Goal: Task Accomplishment & Management: Manage account settings

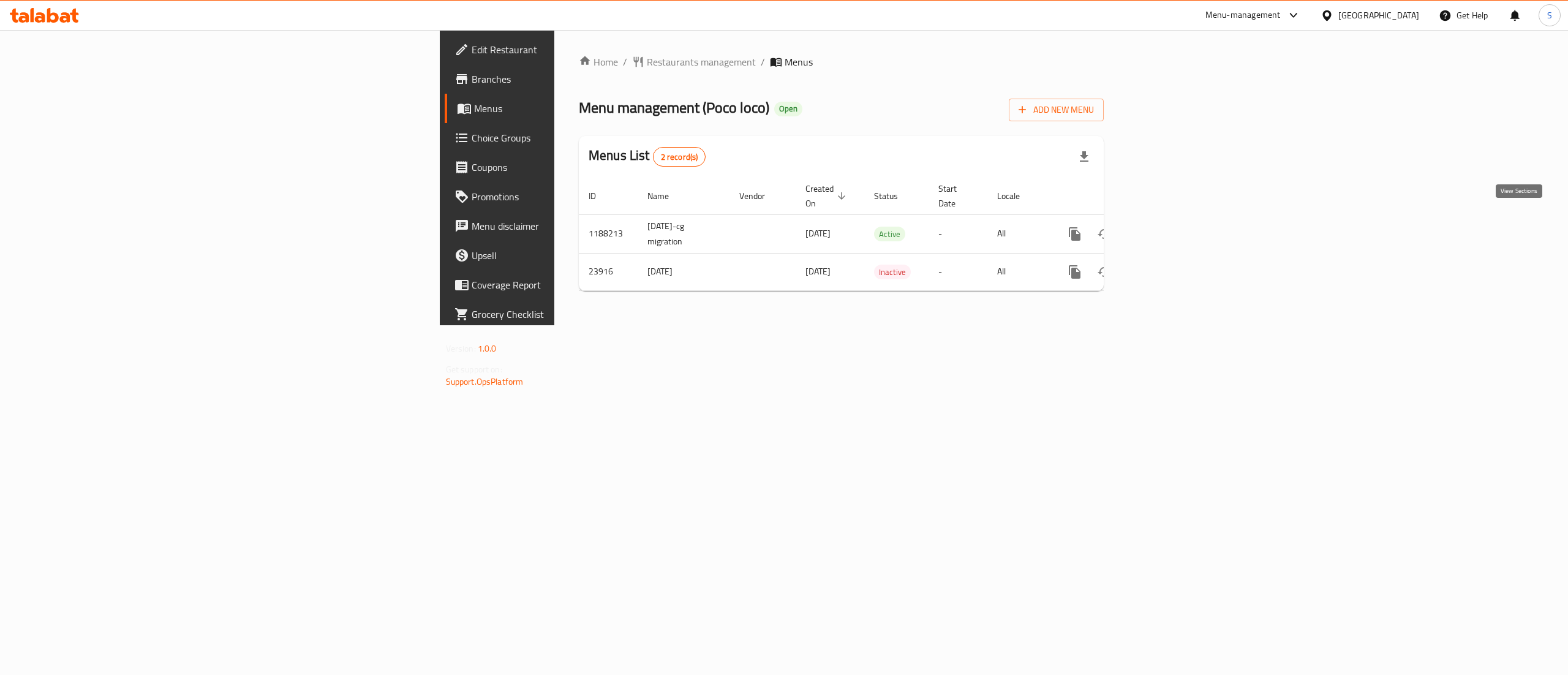
click at [1178, 230] on link "enhanced table" at bounding box center [1162, 233] width 29 height 29
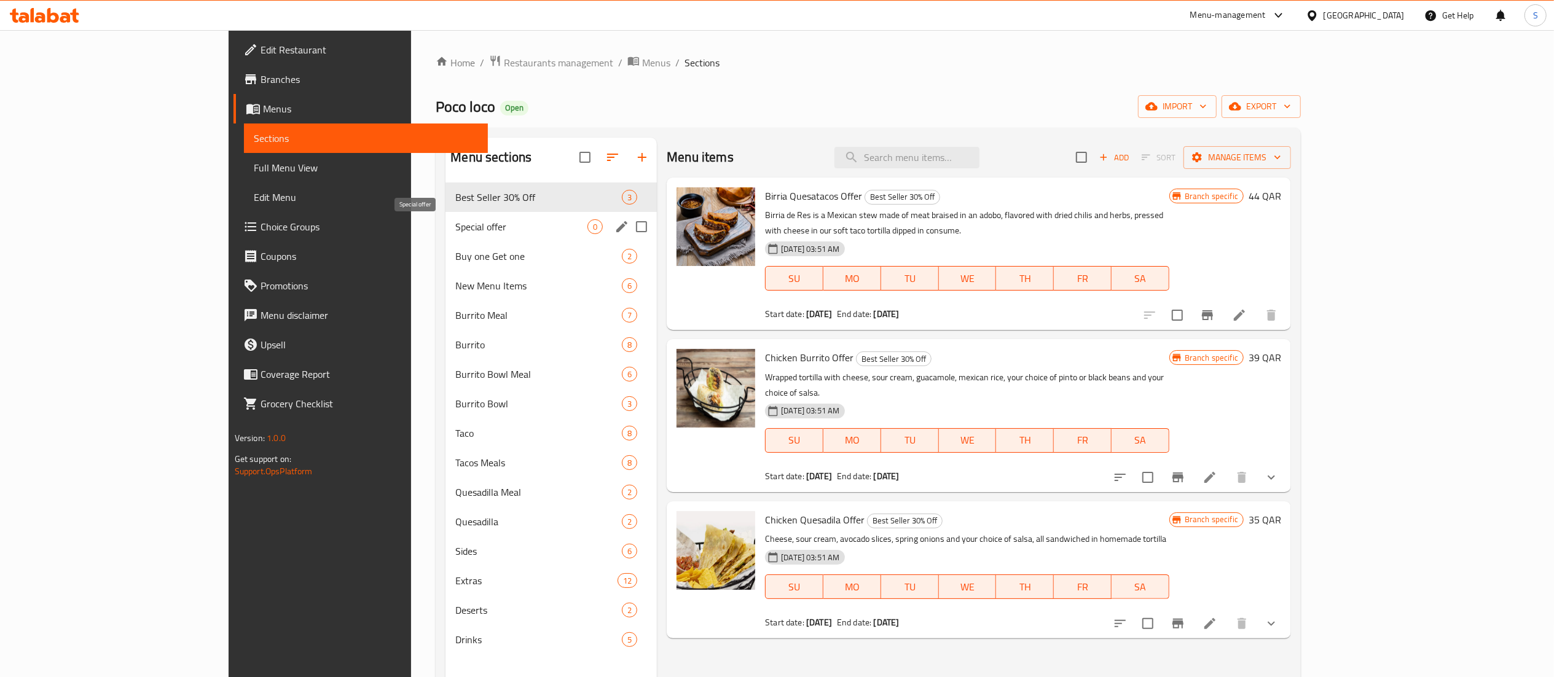
click at [455, 226] on span "Special offer" at bounding box center [521, 226] width 132 height 15
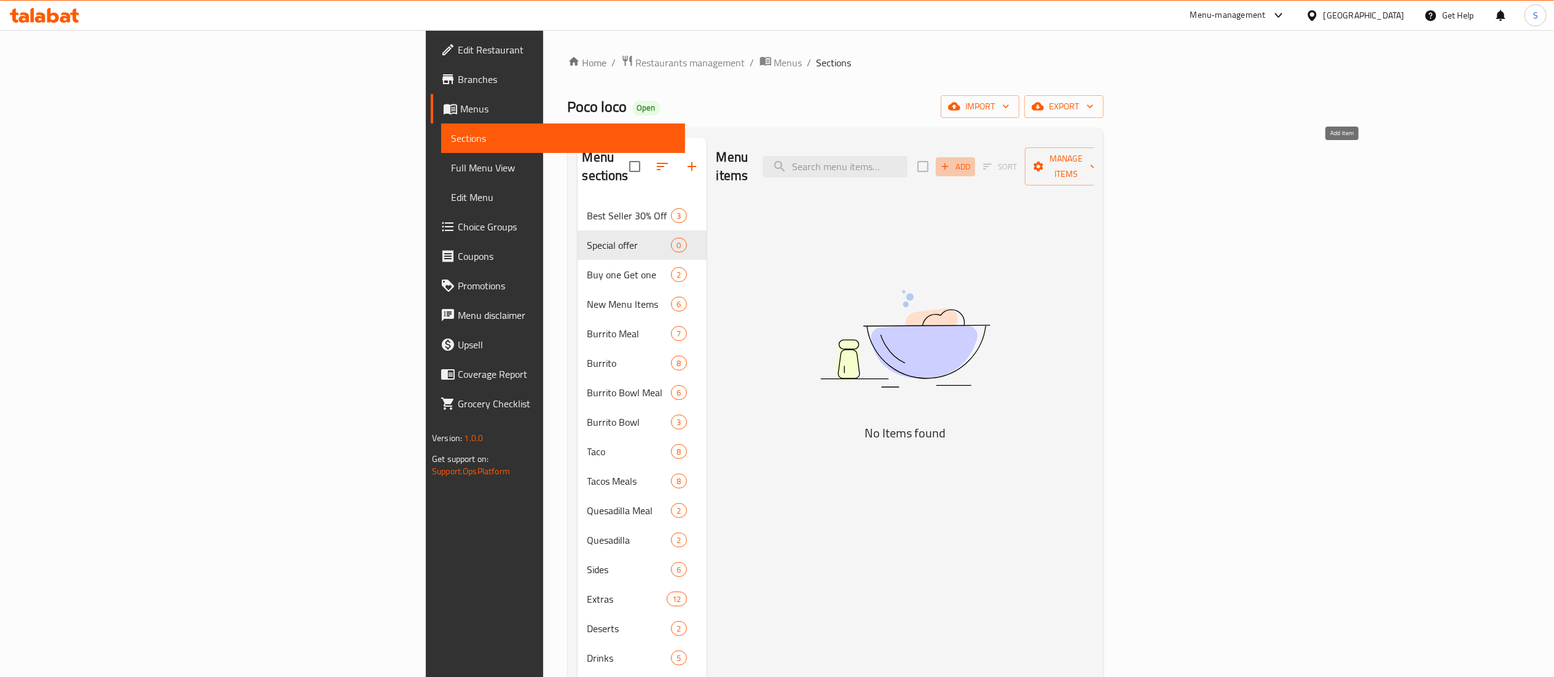
click at [972, 162] on span "Add" at bounding box center [955, 167] width 33 height 14
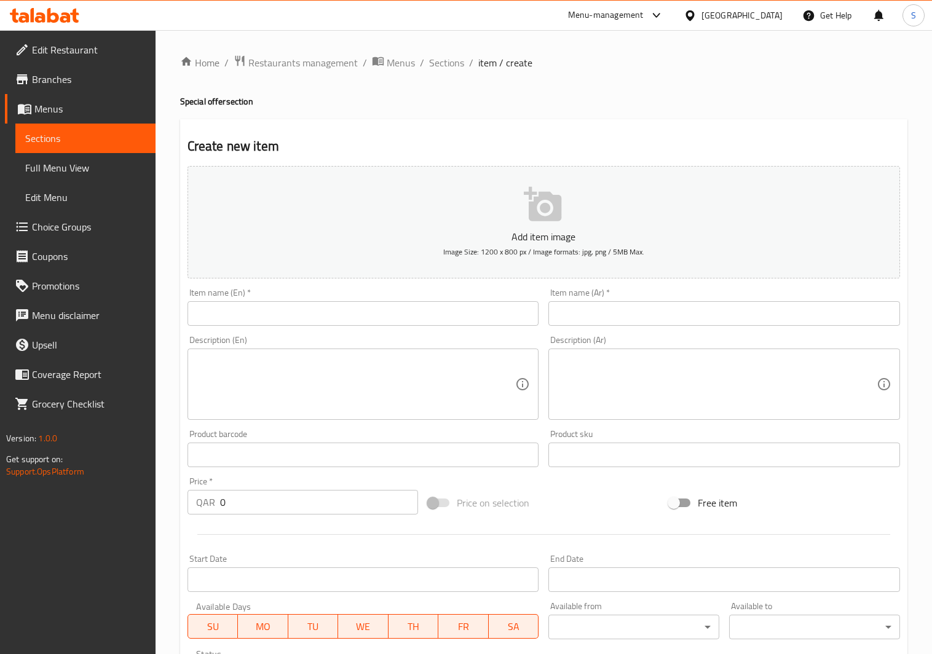
click at [392, 404] on textarea at bounding box center [356, 384] width 320 height 58
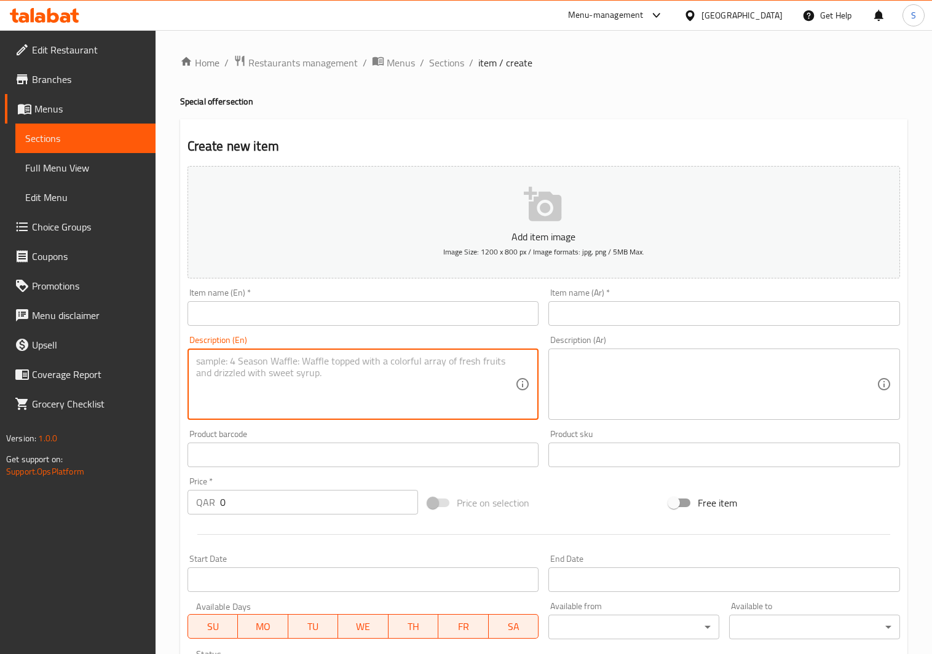
click at [352, 312] on input "text" at bounding box center [363, 313] width 352 height 25
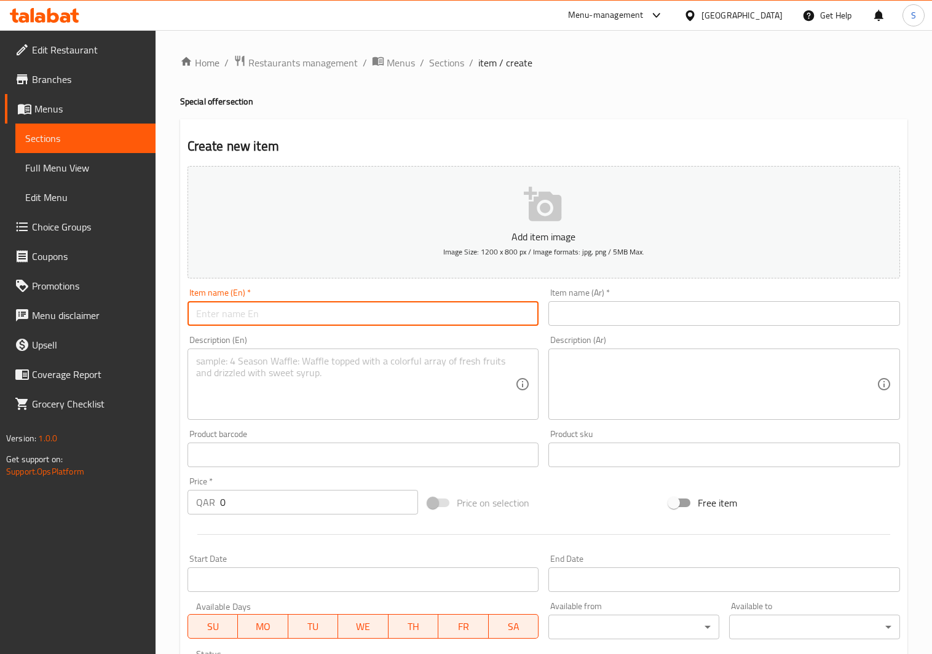
paste input "Chicken Burrito"
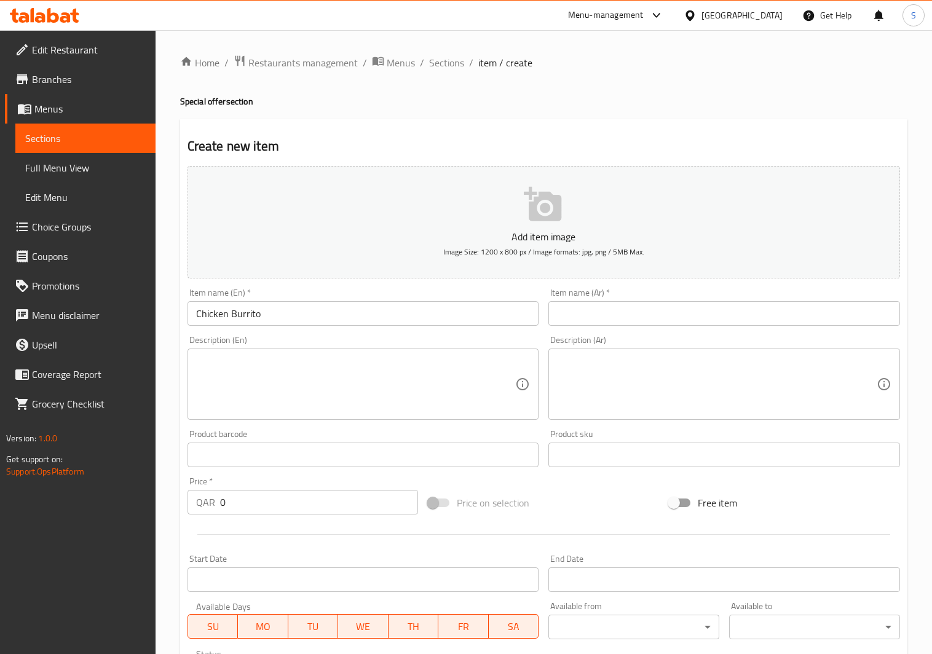
click at [324, 321] on input "Chicken Burrito" at bounding box center [363, 313] width 352 height 25
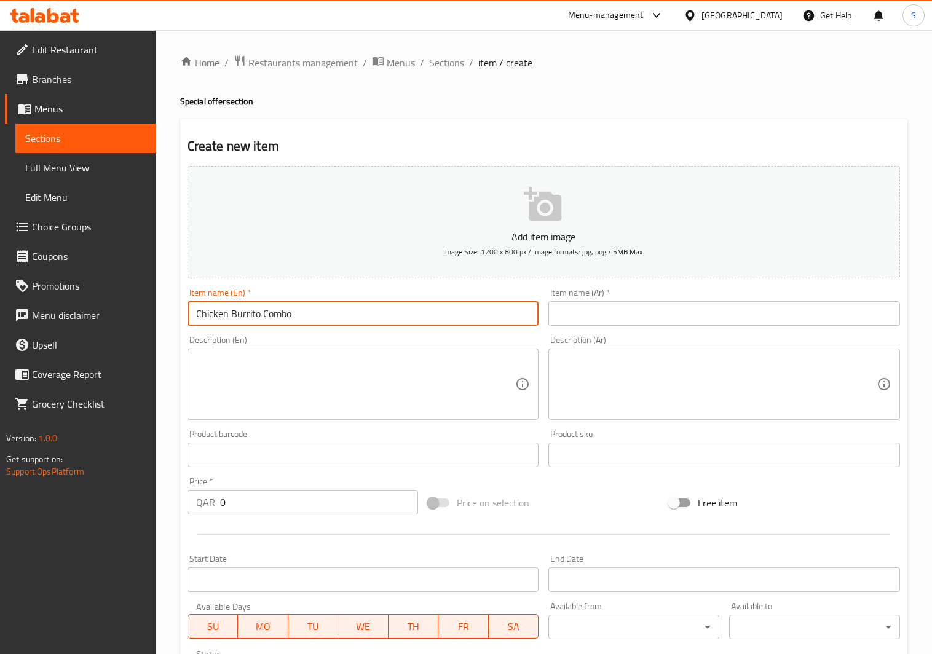
type input "Chicken Burrito Combo"
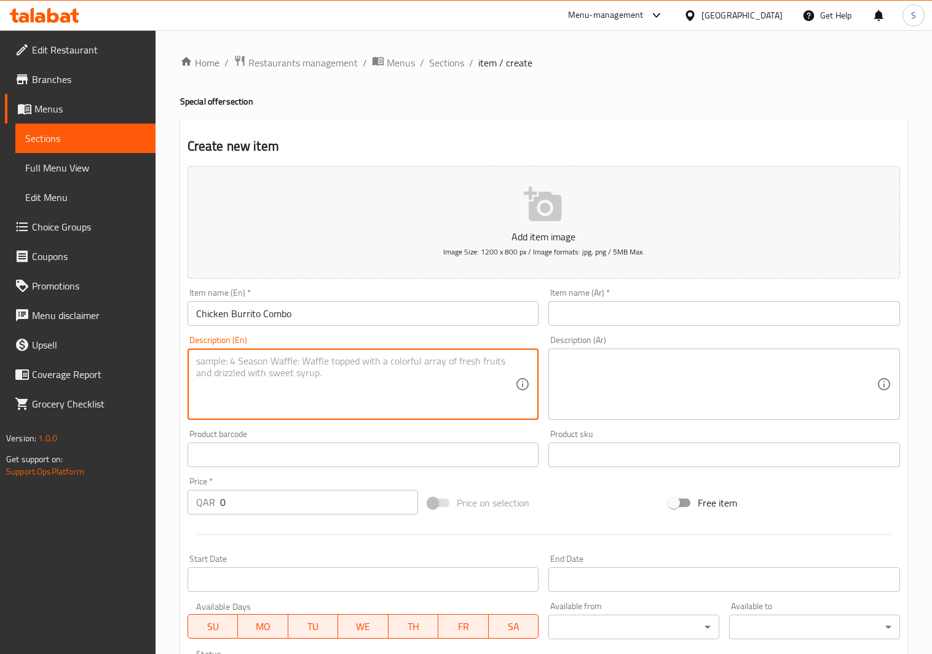
click at [234, 380] on textarea at bounding box center [356, 384] width 320 height 58
paste textarea "Chicken Burrito"
click at [208, 371] on textarea "@ Chicken Burrito" at bounding box center [356, 384] width 320 height 58
click at [311, 369] on textarea "2 Chicken Burrito" at bounding box center [356, 384] width 320 height 58
click at [340, 375] on textarea "2 Chicken Burrito's" at bounding box center [356, 384] width 320 height 58
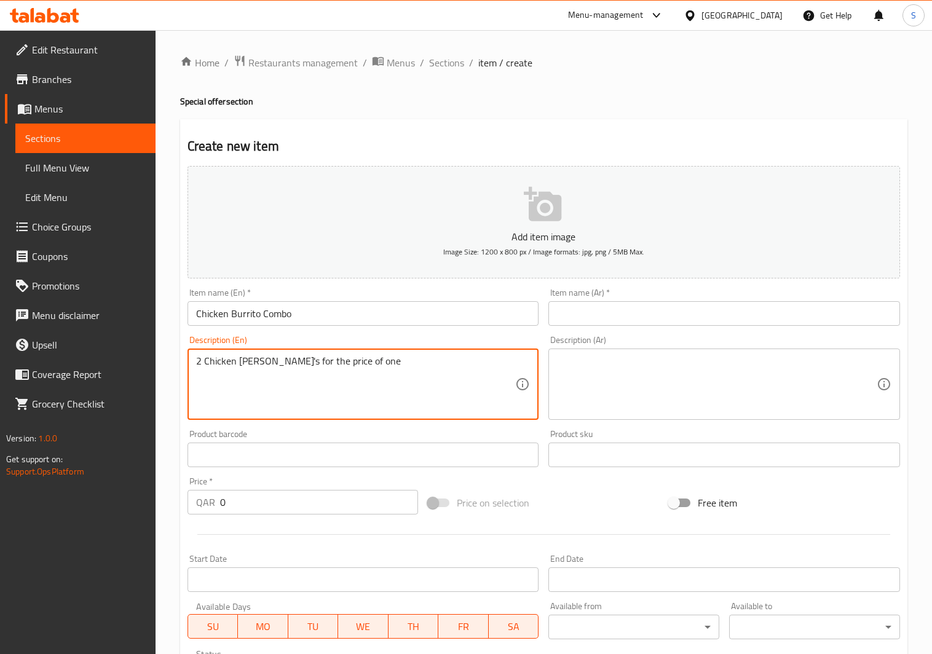
type textarea "2 Chicken Burrito's for the price of one"
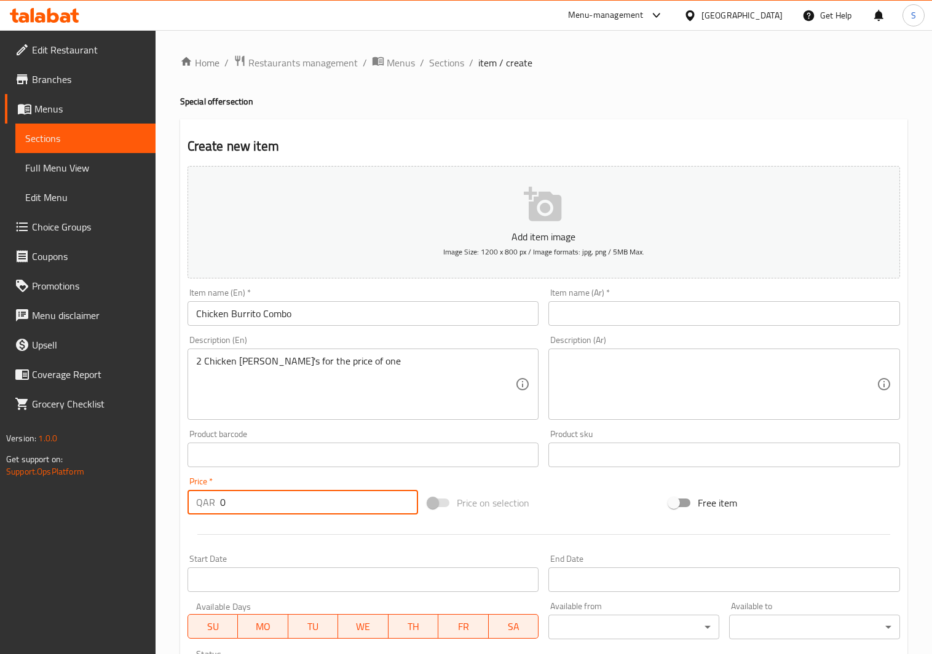
click at [261, 495] on input "0" at bounding box center [319, 502] width 199 height 25
type input "86"
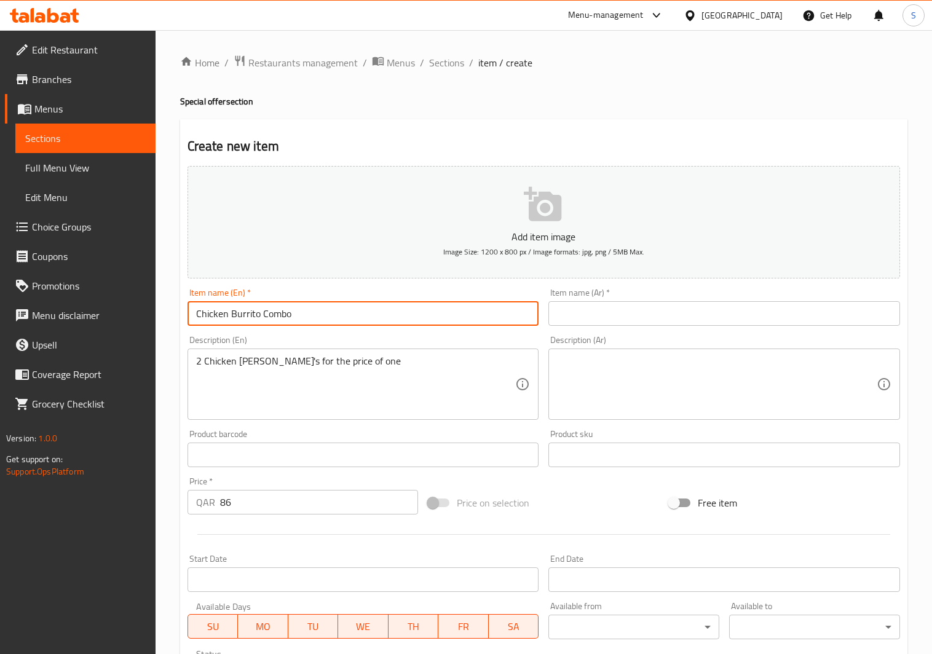
drag, startPoint x: 337, startPoint y: 309, endPoint x: 160, endPoint y: 305, distance: 177.0
click at [160, 305] on div "Home / Restaurants management / Menus / Sections / item / create Special offer …" at bounding box center [543, 449] width 776 height 838
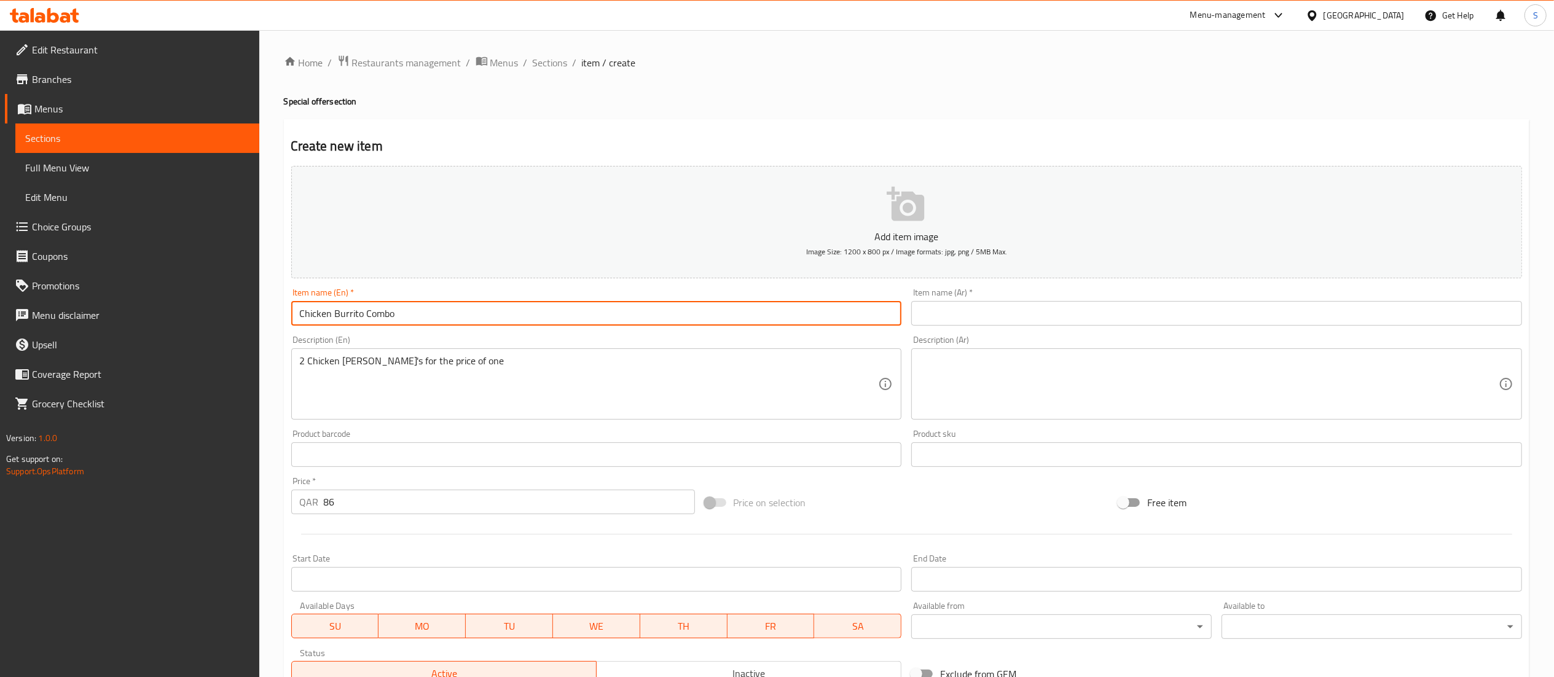
click at [981, 318] on input "text" at bounding box center [1216, 313] width 611 height 25
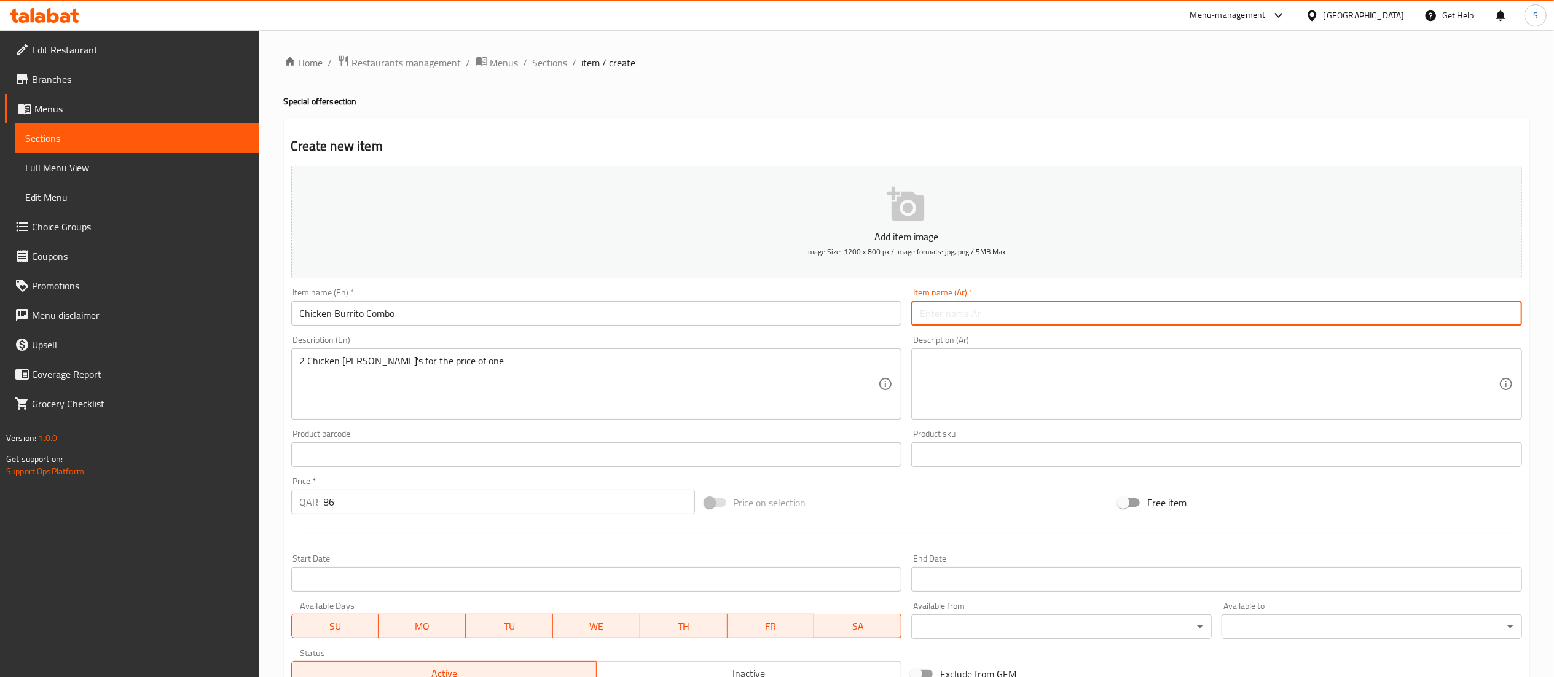
paste input "كومبو بوريتو الدجاج"
type input "كومبو بوريتو الدجاج"
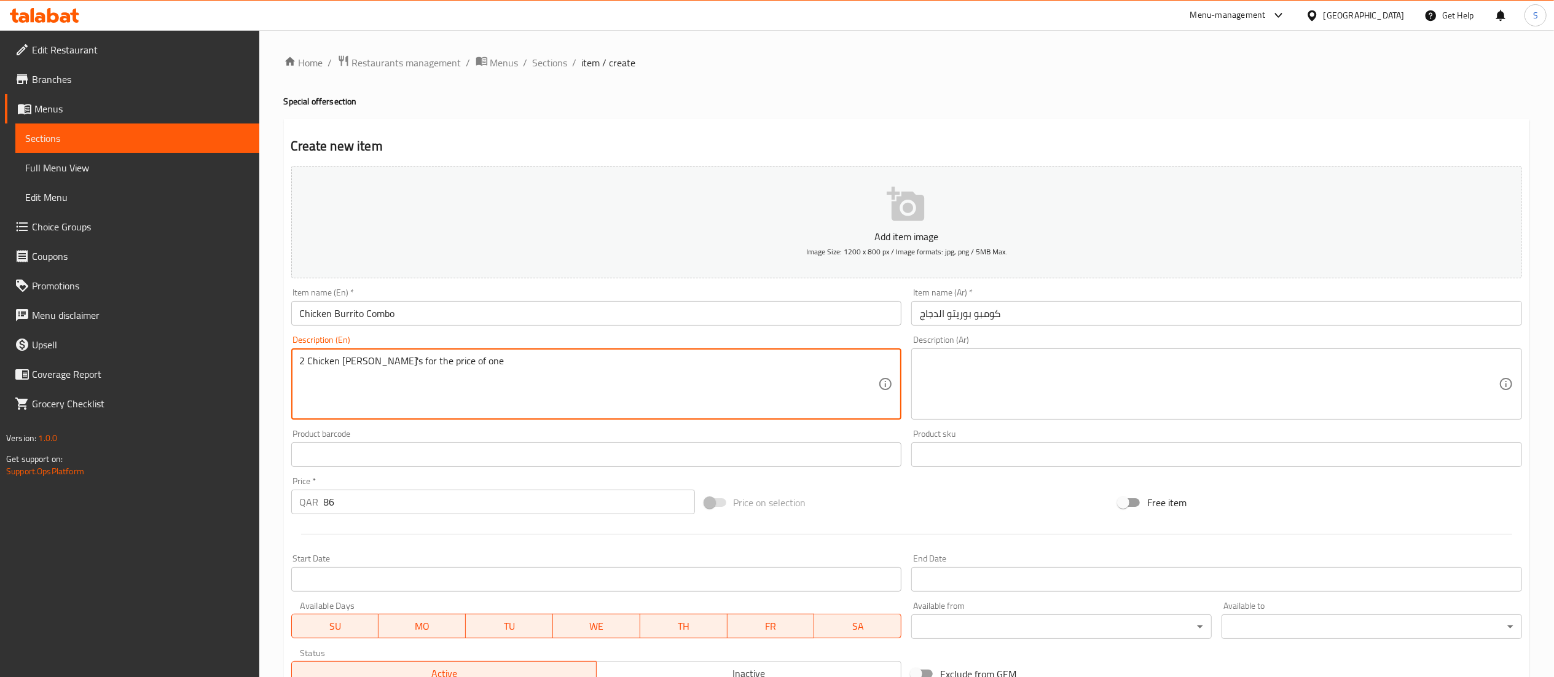
drag, startPoint x: 478, startPoint y: 366, endPoint x: 288, endPoint y: 366, distance: 189.9
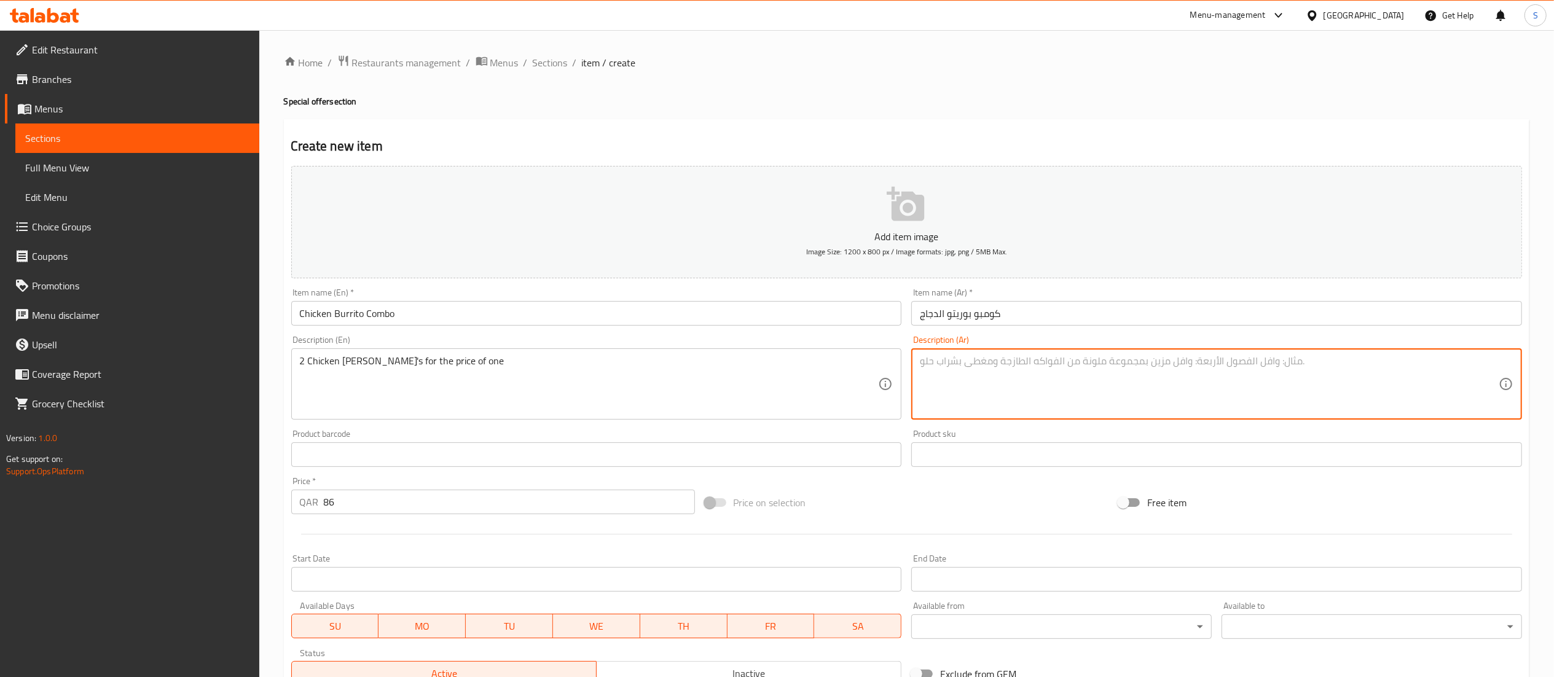
click at [1020, 379] on textarea at bounding box center [1209, 384] width 579 height 58
paste textarea "2 بوريتو دجاج بسعر واحد"
type textarea "2 بوريتو دجاج بسعر واحد"
click at [922, 230] on p "Add item image" at bounding box center [906, 236] width 1193 height 15
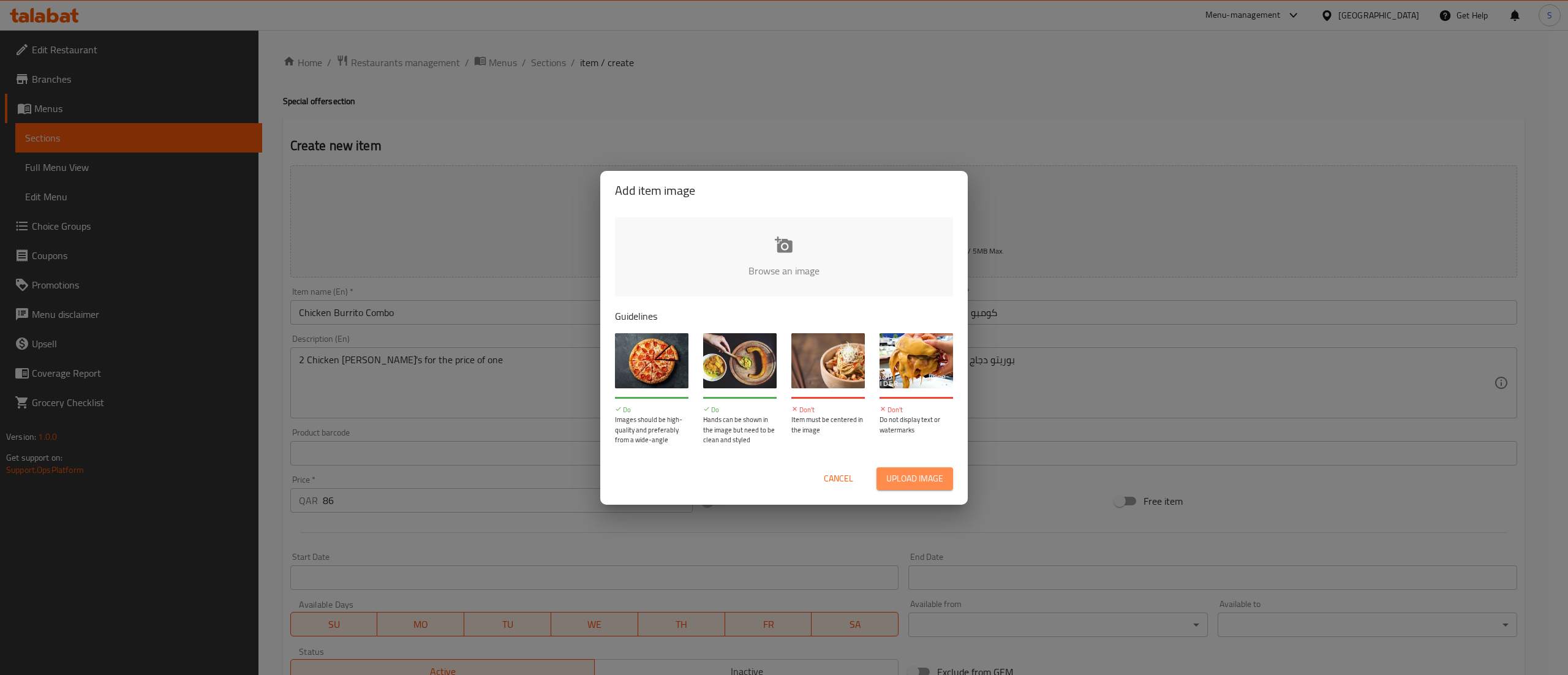
click at [891, 475] on span "Upload image" at bounding box center [914, 479] width 57 height 15
type input "C:\fakepath\Classic chicken burrito.jpg"
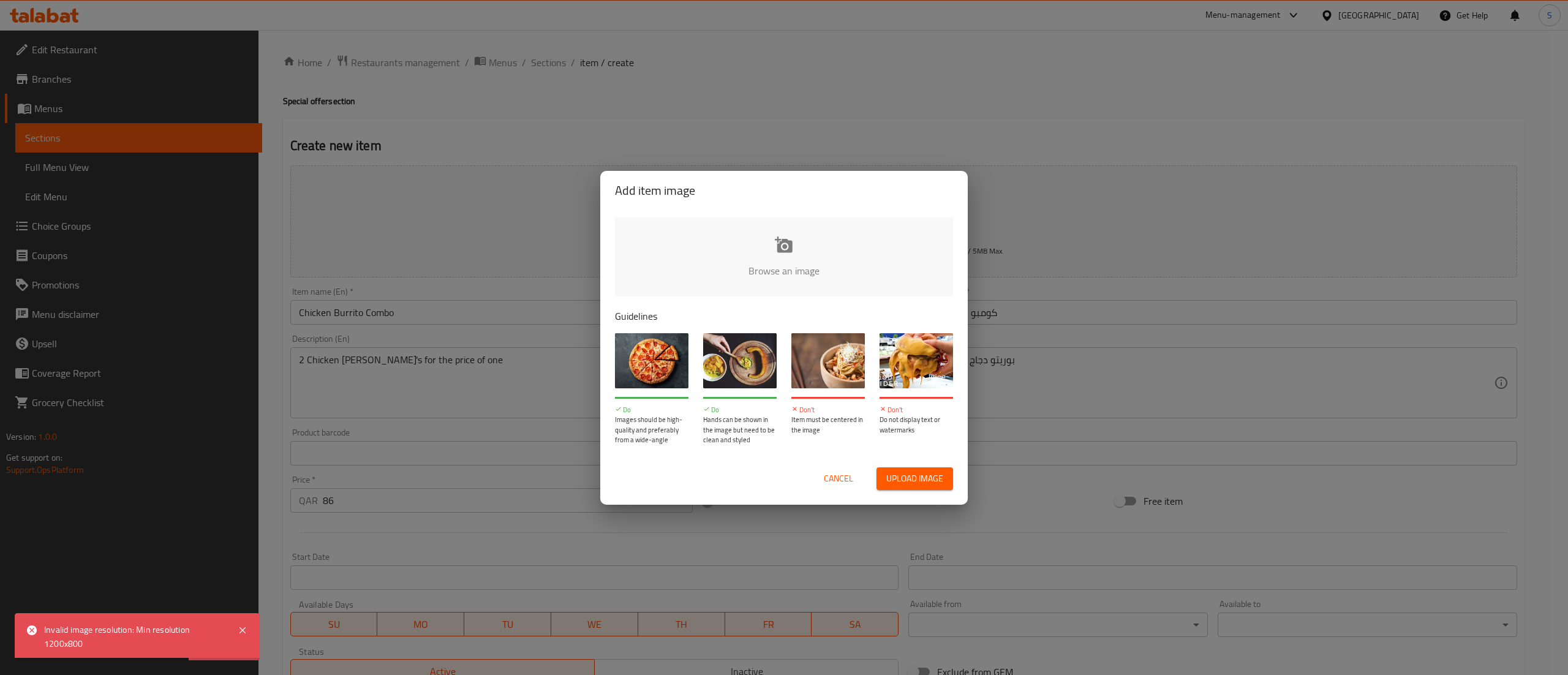
drag, startPoint x: 761, startPoint y: 125, endPoint x: 813, endPoint y: 180, distance: 75.7
click at [761, 125] on div "Add item image Browse an image Guidelines Do Images should be high-quality and …" at bounding box center [784, 337] width 1568 height 675
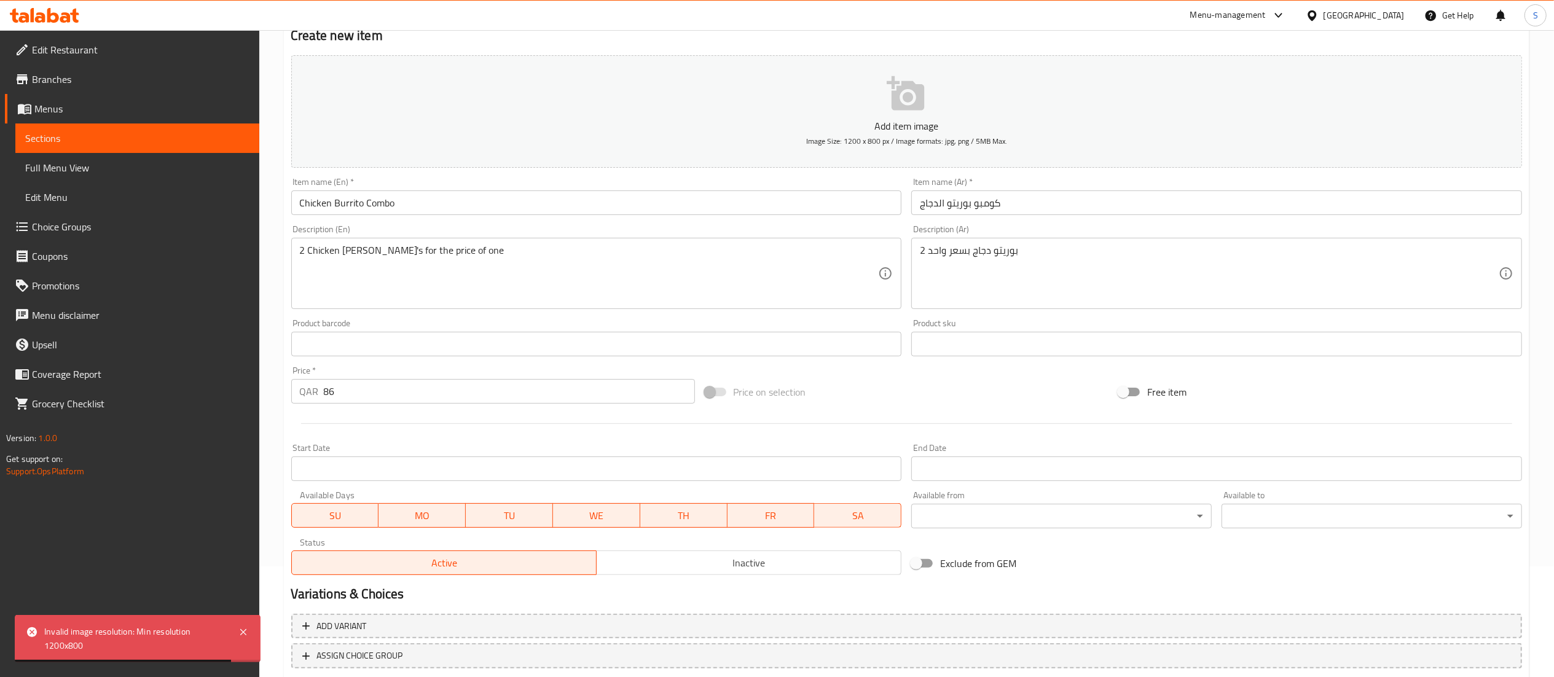
scroll to position [190, 0]
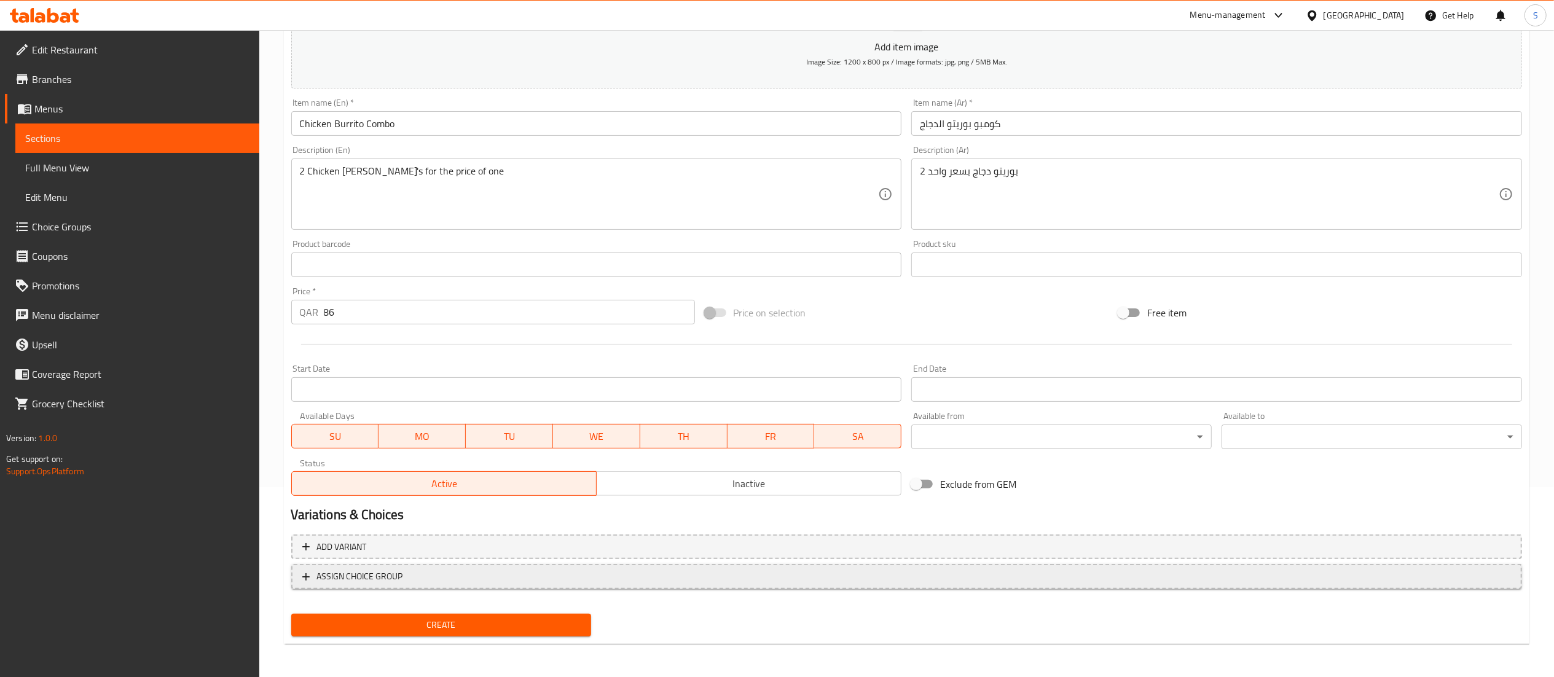
click at [375, 574] on span "ASSIGN CHOICE GROUP" at bounding box center [360, 576] width 86 height 15
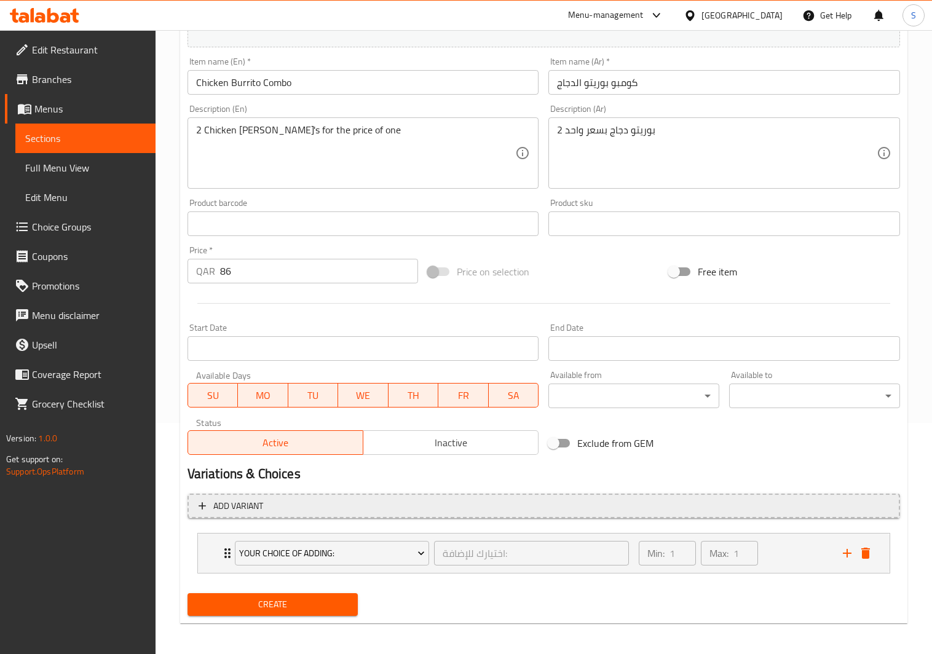
scroll to position [236, 0]
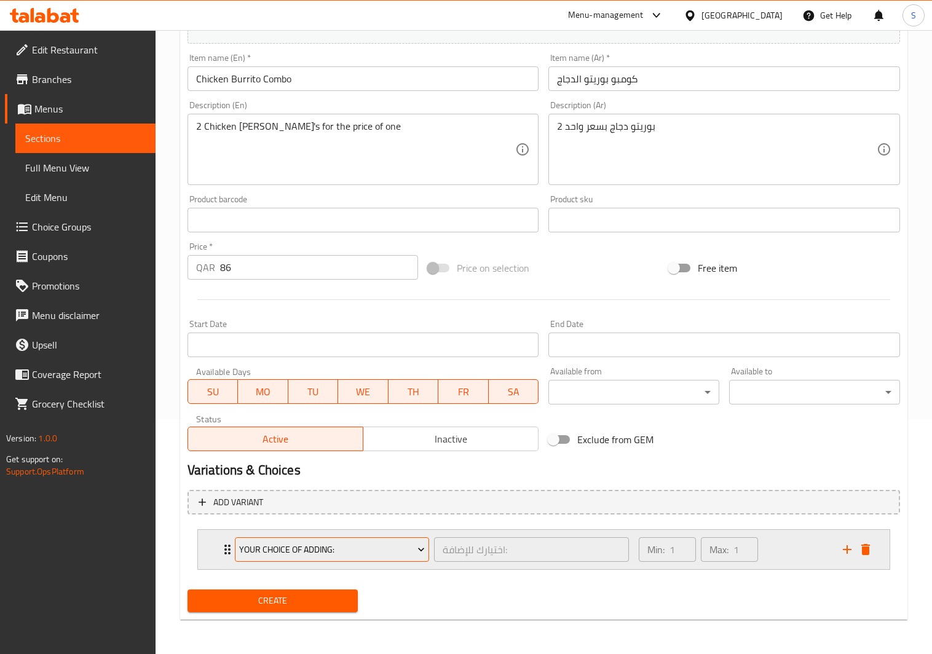
click at [374, 540] on button "Your Choice Of Adding:" at bounding box center [332, 549] width 194 height 25
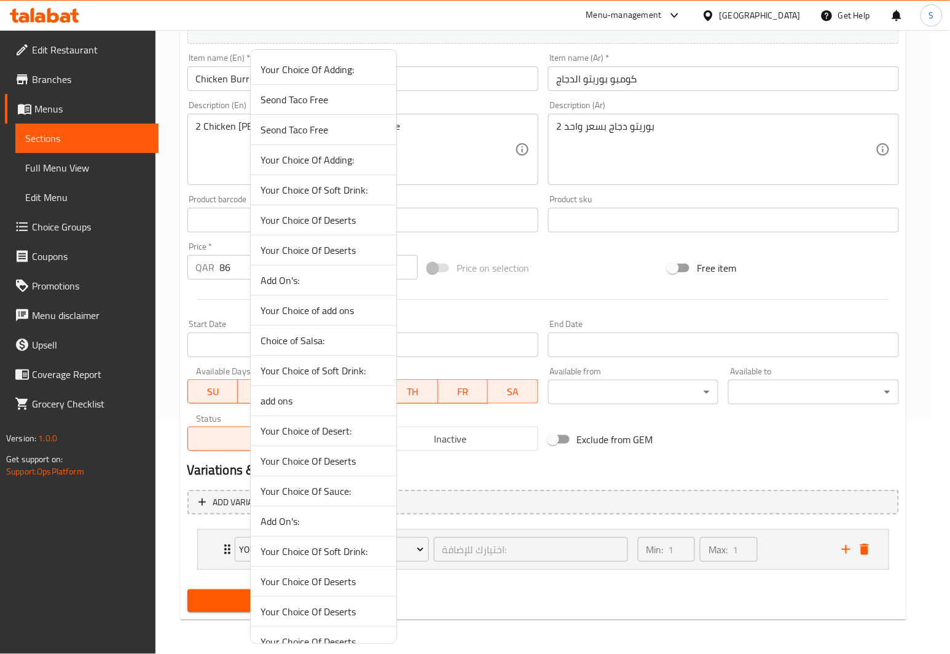
click at [623, 597] on div at bounding box center [475, 327] width 950 height 654
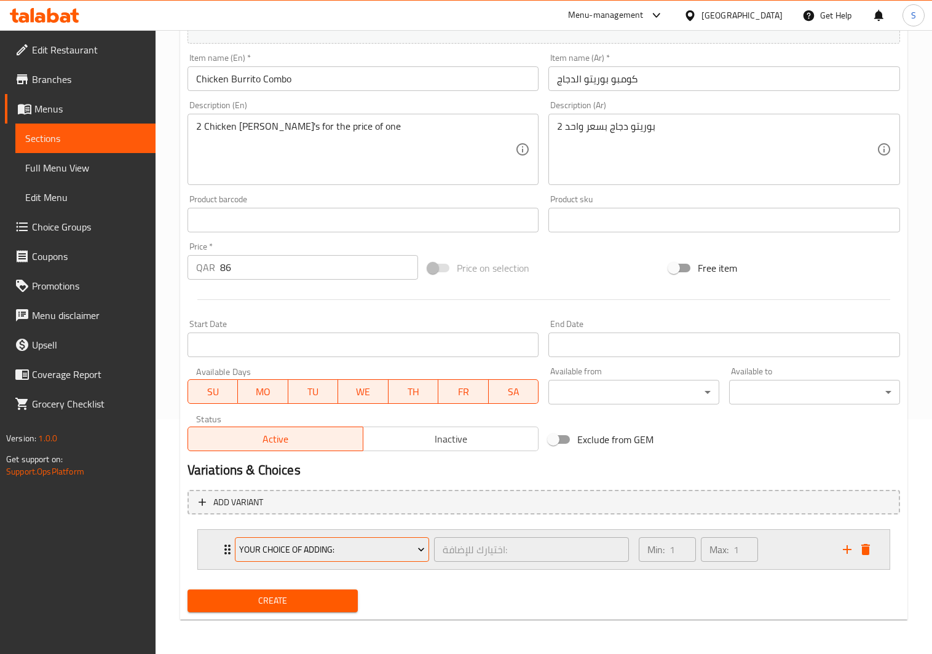
click at [350, 548] on span "Your Choice Of Adding:" at bounding box center [332, 549] width 186 height 15
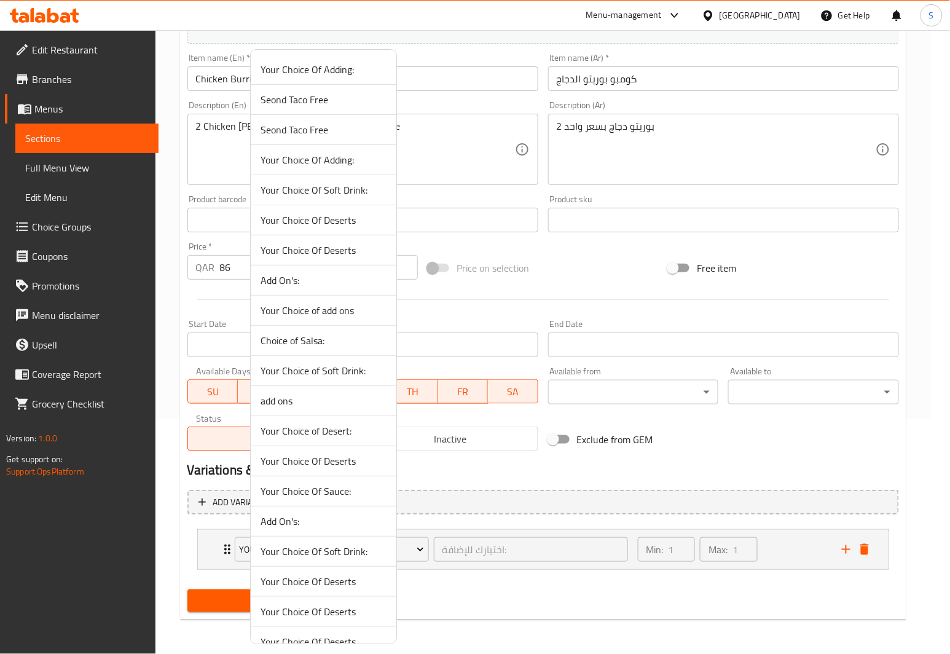
click at [342, 497] on span "Your Choice Of Sauce:" at bounding box center [324, 491] width 126 height 15
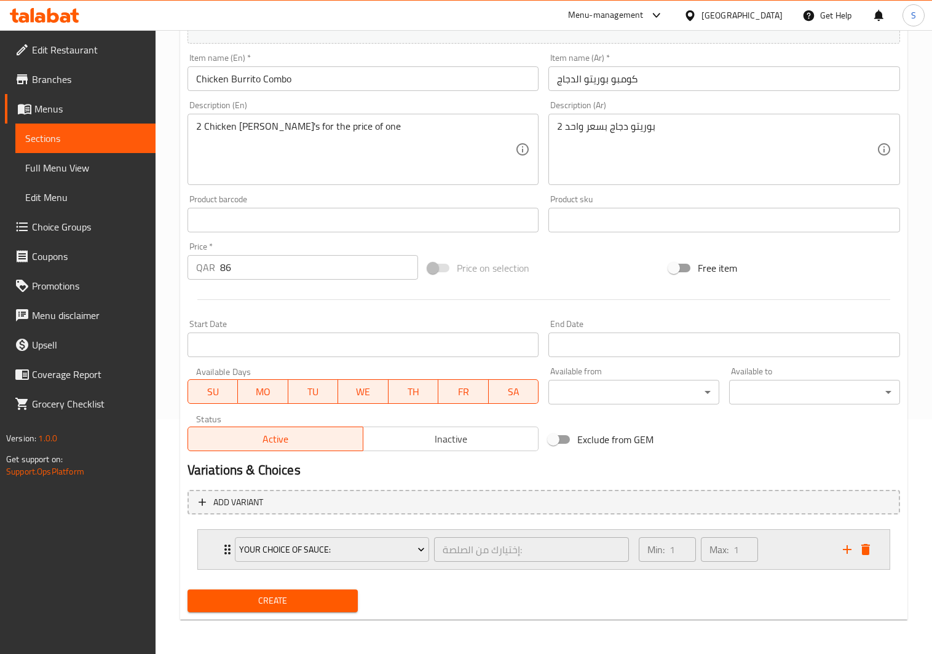
click at [847, 550] on icon "add" at bounding box center [847, 549] width 9 height 9
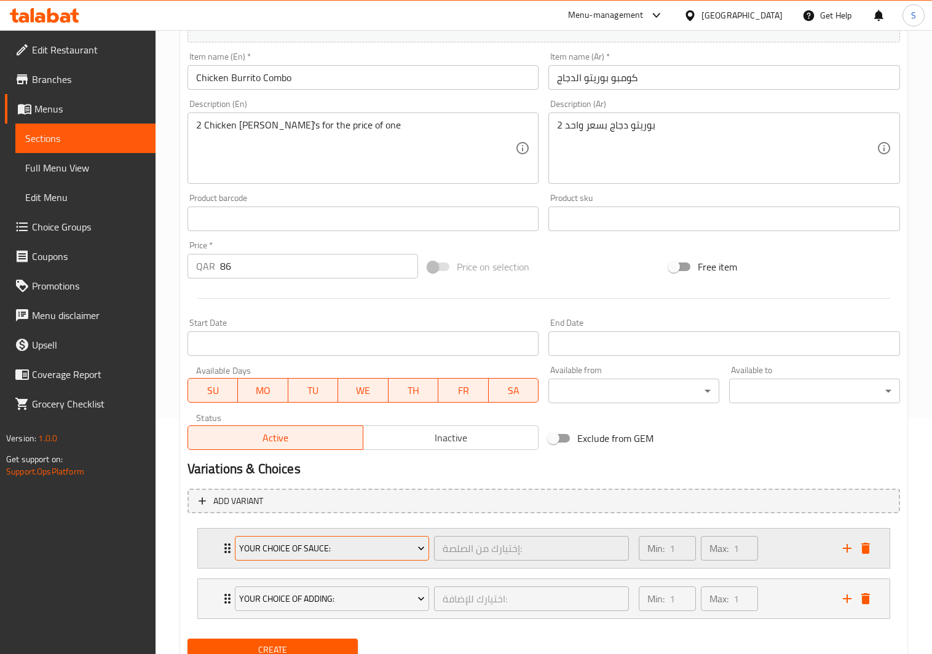
scroll to position [286, 0]
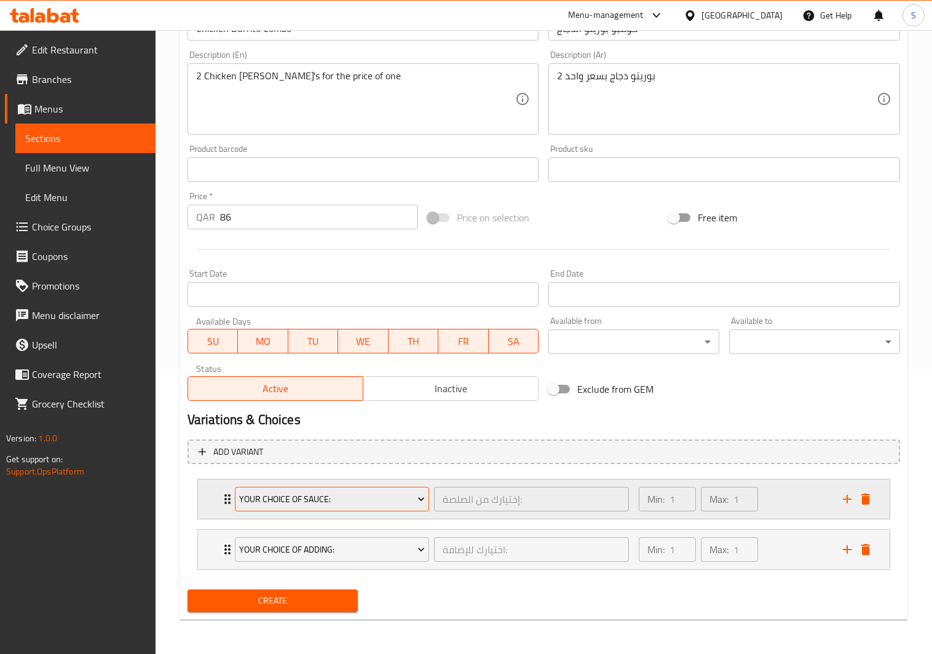
click at [387, 503] on span "Your Choice Of Sauce:" at bounding box center [332, 499] width 186 height 15
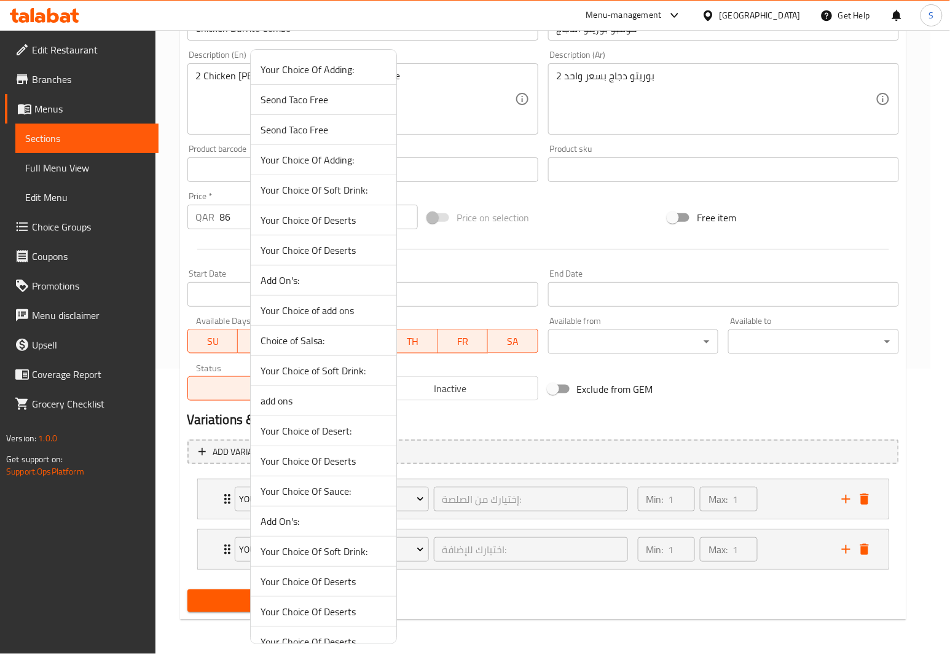
click at [868, 496] on div at bounding box center [475, 327] width 950 height 654
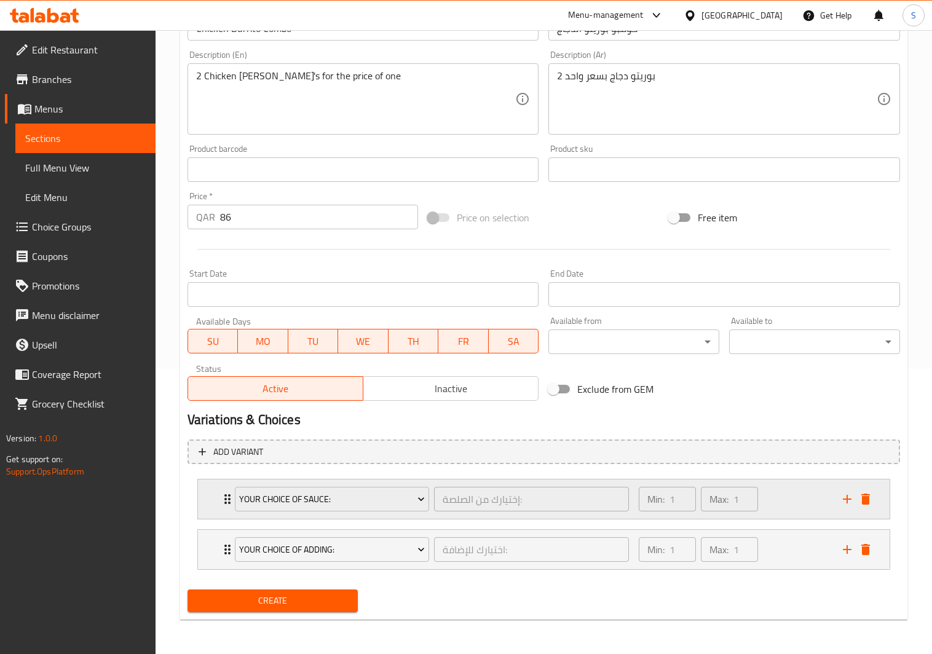
click at [871, 501] on icon "delete" at bounding box center [865, 499] width 15 height 15
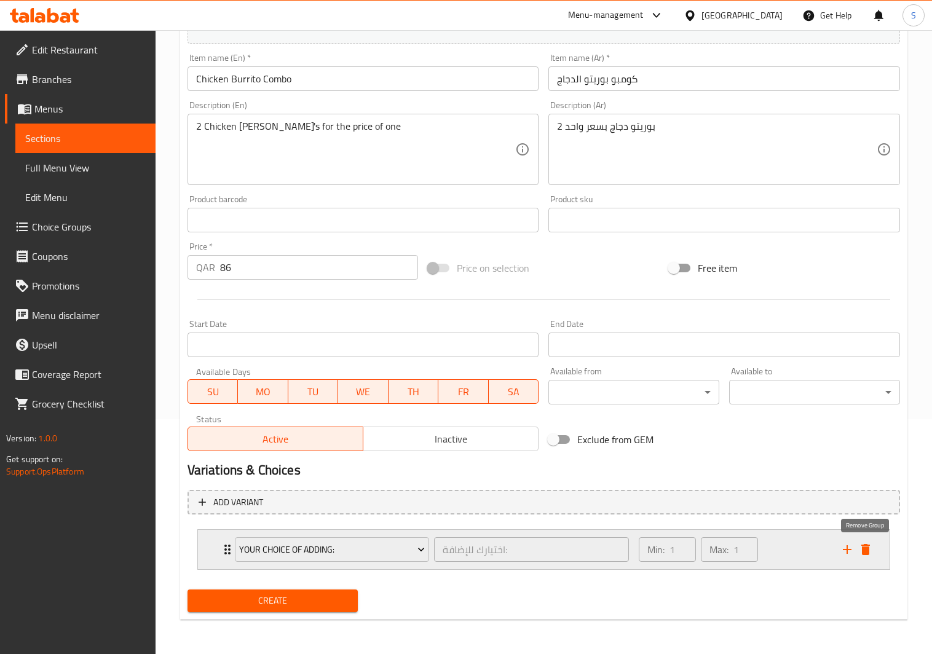
click at [867, 546] on icon "delete" at bounding box center [865, 549] width 9 height 11
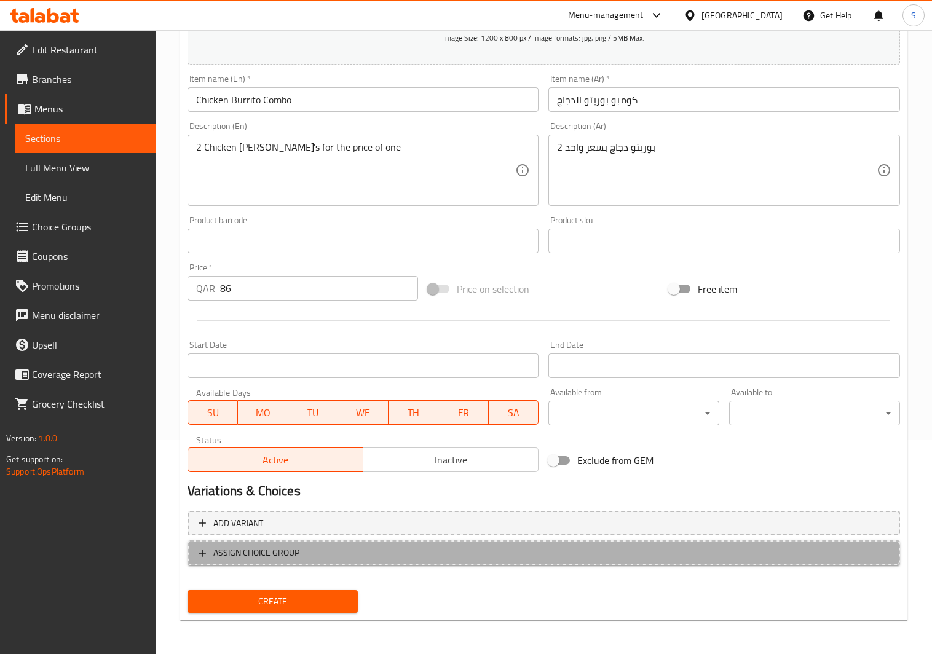
click at [219, 557] on span "ASSIGN CHOICE GROUP" at bounding box center [256, 552] width 86 height 15
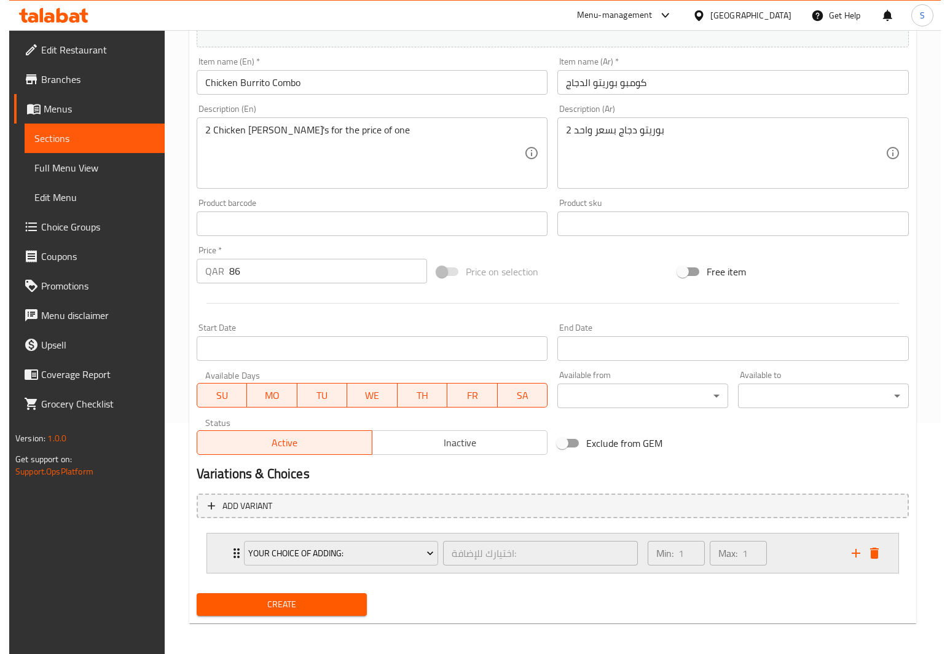
scroll to position [236, 0]
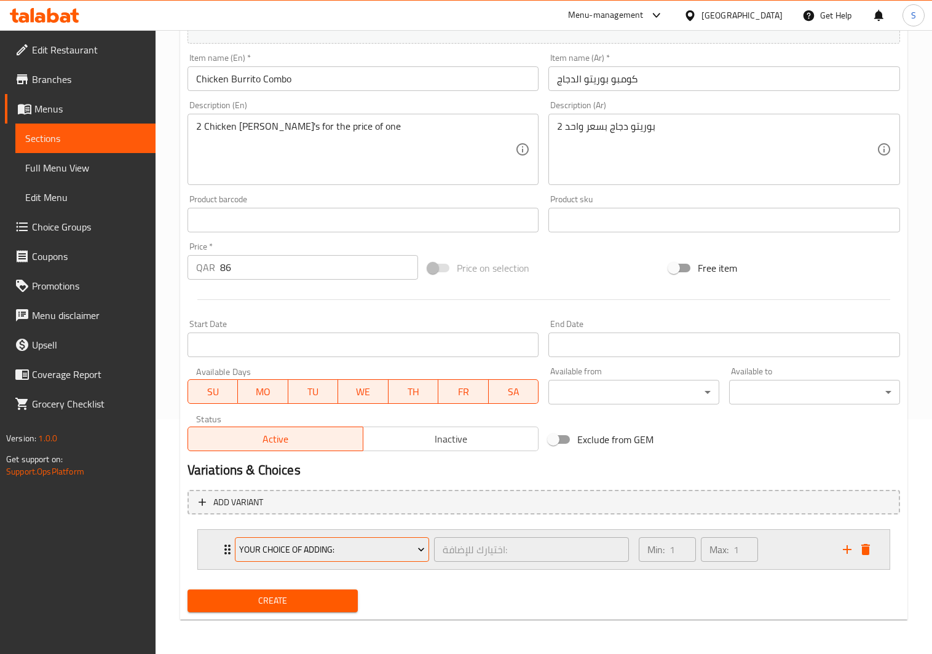
click at [280, 548] on span "Your Choice Of Adding:" at bounding box center [332, 549] width 186 height 15
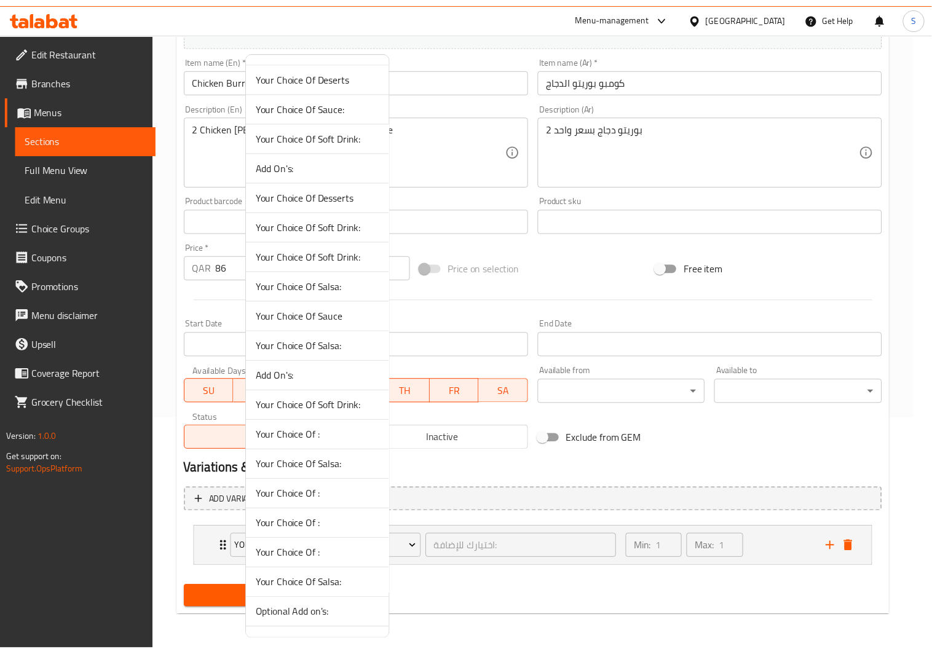
scroll to position [598, 0]
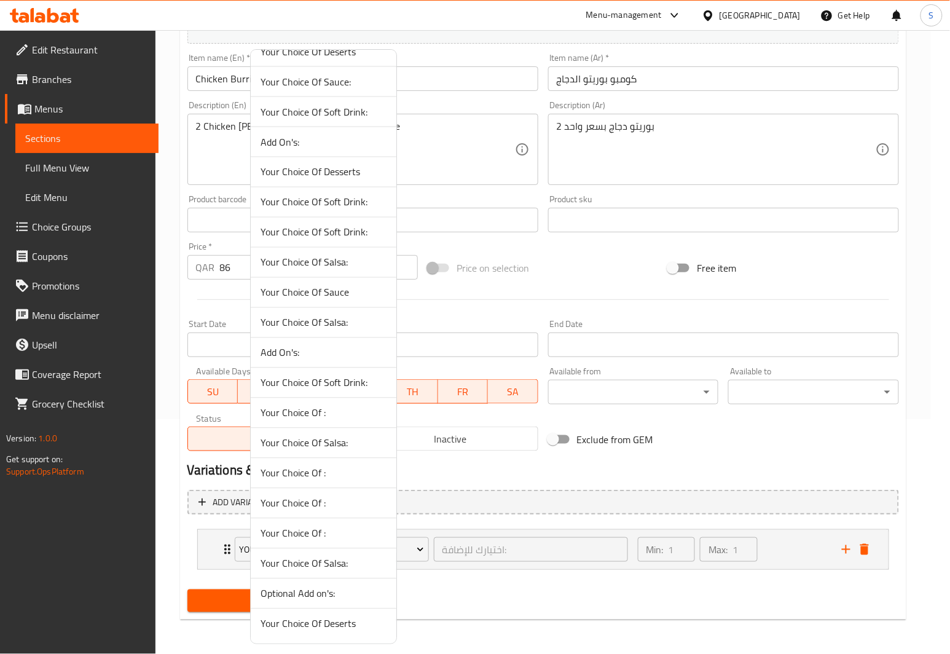
click at [513, 591] on div at bounding box center [475, 327] width 950 height 654
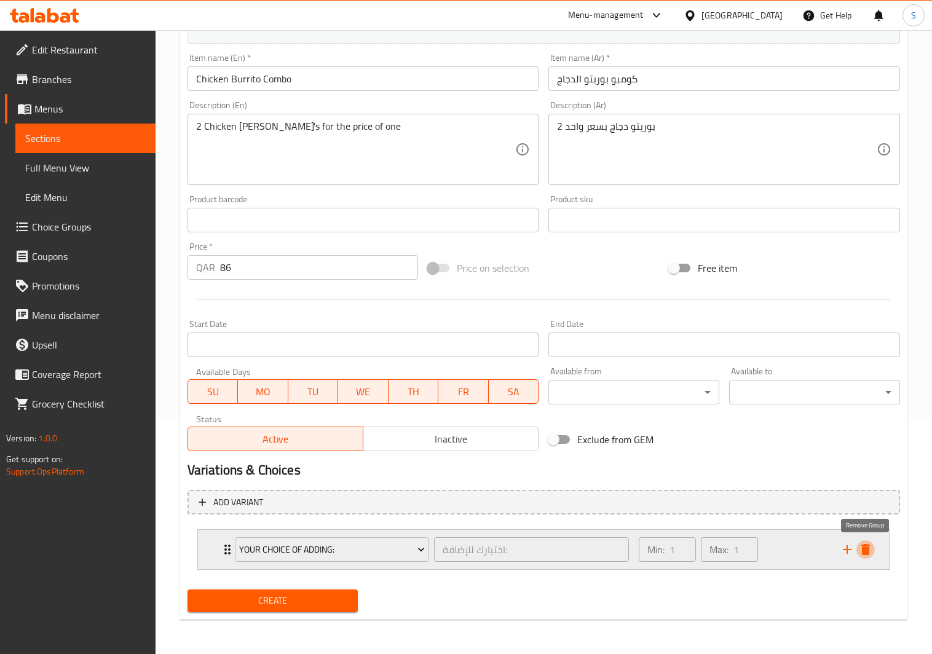
click at [873, 550] on button "delete" at bounding box center [865, 549] width 18 height 18
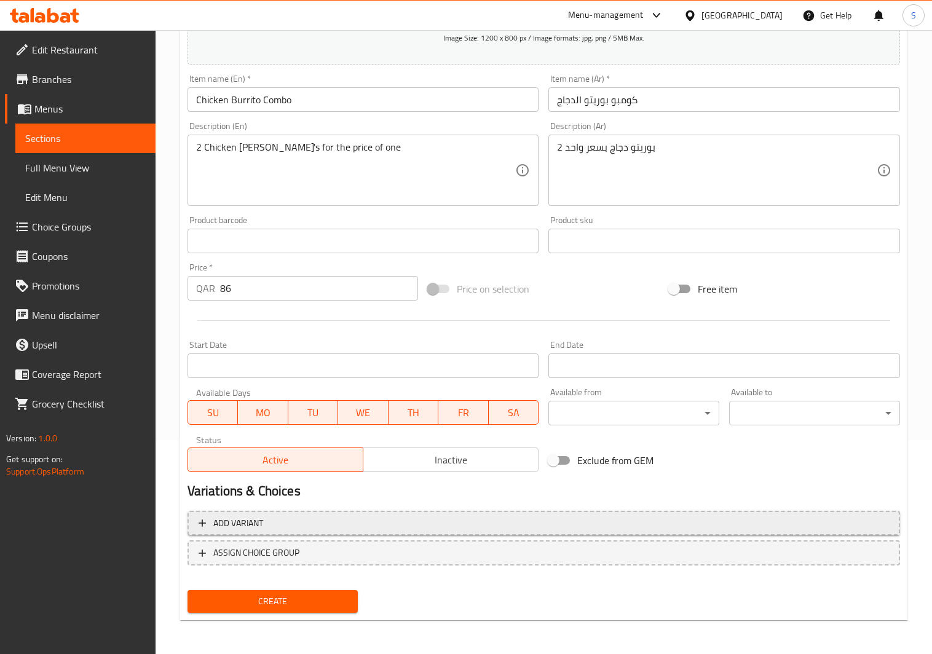
click at [241, 517] on span "Add variant" at bounding box center [238, 523] width 50 height 15
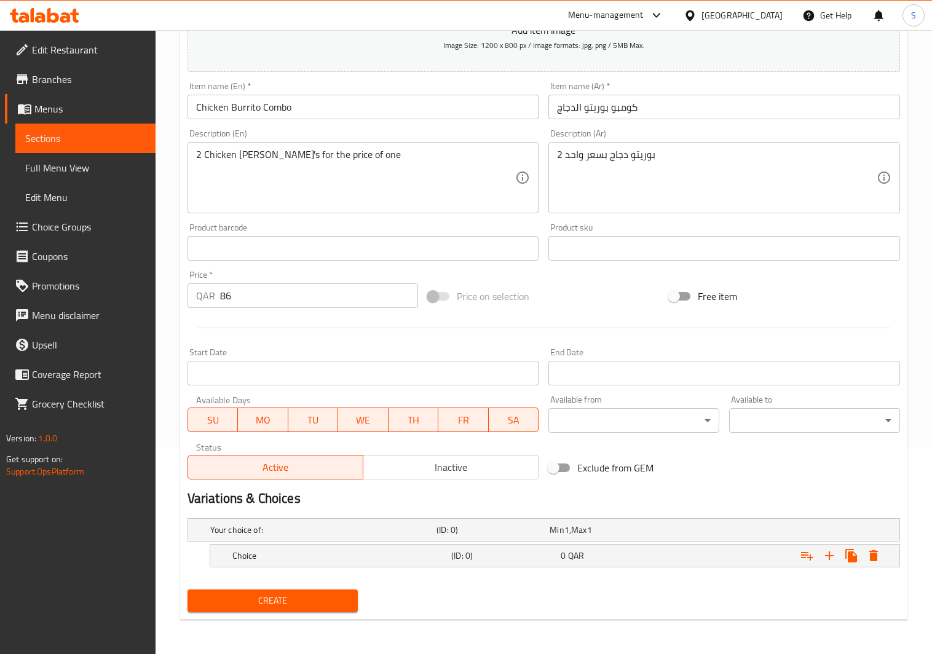
scroll to position [208, 0]
click at [356, 548] on div "Choice" at bounding box center [339, 555] width 219 height 17
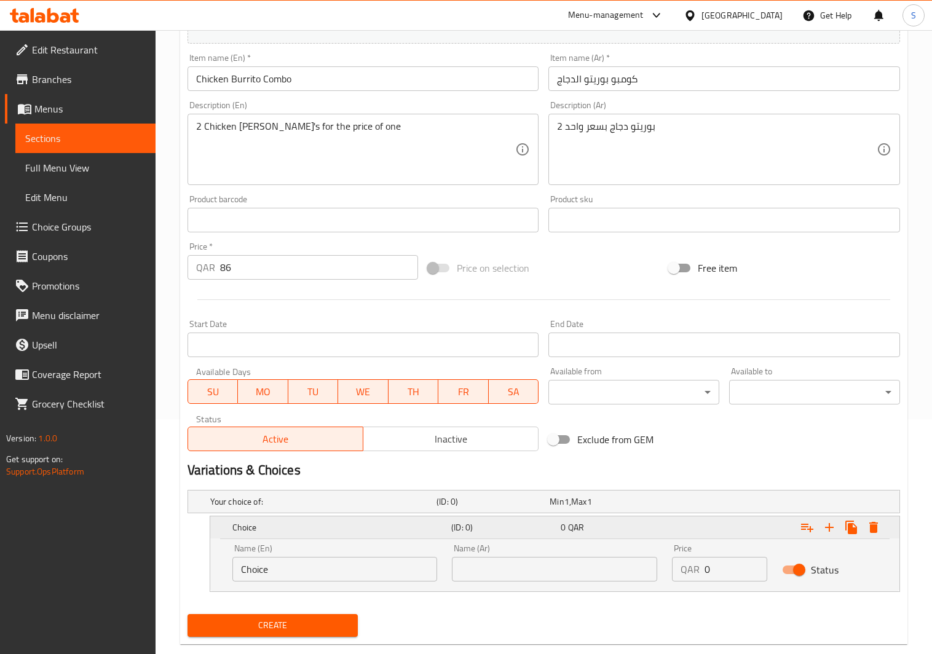
scroll to position [261, 0]
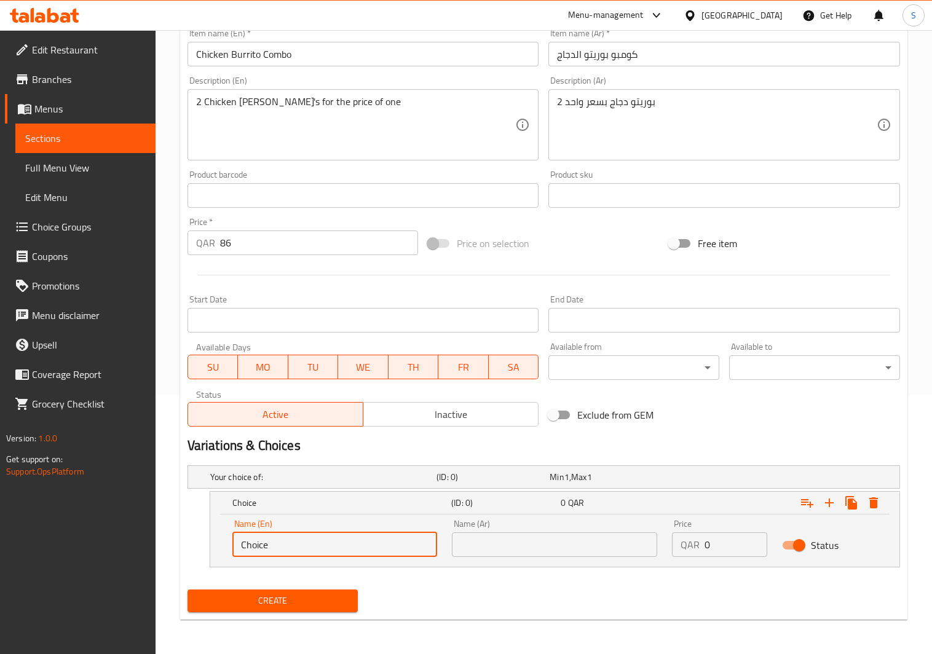
click at [315, 548] on input "Choice" at bounding box center [334, 544] width 205 height 25
drag, startPoint x: 315, startPoint y: 548, endPoint x: 192, endPoint y: 546, distance: 123.5
click at [192, 546] on div "Choice (ID: 0) 0 QAR Name (En) Choice Name (En) Name (Ar) Name (Ar) Price QAR 0…" at bounding box center [543, 529] width 712 height 76
click at [273, 468] on div "Your choice of:" at bounding box center [321, 476] width 226 height 17
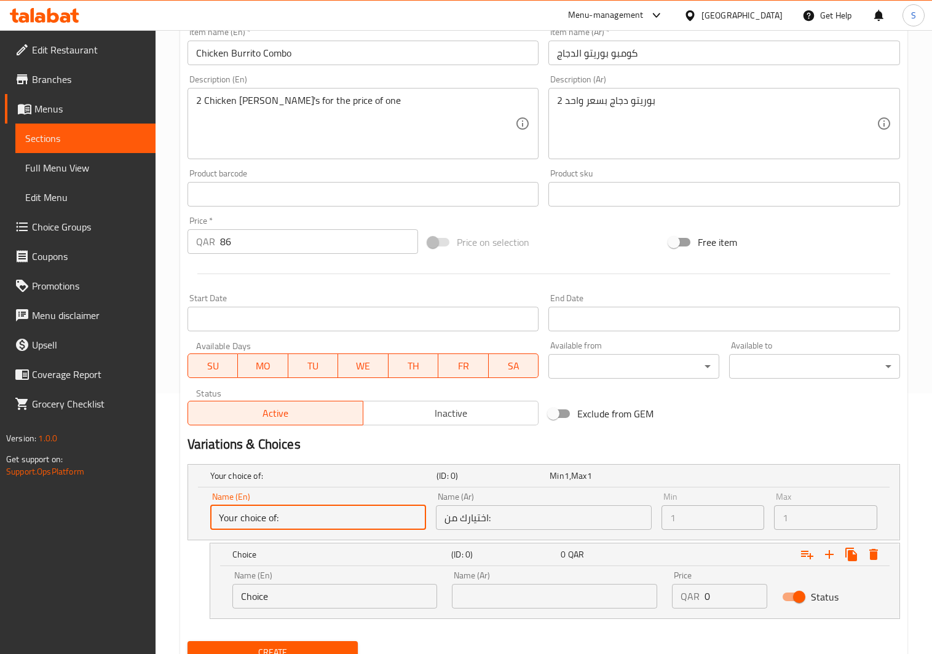
click at [273, 521] on input "Your choice of:" at bounding box center [318, 517] width 216 height 25
click at [274, 521] on input "Your choice of:" at bounding box center [318, 517] width 216 height 25
click at [275, 521] on input "Your choice of:" at bounding box center [318, 517] width 216 height 25
click at [288, 521] on input "Your choice of:" at bounding box center [318, 517] width 216 height 25
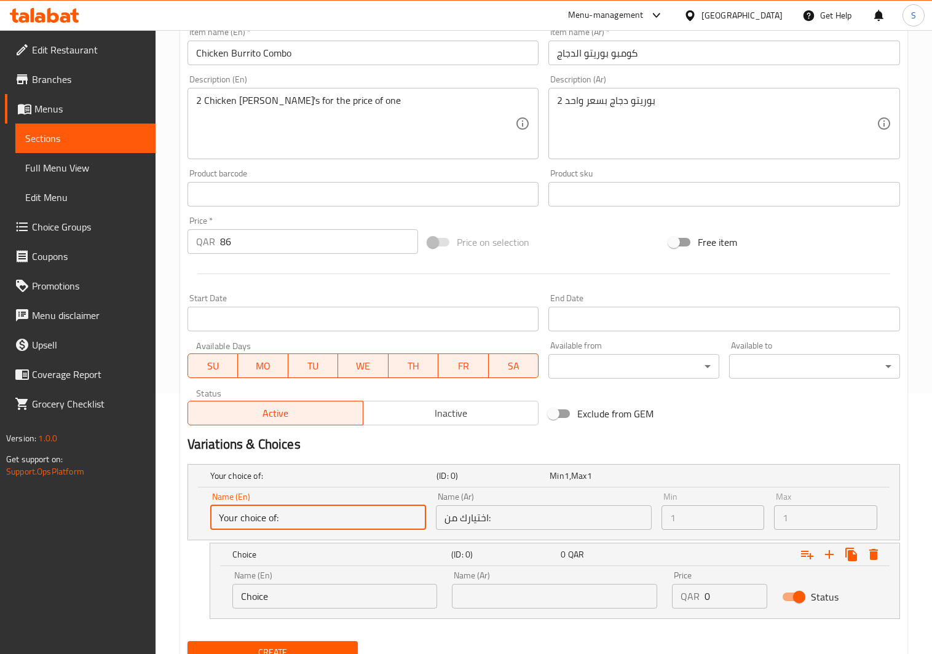
click at [291, 520] on input "Your choice of:" at bounding box center [318, 517] width 216 height 25
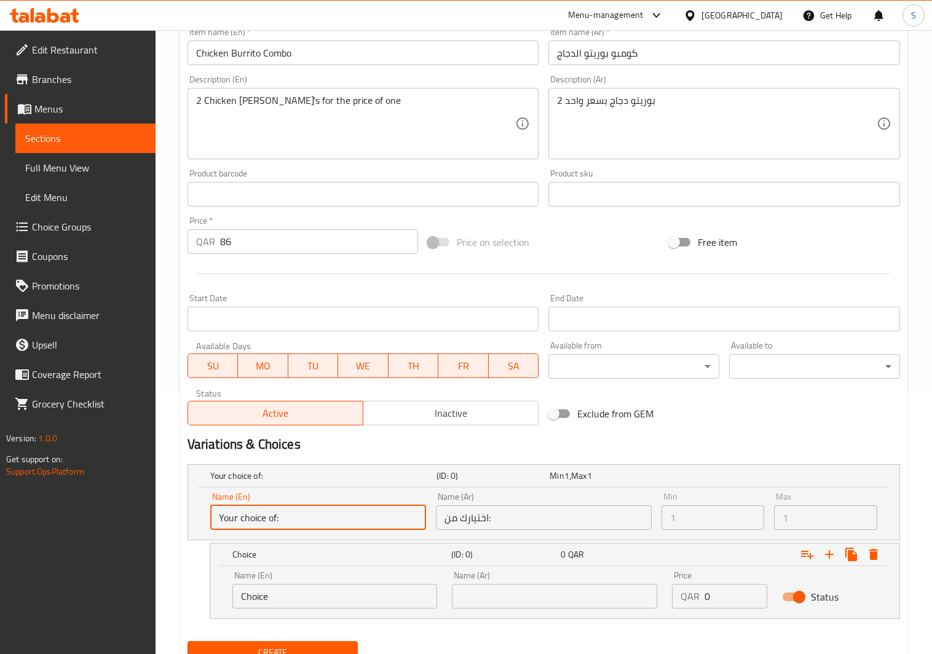
click at [291, 520] on input "Your choice of:" at bounding box center [318, 517] width 216 height 25
click at [487, 411] on span "Inactive" at bounding box center [450, 413] width 165 height 18
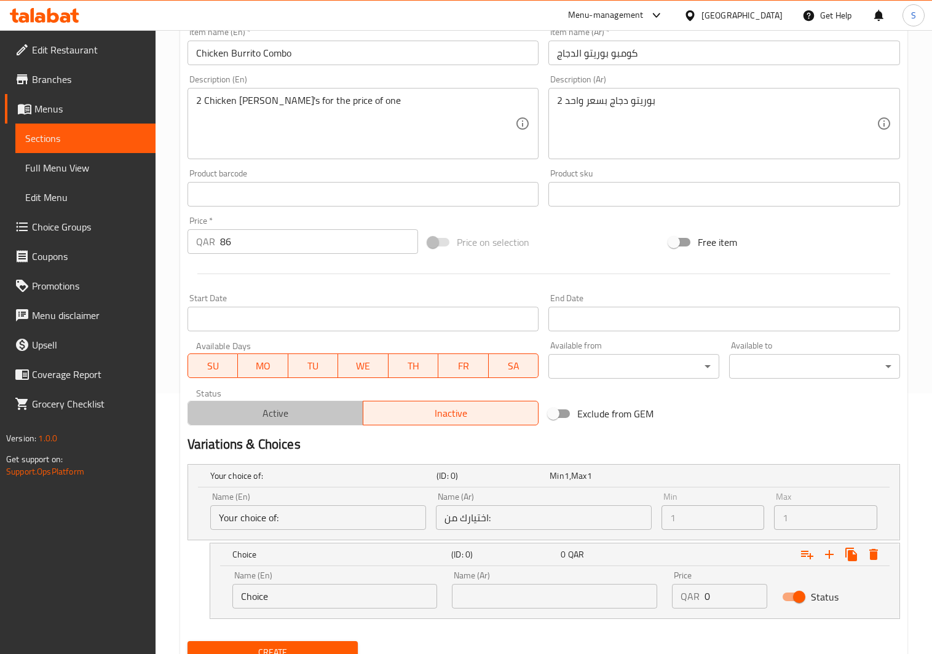
click at [272, 418] on span "Active" at bounding box center [275, 413] width 165 height 18
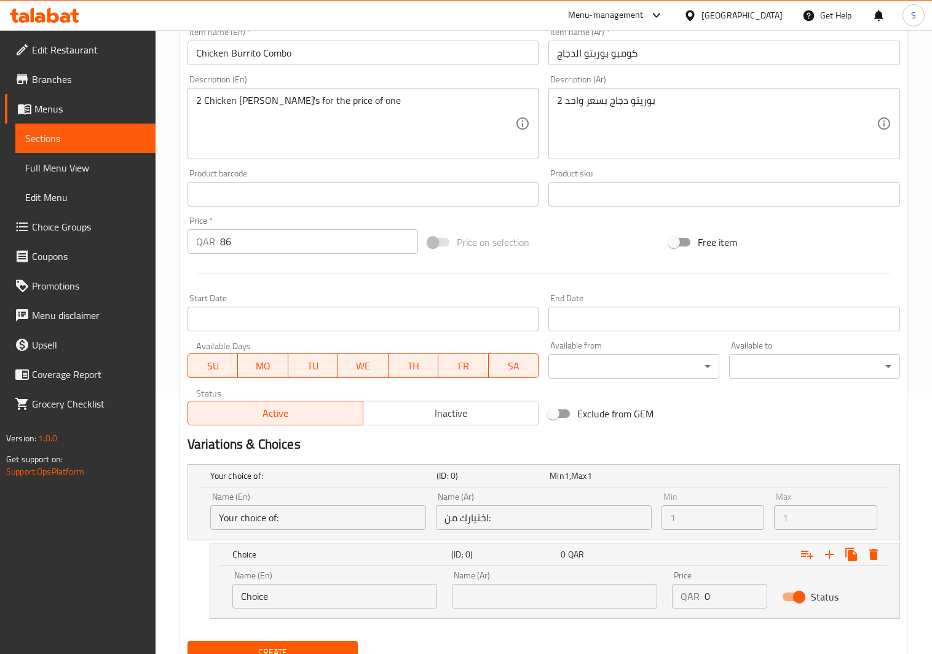
click at [334, 608] on input "Choice" at bounding box center [334, 596] width 205 height 25
drag, startPoint x: 335, startPoint y: 609, endPoint x: 210, endPoint y: 601, distance: 125.0
click at [210, 601] on div "Name (En) Choice Name (En) Name (Ar) Name (Ar) Price QAR 0 Price Status" at bounding box center [554, 592] width 689 height 52
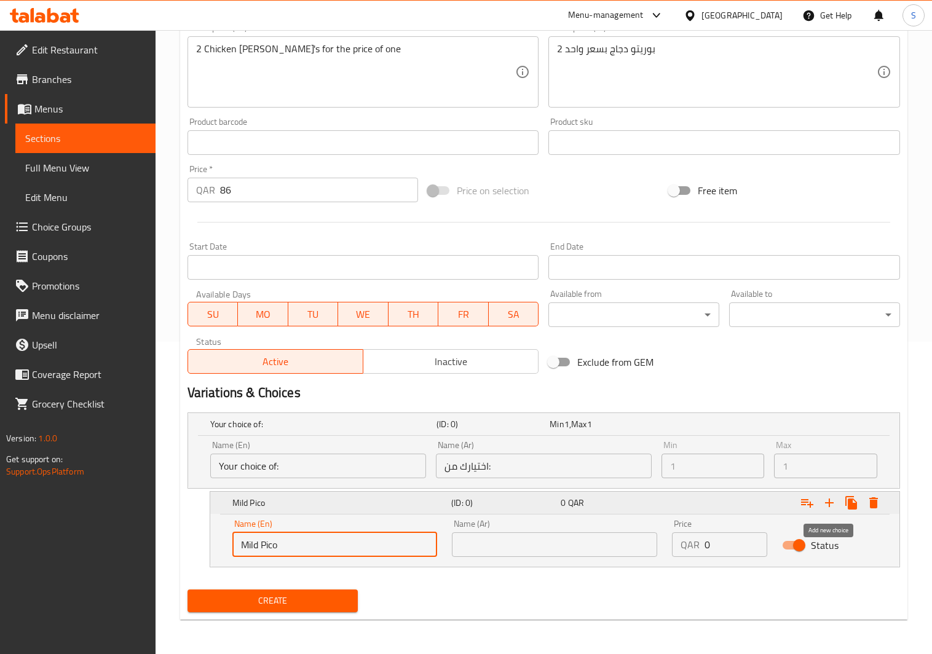
type input "Mild Pico"
click at [827, 505] on icon "Expand" at bounding box center [829, 502] width 15 height 15
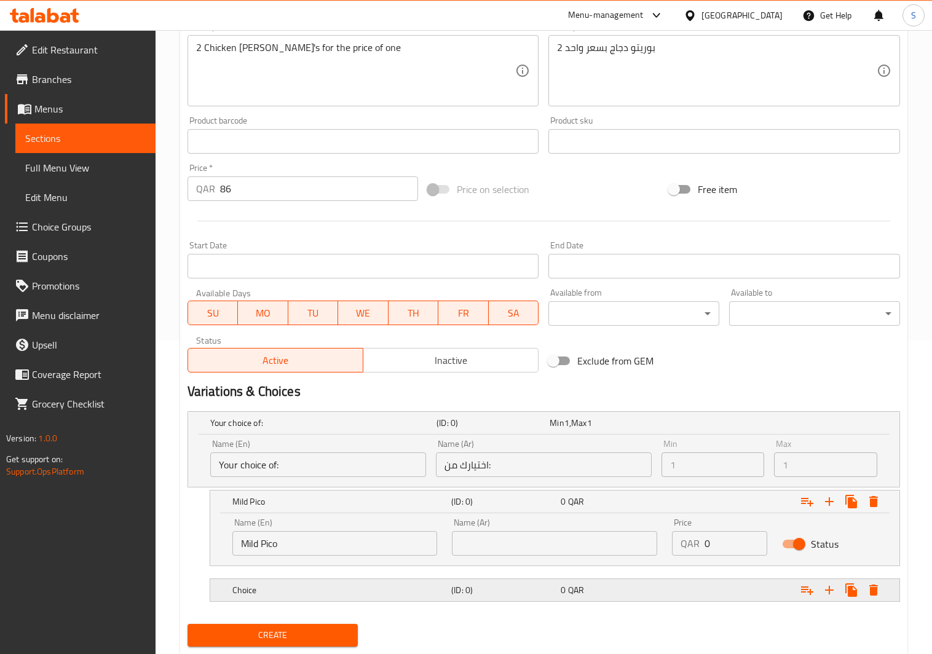
click at [300, 590] on h5 "Choice" at bounding box center [339, 590] width 214 height 12
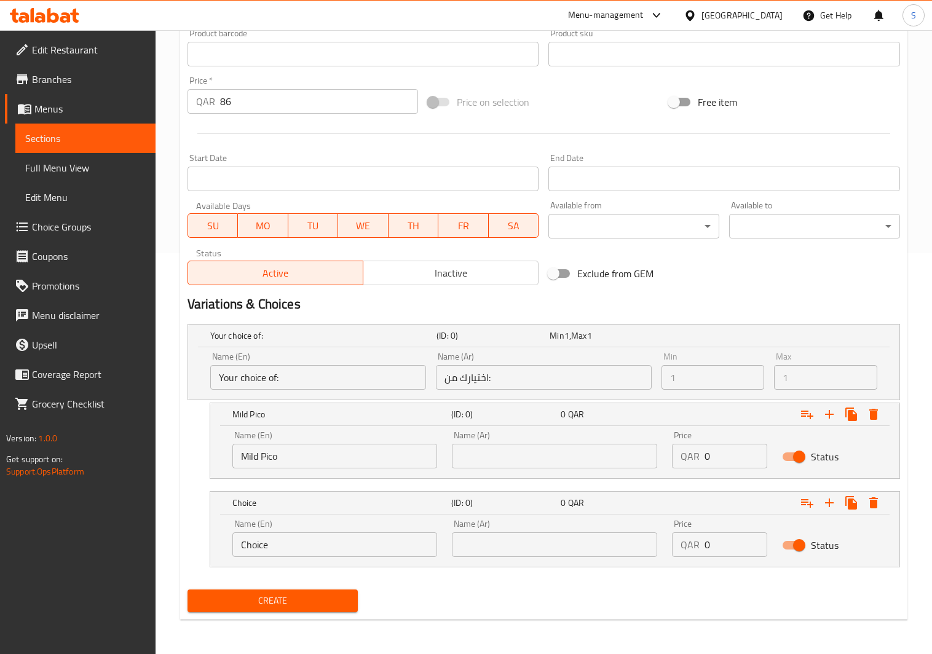
scroll to position [402, 0]
drag, startPoint x: 286, startPoint y: 553, endPoint x: 188, endPoint y: 554, distance: 98.3
click at [188, 554] on div "Choice (ID: 0) 0 QAR Name (En) Choice Name (En) Name (Ar) Name (Ar) Price QAR 0…" at bounding box center [543, 529] width 712 height 76
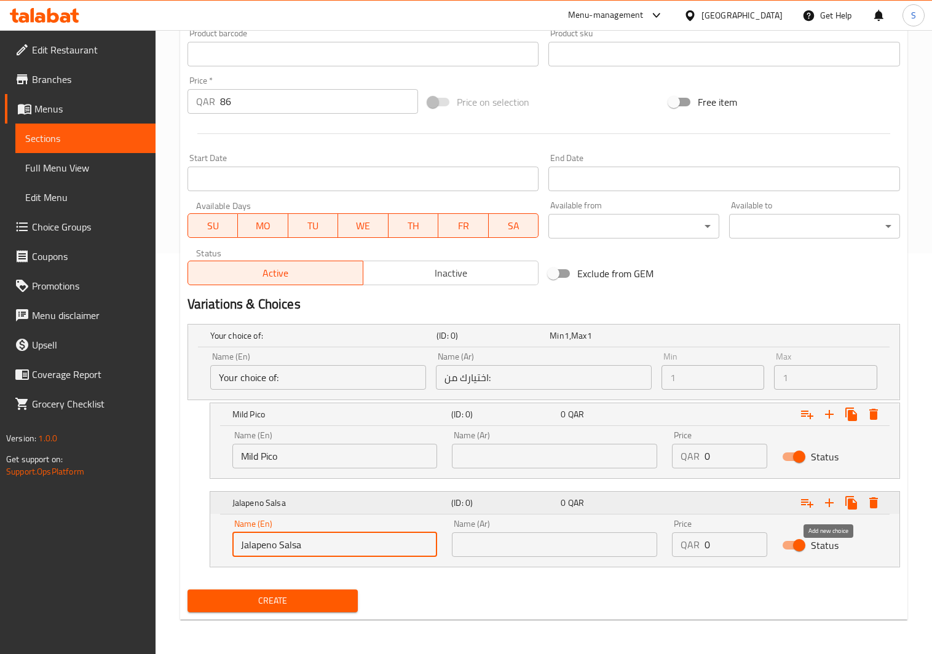
type input "Jalapeno Salsa"
click at [827, 499] on icon "Expand" at bounding box center [829, 502] width 15 height 15
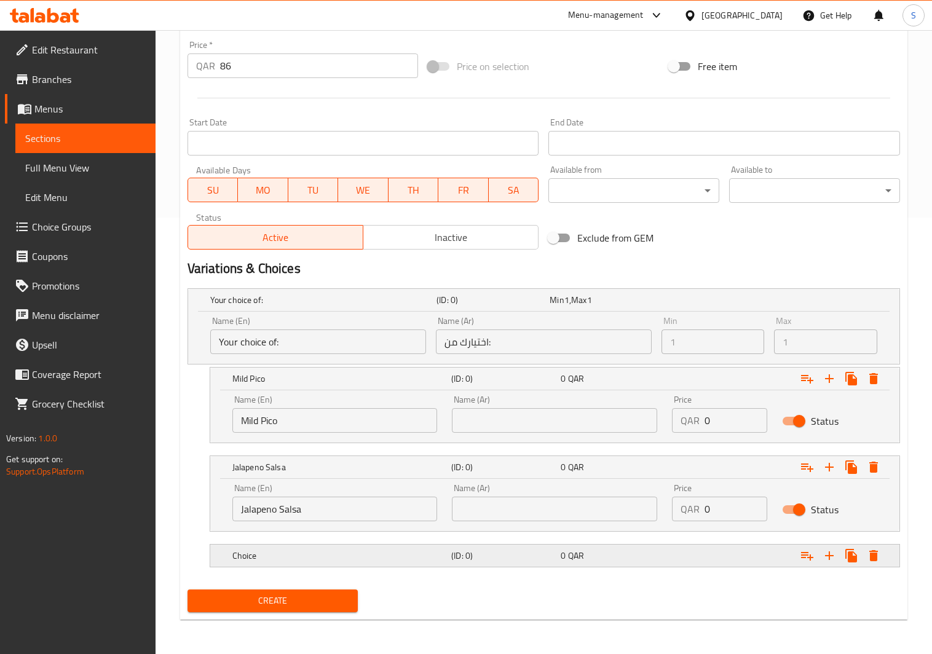
click at [249, 550] on h5 "Choice" at bounding box center [339, 555] width 214 height 12
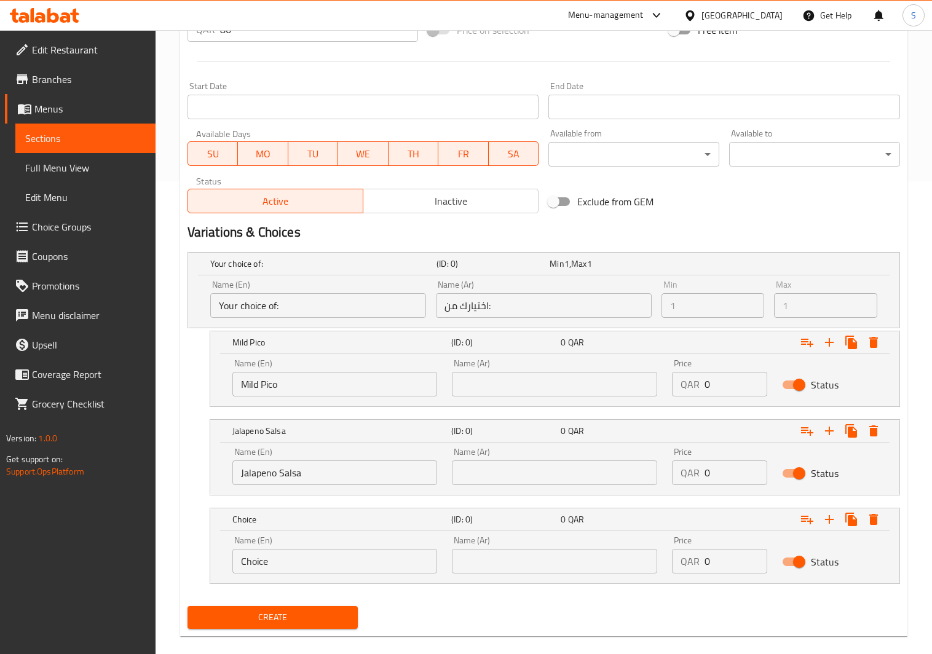
scroll to position [492, 0]
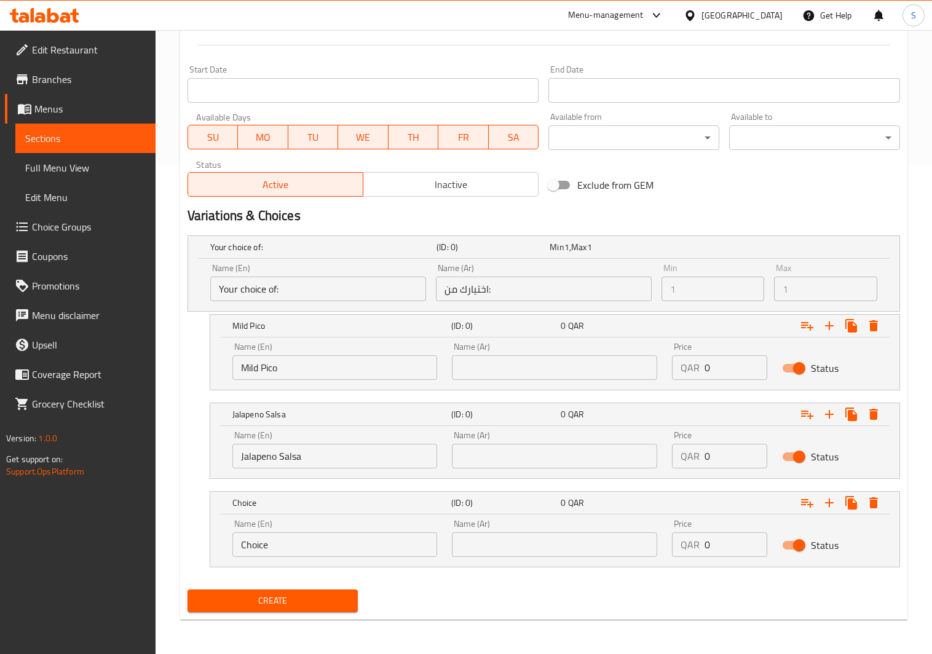
click at [279, 542] on input "Choice" at bounding box center [334, 544] width 205 height 25
drag, startPoint x: 284, startPoint y: 545, endPoint x: 138, endPoint y: 548, distance: 145.7
click at [148, 548] on div "Edit Restaurant Branches Menus Sections Full Menu View Edit Menu Choice Groups …" at bounding box center [466, 97] width 932 height 1113
type input "Pico de Gallo"
click at [830, 503] on icon "Expand" at bounding box center [829, 502] width 15 height 15
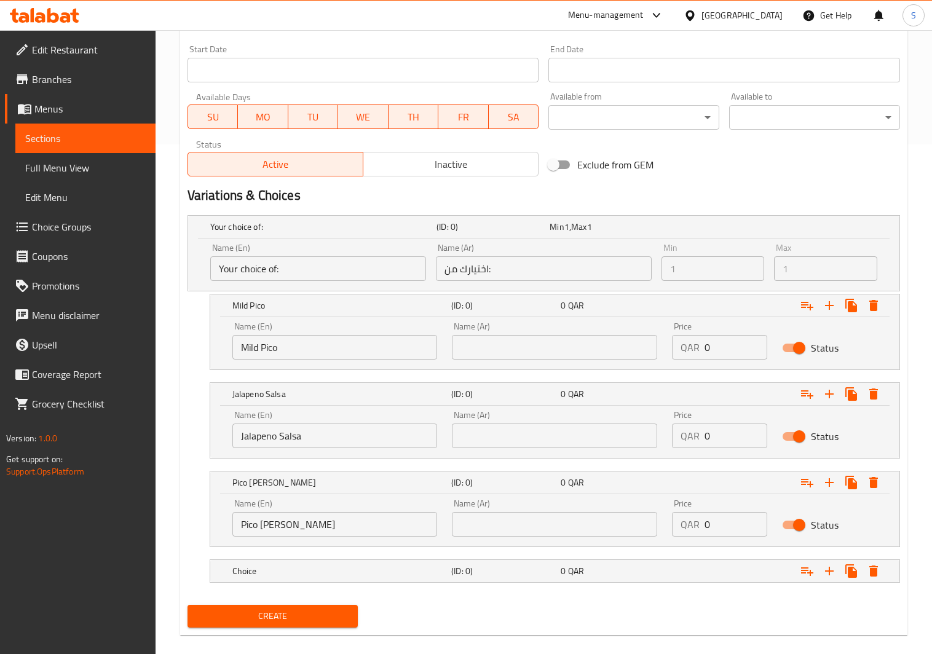
scroll to position [527, 0]
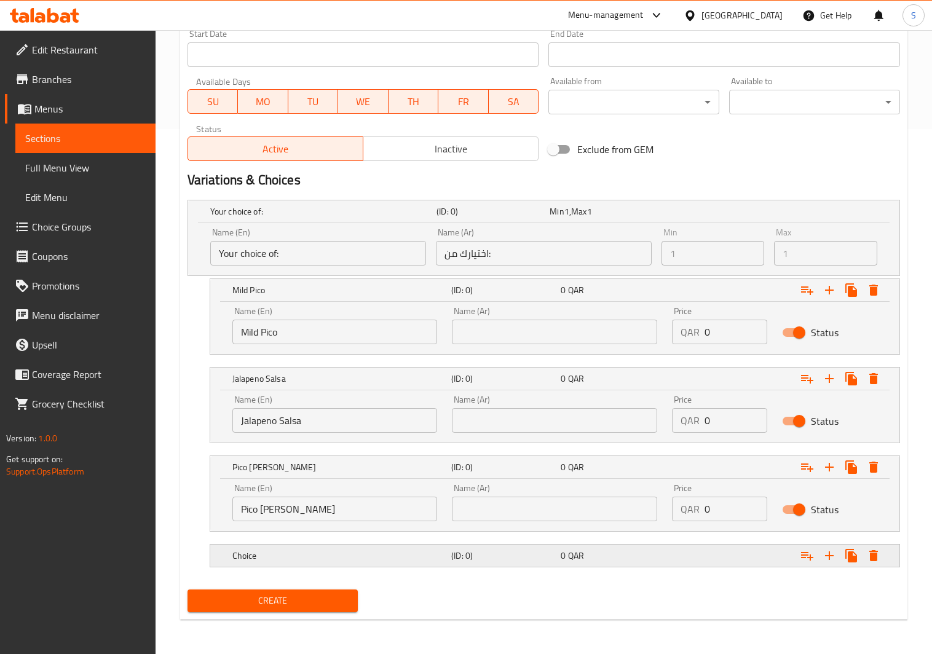
click at [303, 552] on h5 "Choice" at bounding box center [339, 555] width 214 height 12
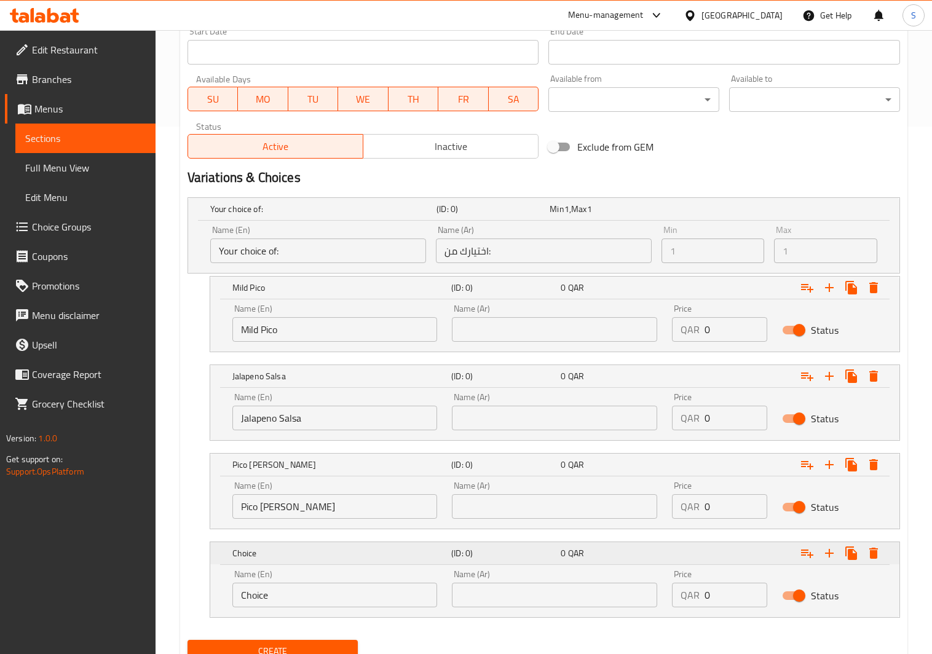
scroll to position [580, 0]
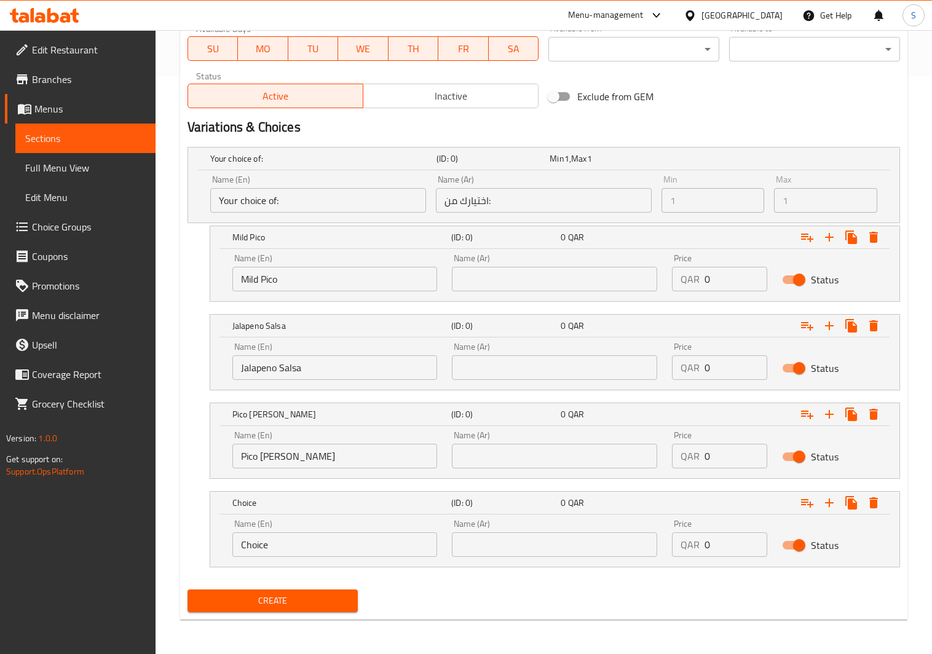
click at [276, 543] on input "Choice" at bounding box center [334, 544] width 205 height 25
drag, startPoint x: 276, startPoint y: 543, endPoint x: 160, endPoint y: 551, distance: 116.4
click at [159, 551] on div "Home / Restaurants management / Menus / Sections / item / create Special offer …" at bounding box center [543, 52] width 776 height 1201
type input "No Salsa"
click at [828, 503] on icon "Expand" at bounding box center [829, 502] width 9 height 9
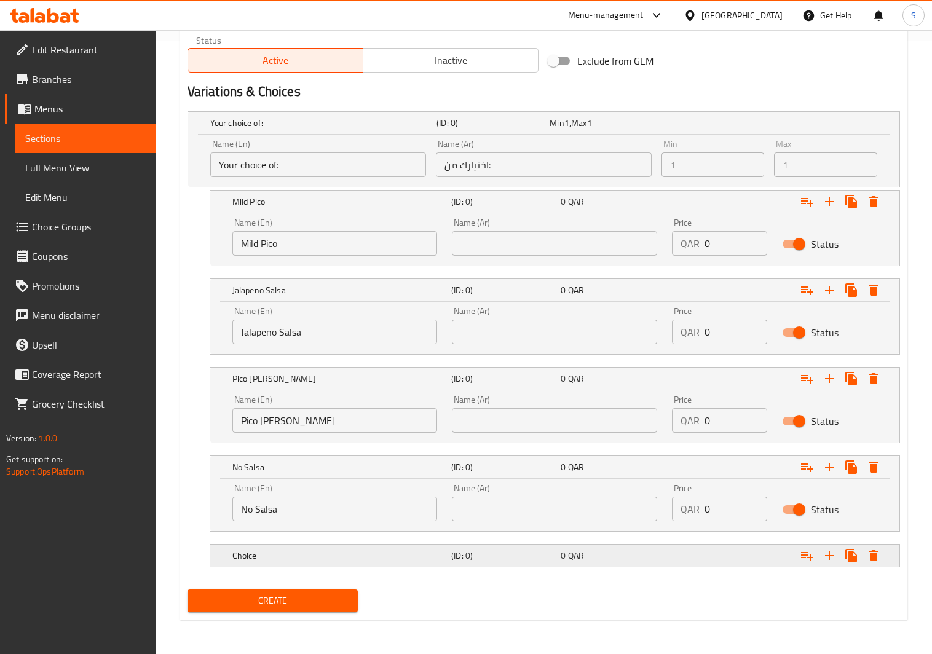
click at [261, 560] on h5 "Choice" at bounding box center [339, 555] width 214 height 12
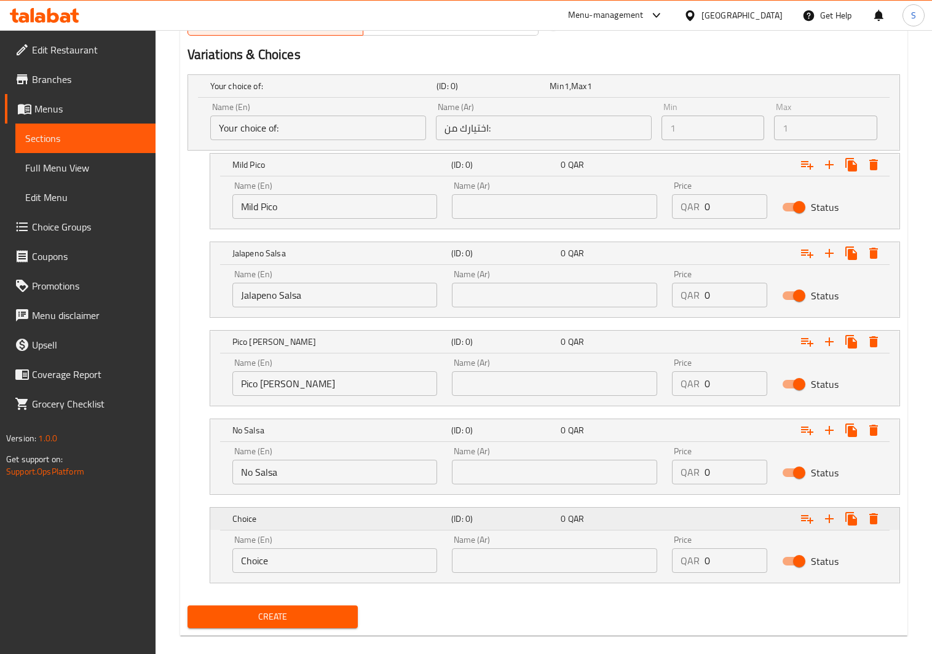
scroll to position [669, 0]
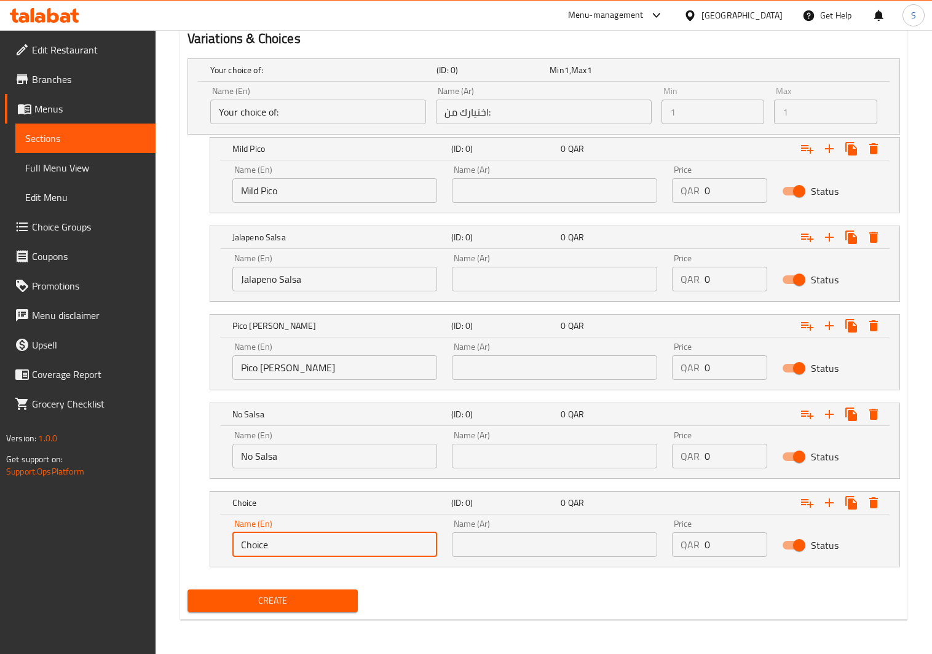
click at [293, 543] on input "Choice" at bounding box center [334, 544] width 205 height 25
drag, startPoint x: 293, startPoint y: 543, endPoint x: 235, endPoint y: 543, distance: 57.8
click at [234, 543] on input "Choice" at bounding box center [334, 544] width 205 height 25
type input "Black Beans"
click at [831, 505] on icon "Expand" at bounding box center [829, 502] width 15 height 15
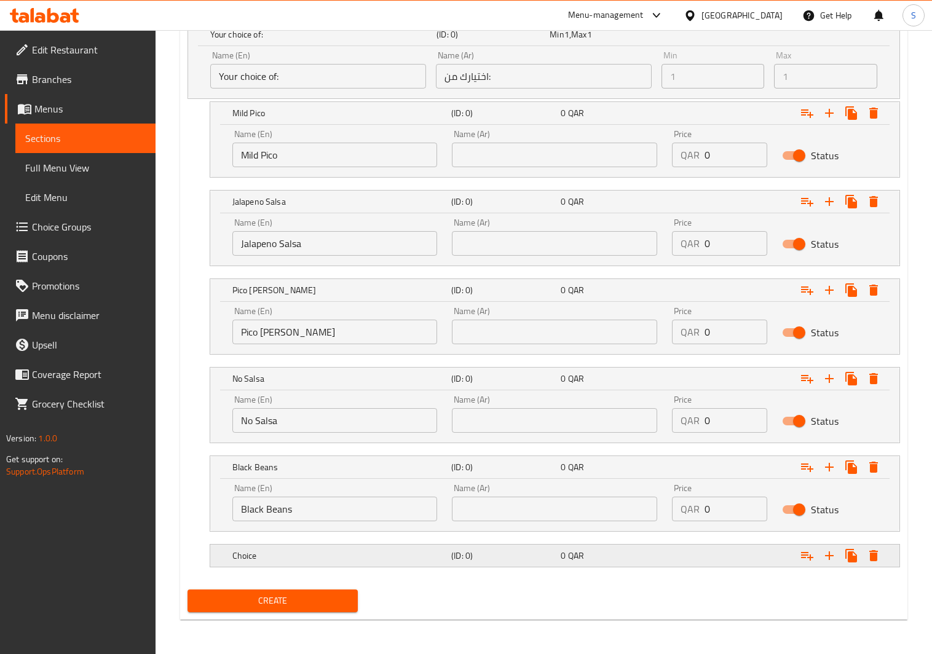
click at [252, 557] on h5 "Choice" at bounding box center [339, 555] width 214 height 12
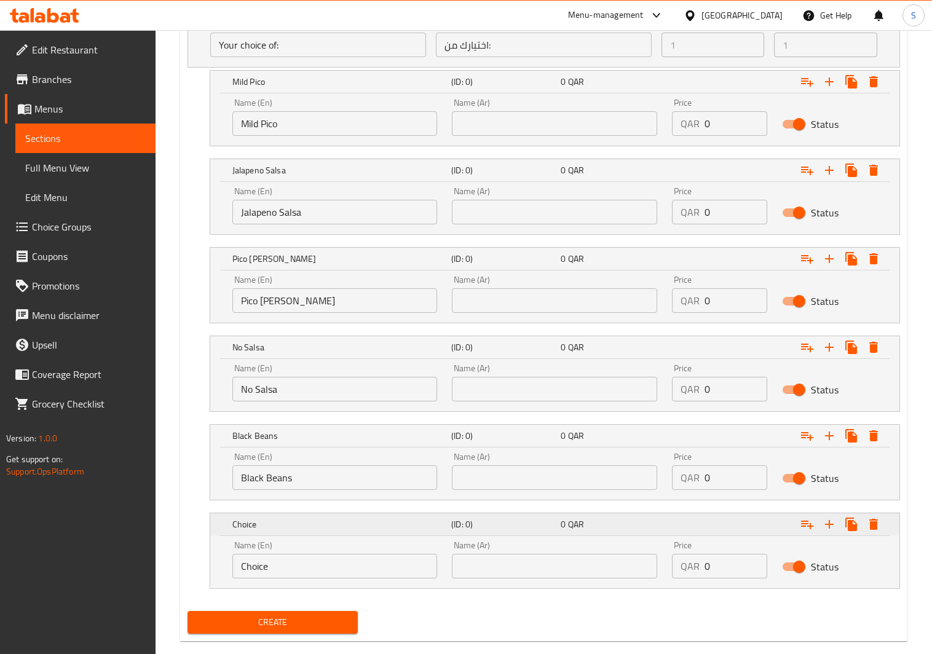
scroll to position [757, 0]
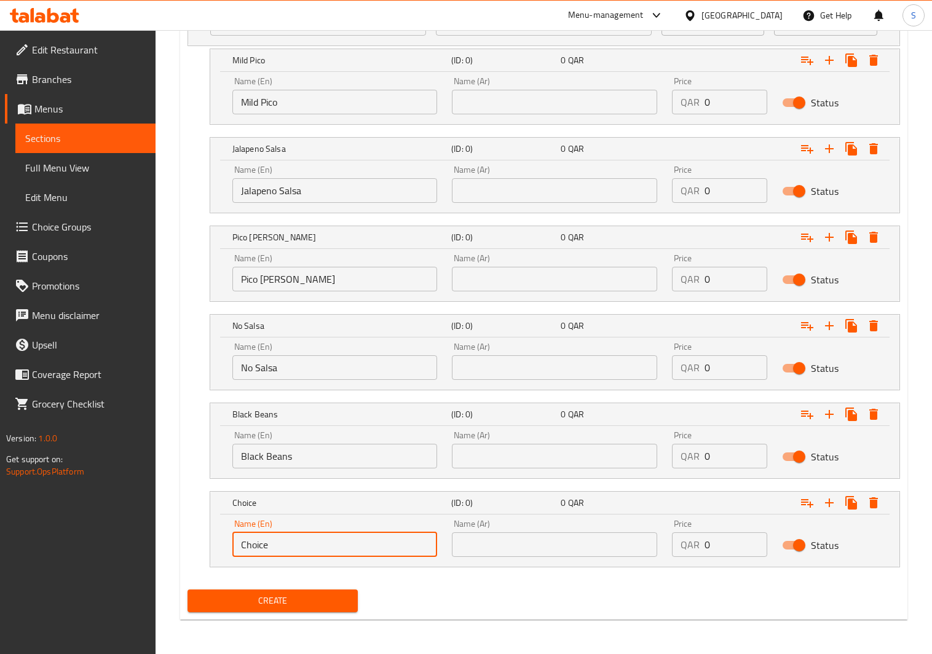
click at [259, 552] on input "Choice" at bounding box center [334, 544] width 205 height 25
drag, startPoint x: 342, startPoint y: 548, endPoint x: 334, endPoint y: 548, distance: 7.4
click at [337, 548] on input "Choice" at bounding box center [334, 544] width 205 height 25
drag, startPoint x: 296, startPoint y: 550, endPoint x: 200, endPoint y: 550, distance: 95.3
click at [200, 550] on div "Choice (ID: 0) 0 QAR Name (En) Choice Name (En) Name (Ar) Name (Ar) Price QAR 0…" at bounding box center [543, 529] width 712 height 76
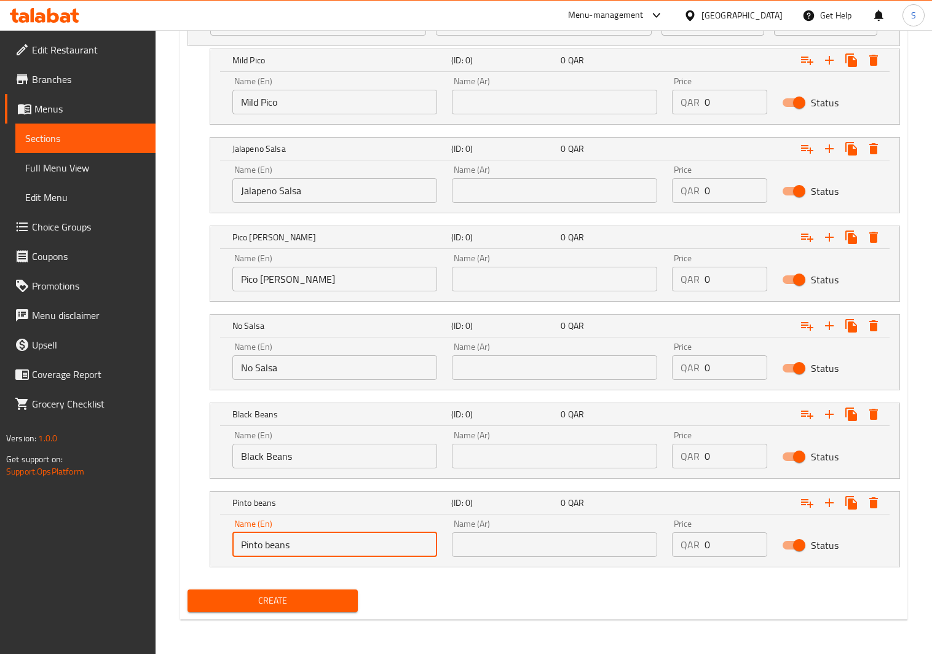
click at [270, 547] on input "Pinto beans" at bounding box center [334, 544] width 205 height 25
type input "Pinto Beans"
click at [828, 503] on icon "Expand" at bounding box center [829, 502] width 9 height 9
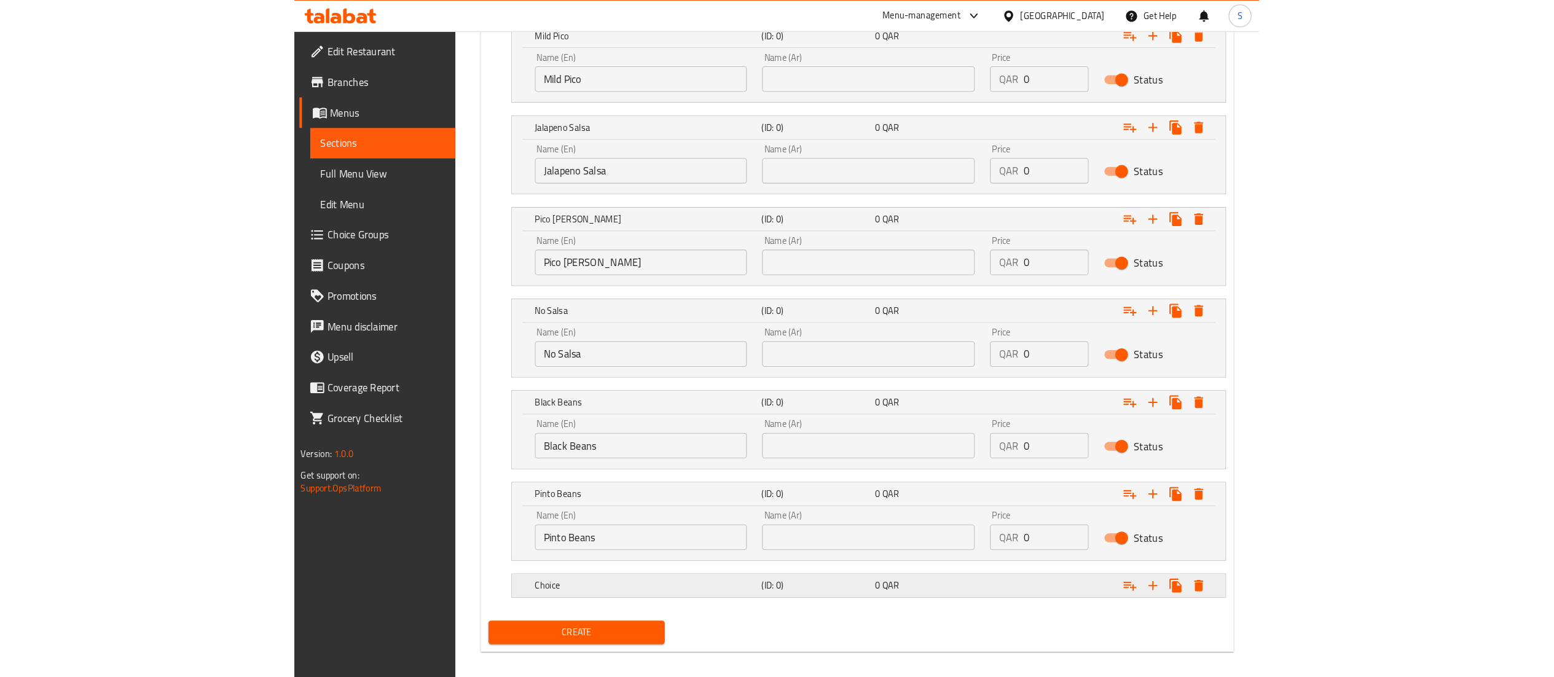
scroll to position [794, 0]
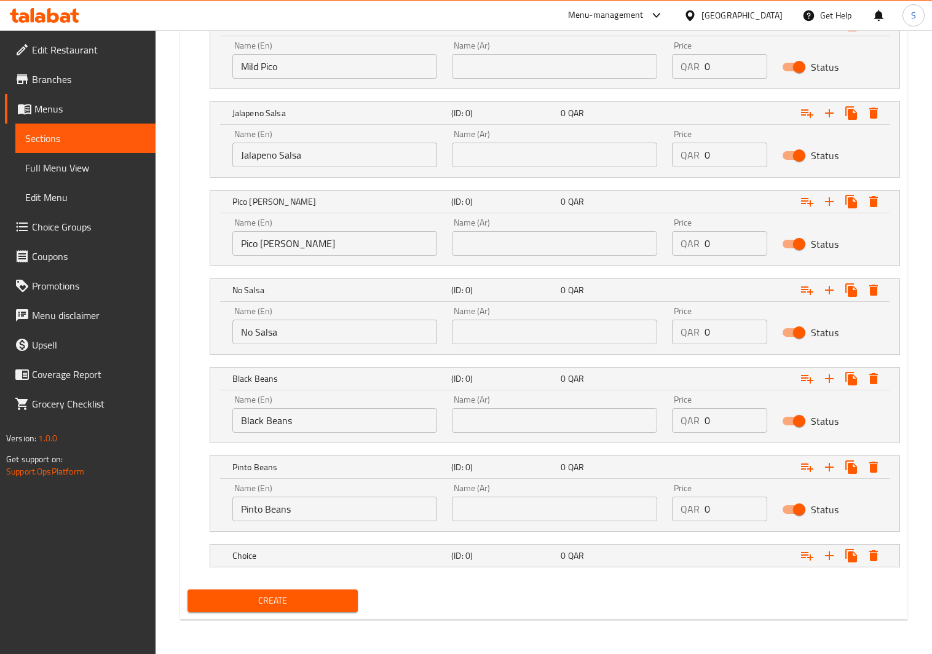
click at [312, 511] on input "Pinto Beans" at bounding box center [334, 509] width 205 height 25
click at [308, 565] on div "Choice (ID: 0) 0 QAR" at bounding box center [558, 555] width 657 height 27
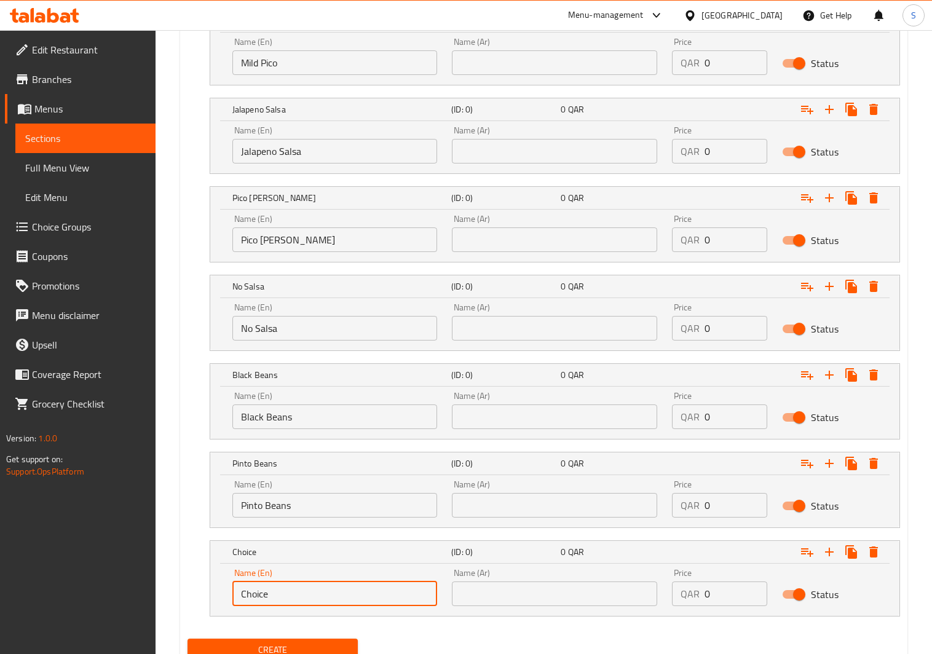
drag, startPoint x: 277, startPoint y: 596, endPoint x: 219, endPoint y: 594, distance: 57.2
click at [237, 596] on input "Choice" at bounding box center [334, 593] width 205 height 25
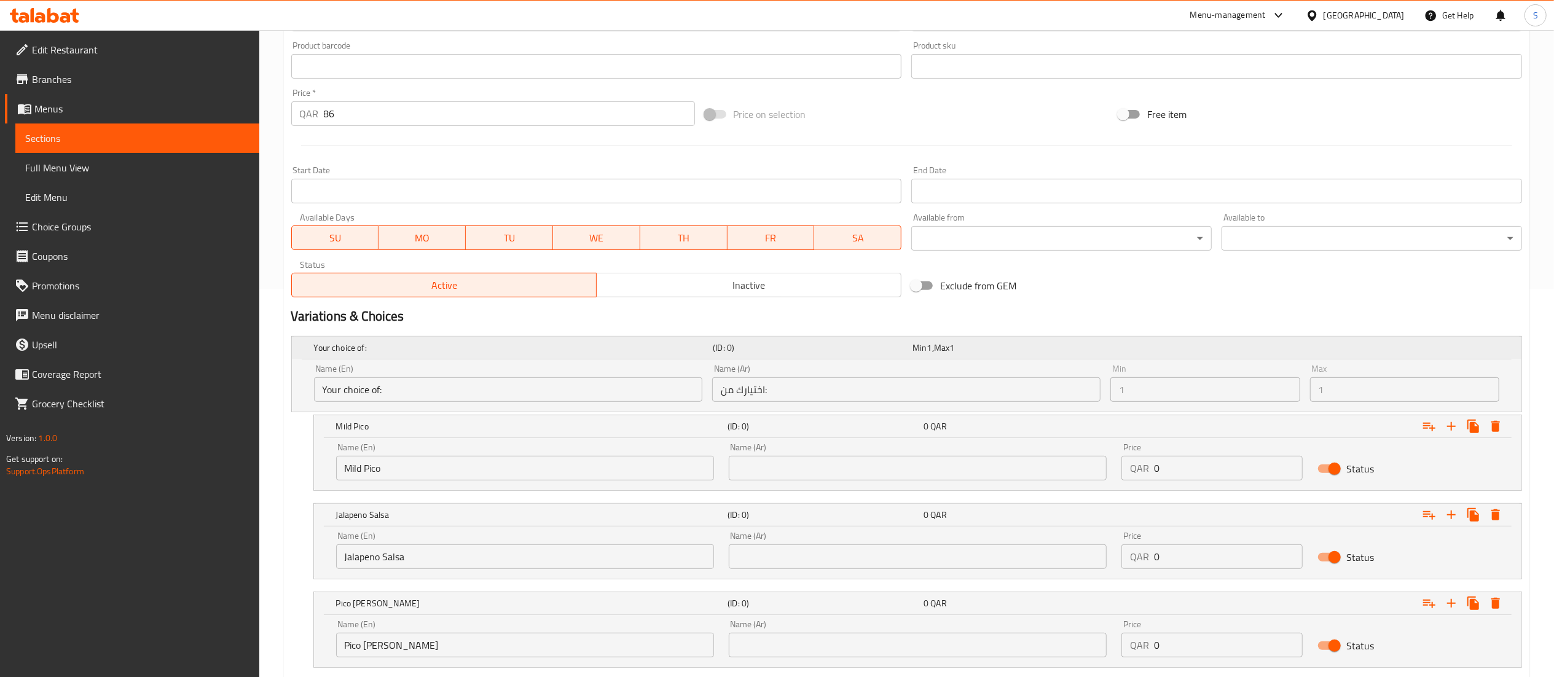
scroll to position [425, 0]
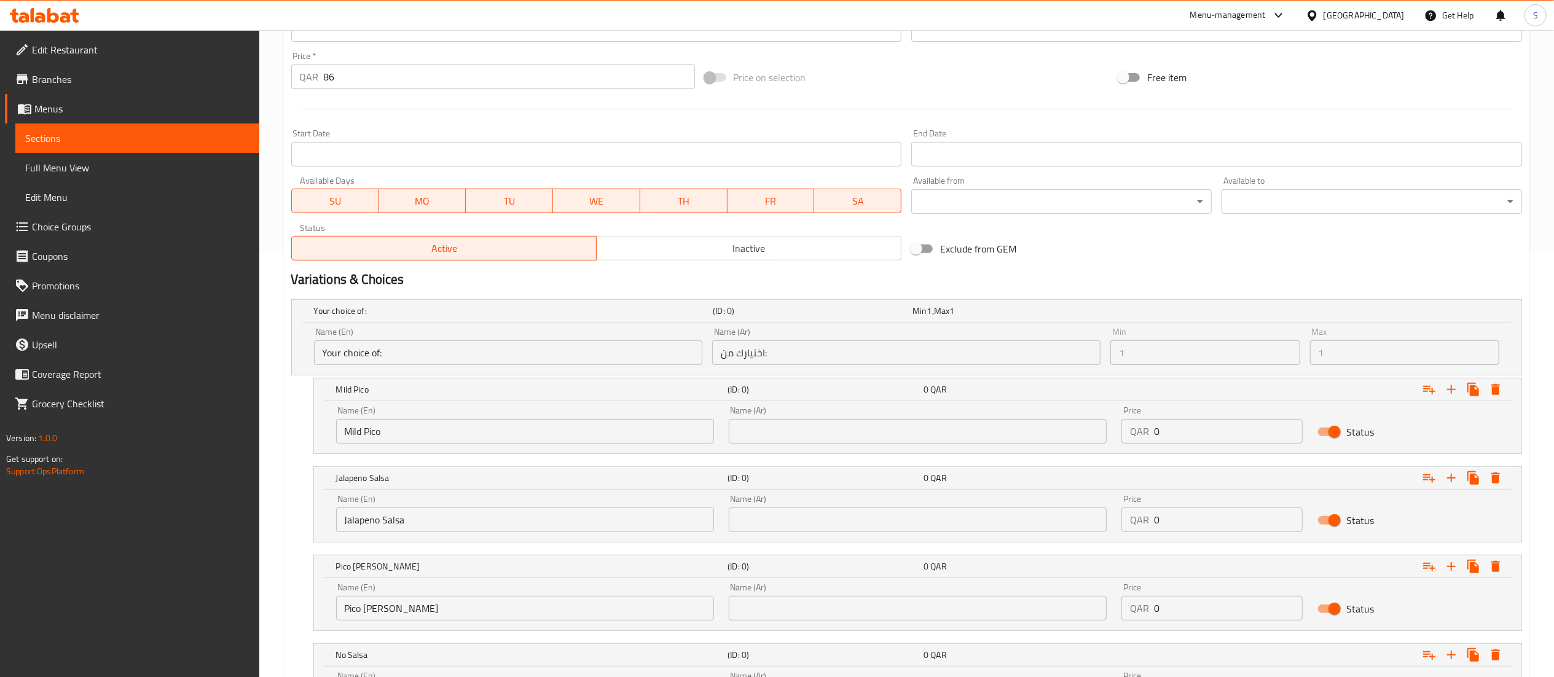
type input "NO Beans"
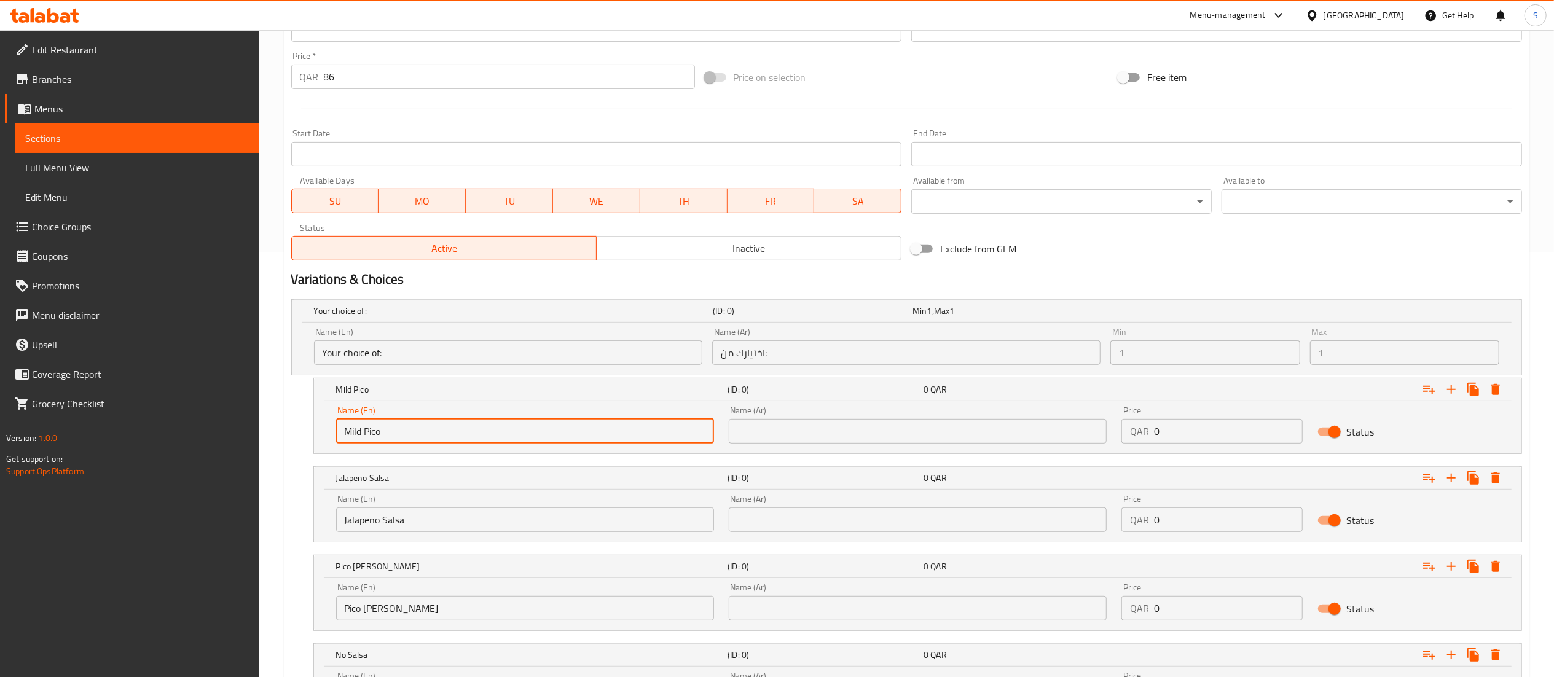
drag, startPoint x: 397, startPoint y: 431, endPoint x: 333, endPoint y: 432, distance: 63.9
click at [333, 432] on div "Name (En) Mild Pico Name (En)" at bounding box center [525, 425] width 393 height 52
click at [844, 435] on input "text" at bounding box center [918, 431] width 378 height 25
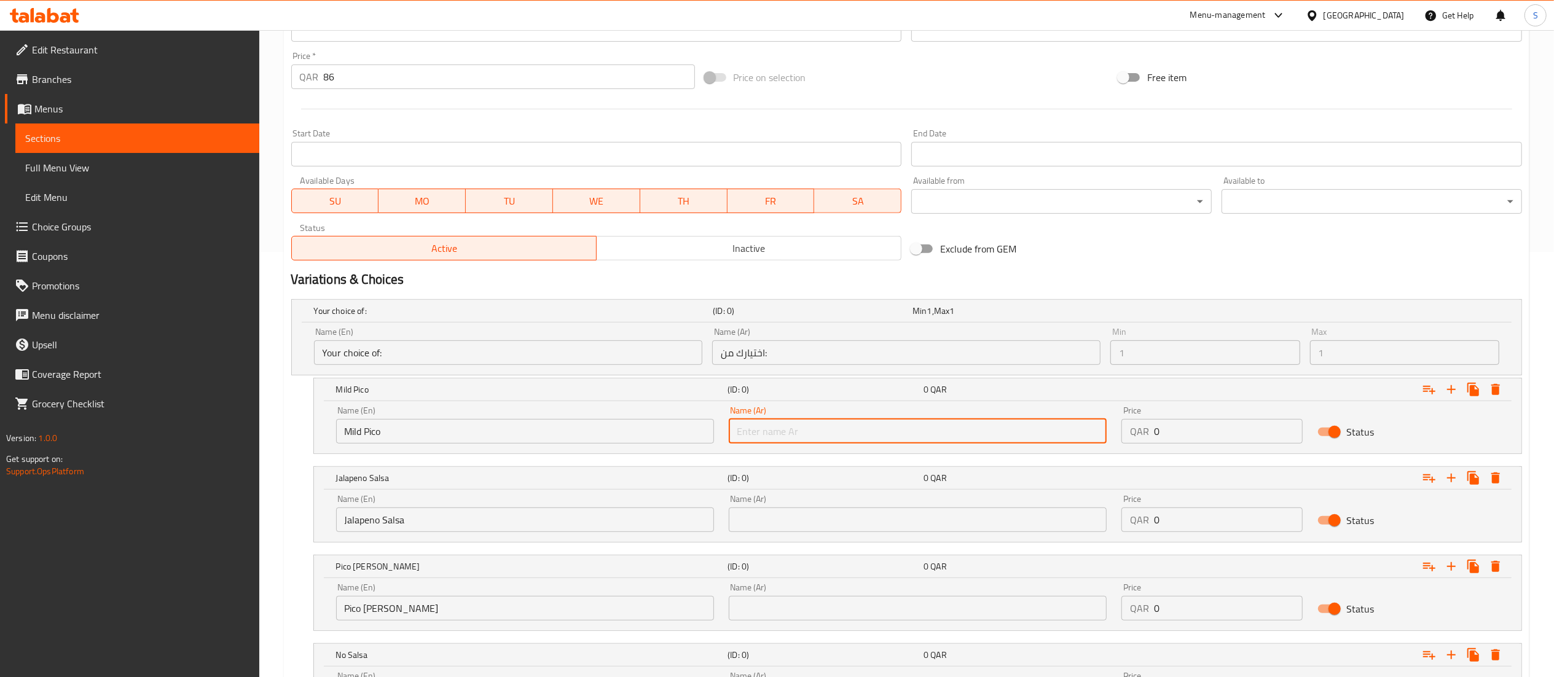
paste input "بيكو معتدل"
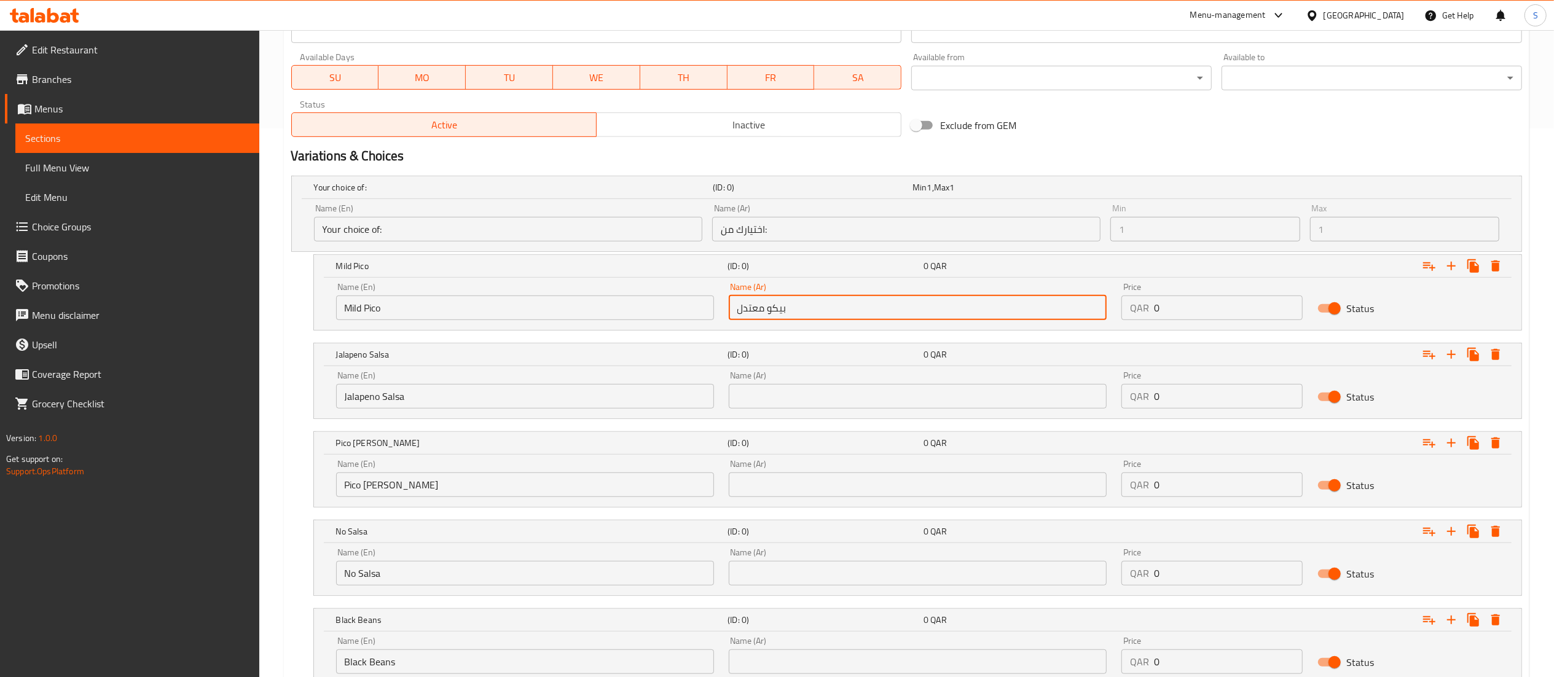
scroll to position [671, 0]
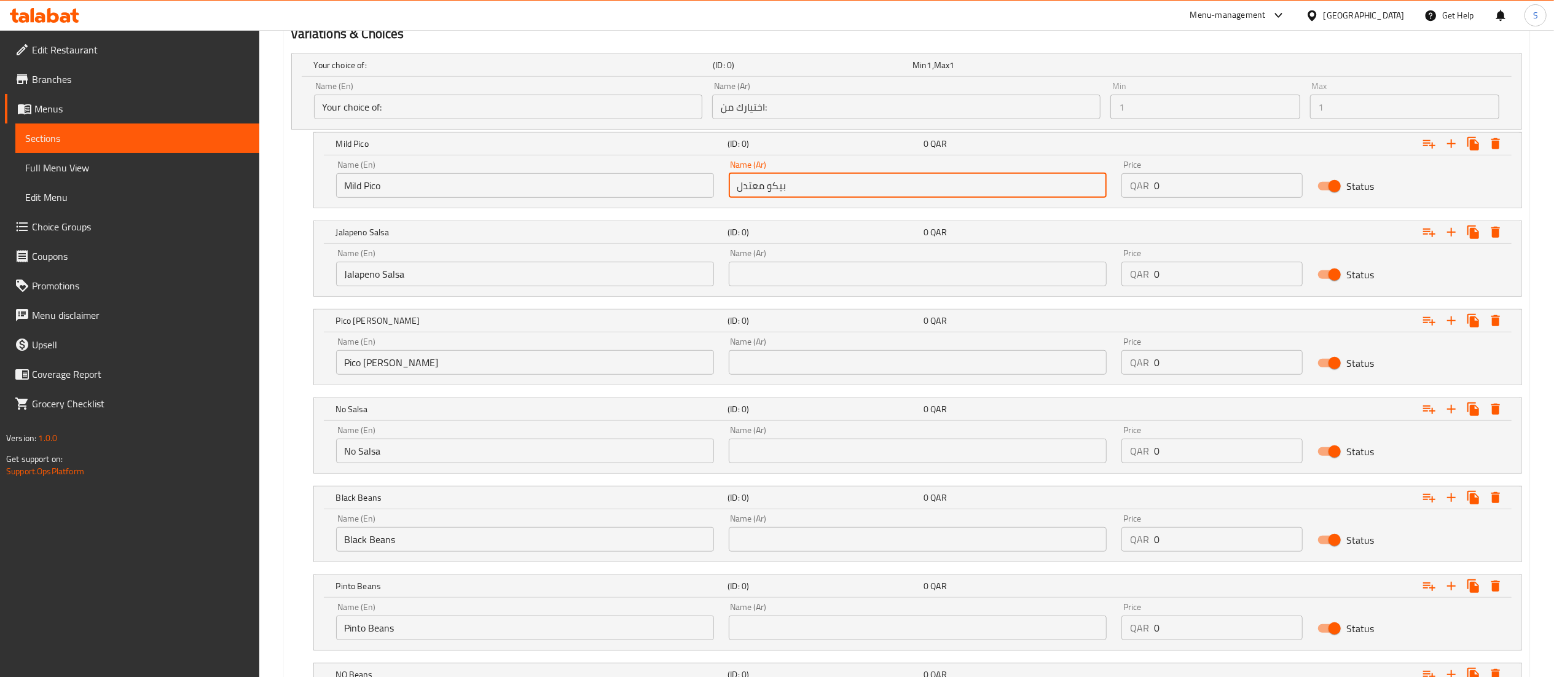
type input "بيكو معتدل"
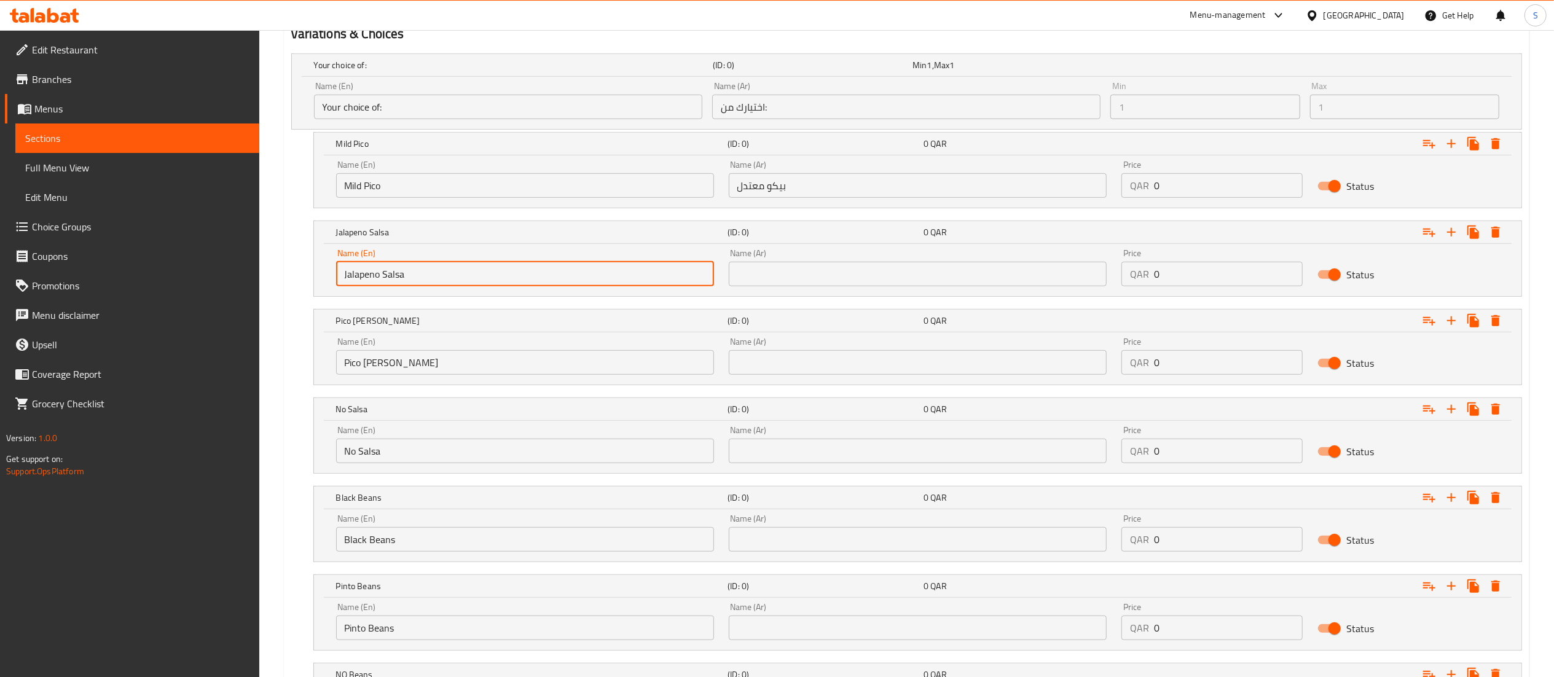
drag, startPoint x: 409, startPoint y: 282, endPoint x: 306, endPoint y: 280, distance: 103.3
click at [306, 280] on div "Jalapeno Salsa (ID: 0) 0 QAR Name (En) Jalapeno Salsa Name (En) Name (Ar) Name …" at bounding box center [906, 259] width 1231 height 76
click at [842, 277] on input "text" at bounding box center [918, 274] width 378 height 25
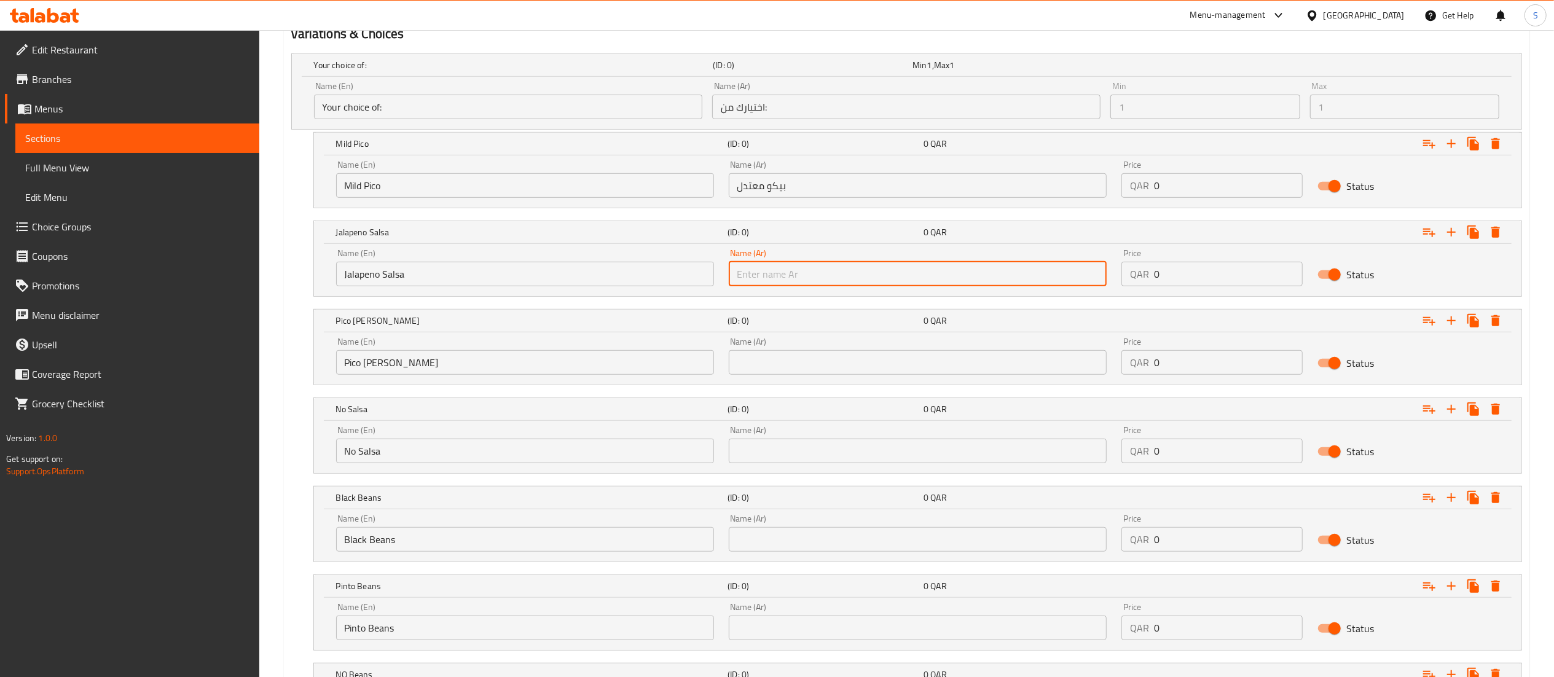
paste input "صلصة جالابينو"
type input "صلصة جالابينو"
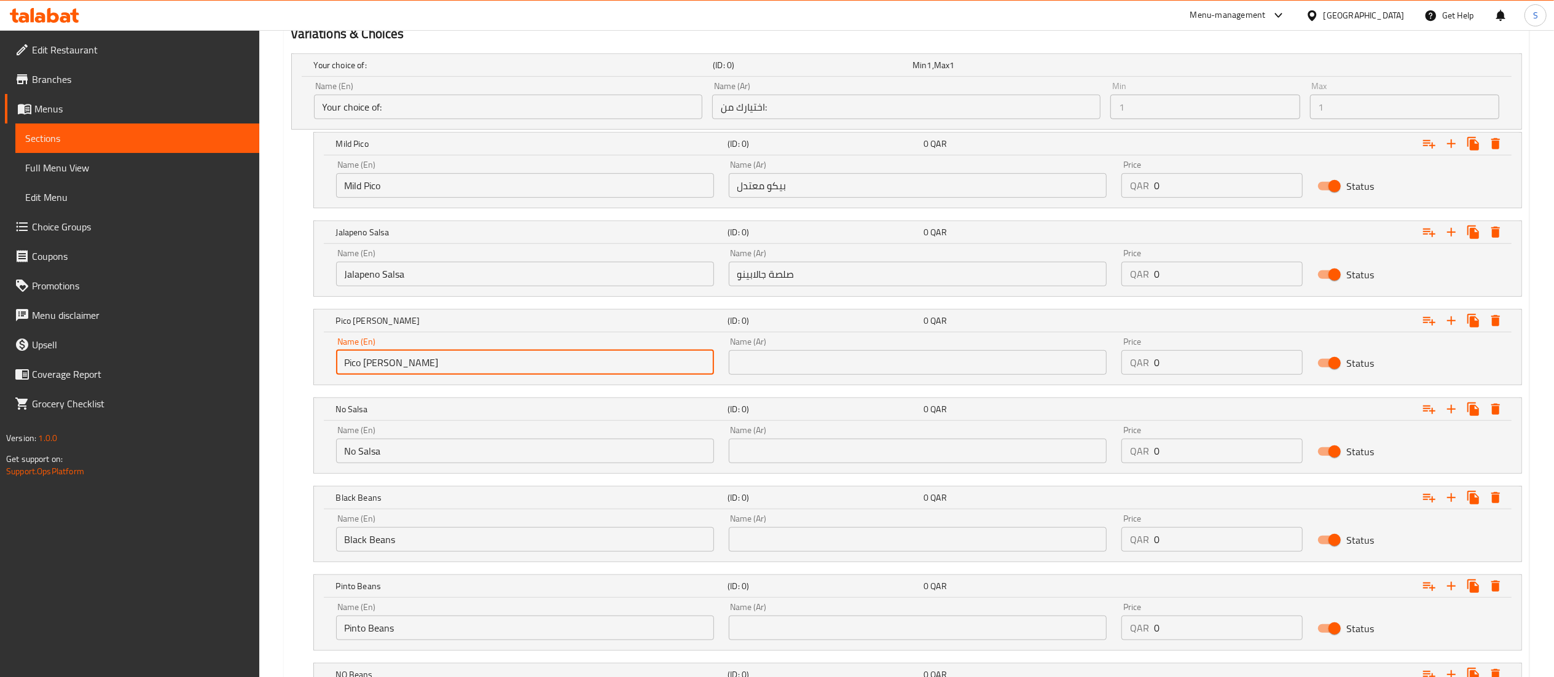
drag, startPoint x: 415, startPoint y: 377, endPoint x: 290, endPoint y: 375, distance: 125.4
click at [290, 375] on div "Your choice of: (ID: 0) Min 1 , Max 1 Name (En) Your choice of: Name (En) Name …" at bounding box center [906, 403] width 1241 height 708
click at [788, 363] on input "text" at bounding box center [918, 362] width 378 height 25
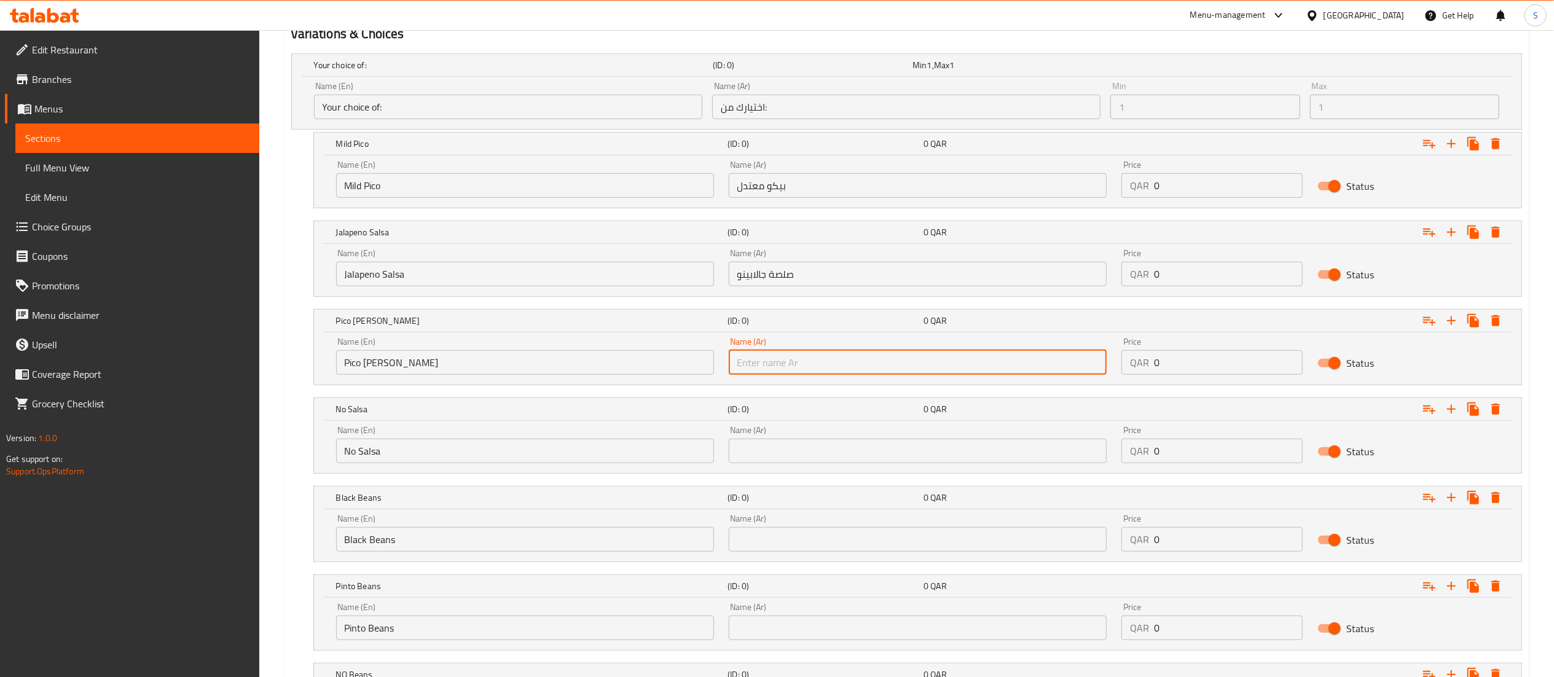
paste input "بيكو دي جالو"
type input "بيكو دي جالو"
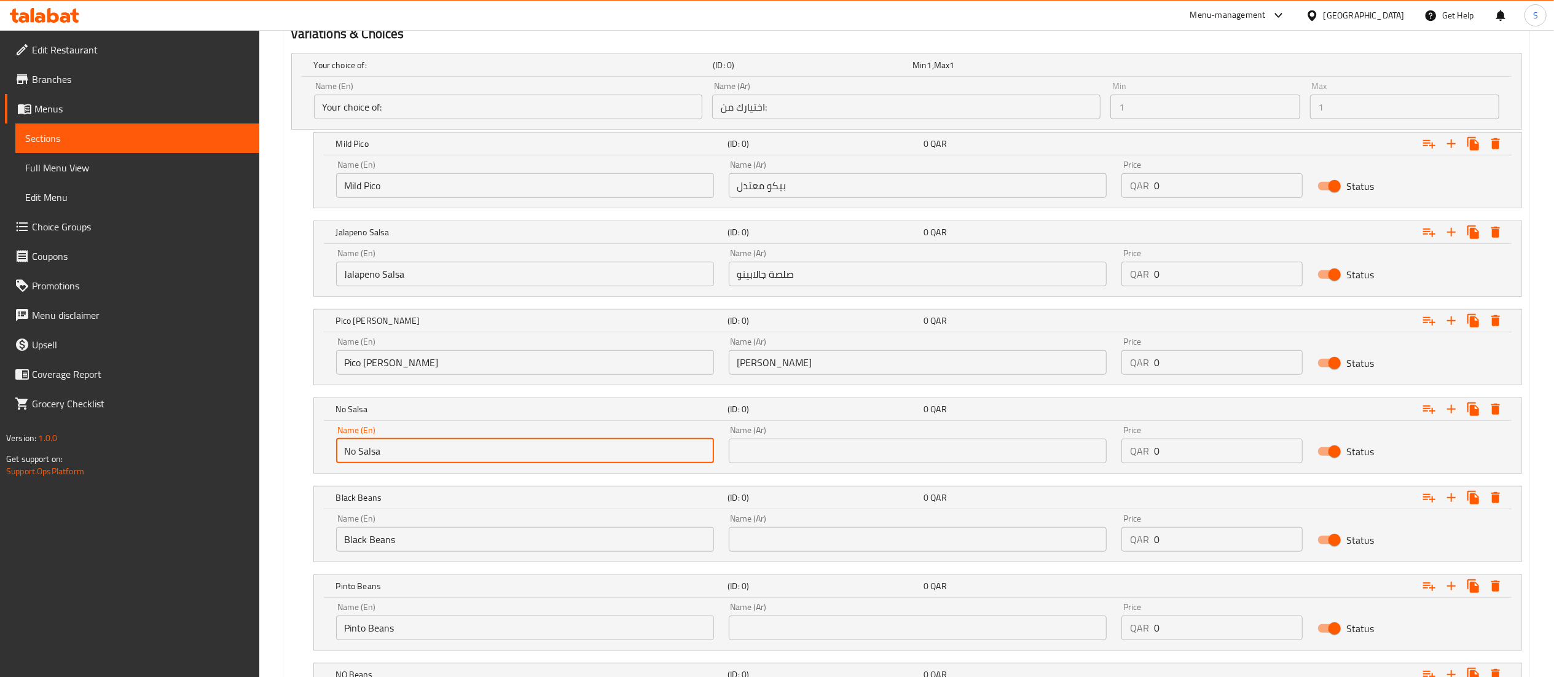
drag, startPoint x: 436, startPoint y: 462, endPoint x: 303, endPoint y: 452, distance: 133.7
click at [303, 452] on div "No Salsa (ID: 0) 0 QAR Name (En) No Salsa Name (En) Name (Ar) Name (Ar) Price Q…" at bounding box center [906, 436] width 1231 height 76
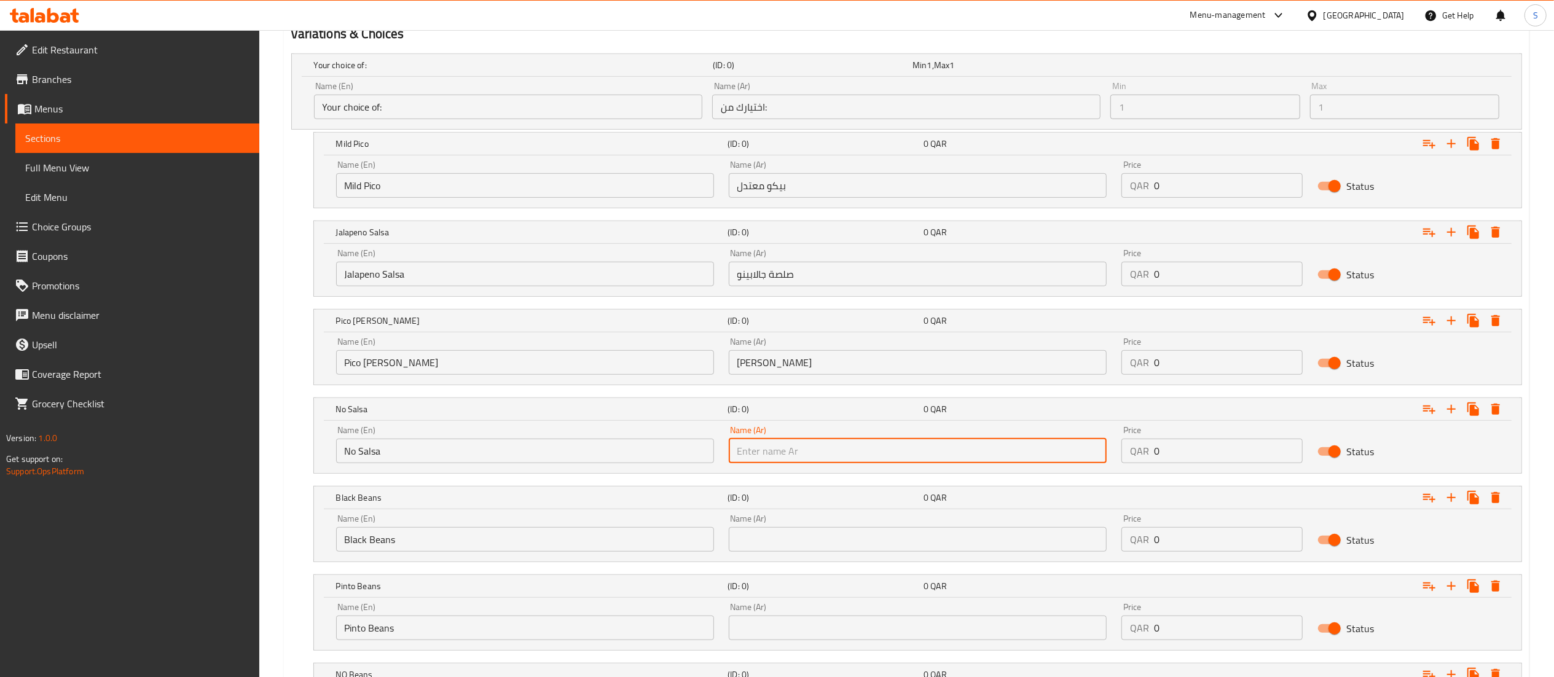
click at [785, 455] on input "text" at bounding box center [918, 451] width 378 height 25
paste input "لا السالسا"
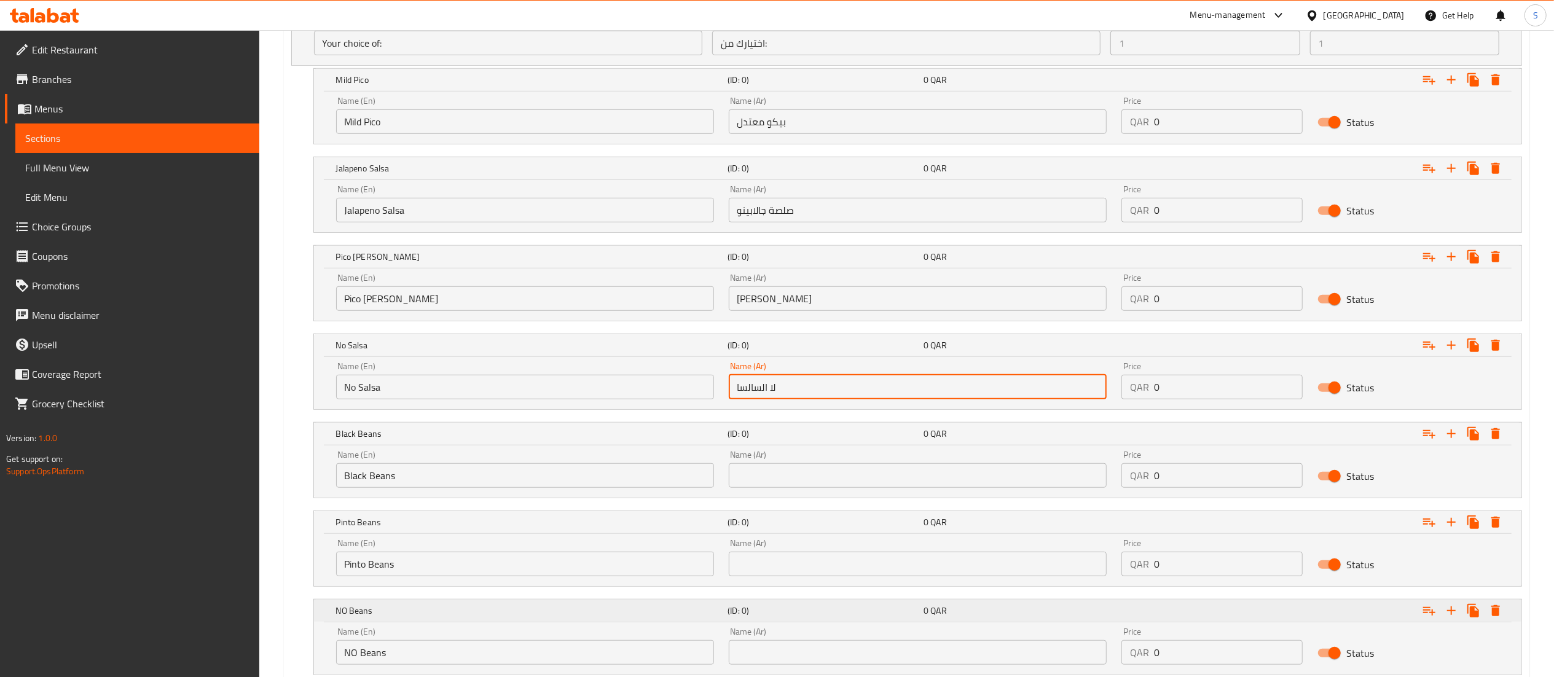
scroll to position [824, 0]
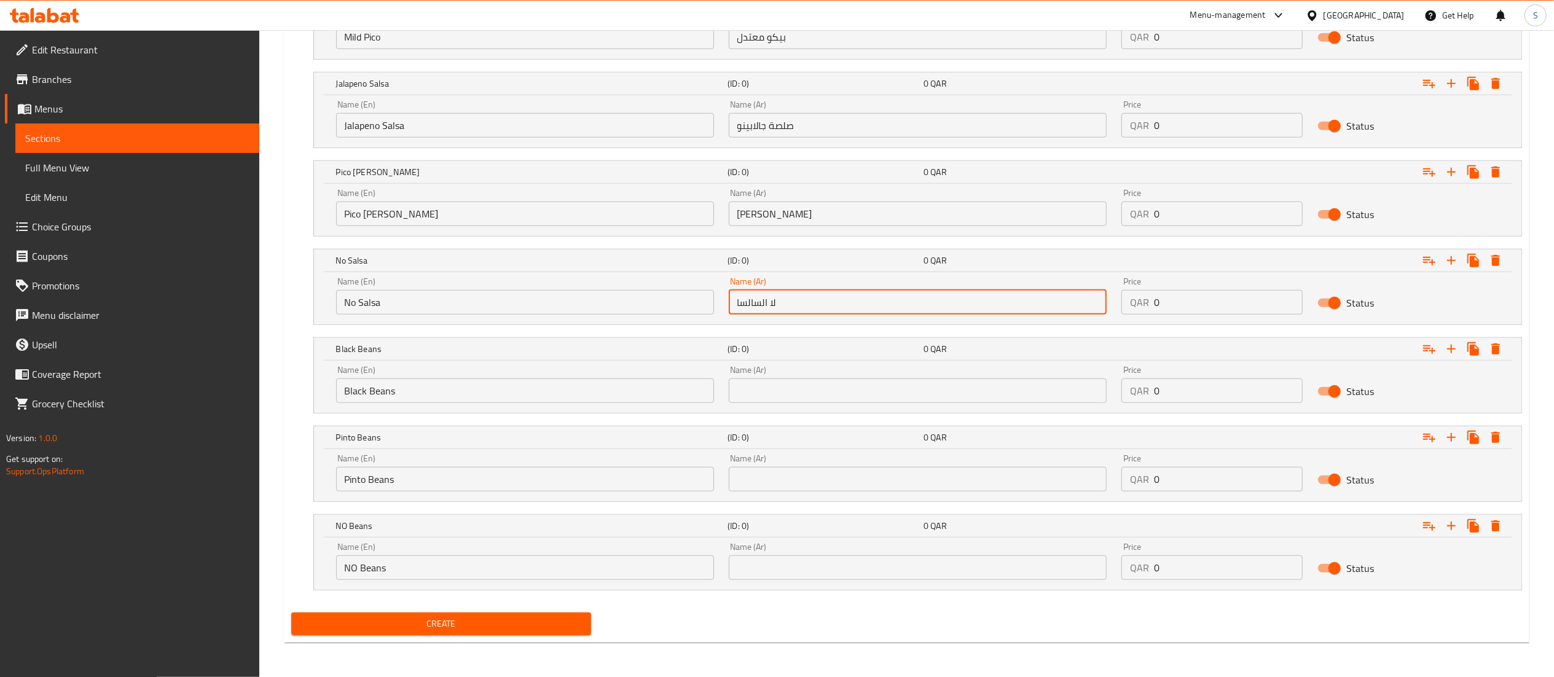
type input "لا السالسا"
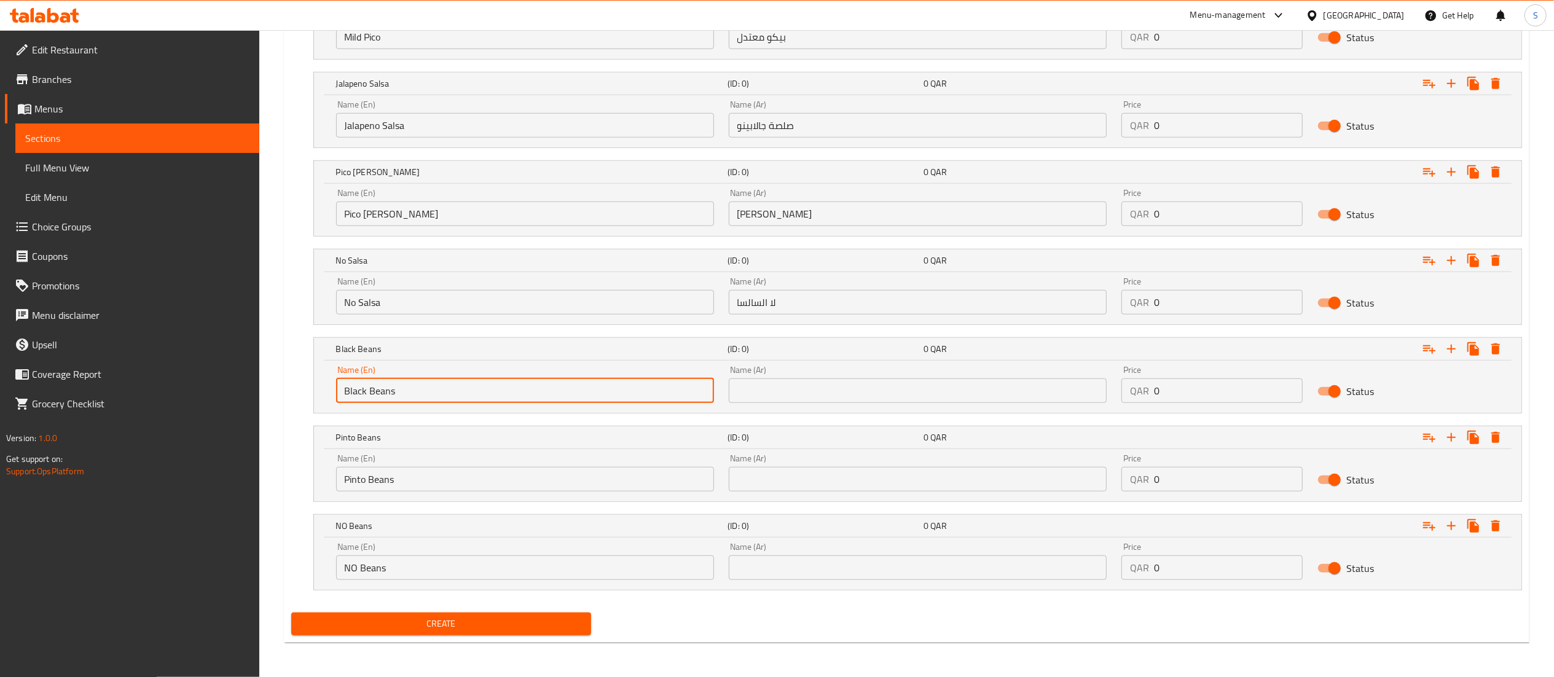
drag, startPoint x: 408, startPoint y: 393, endPoint x: 296, endPoint y: 397, distance: 111.9
click at [297, 397] on div "Black Beans (ID: 0) 0 QAR Name (En) Black Beans Name (En) Name (Ar) Name (Ar) P…" at bounding box center [906, 375] width 1231 height 76
click at [834, 385] on input "text" at bounding box center [918, 391] width 378 height 25
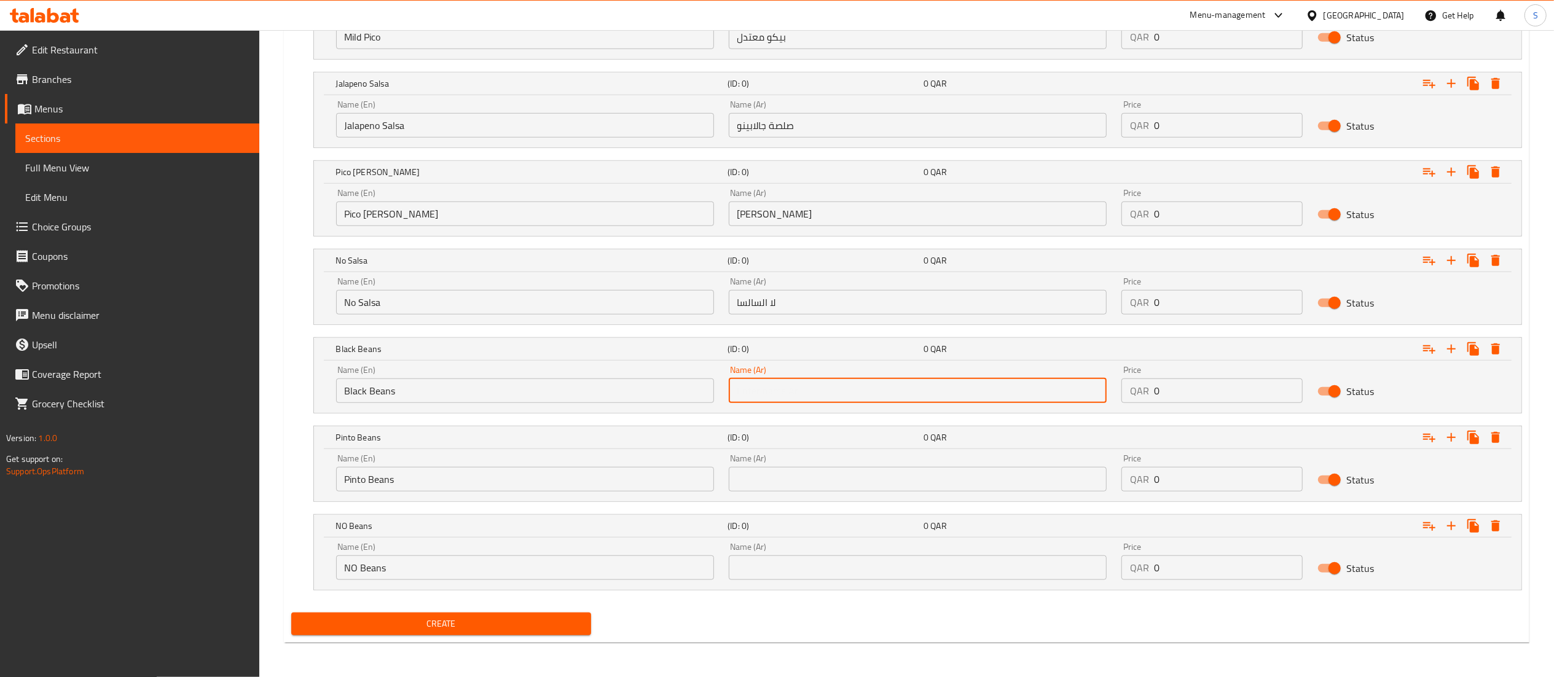
paste input "الفاصوليا السوداء"
type input "الفاصوليا السوداء"
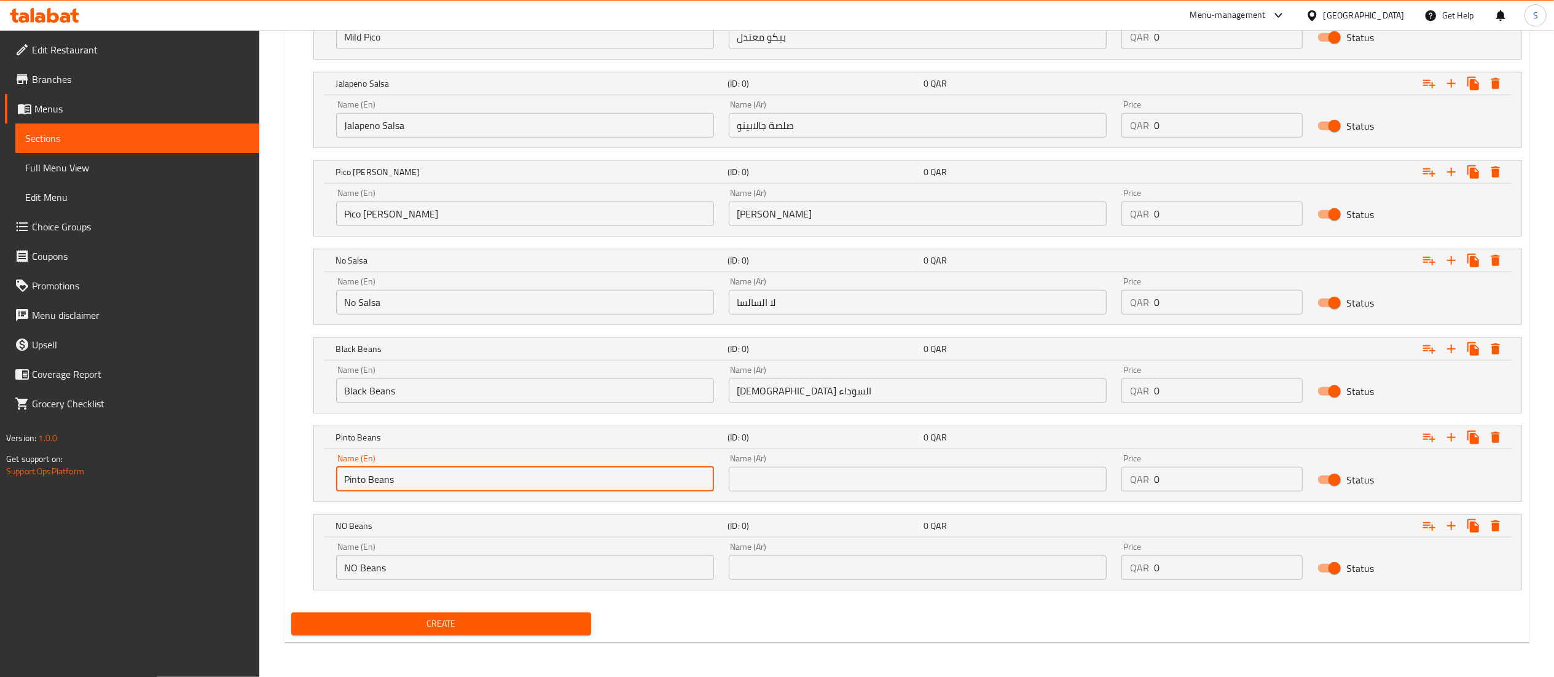
drag, startPoint x: 411, startPoint y: 474, endPoint x: 325, endPoint y: 471, distance: 85.5
click at [325, 471] on div "Name (En) Pinto Beans Name (En) Name (Ar) Name (Ar) Price QAR 0 Price Status" at bounding box center [918, 475] width 1208 height 52
click at [817, 482] on input "text" at bounding box center [918, 479] width 378 height 25
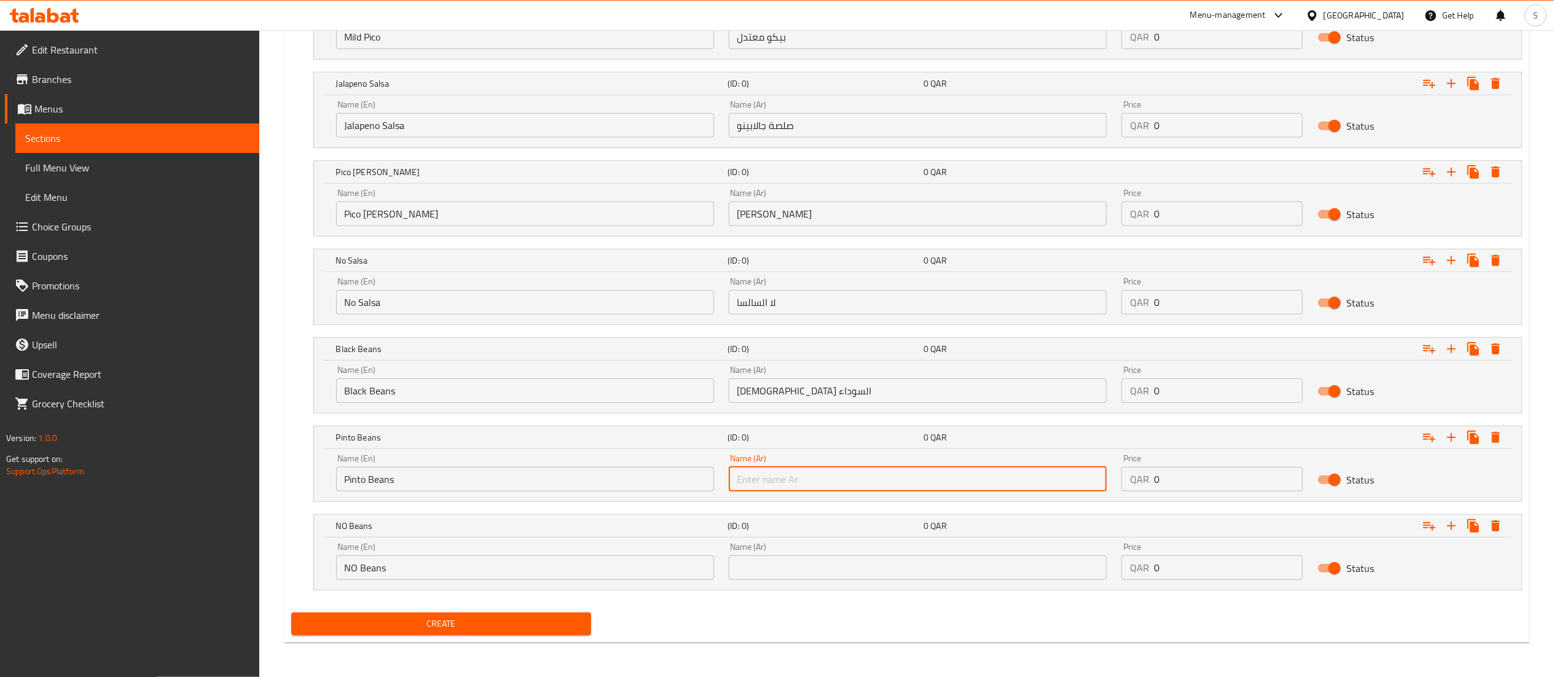
paste input "فاصوليا بينتو"
type input "فاصوليا بينتو"
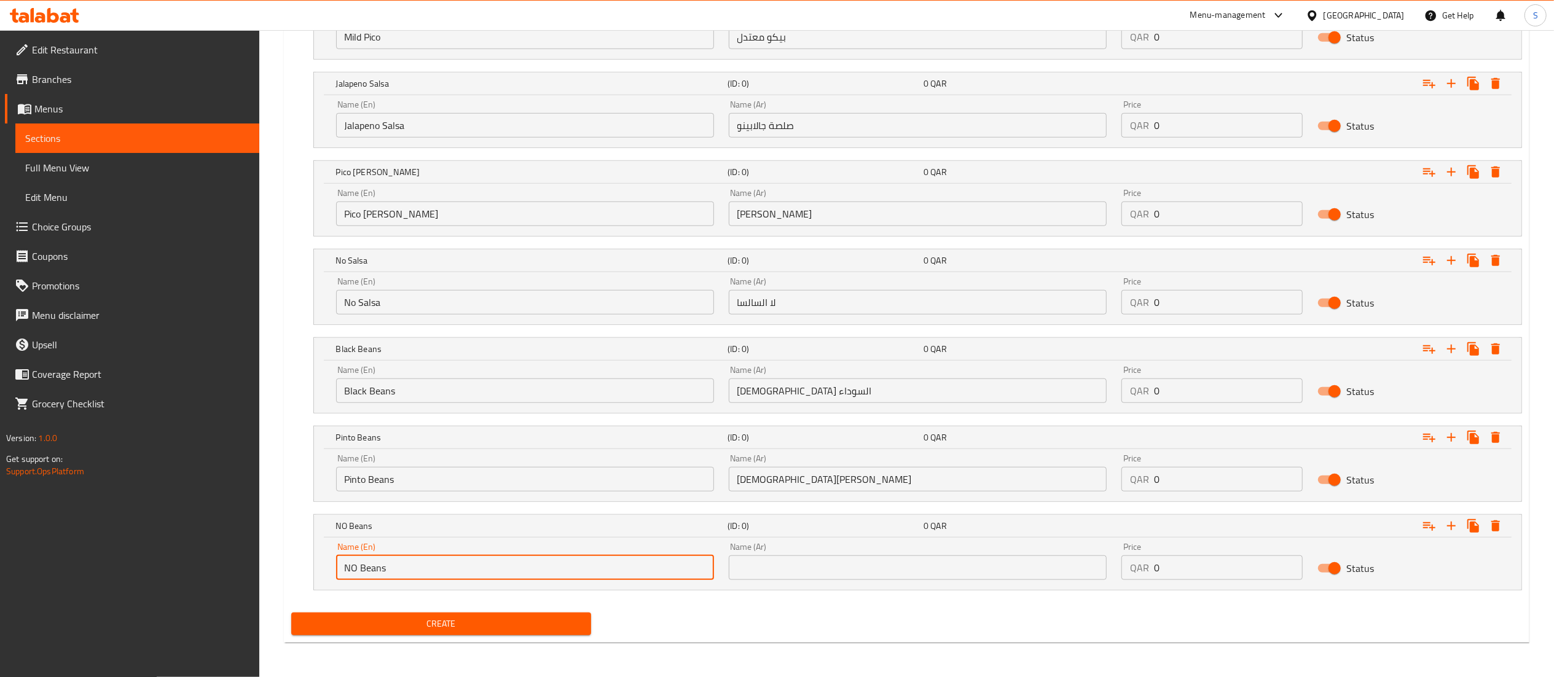
drag, startPoint x: 474, startPoint y: 570, endPoint x: 315, endPoint y: 570, distance: 159.2
click at [316, 570] on div "Name (En) NO Beans Name (En) Name (Ar) Name (Ar) Price QAR 0 Price Status" at bounding box center [918, 564] width 1208 height 52
click at [359, 568] on input "NO Beans" at bounding box center [525, 568] width 378 height 25
drag, startPoint x: 403, startPoint y: 572, endPoint x: 308, endPoint y: 567, distance: 95.4
click at [308, 567] on div "No Beans (ID: 0) 0 QAR Name (En) No Beans Name (En) Name (Ar) Name (Ar) Price Q…" at bounding box center [906, 552] width 1231 height 76
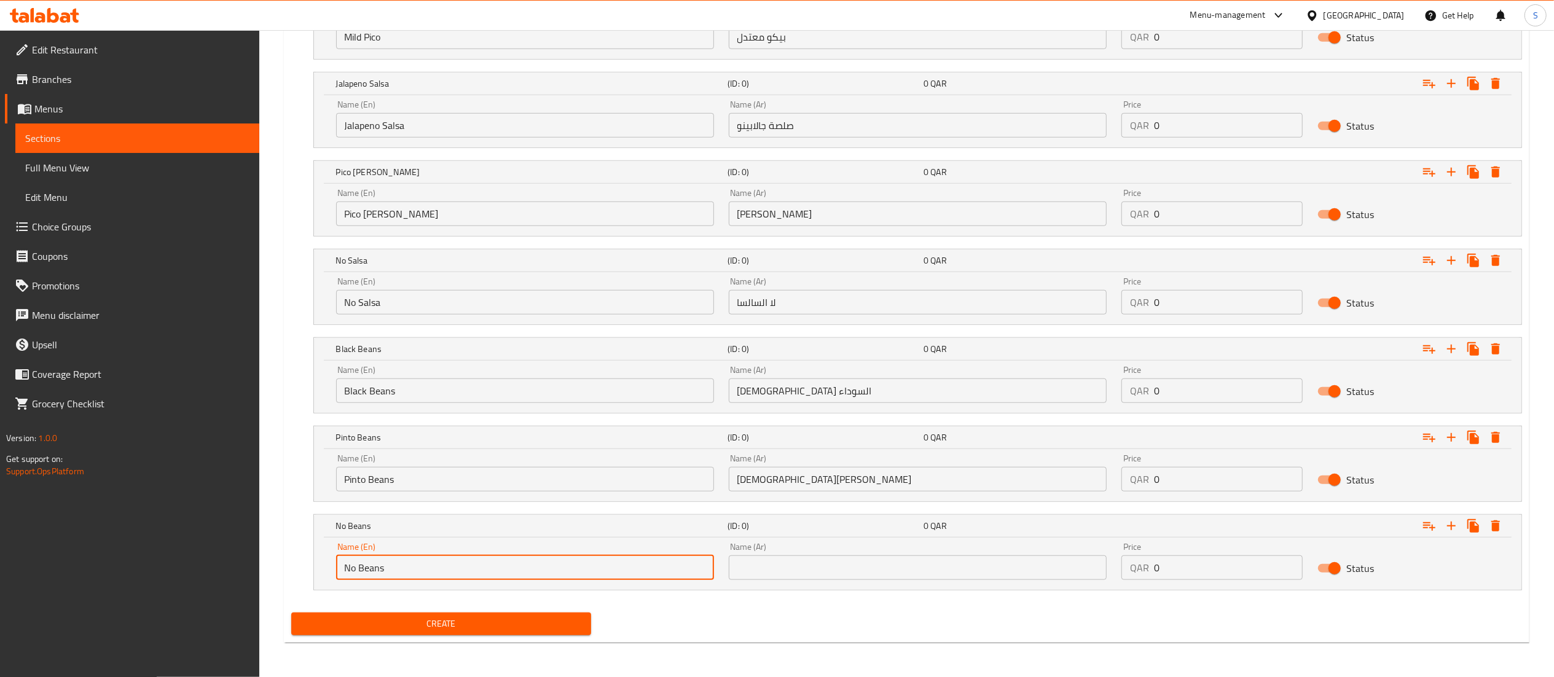
type input "No Beans"
click at [753, 578] on input "text" at bounding box center [918, 568] width 378 height 25
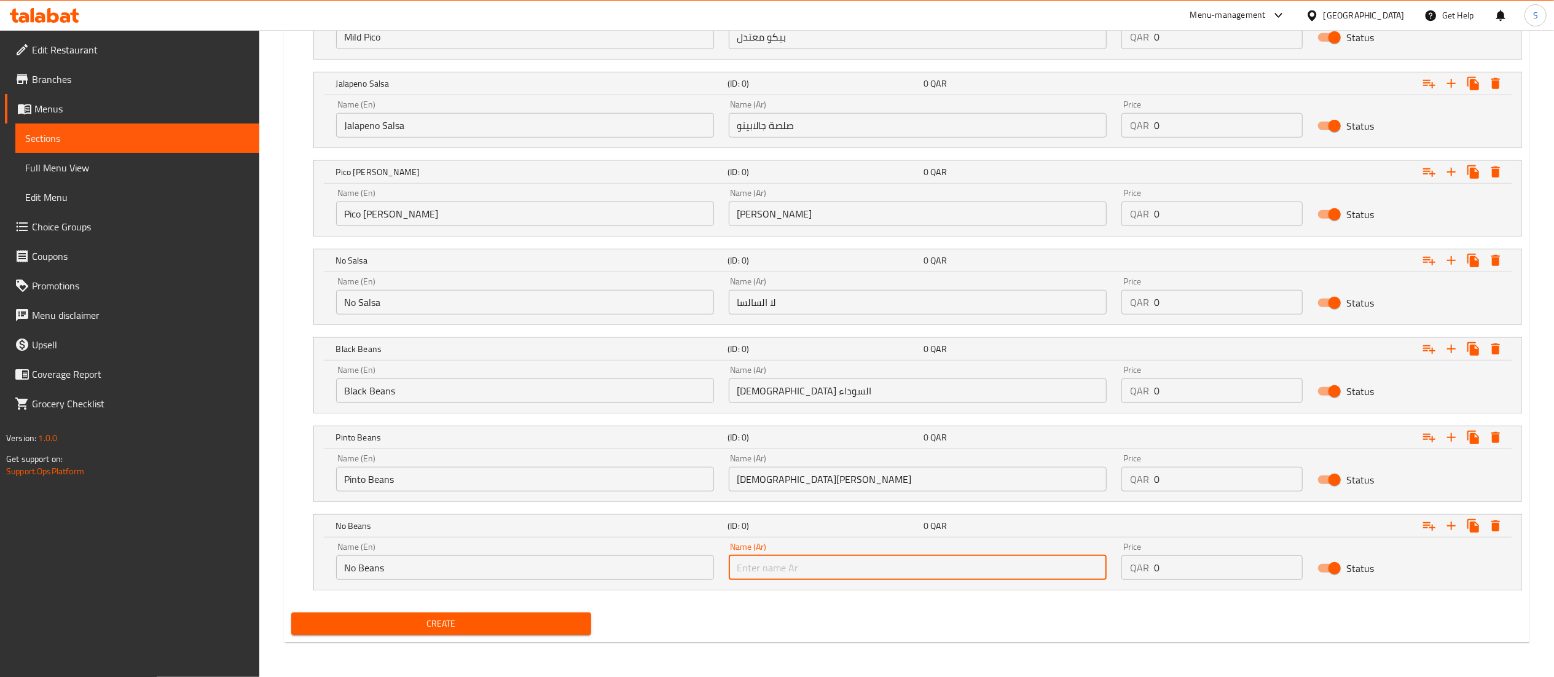
paste input "لا الفاصوليا"
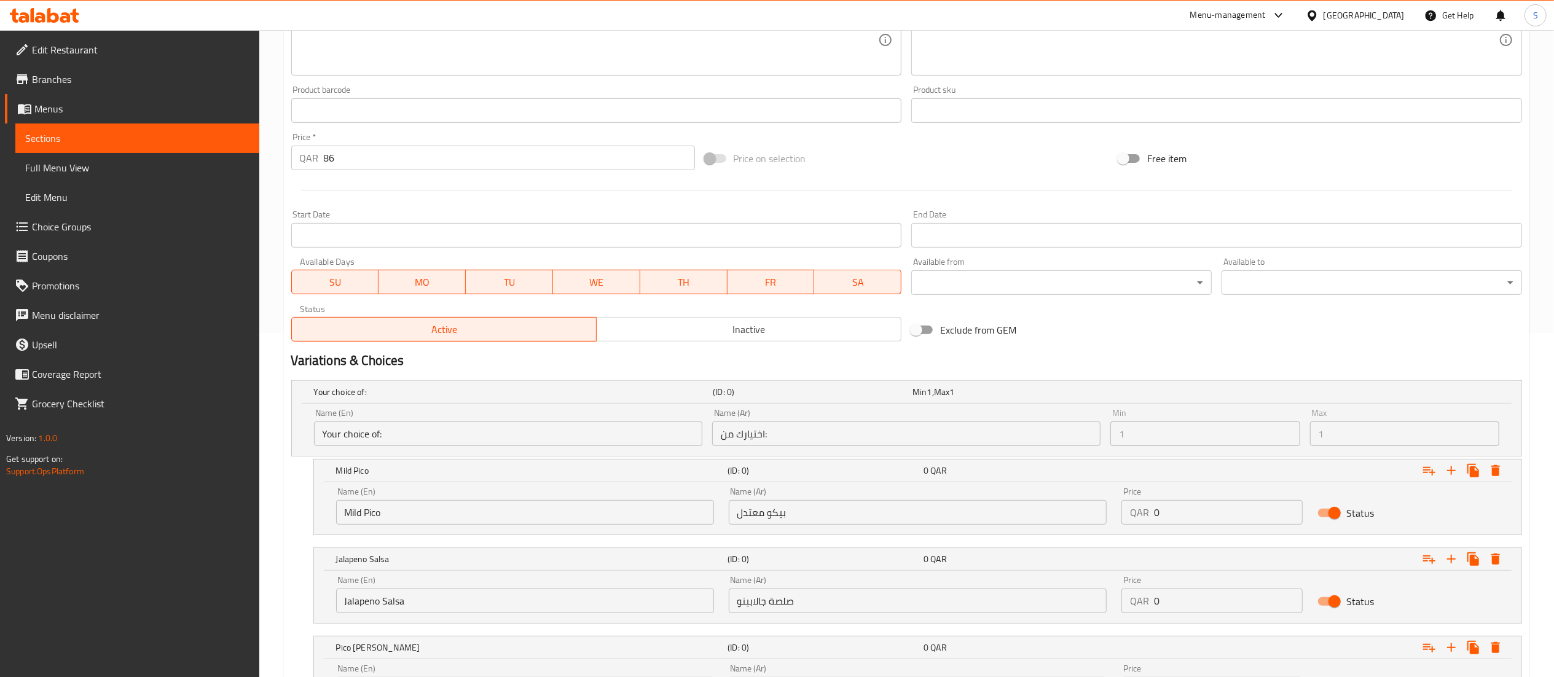
scroll to position [332, 0]
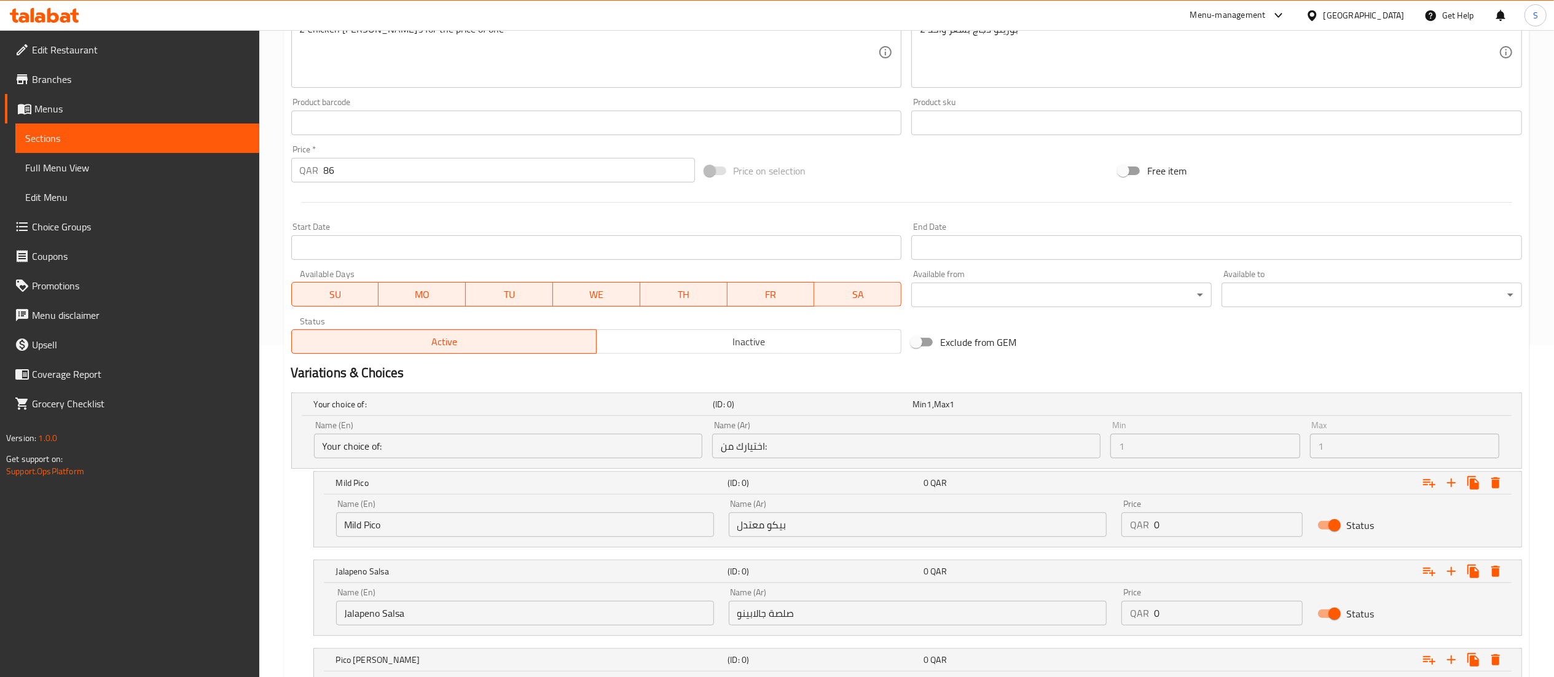
type input "لا الفاصوليا"
click at [922, 407] on span "Min" at bounding box center [920, 404] width 14 height 16
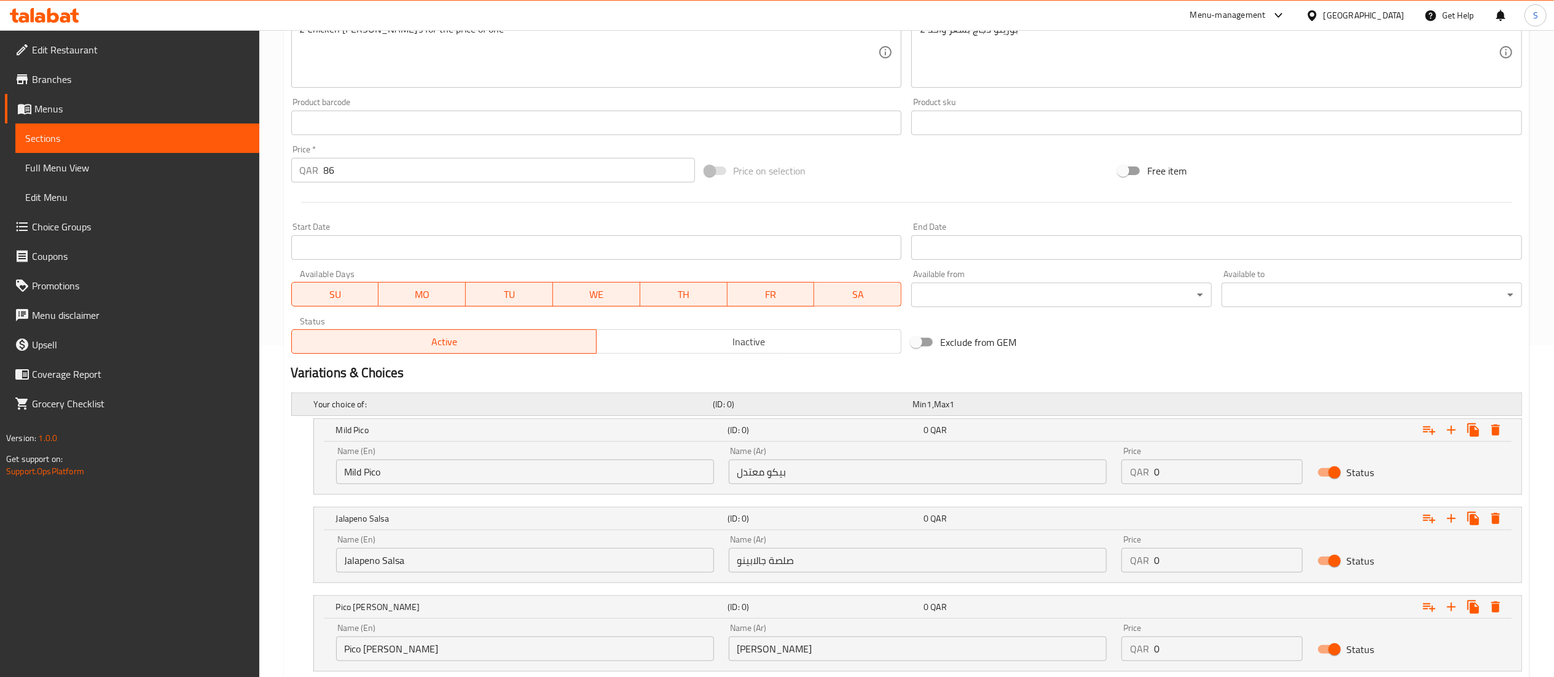
click at [922, 407] on span "Min" at bounding box center [920, 404] width 14 height 16
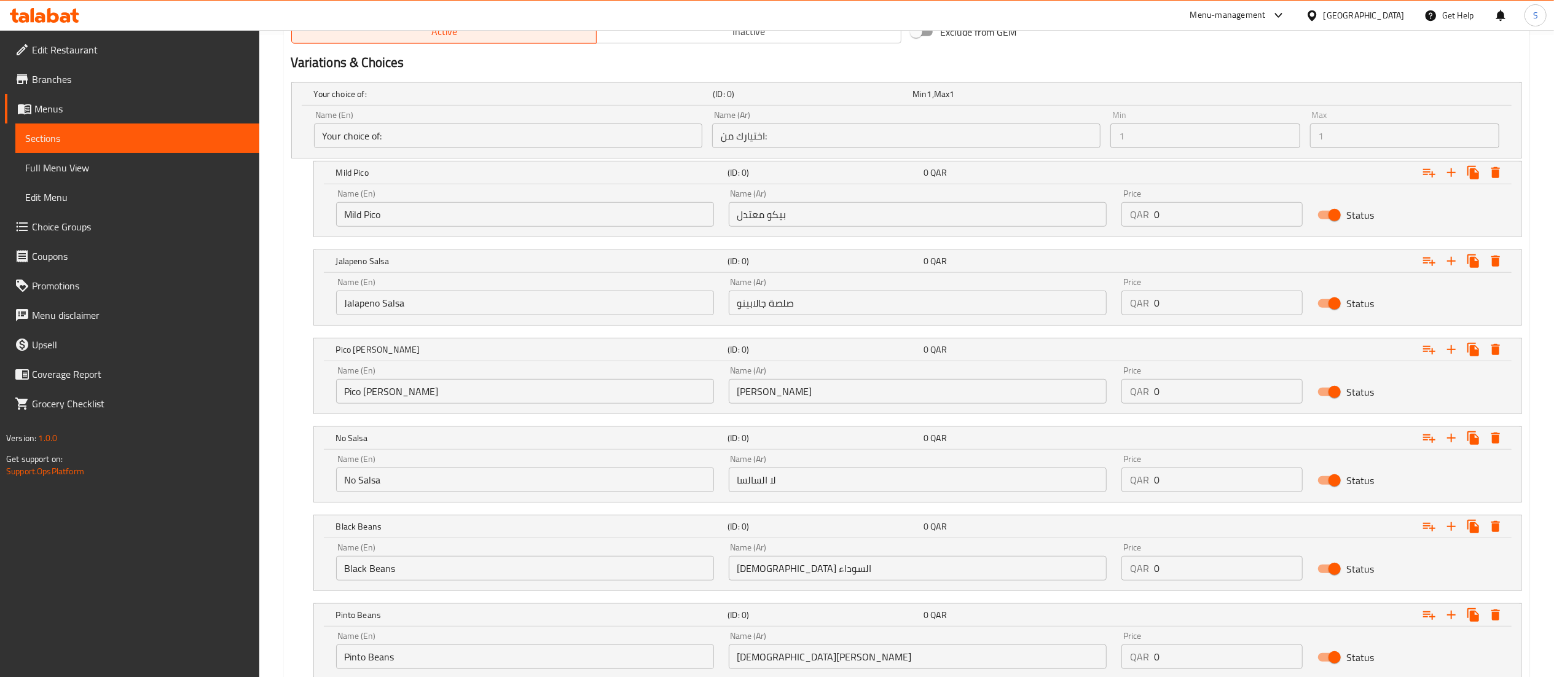
scroll to position [455, 0]
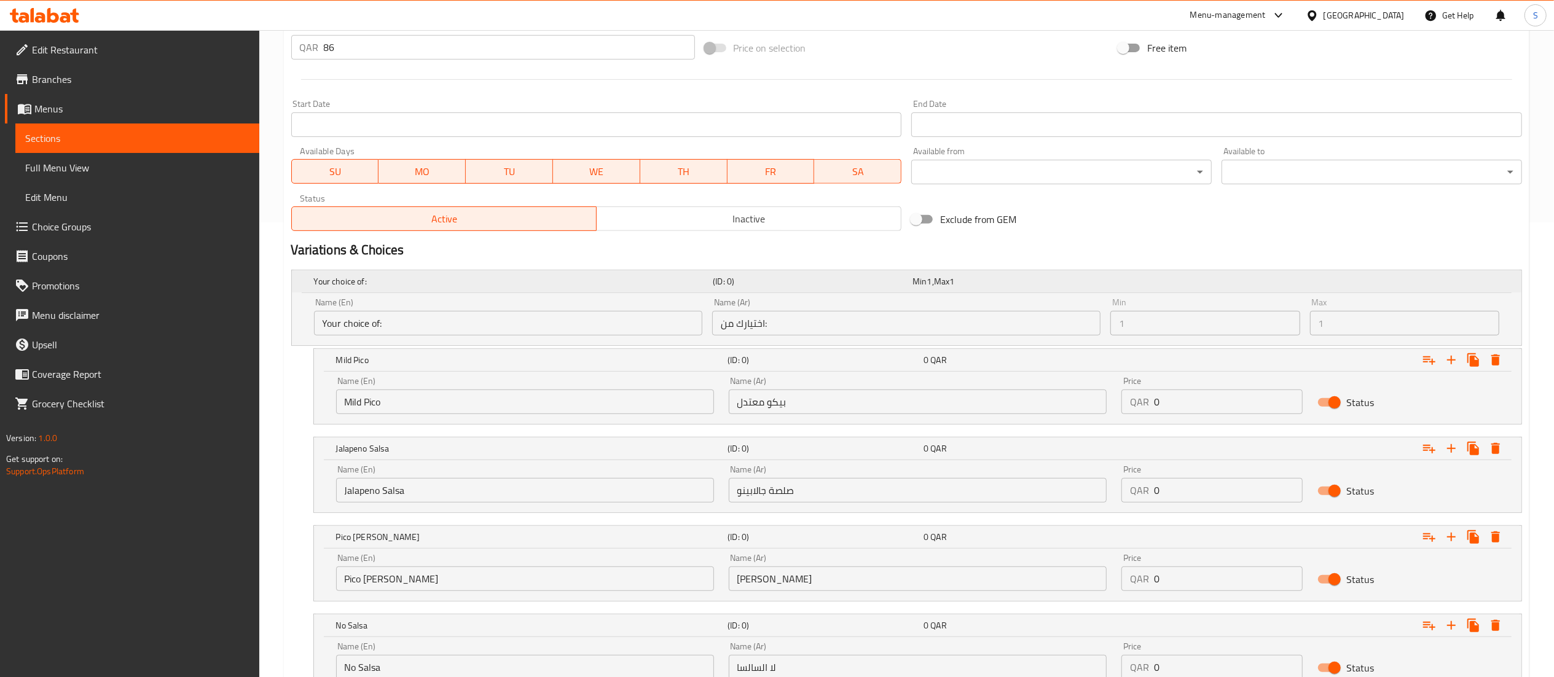
click at [964, 273] on div "Min 1 , Max 1" at bounding box center [1010, 281] width 200 height 17
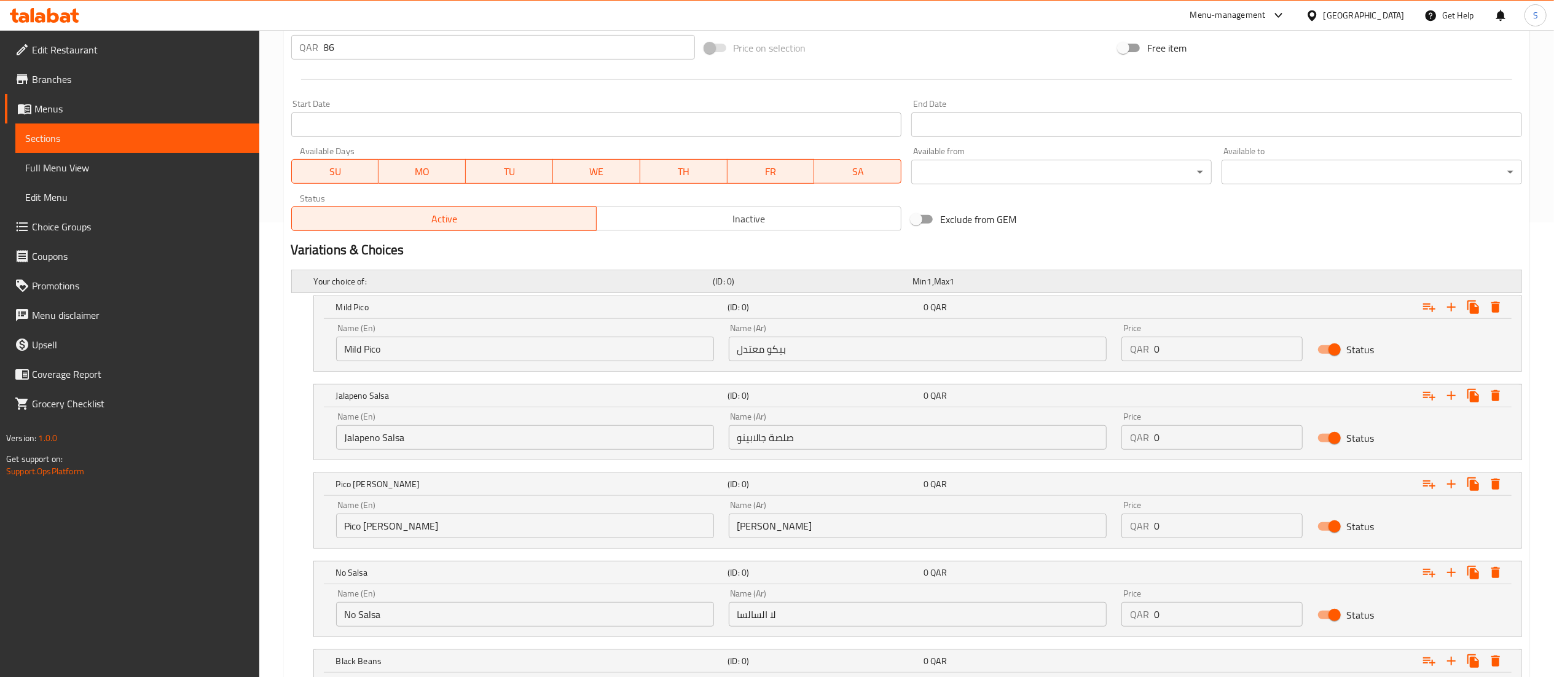
click at [966, 273] on div "Min 1 , Max 1" at bounding box center [1010, 281] width 200 height 17
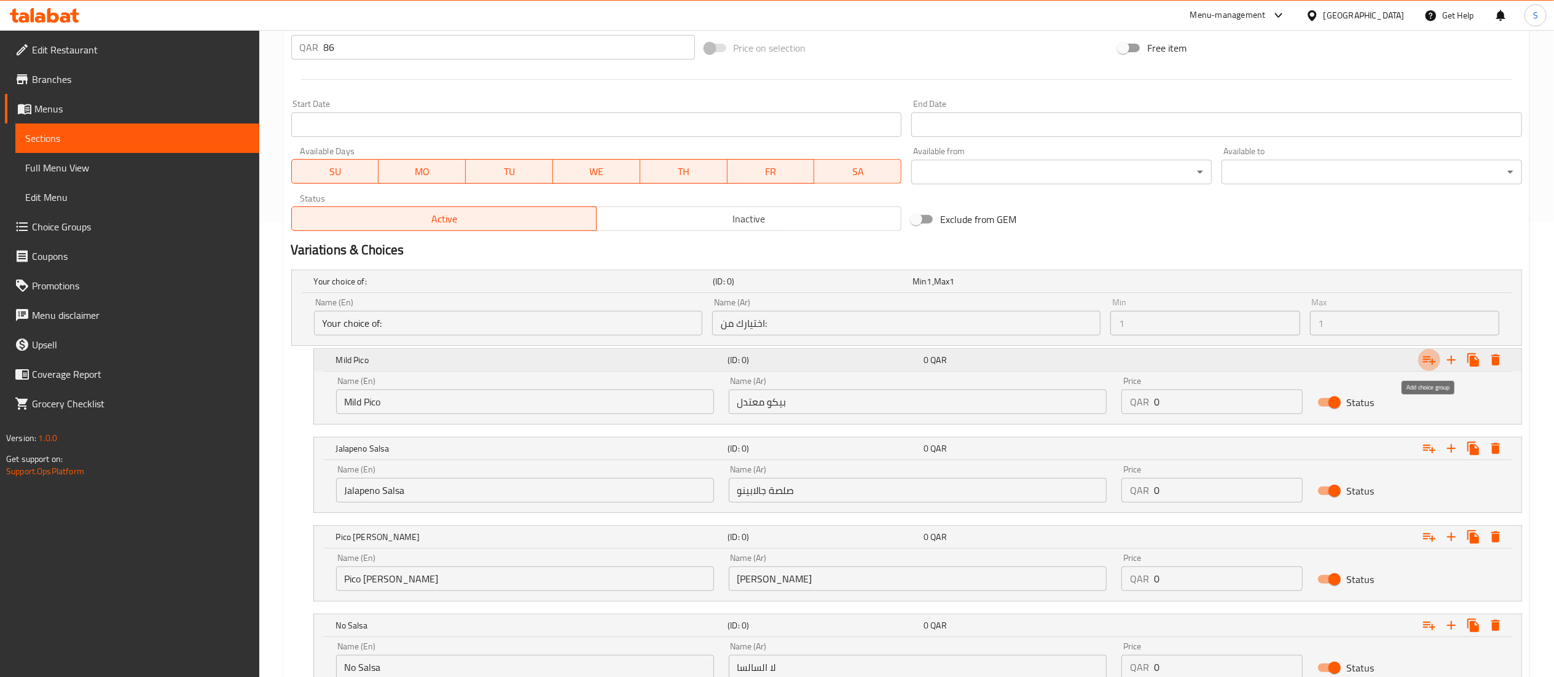
click at [1426, 361] on icon "Expand" at bounding box center [1429, 360] width 12 height 9
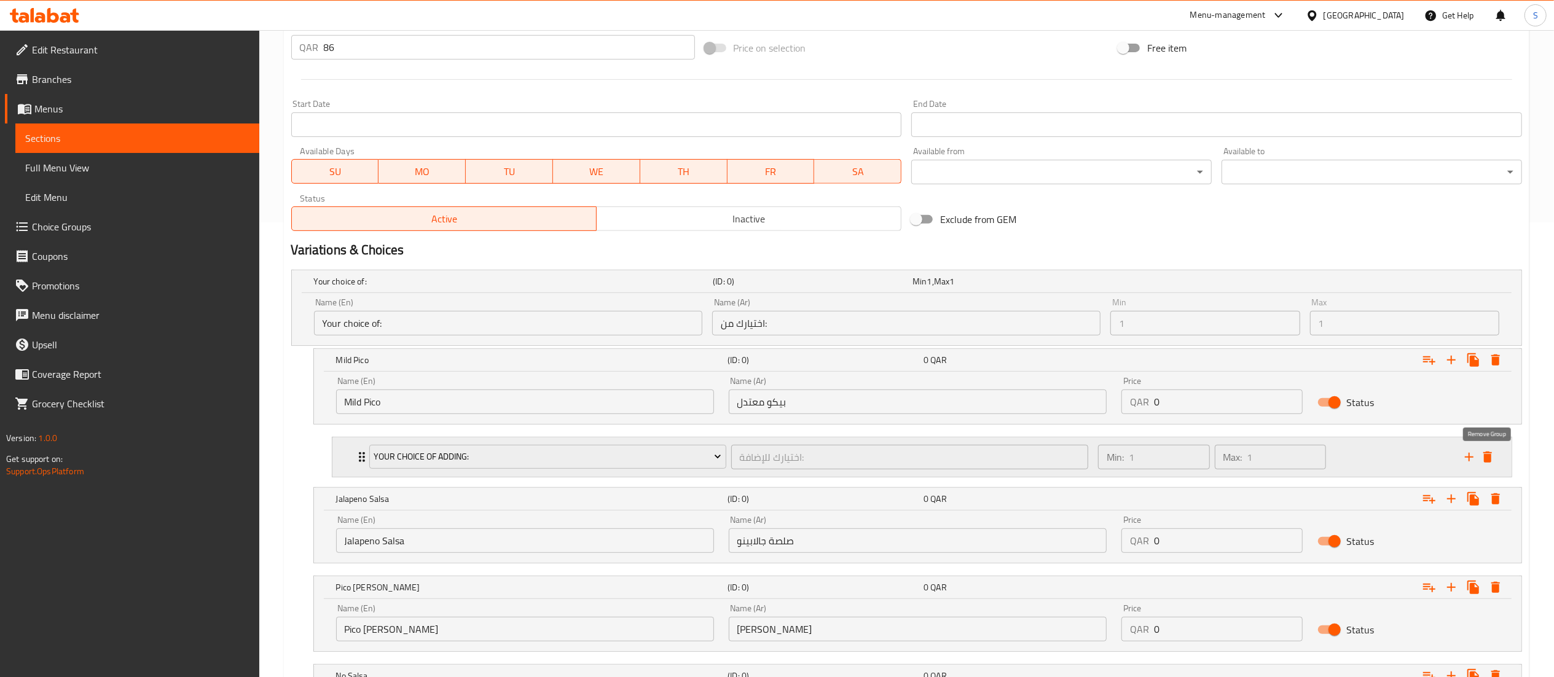
click at [1491, 452] on icon "delete" at bounding box center [1488, 457] width 15 height 15
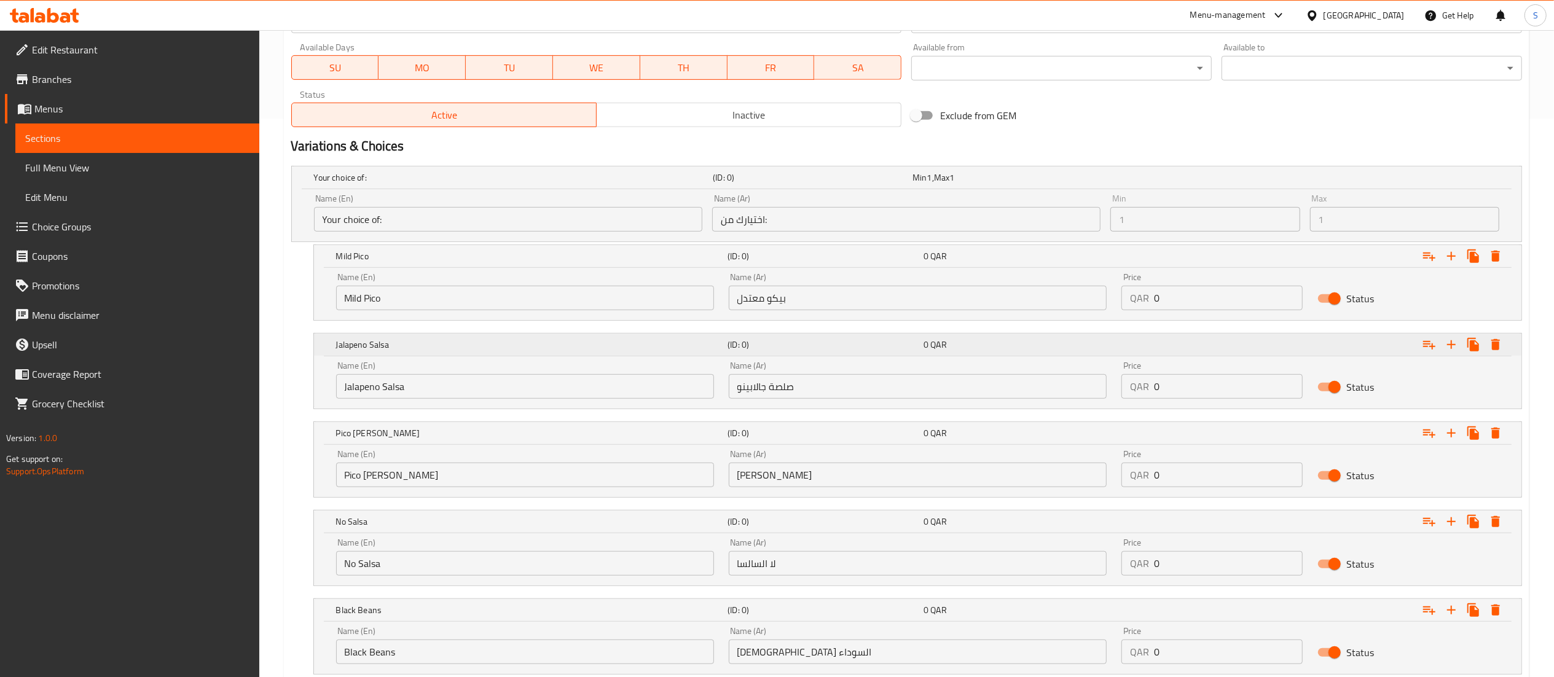
scroll to position [701, 0]
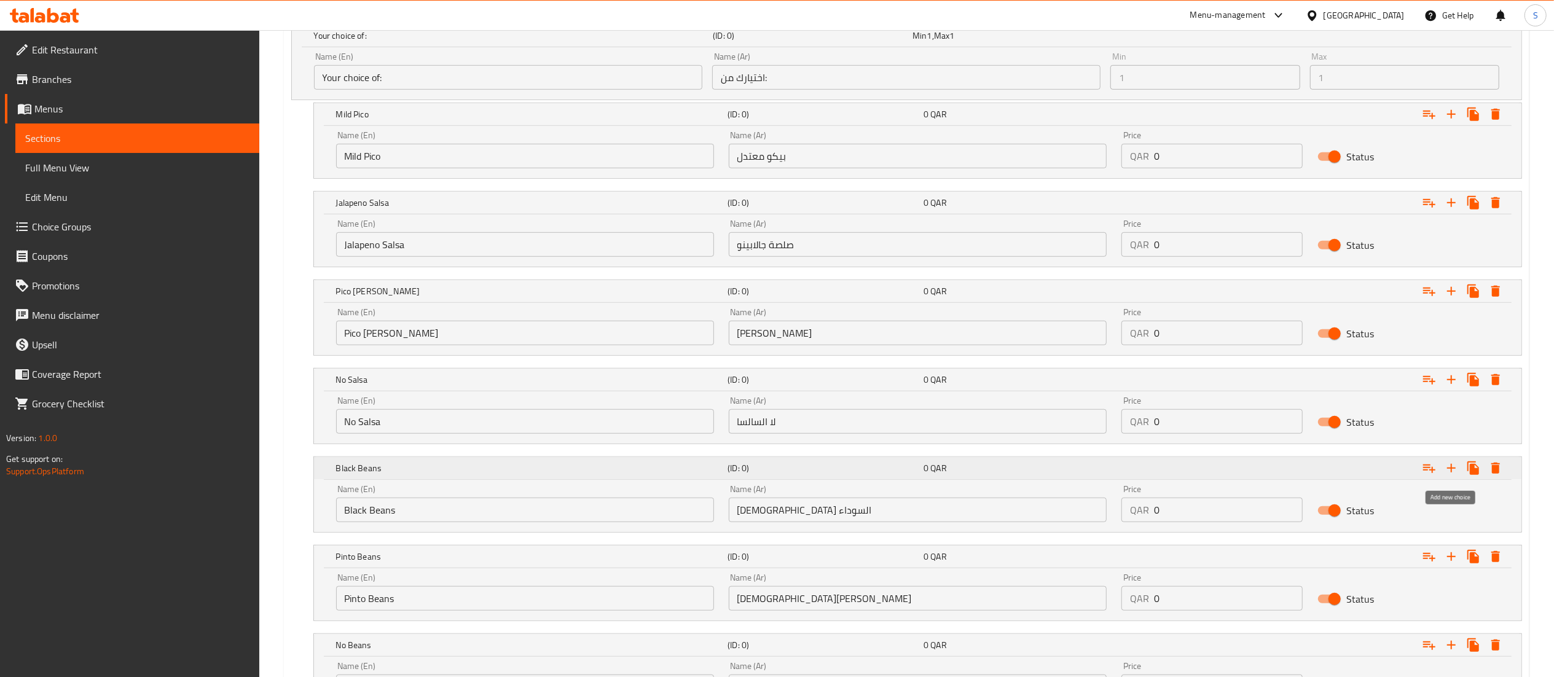
click at [1453, 465] on icon "Expand" at bounding box center [1451, 468] width 15 height 15
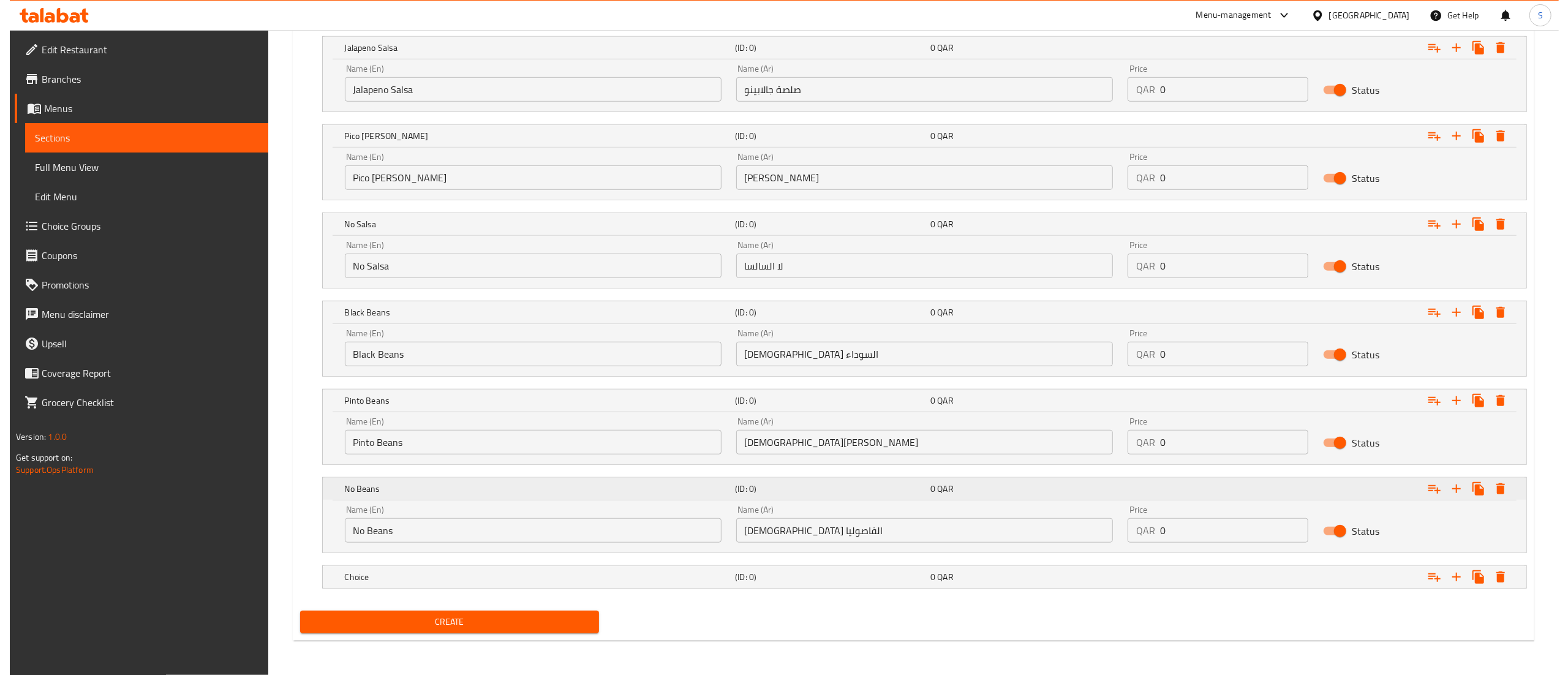
scroll to position [856, 0]
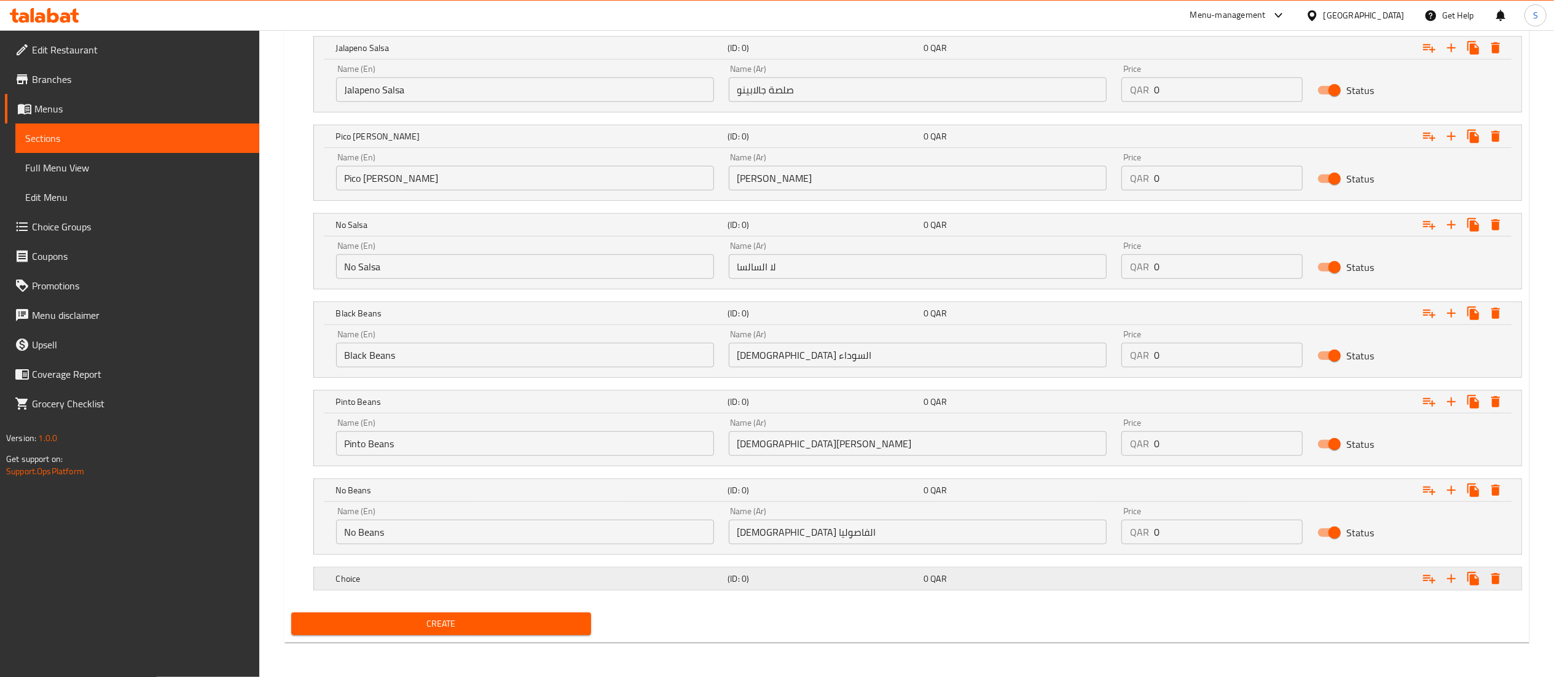
click at [1500, 575] on icon "Expand" at bounding box center [1495, 579] width 15 height 15
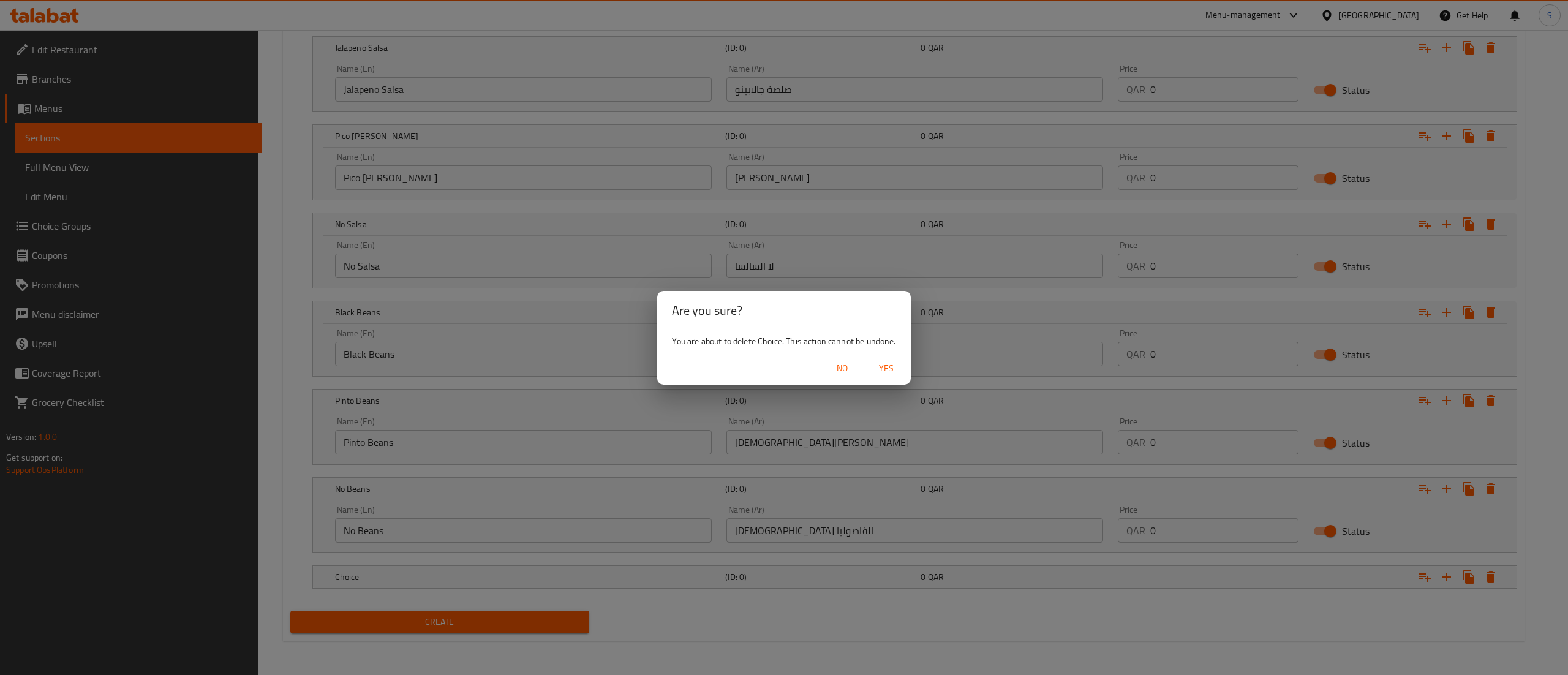
click at [880, 368] on span "Yes" at bounding box center [886, 368] width 29 height 15
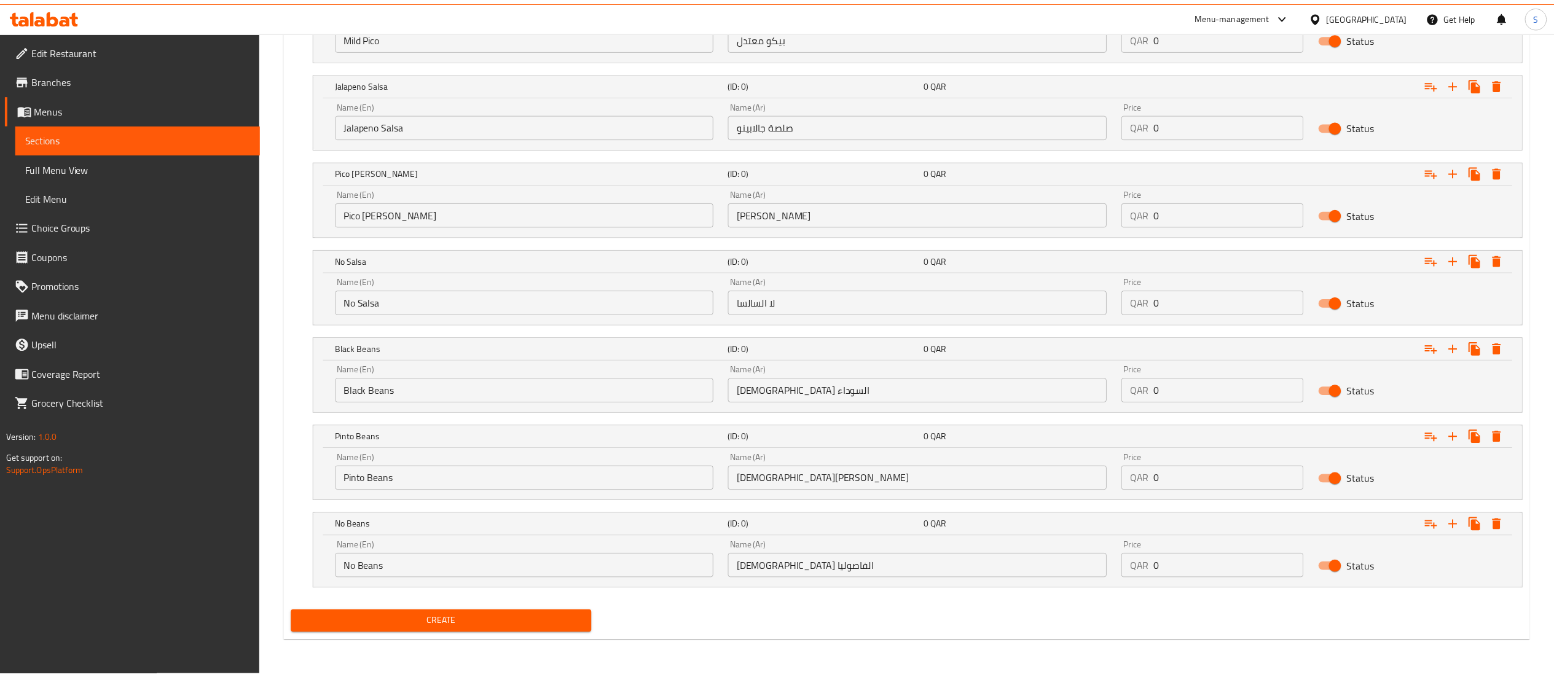
scroll to position [824, 0]
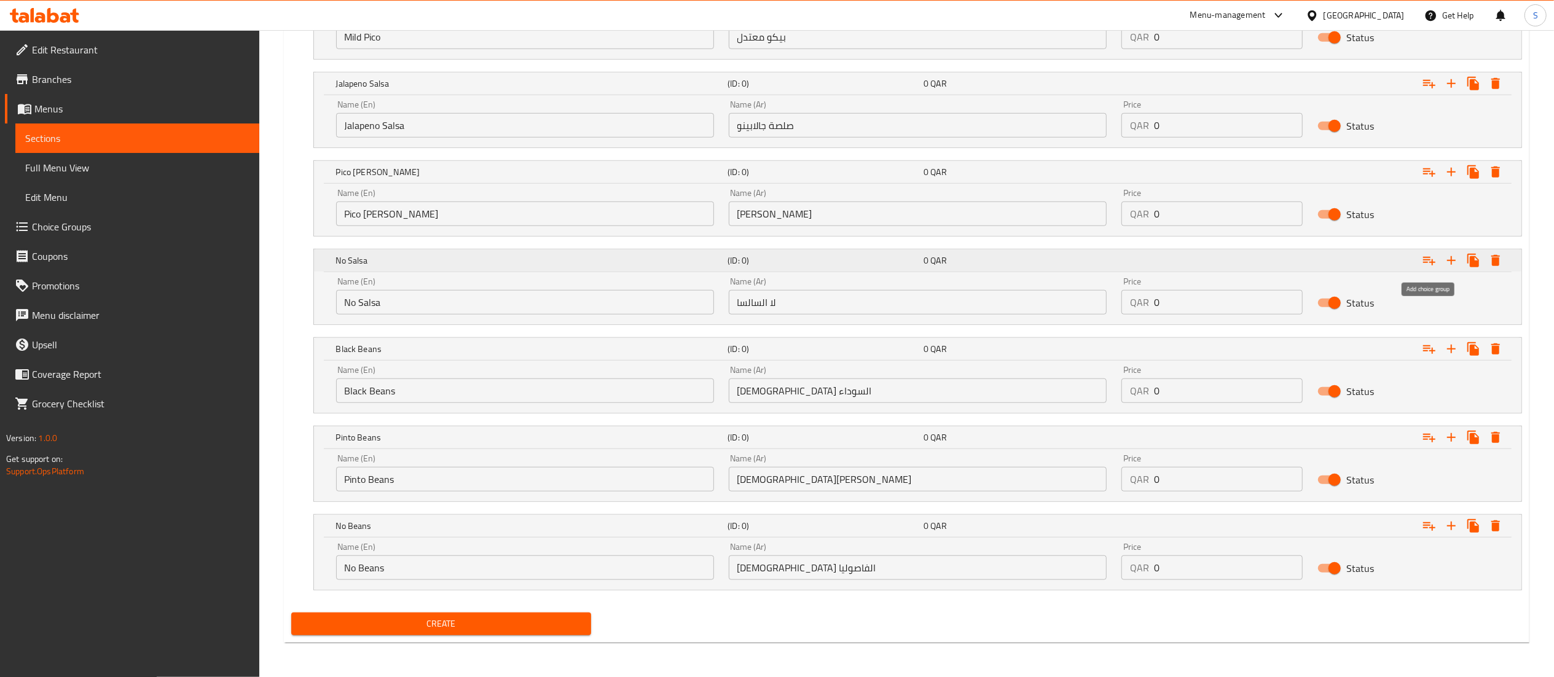
click at [1432, 260] on icon "Expand" at bounding box center [1429, 261] width 12 height 9
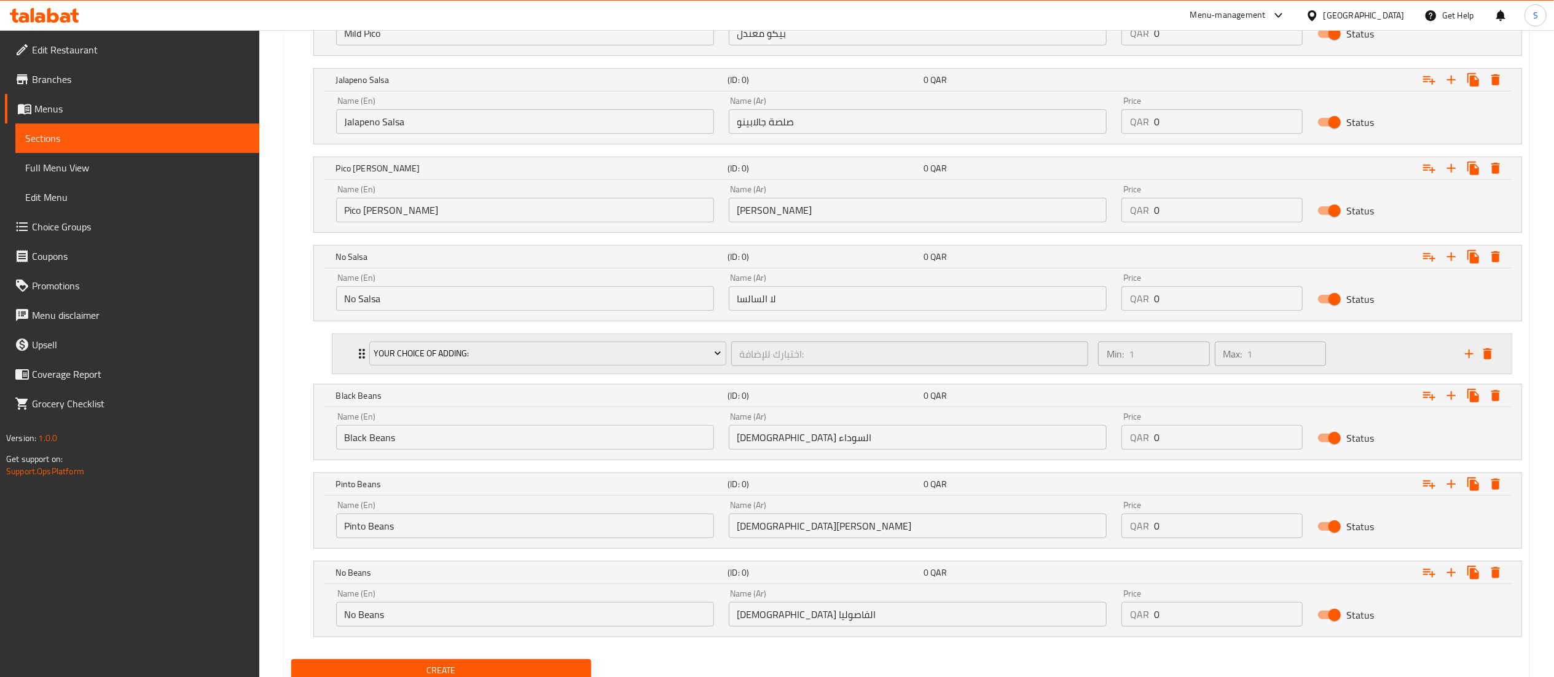
click at [1242, 356] on p "Max:" at bounding box center [1233, 354] width 19 height 15
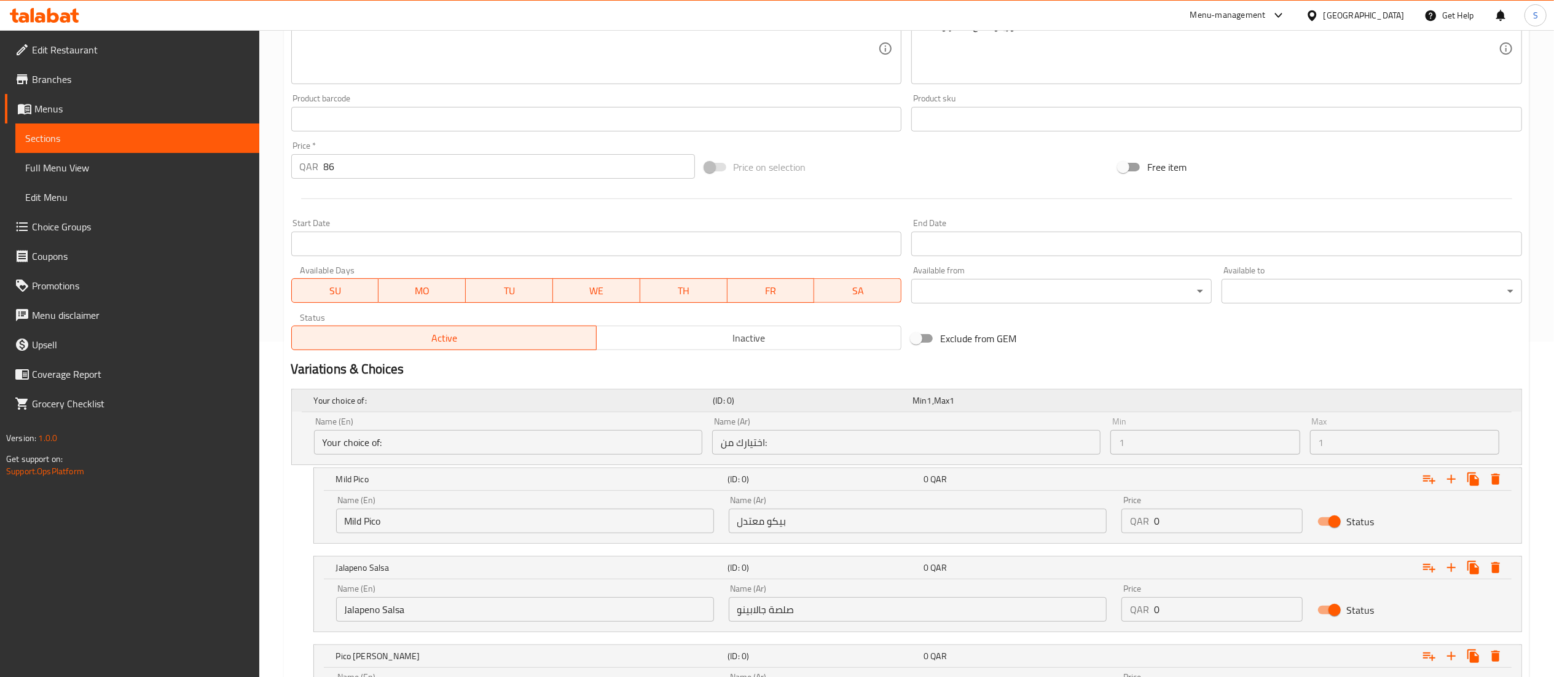
scroll to position [332, 0]
click at [767, 429] on div "Name (Ar) اختيارك من: Name (Ar)" at bounding box center [906, 439] width 388 height 37
click at [650, 406] on h5 "Your choice of:" at bounding box center [511, 404] width 395 height 12
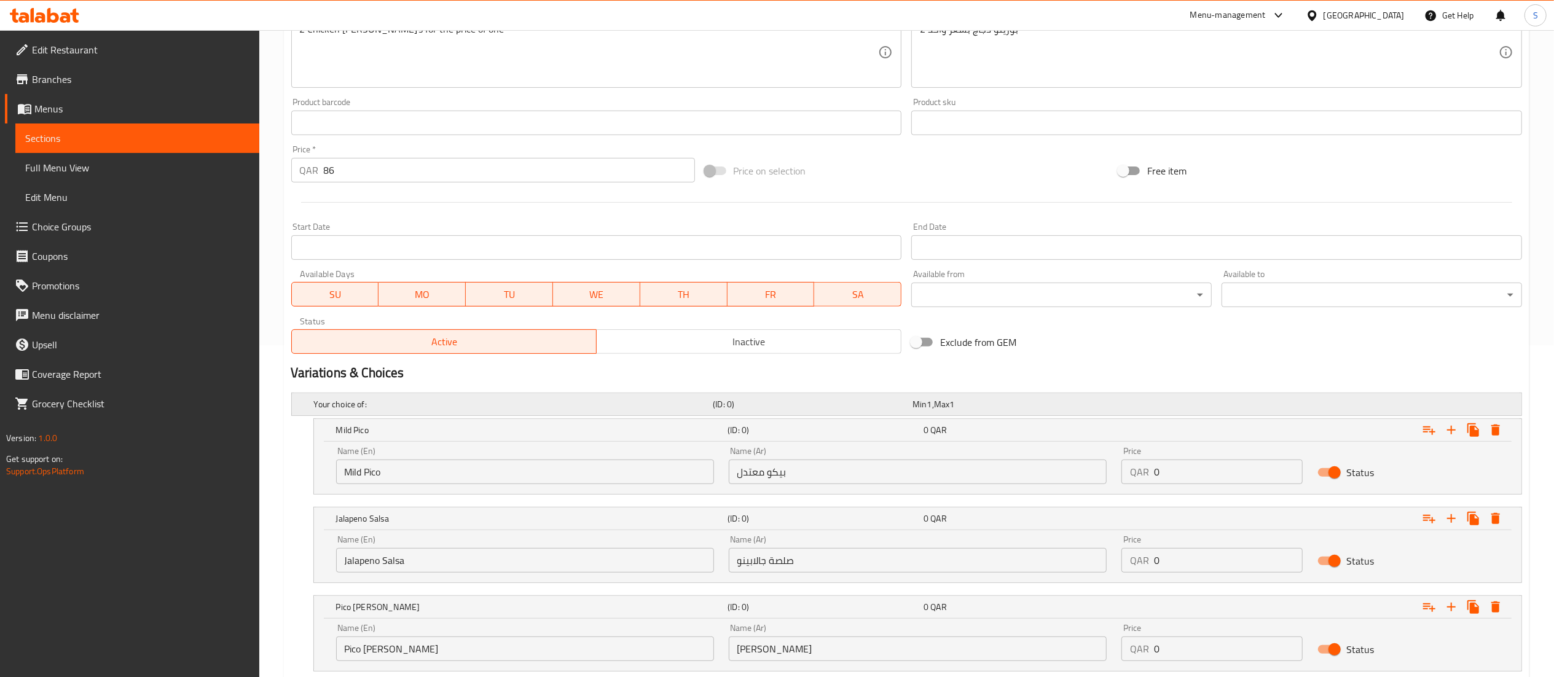
click at [650, 406] on h5 "Your choice of:" at bounding box center [511, 404] width 395 height 12
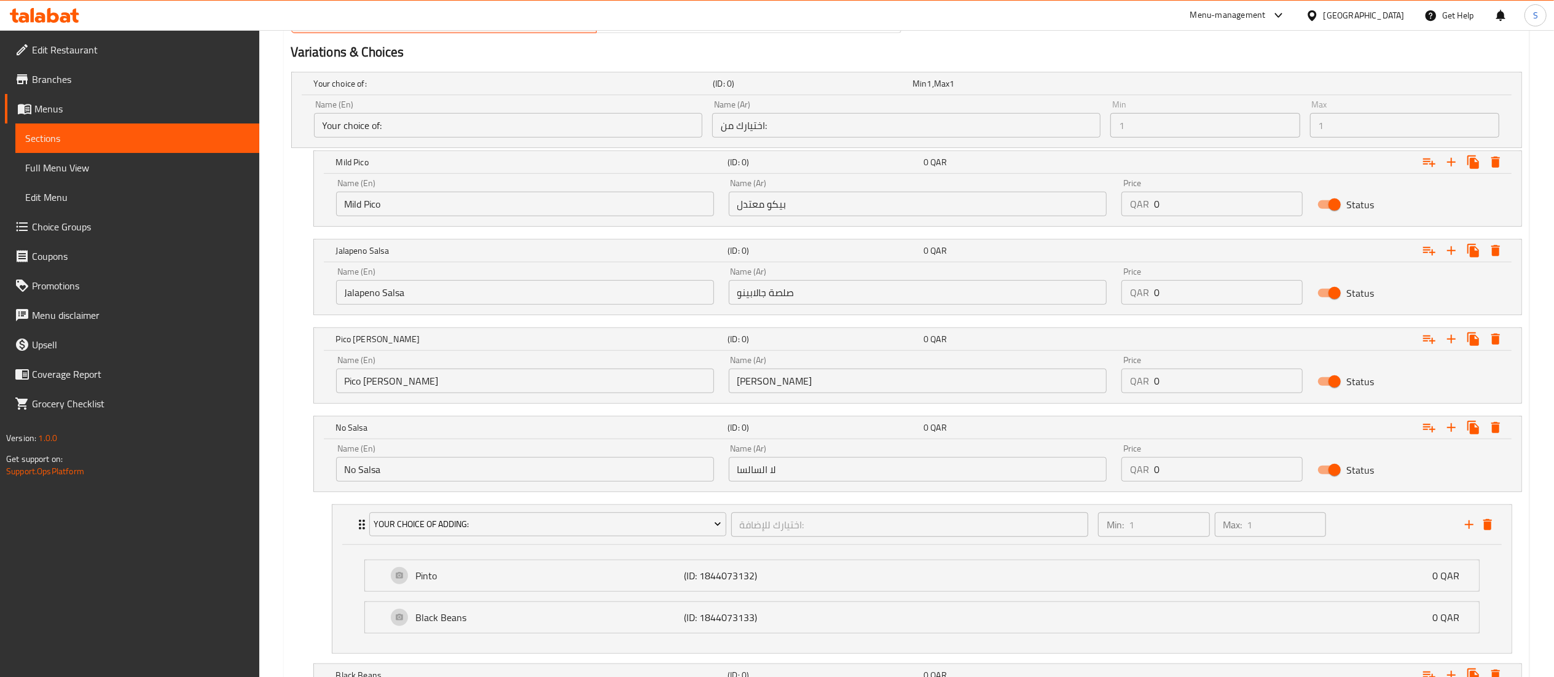
scroll to position [615, 0]
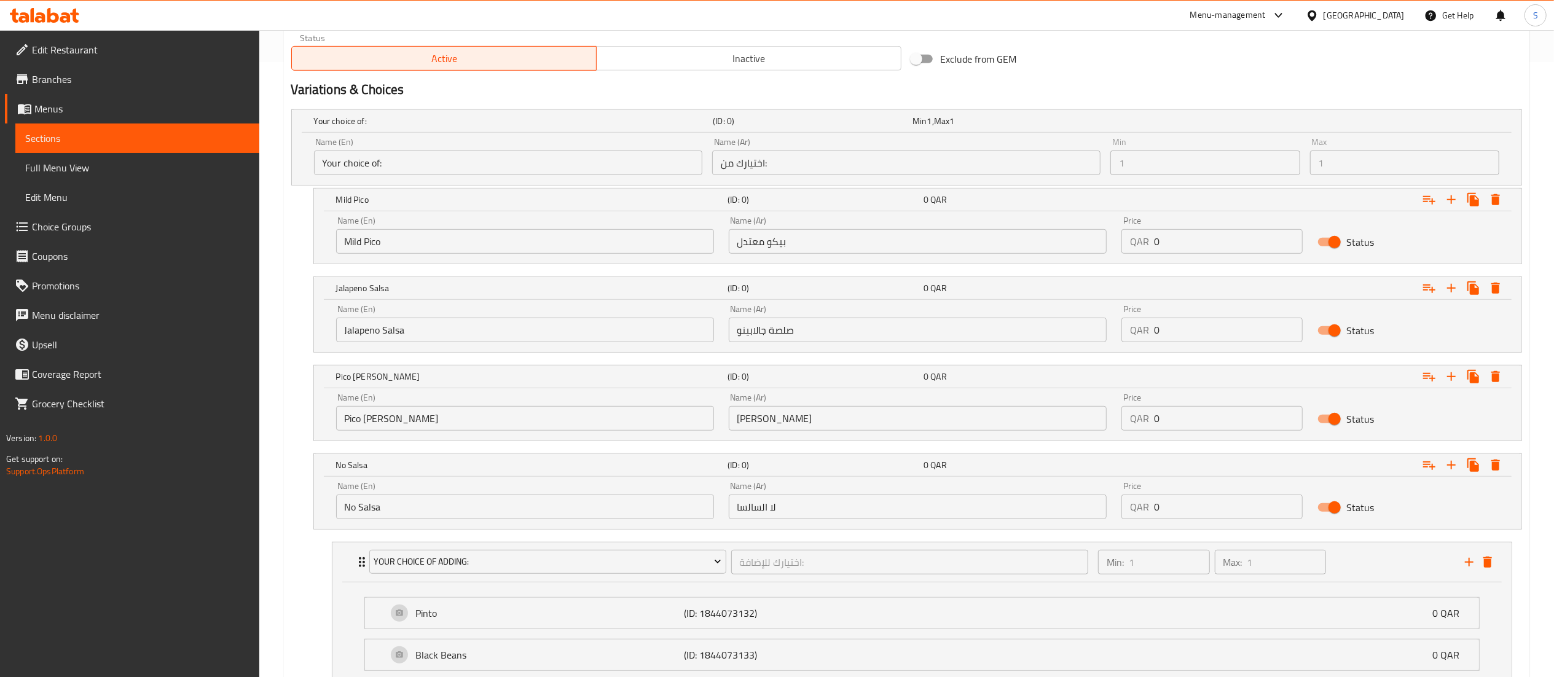
click at [297, 168] on div "Name (En) Your choice of: Name (En) Name (Ar) اختيارك من: Name (Ar) Min 1 Min M…" at bounding box center [907, 159] width 1230 height 52
click at [325, 179] on div "Name (En) Your choice of: Name (En)" at bounding box center [508, 156] width 398 height 47
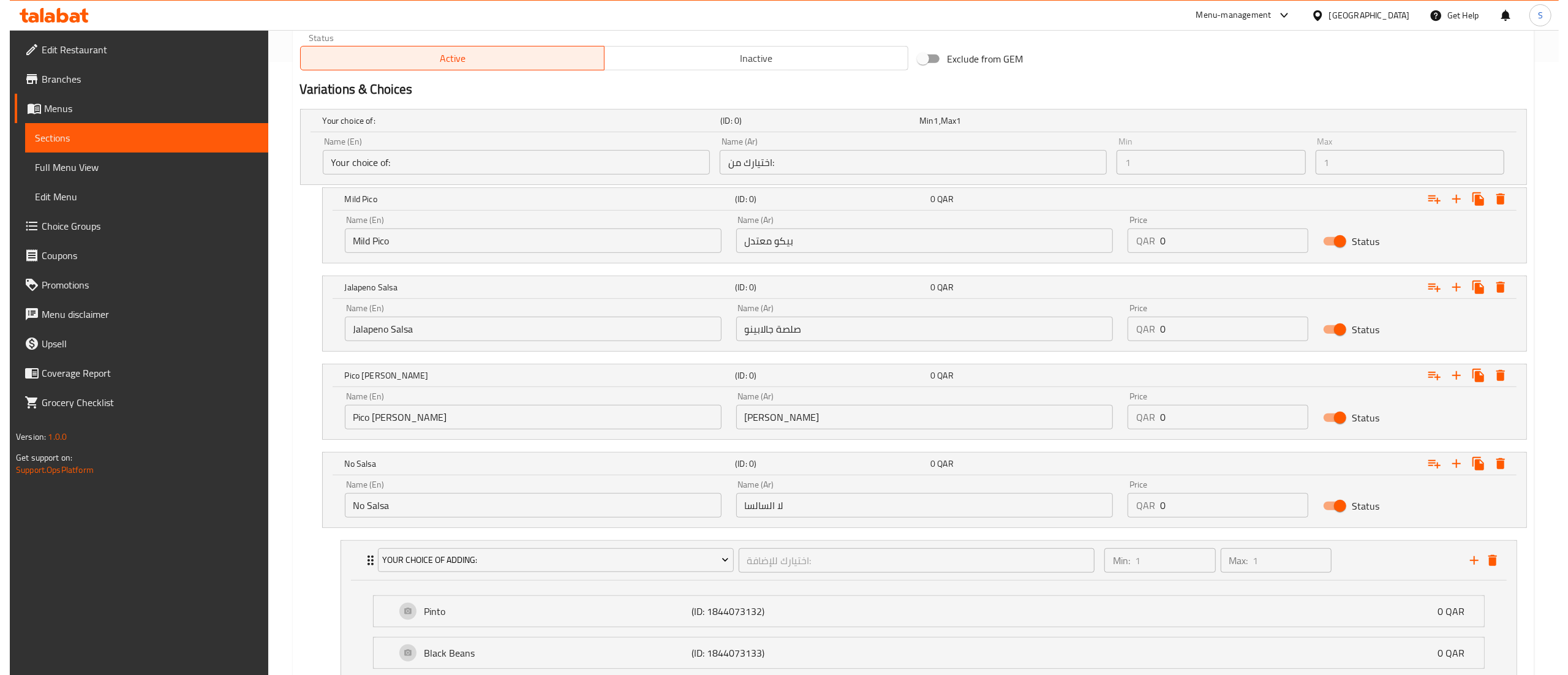
scroll to position [981, 0]
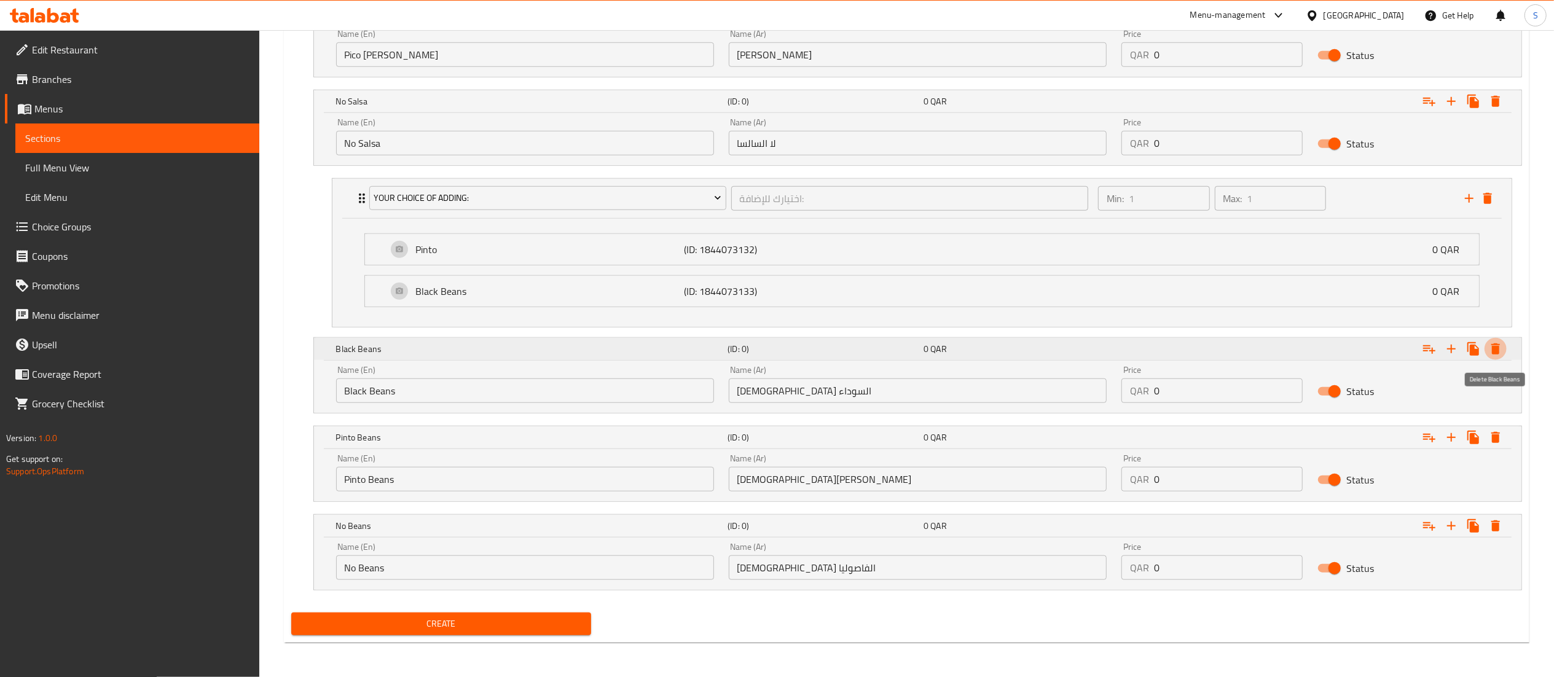
click at [1500, 351] on icon "Expand" at bounding box center [1495, 349] width 15 height 15
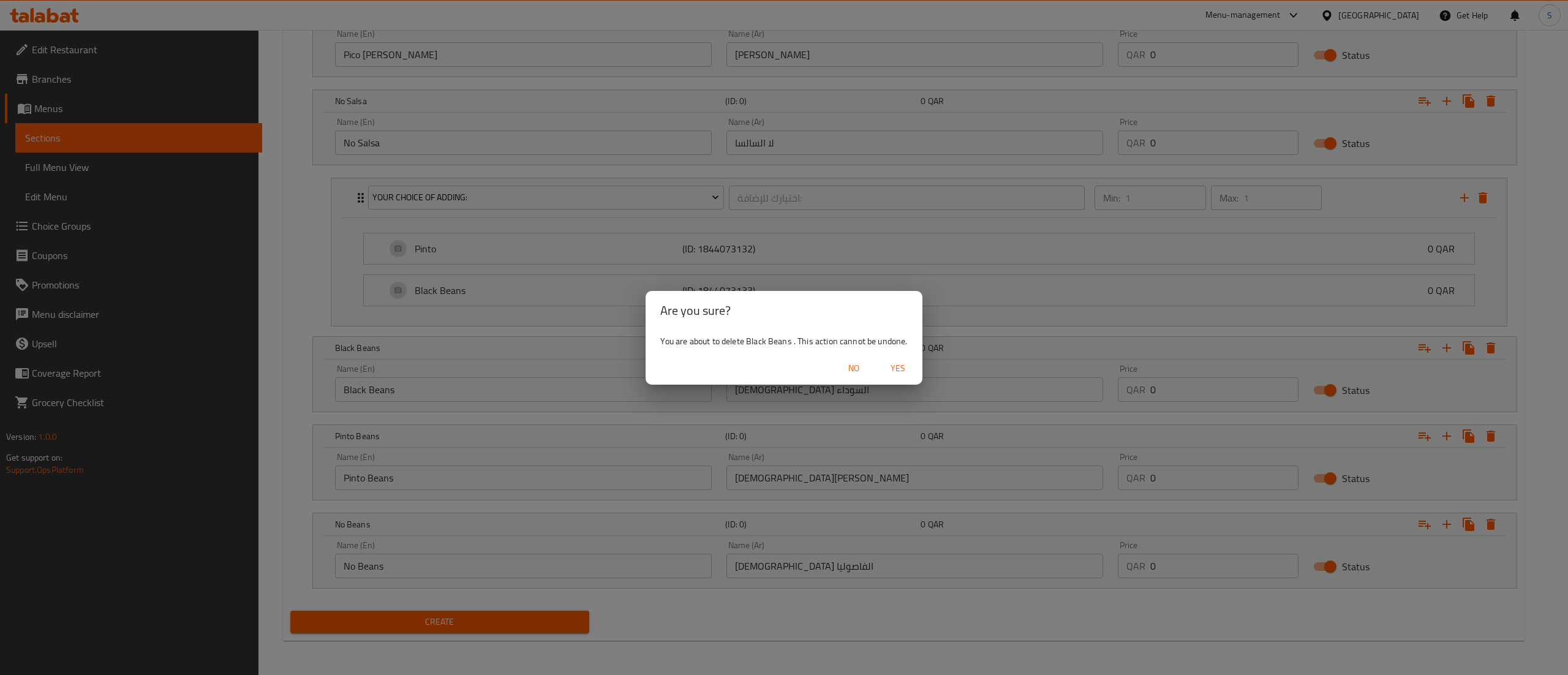
click at [902, 370] on span "Yes" at bounding box center [897, 368] width 29 height 15
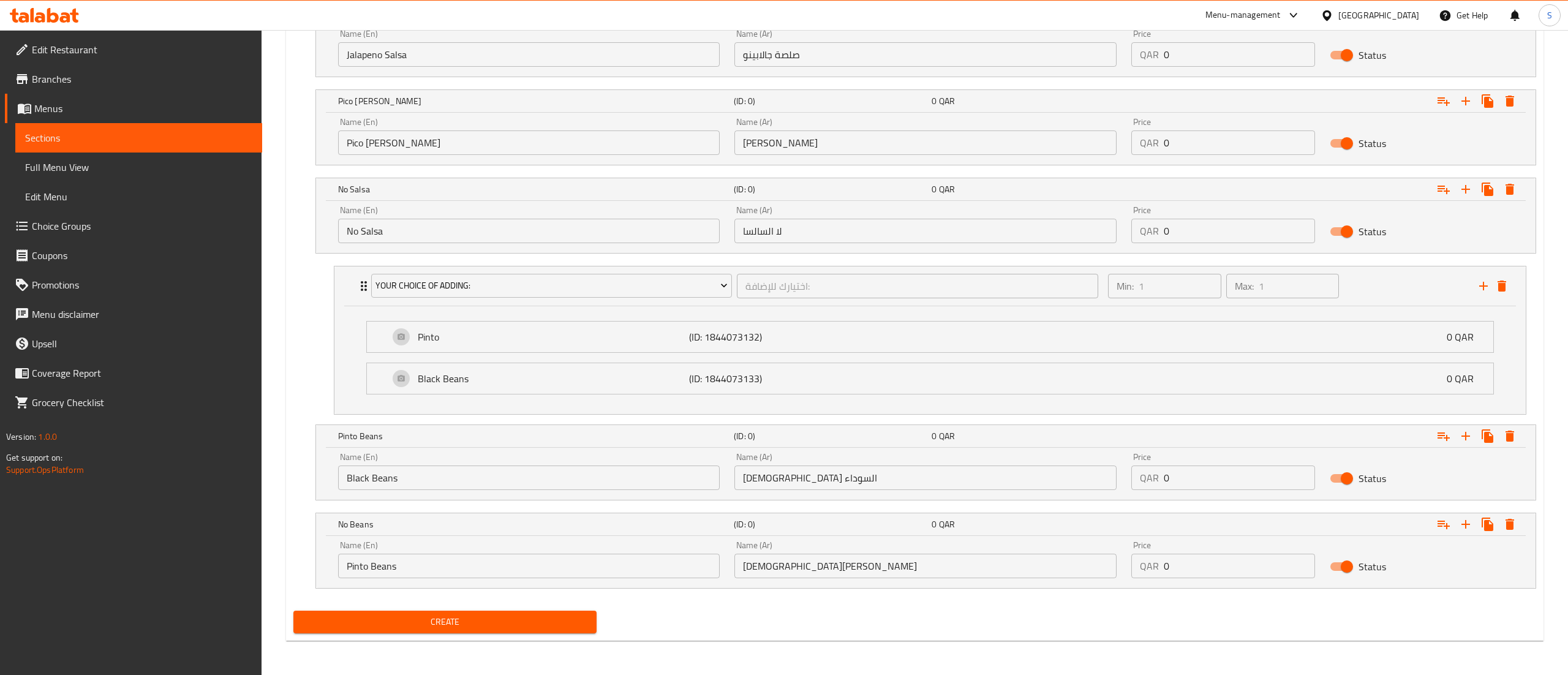
scroll to position [892, 0]
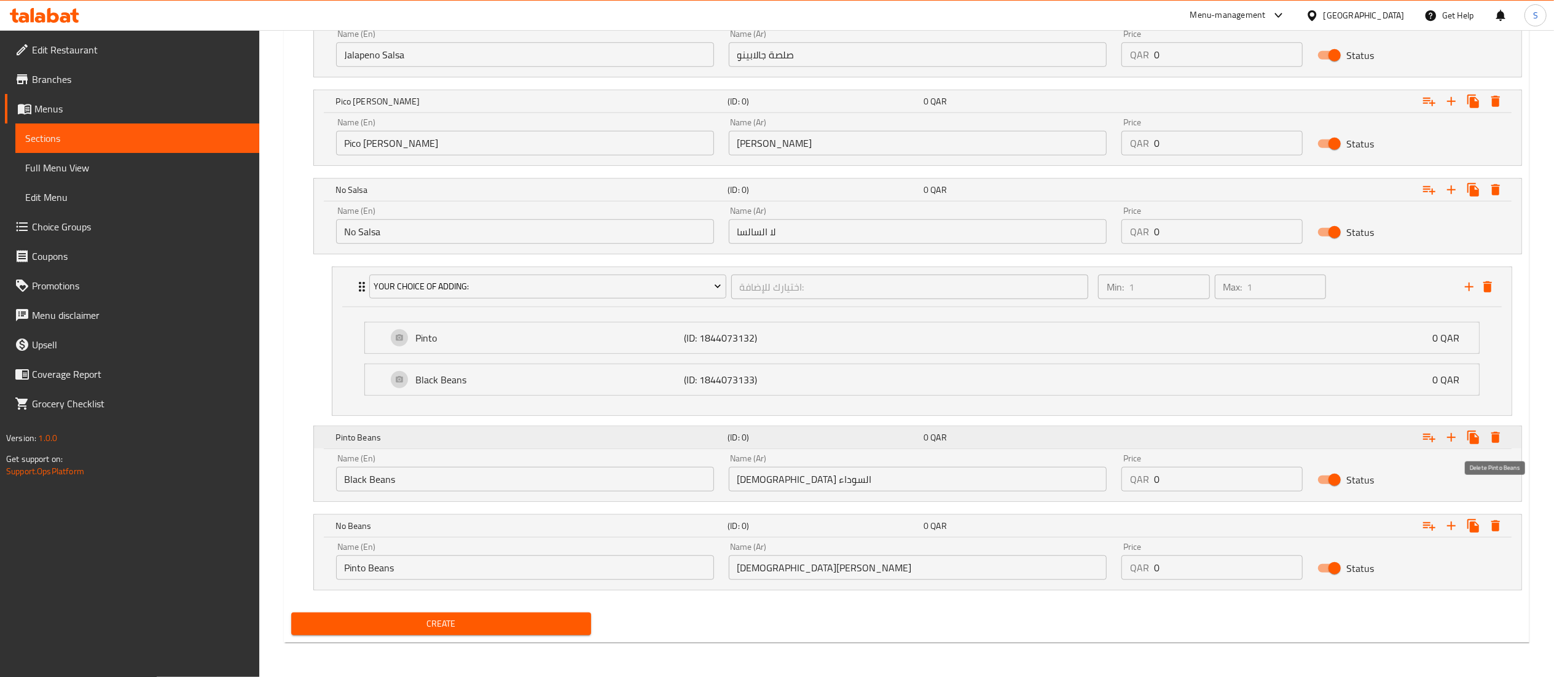
click at [1498, 436] on icon "Expand" at bounding box center [1496, 437] width 9 height 11
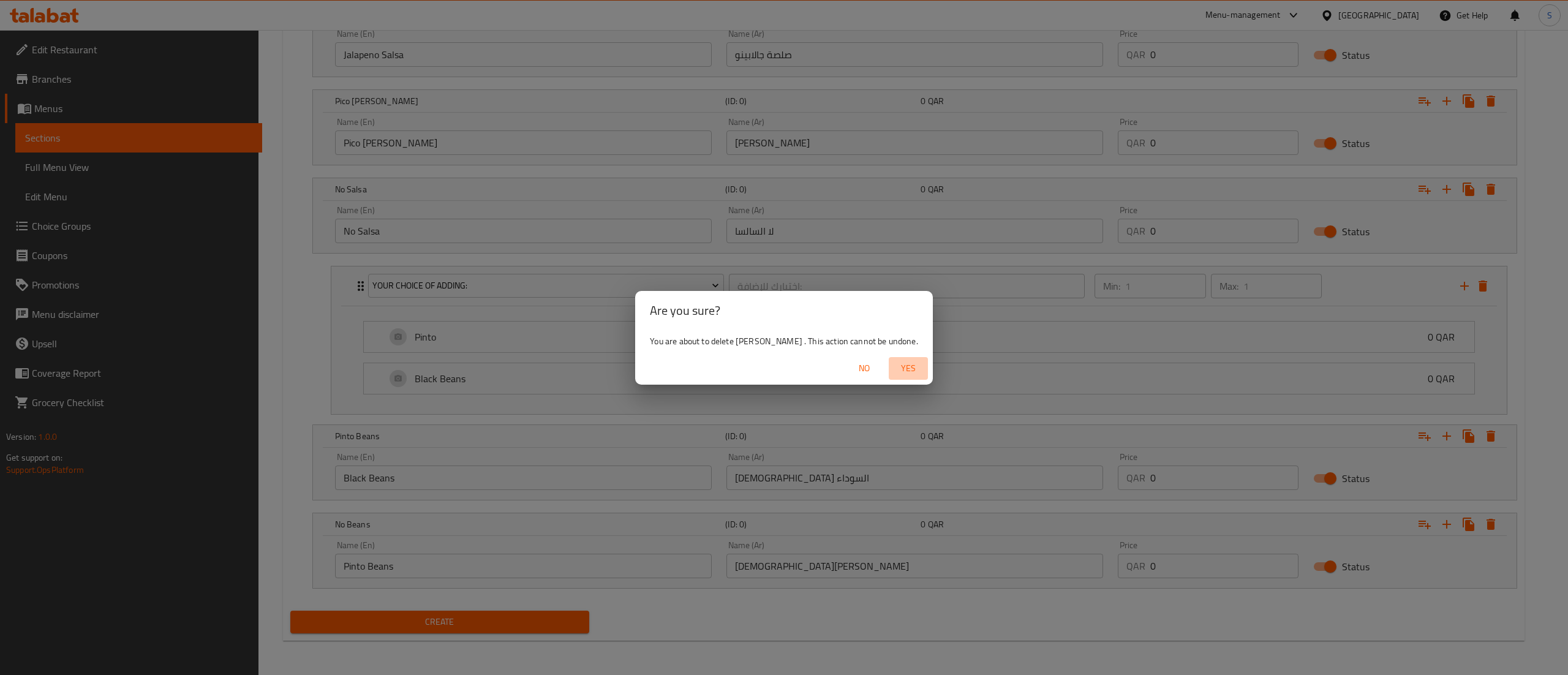
click at [895, 369] on span "Yes" at bounding box center [908, 368] width 29 height 15
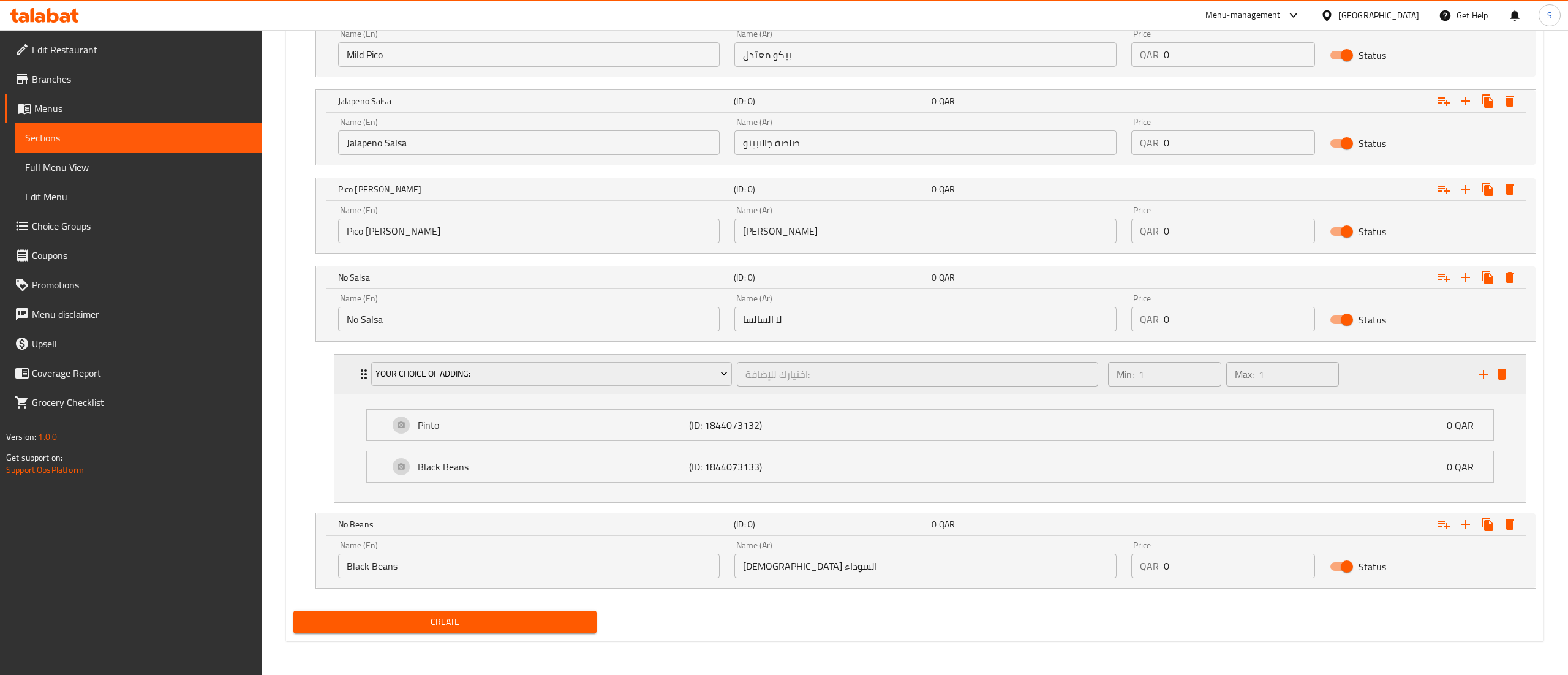
scroll to position [804, 0]
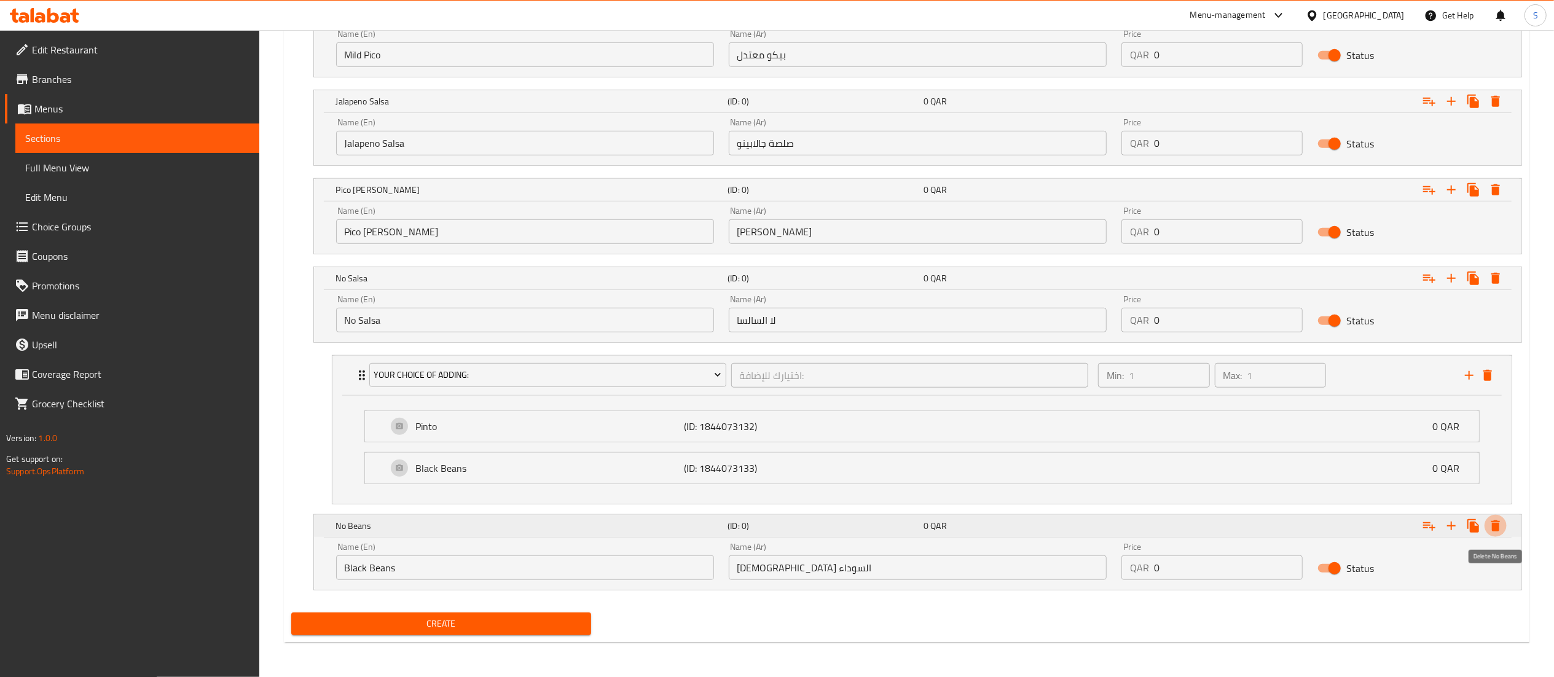
click at [1497, 529] on icon "Expand" at bounding box center [1496, 526] width 9 height 11
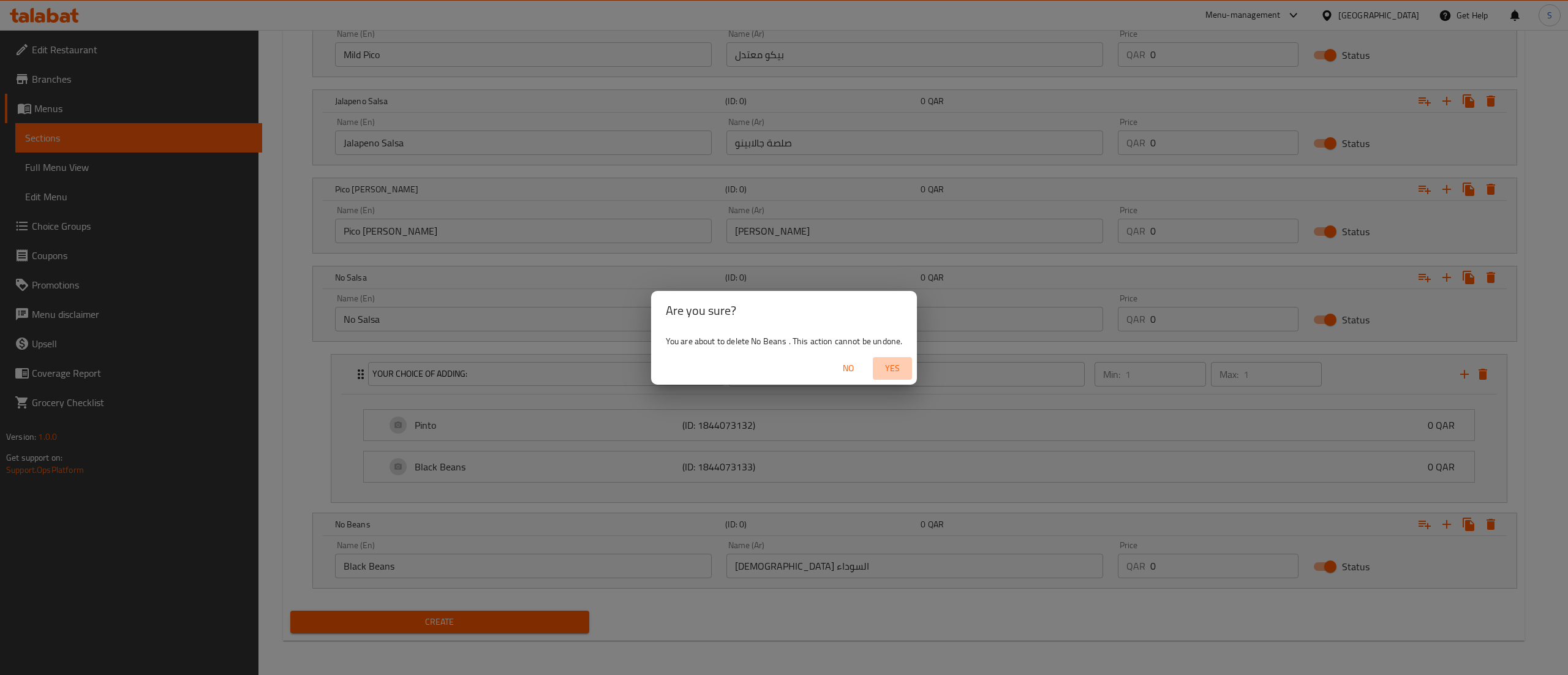
click at [897, 372] on span "Yes" at bounding box center [892, 368] width 29 height 15
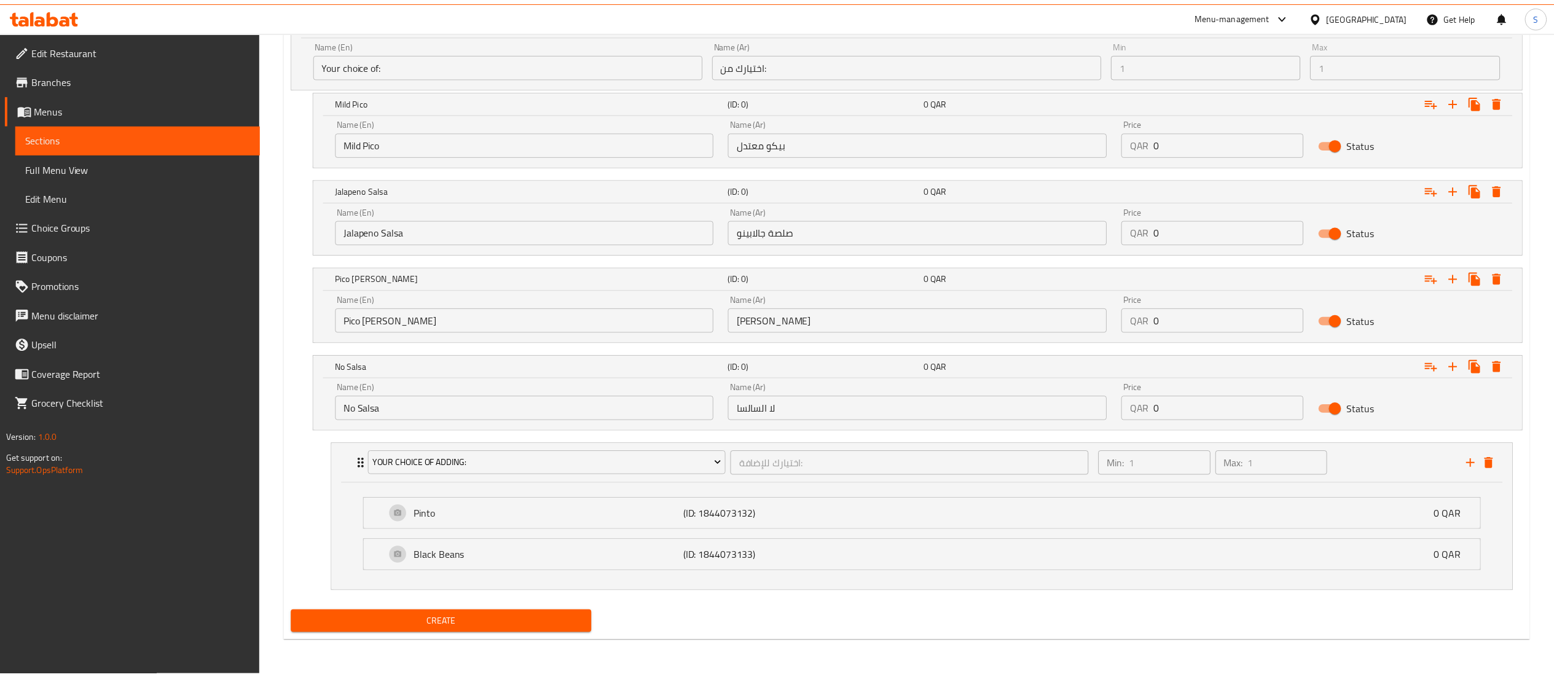
scroll to position [717, 0]
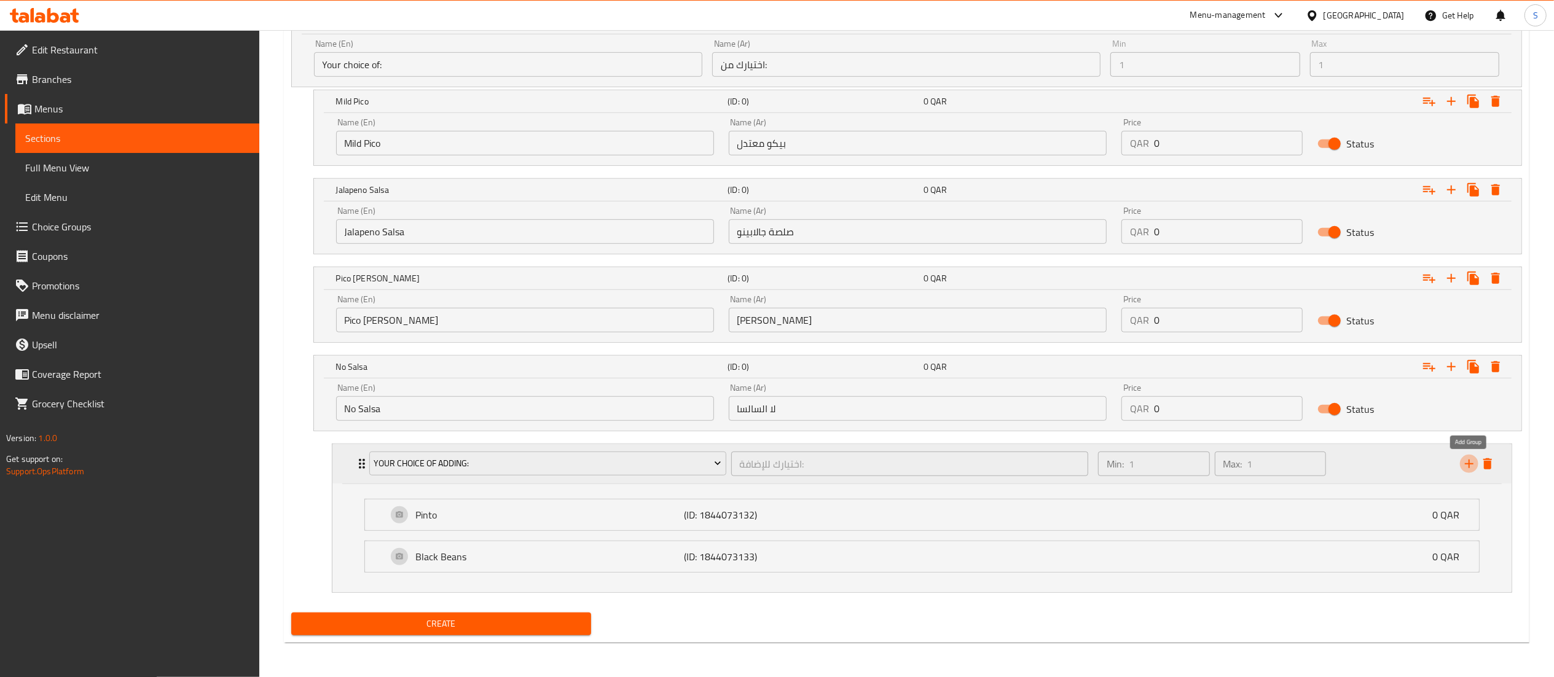
click at [1471, 463] on icon "add" at bounding box center [1469, 464] width 9 height 9
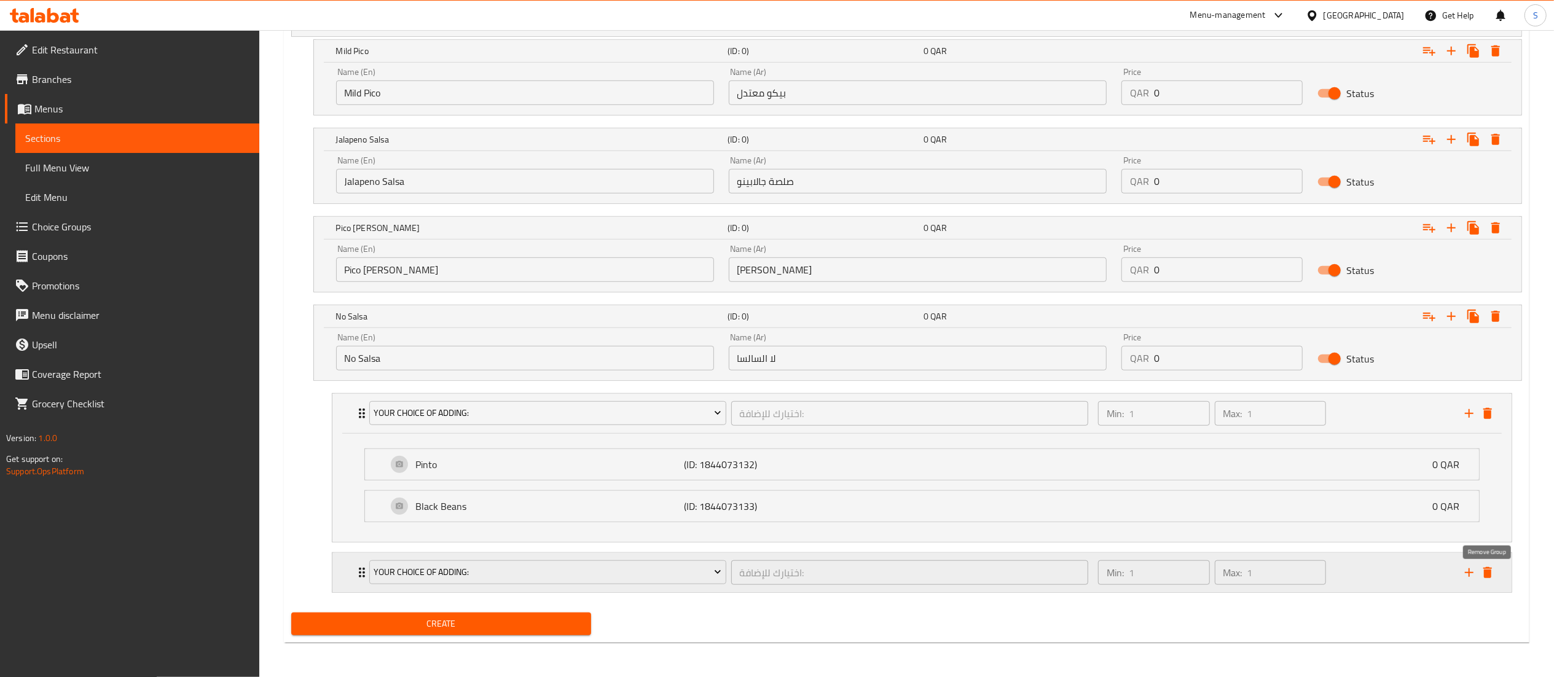
click at [1491, 565] on icon "delete" at bounding box center [1488, 572] width 15 height 15
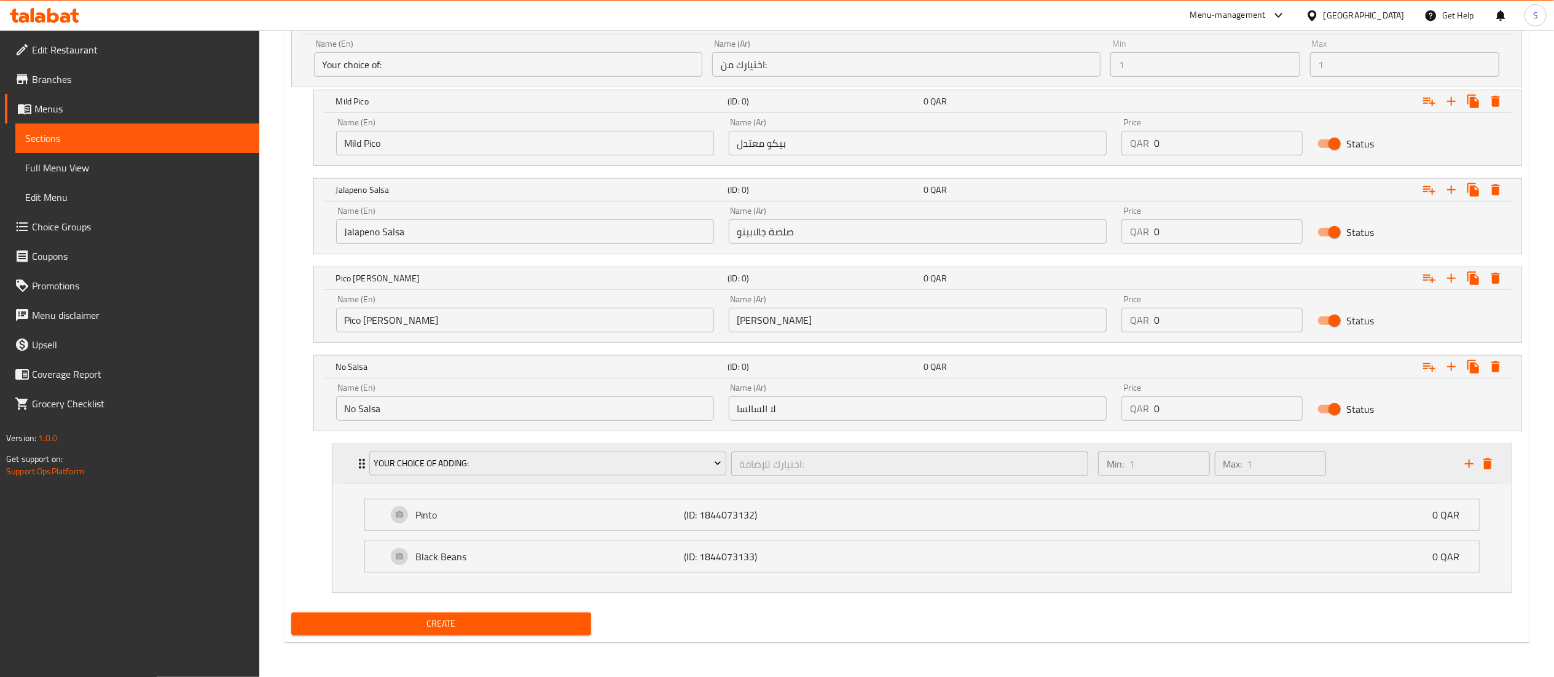
click at [1491, 474] on div "Your Choice Of Adding: اختيارك للإضافة: ​ Min: 1 ​ Max: 1 ​" at bounding box center [926, 463] width 1142 height 39
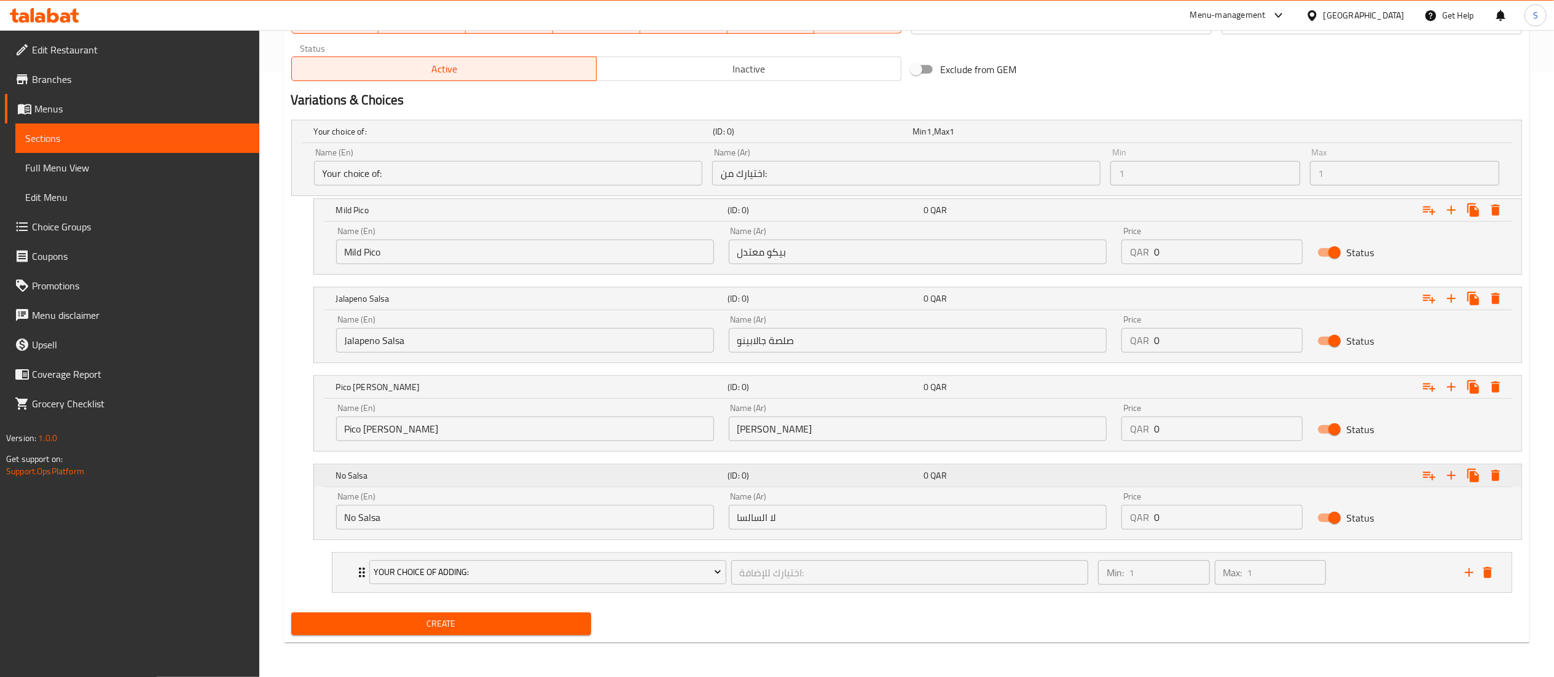
scroll to position [608, 0]
click at [1495, 567] on icon "delete" at bounding box center [1488, 572] width 15 height 15
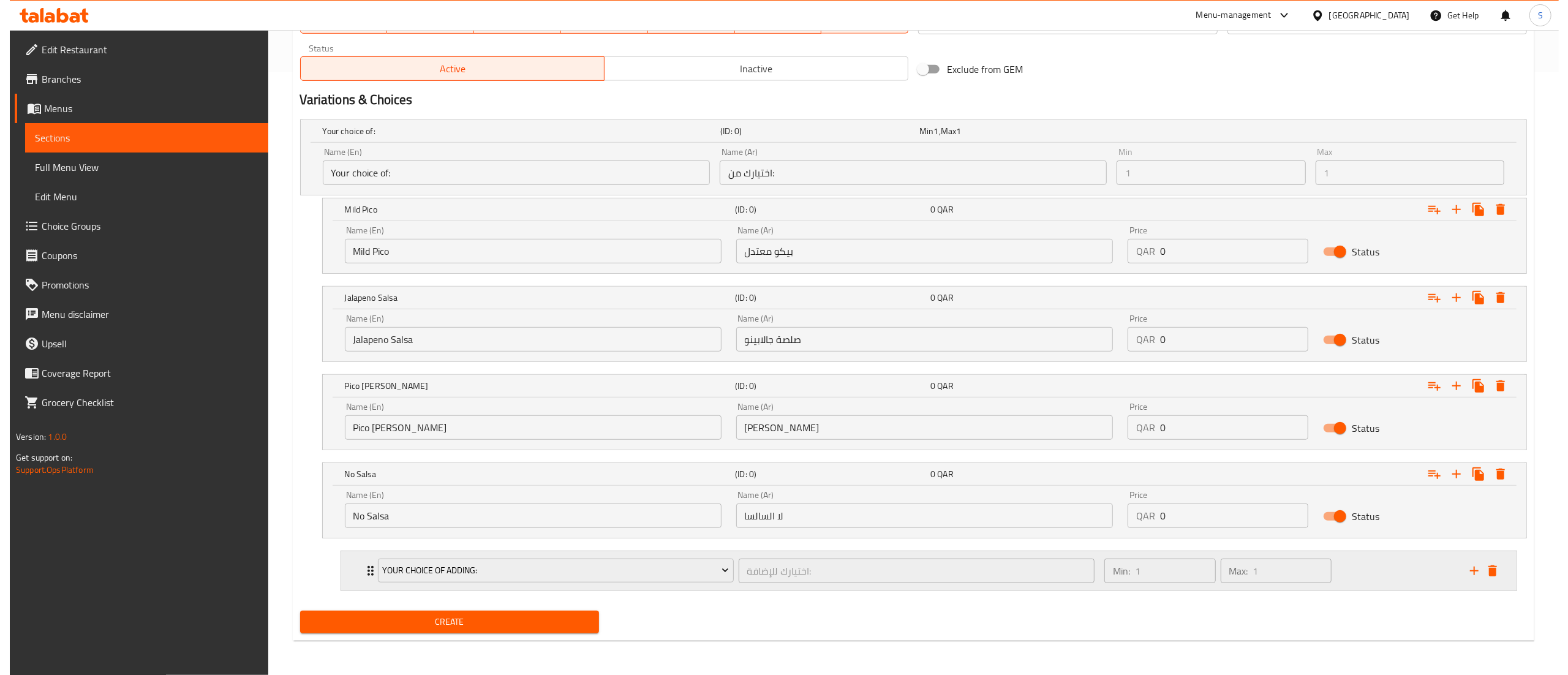
scroll to position [554, 0]
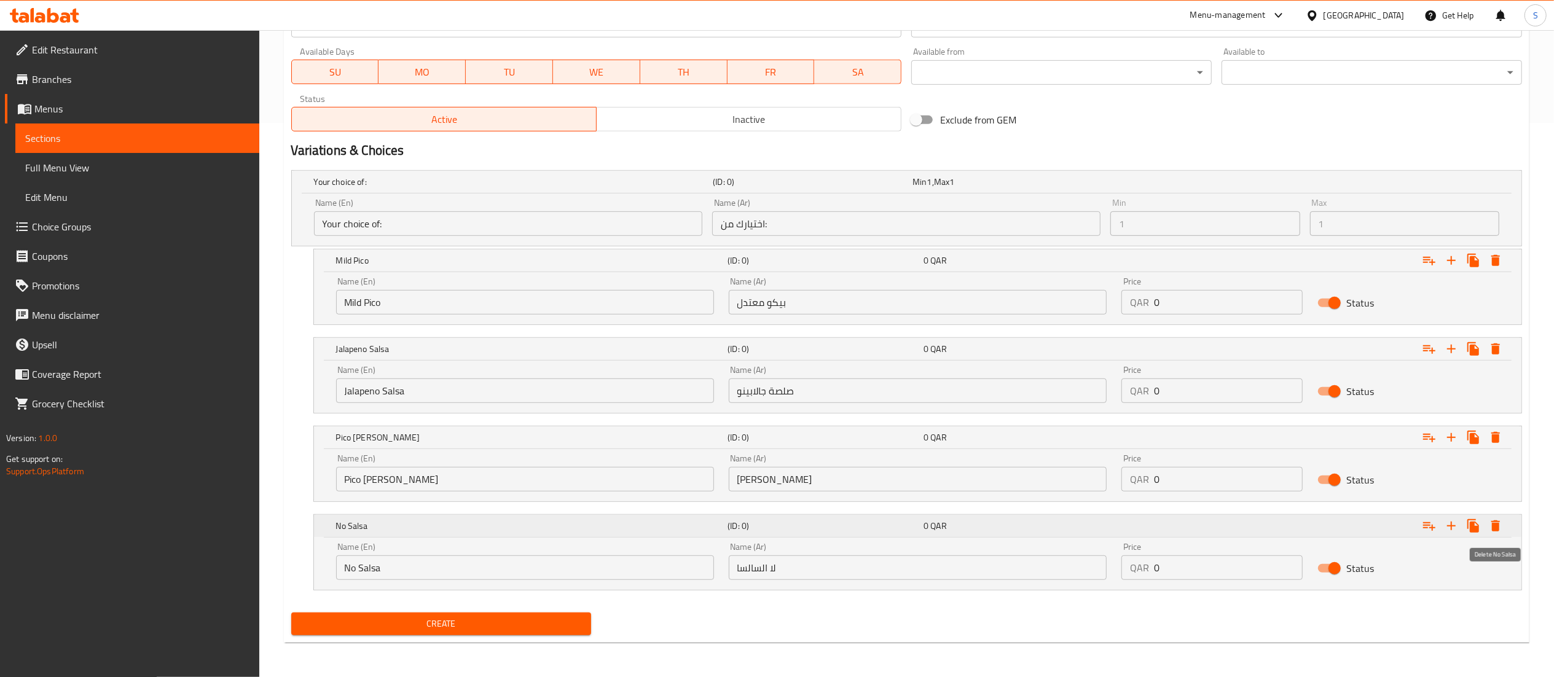
click at [1497, 521] on icon "Expand" at bounding box center [1496, 526] width 9 height 11
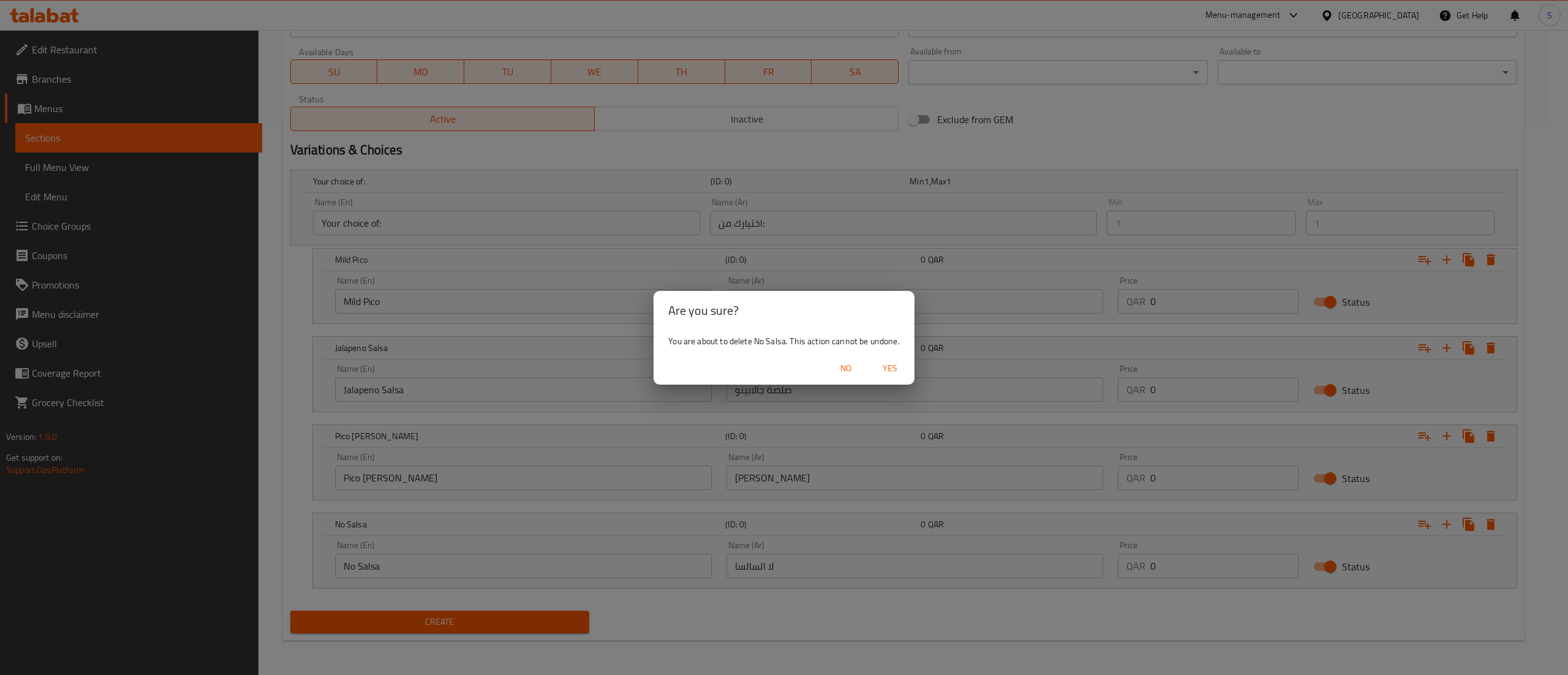
click at [889, 373] on span "Yes" at bounding box center [889, 368] width 29 height 15
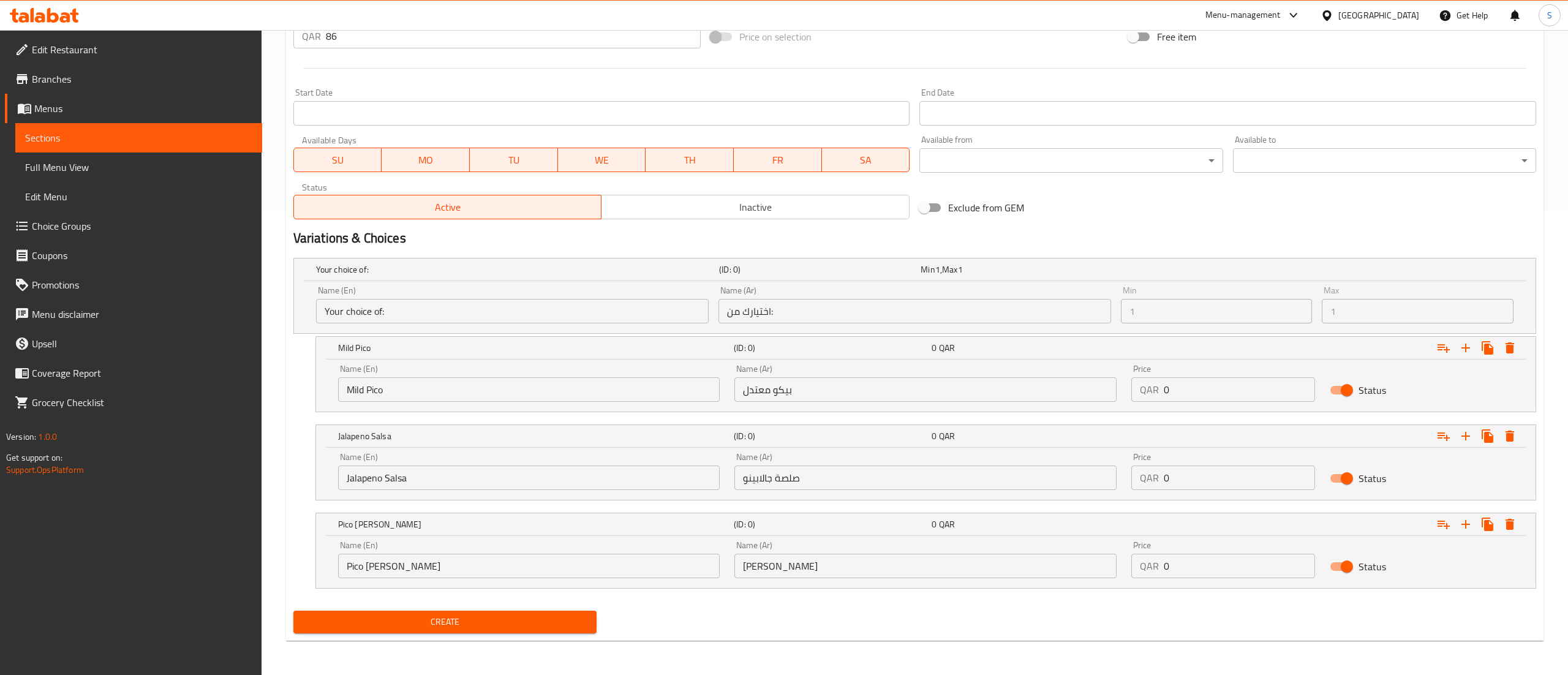
scroll to position [467, 0]
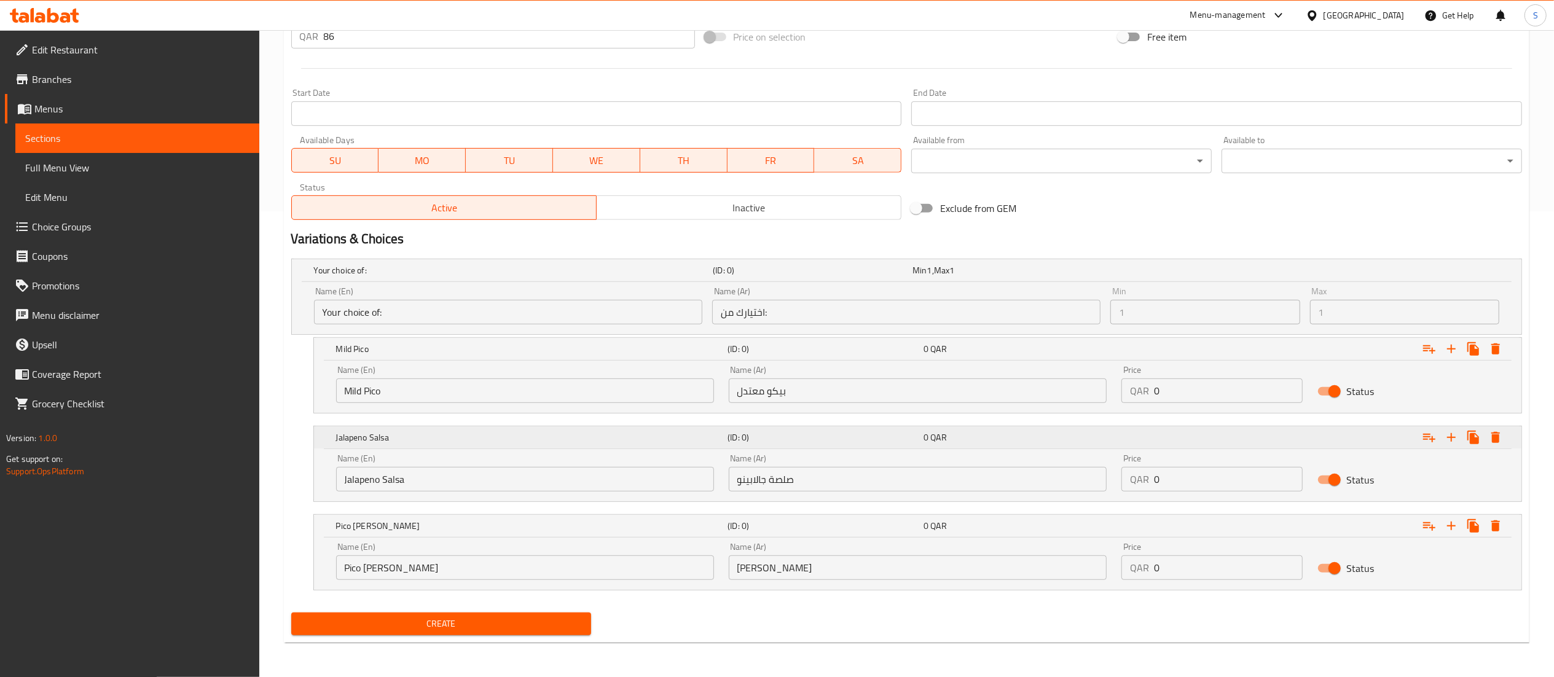
click at [1490, 436] on icon "Expand" at bounding box center [1495, 437] width 15 height 15
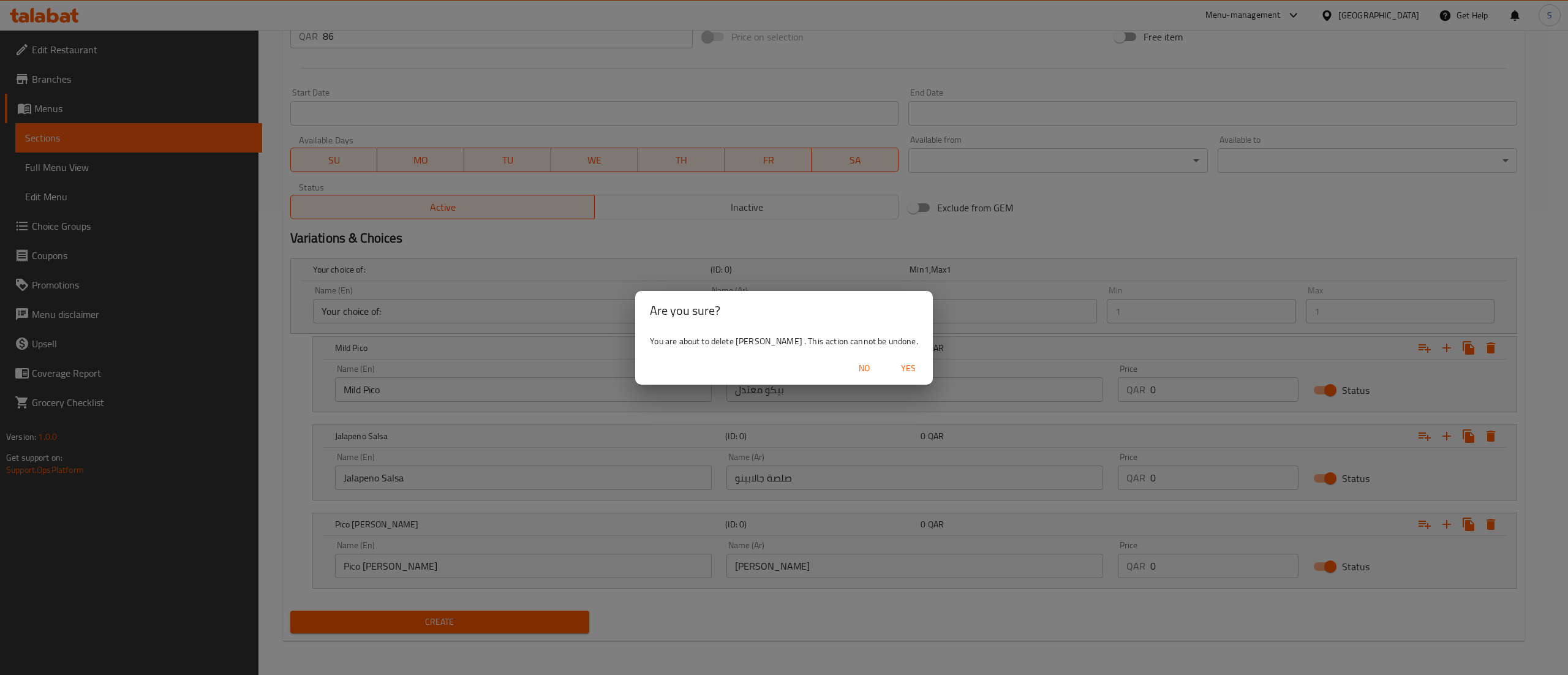
click at [904, 372] on span "Yes" at bounding box center [908, 368] width 29 height 15
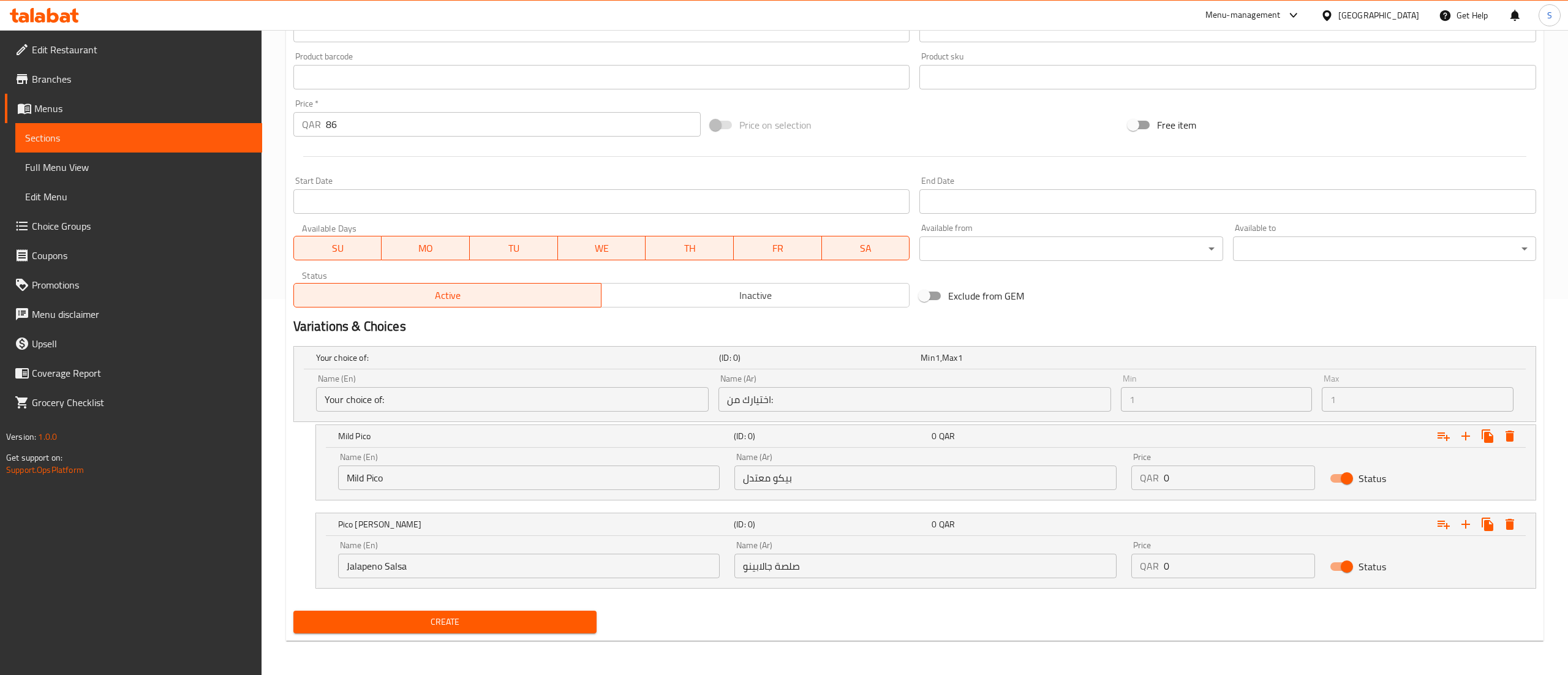
scroll to position [378, 0]
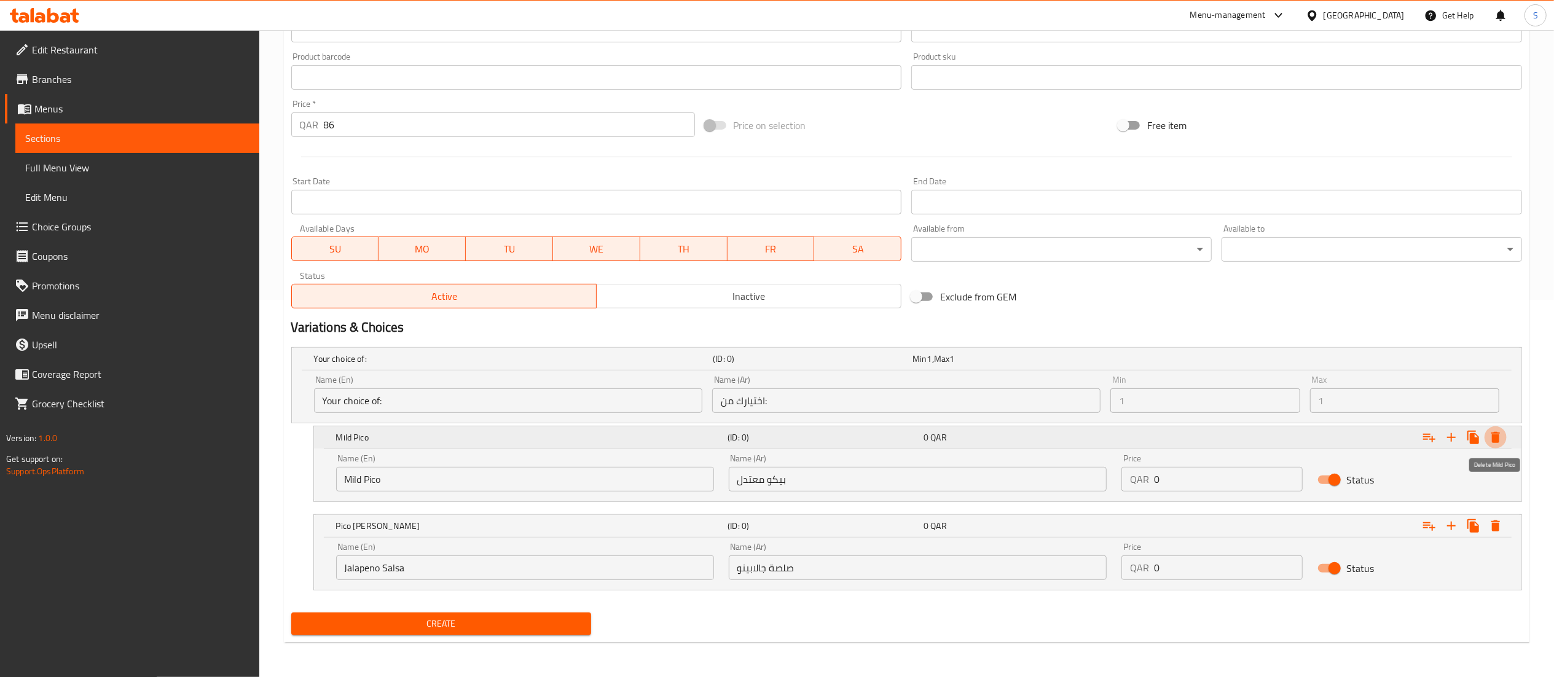
click at [1500, 430] on icon "Expand" at bounding box center [1495, 437] width 15 height 15
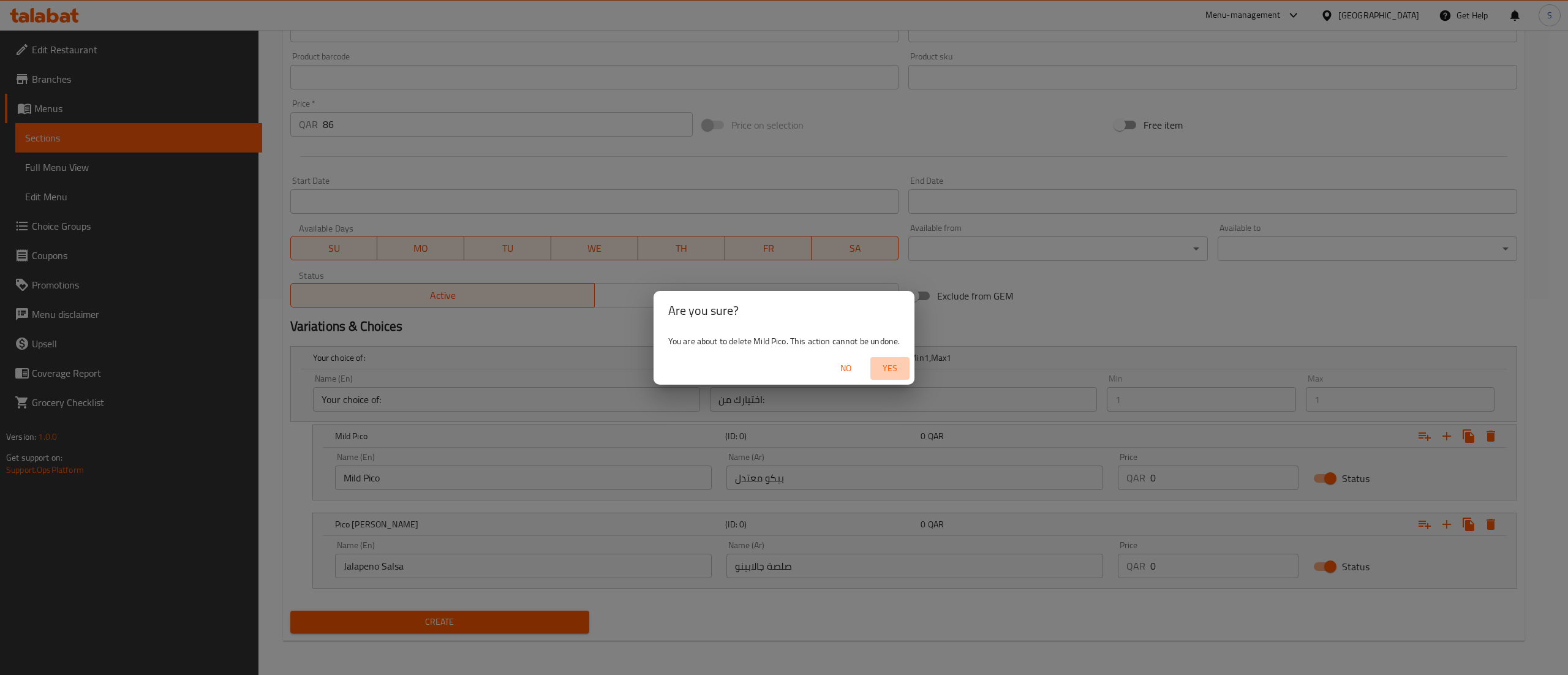
click at [892, 374] on span "Yes" at bounding box center [889, 368] width 29 height 15
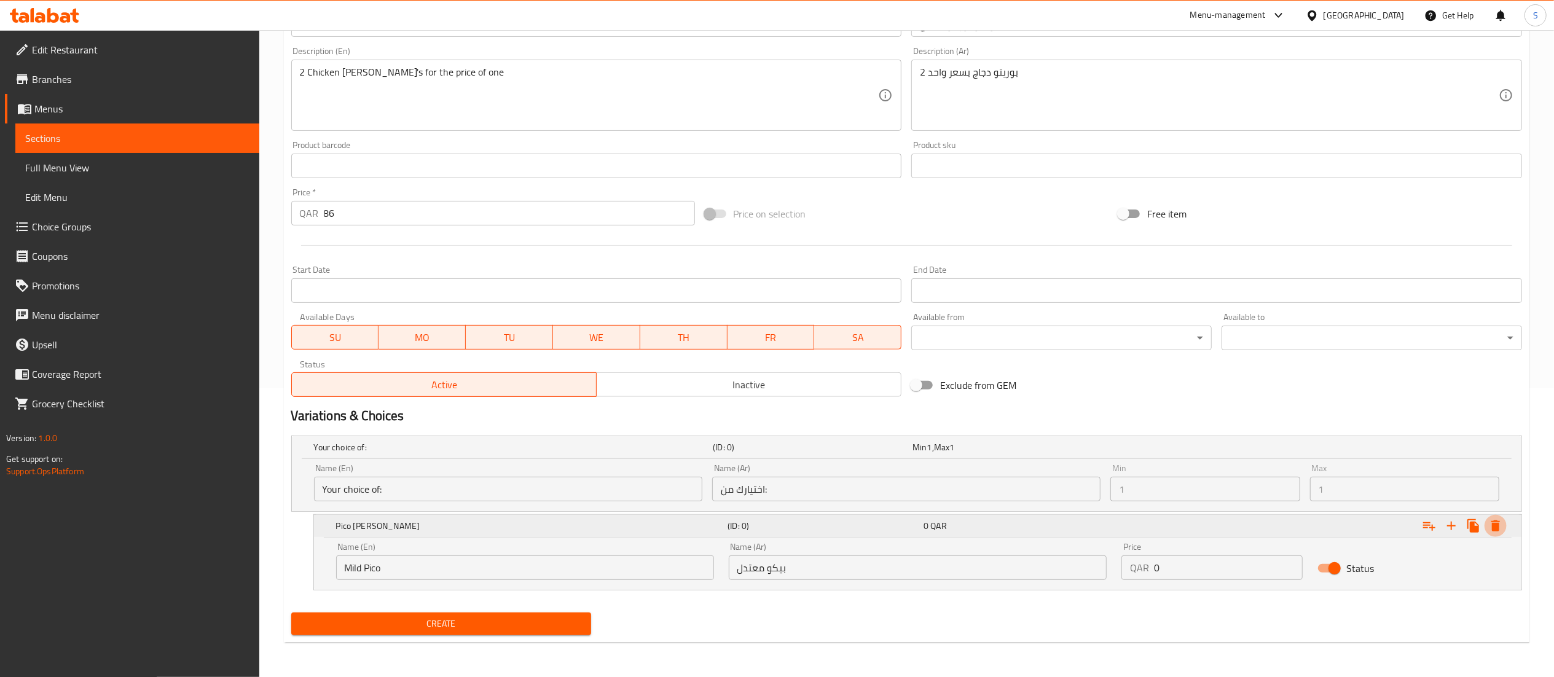
click at [1498, 524] on icon "Expand" at bounding box center [1496, 526] width 9 height 11
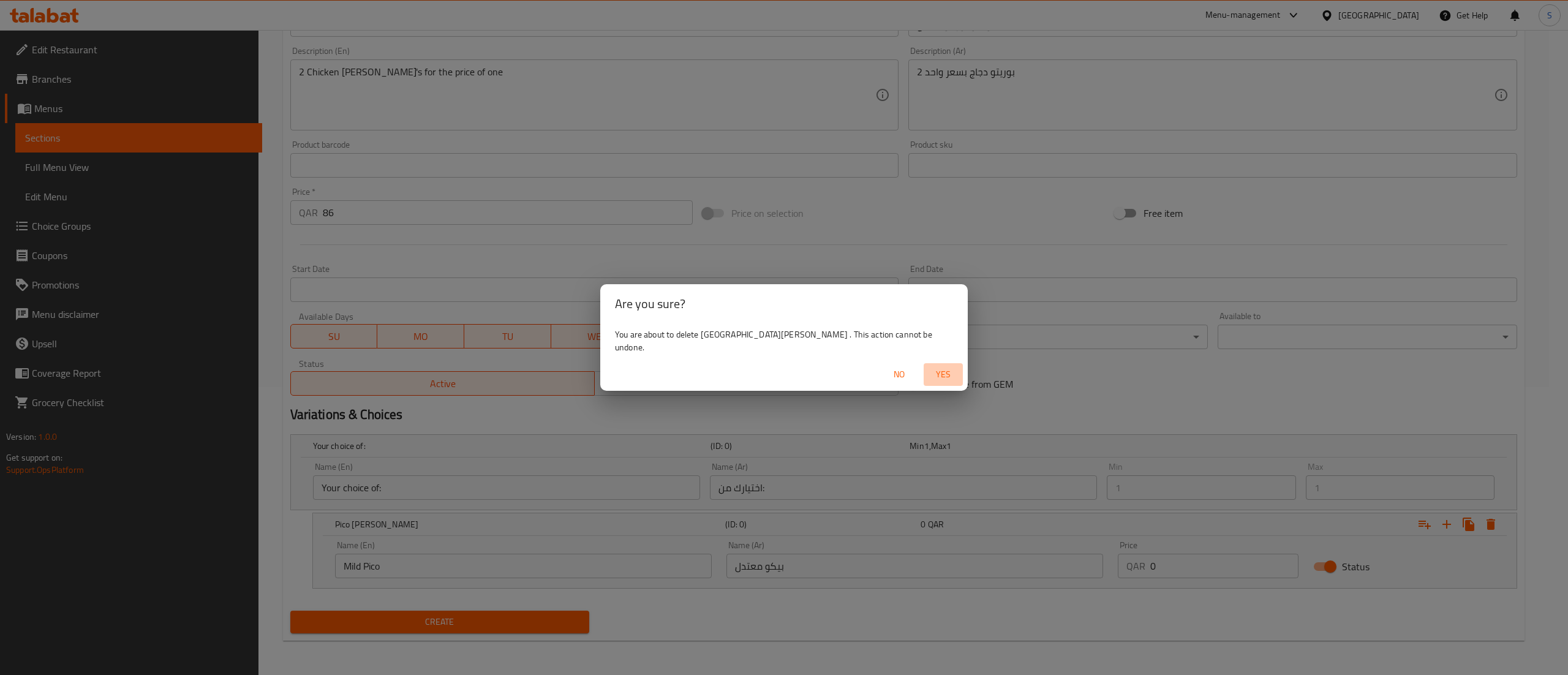
click at [929, 367] on span "Yes" at bounding box center [943, 374] width 29 height 15
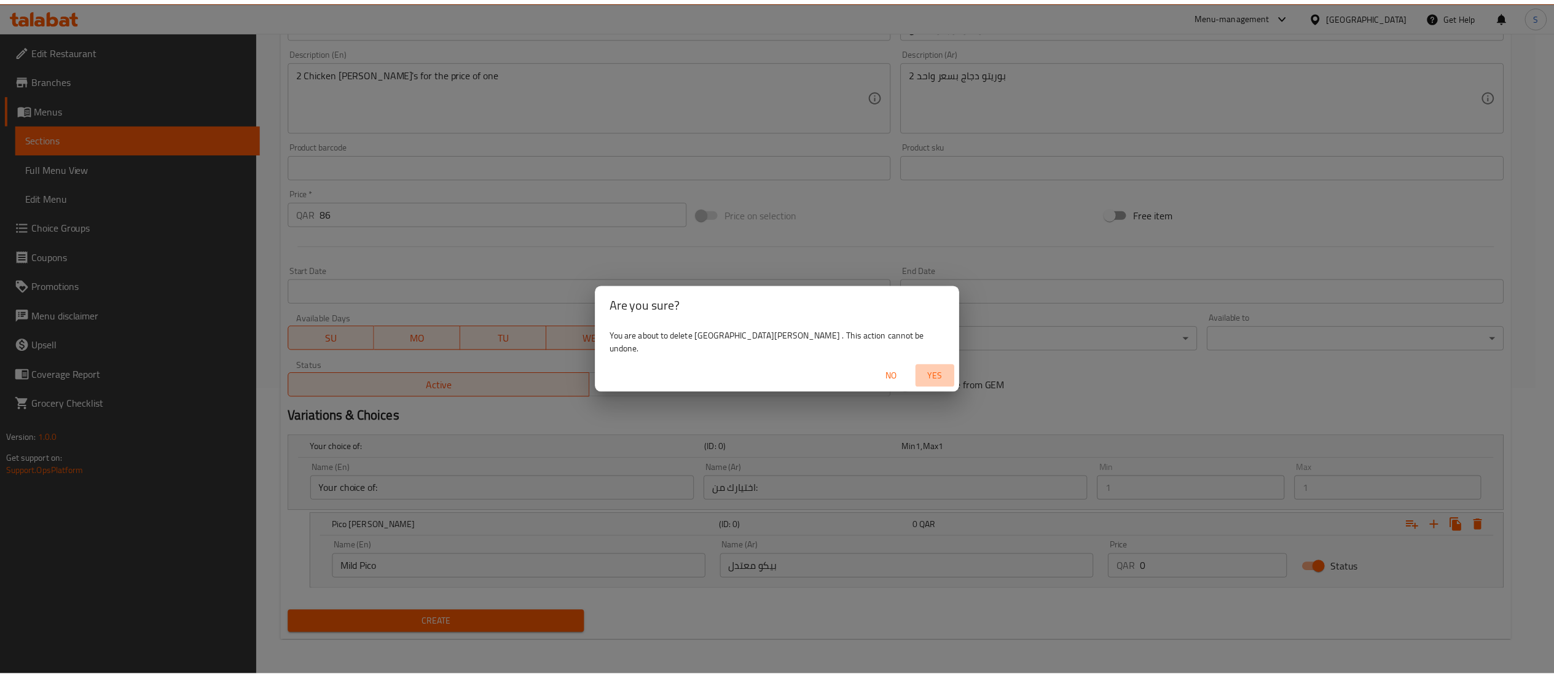
scroll to position [190, 0]
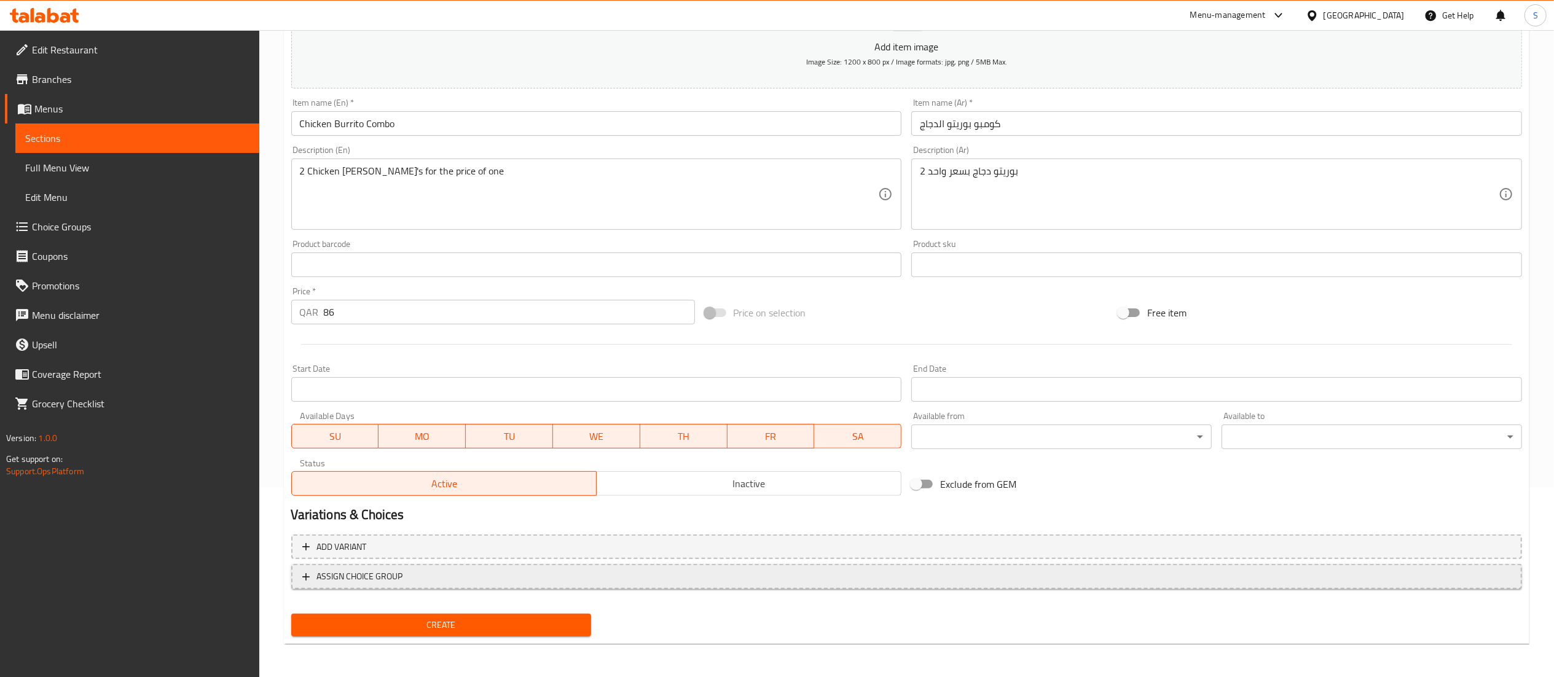
click at [345, 570] on span "ASSIGN CHOICE GROUP" at bounding box center [360, 576] width 86 height 15
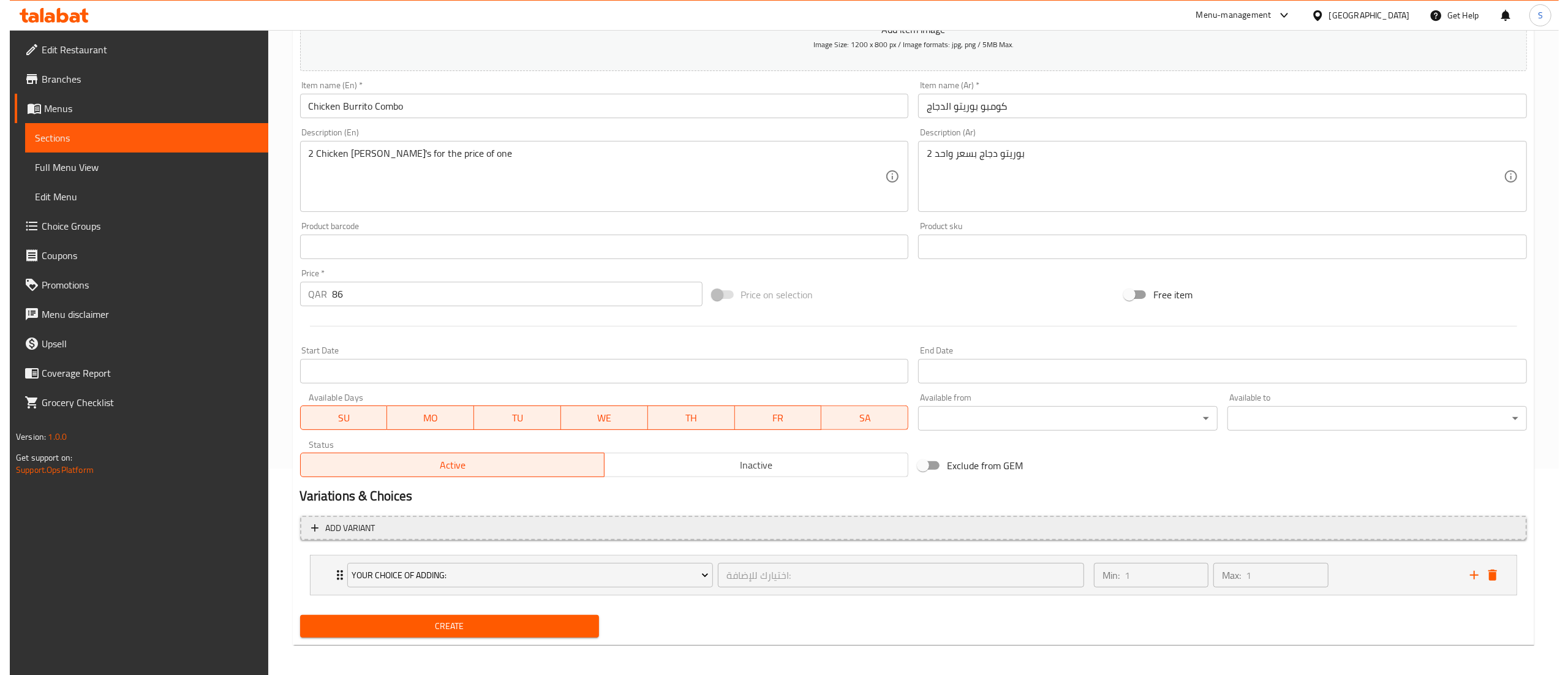
scroll to position [211, 0]
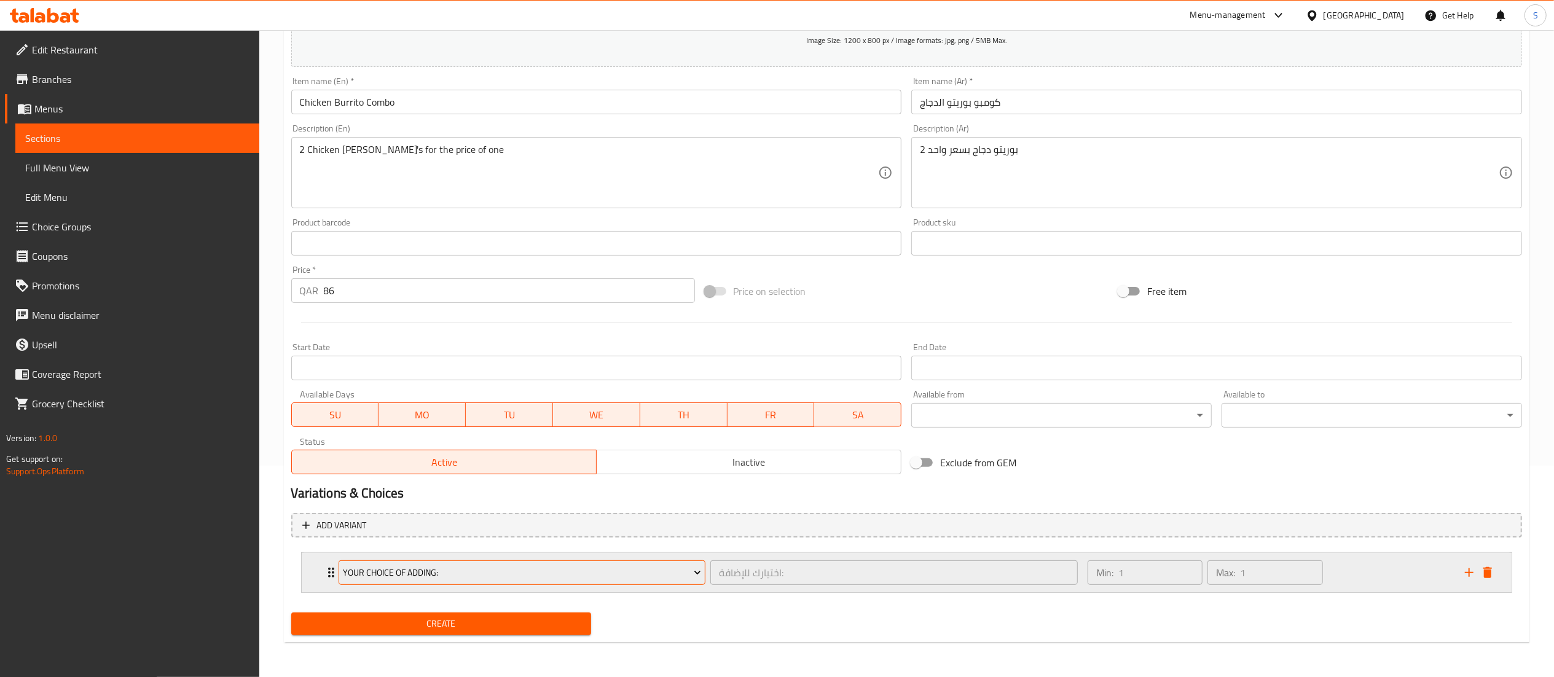
click at [404, 563] on button "Your Choice Of Adding:" at bounding box center [523, 572] width 368 height 25
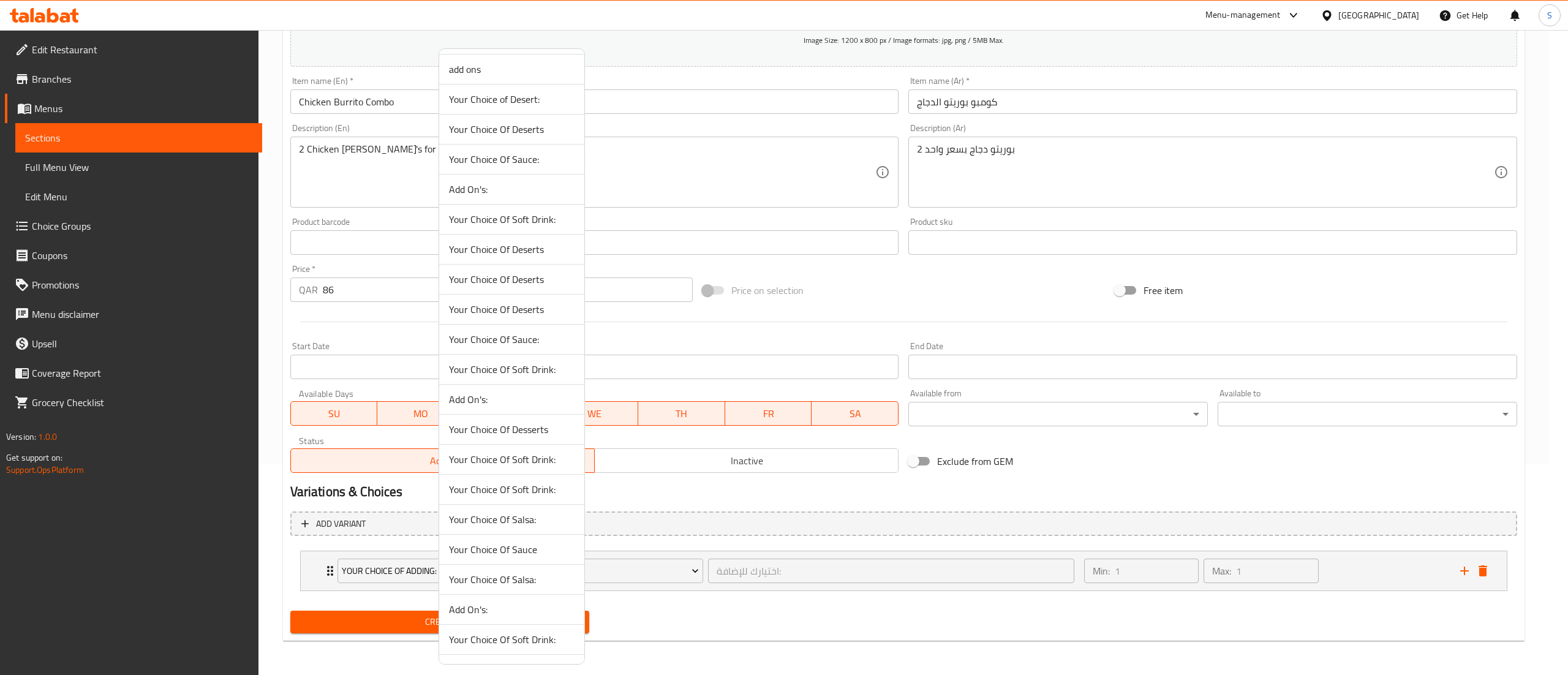
scroll to position [368, 0]
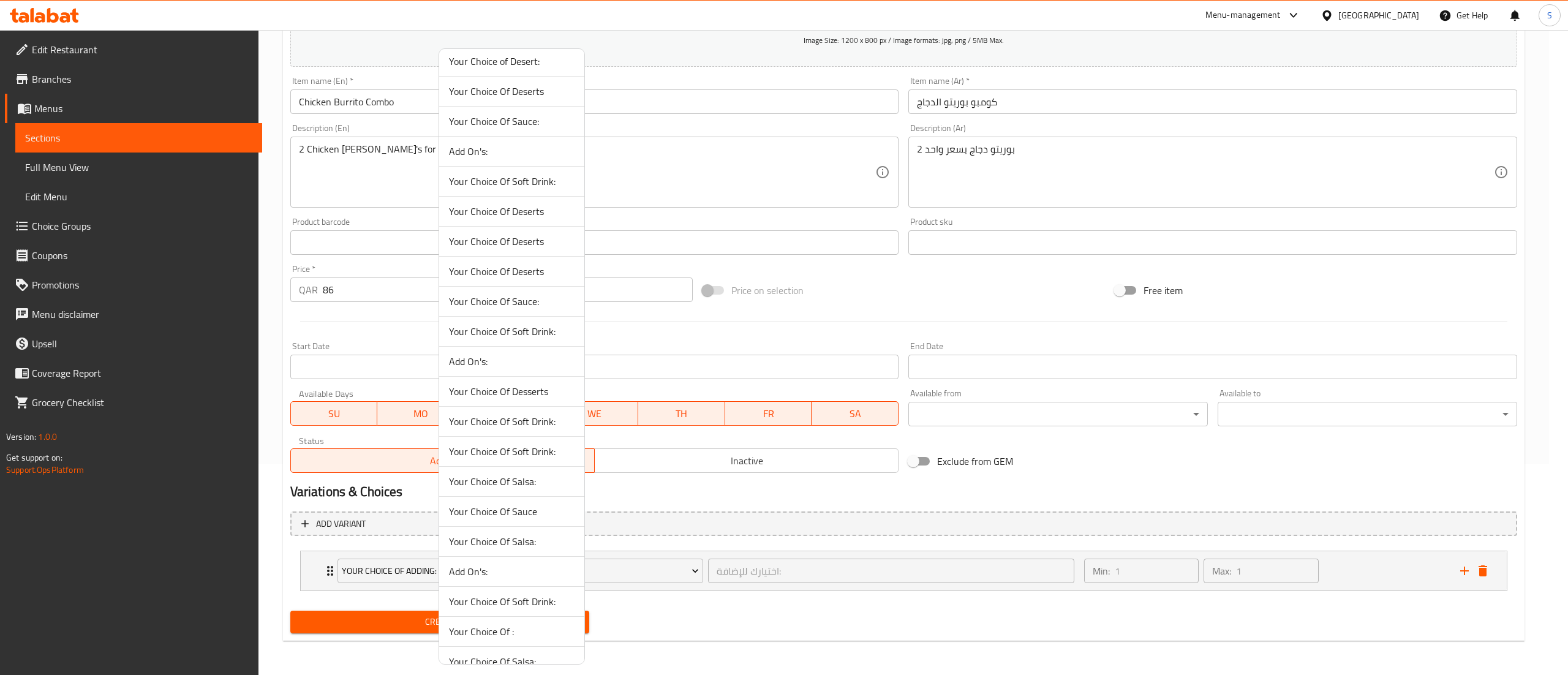
click at [520, 497] on li "Your Choice Of Salsa:" at bounding box center [512, 482] width 146 height 30
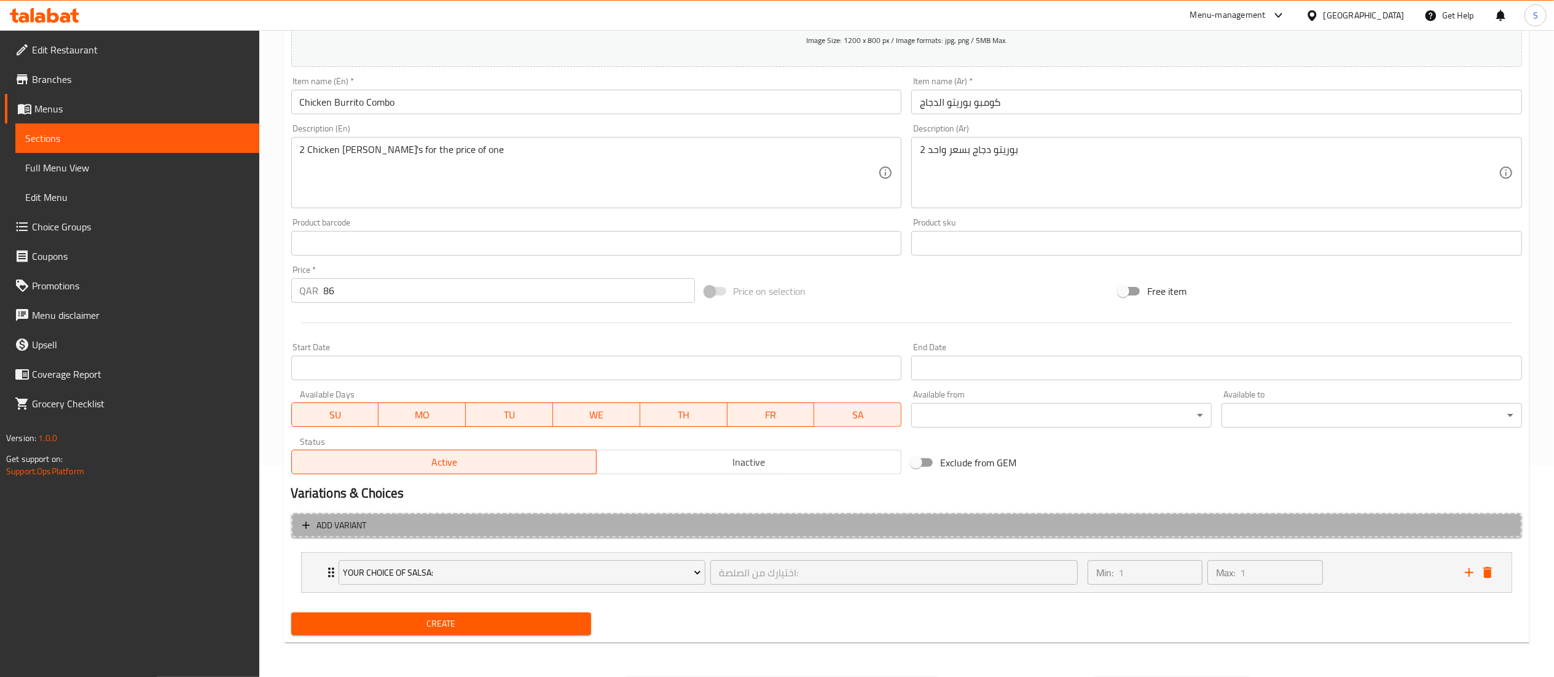
click at [444, 520] on span "Add variant" at bounding box center [906, 525] width 1209 height 15
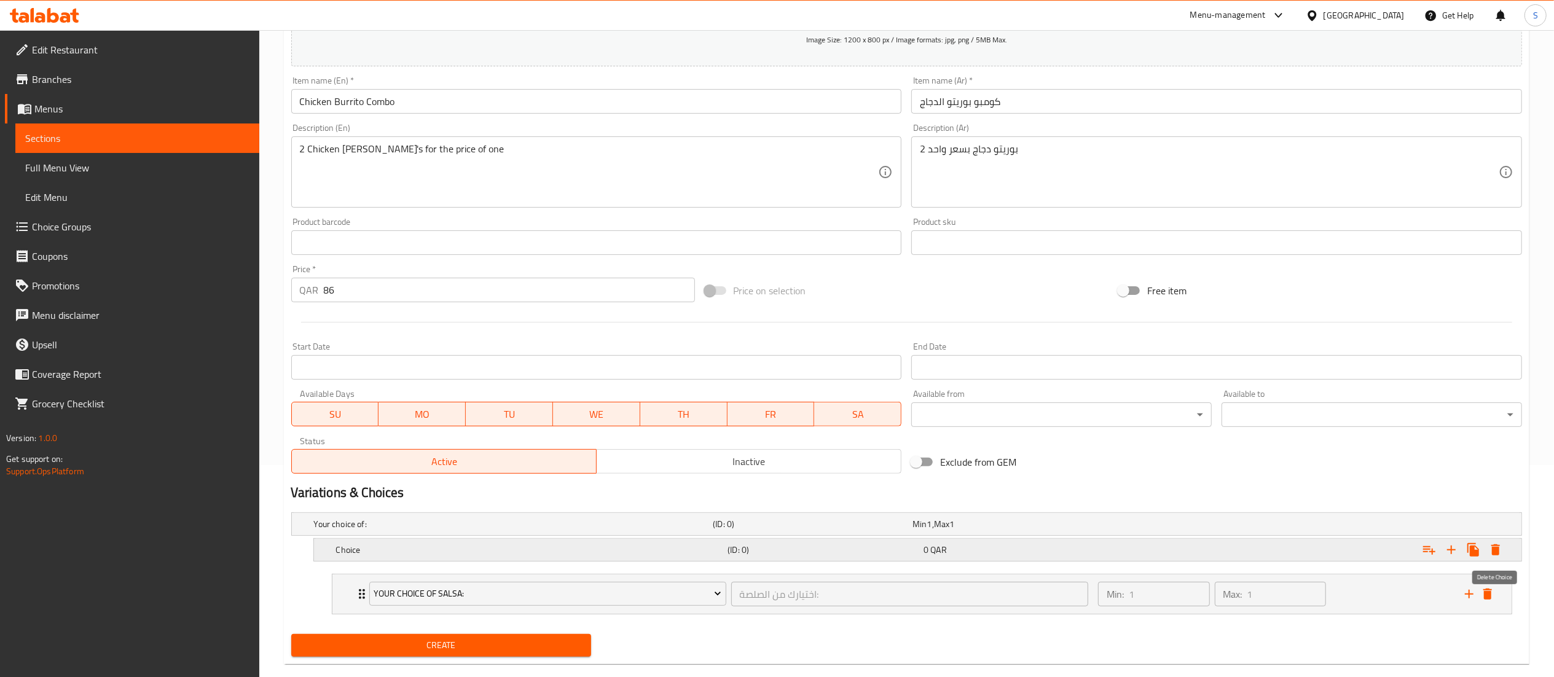
click at [1498, 547] on icon "Expand" at bounding box center [1496, 550] width 9 height 11
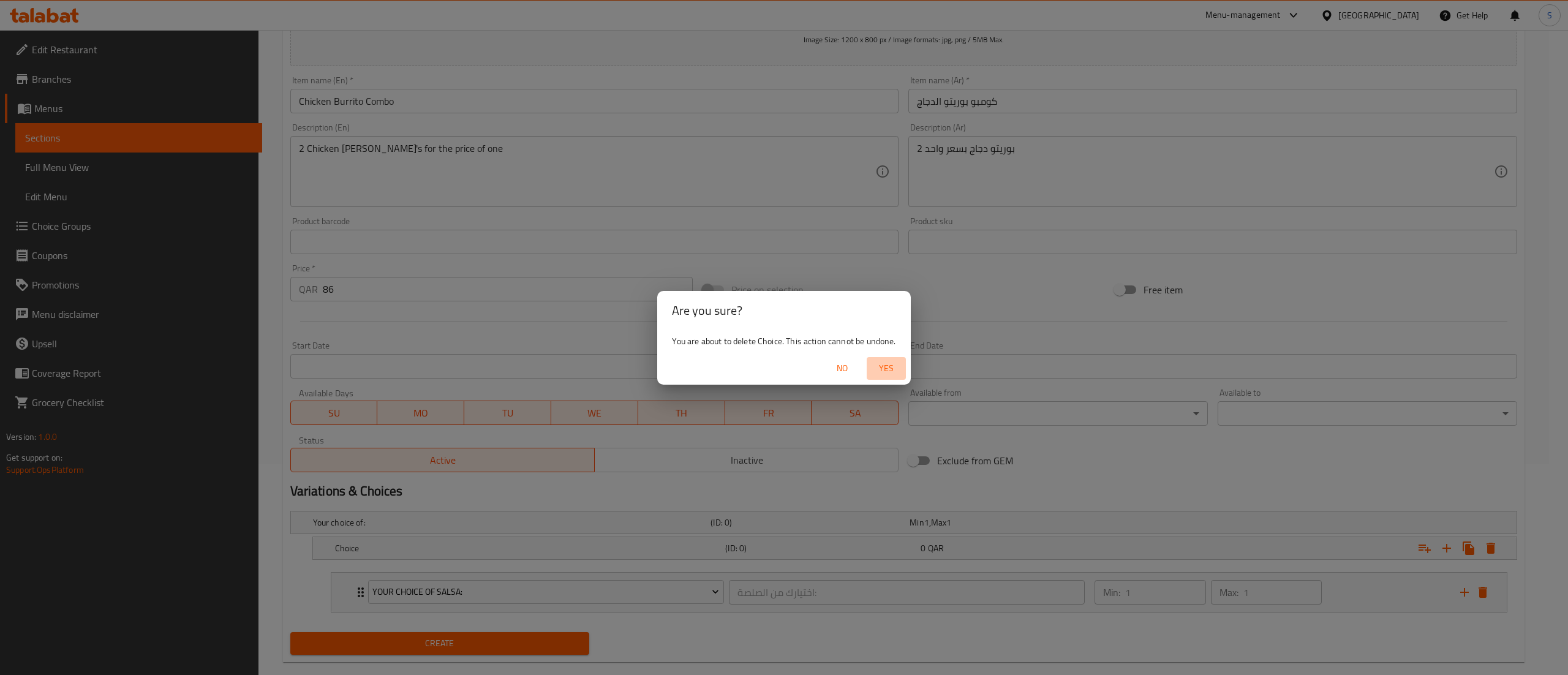
click at [895, 370] on span "Yes" at bounding box center [886, 368] width 29 height 15
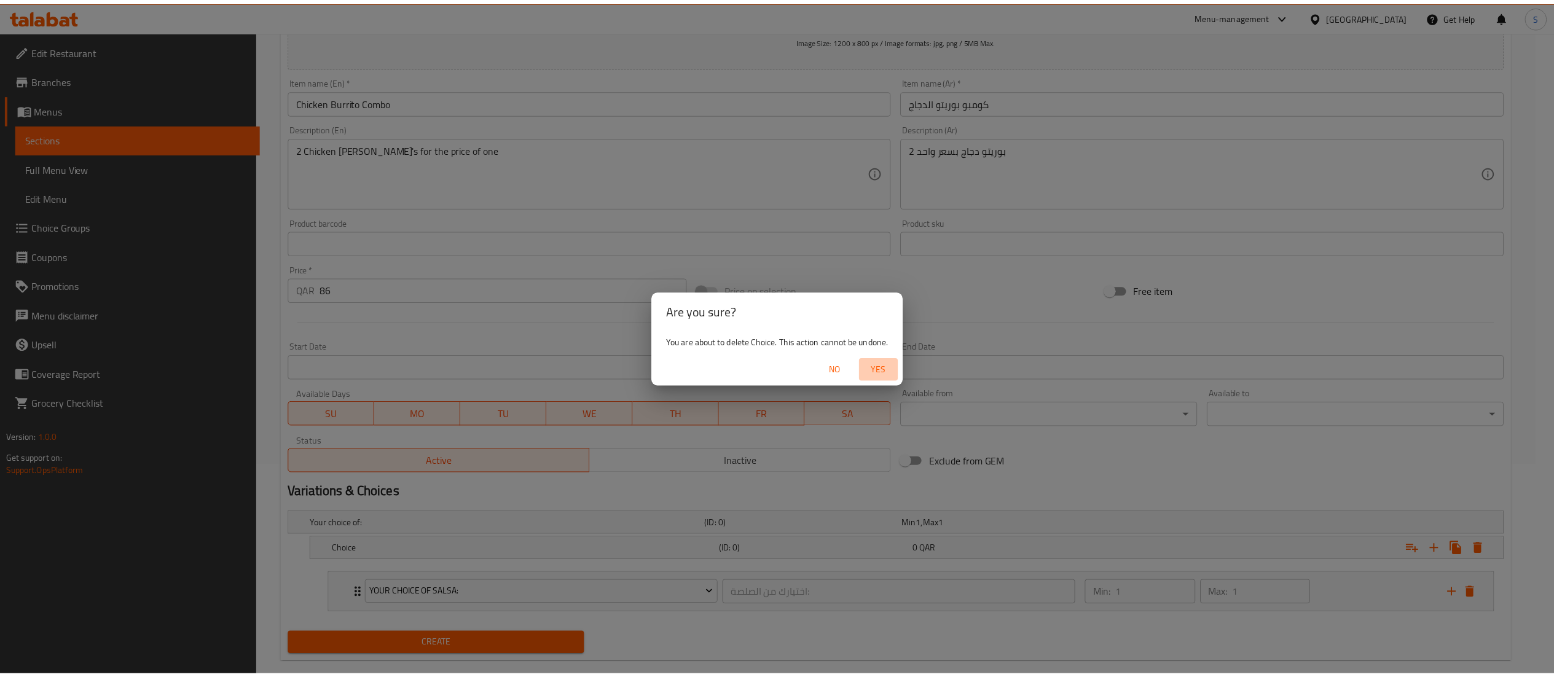
scroll to position [209, 0]
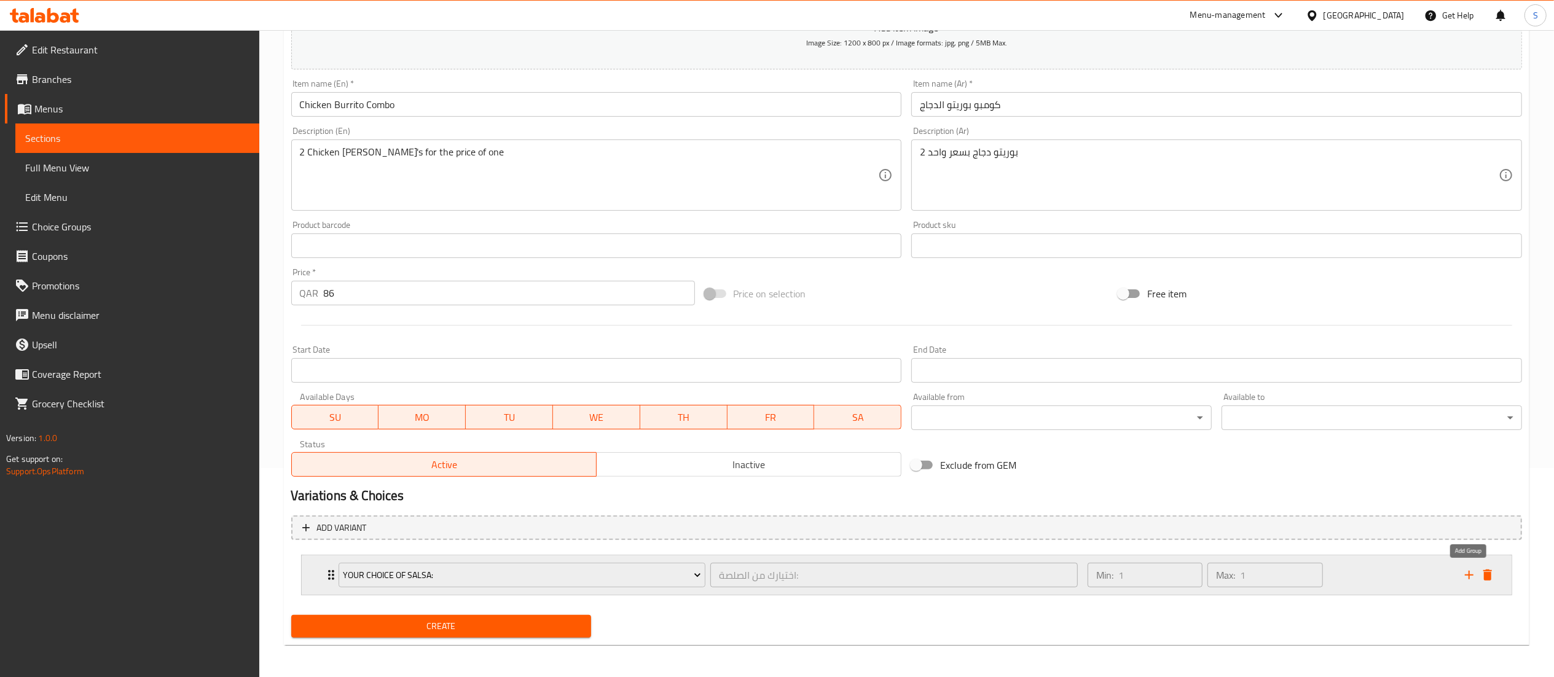
click at [1473, 576] on icon "add" at bounding box center [1469, 575] width 9 height 9
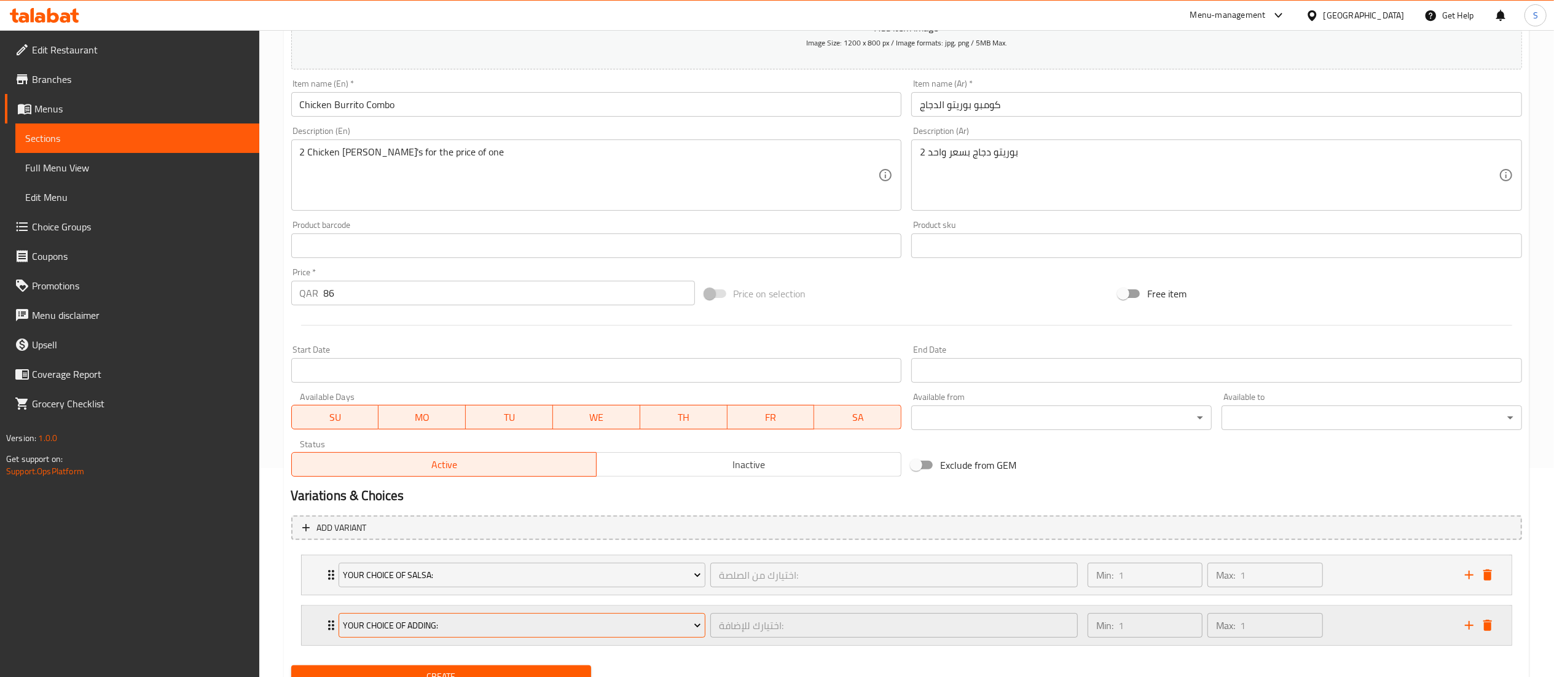
click at [517, 633] on span "Your Choice Of Adding:" at bounding box center [522, 625] width 358 height 15
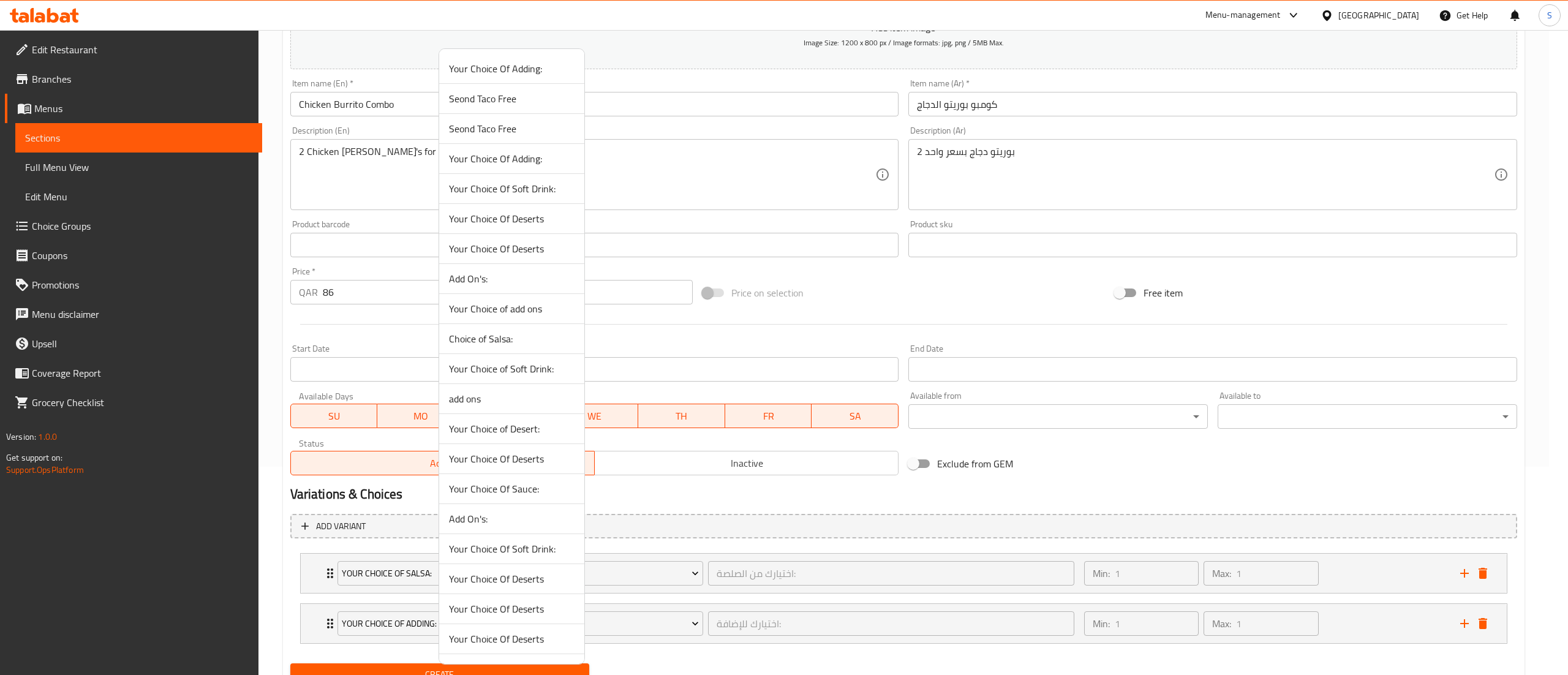
click at [859, 639] on div at bounding box center [784, 337] width 1568 height 675
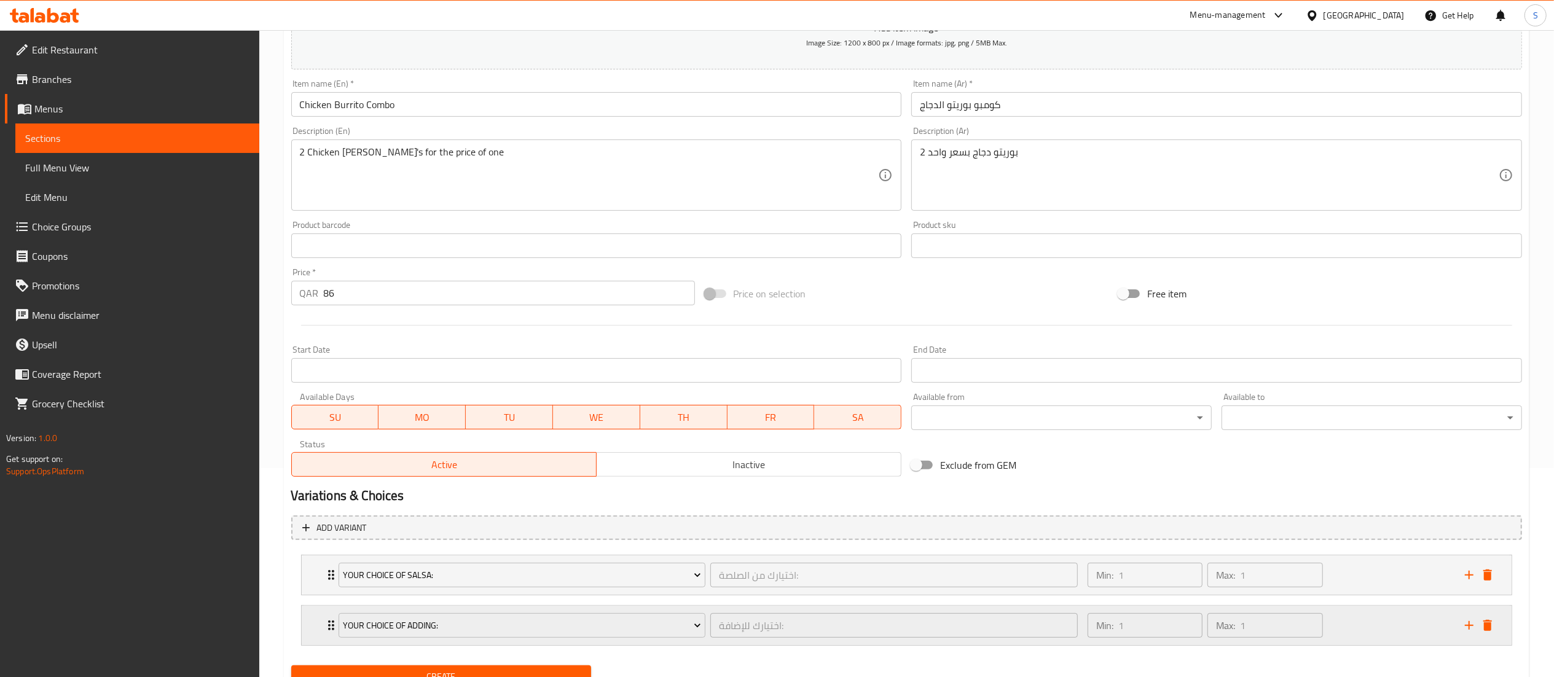
click at [334, 626] on div "Your Choice Of Adding: اختيارك للإضافة: ​" at bounding box center [708, 625] width 755 height 39
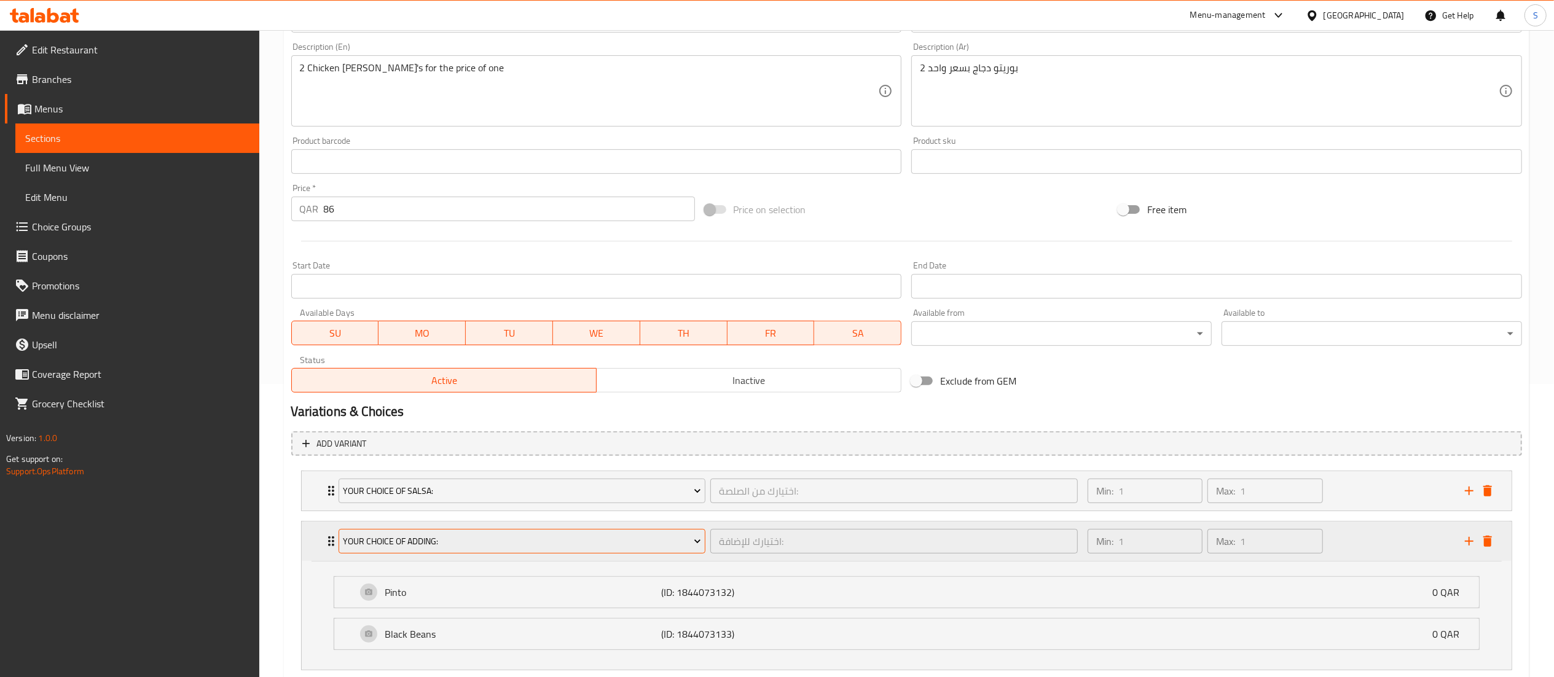
scroll to position [332, 0]
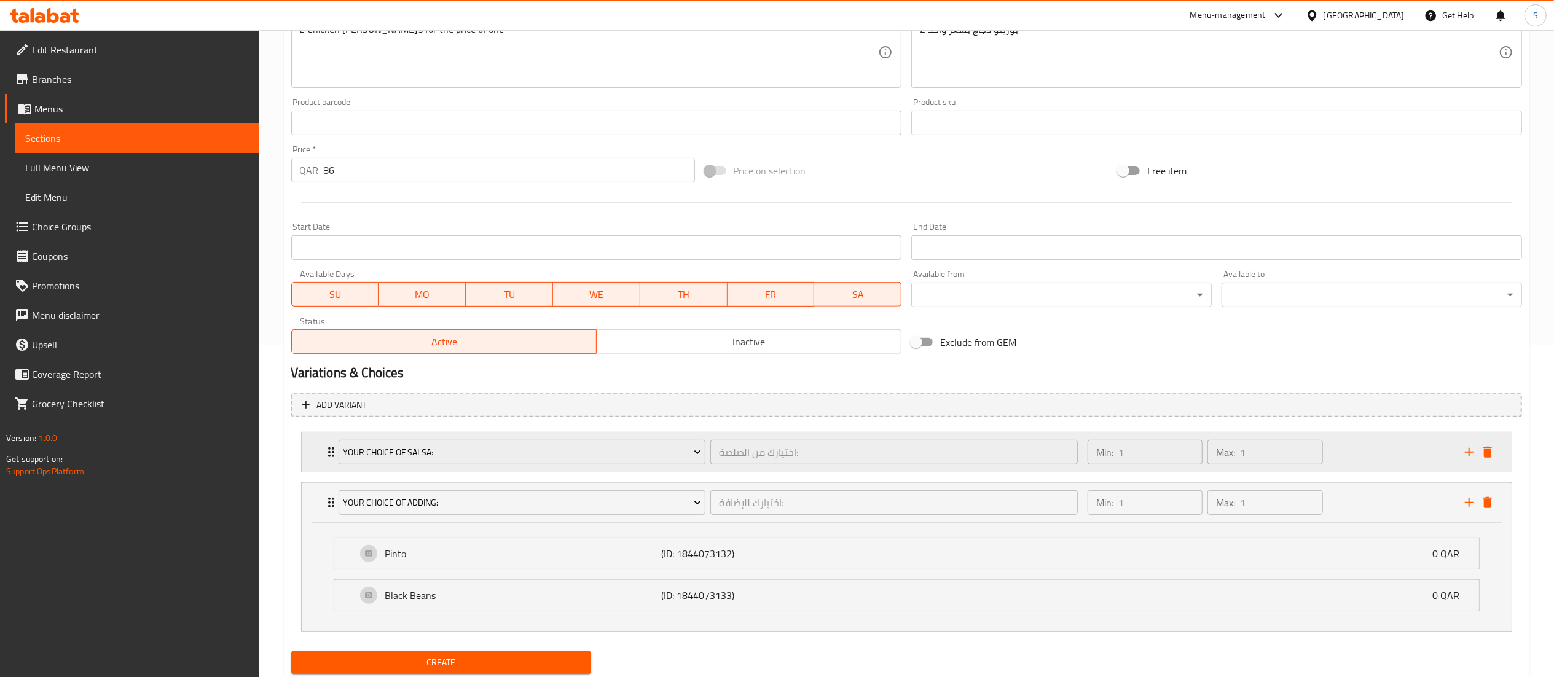
click at [332, 455] on div "Your Choice Of Salsa: اختيارك من الصلصة: ​" at bounding box center [708, 452] width 755 height 39
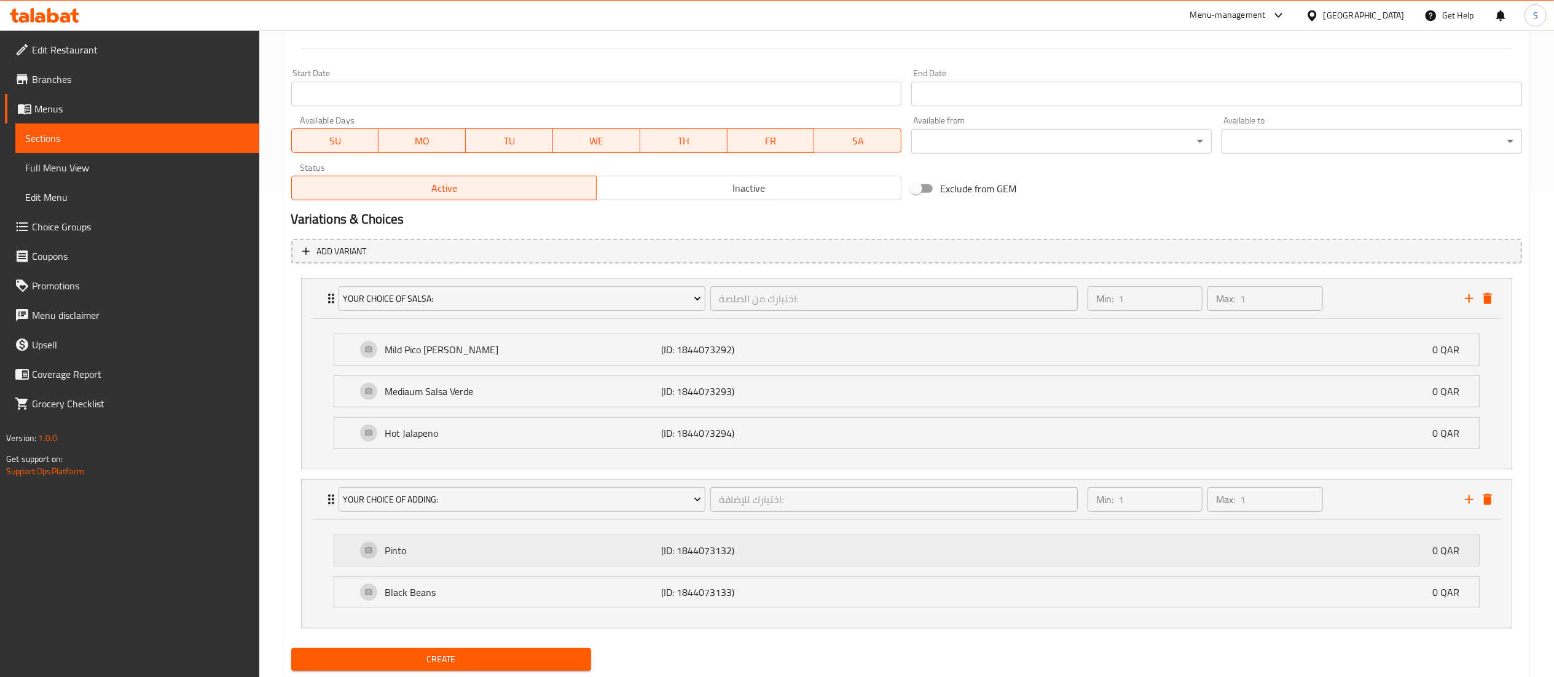
scroll to position [524, 0]
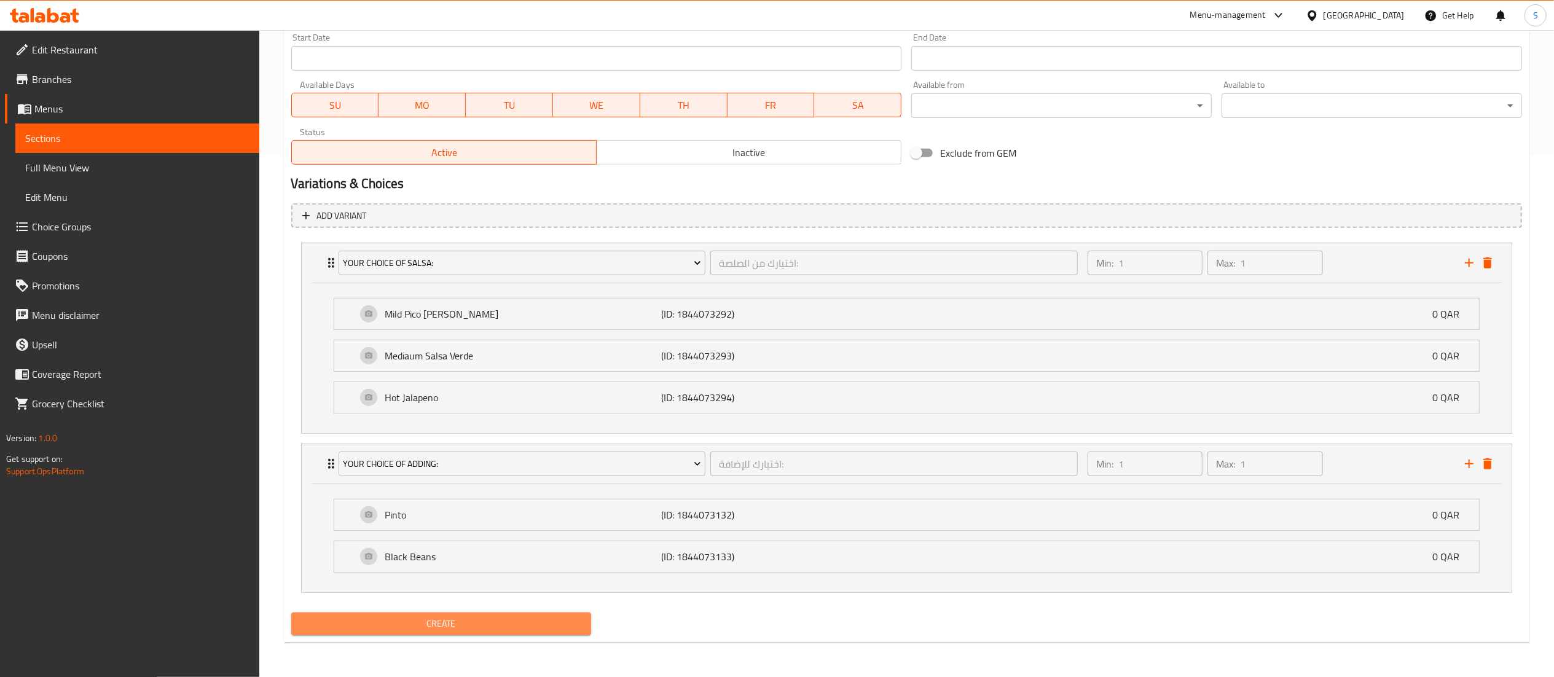
click at [499, 631] on span "Create" at bounding box center [441, 623] width 281 height 15
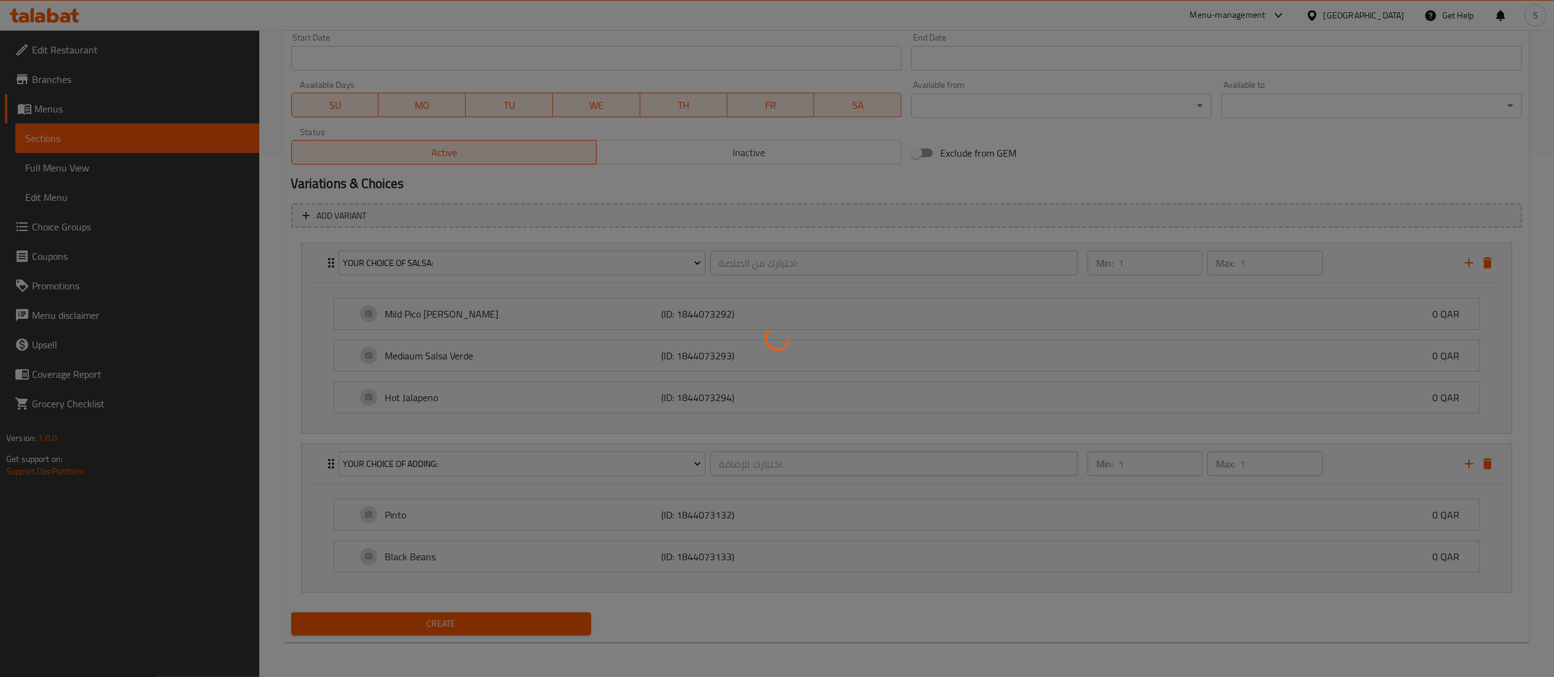
type input "0"
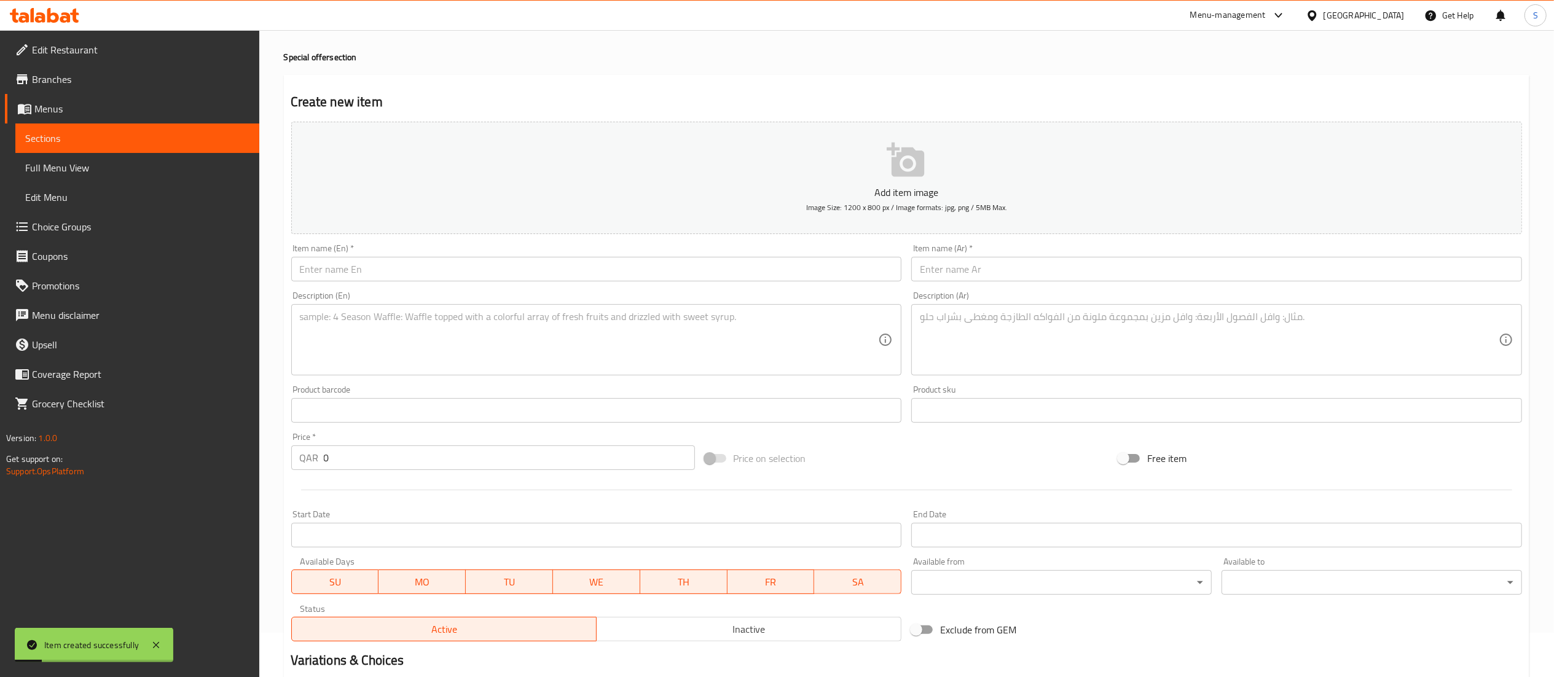
scroll to position [0, 0]
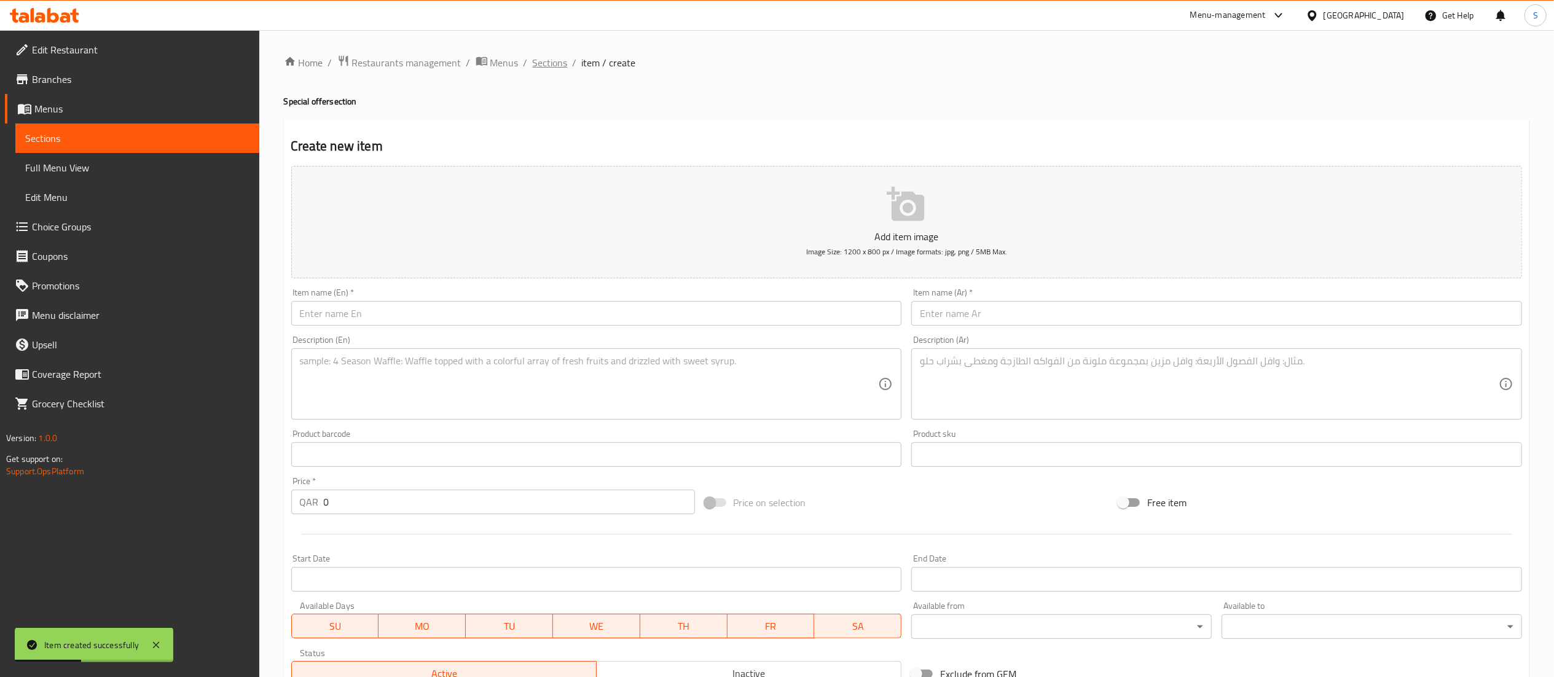
click at [561, 58] on span "Sections" at bounding box center [550, 62] width 35 height 15
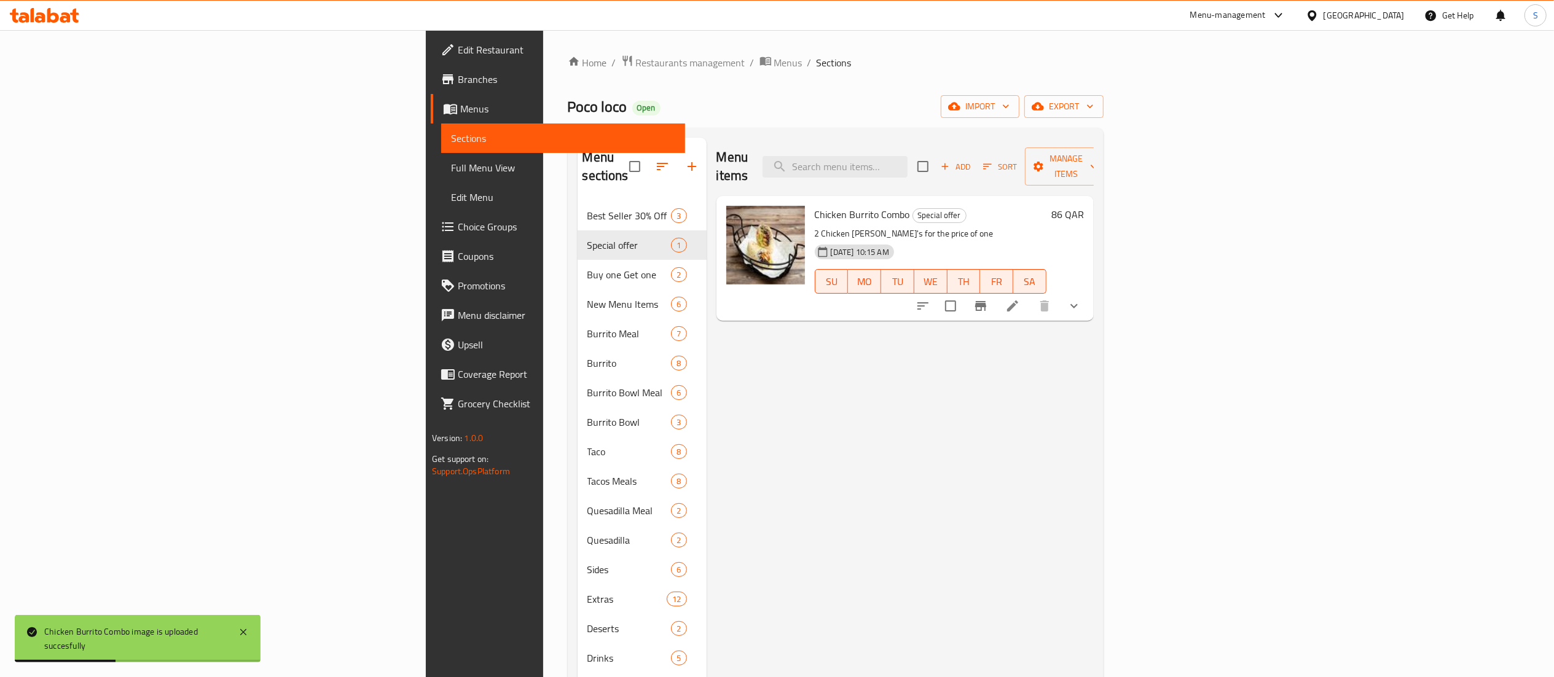
click at [743, 393] on div "Menu items Add Sort Manage items Chicken Burrito Combo Special offer 2 Chicken …" at bounding box center [900, 476] width 387 height 677
click at [972, 160] on span "Add" at bounding box center [955, 167] width 33 height 14
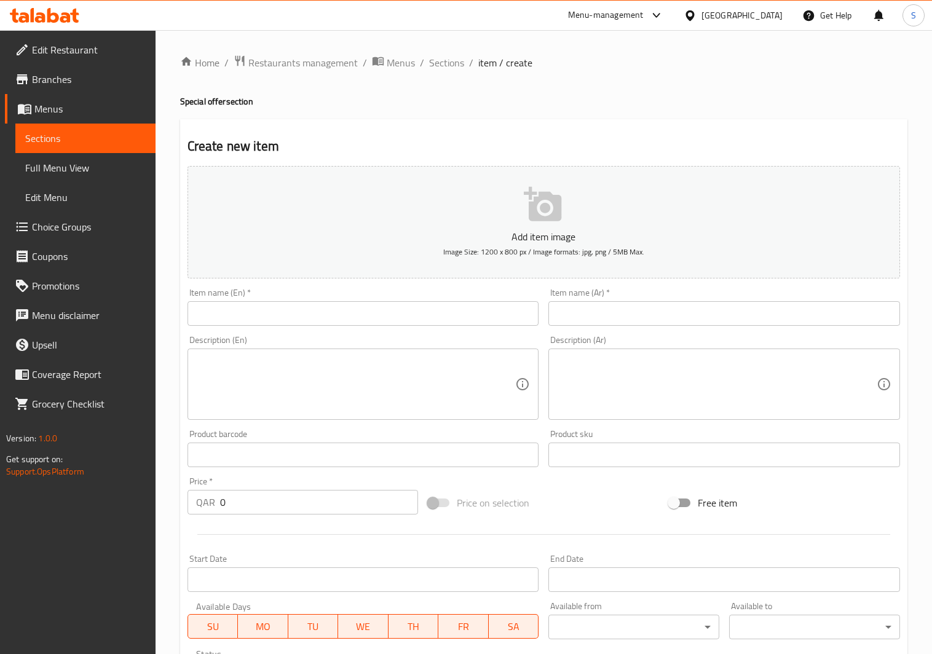
click at [253, 313] on input "text" at bounding box center [363, 313] width 352 height 25
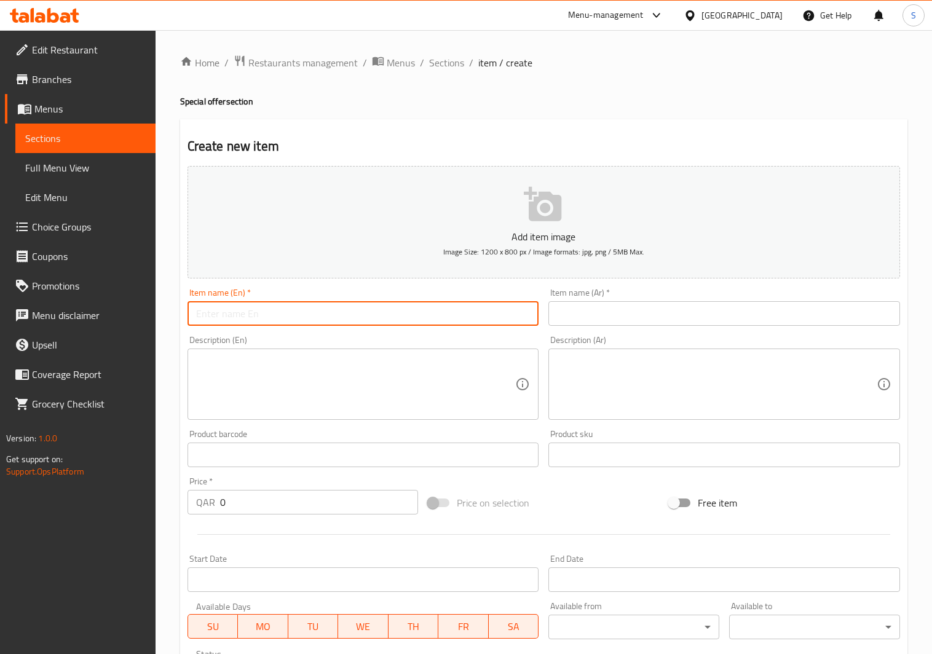
paste input "Chicken Chimichanga"
click at [195, 314] on input "Chicken Chimichanga" at bounding box center [363, 313] width 352 height 25
click at [330, 317] on input "Chicken Chimichanga" at bounding box center [363, 313] width 352 height 25
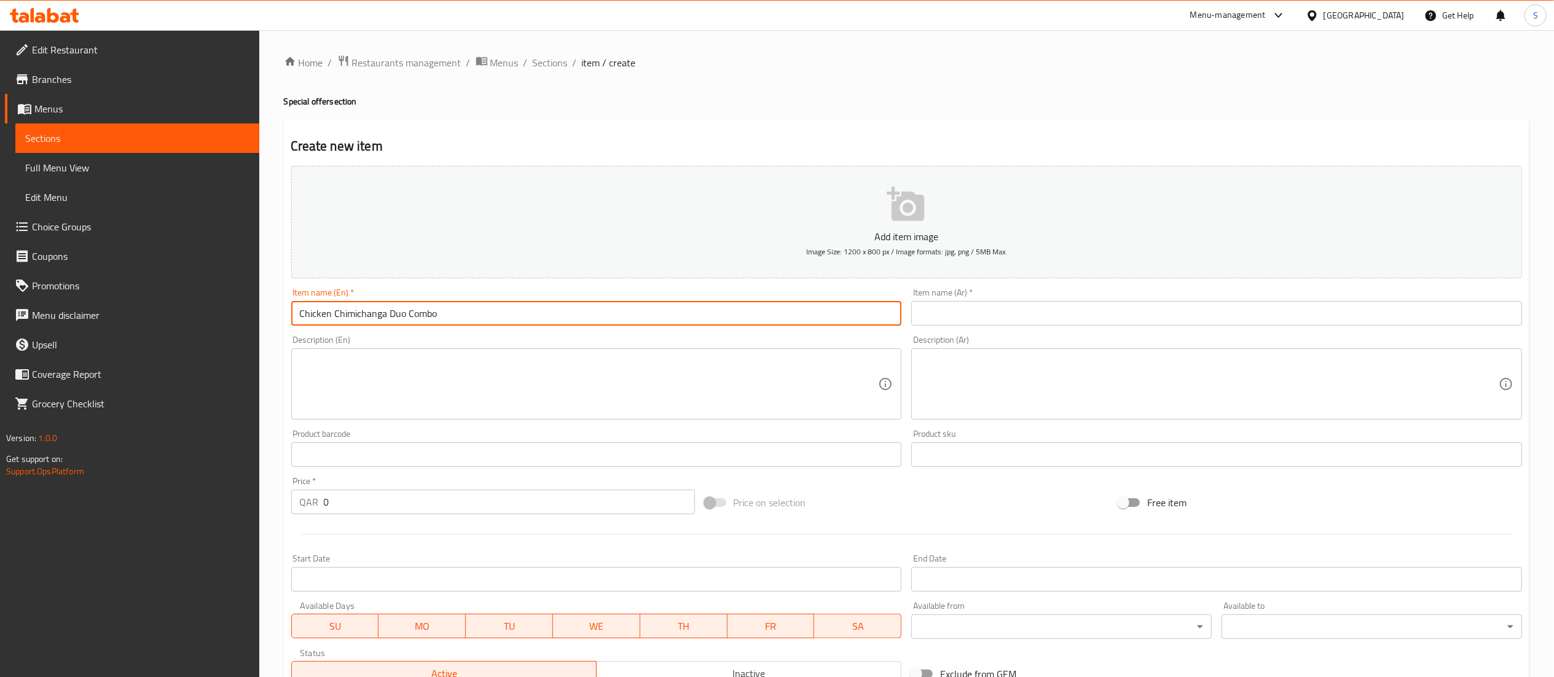
type input "Chicken Chimichanga Duo Combo"
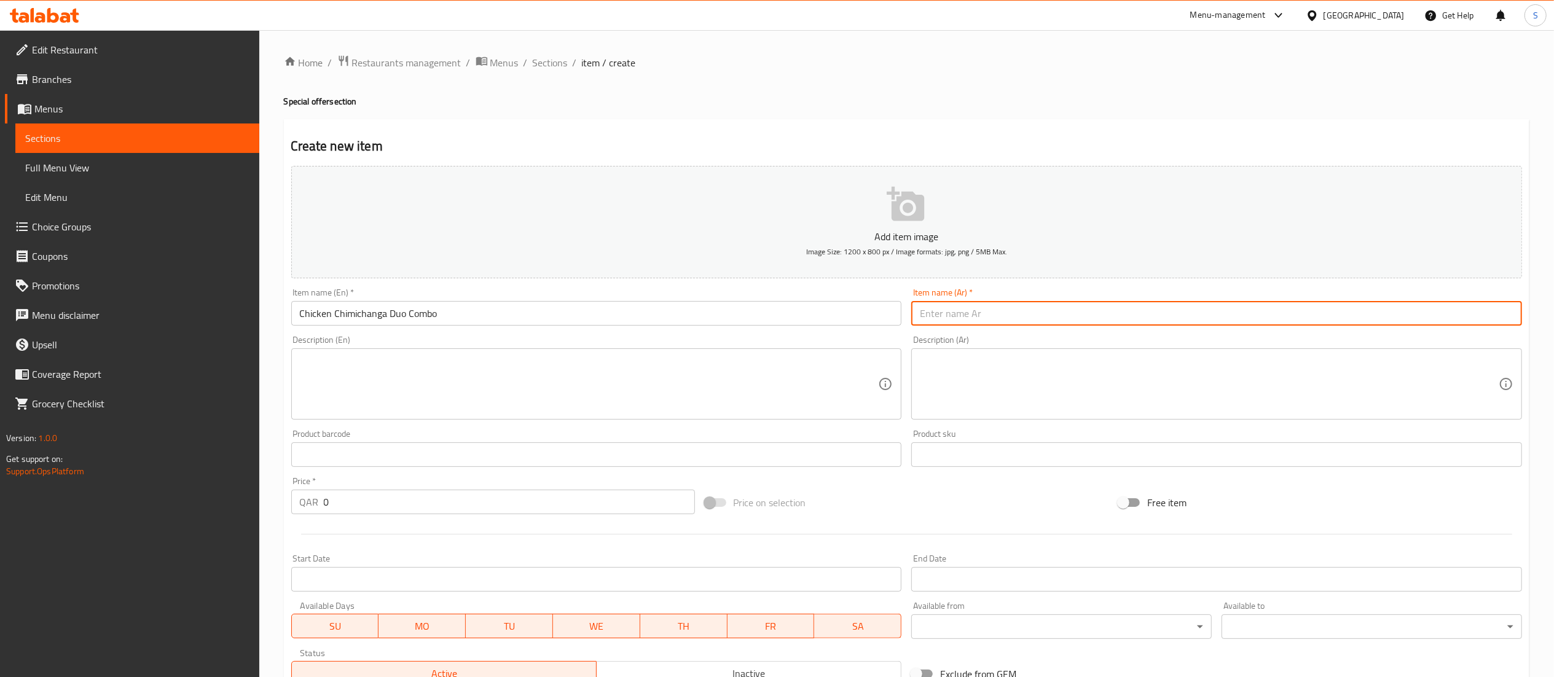
click at [1099, 312] on input "text" at bounding box center [1216, 313] width 611 height 25
paste input "مجموعة دجاج تشيميتشانجا ديو"
type input "مجموعة دجاج تشيميتشانجا ديو"
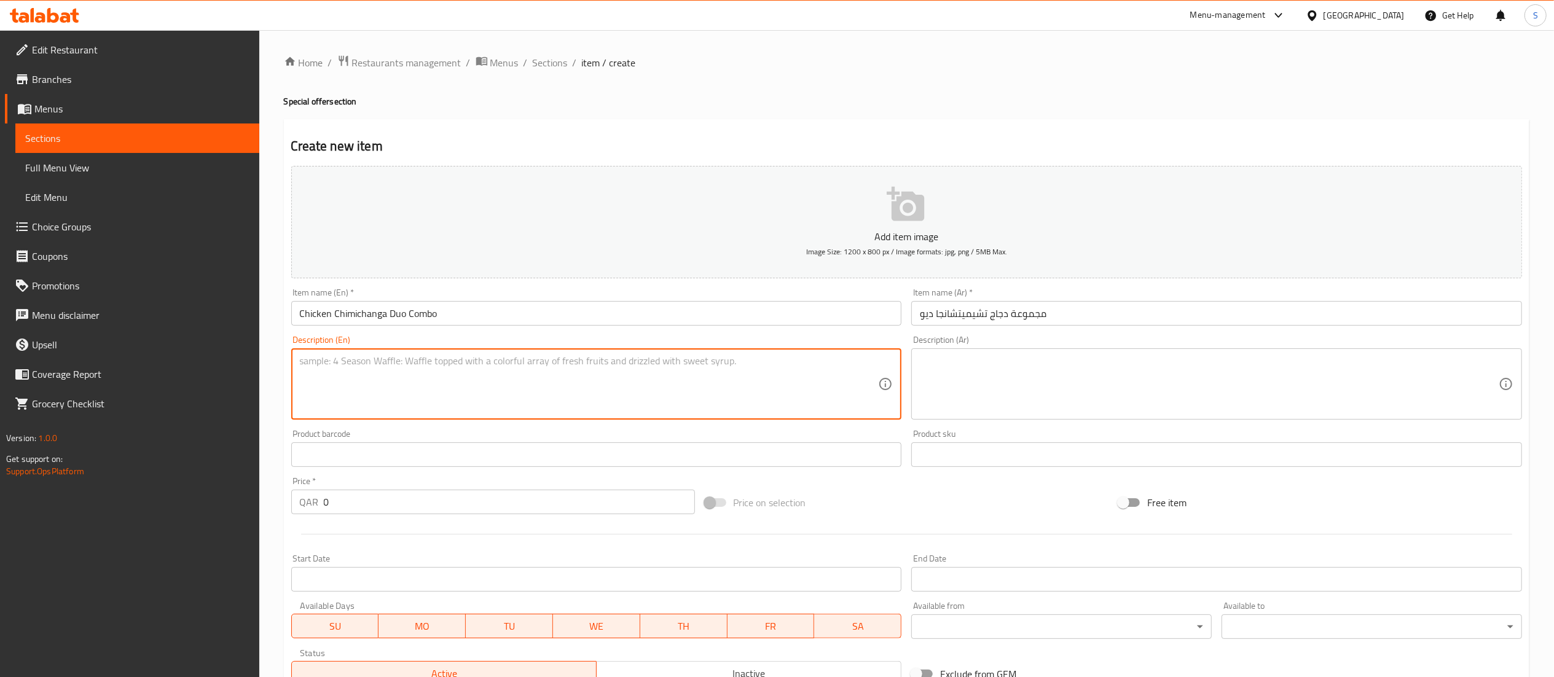
click at [625, 374] on textarea at bounding box center [589, 384] width 579 height 58
drag, startPoint x: 625, startPoint y: 374, endPoint x: 256, endPoint y: 368, distance: 368.8
click at [256, 368] on div "Edit Restaurant Branches Menus Sections Full Menu View Edit Menu Choice Groups …" at bounding box center [777, 449] width 1554 height 838
type textarea "2 Chicken Chimichanga's for the price of one"
click at [1018, 371] on textarea at bounding box center [1209, 384] width 579 height 58
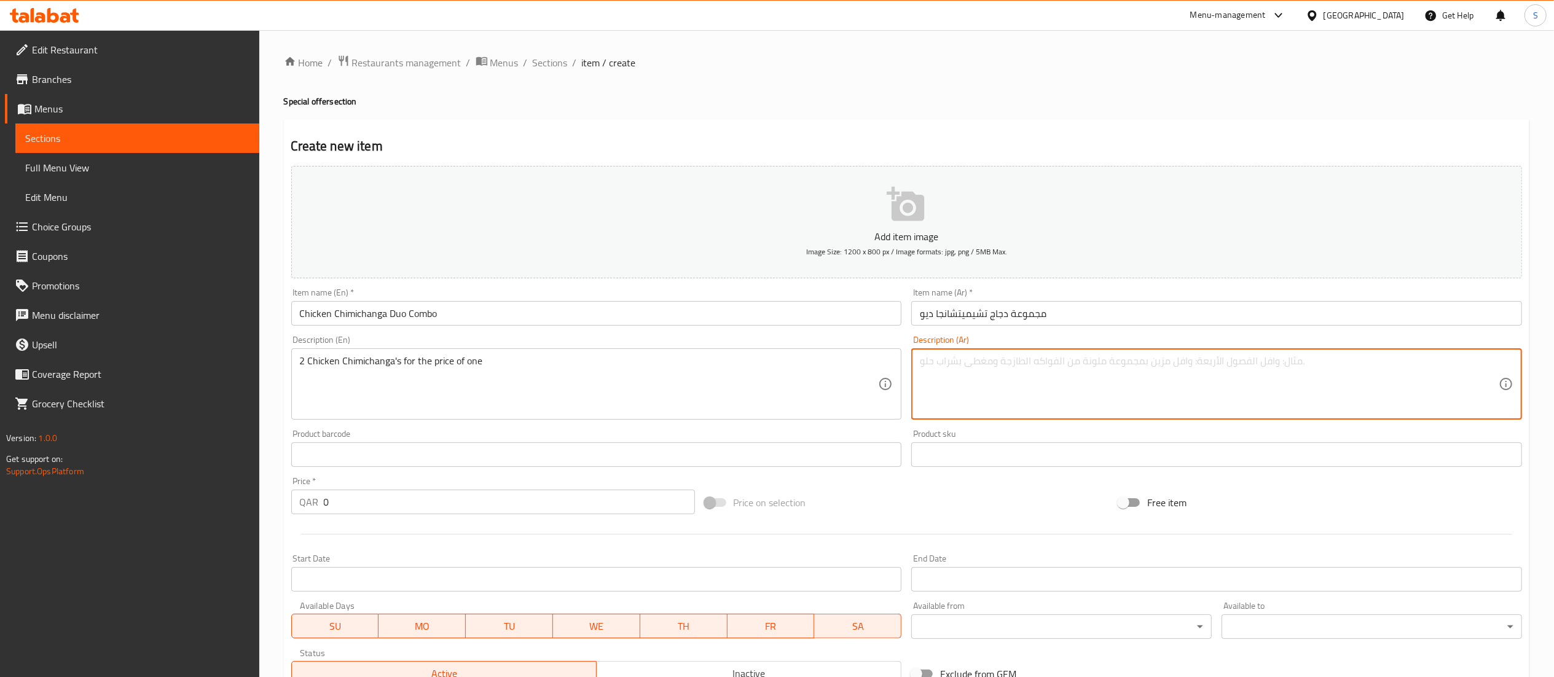
paste textarea "2 دجاج تشيميتشانجا بسعر واحد"
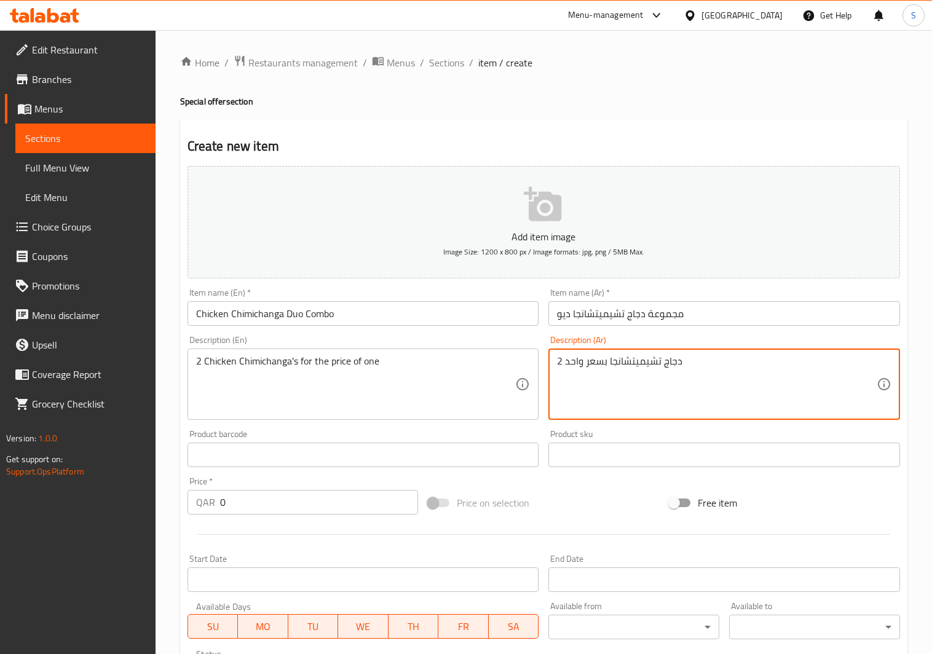
type textarea "2 دجاج تشيميتشانجا بسعر واحد"
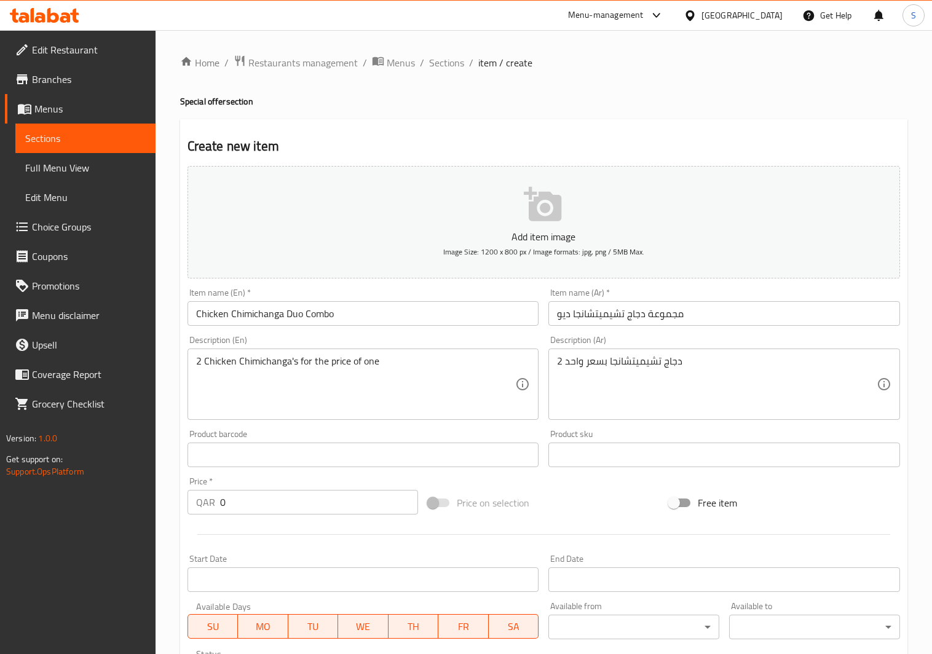
click at [242, 495] on input "0" at bounding box center [319, 502] width 199 height 25
type input "86"
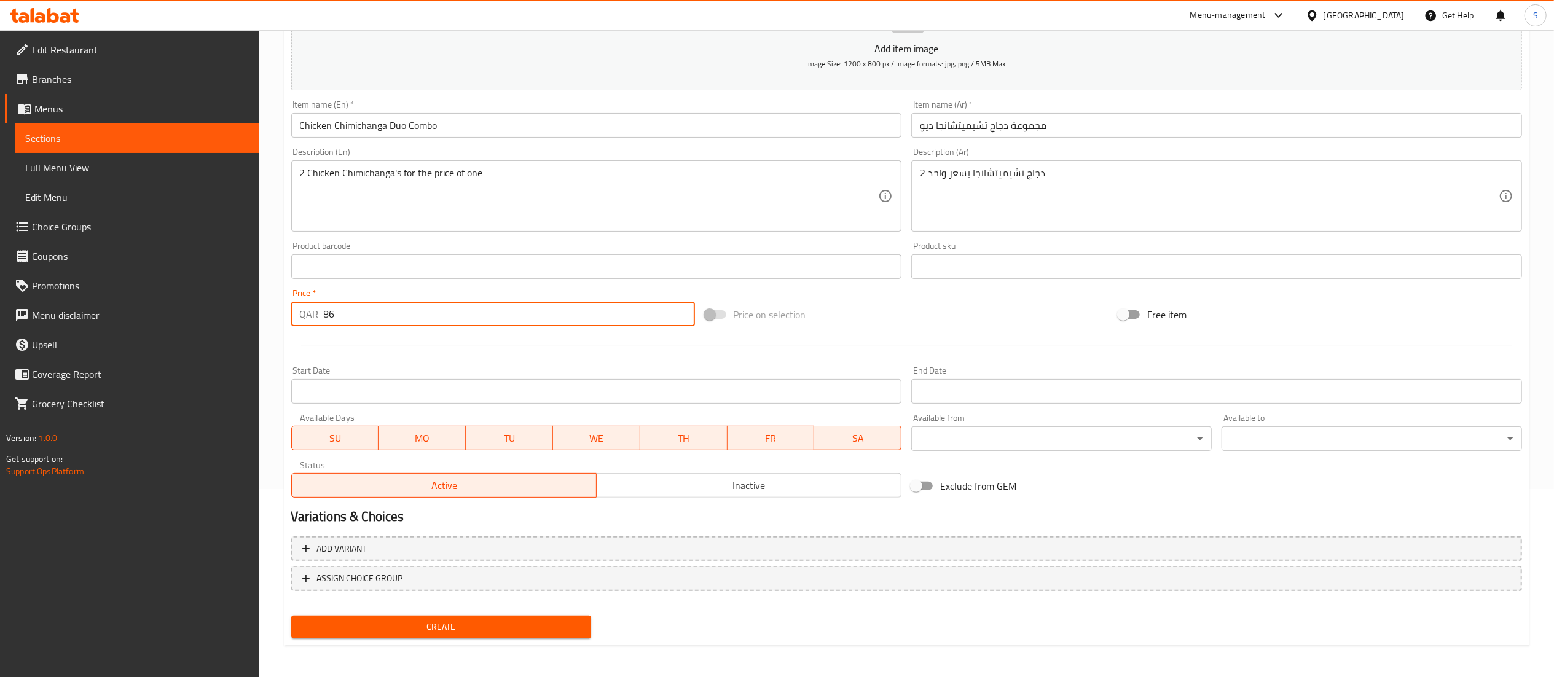
scroll to position [190, 0]
click at [391, 576] on span "ASSIGN CHOICE GROUP" at bounding box center [360, 576] width 86 height 15
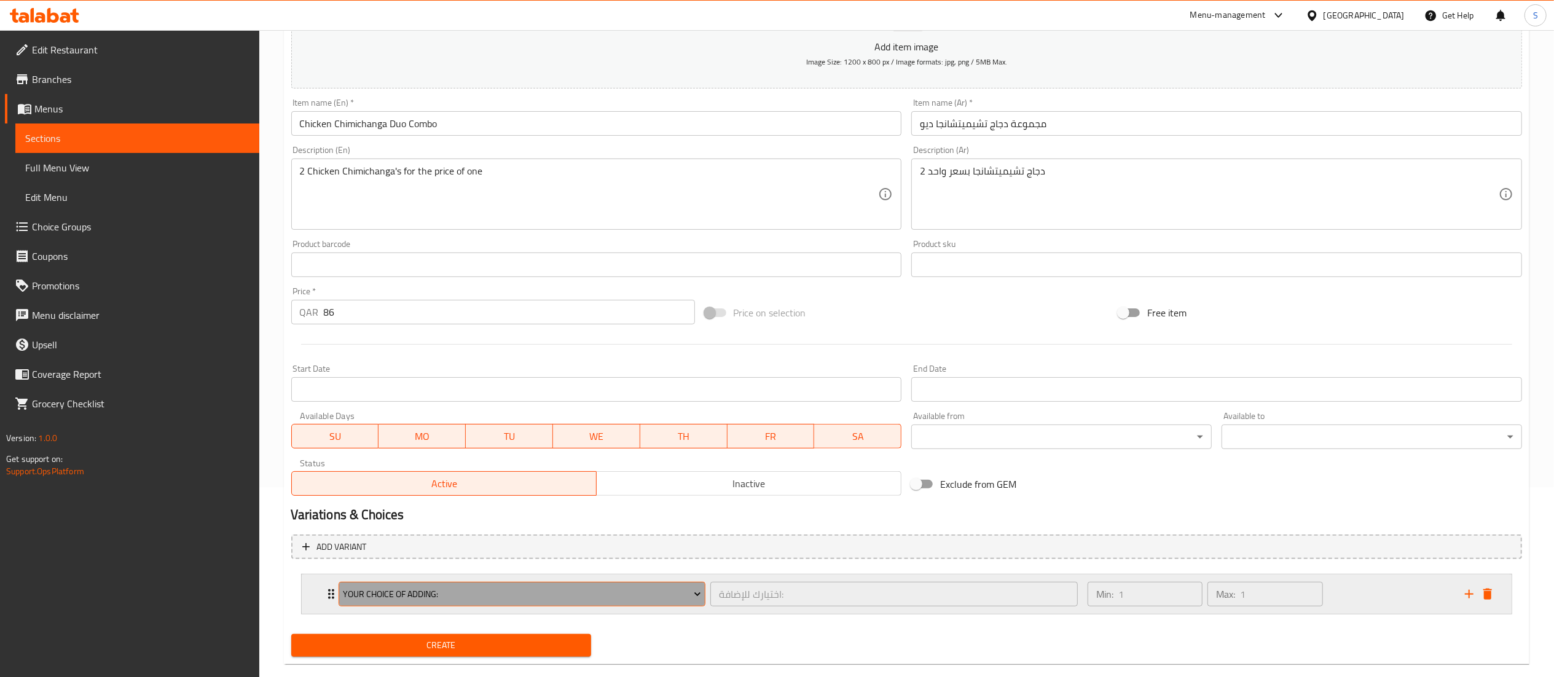
click at [399, 590] on span "Your Choice Of Adding:" at bounding box center [522, 594] width 358 height 15
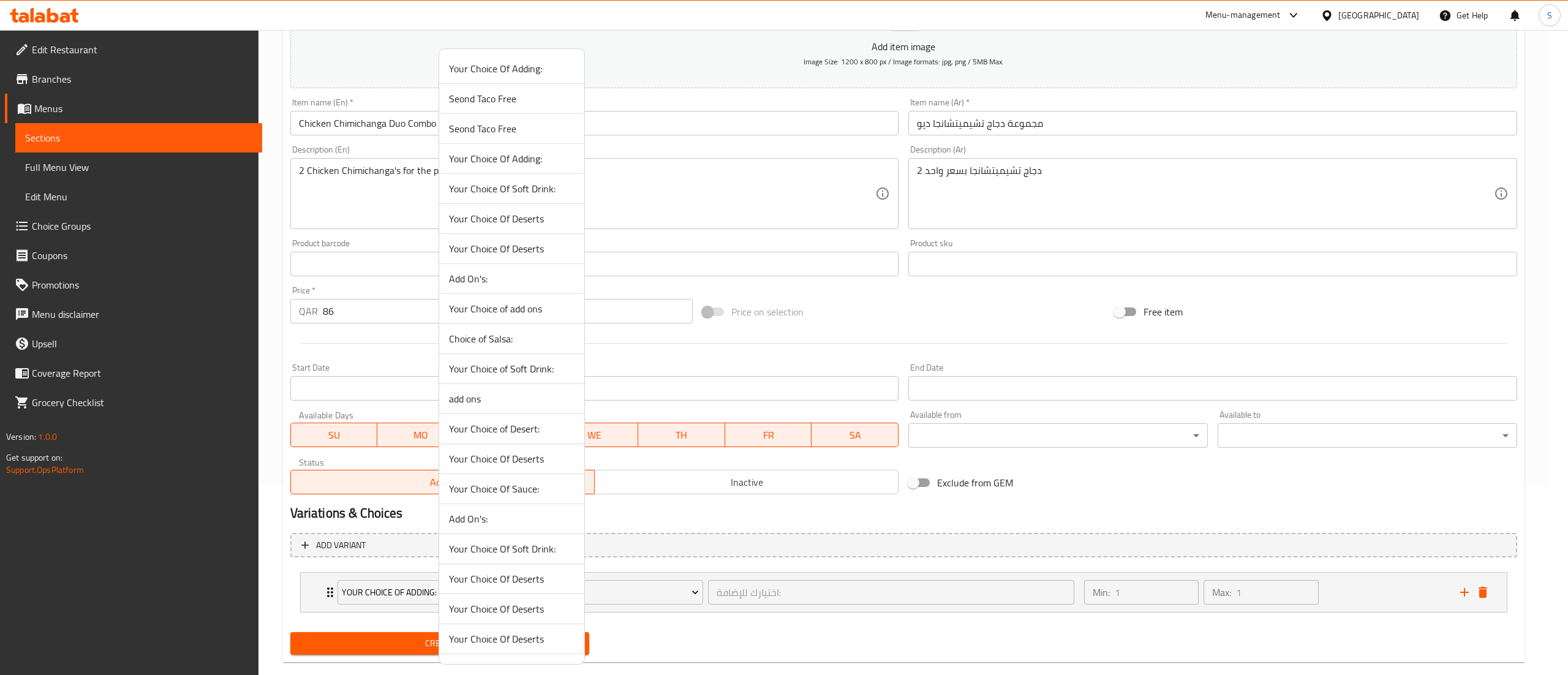
click at [522, 346] on span "Choice of Salsa:" at bounding box center [511, 338] width 126 height 15
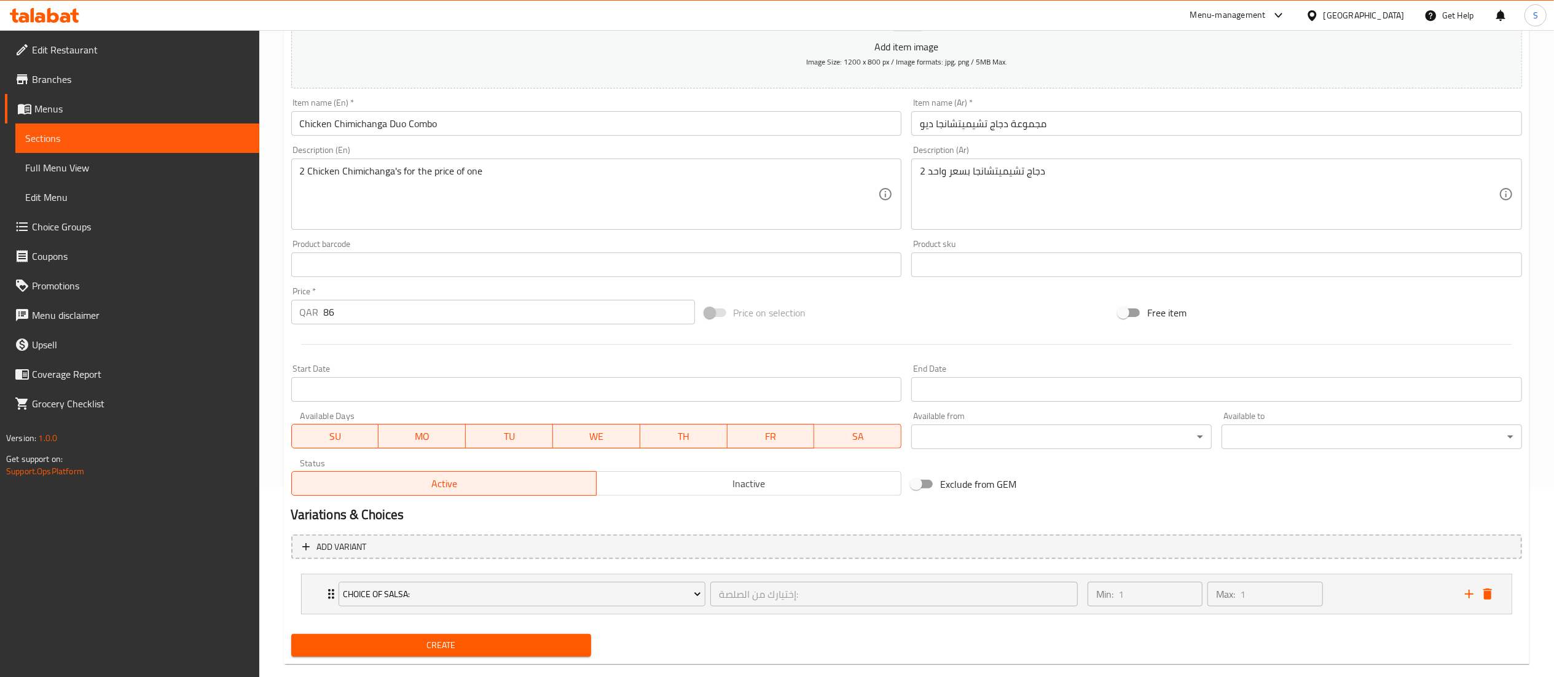
click at [493, 648] on span "Create" at bounding box center [441, 645] width 281 height 15
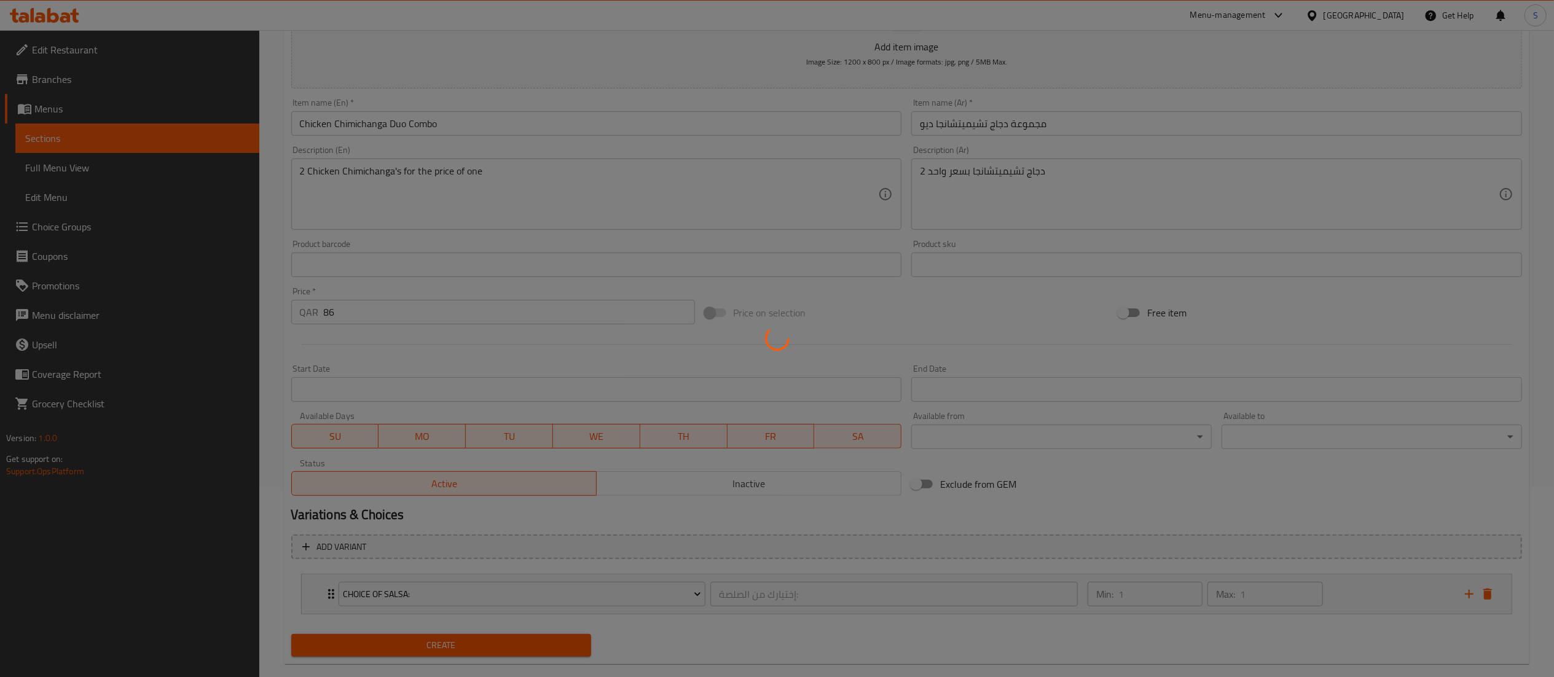
type input "0"
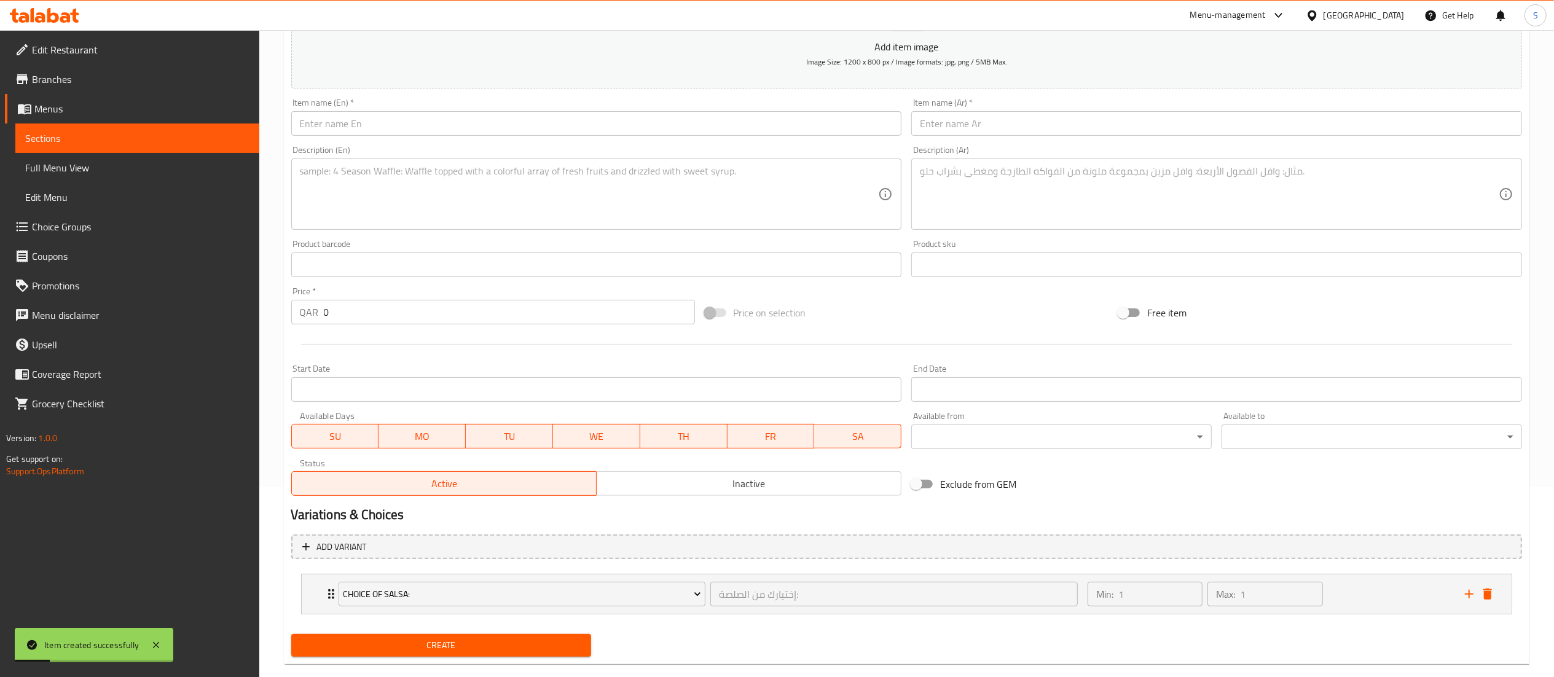
scroll to position [0, 0]
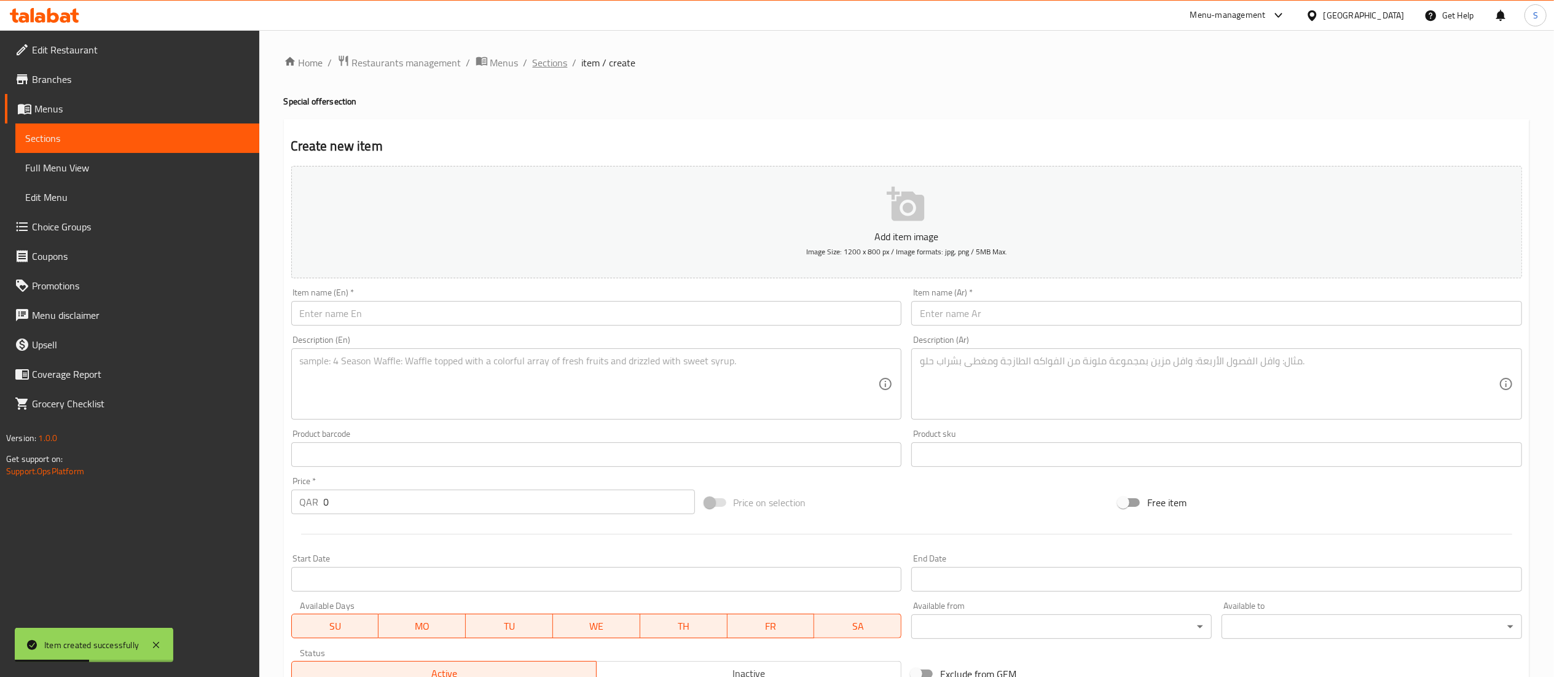
click at [535, 68] on span "Sections" at bounding box center [550, 62] width 35 height 15
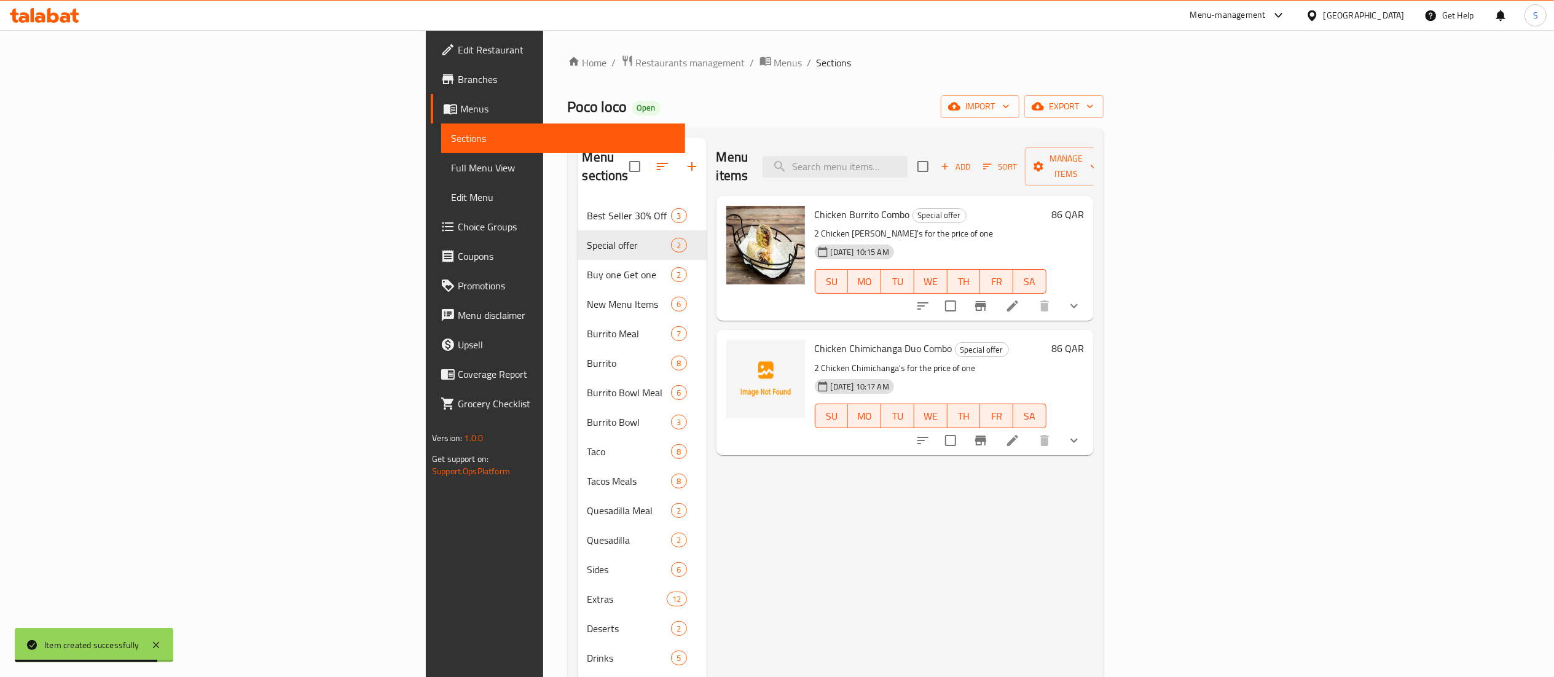
click at [903, 471] on div "Menu items Add Sort Manage items Chicken Burrito Combo Special offer 2 Chicken …" at bounding box center [900, 476] width 387 height 677
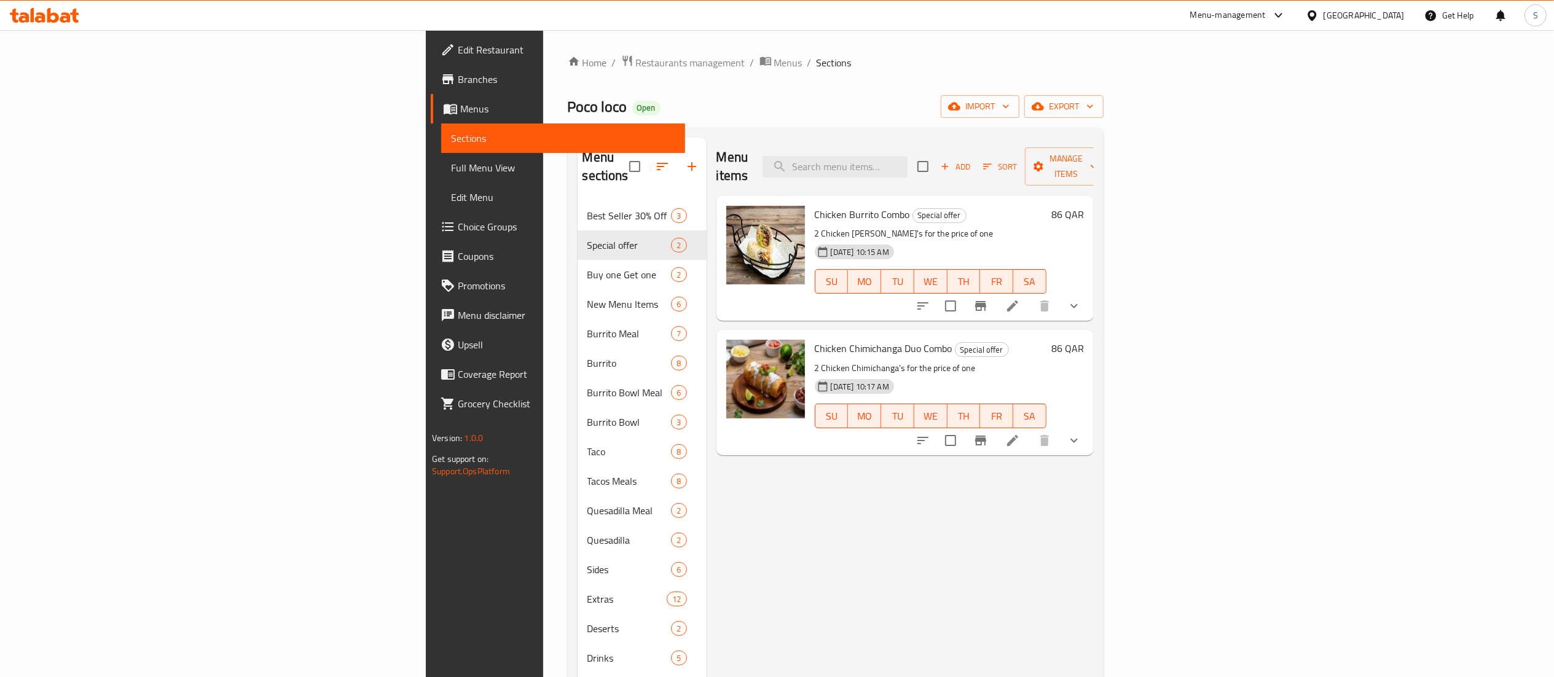
click at [1266, 20] on div "Menu-management" at bounding box center [1228, 15] width 76 height 15
click at [1233, 76] on div "Agent Campaigns Center" at bounding box center [1219, 83] width 93 height 14
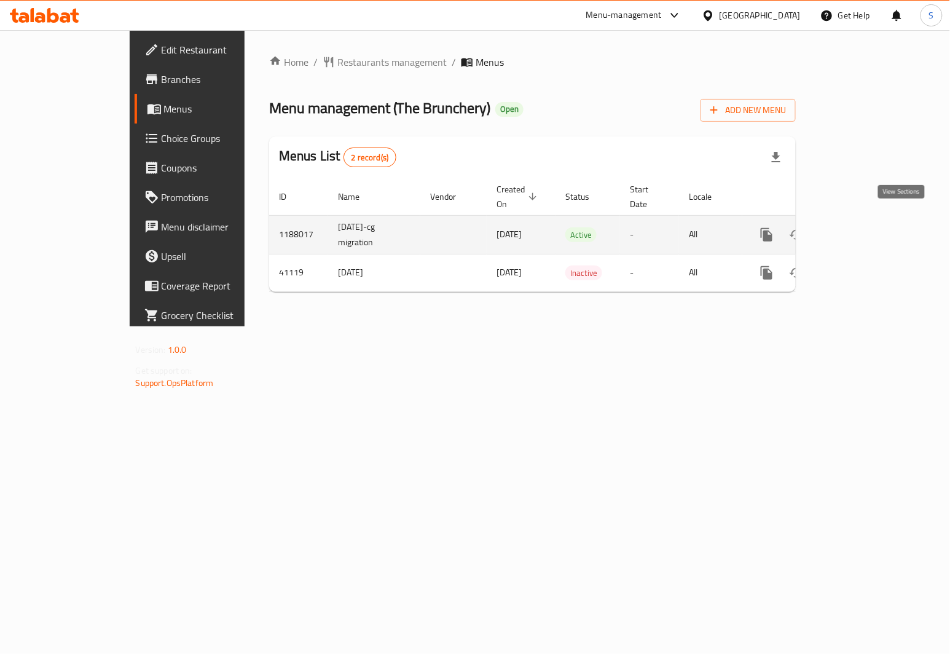
click at [870, 221] on link "enhanced table" at bounding box center [855, 234] width 29 height 29
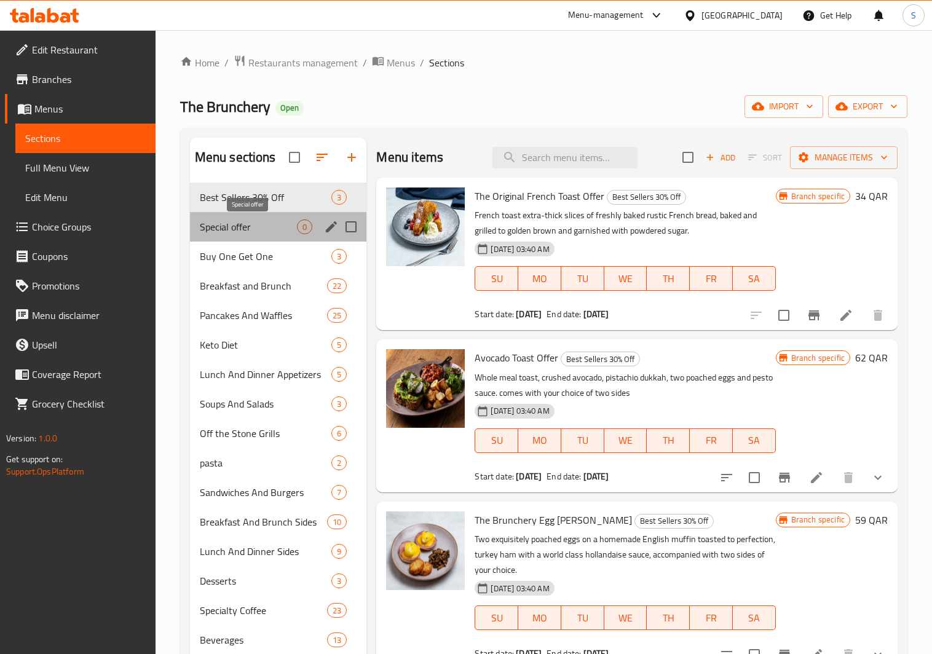
click at [269, 231] on span "Special offer" at bounding box center [249, 226] width 98 height 15
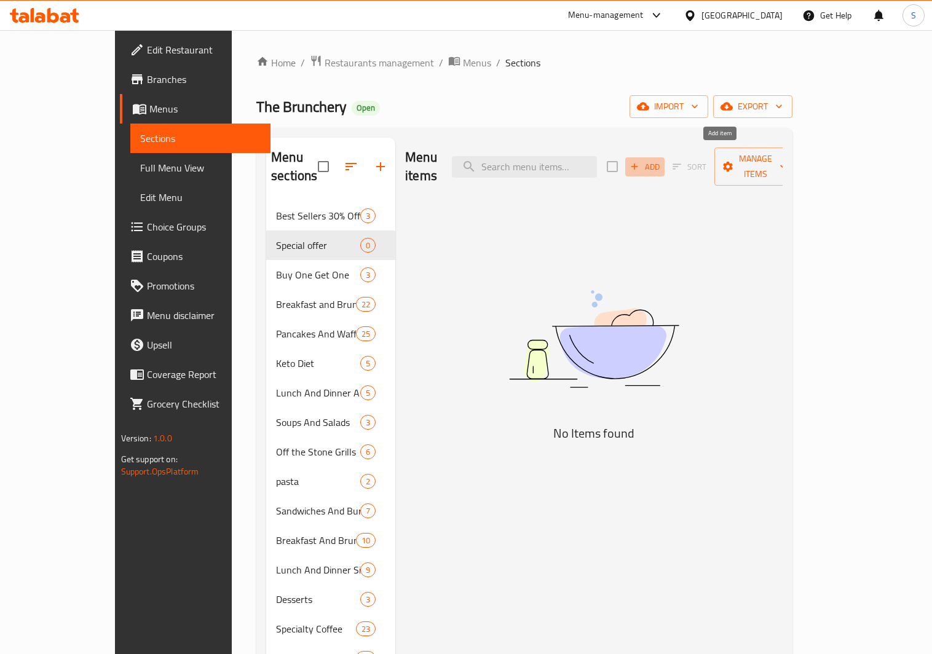
click at [664, 167] on button "Add" at bounding box center [644, 166] width 39 height 19
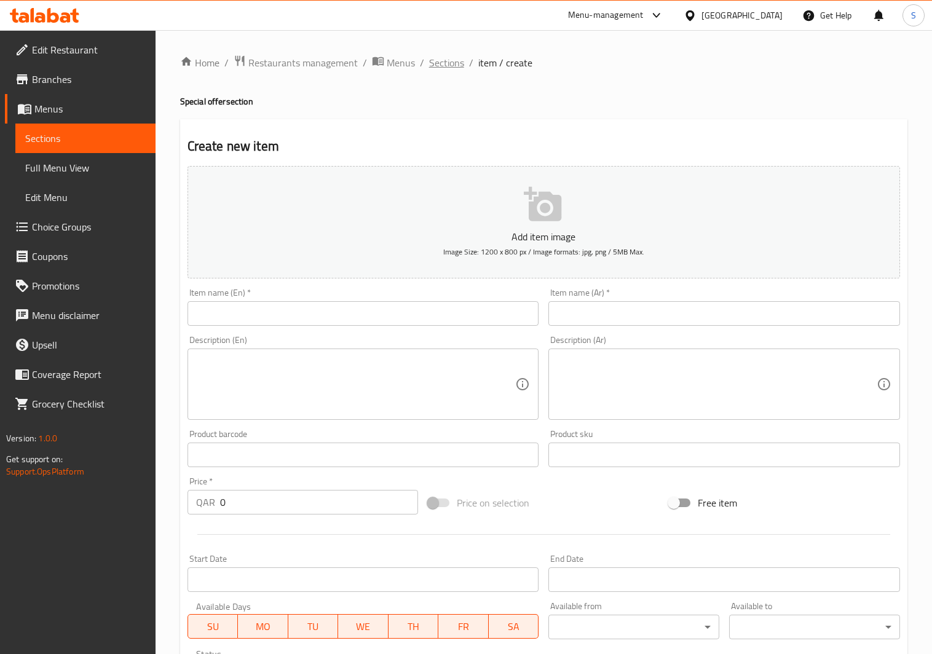
click at [451, 70] on span "Sections" at bounding box center [446, 62] width 35 height 15
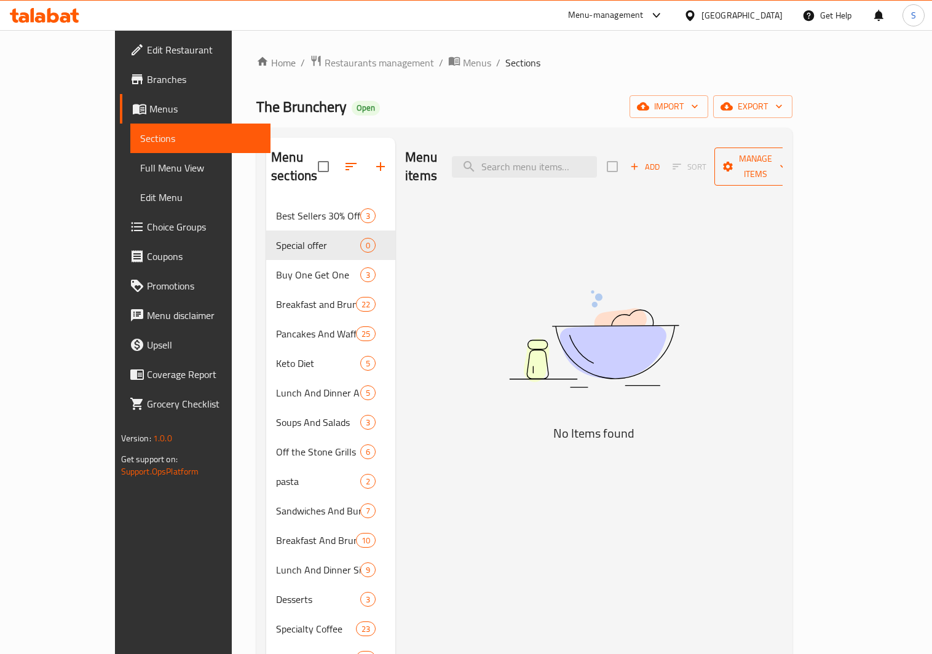
click at [787, 155] on span "Manage items" at bounding box center [755, 166] width 63 height 31
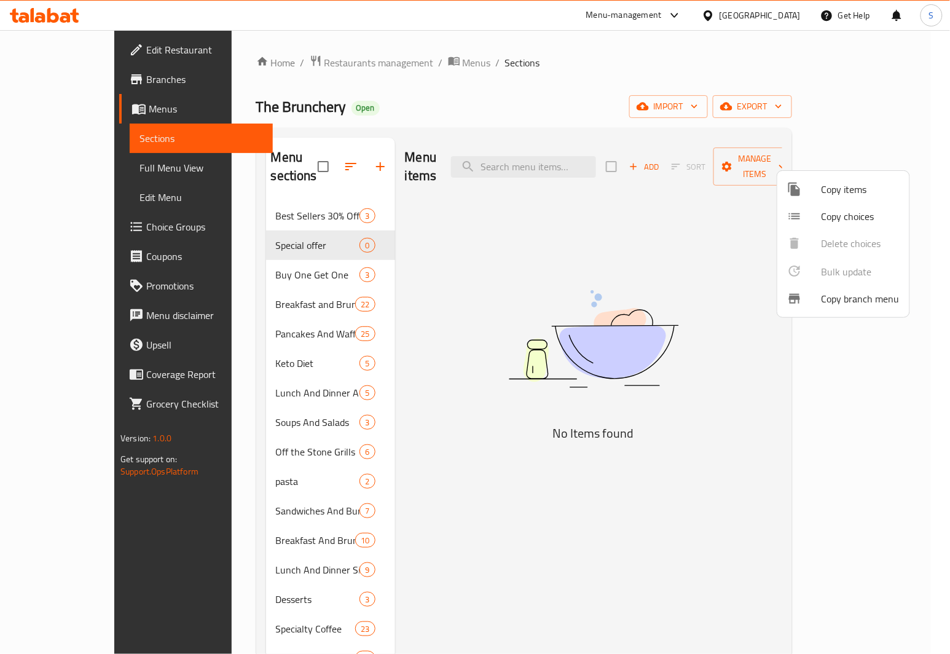
click at [824, 194] on span "Copy items" at bounding box center [861, 189] width 78 height 15
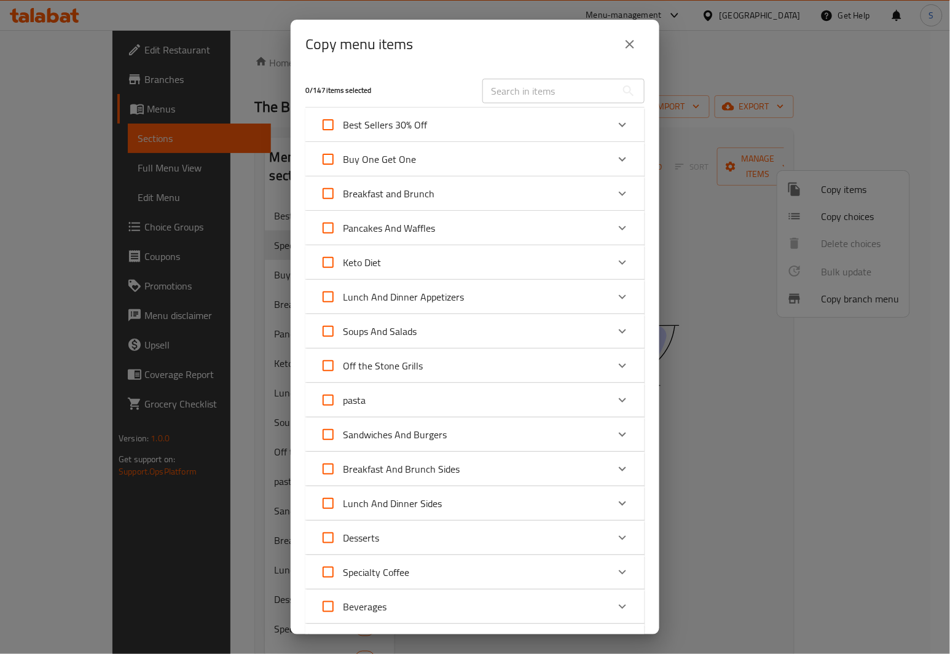
click at [452, 229] on div "Pancakes And Waffles" at bounding box center [464, 227] width 288 height 29
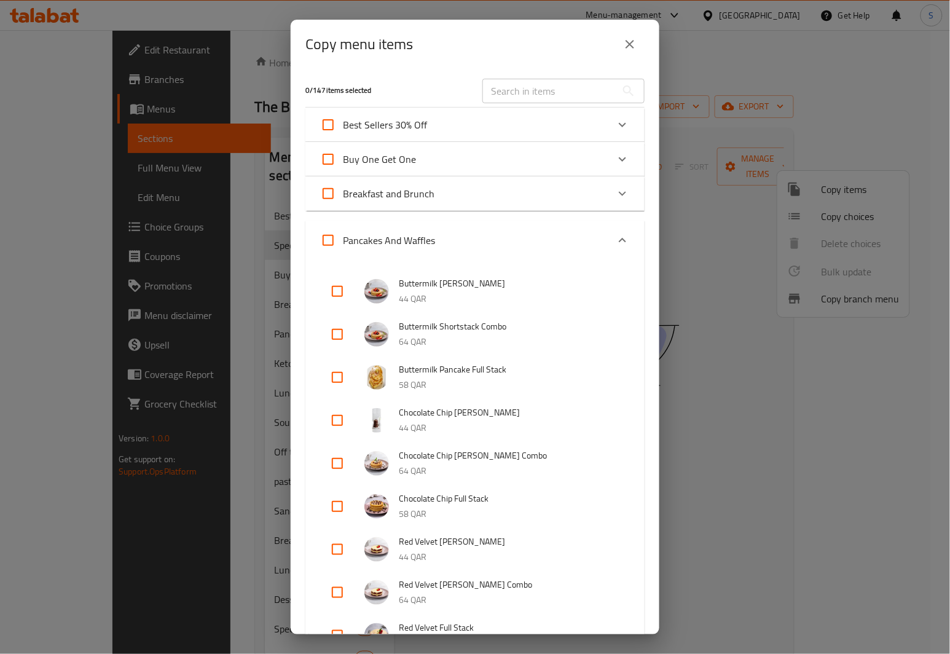
click at [335, 289] on input "checkbox" at bounding box center [337, 291] width 29 height 29
click at [337, 294] on input "checkbox" at bounding box center [337, 291] width 29 height 29
checkbox input "false"
click at [337, 336] on input "checkbox" at bounding box center [337, 334] width 29 height 29
click at [323, 320] on input "checkbox" at bounding box center [337, 334] width 29 height 29
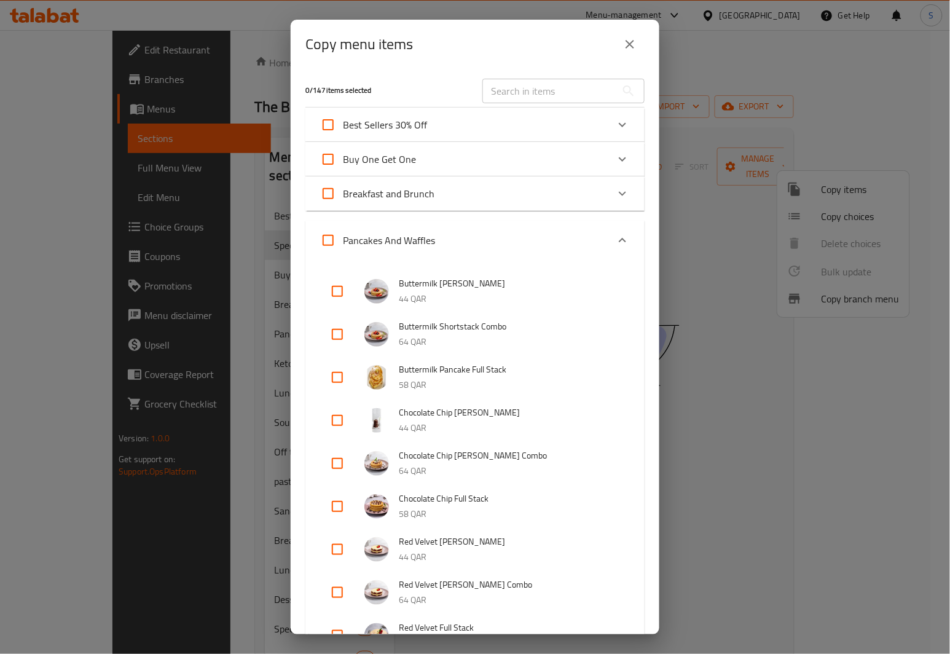
click at [340, 343] on input "checkbox" at bounding box center [337, 334] width 29 height 29
checkbox input "true"
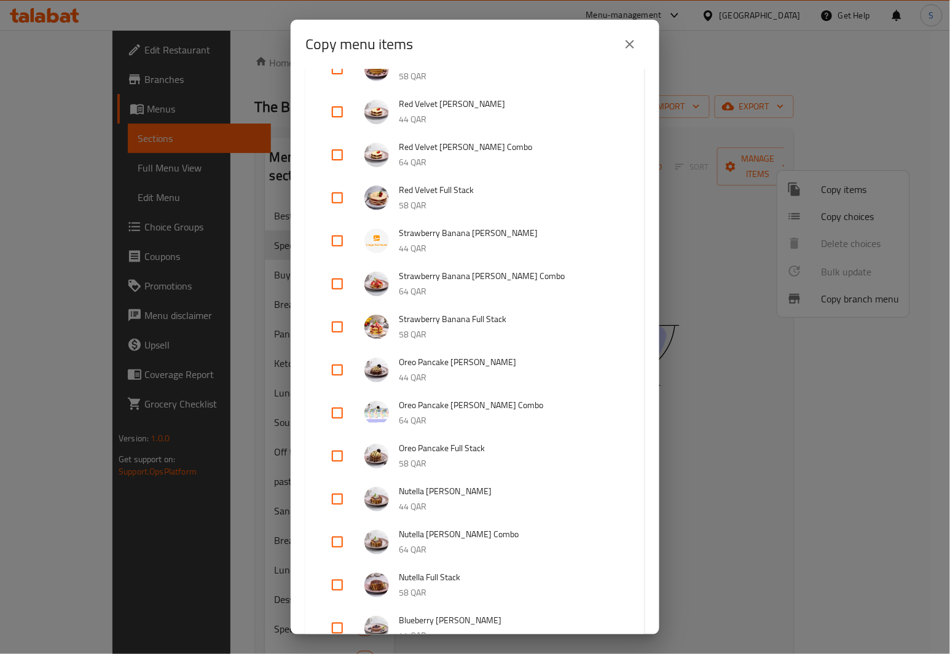
scroll to position [492, 0]
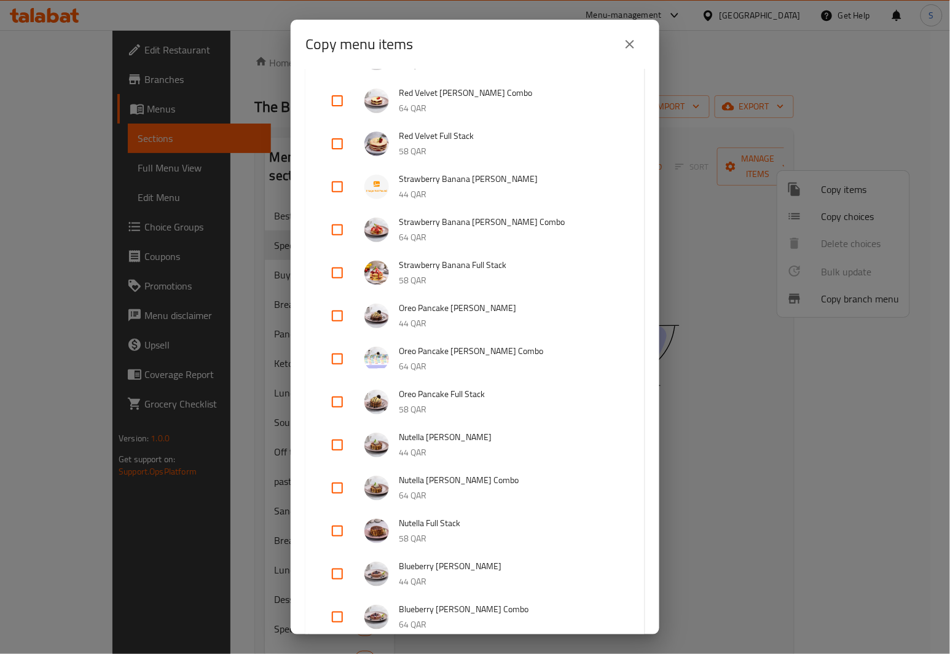
click at [342, 487] on input "checkbox" at bounding box center [337, 487] width 29 height 29
checkbox input "true"
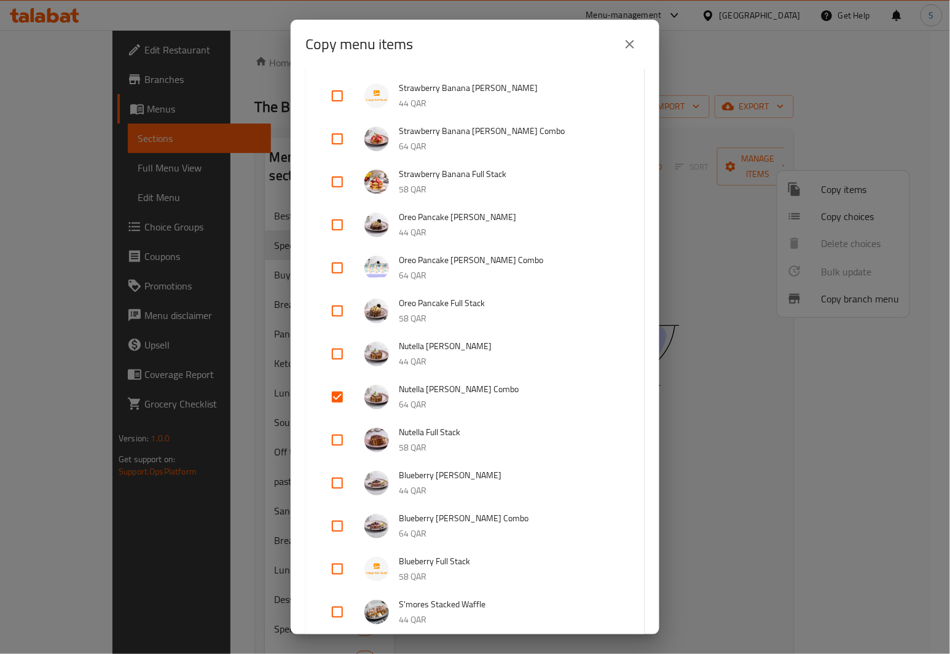
scroll to position [615, 0]
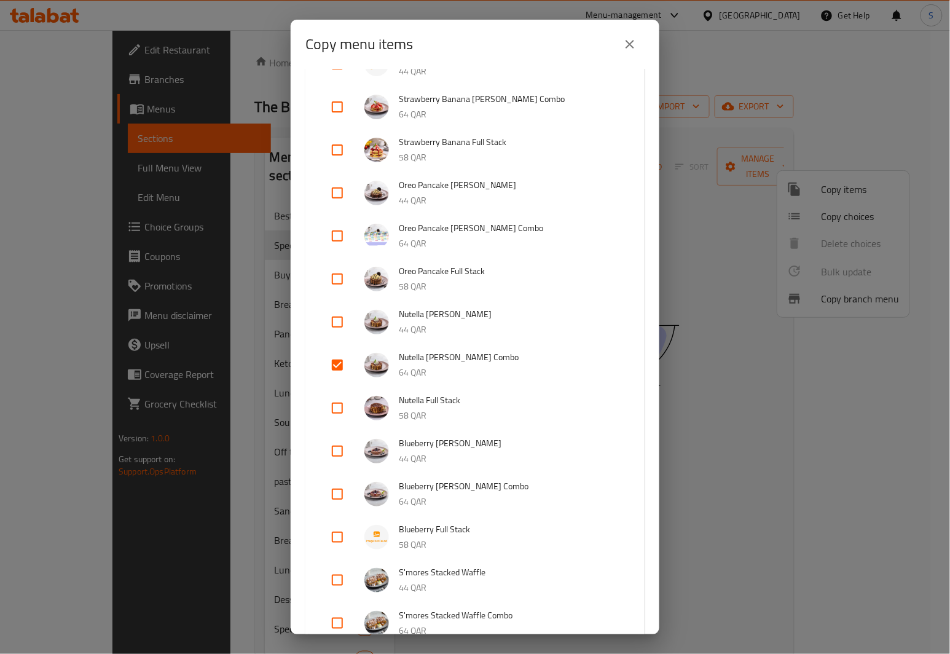
click at [337, 401] on input "checkbox" at bounding box center [337, 407] width 29 height 29
checkbox input "true"
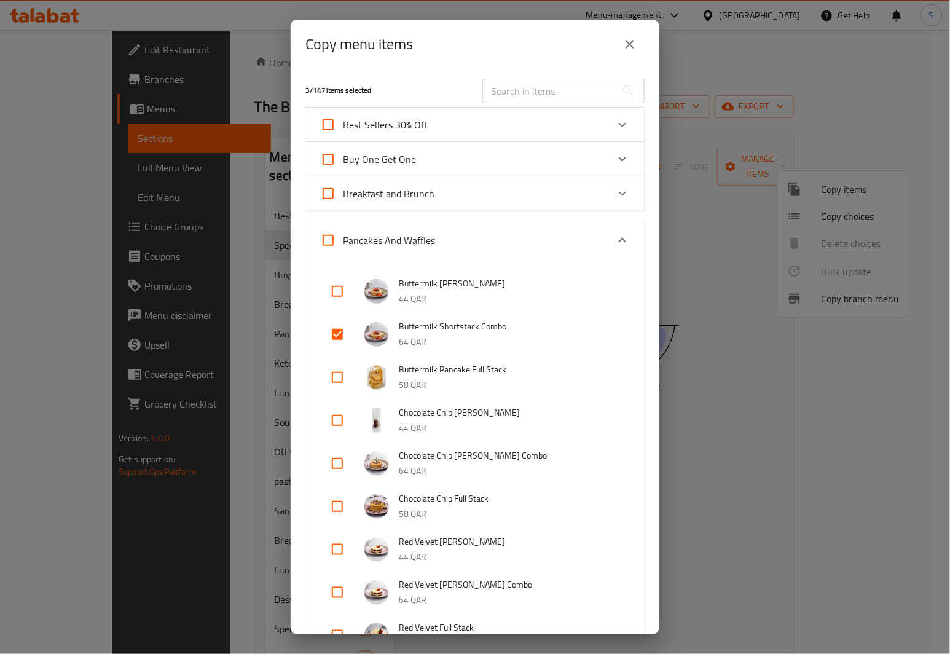
click at [340, 375] on input "checkbox" at bounding box center [337, 377] width 29 height 29
checkbox input "true"
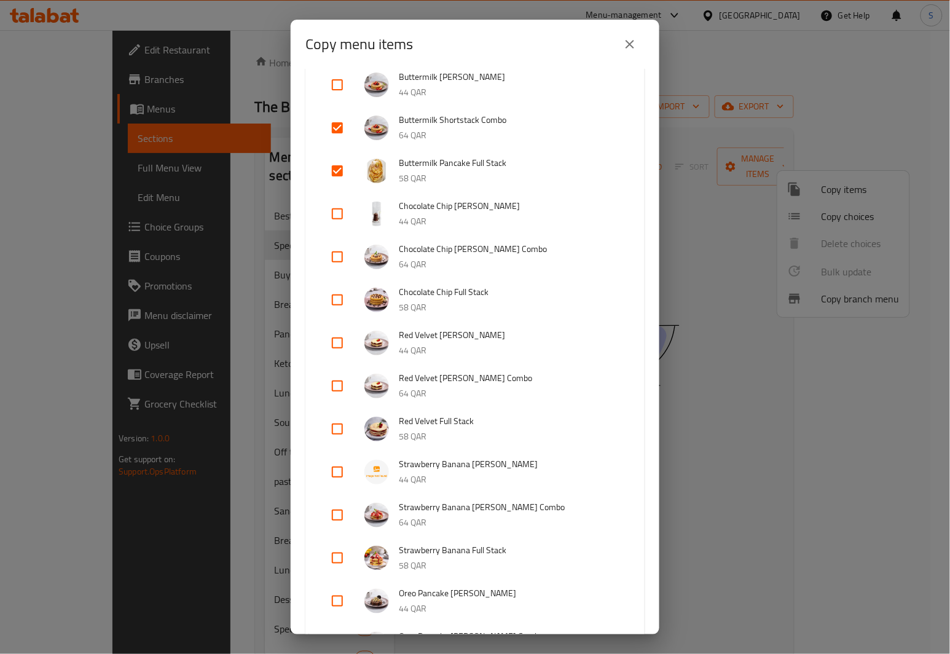
scroll to position [246, 0]
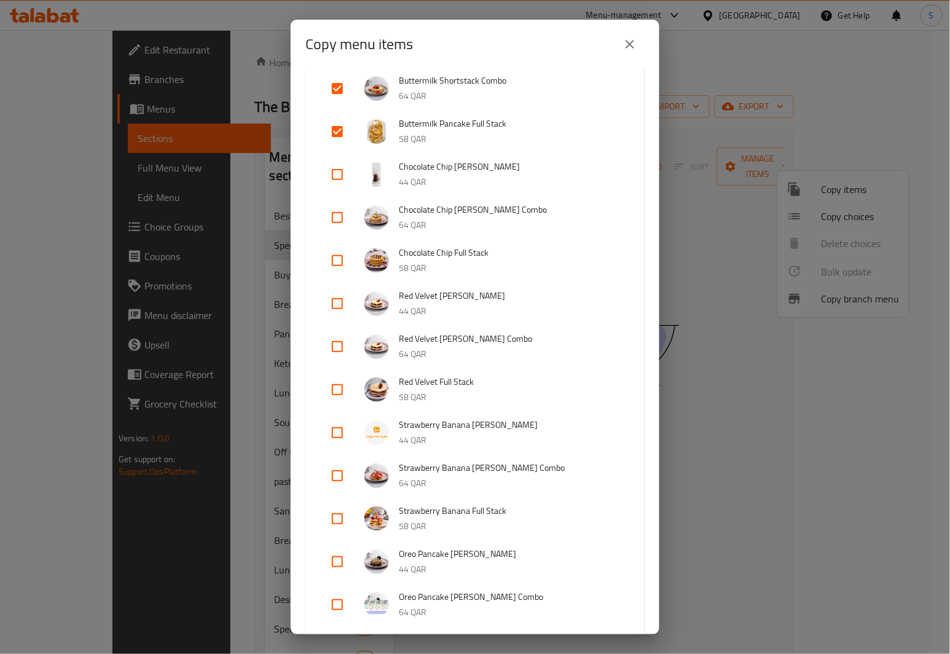
click at [328, 476] on input "checkbox" at bounding box center [337, 475] width 29 height 29
checkbox input "true"
click at [339, 516] on input "checkbox" at bounding box center [337, 518] width 29 height 29
checkbox input "true"
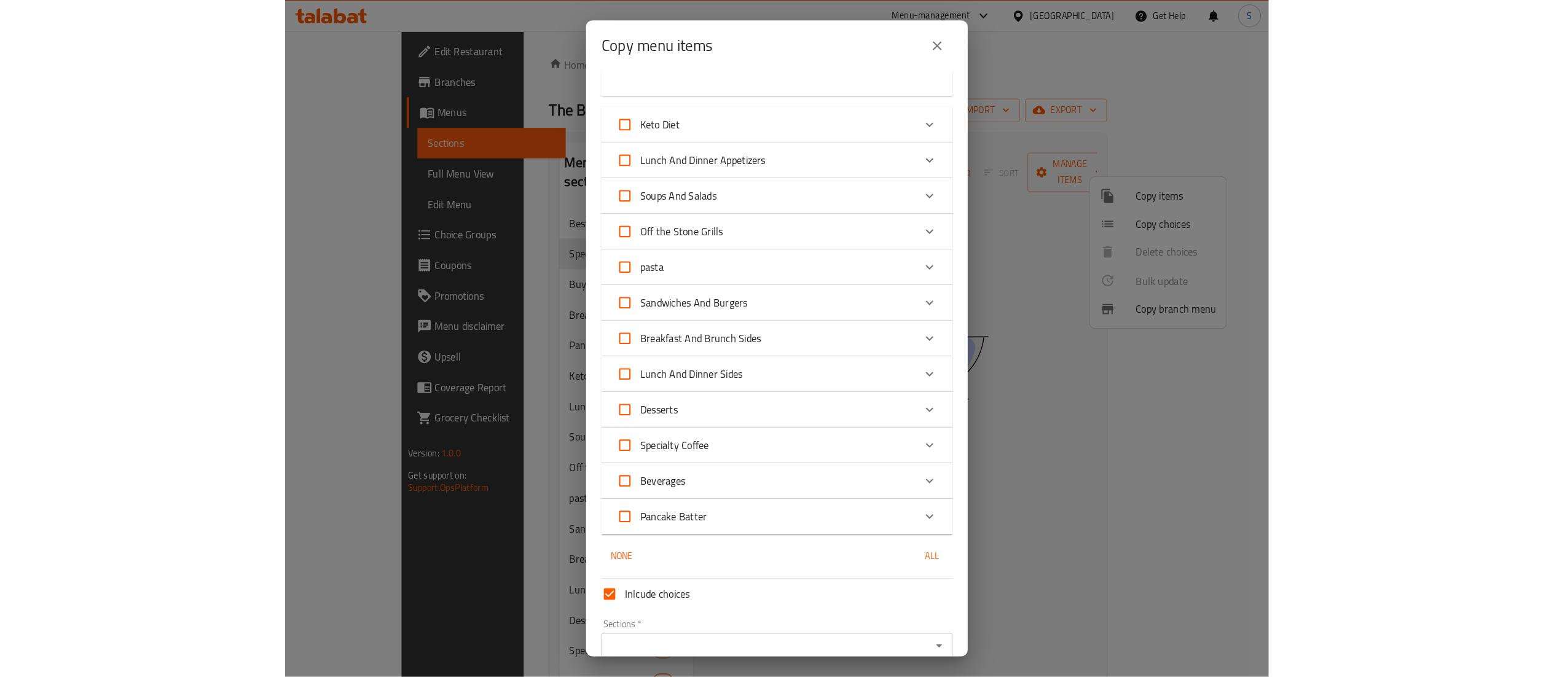
scroll to position [1330, 0]
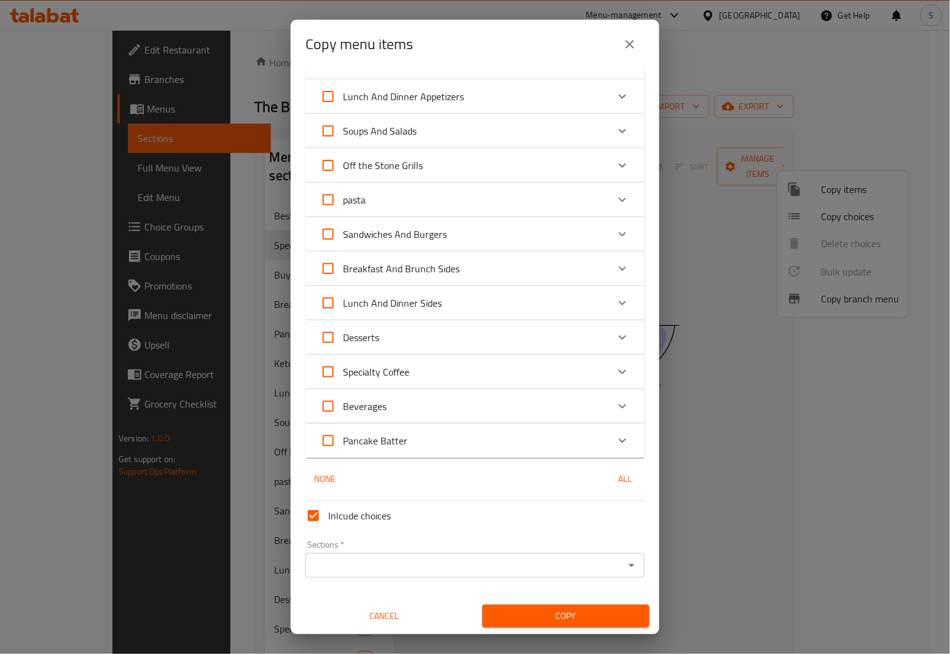
click at [572, 614] on span "Copy" at bounding box center [565, 615] width 147 height 15
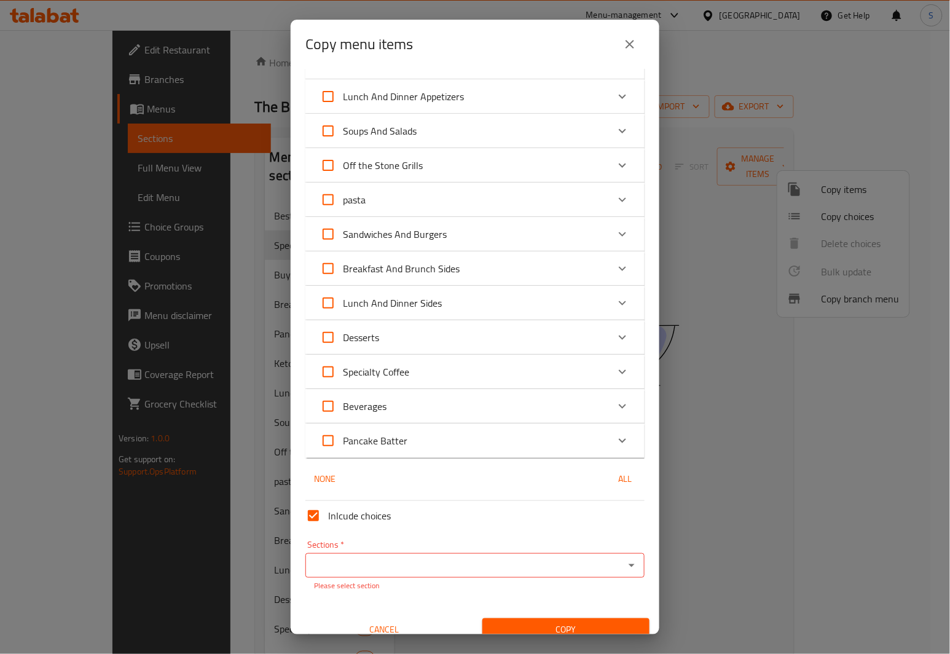
click at [423, 570] on input "Sections   *" at bounding box center [465, 565] width 312 height 17
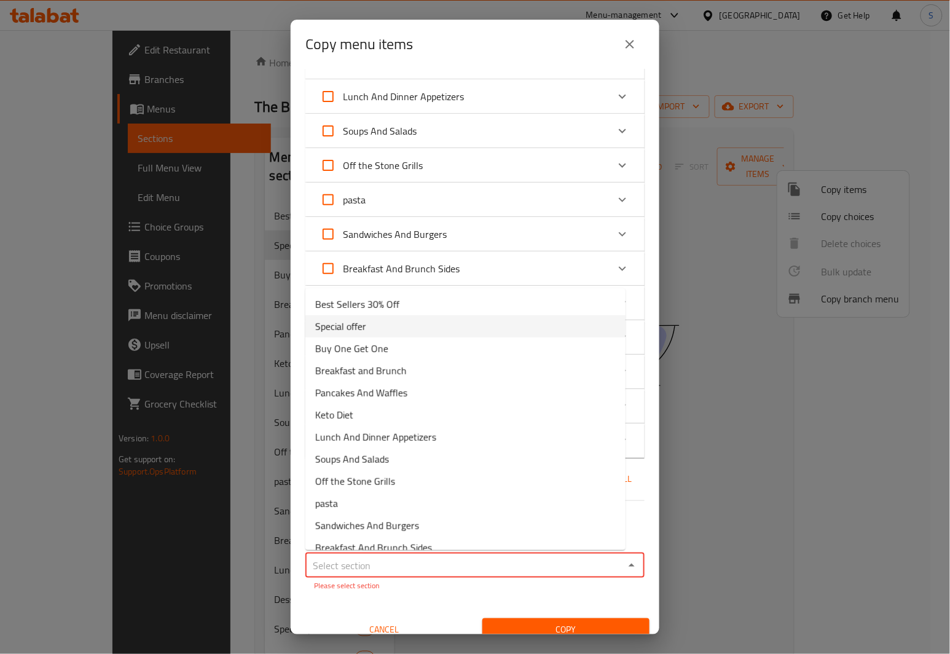
click at [399, 331] on li "Special offer" at bounding box center [465, 326] width 320 height 22
type input "Special offer"
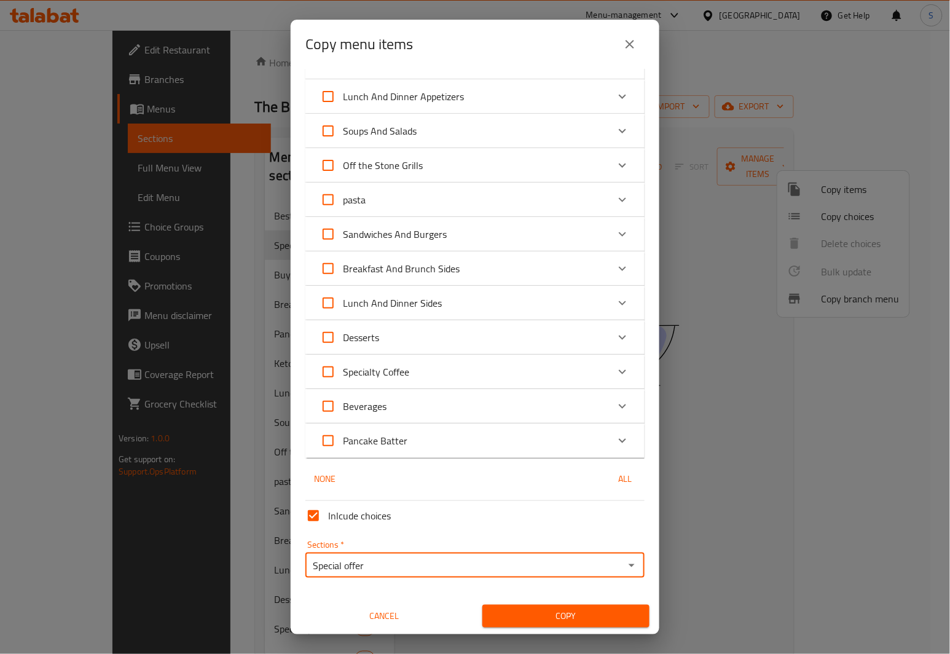
click at [531, 608] on span "Copy" at bounding box center [565, 615] width 147 height 15
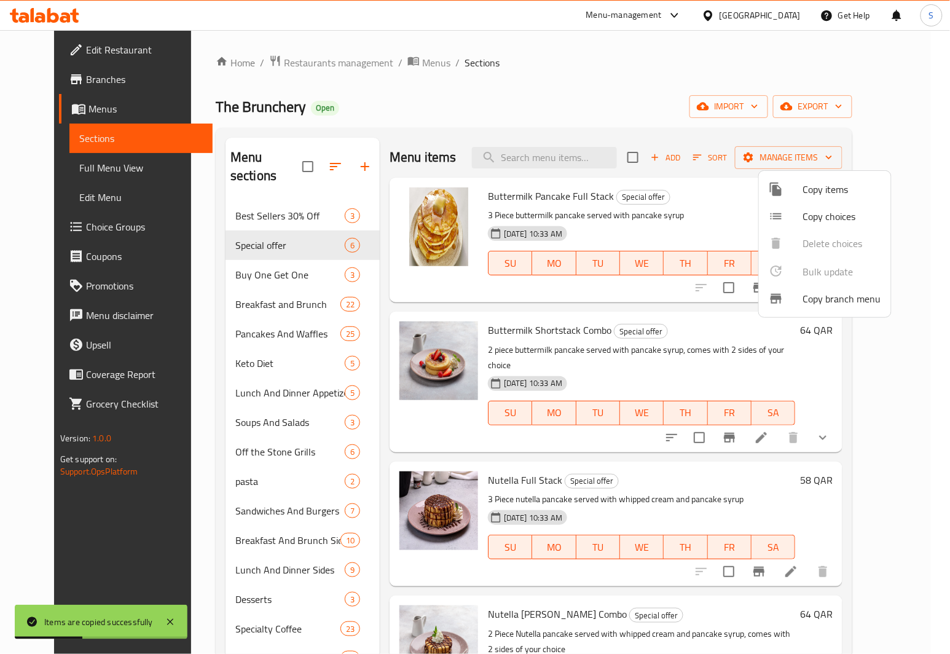
click at [603, 90] on div at bounding box center [475, 327] width 950 height 654
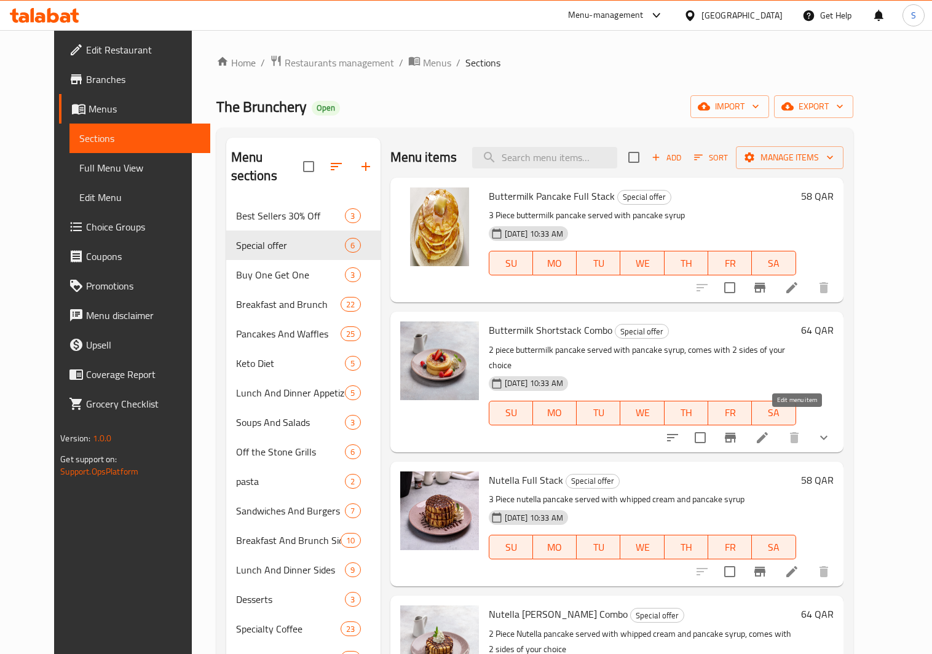
click at [769, 430] on icon at bounding box center [762, 437] width 15 height 15
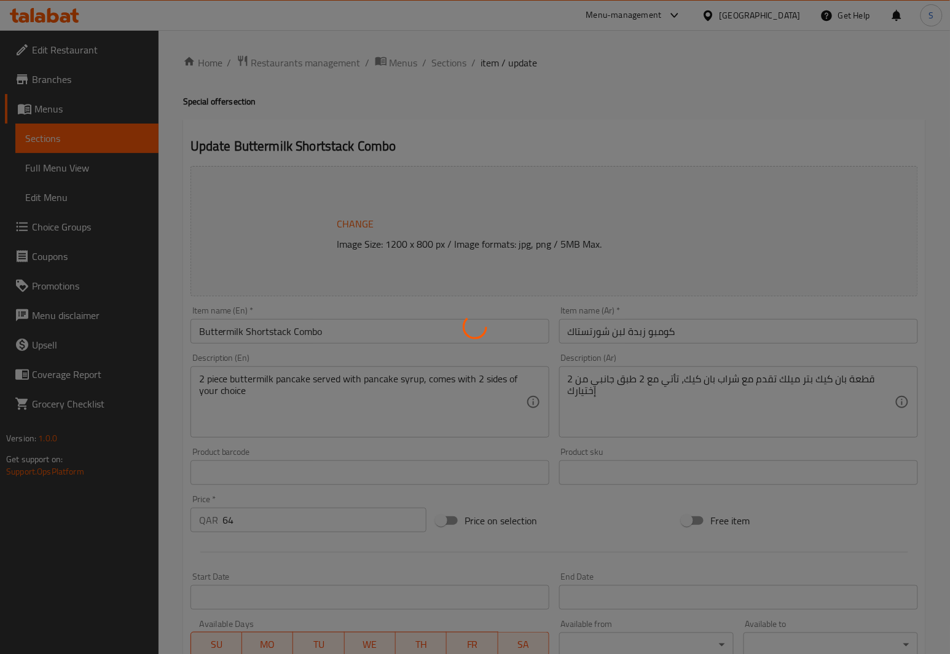
type input "اختيارك من الاطباق الجانبية::"
type input "2"
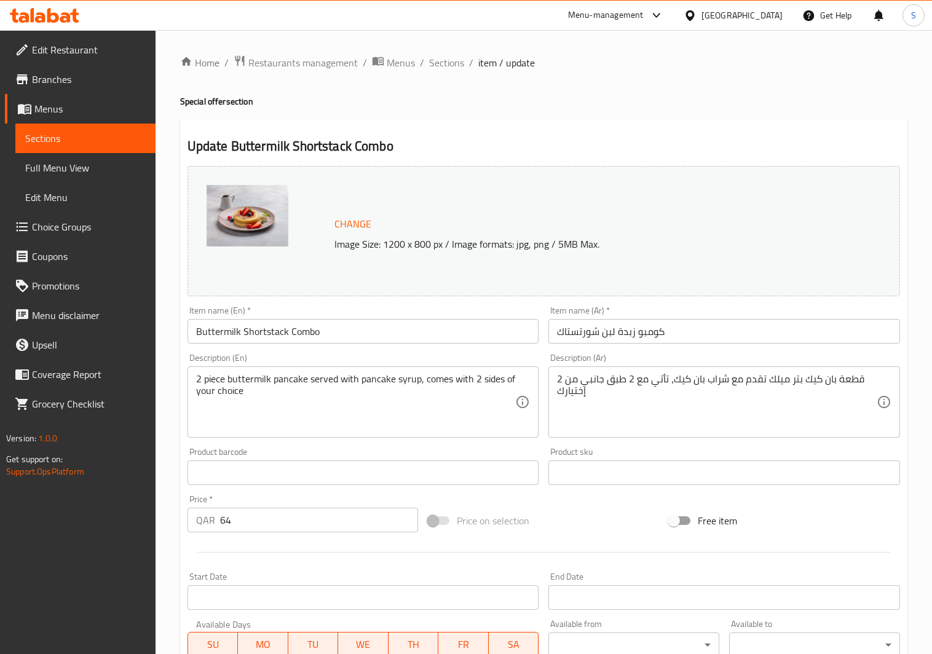
click at [289, 336] on input "Buttermilk Shortstack Combo" at bounding box center [363, 331] width 352 height 25
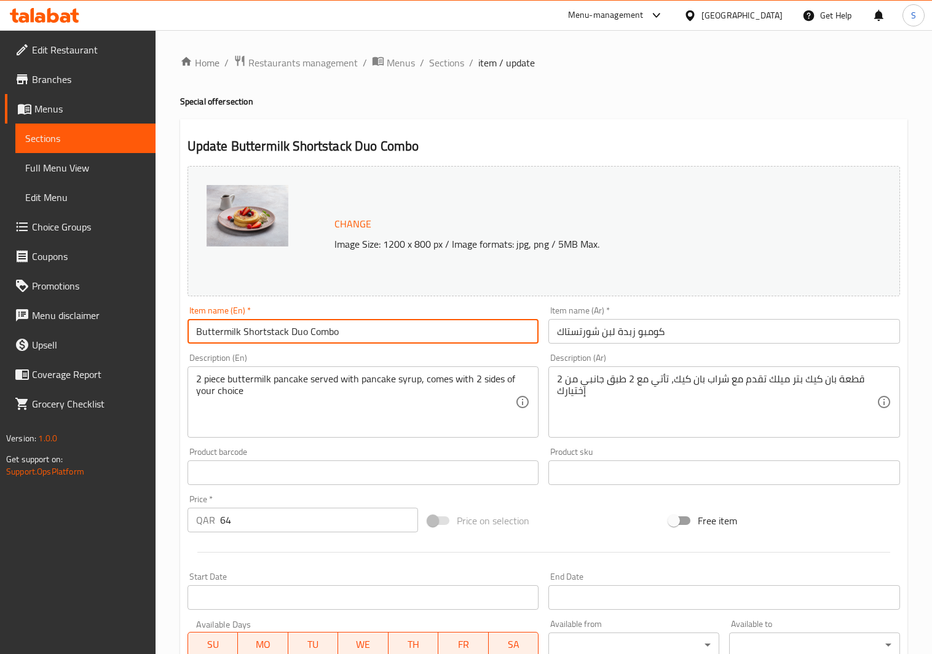
drag, startPoint x: 391, startPoint y: 331, endPoint x: 138, endPoint y: 337, distance: 253.9
click at [138, 337] on div "Edit Restaurant Branches Menus Sections Full Menu View Edit Menu Choice Groups …" at bounding box center [466, 468] width 932 height 876
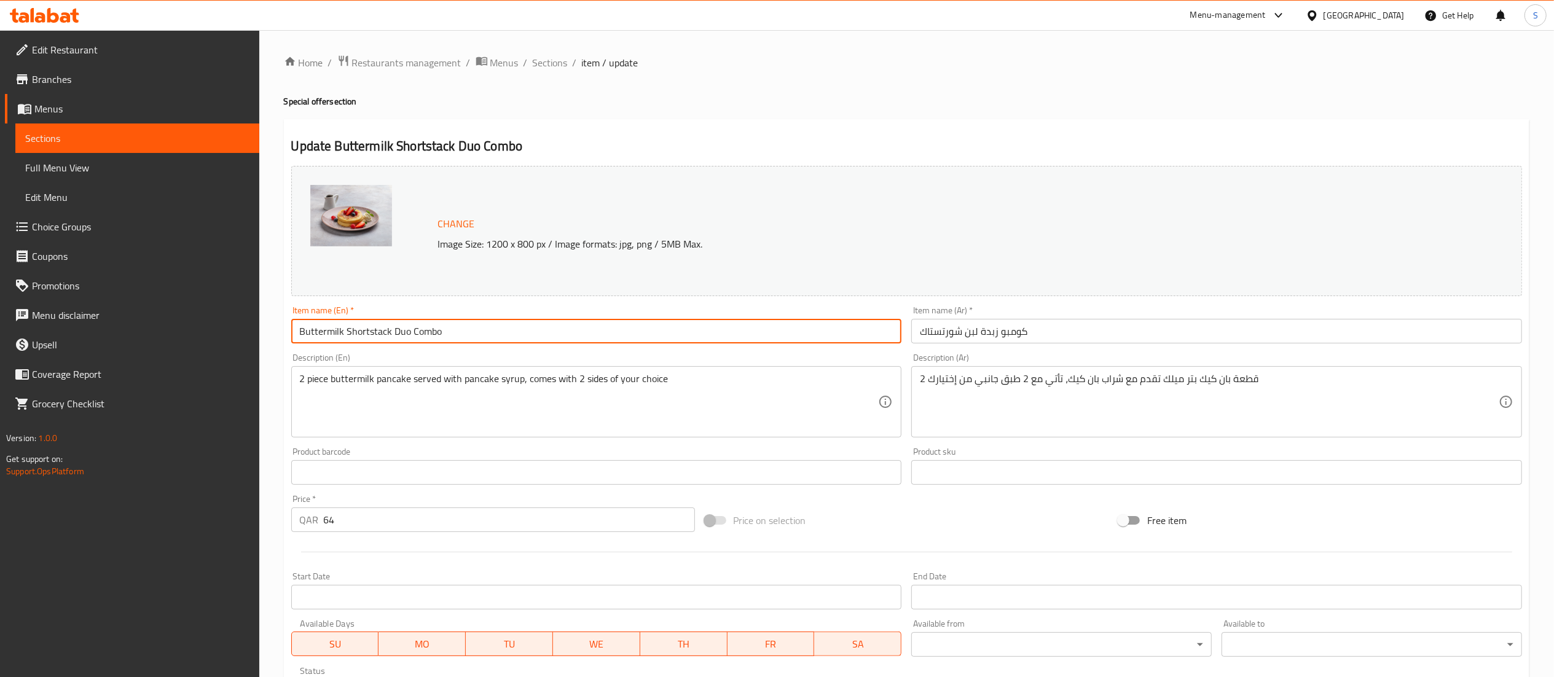
type input "Buttermilk Shortstack Duo Combo"
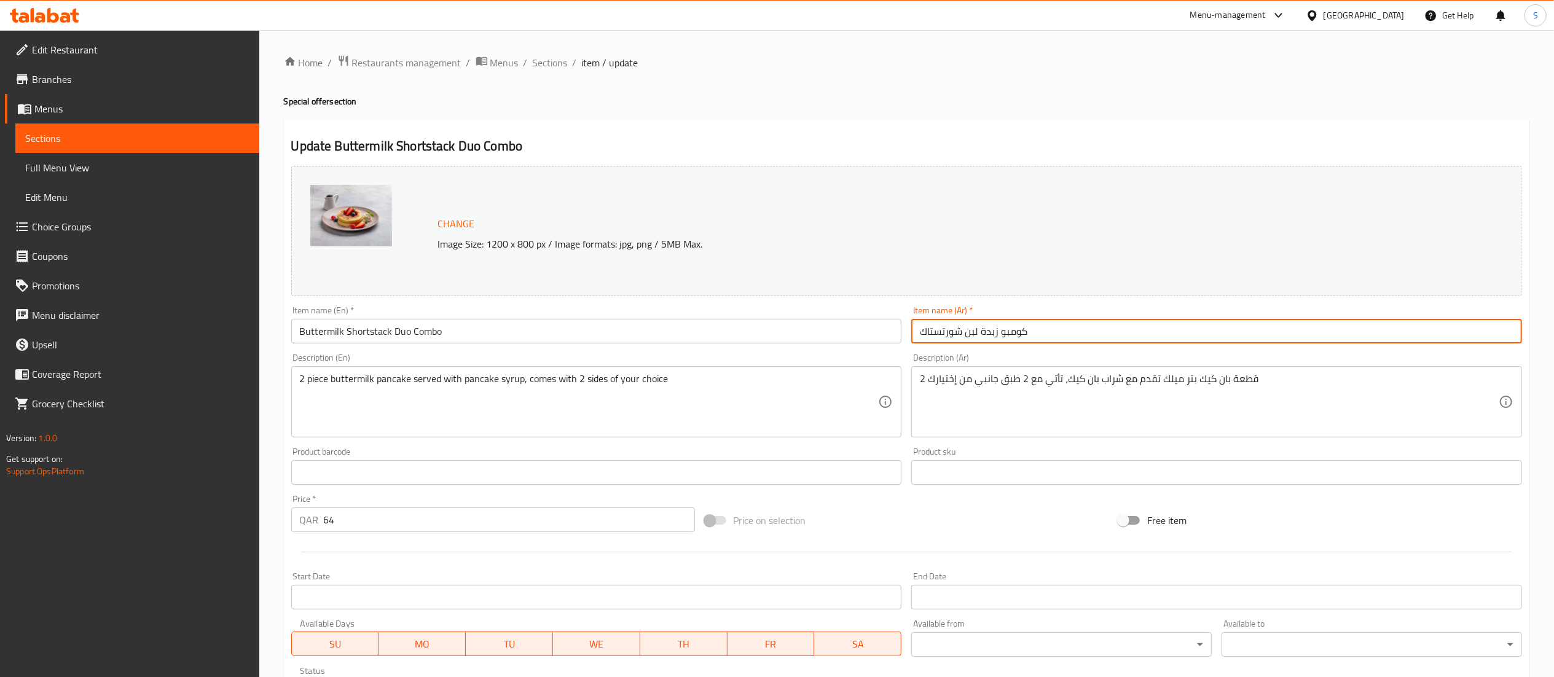
drag, startPoint x: 1114, startPoint y: 343, endPoint x: 855, endPoint y: 340, distance: 258.7
click at [855, 340] on div "Change Image Size: 1200 x 800 px / Image formats: jpg, png / 5MB Max. Item name…" at bounding box center [906, 435] width 1241 height 548
paste input "جموعة ديو كومبو من اللبن الرائب"
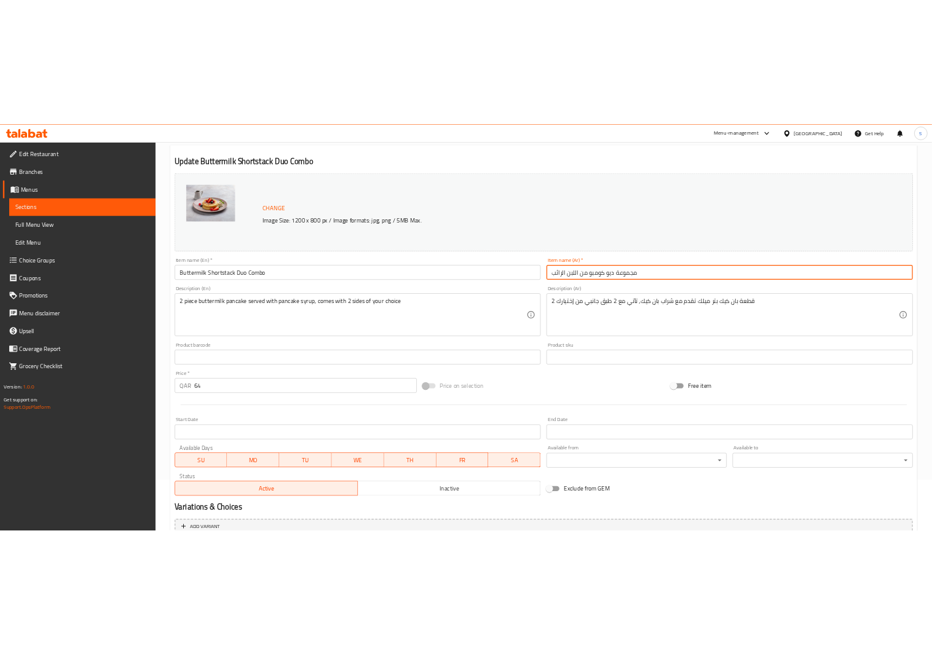
scroll to position [123, 0]
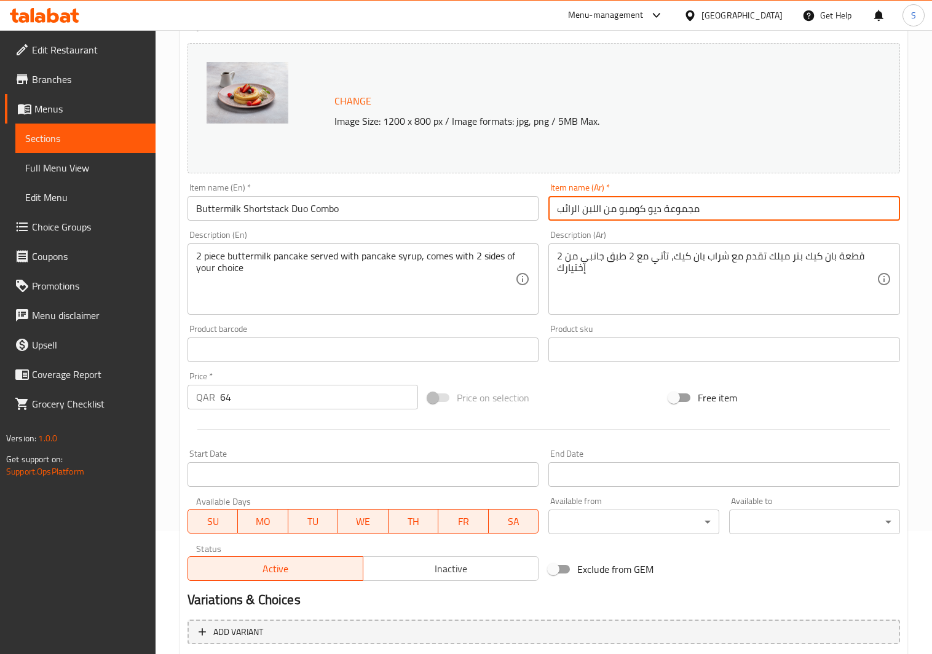
type input "مجموعة ديو كومبو من اللبن الرائب"
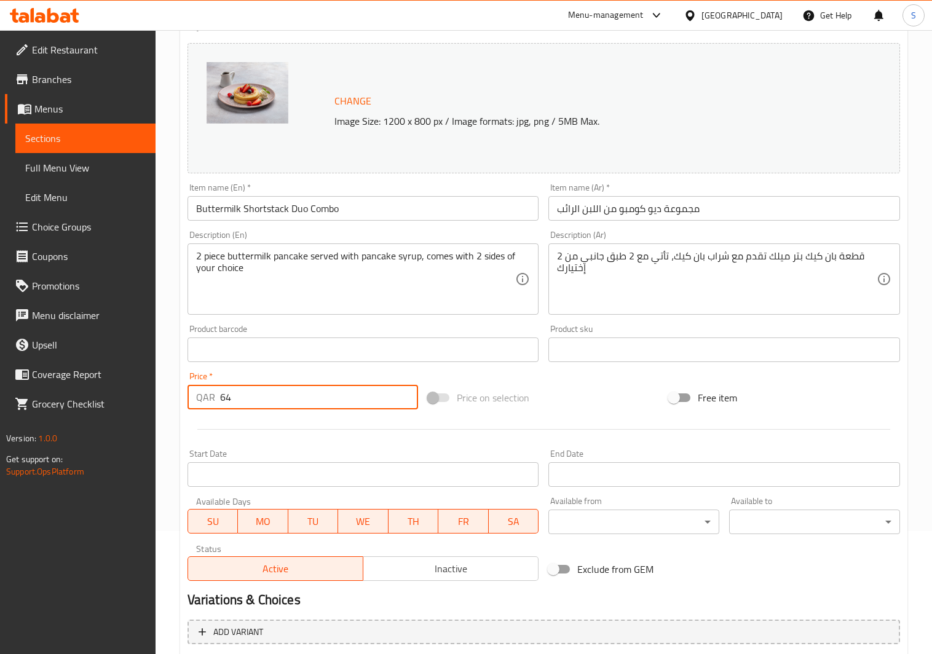
drag, startPoint x: 254, startPoint y: 395, endPoint x: 190, endPoint y: 411, distance: 65.9
click at [190, 411] on div "Price   * QAR 64 Price *" at bounding box center [303, 390] width 241 height 47
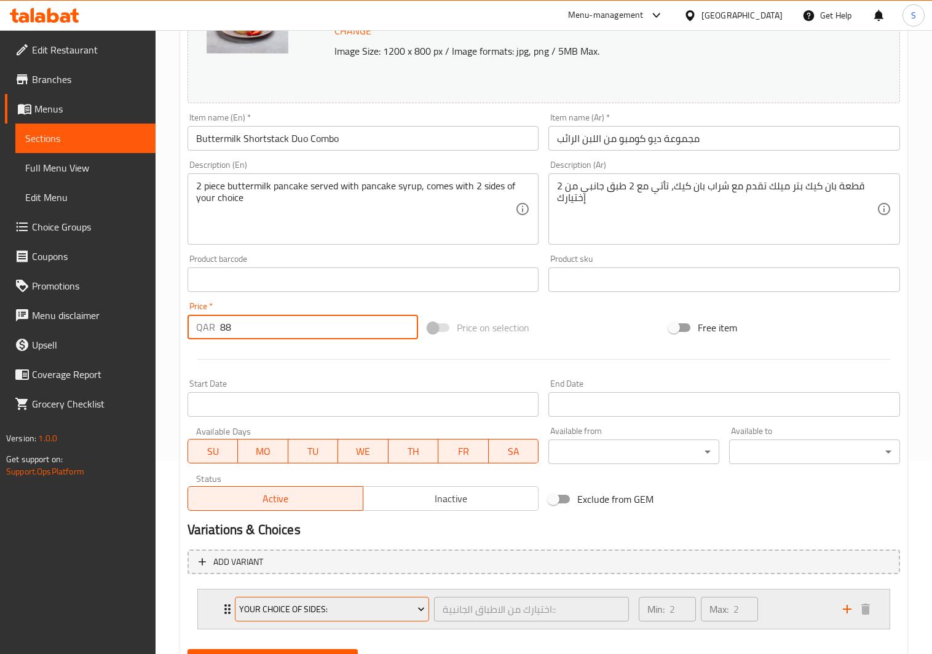
scroll to position [253, 0]
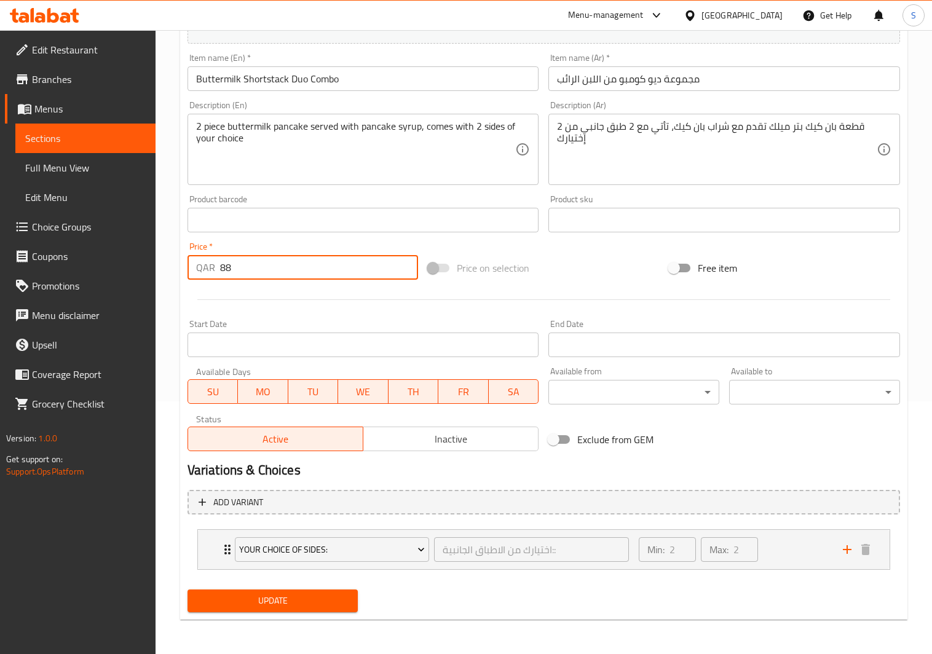
type input "88"
click at [268, 607] on span "Update" at bounding box center [272, 600] width 151 height 15
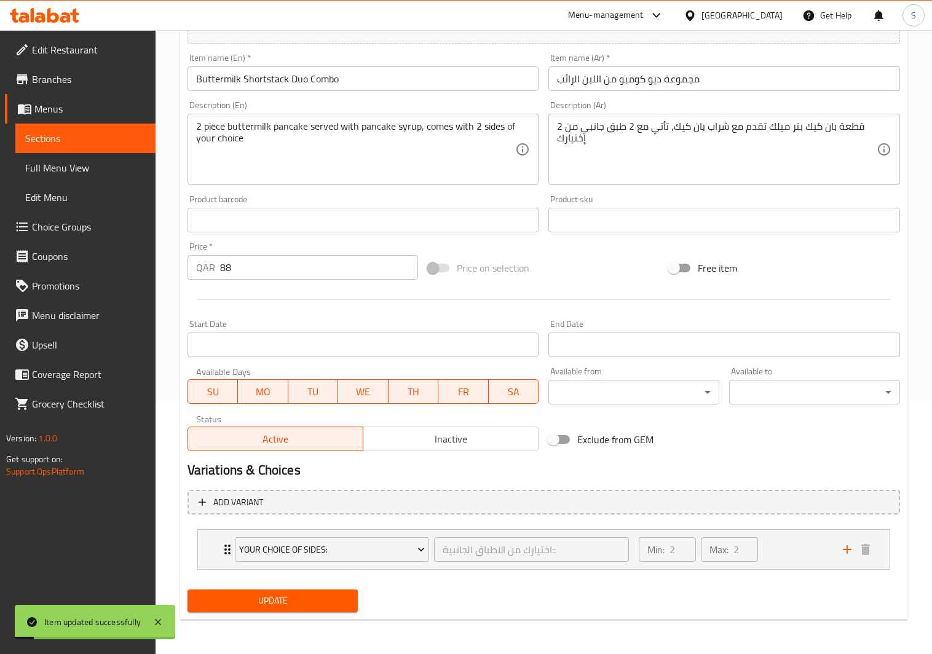
scroll to position [0, 0]
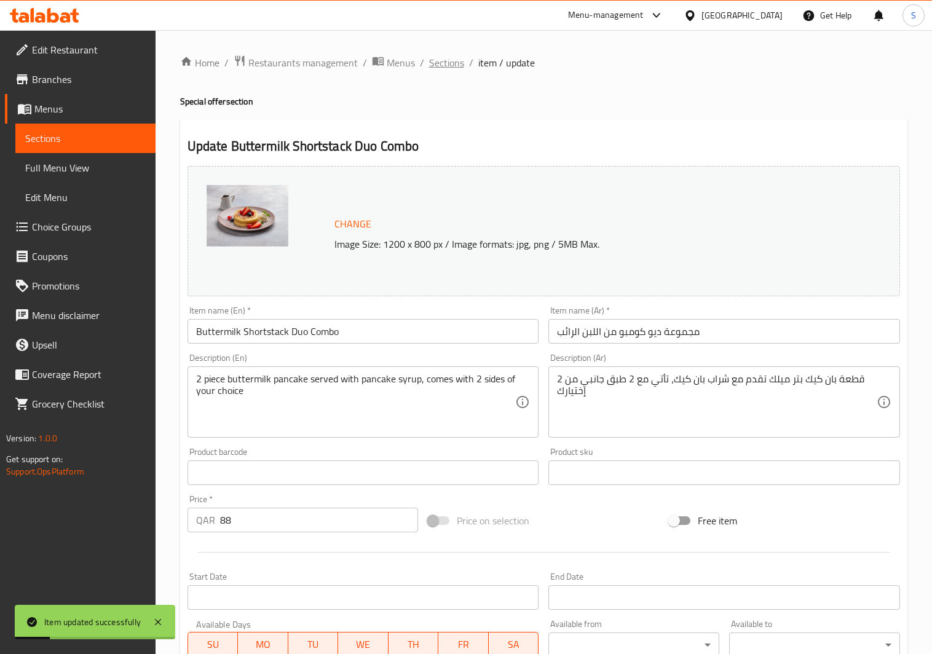
click at [448, 61] on span "Sections" at bounding box center [446, 62] width 35 height 15
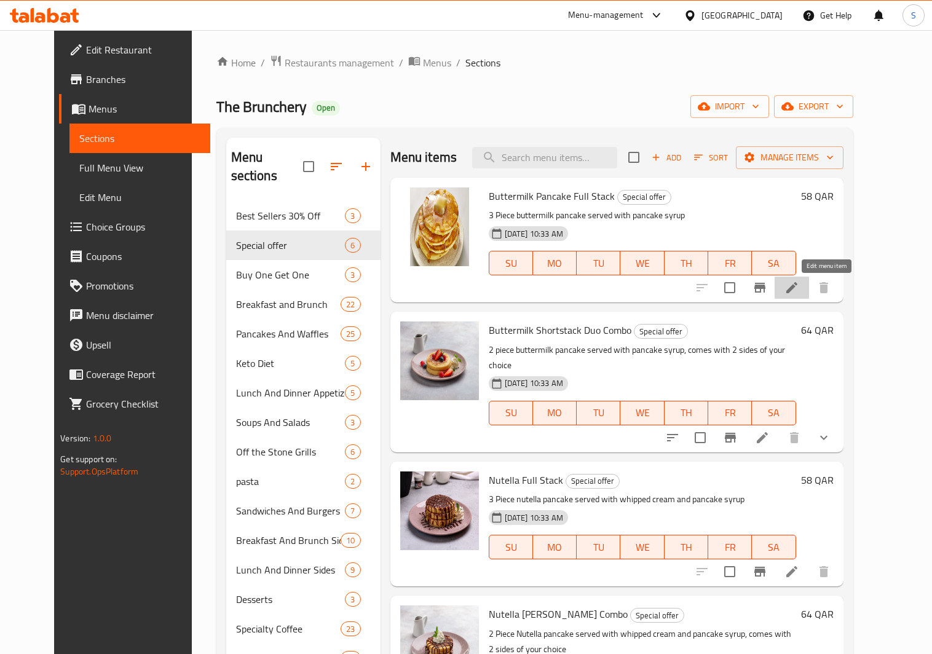
click at [799, 283] on icon at bounding box center [791, 287] width 15 height 15
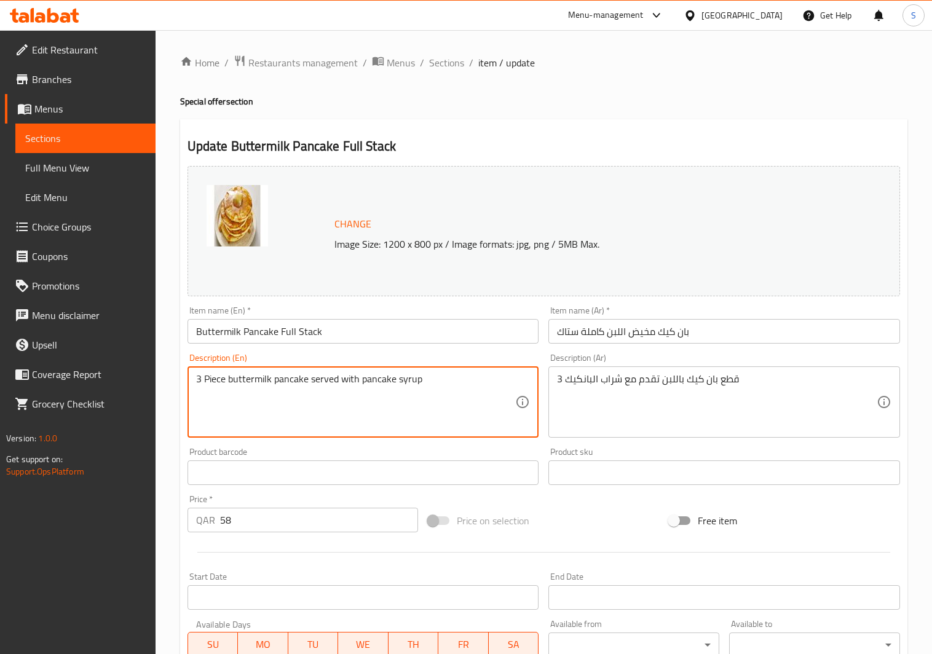
drag, startPoint x: 202, startPoint y: 382, endPoint x: 192, endPoint y: 382, distance: 9.8
click at [192, 382] on div "3 Piece buttermilk pancake served with pancake syrup Description (En)" at bounding box center [363, 401] width 352 height 71
drag, startPoint x: 227, startPoint y: 388, endPoint x: 182, endPoint y: 388, distance: 44.9
click at [183, 388] on div "Description (En) 3 Piece buttermilk pancake served with pancake syrup Descripti…" at bounding box center [363, 395] width 361 height 94
type textarea "2 quantities of buttermilk pancake served with pancake syrup"
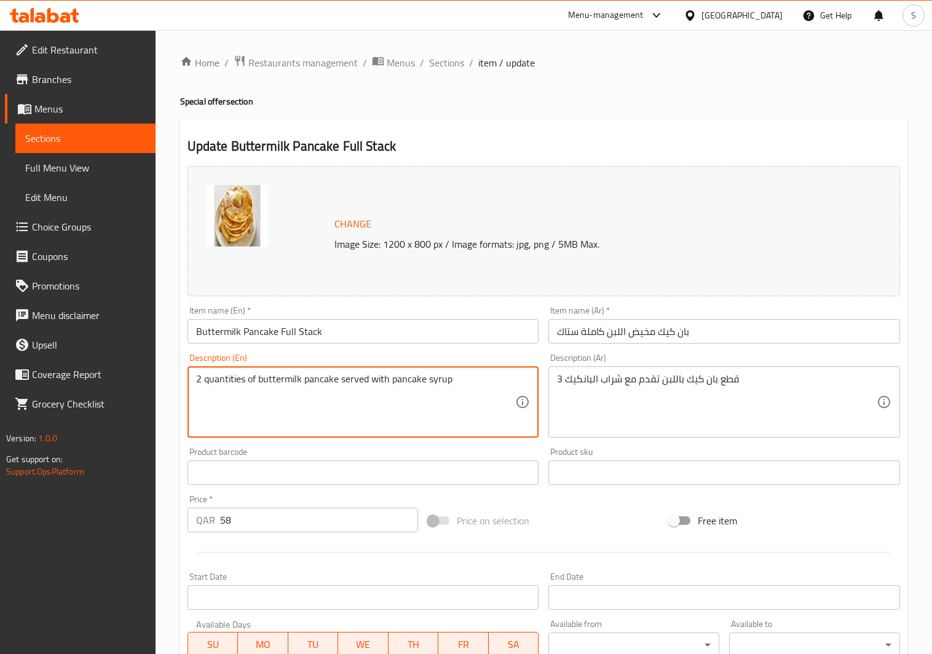
click at [396, 327] on input "Buttermilk Pancake Full Stack" at bounding box center [363, 331] width 352 height 25
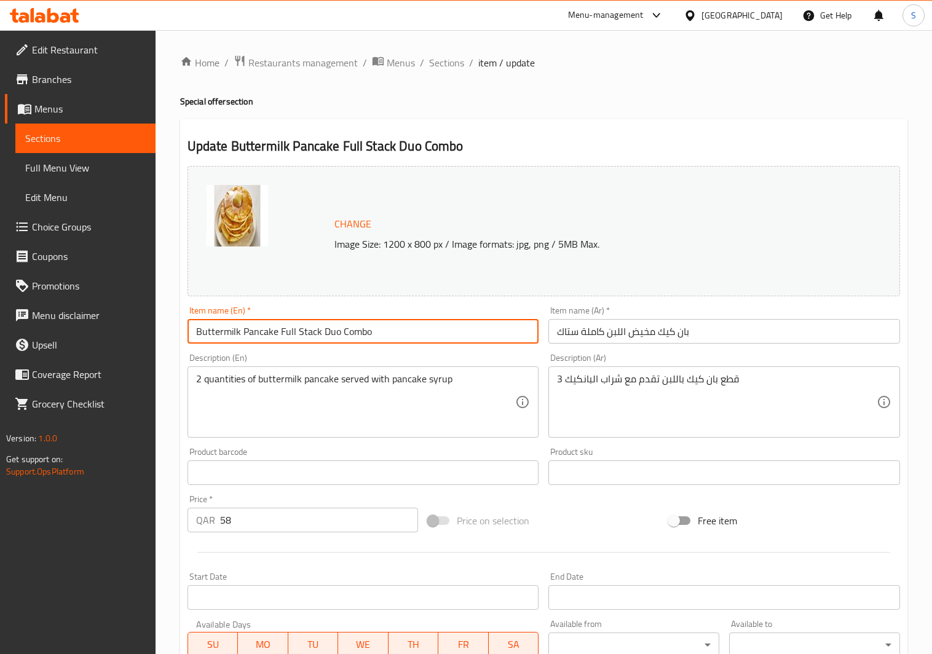
type input "Buttermilk Pancake Full Stack Duo Combo"
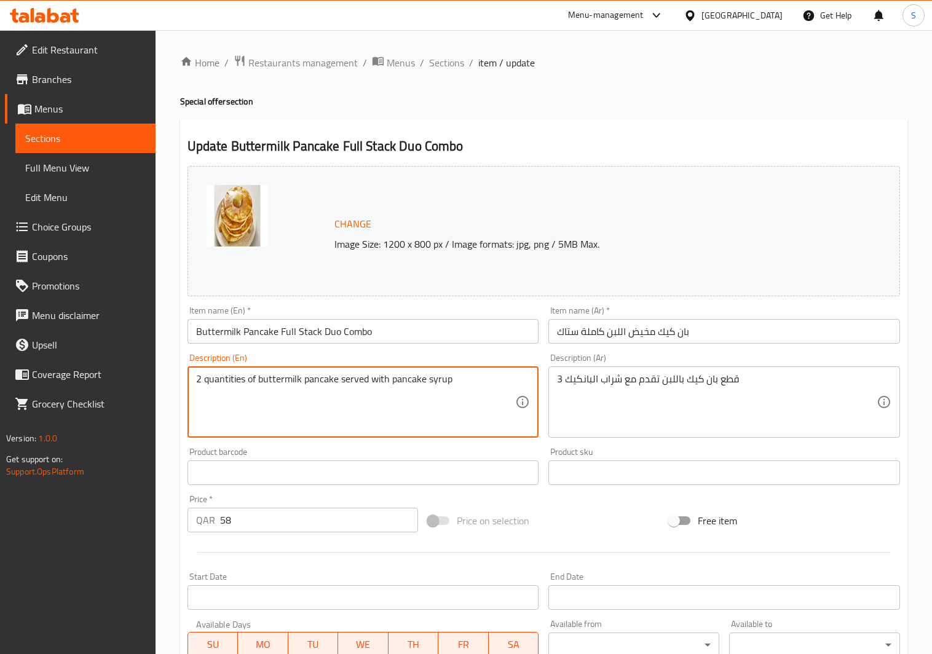
drag, startPoint x: 465, startPoint y: 388, endPoint x: 184, endPoint y: 392, distance: 280.9
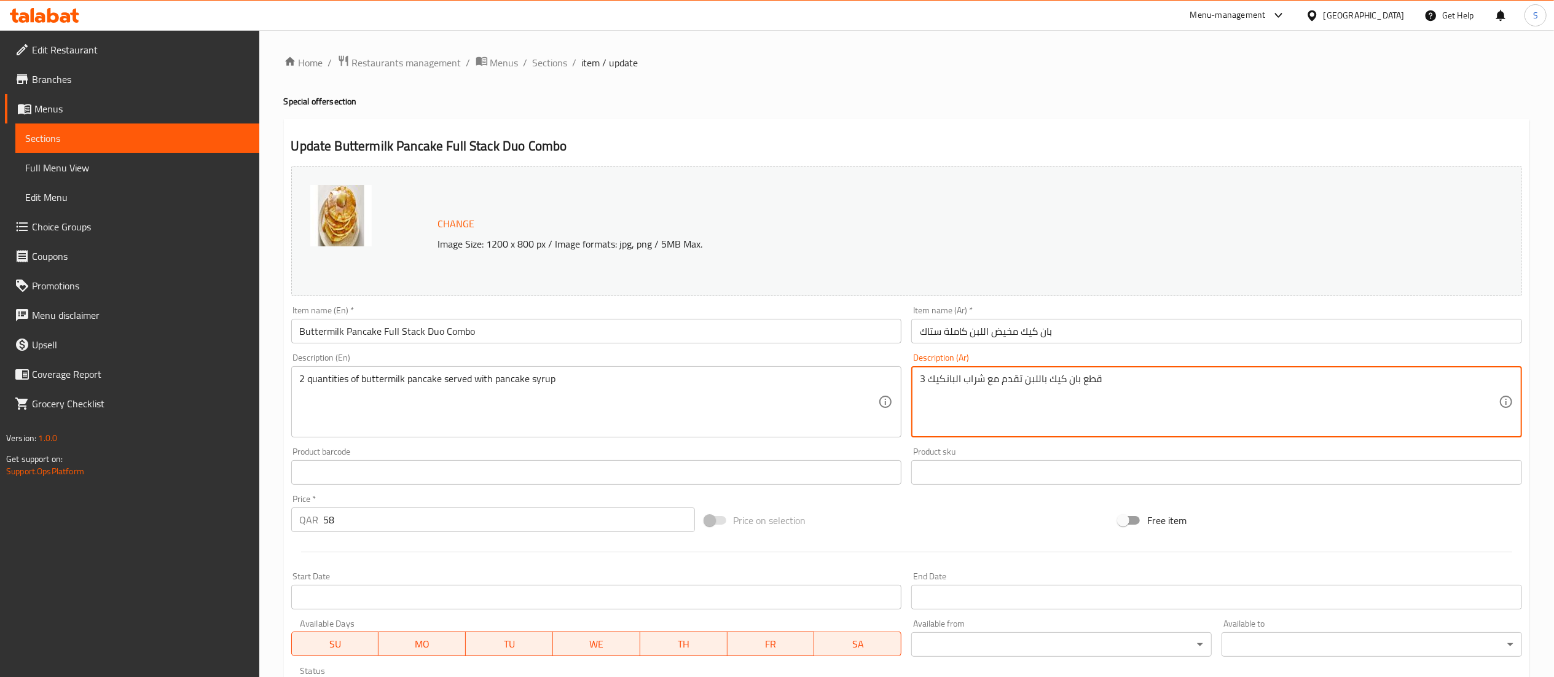
drag, startPoint x: 1173, startPoint y: 392, endPoint x: 885, endPoint y: 380, distance: 288.5
paste textarea "كميتين من فطيرة اللبن الرائب تقدم مع شراب الفطائر"
type textarea "كميتين من فطيرة اللبن الرائب تقدم مع شراب الفطائر"
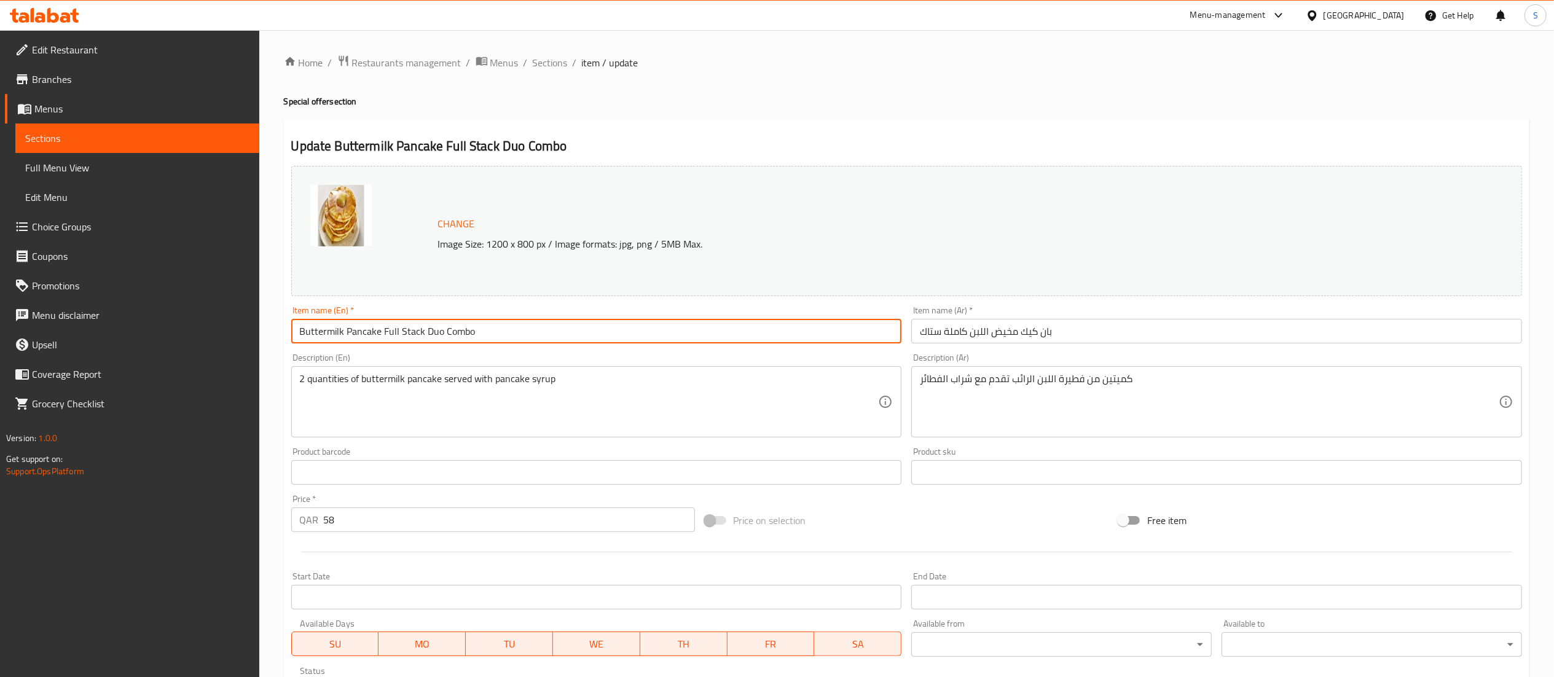
drag, startPoint x: 567, startPoint y: 336, endPoint x: 210, endPoint y: 337, distance: 356.5
click at [210, 337] on div "Edit Restaurant Branches Menus Sections Full Menu View Edit Menu Choice Groups …" at bounding box center [777, 458] width 1554 height 856
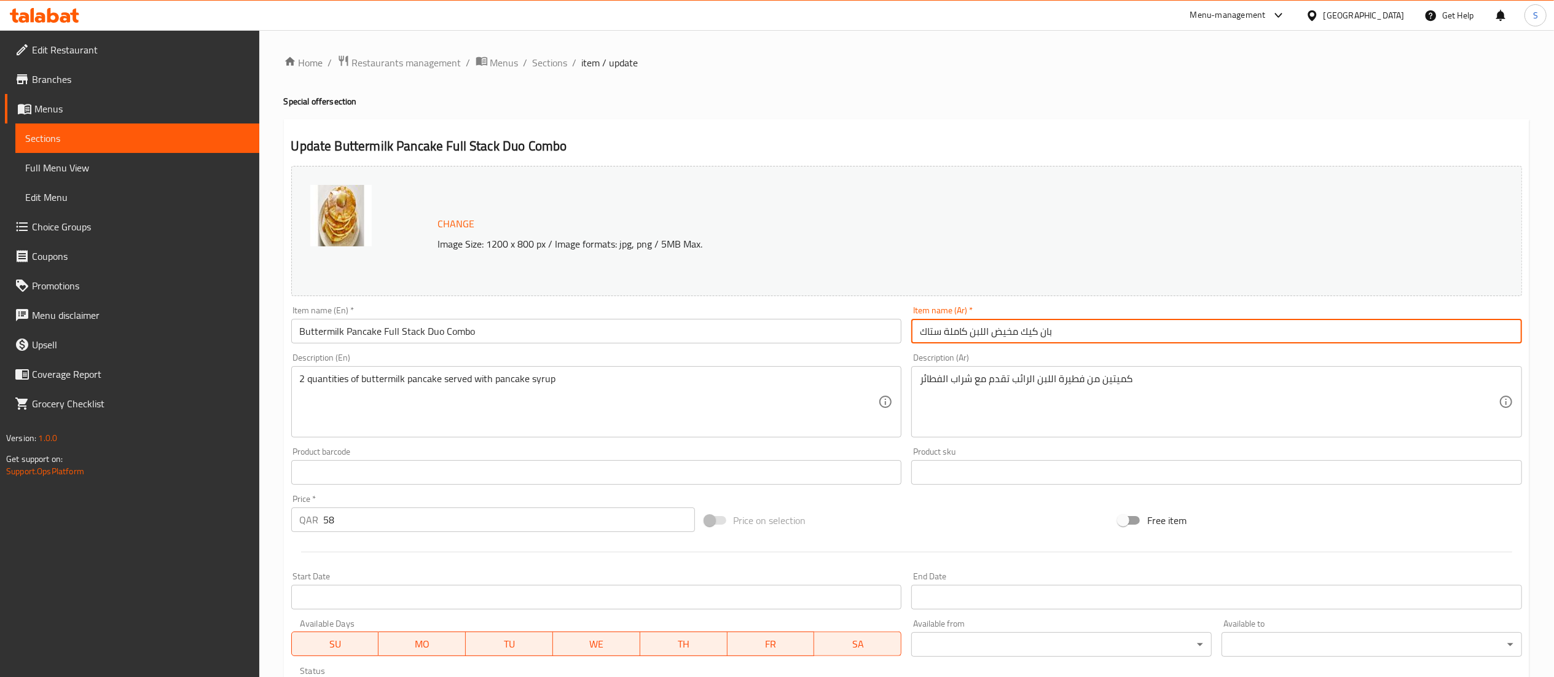
drag, startPoint x: 1082, startPoint y: 332, endPoint x: 912, endPoint y: 333, distance: 170.2
click at [912, 333] on input "بان كيك مخيض اللبن كاملة ستاك" at bounding box center [1216, 331] width 611 height 25
paste input "مجموعة فطائر اللبن الرائب الكاملة"
type input "مجموعة فطائر اللبن الرائب الكاملة"
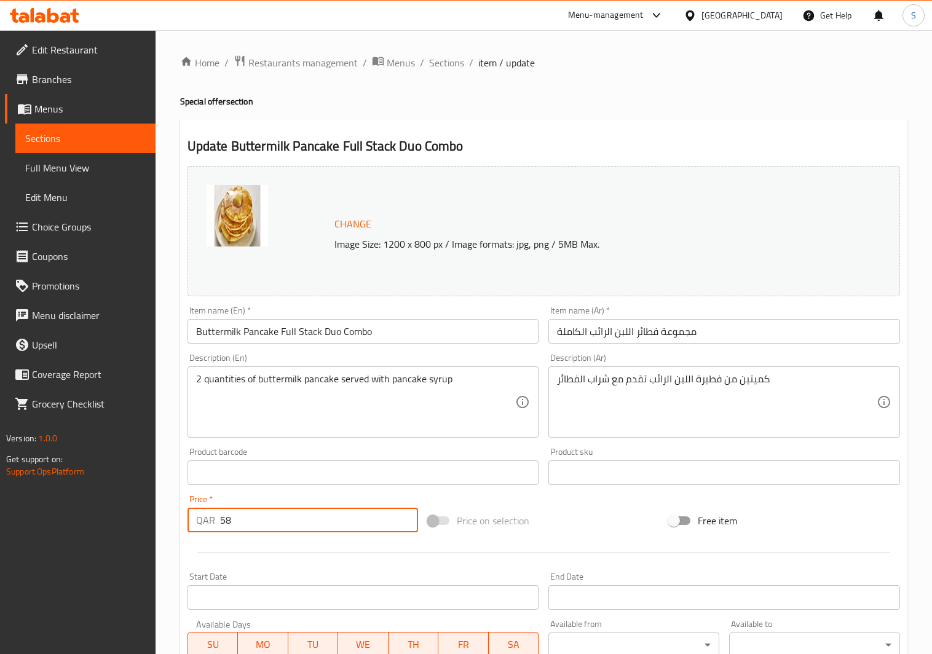
drag, startPoint x: 254, startPoint y: 519, endPoint x: 188, endPoint y: 533, distance: 67.3
click at [188, 532] on div "QAR 58 Price *" at bounding box center [302, 520] width 231 height 25
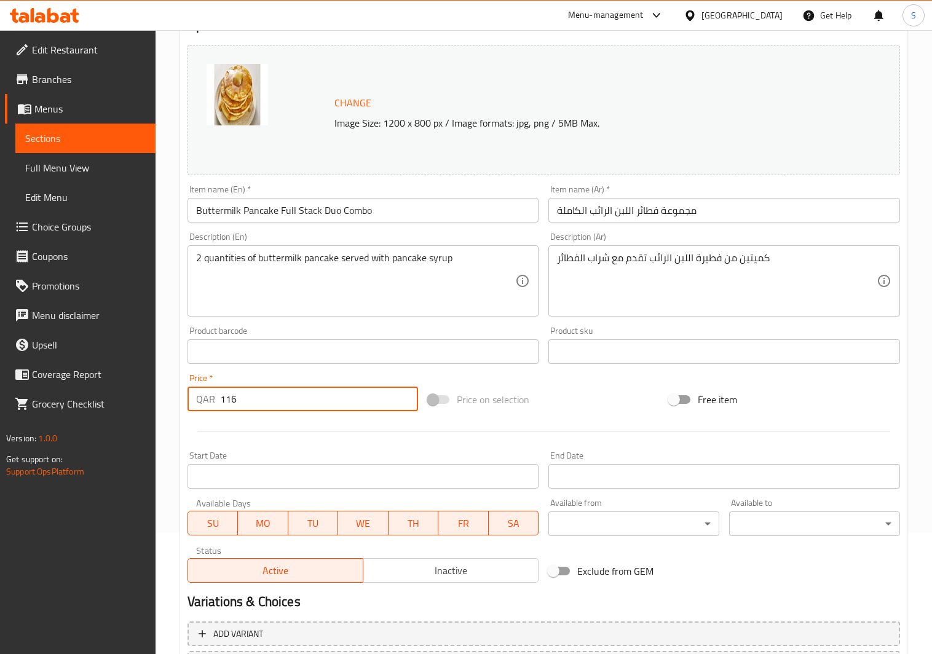
scroll to position [232, 0]
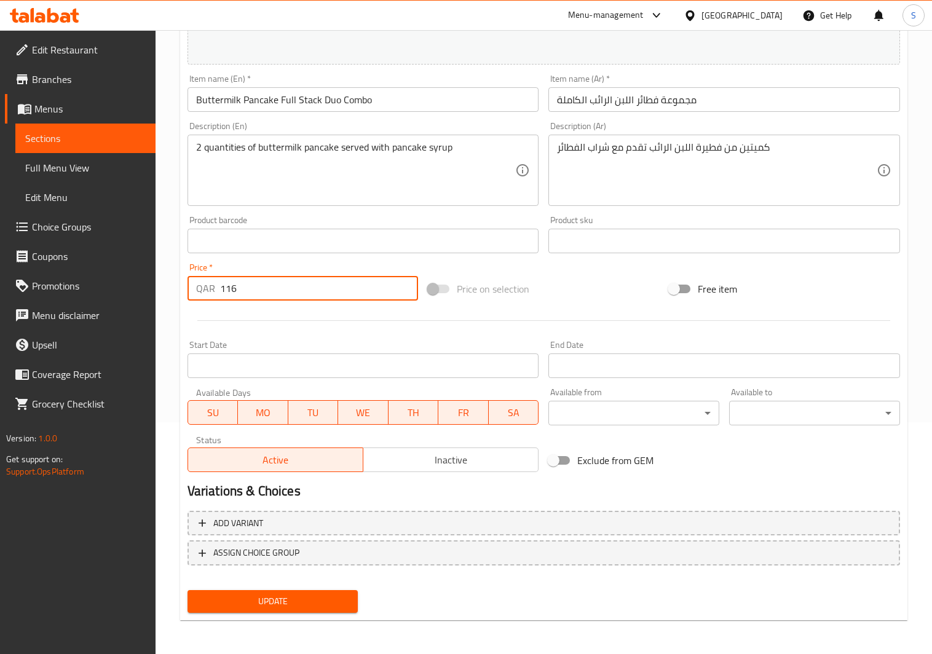
type input "116"
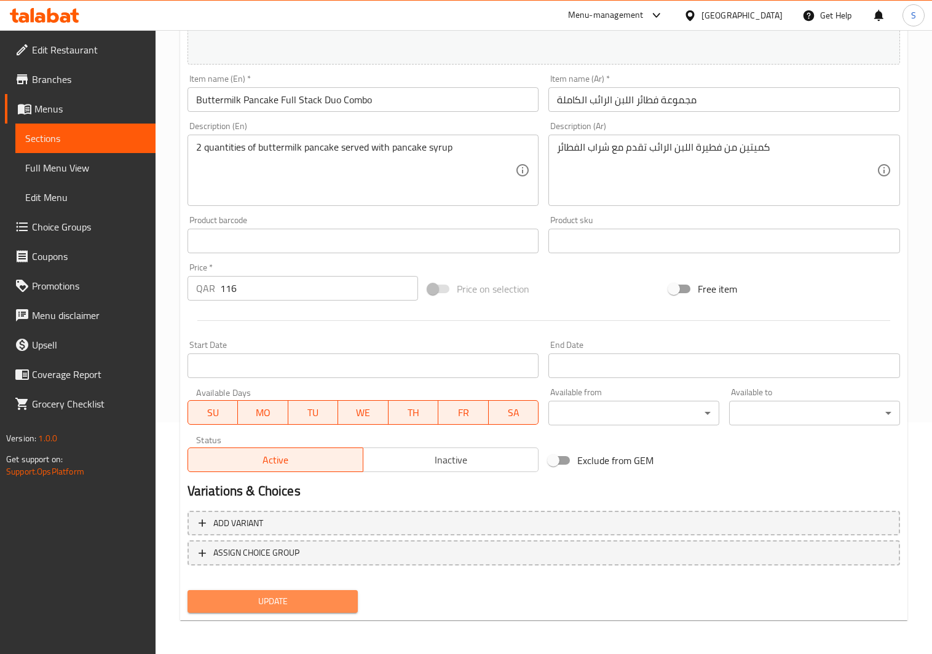
click at [253, 604] on span "Update" at bounding box center [272, 601] width 151 height 15
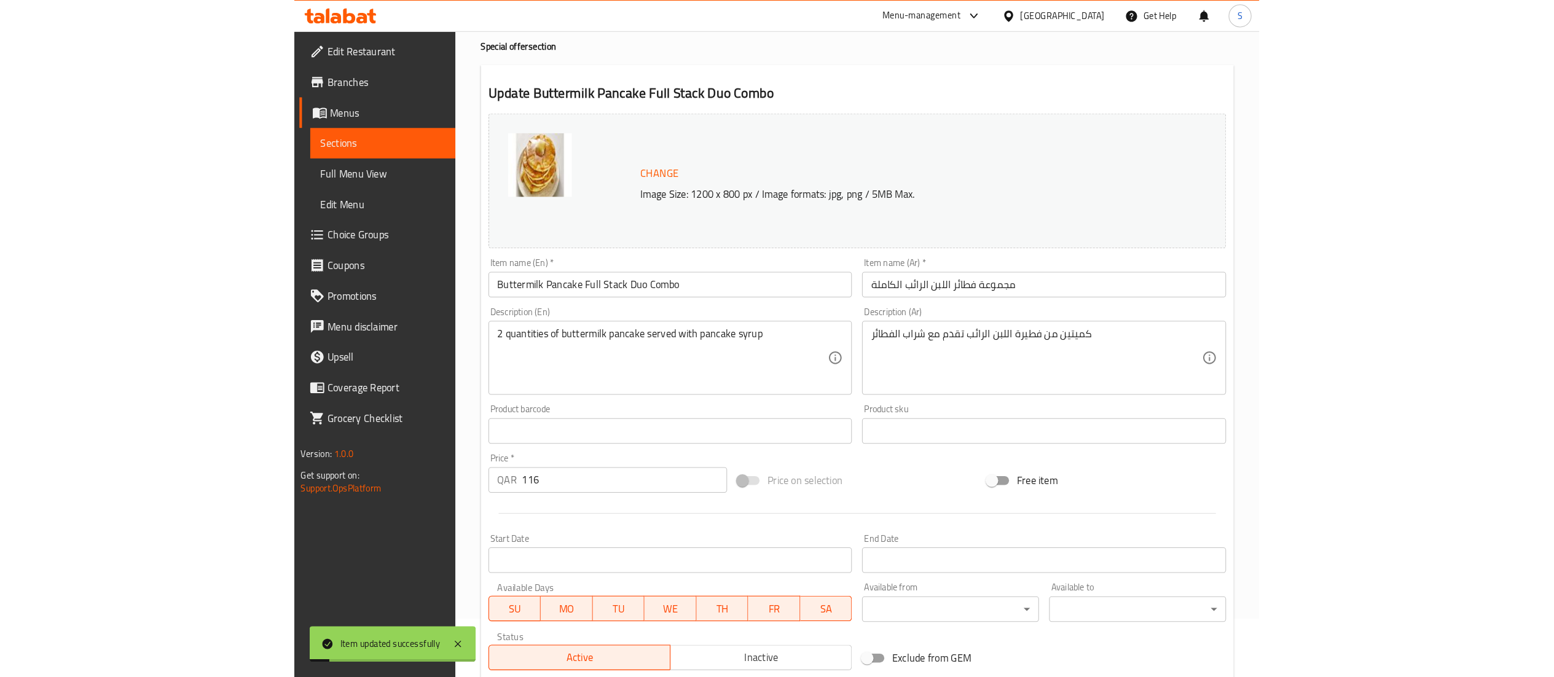
scroll to position [0, 0]
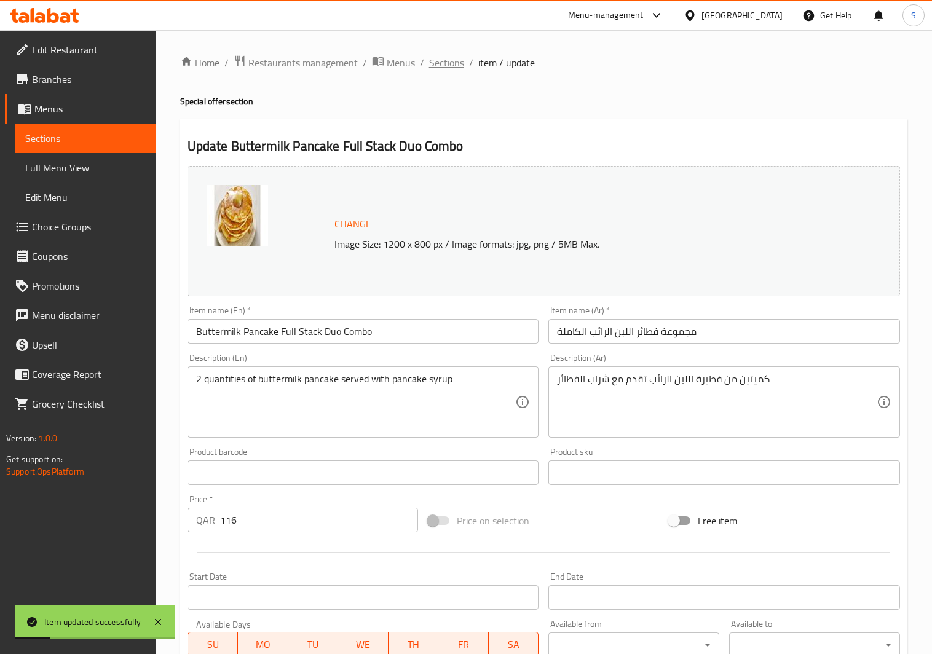
click at [448, 68] on span "Sections" at bounding box center [446, 62] width 35 height 15
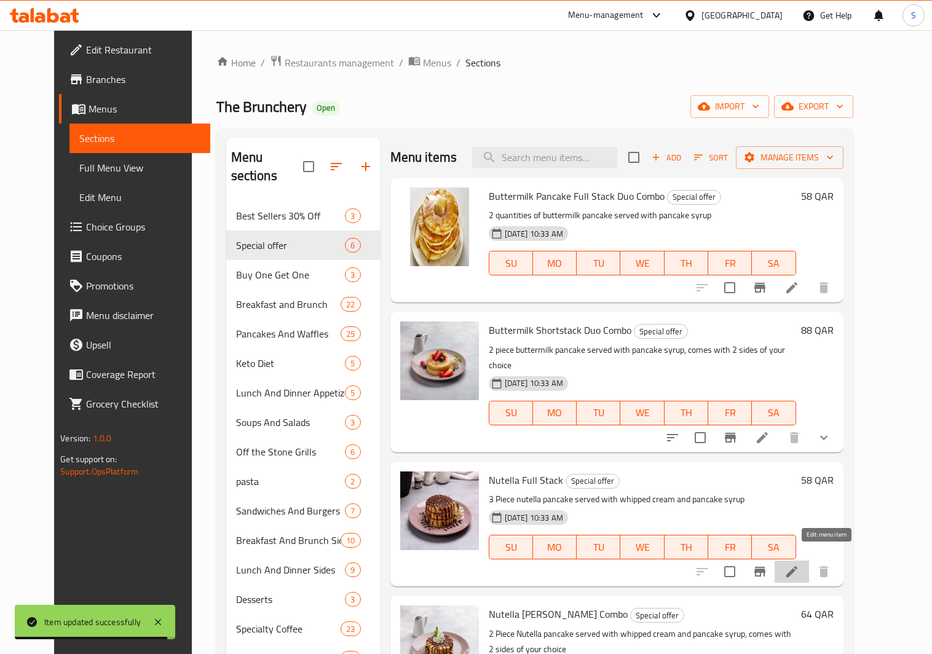
click at [797, 566] on icon at bounding box center [791, 571] width 11 height 11
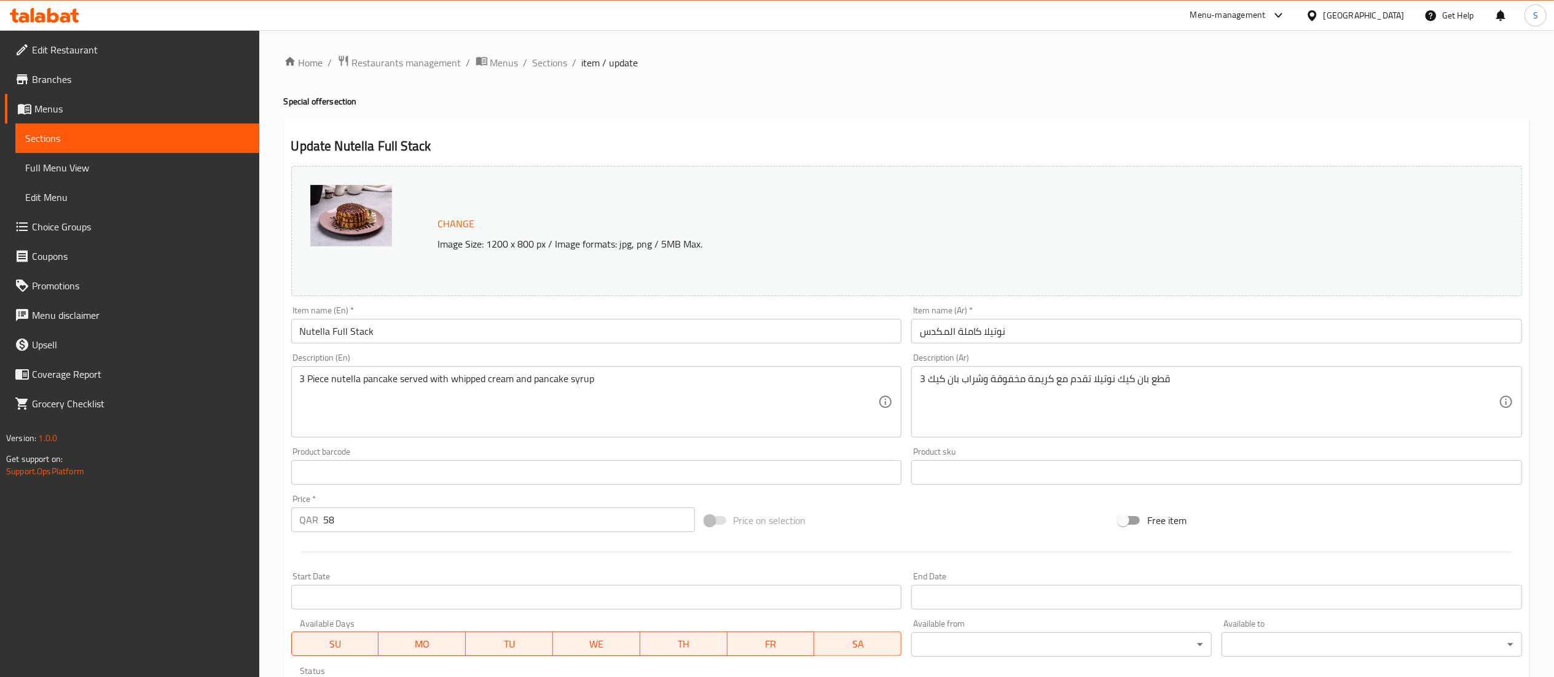
click at [501, 327] on input "Nutella Full Stack" at bounding box center [596, 331] width 611 height 25
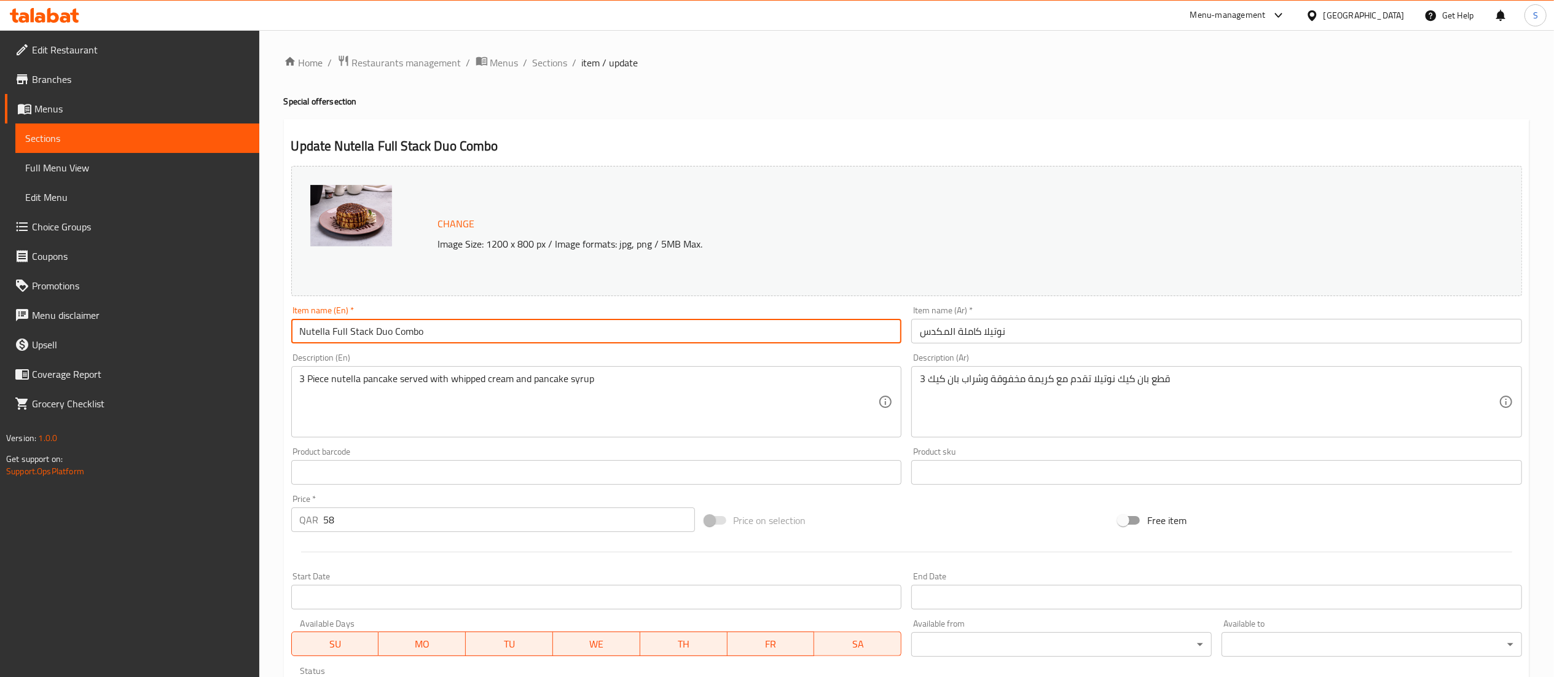
type input "Nutella Full Stack Duo Combo"
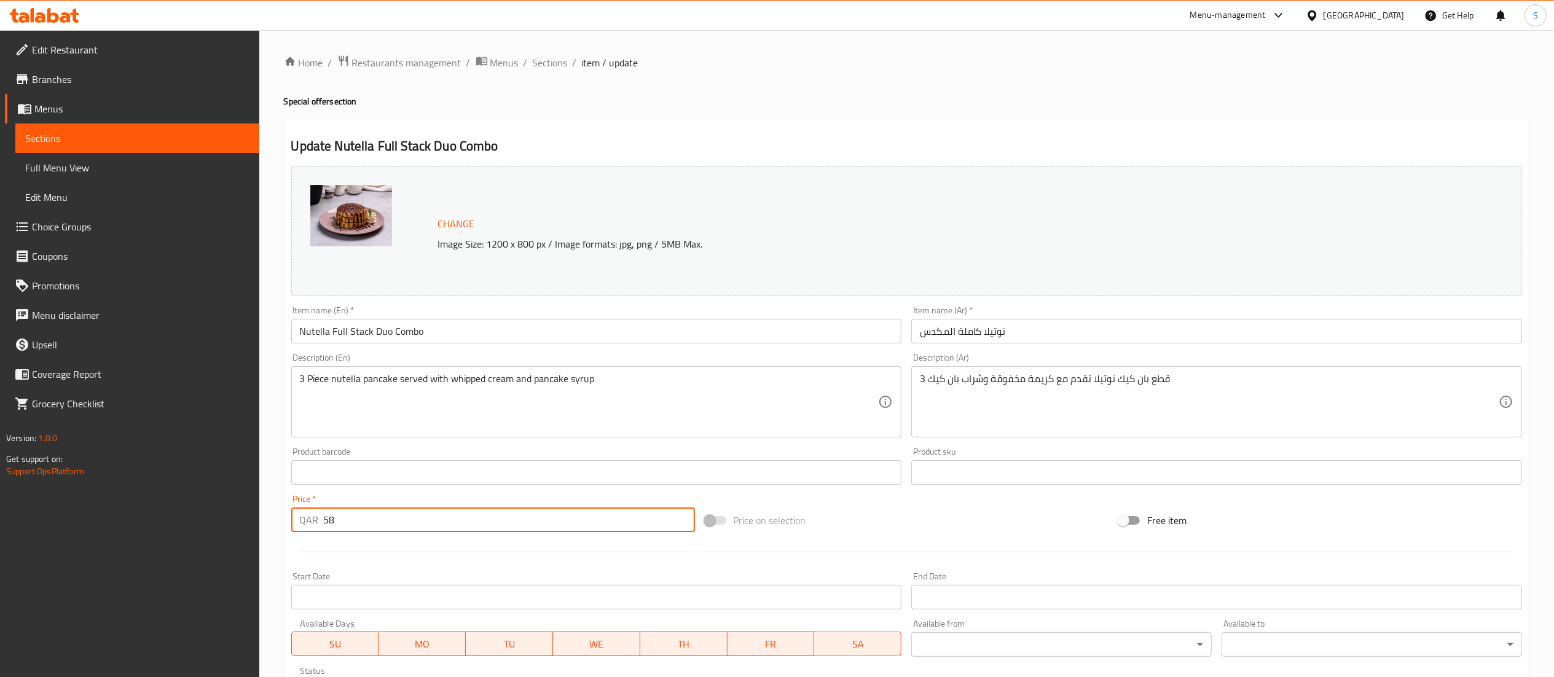
drag, startPoint x: 481, startPoint y: 519, endPoint x: 281, endPoint y: 536, distance: 200.5
click at [281, 536] on div "Home / Restaurants management / Menus / Sections / item / update Special offer …" at bounding box center [906, 458] width 1295 height 856
type input "116"
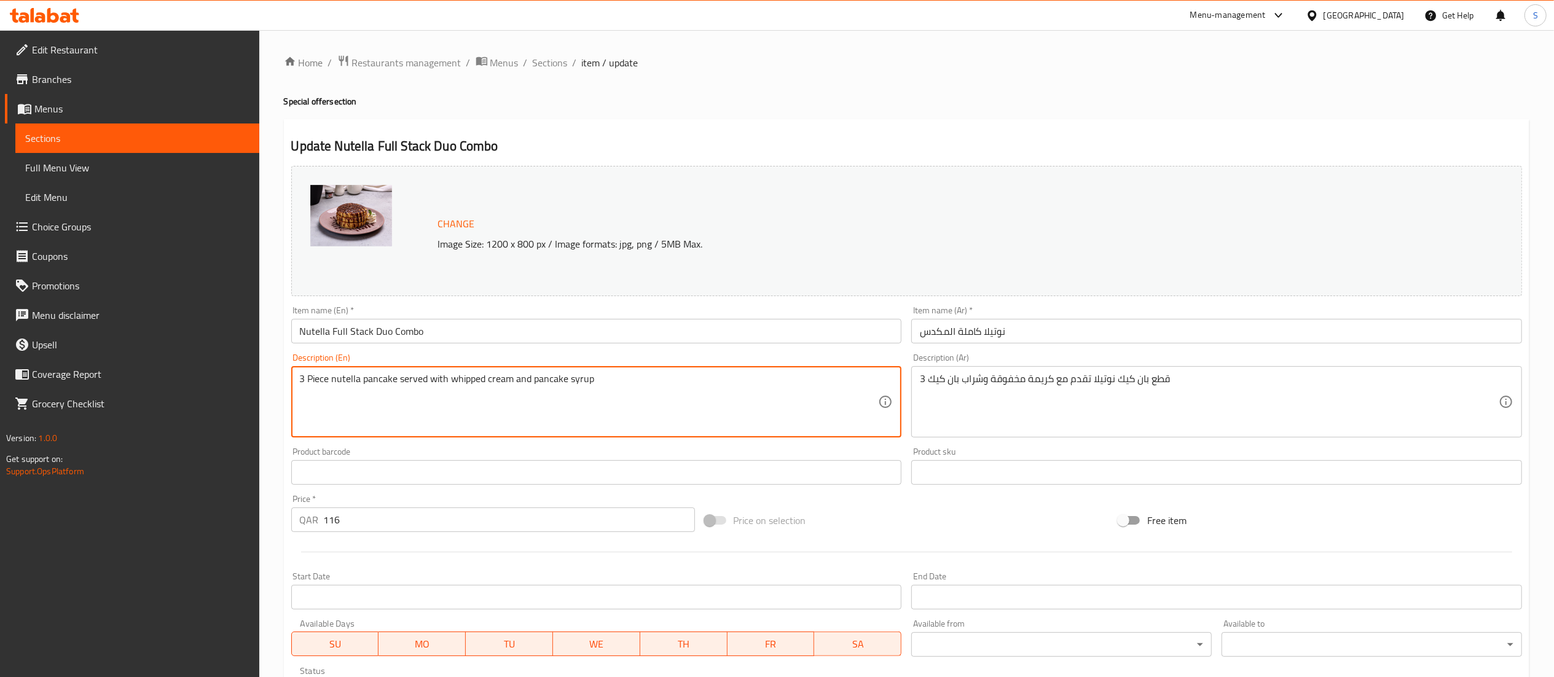
drag, startPoint x: 331, startPoint y: 382, endPoint x: 273, endPoint y: 383, distance: 57.8
drag, startPoint x: 602, startPoint y: 377, endPoint x: 203, endPoint y: 404, distance: 400.4
click at [203, 404] on div "Edit Restaurant Branches Menus Sections Full Menu View Edit Menu Choice Groups …" at bounding box center [777, 458] width 1554 height 856
type textarea "2 nutella pancake served with whipped cream and pancake syrup"
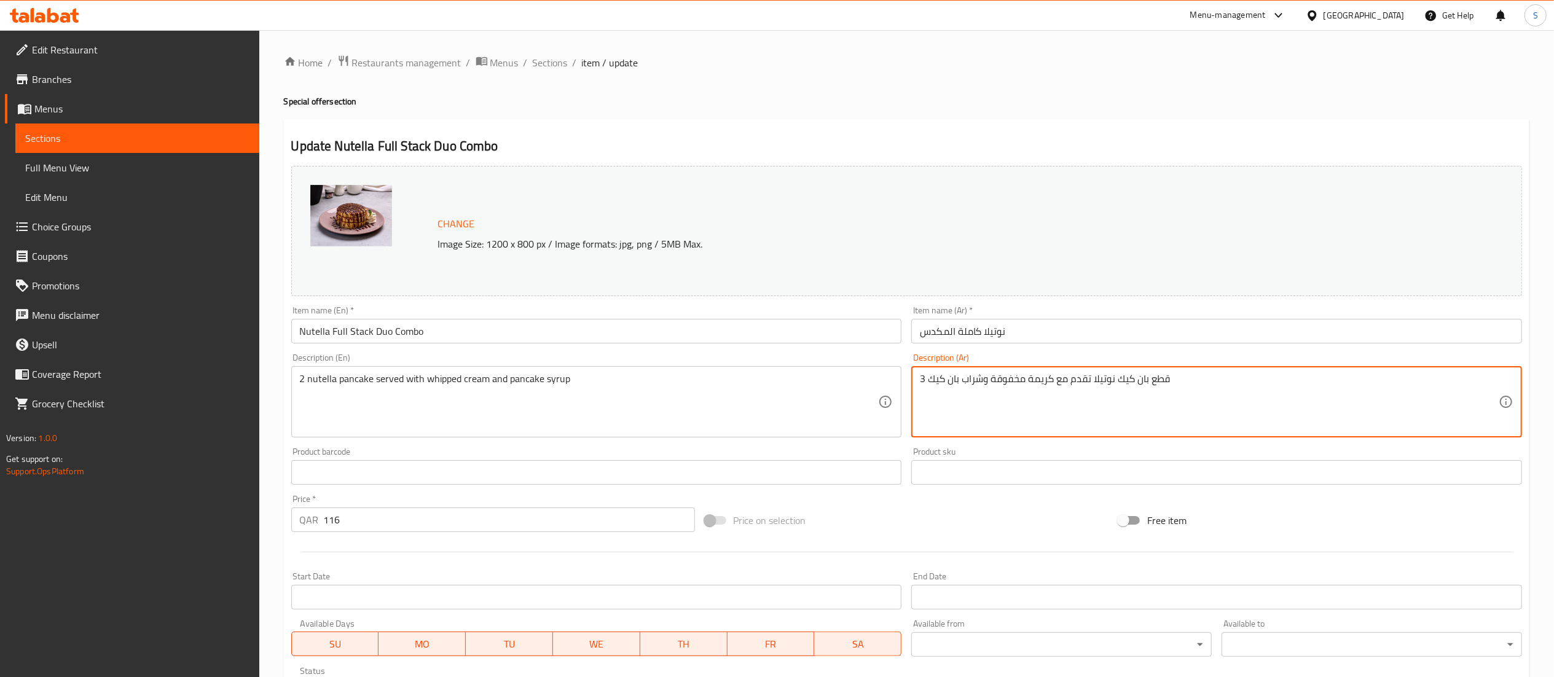
drag, startPoint x: 1215, startPoint y: 383, endPoint x: 730, endPoint y: 406, distance: 485.4
paste textarea "2 فطيرة نوتيلا تقدم مع الكريمة المخفوقة وشراب الفطائر"
type textarea "2 فطيرة نوتيلا تقدم مع الكريمة المخفوقة وشراب الفطائر"
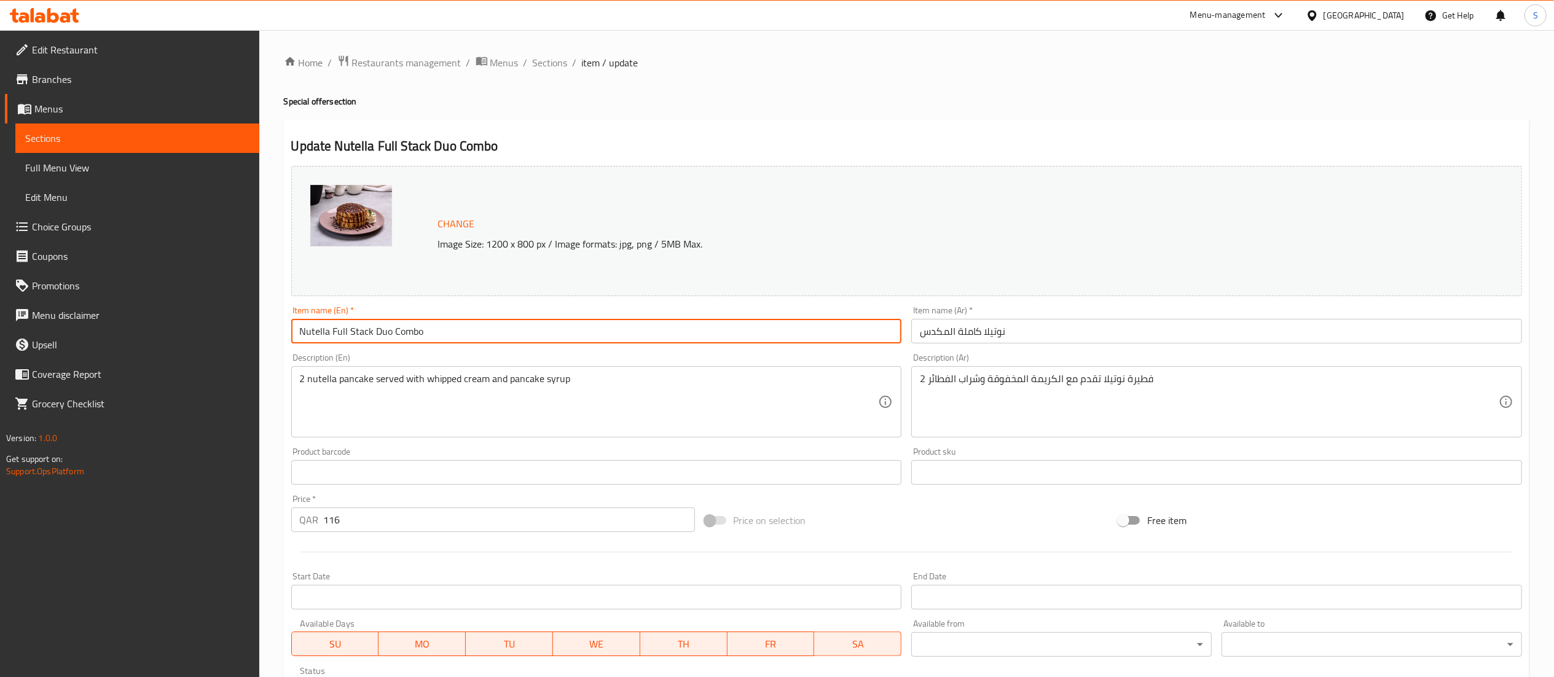
drag, startPoint x: 556, startPoint y: 324, endPoint x: 171, endPoint y: 365, distance: 387.5
click at [171, 365] on div "Edit Restaurant Branches Menus Sections Full Menu View Edit Menu Choice Groups …" at bounding box center [777, 458] width 1554 height 856
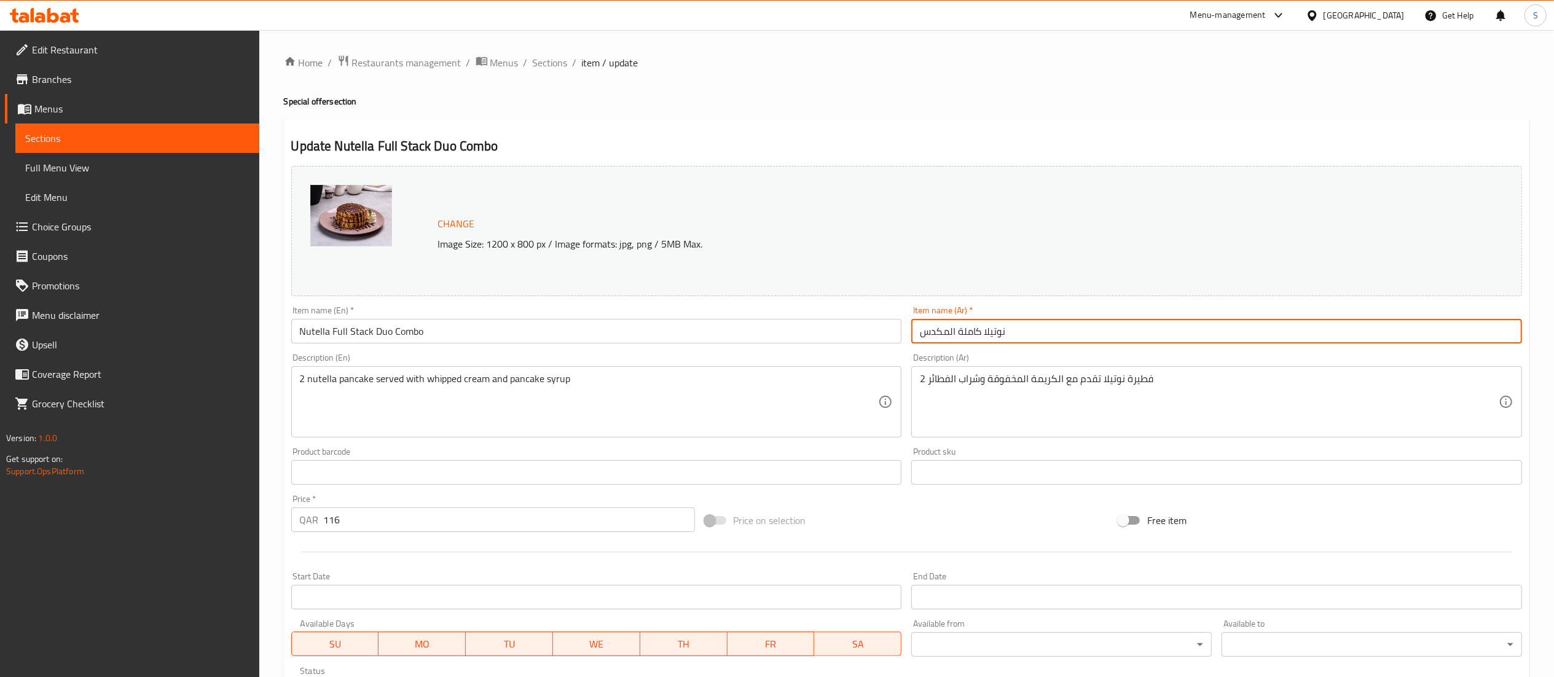
drag, startPoint x: 1013, startPoint y: 338, endPoint x: 905, endPoint y: 334, distance: 108.2
click at [905, 334] on div "Change Image Size: 1200 x 800 px / Image formats: jpg, png / 5MB Max. Item name…" at bounding box center [906, 435] width 1241 height 548
paste input "ومبو كاملة"
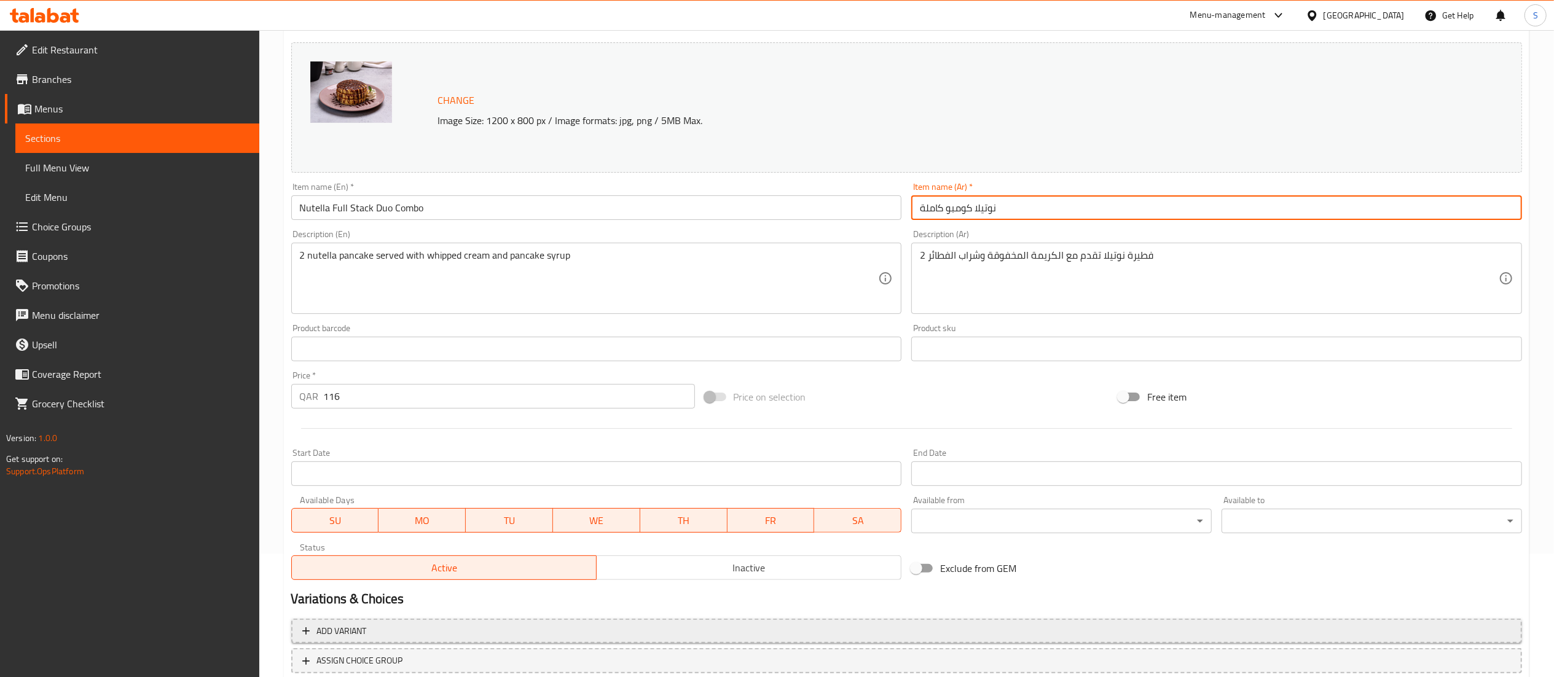
scroll to position [208, 0]
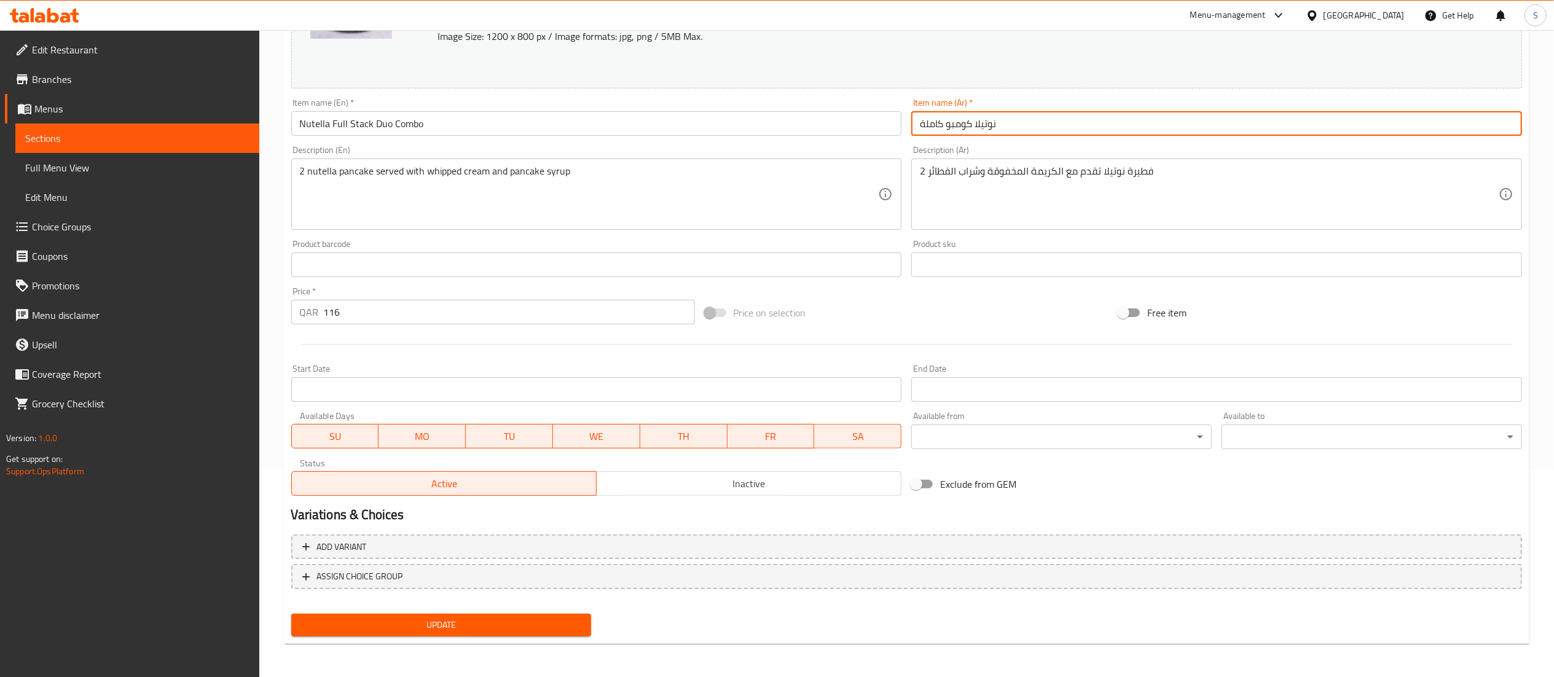
type input "نوتيلا كومبو كاملة"
click at [403, 619] on span "Update" at bounding box center [441, 625] width 281 height 15
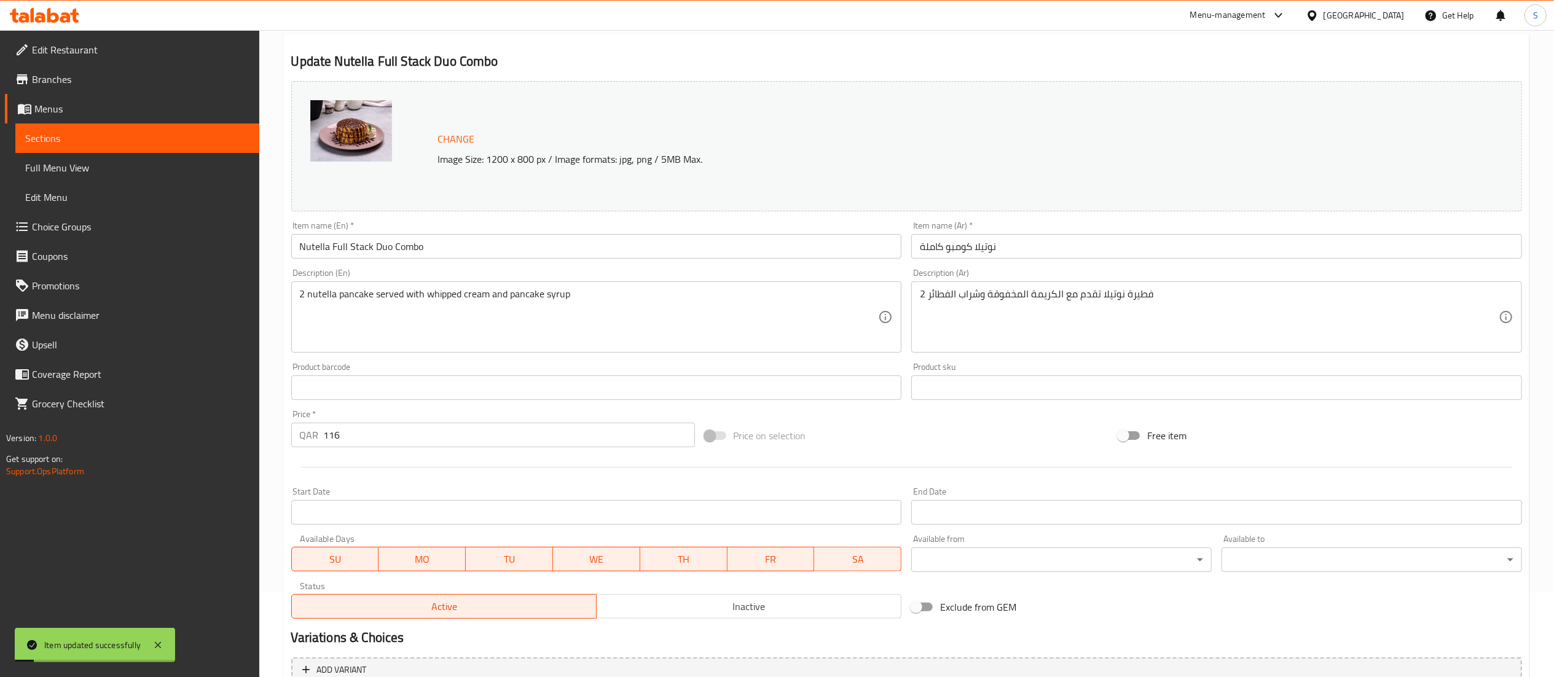
scroll to position [0, 0]
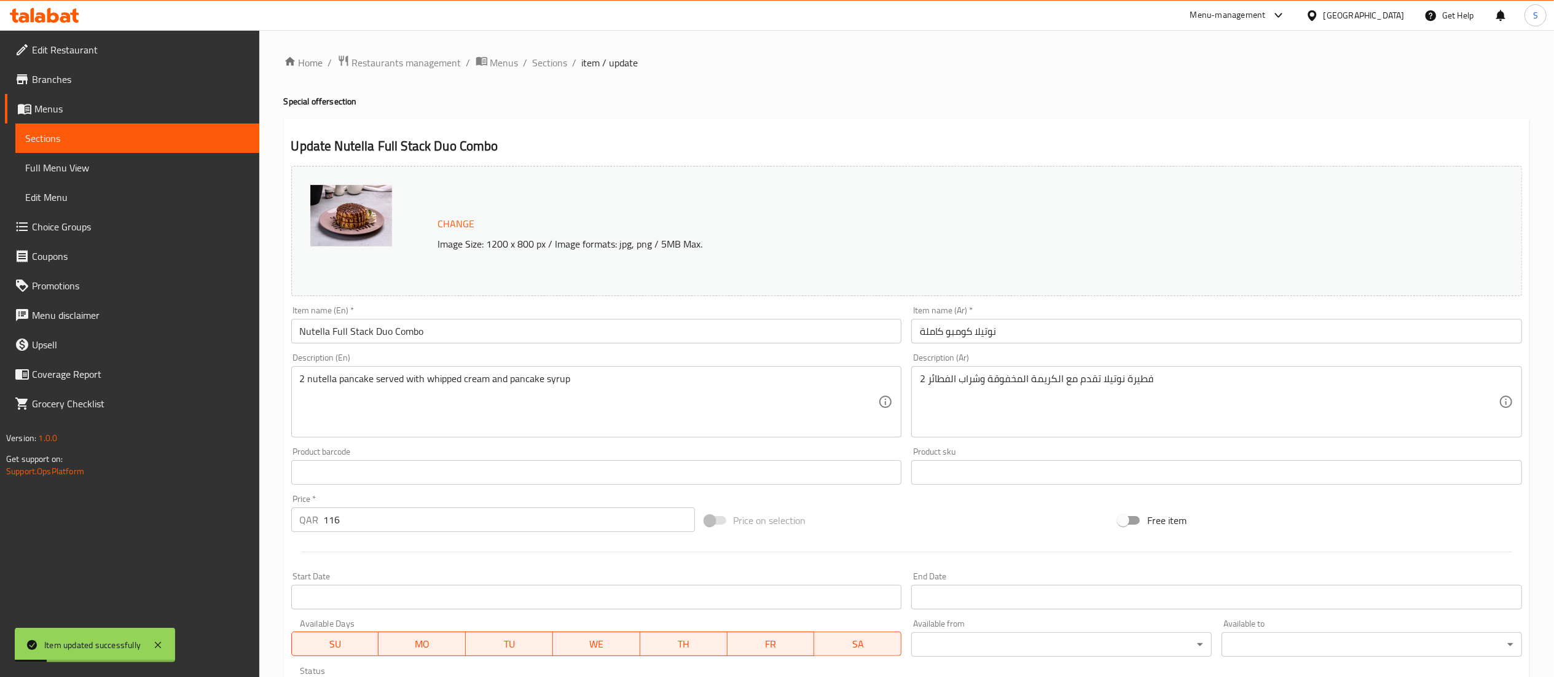
drag, startPoint x: 561, startPoint y: 59, endPoint x: 626, endPoint y: 92, distance: 72.6
click at [560, 59] on span "Sections" at bounding box center [550, 62] width 35 height 15
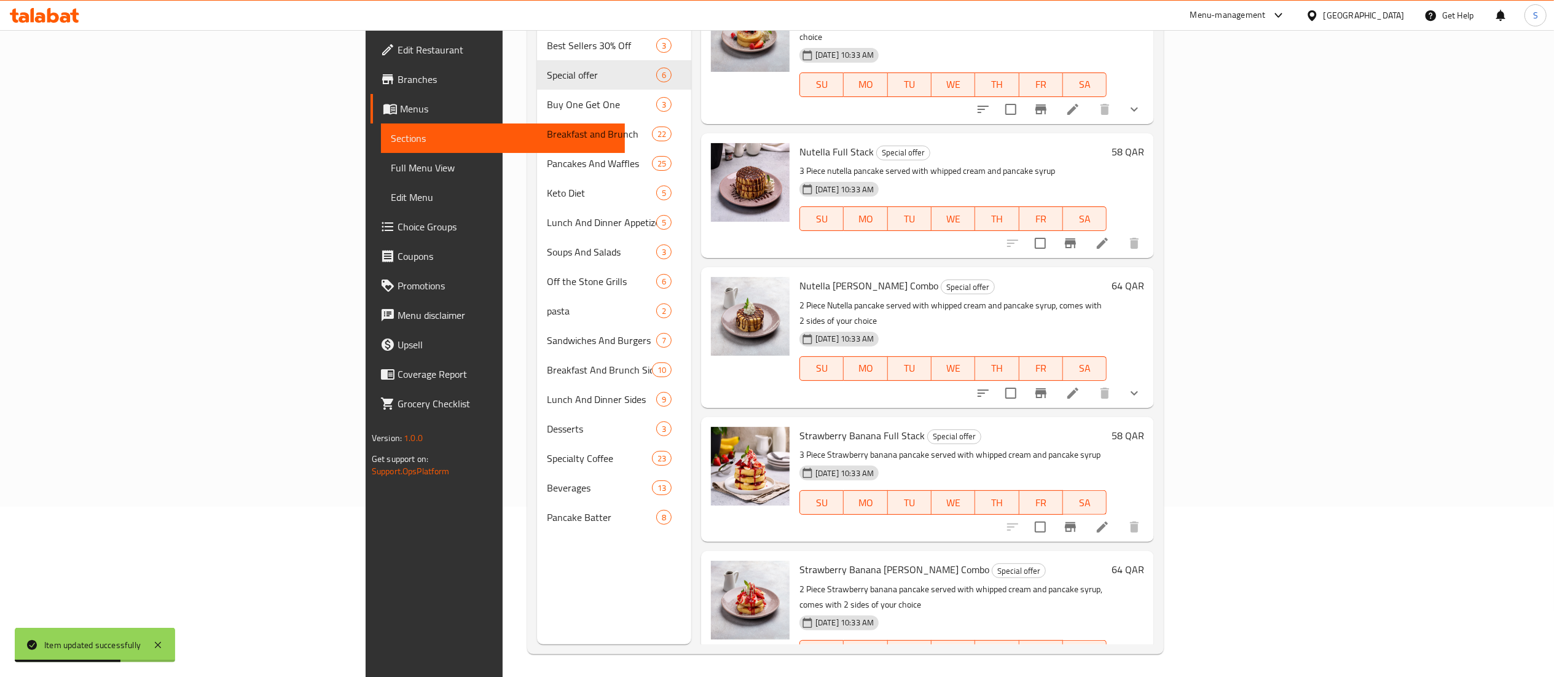
scroll to position [173, 0]
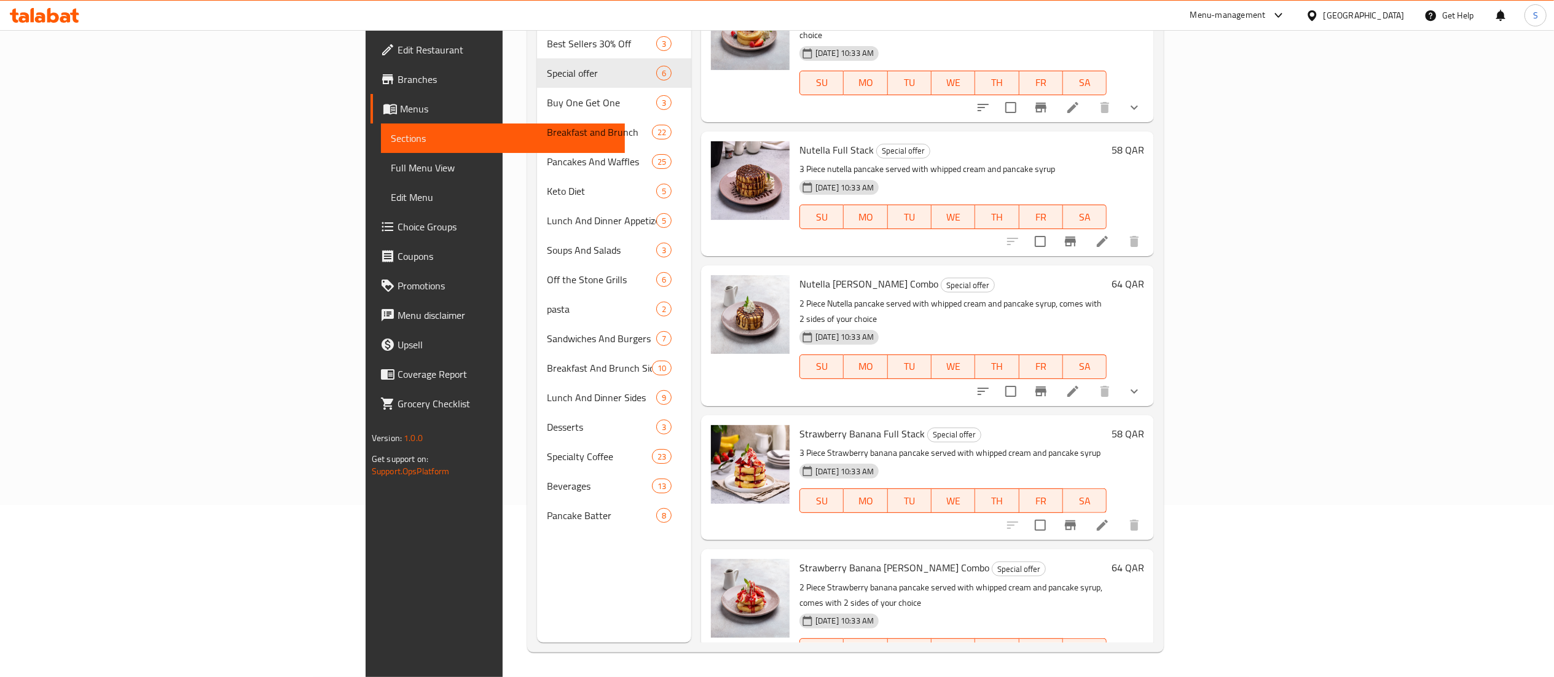
click at [950, 384] on icon at bounding box center [1073, 391] width 15 height 15
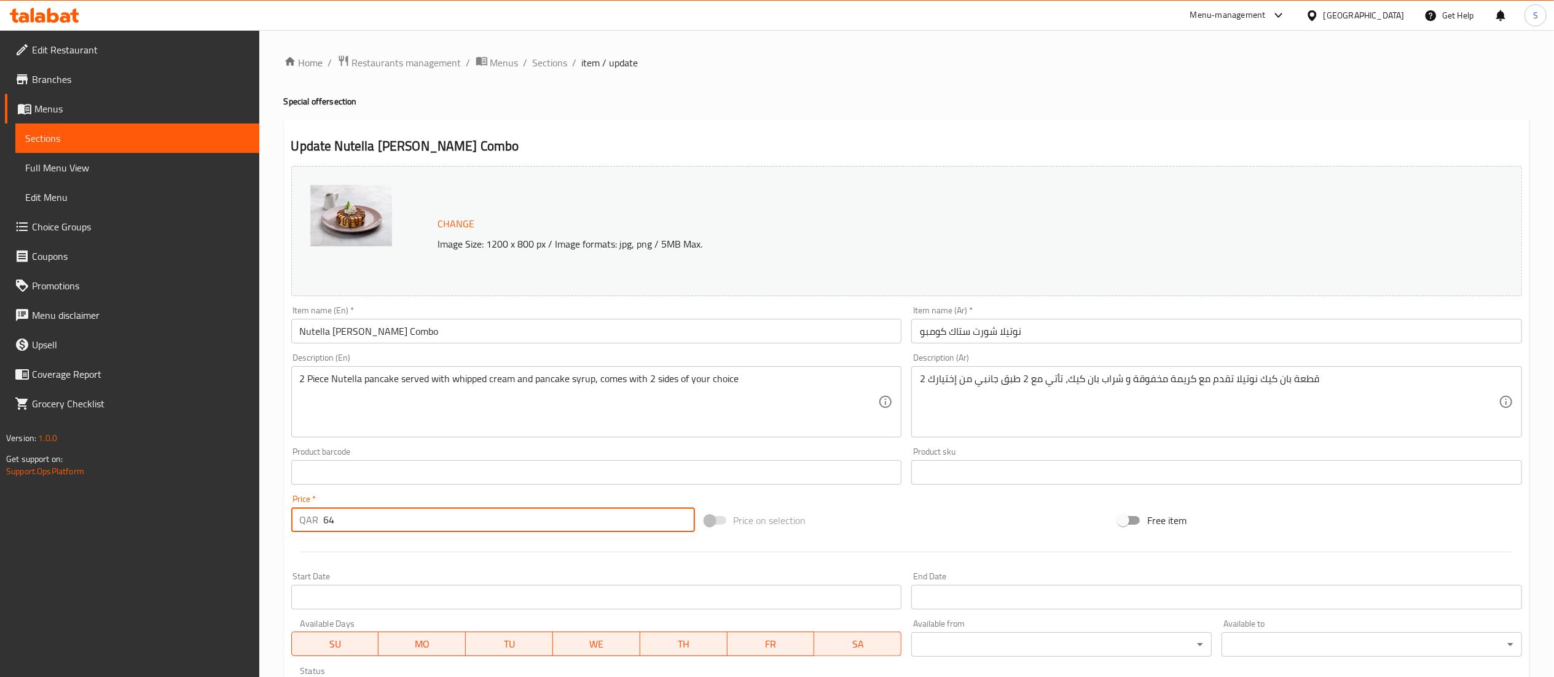
drag, startPoint x: 394, startPoint y: 528, endPoint x: 280, endPoint y: 528, distance: 113.7
click at [280, 528] on div "Home / Restaurants management / Menus / Sections / item / update Special offer …" at bounding box center [906, 468] width 1295 height 876
type input "88"
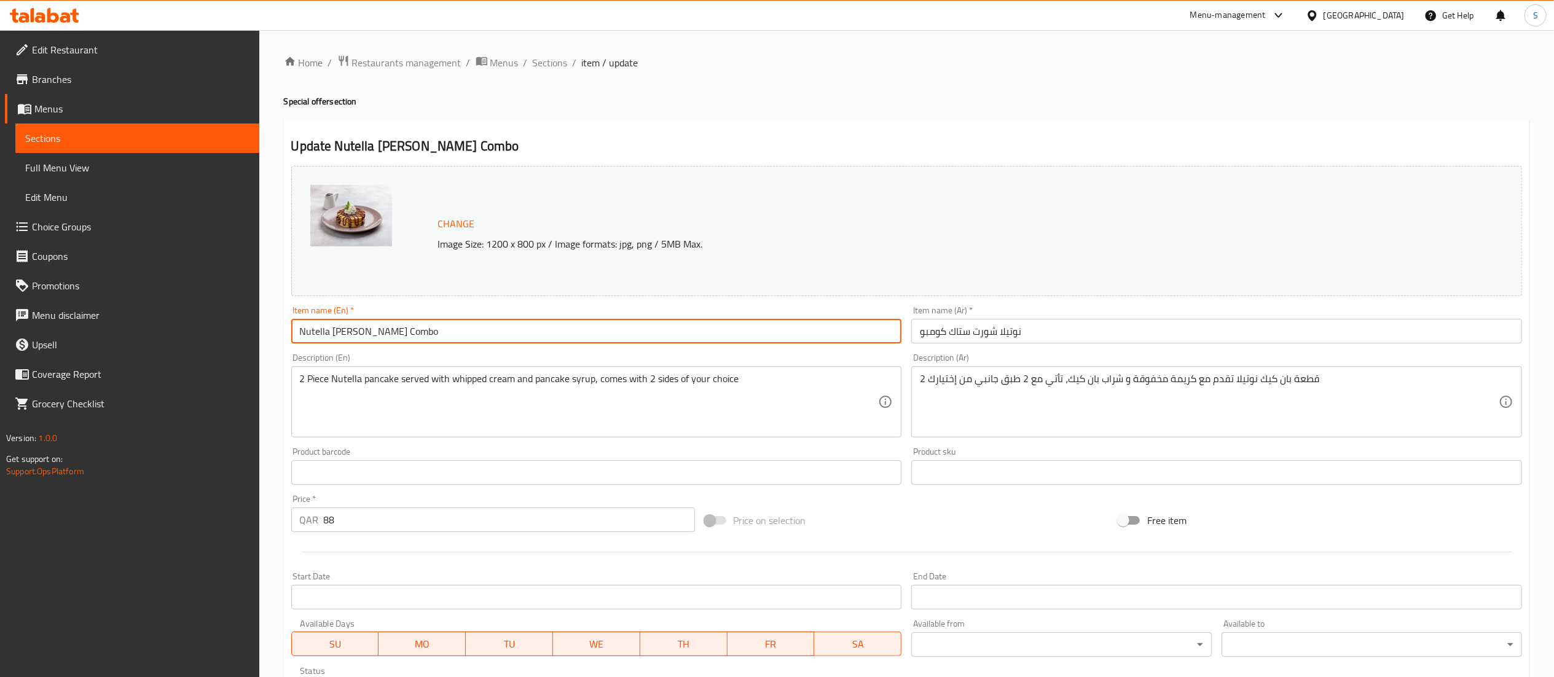
click at [424, 331] on input "Nutella [PERSON_NAME] Combo" at bounding box center [596, 331] width 611 height 25
click at [381, 334] on input "Nutella [PERSON_NAME] Combo" at bounding box center [596, 331] width 611 height 25
drag, startPoint x: 445, startPoint y: 329, endPoint x: 253, endPoint y: 341, distance: 192.1
click at [253, 341] on div "Edit Restaurant Branches Menus Sections Full Menu View Edit Menu Choice Groups …" at bounding box center [777, 468] width 1554 height 876
type input "Nutella [PERSON_NAME] Duo Combo"
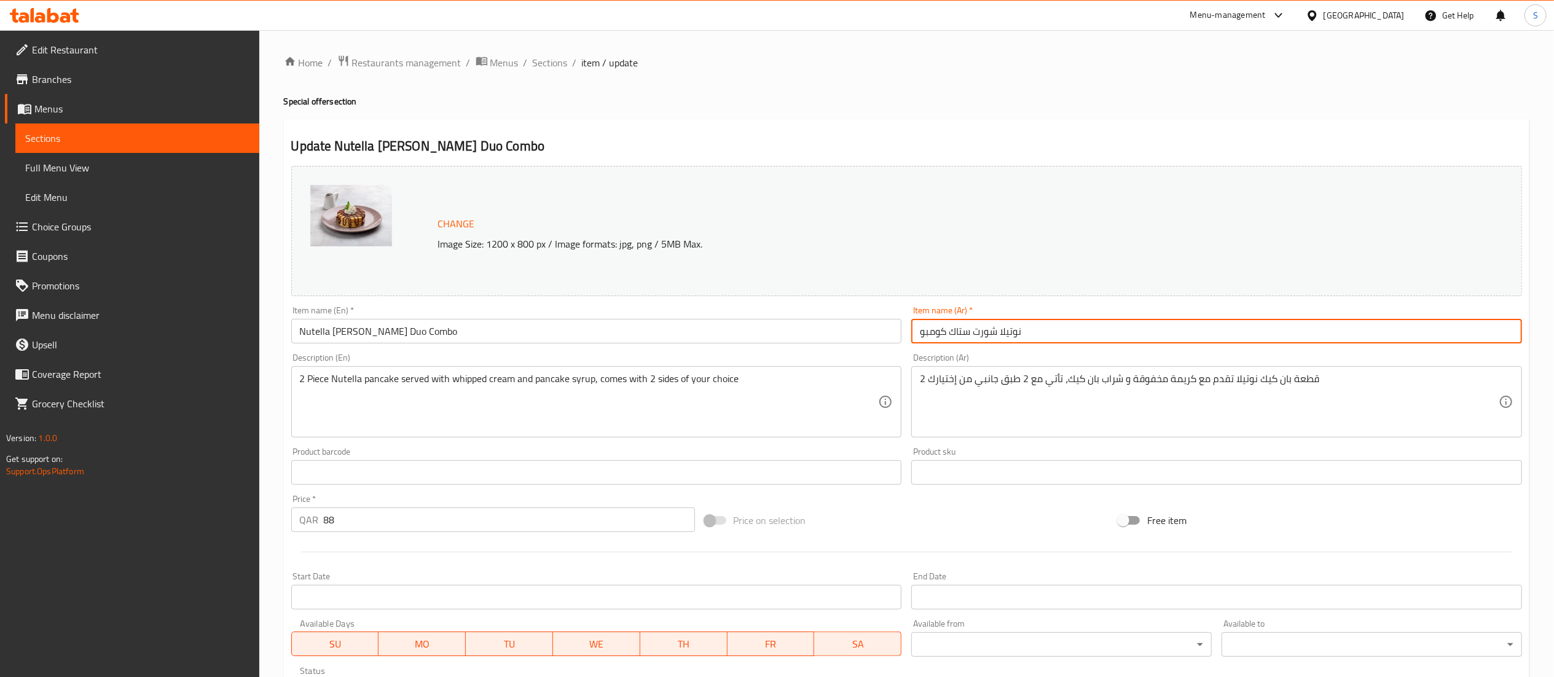
drag, startPoint x: 1040, startPoint y: 321, endPoint x: 851, endPoint y: 334, distance: 189.7
click at [851, 334] on div "Change Image Size: 1200 x 800 px / Image formats: jpg, png / 5MB Max. Item name…" at bounding box center [906, 435] width 1241 height 548
paste input "ديو"
type input "نوتيلا شورت ستاك ديو كومبو"
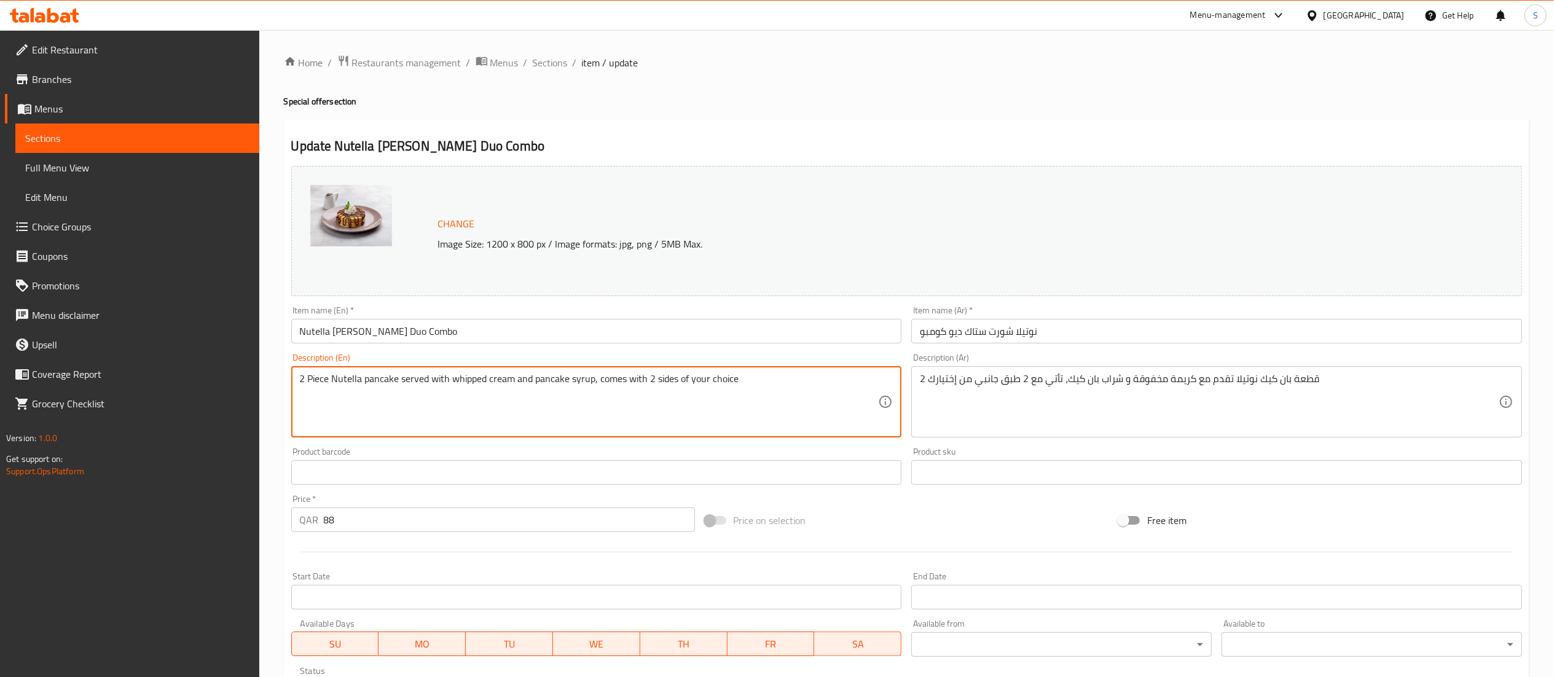
drag, startPoint x: 329, startPoint y: 380, endPoint x: 308, endPoint y: 380, distance: 21.5
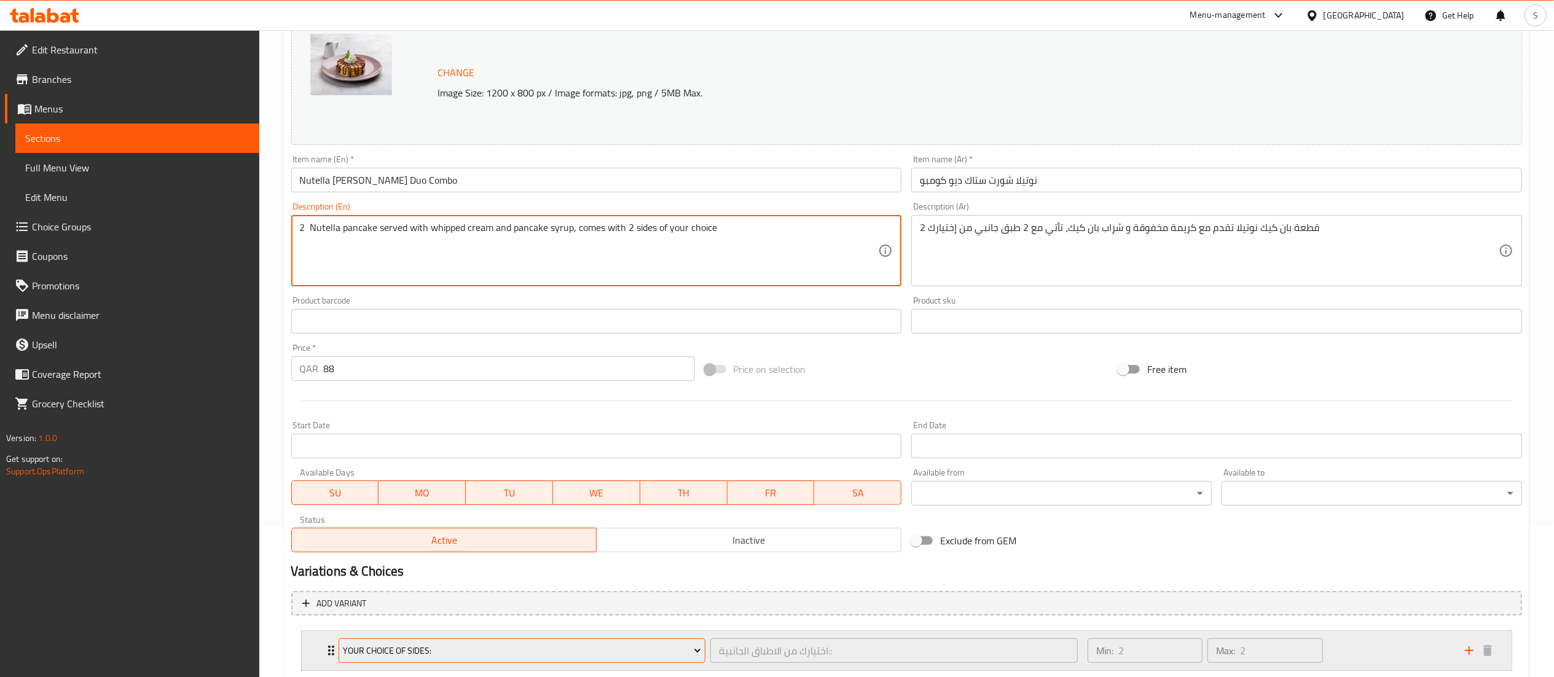
scroll to position [229, 0]
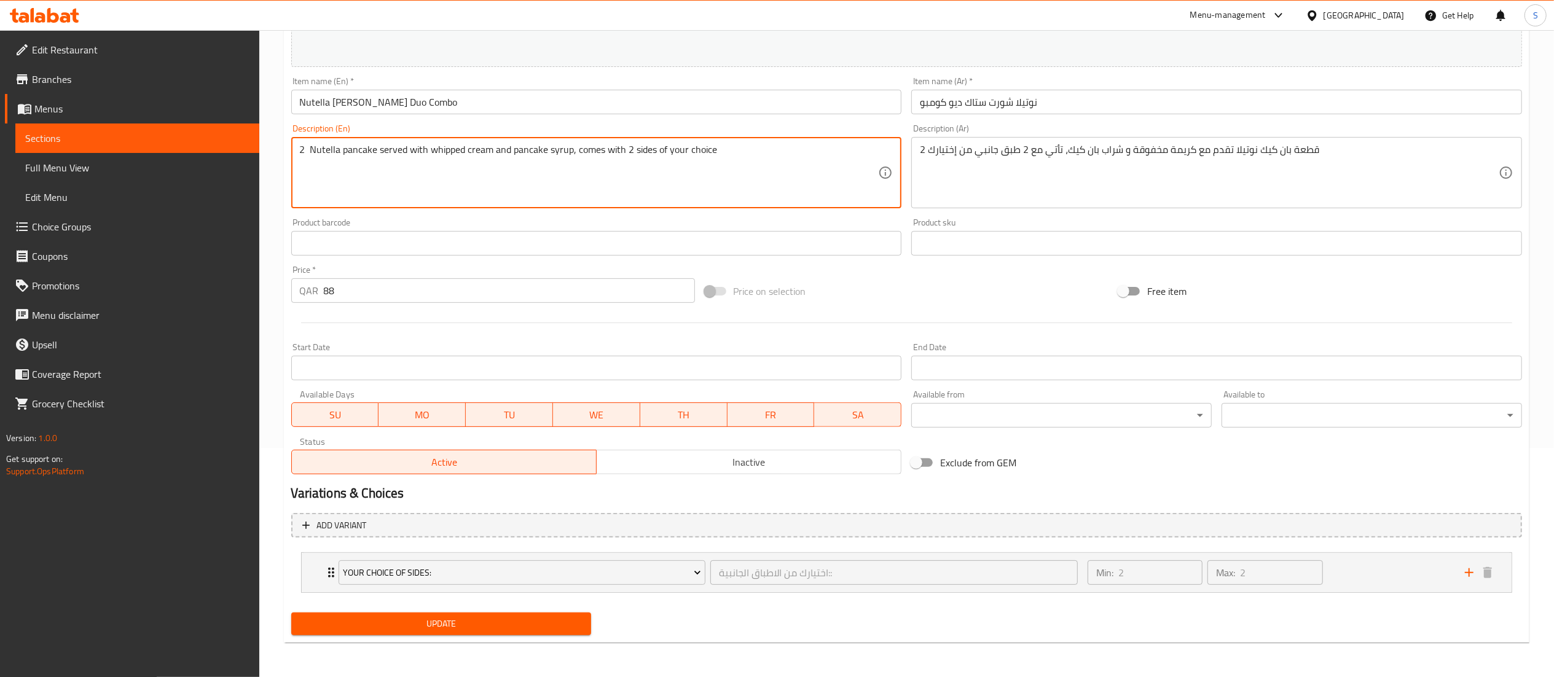
type textarea "2 Nutella pancake served with whipped cream and pancake syrup, comes with 2 sid…"
click at [402, 616] on span "Update" at bounding box center [441, 623] width 281 height 15
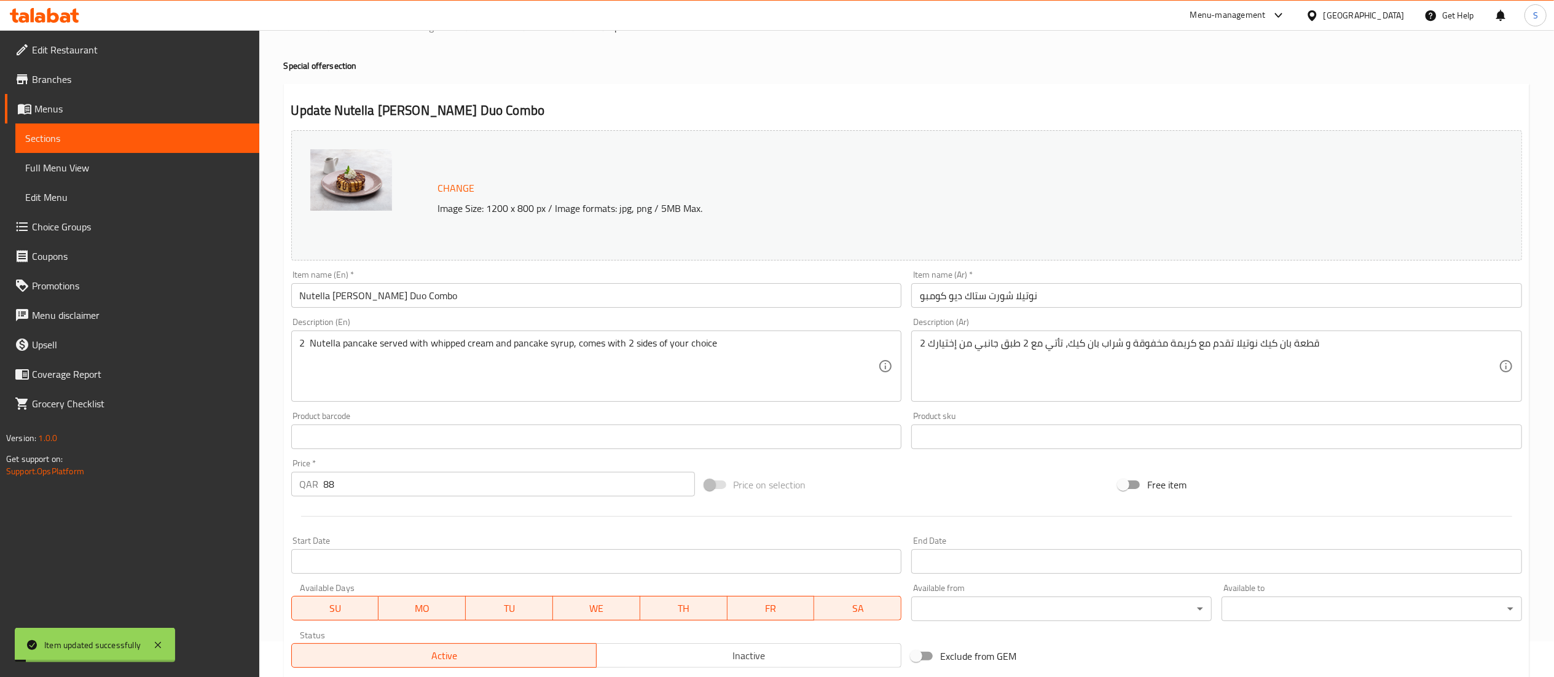
scroll to position [0, 0]
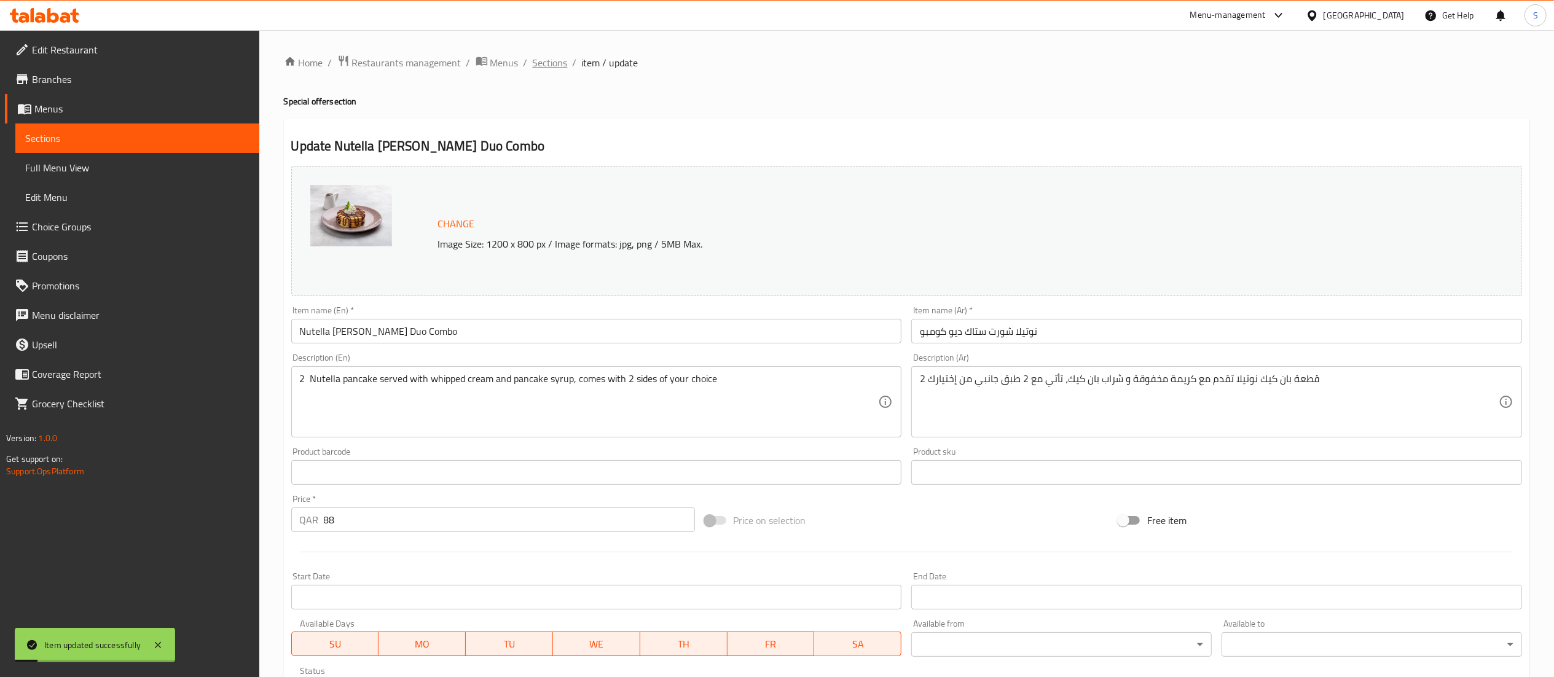
click at [549, 65] on span "Sections" at bounding box center [550, 62] width 35 height 15
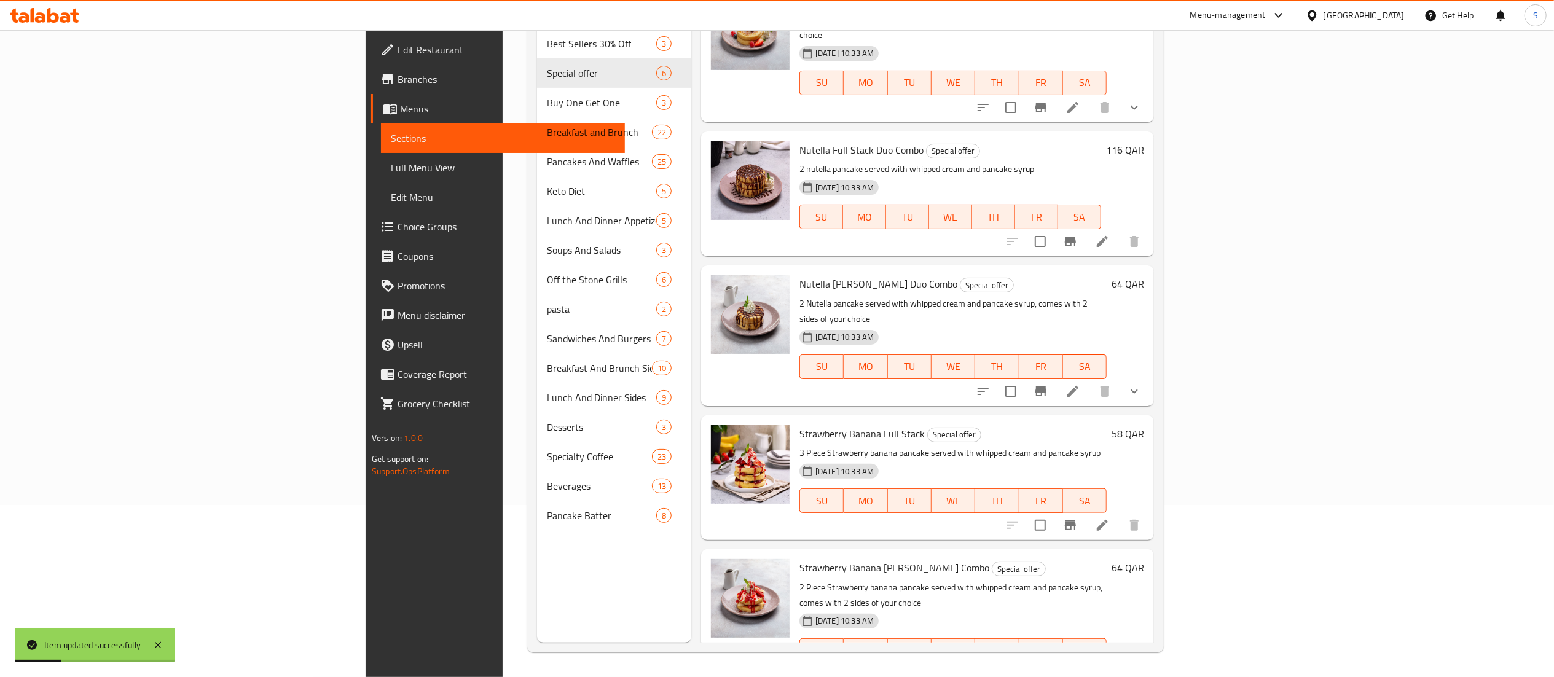
scroll to position [173, 0]
click at [950, 518] on icon at bounding box center [1102, 525] width 15 height 15
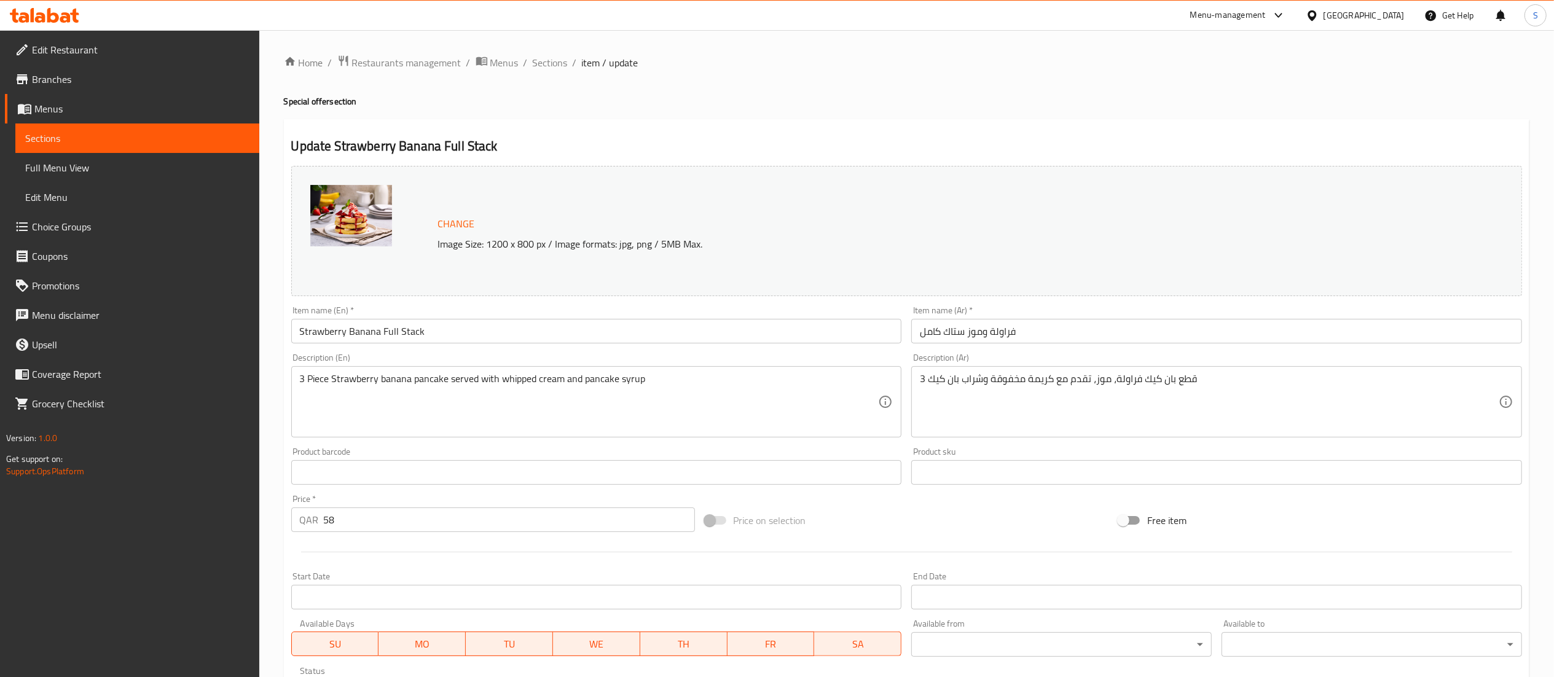
click at [446, 329] on input "Strawberry Banana Full Stack" at bounding box center [596, 331] width 611 height 25
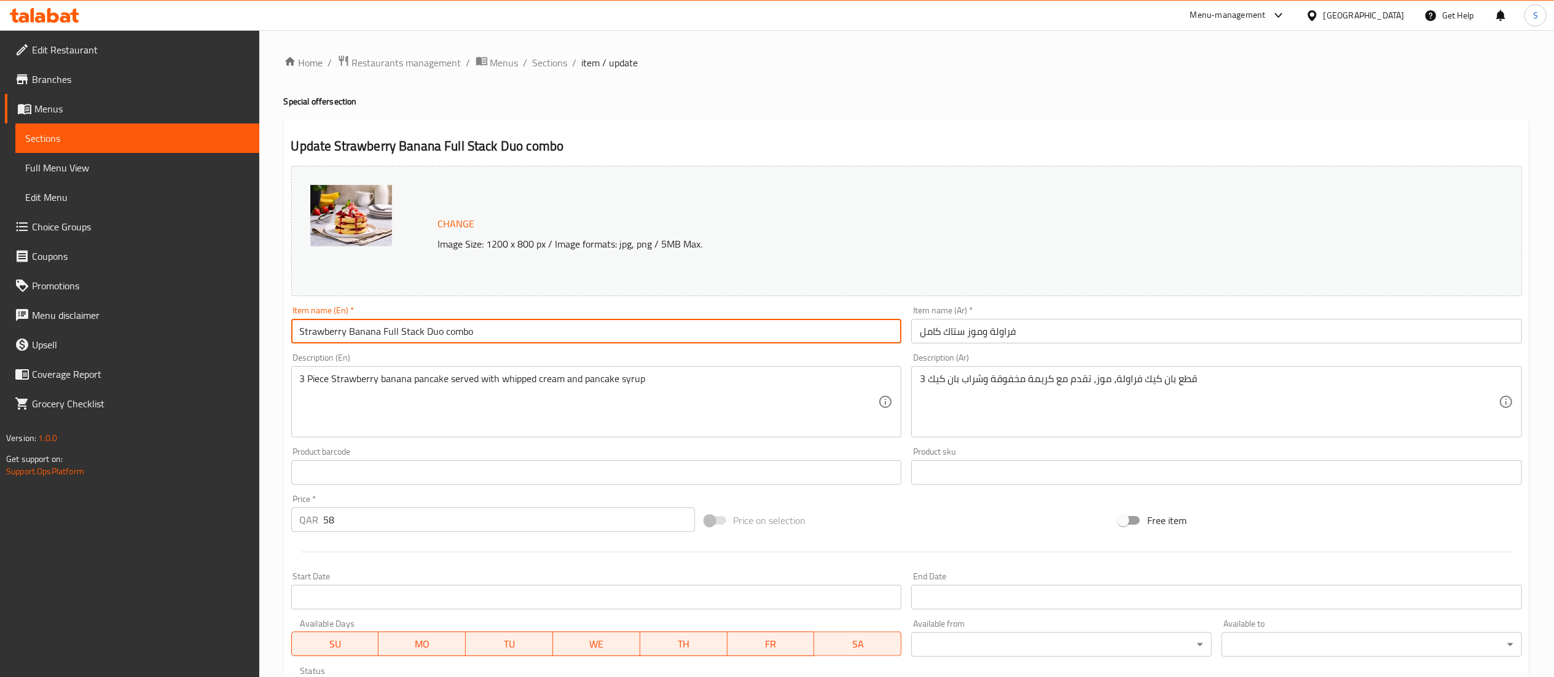
drag, startPoint x: 494, startPoint y: 334, endPoint x: 73, endPoint y: 358, distance: 422.3
click at [73, 358] on div "Edit Restaurant Branches Menus Sections Full Menu View Edit Menu Choice Groups …" at bounding box center [777, 458] width 1554 height 856
click at [440, 336] on input "Strawberry Banana Full Stack Duo combo" at bounding box center [596, 331] width 611 height 25
click at [446, 332] on input "Strawberry Banana Full Stack Duo combo" at bounding box center [596, 331] width 611 height 25
drag, startPoint x: 500, startPoint y: 332, endPoint x: 232, endPoint y: 326, distance: 267.4
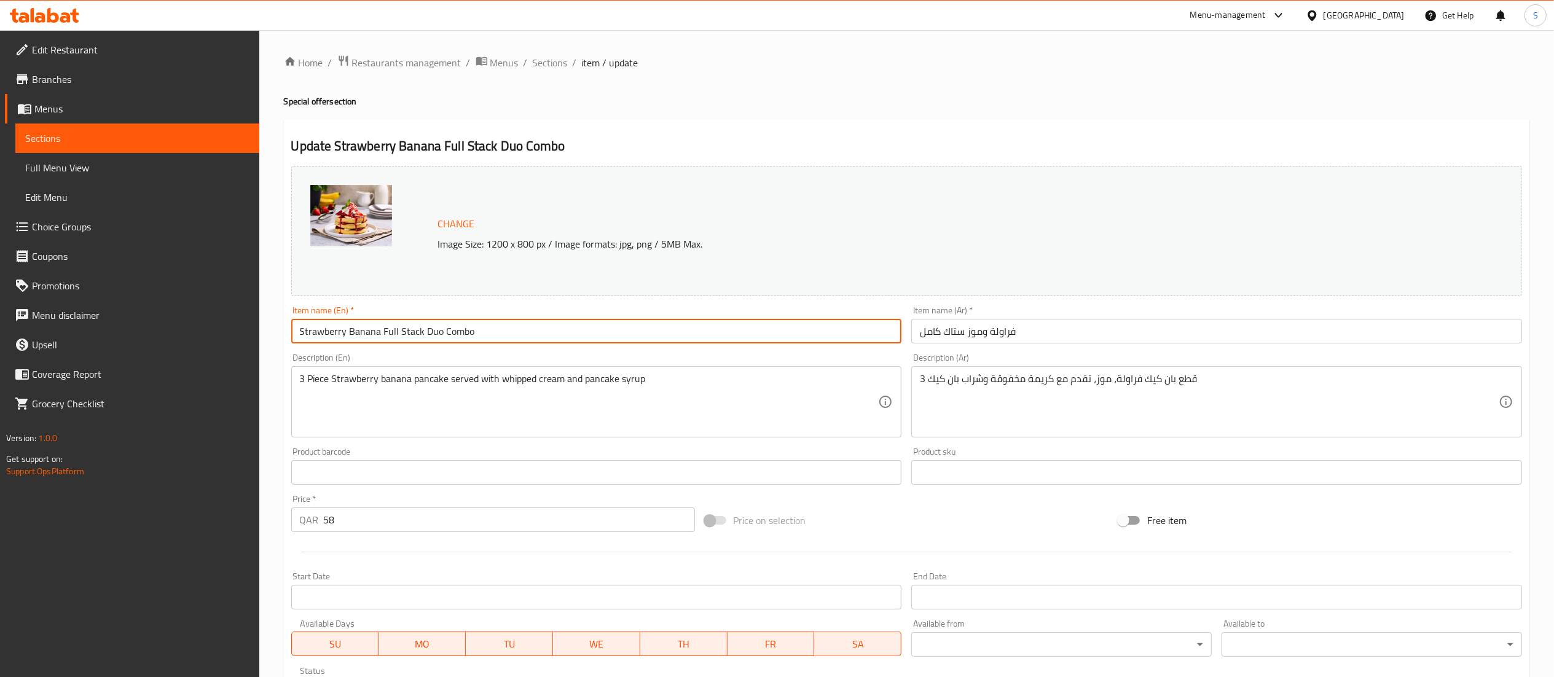
click at [232, 326] on div "Edit Restaurant Branches Menus Sections Full Menu View Edit Menu Choice Groups …" at bounding box center [777, 458] width 1554 height 856
type input "Strawberry Banana Full Stack Duo Combo"
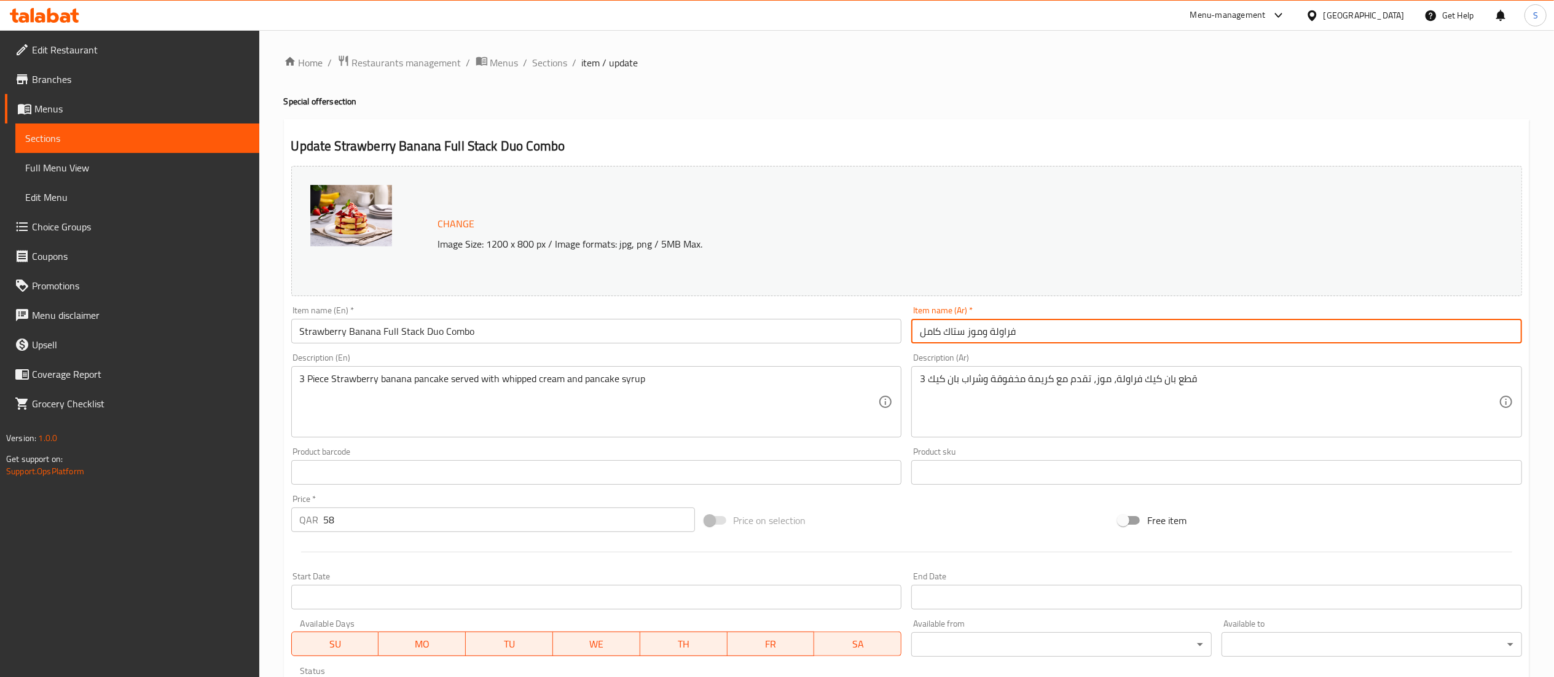
drag, startPoint x: 1067, startPoint y: 333, endPoint x: 853, endPoint y: 336, distance: 213.9
click at [853, 336] on div "Change Image Size: 1200 x 800 px / Image formats: jpg, png / 5MB Max. Item name…" at bounding box center [906, 435] width 1241 height 548
paste input "زيج الفراولة والموز ال"
type input "مزيج الفراولة والموز الكامل"
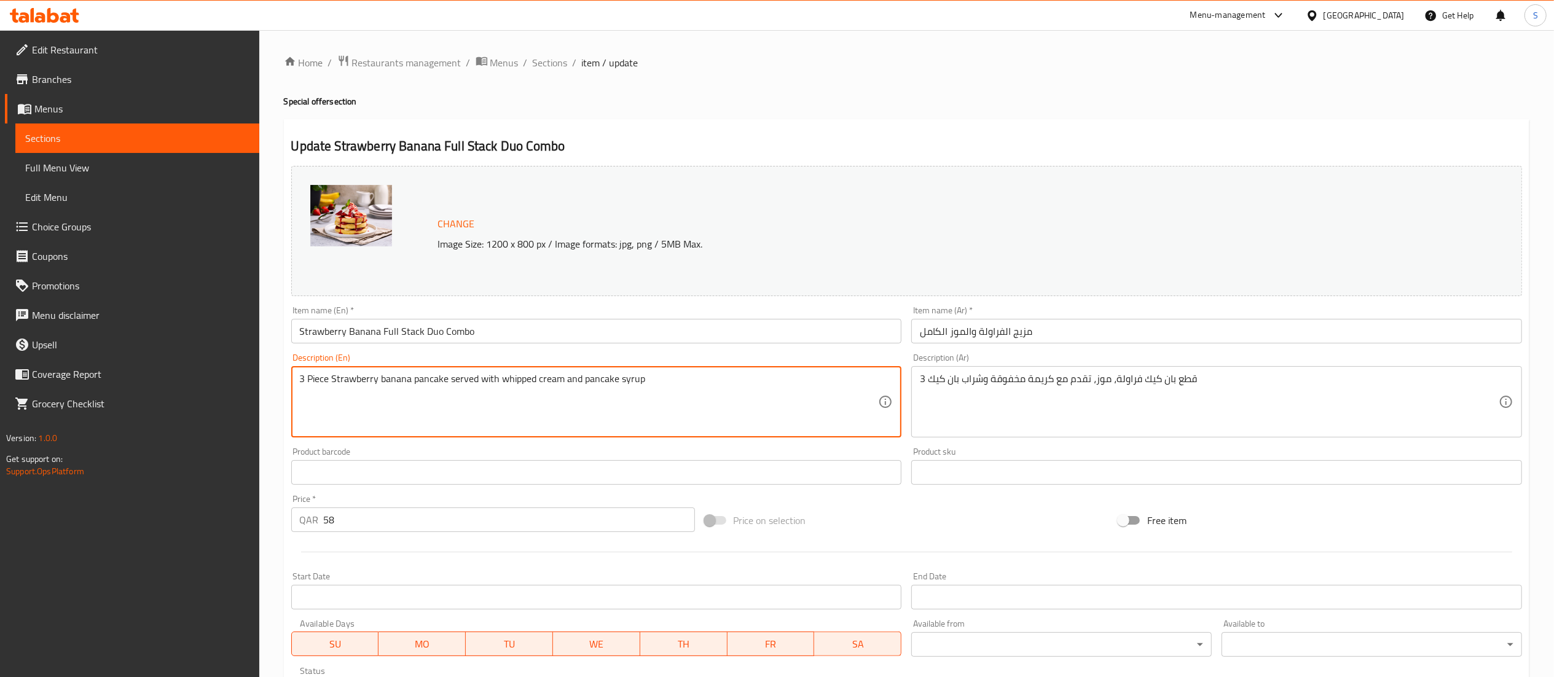
drag, startPoint x: 308, startPoint y: 380, endPoint x: 301, endPoint y: 380, distance: 7.4
click at [300, 380] on textarea "3 Piece Strawberry banana pancake served with whipped cream and pancake syrup" at bounding box center [589, 402] width 579 height 58
drag, startPoint x: 329, startPoint y: 381, endPoint x: 259, endPoint y: 393, distance: 71.1
click at [259, 393] on div "Home / Restaurants management / Menus / Sections / item / update Special offer …" at bounding box center [906, 458] width 1295 height 856
type textarea "2 Strawberry banana pancake served with whipped cream and pancake syrup"
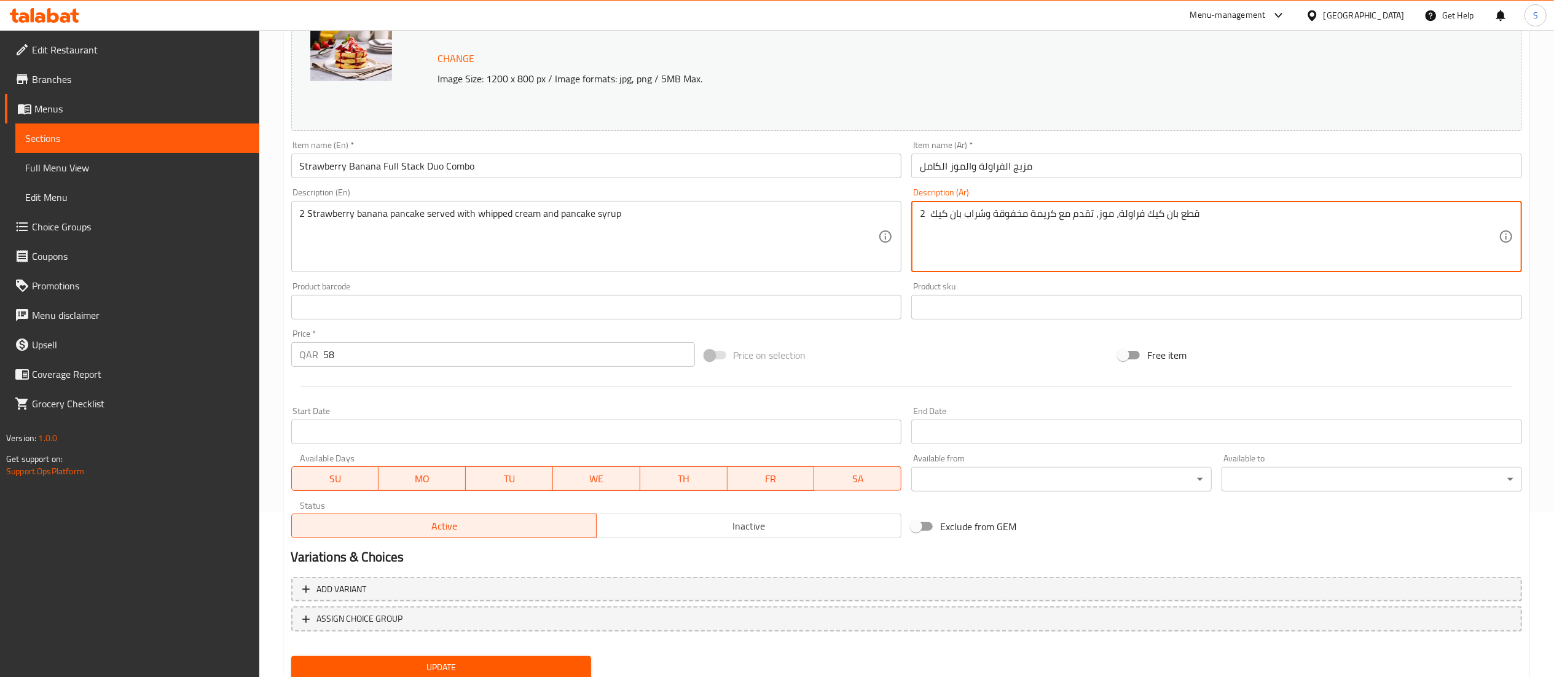
scroll to position [208, 0]
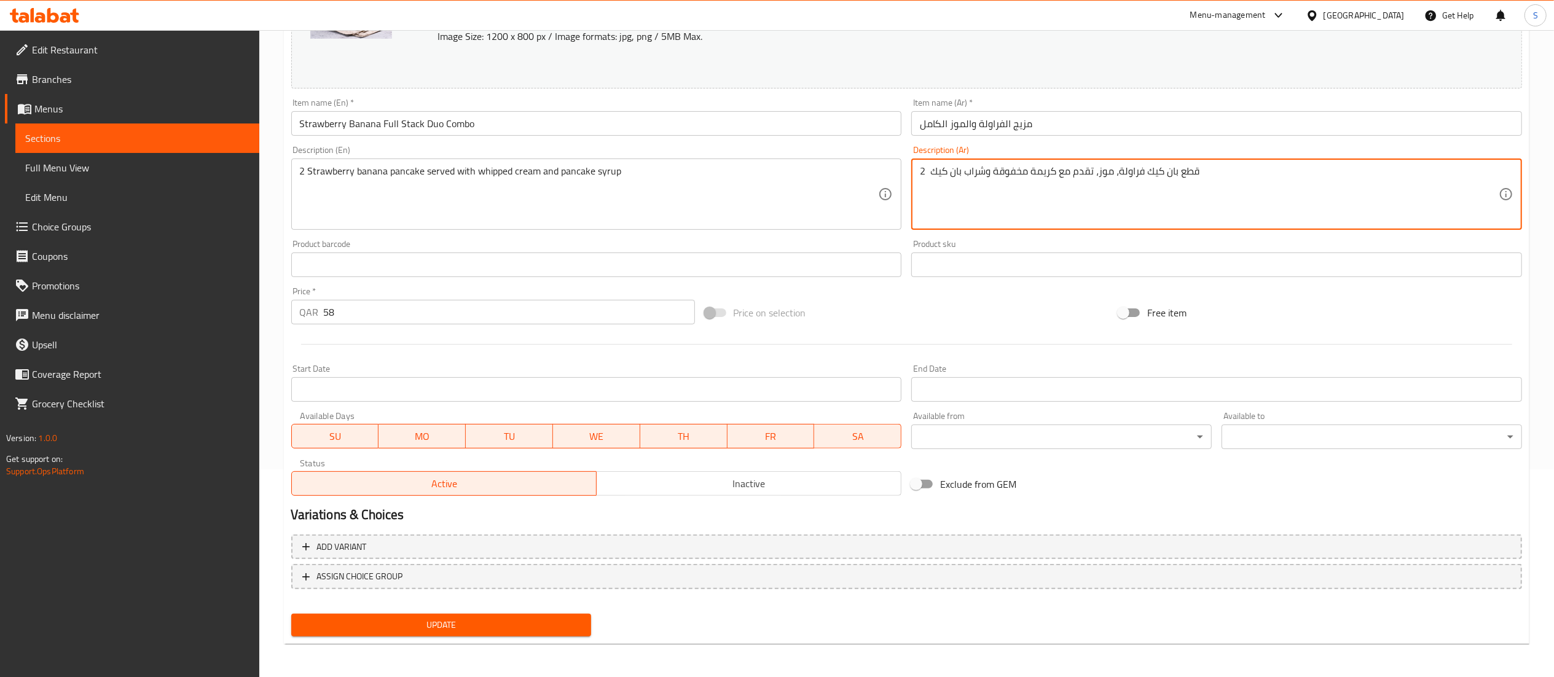
type textarea "2 قطع بان كيك فراولة، موز، تقدم مع كريمة مخفوقة وشراب بان كيك"
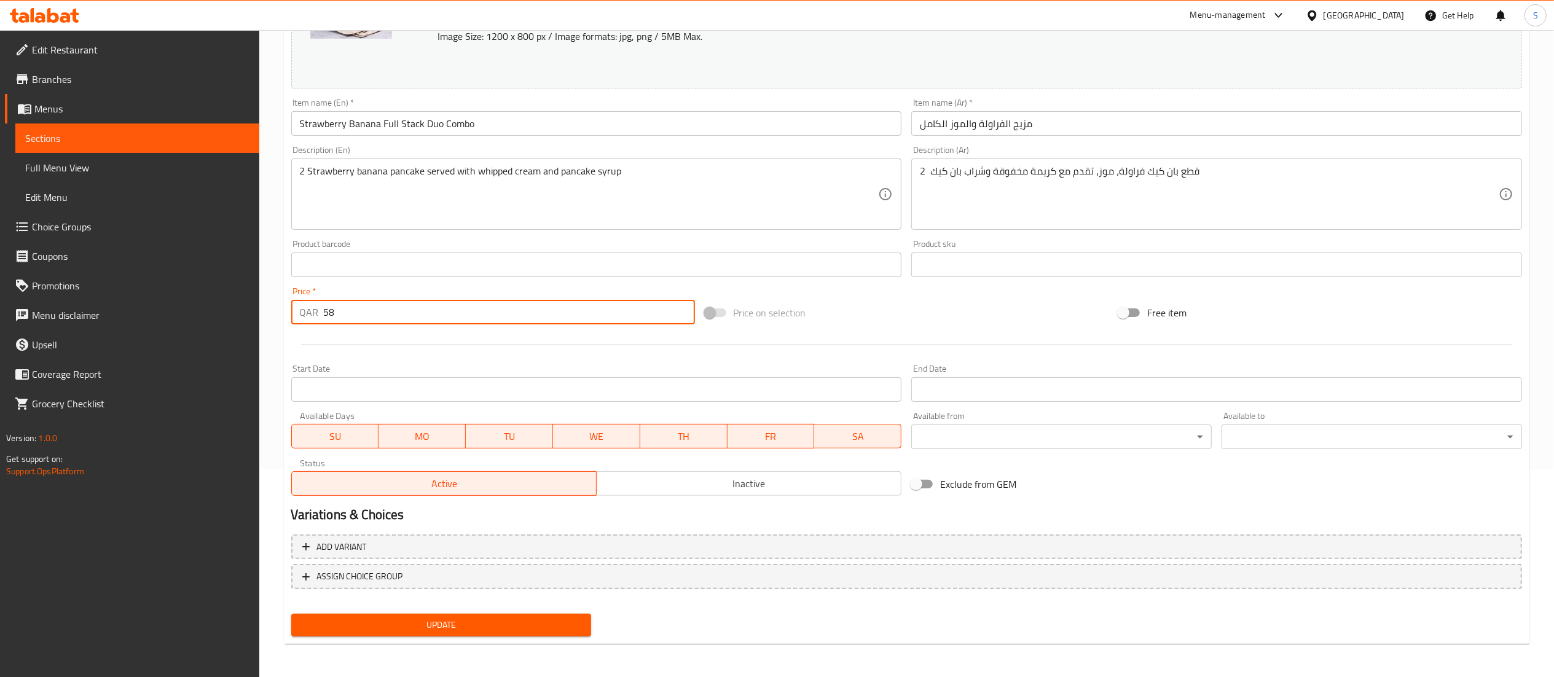
drag, startPoint x: 409, startPoint y: 312, endPoint x: 318, endPoint y: 317, distance: 91.1
click at [318, 317] on div "QAR 58 Price *" at bounding box center [493, 312] width 404 height 25
type input "116"
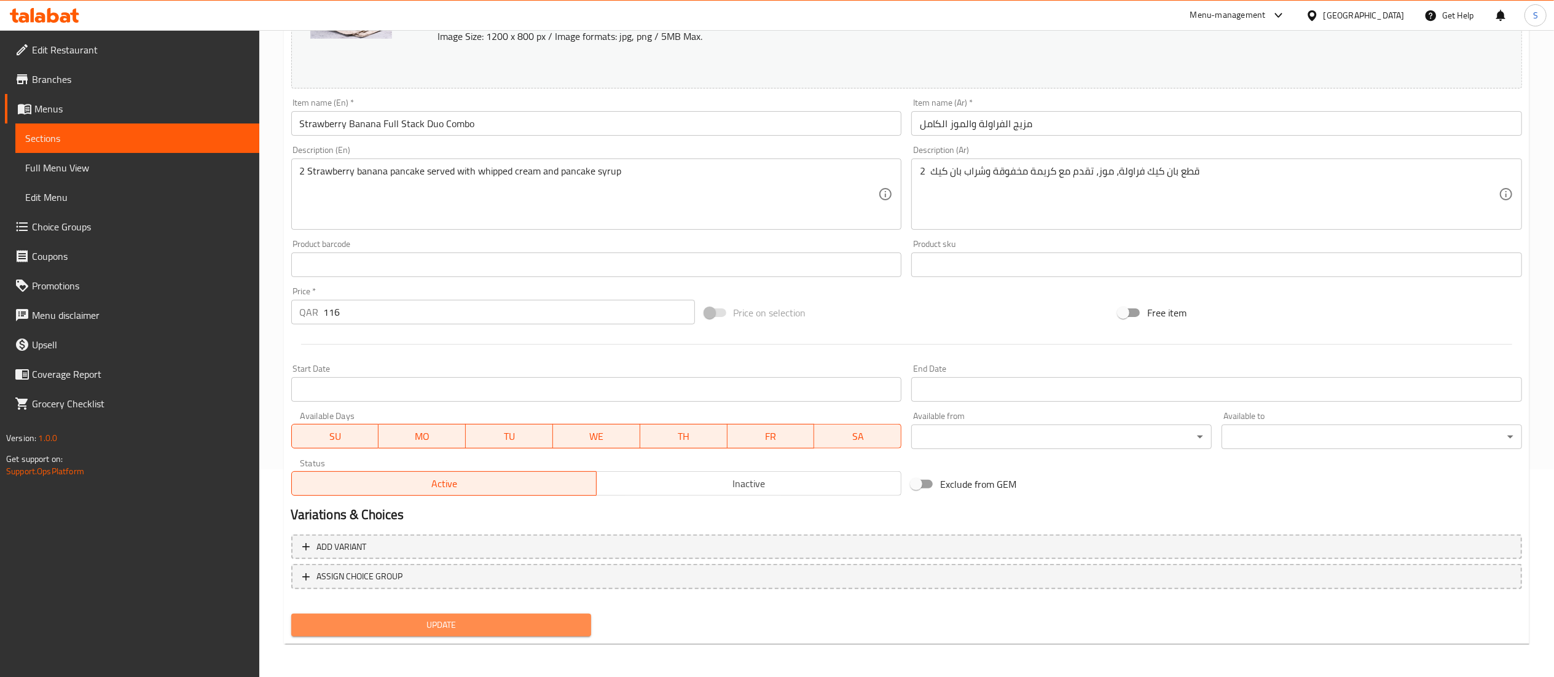
click at [347, 626] on span "Update" at bounding box center [441, 625] width 281 height 15
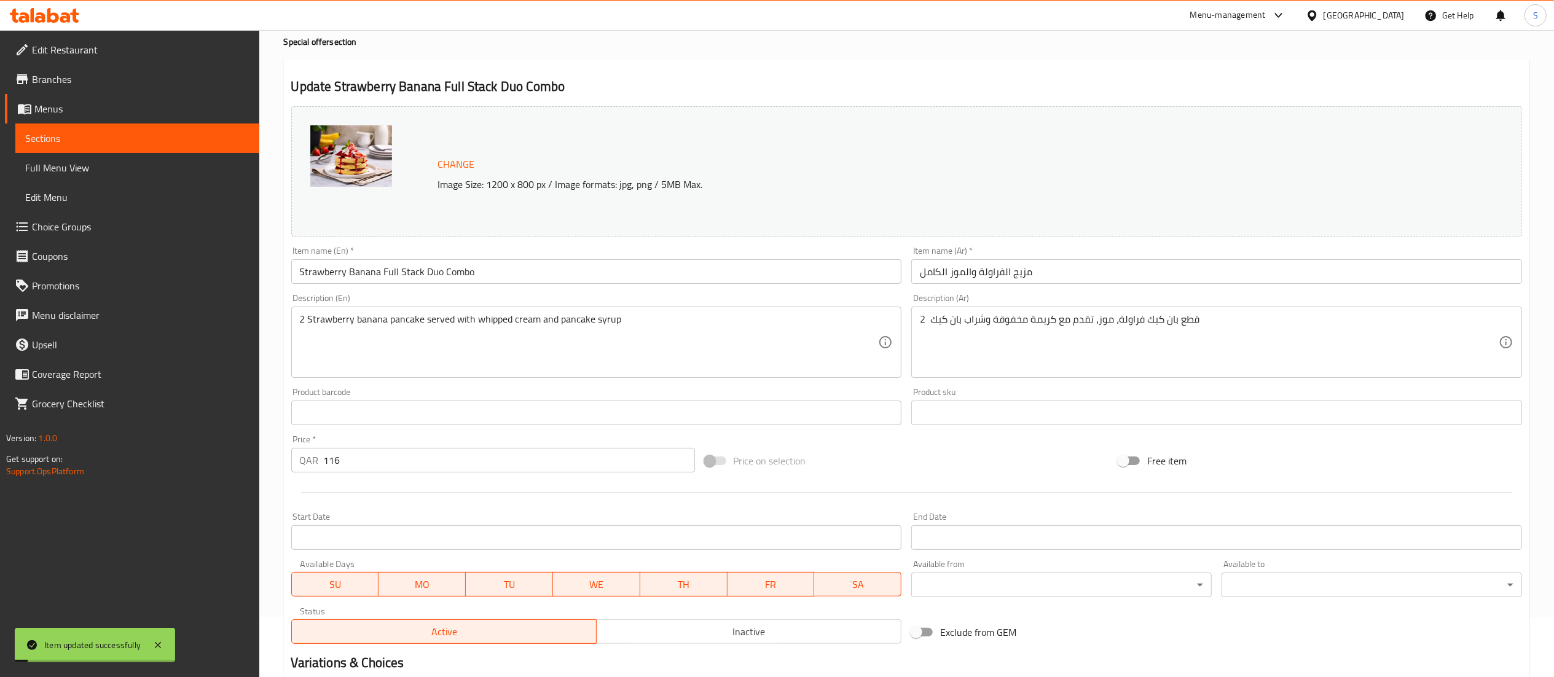
scroll to position [0, 0]
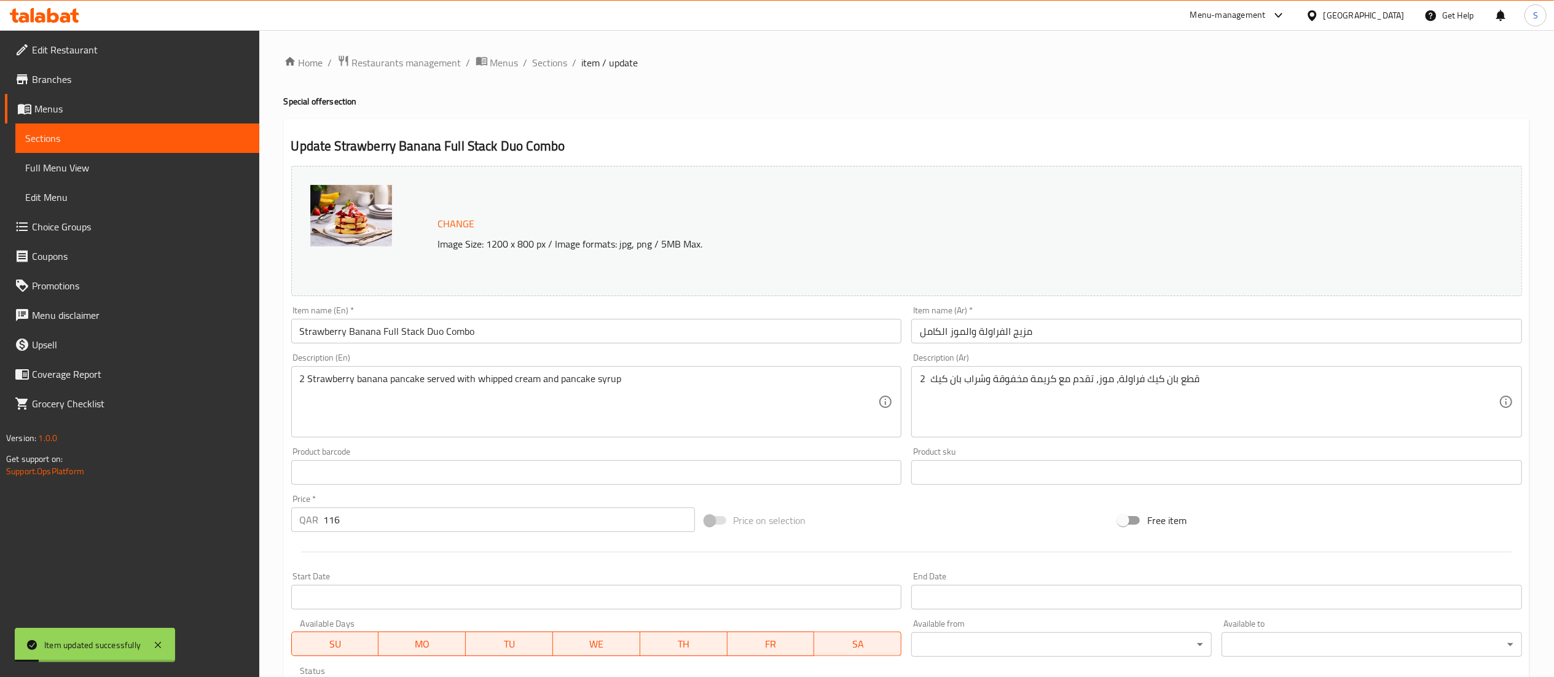
drag, startPoint x: 551, startPoint y: 59, endPoint x: 553, endPoint y: 87, distance: 28.3
click at [551, 59] on span "Sections" at bounding box center [550, 62] width 35 height 15
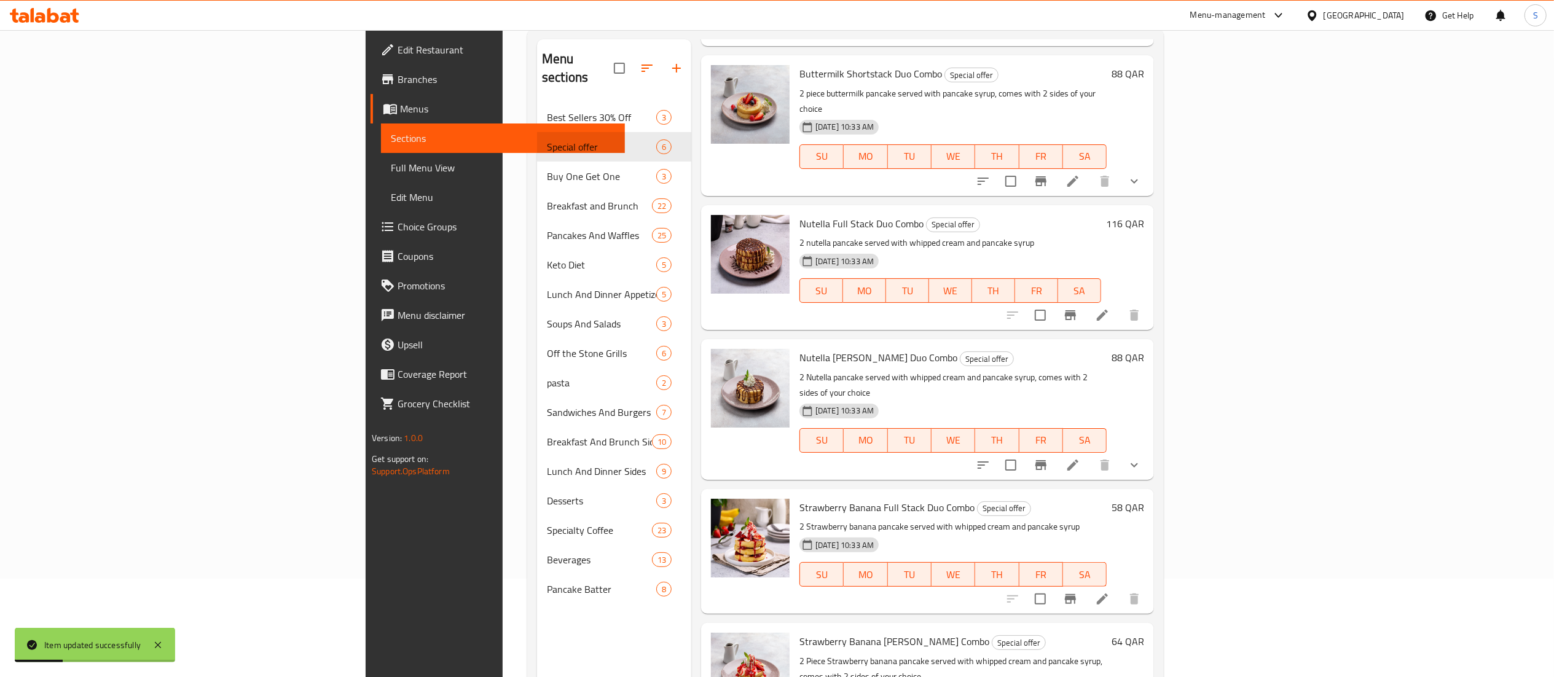
scroll to position [173, 0]
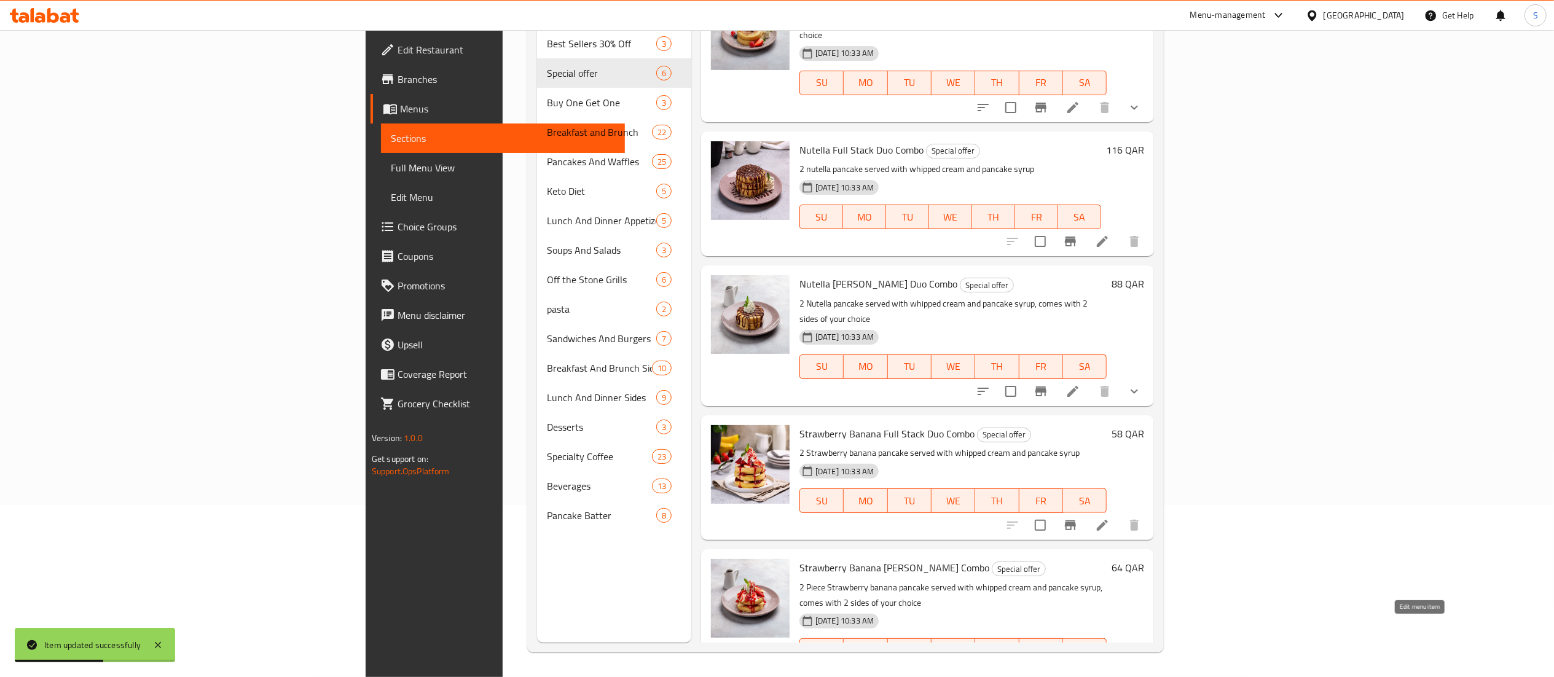
click at [950, 653] on icon at bounding box center [1073, 675] width 15 height 15
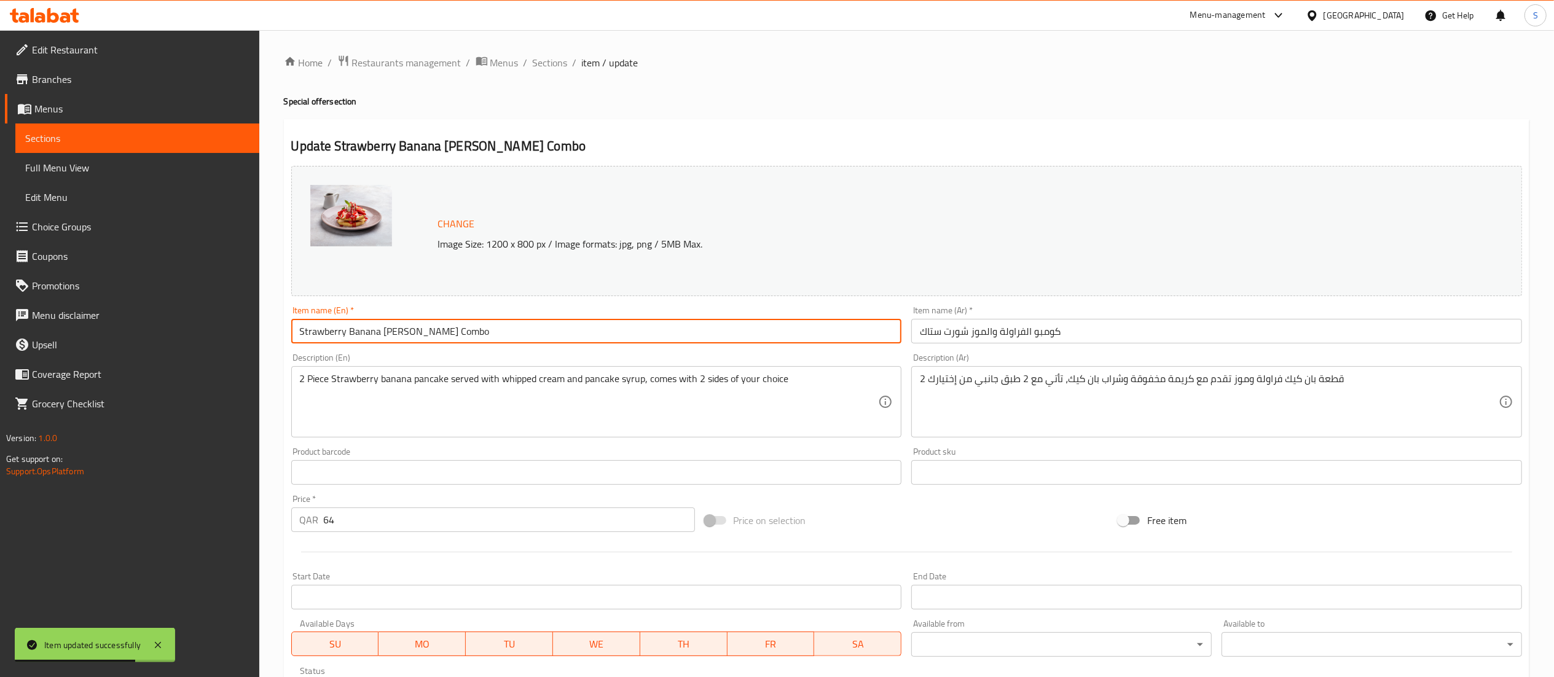
click at [495, 333] on input "Strawberry Banana [PERSON_NAME] Combo" at bounding box center [596, 331] width 611 height 25
click at [434, 329] on input "Strawberry Banana [PERSON_NAME] Combo" at bounding box center [596, 331] width 611 height 25
click at [428, 331] on input "Strawberry Banana [PERSON_NAME] Combo" at bounding box center [596, 331] width 611 height 25
type input "Strawberry Banana [PERSON_NAME] Duo Combo"
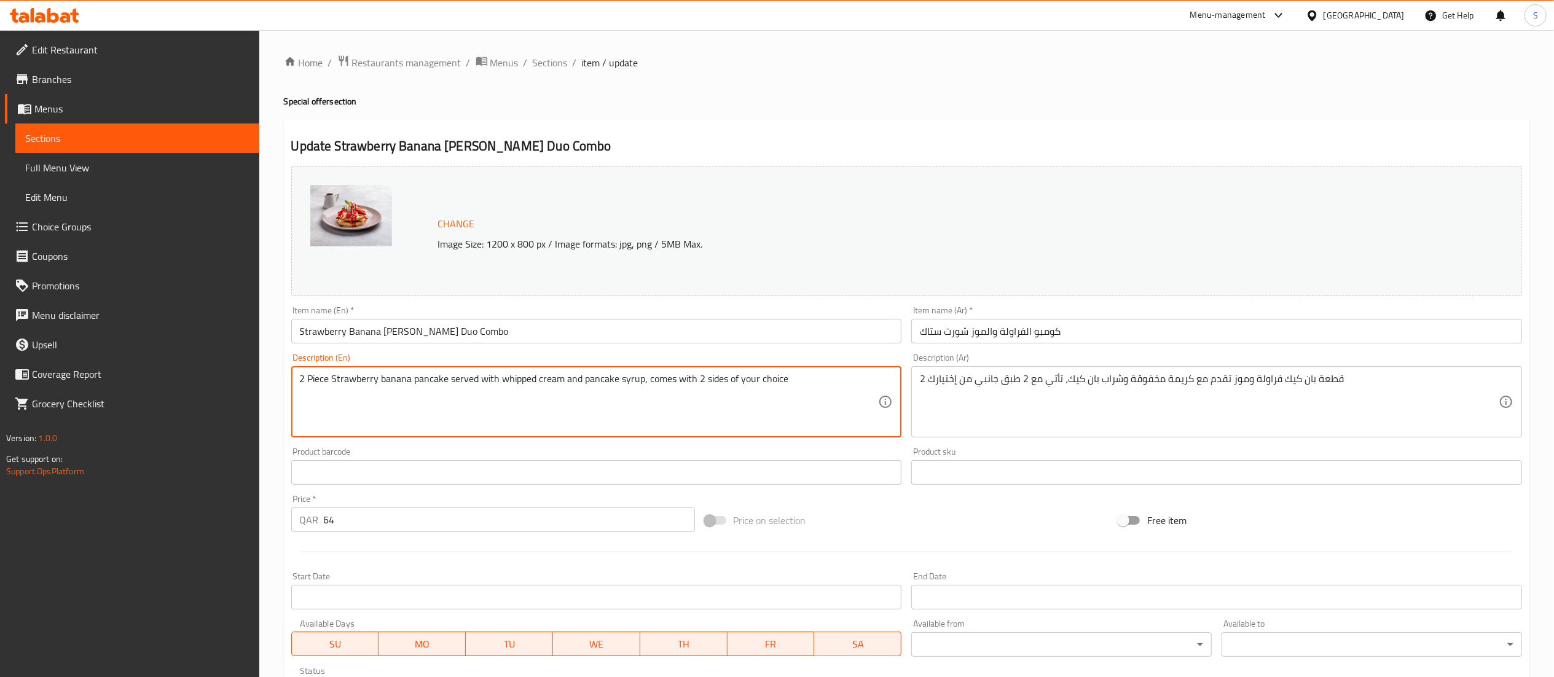
drag, startPoint x: 332, startPoint y: 380, endPoint x: 307, endPoint y: 380, distance: 25.2
type textarea "2 Strawberry banana pancake served with whipped cream and pancake syrup, comes …"
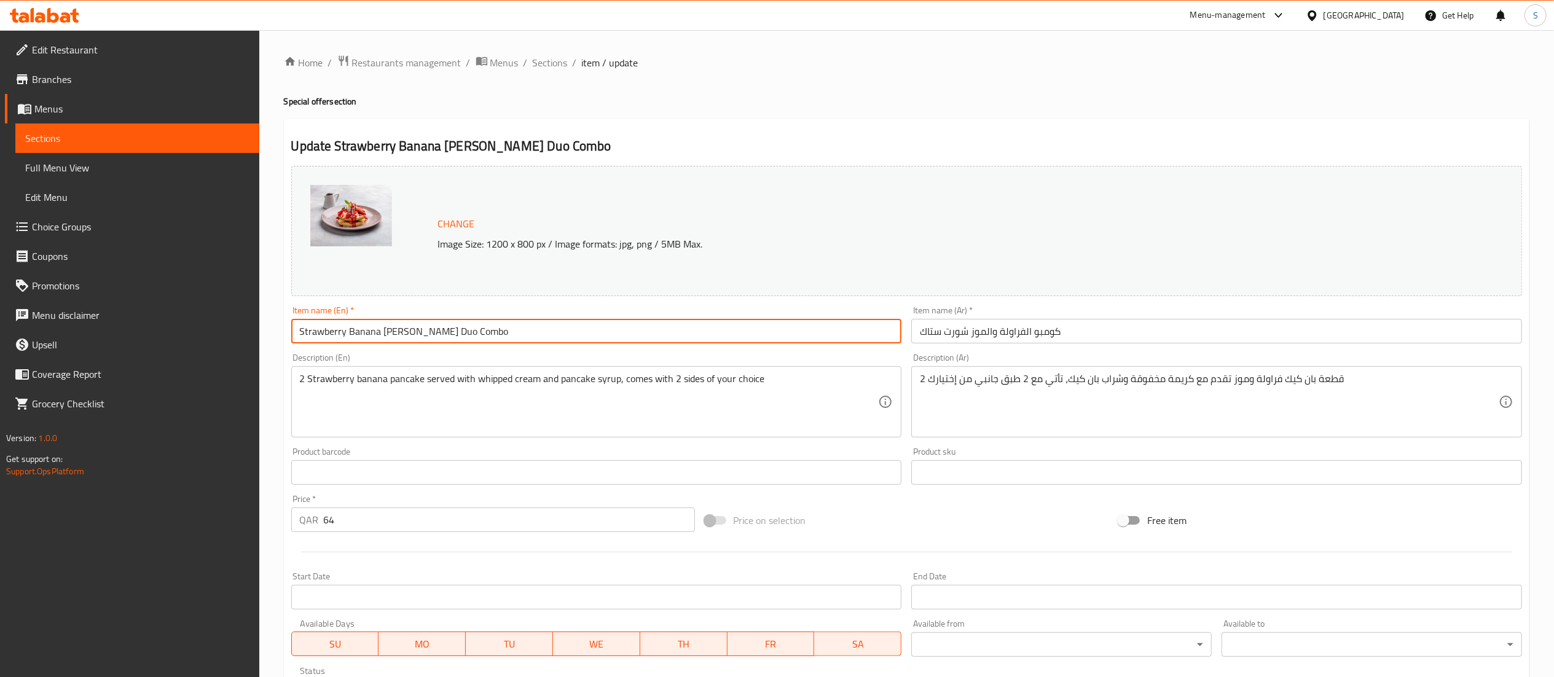
drag, startPoint x: 486, startPoint y: 338, endPoint x: 289, endPoint y: 333, distance: 196.7
click at [289, 333] on div "Item name (En)   * Strawberry Banana [PERSON_NAME] Duo Combo Item name (En) *" at bounding box center [596, 324] width 621 height 47
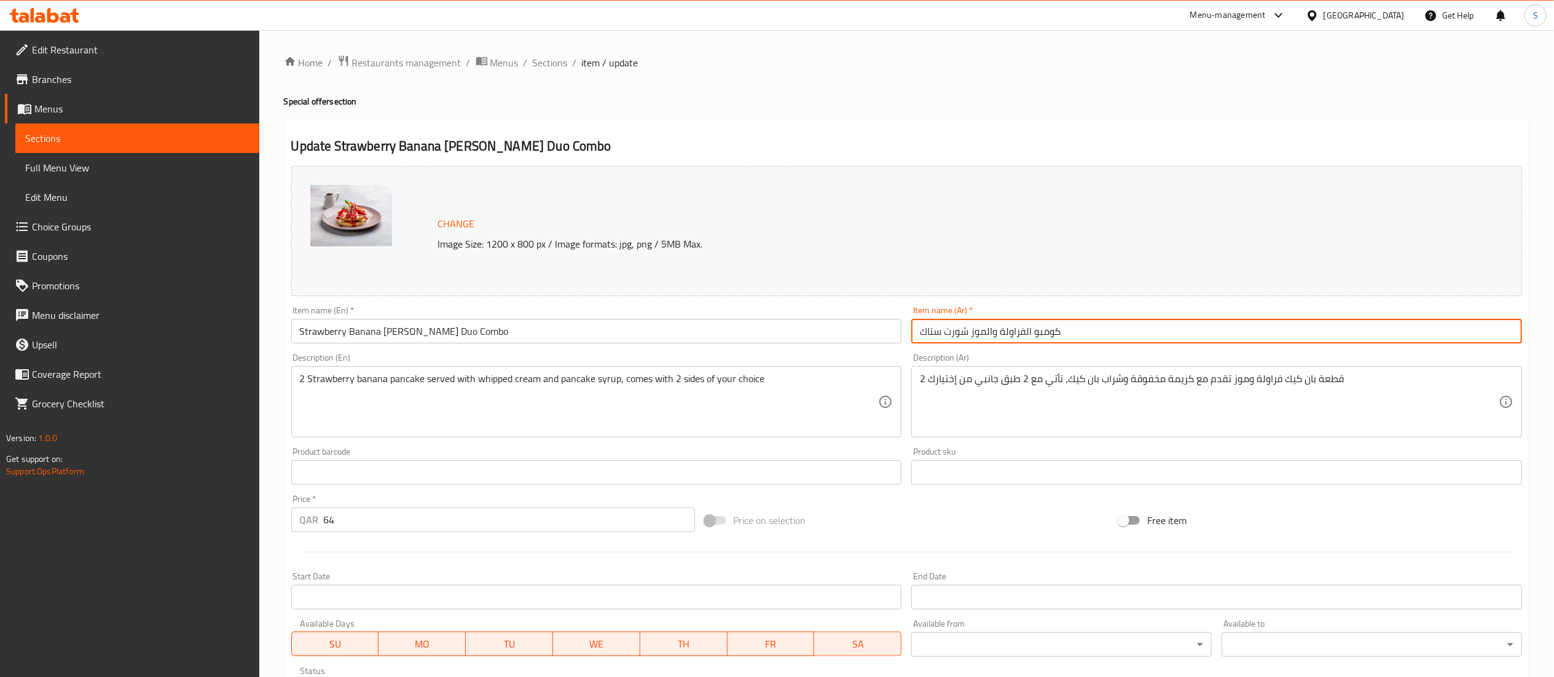
drag, startPoint x: 1106, startPoint y: 336, endPoint x: 772, endPoint y: 334, distance: 334.3
click at [772, 334] on div "Change Image Size: 1200 x 800 px / Image formats: jpg, png / 5MB Max. Item name…" at bounding box center [906, 435] width 1241 height 548
paste input "جموعة الفراولة والموز القصيرة"
type input "مجموعة الفراولة والموز القصيرة"
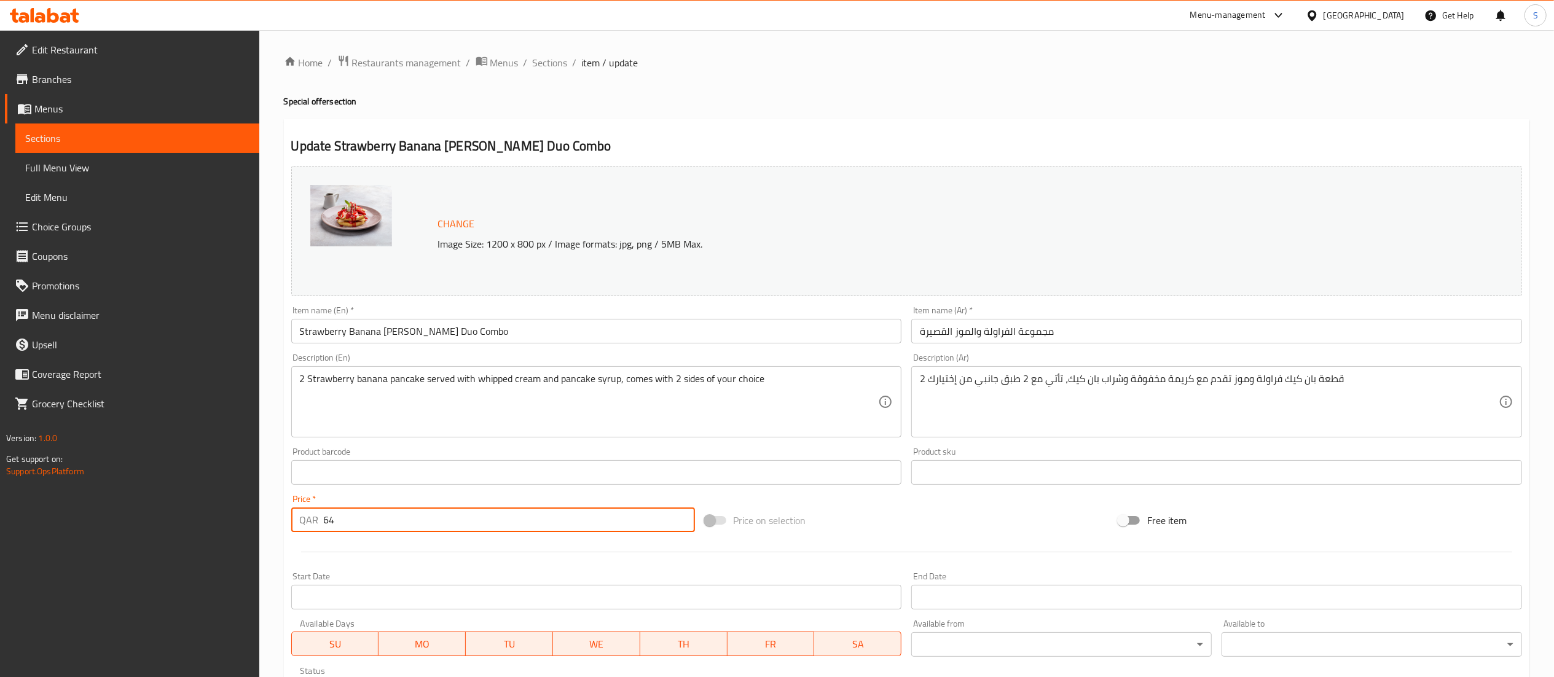
drag, startPoint x: 360, startPoint y: 516, endPoint x: 264, endPoint y: 515, distance: 95.9
click at [264, 515] on div "Home / Restaurants management / Menus / Sections / item / update Special offer …" at bounding box center [906, 468] width 1295 height 876
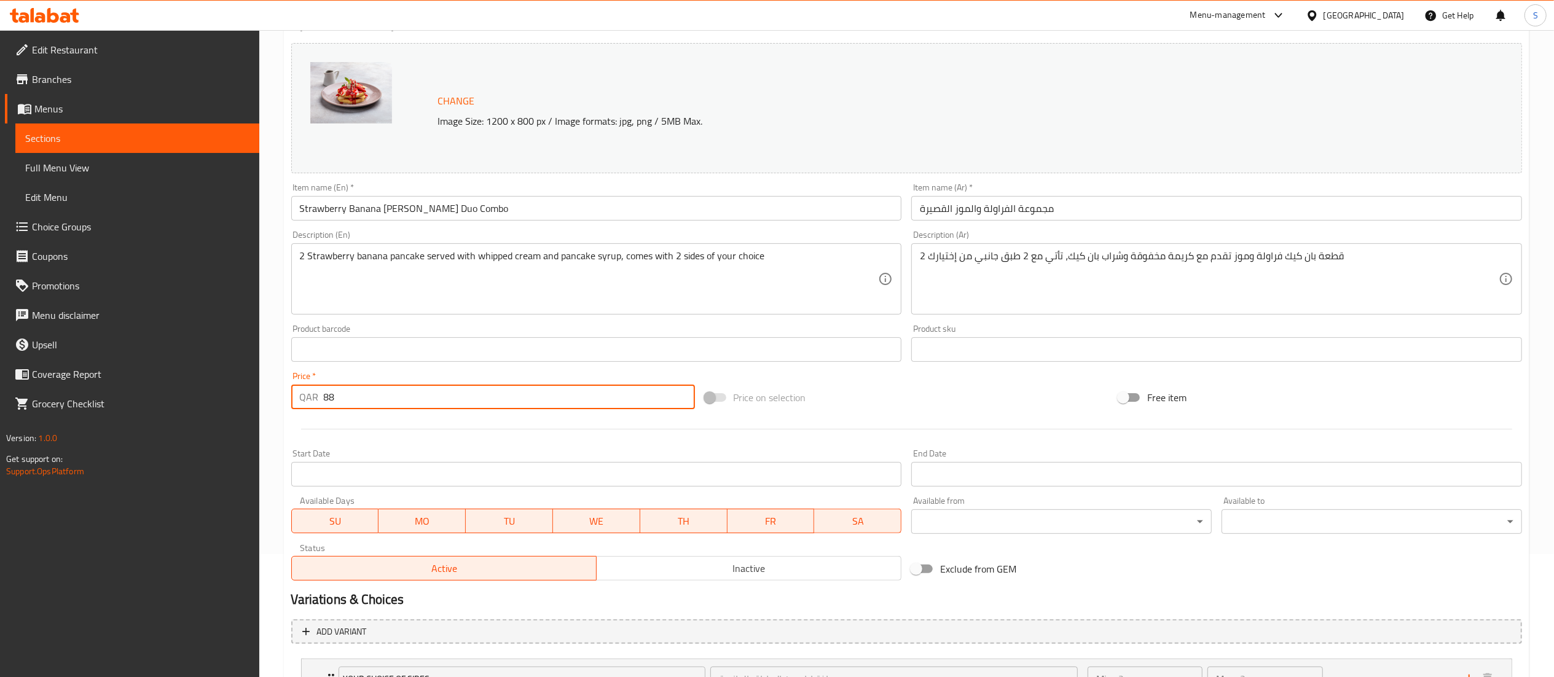
scroll to position [229, 0]
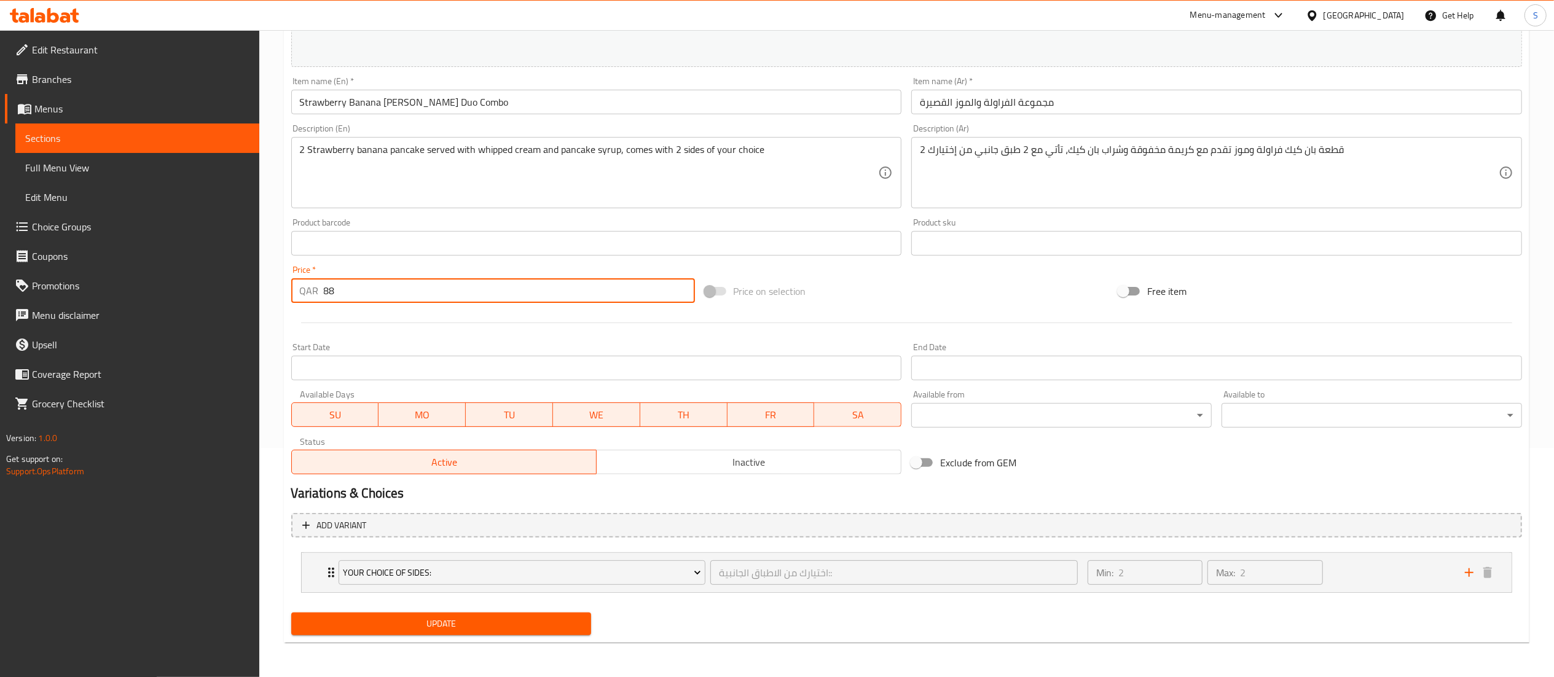
type input "88"
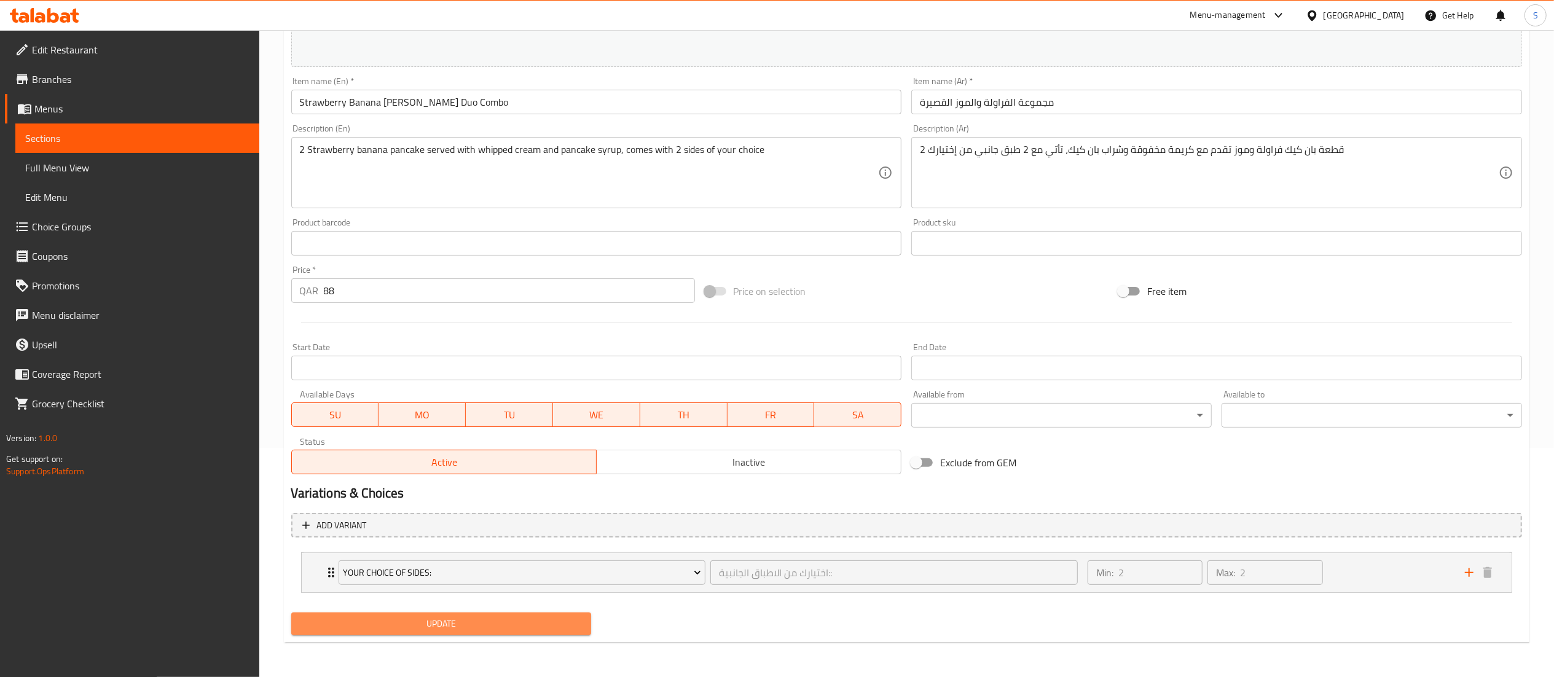
click at [398, 634] on button "Update" at bounding box center [441, 624] width 301 height 23
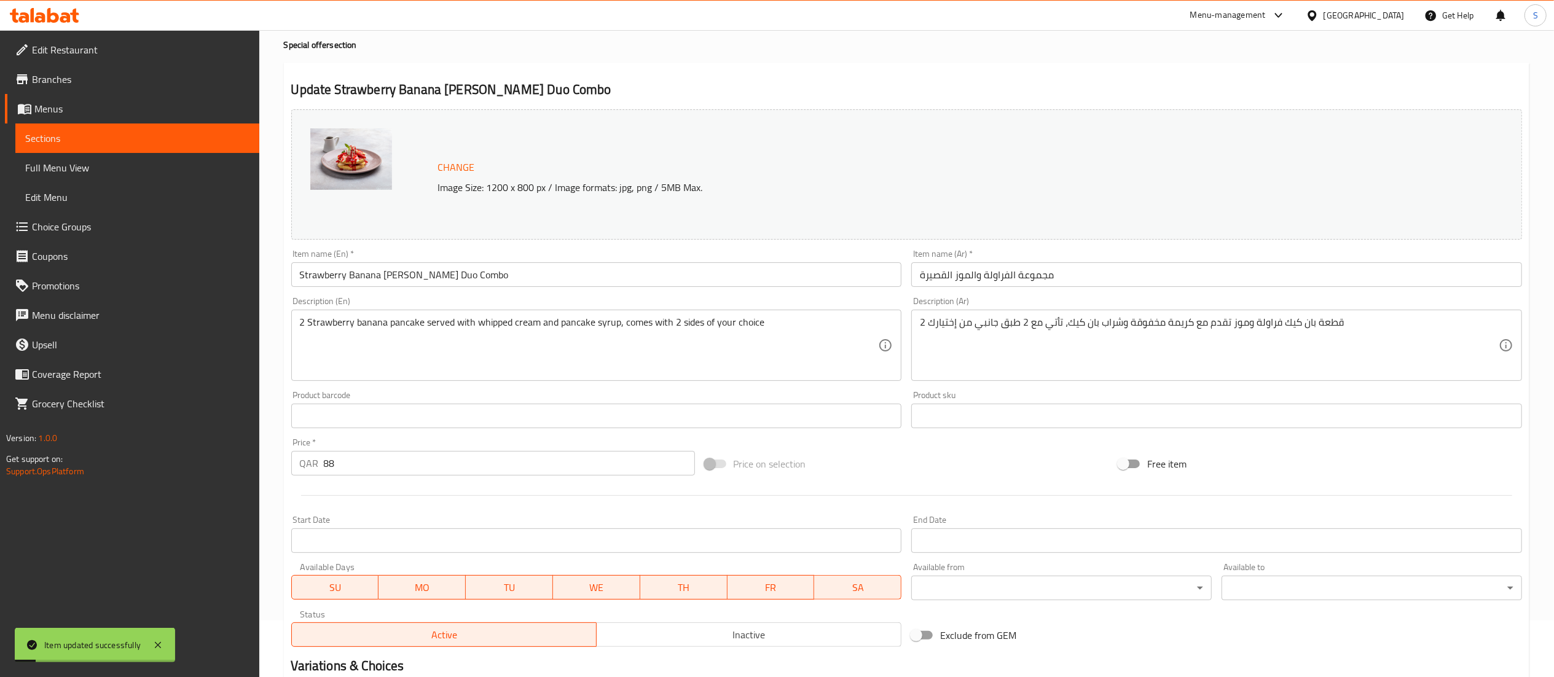
scroll to position [0, 0]
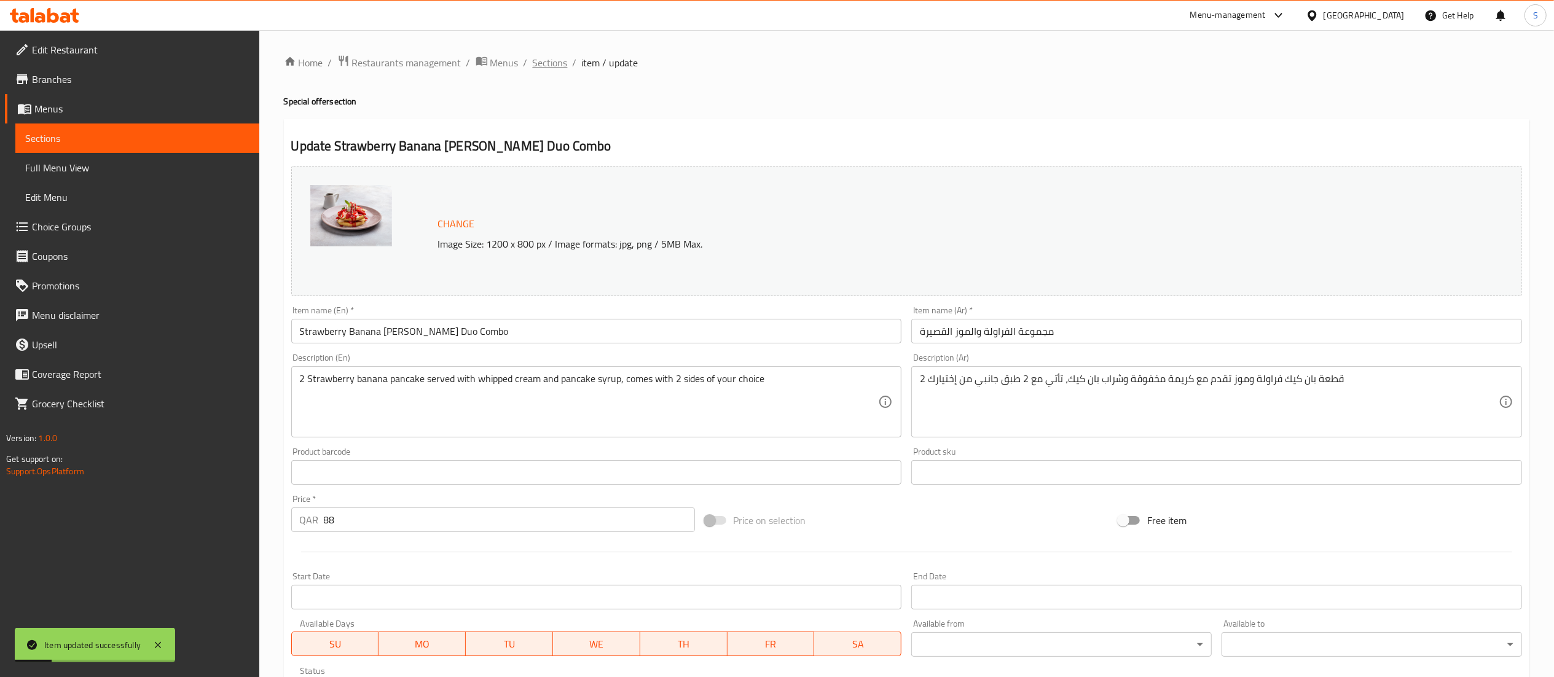
click at [554, 61] on span "Sections" at bounding box center [550, 62] width 35 height 15
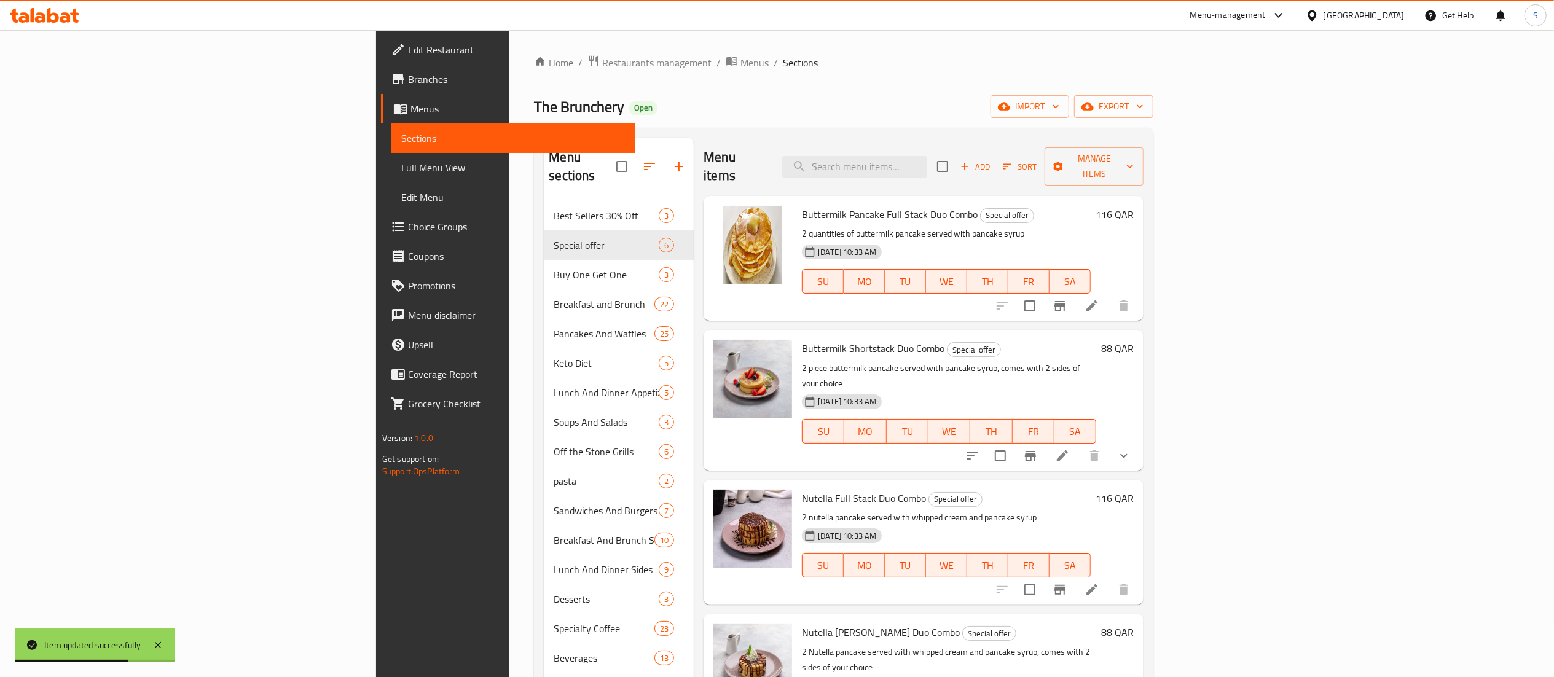
click at [950, 17] on icon at bounding box center [1279, 15] width 15 height 15
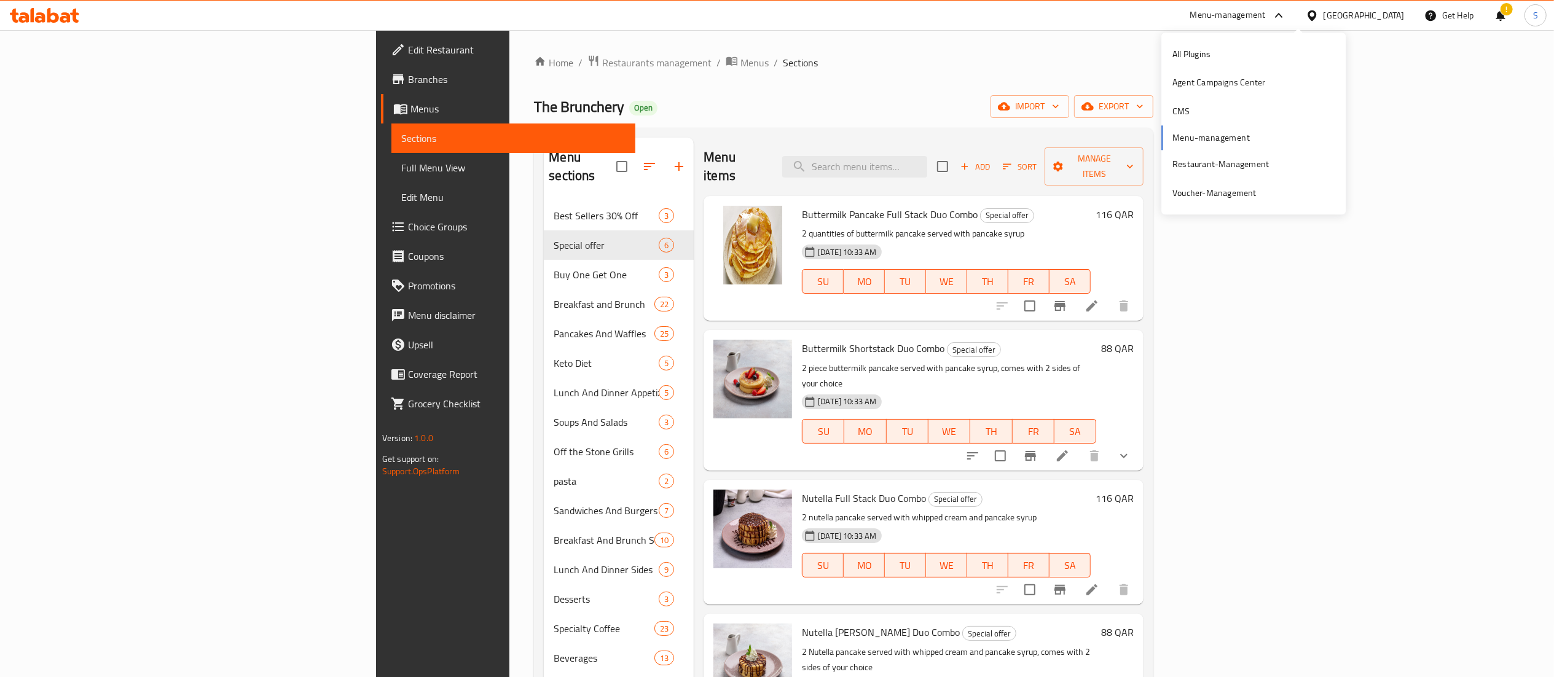
click at [803, 95] on div "Home / Restaurants management / Menus / Sections The Brunchery Open import expo…" at bounding box center [843, 440] width 619 height 770
click at [950, 86] on div "Home / Restaurants management / Menus / Sections The Brunchery Open import expo…" at bounding box center [843, 440] width 619 height 770
click at [950, 20] on div "Menu-management" at bounding box center [1228, 15] width 76 height 15
click at [950, 445] on li at bounding box center [1062, 456] width 34 height 22
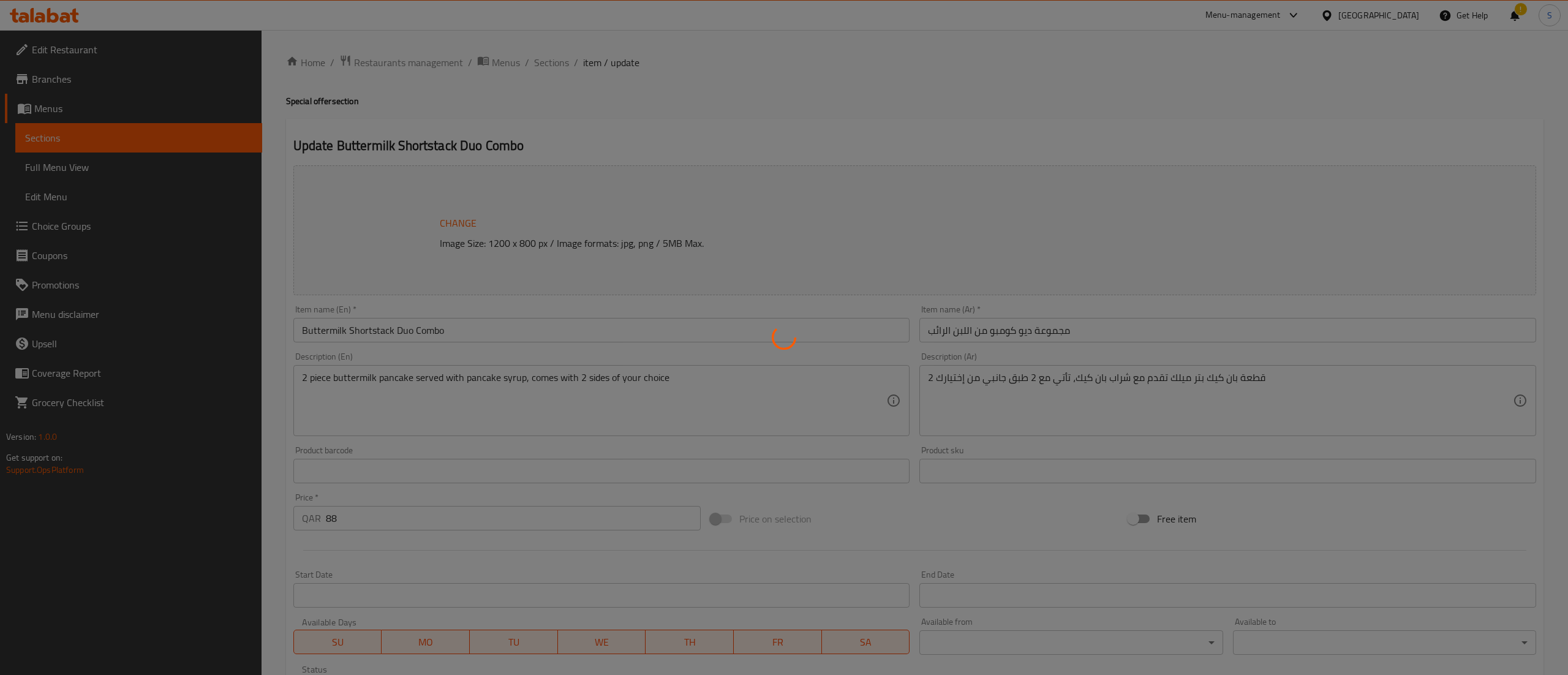
type input "اختيارك من الاطباق الجانبية::"
type input "2"
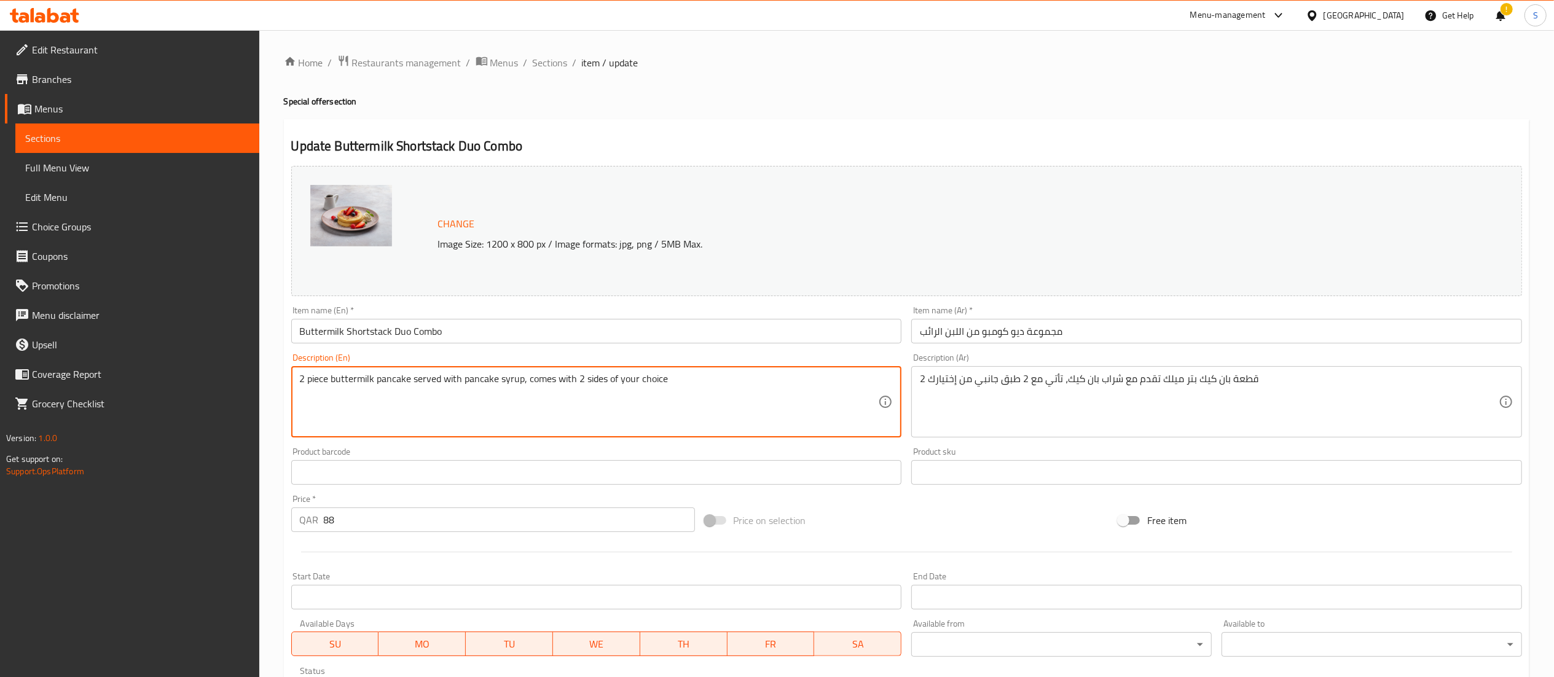
drag, startPoint x: 682, startPoint y: 382, endPoint x: 522, endPoint y: 395, distance: 160.9
type textarea "2 piece buttermilk pancake served with pancake syrup."
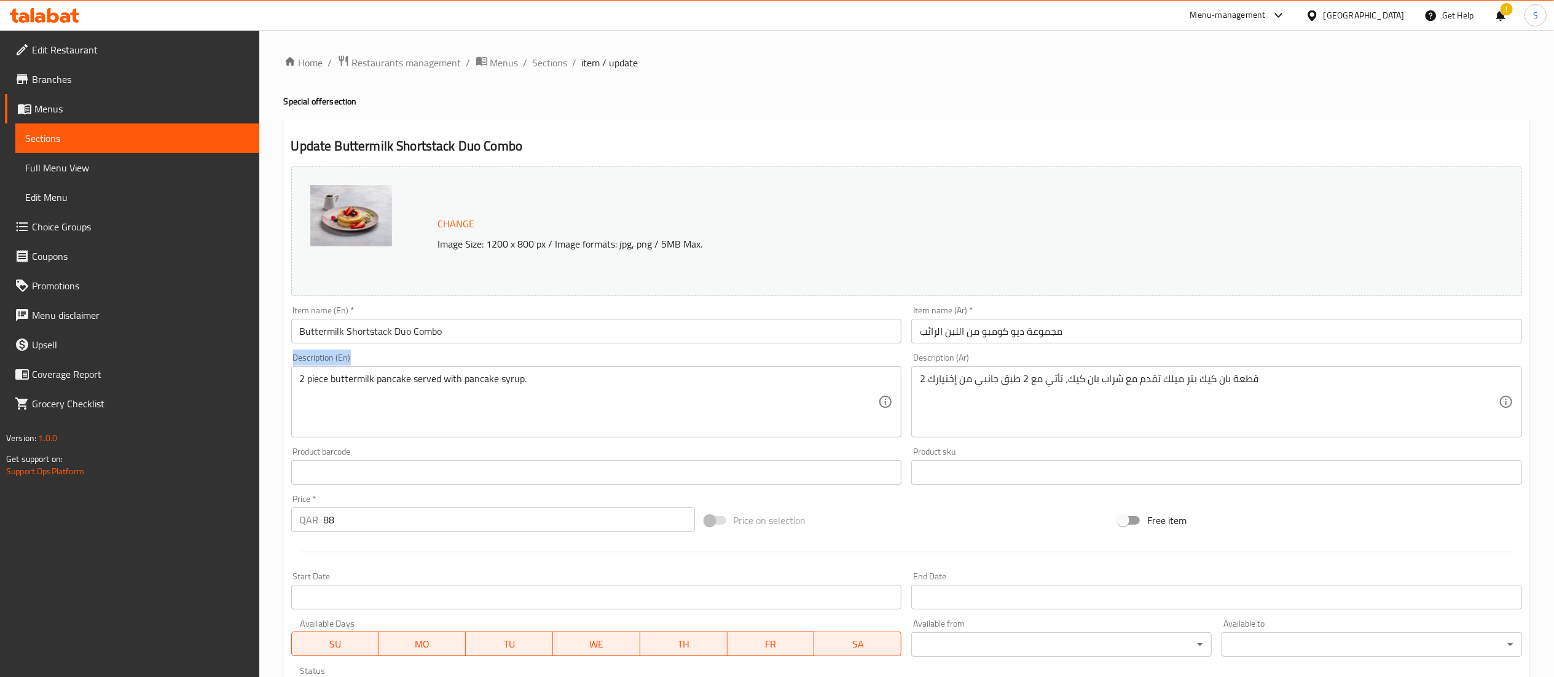
drag, startPoint x: 556, startPoint y: 368, endPoint x: 261, endPoint y: 385, distance: 295.5
click at [261, 385] on div "Home / Restaurants management / Menus / Sections / item / update Special offer …" at bounding box center [906, 468] width 1295 height 876
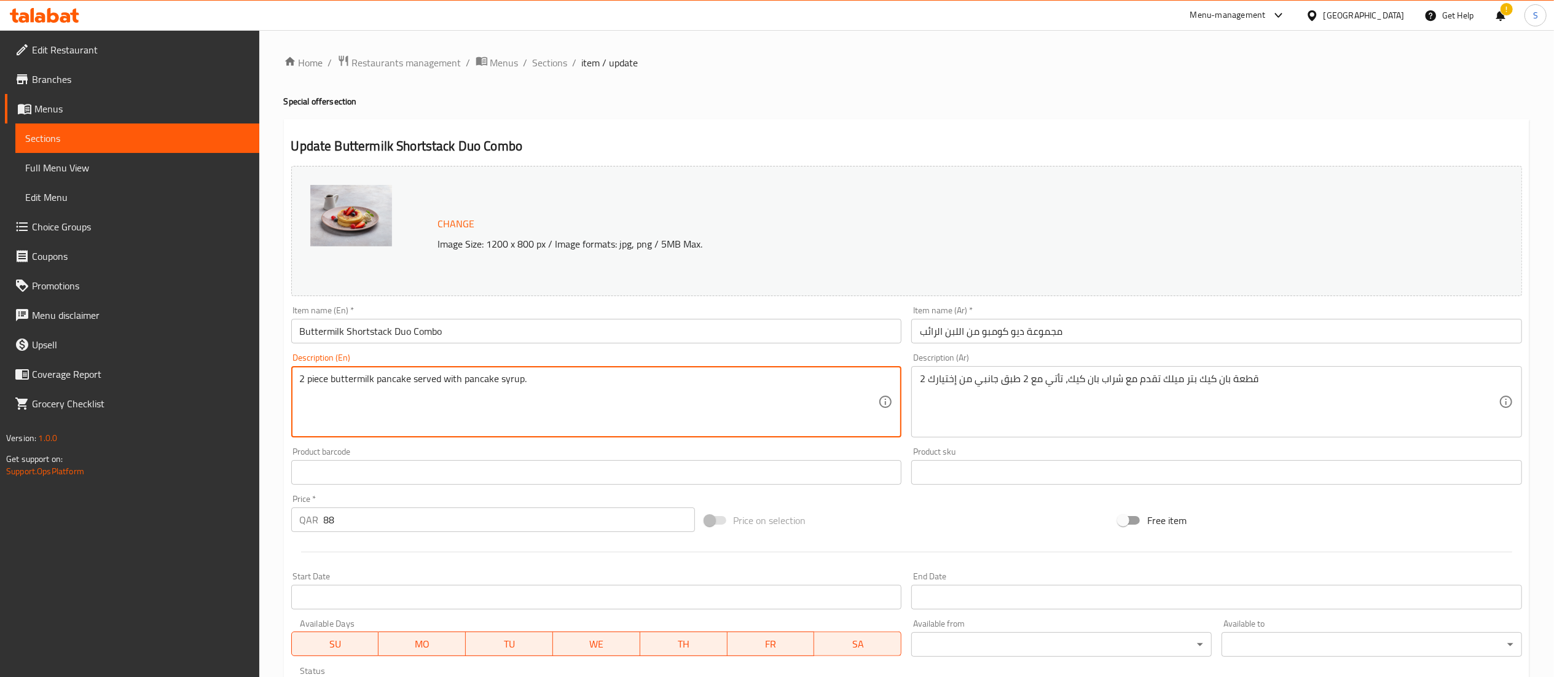
drag, startPoint x: 542, startPoint y: 385, endPoint x: 288, endPoint y: 380, distance: 253.9
click at [288, 380] on div "Description (En) 2 piece buttermilk pancake served with pancake syrup. Descript…" at bounding box center [596, 395] width 621 height 94
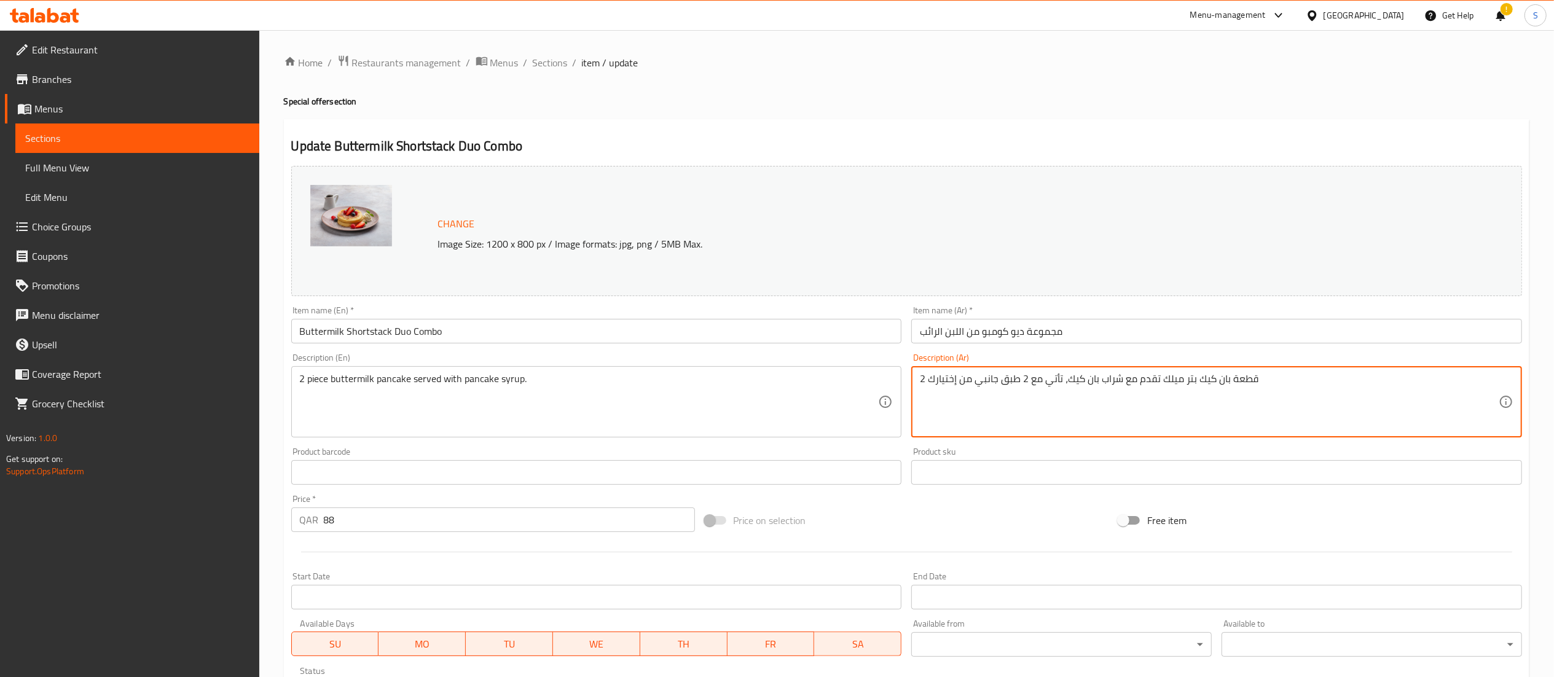
drag, startPoint x: 1310, startPoint y: 382, endPoint x: 876, endPoint y: 381, distance: 434.5
paste textarea "فطيرة اللبن الرائب مكونة من قطعتين وتقدم مع شراب الفطائر."
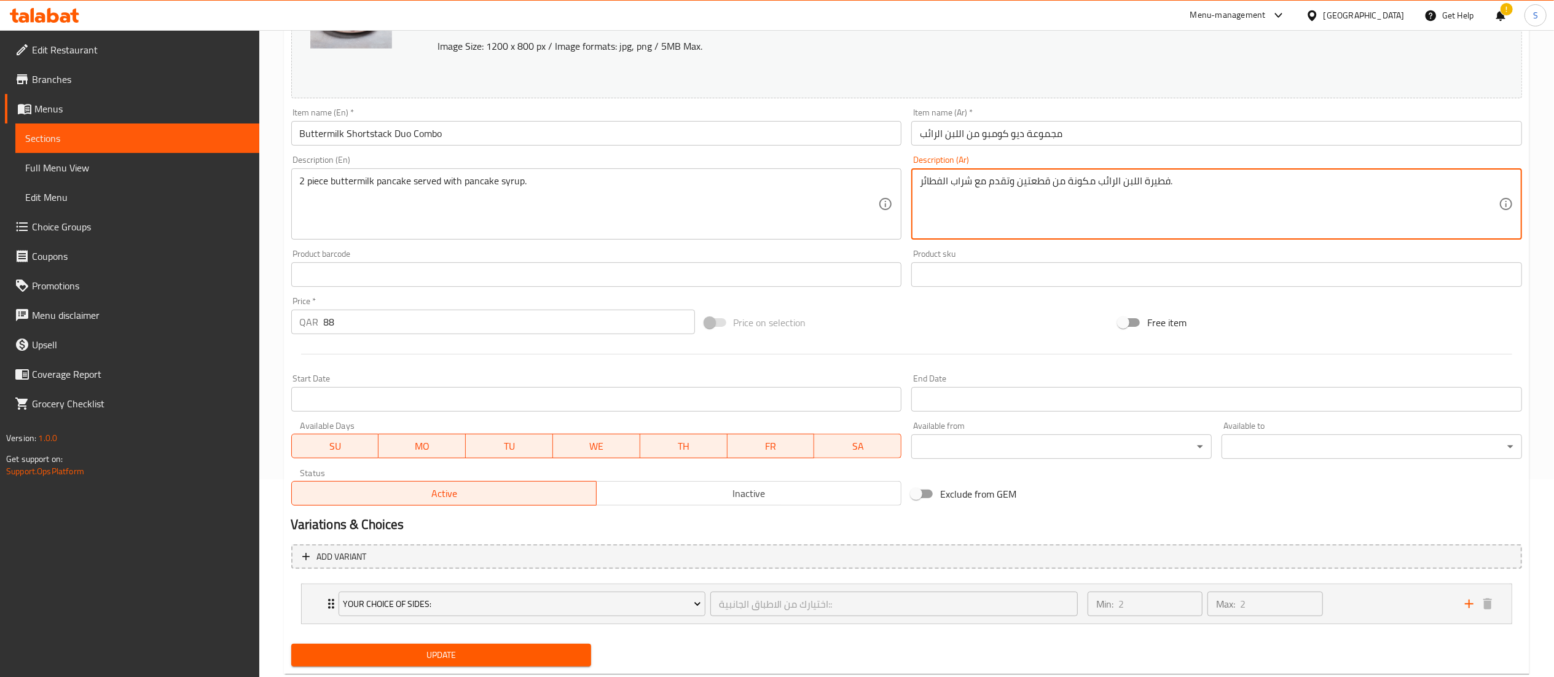
scroll to position [229, 0]
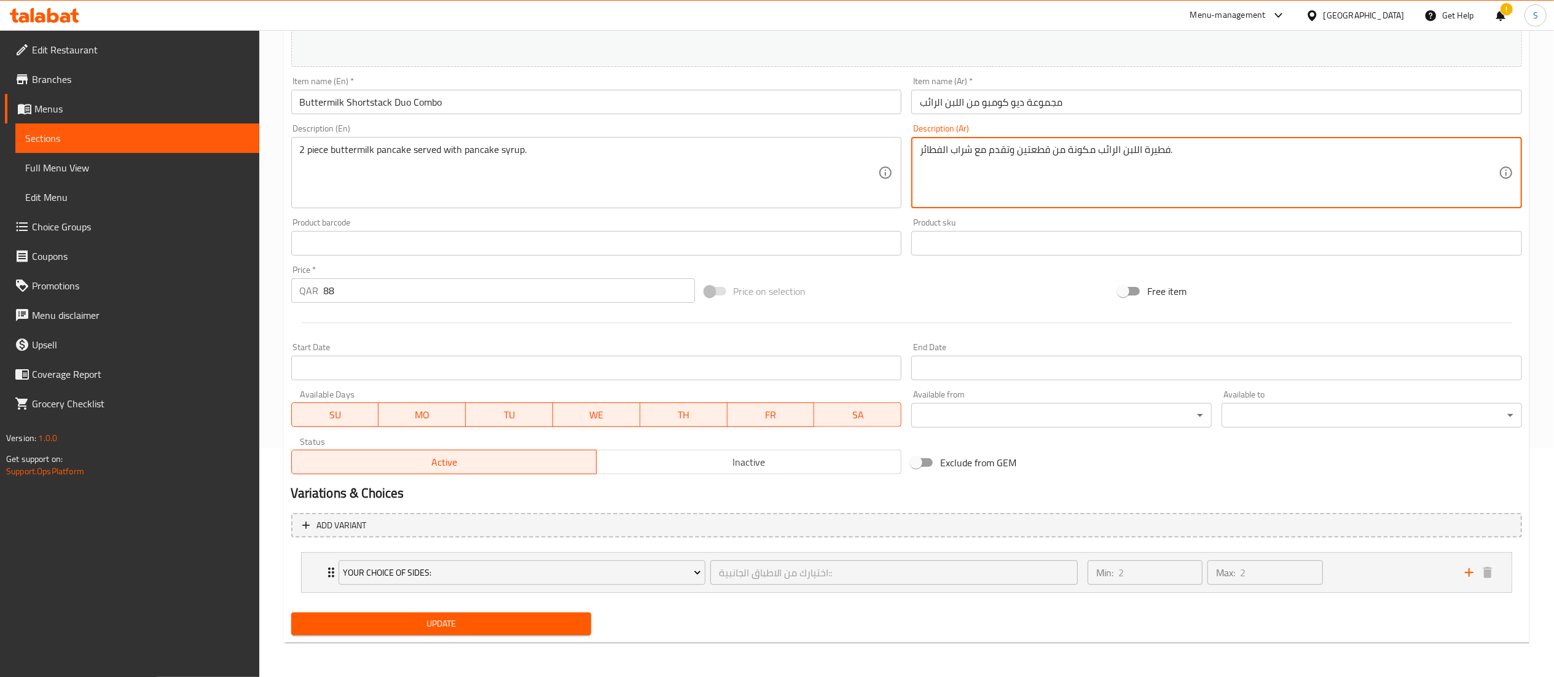
type textarea "فطيرة اللبن الرائب مكونة من قطعتين وتقدم مع شراب الفطائر."
click at [422, 629] on span "Update" at bounding box center [441, 623] width 281 height 15
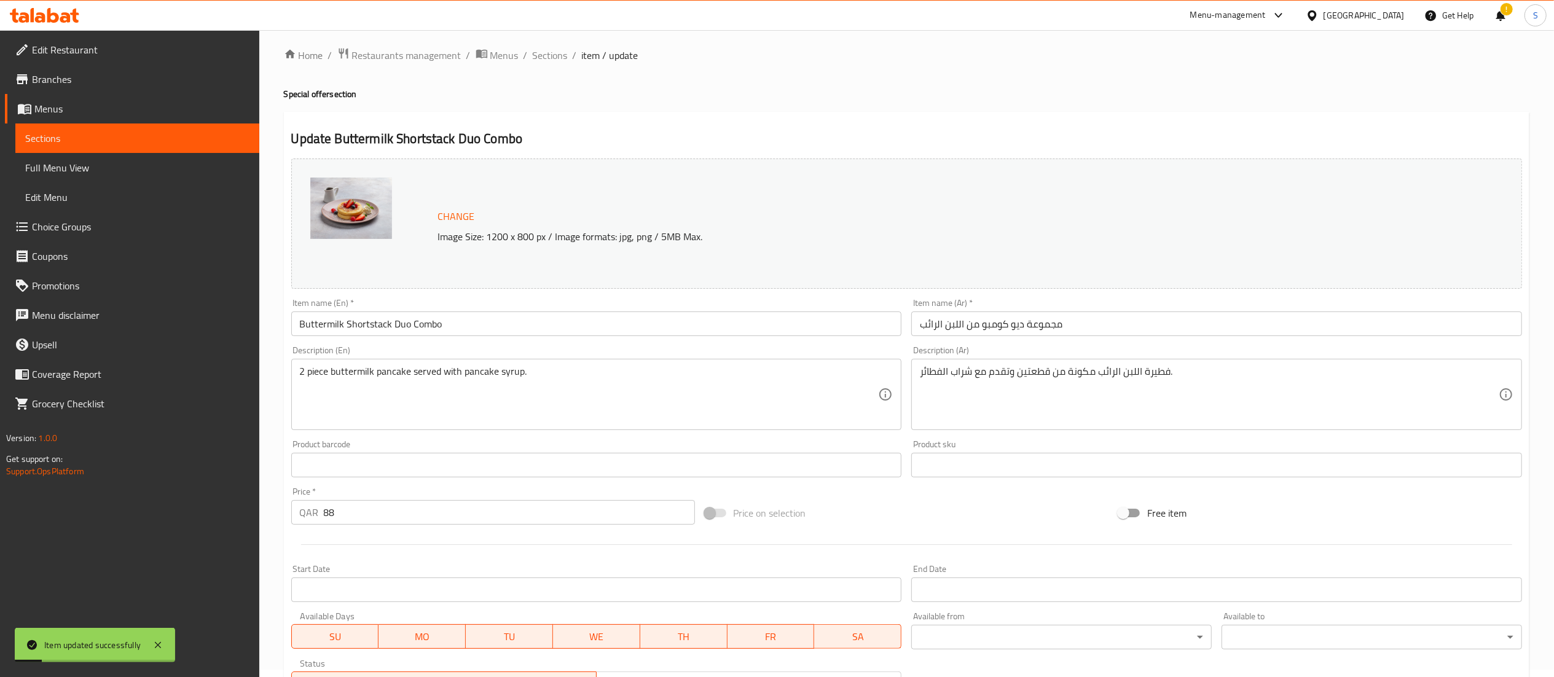
scroll to position [0, 0]
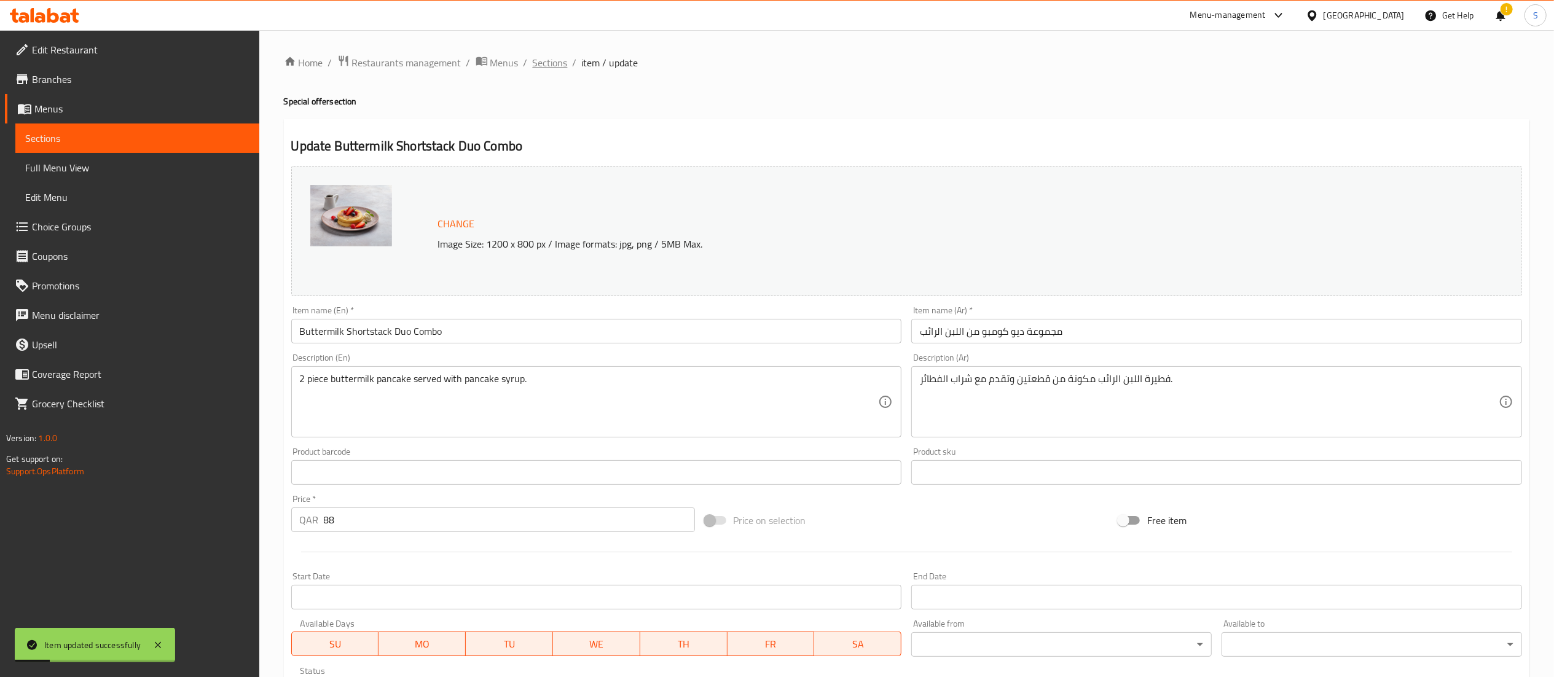
click at [546, 61] on span "Sections" at bounding box center [550, 62] width 35 height 15
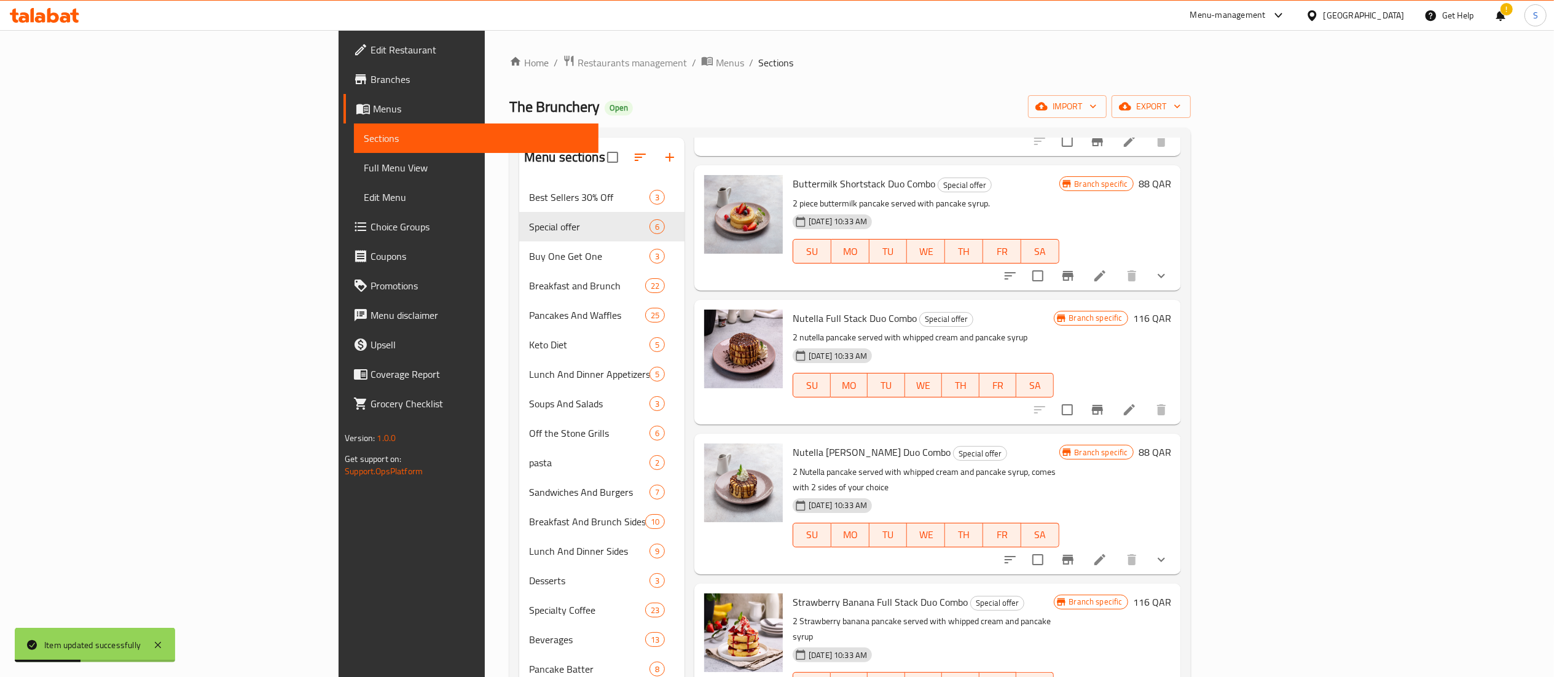
scroll to position [158, 0]
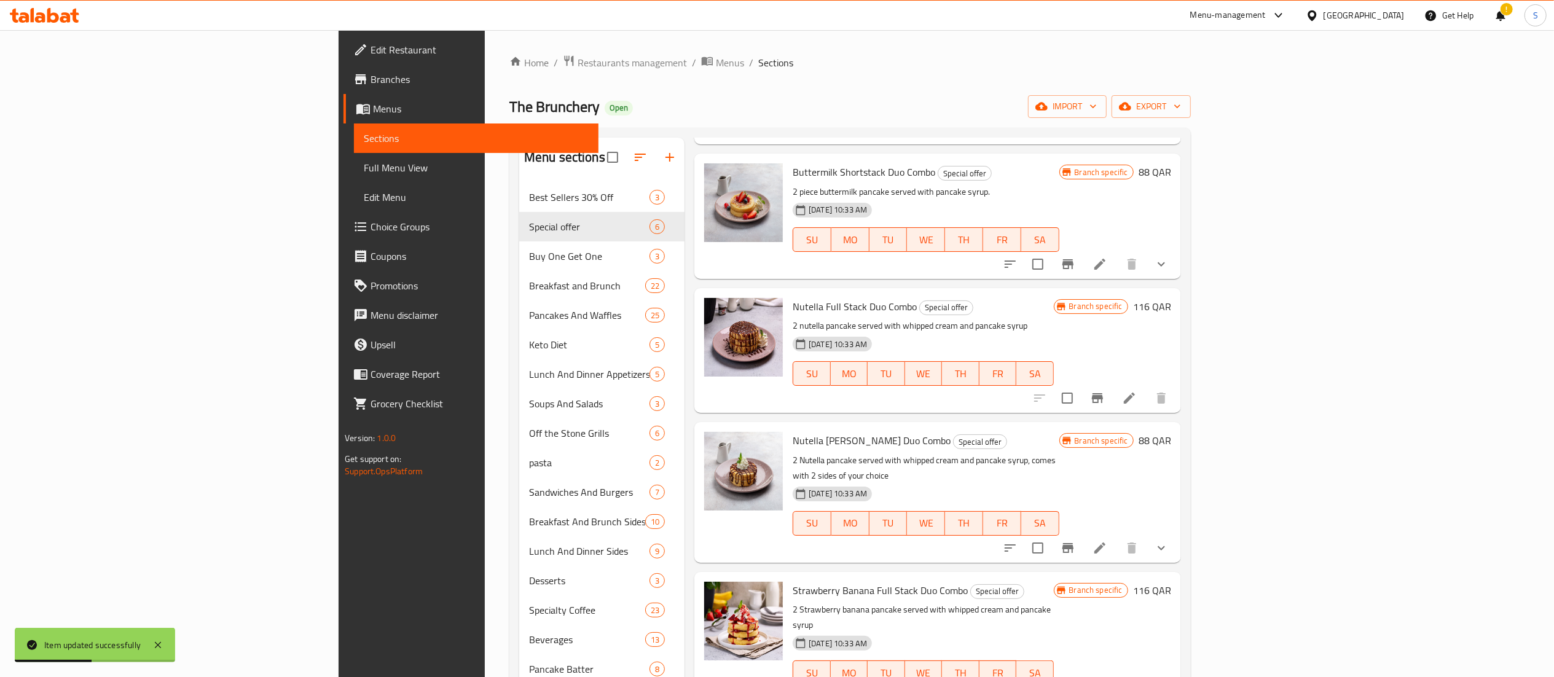
click at [1107, 541] on icon at bounding box center [1100, 548] width 15 height 15
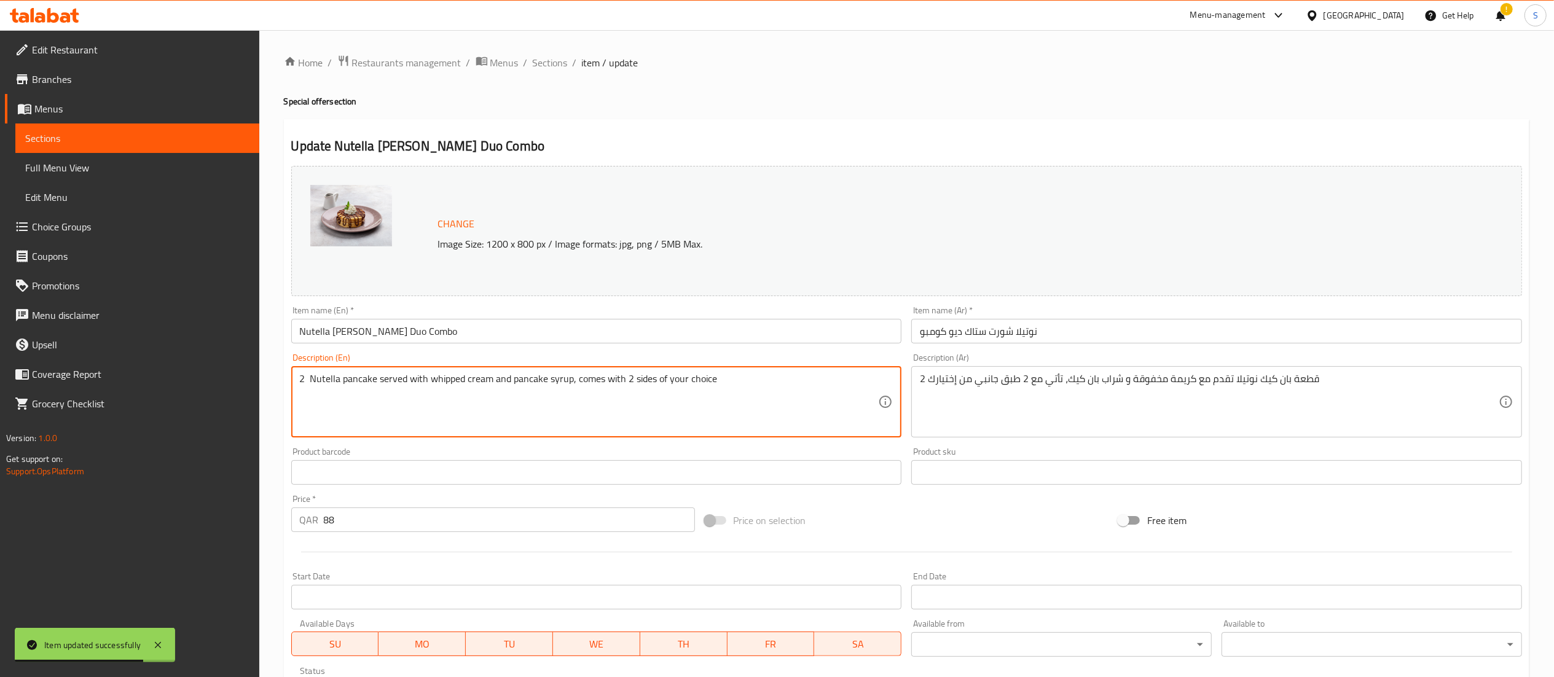
drag, startPoint x: 740, startPoint y: 380, endPoint x: 569, endPoint y: 386, distance: 170.9
drag, startPoint x: 588, startPoint y: 385, endPoint x: 234, endPoint y: 387, distance: 353.4
click at [234, 387] on div "Edit Restaurant Branches Menus Sections Full Menu View Edit Menu Choice Groups …" at bounding box center [777, 468] width 1554 height 876
type textarea "2 Nutella pancake served with whipped cream and pancake syrup."
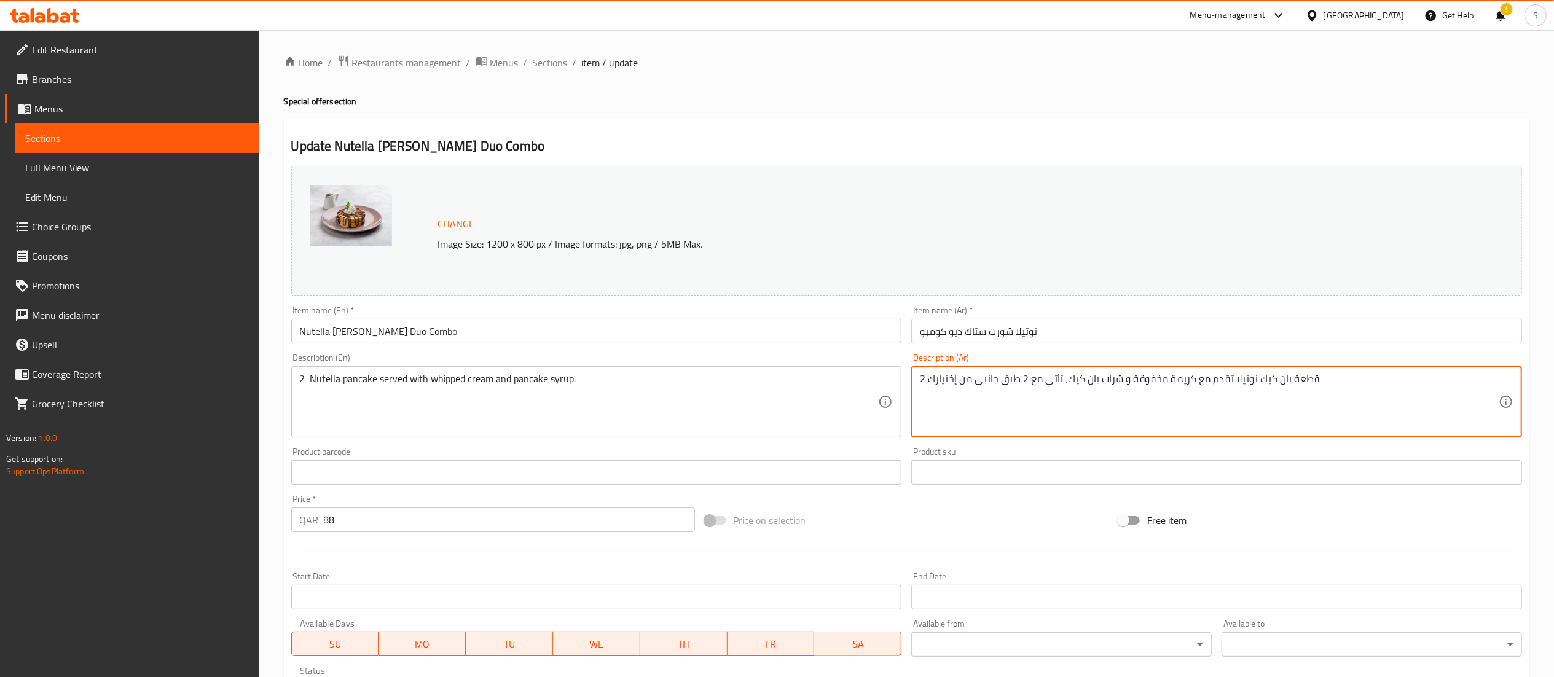
drag, startPoint x: 1340, startPoint y: 379, endPoint x: 865, endPoint y: 403, distance: 475.7
paste textarea "طيرة نوتيلا تقدم مع الكريمة المخفوقة وشراب الفطائر."
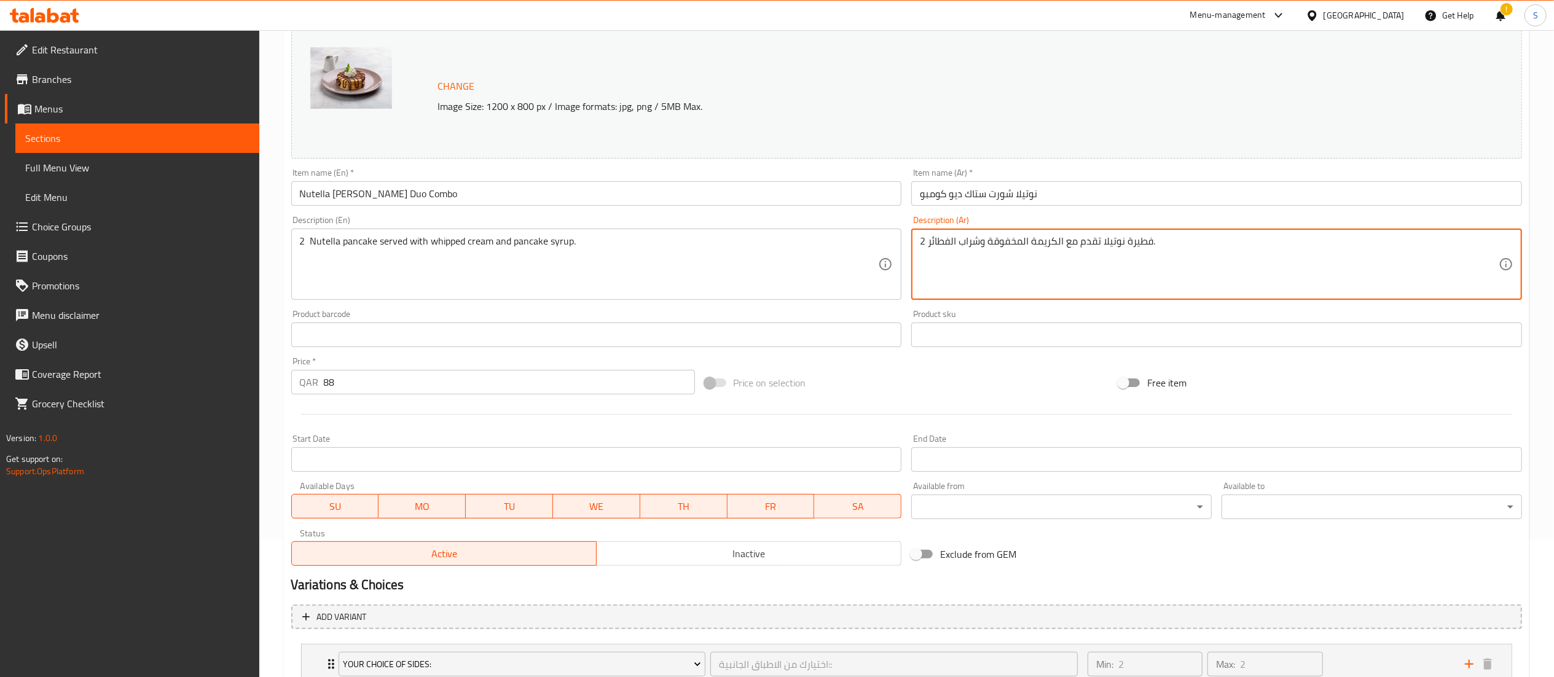
scroll to position [229, 0]
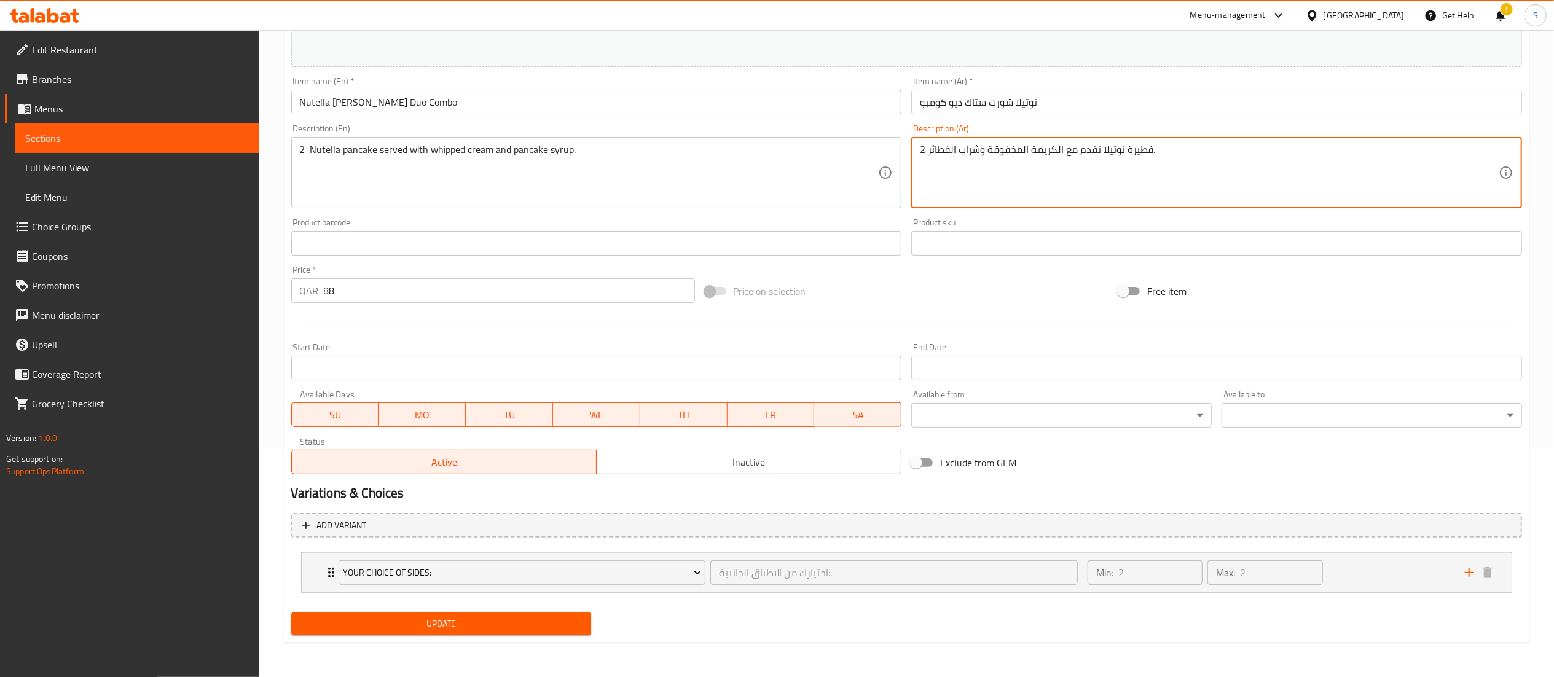
type textarea "2 فطيرة نوتيلا تقدم مع الكريمة المخفوقة وشراب الفطائر."
click at [368, 619] on span "Update" at bounding box center [441, 623] width 281 height 15
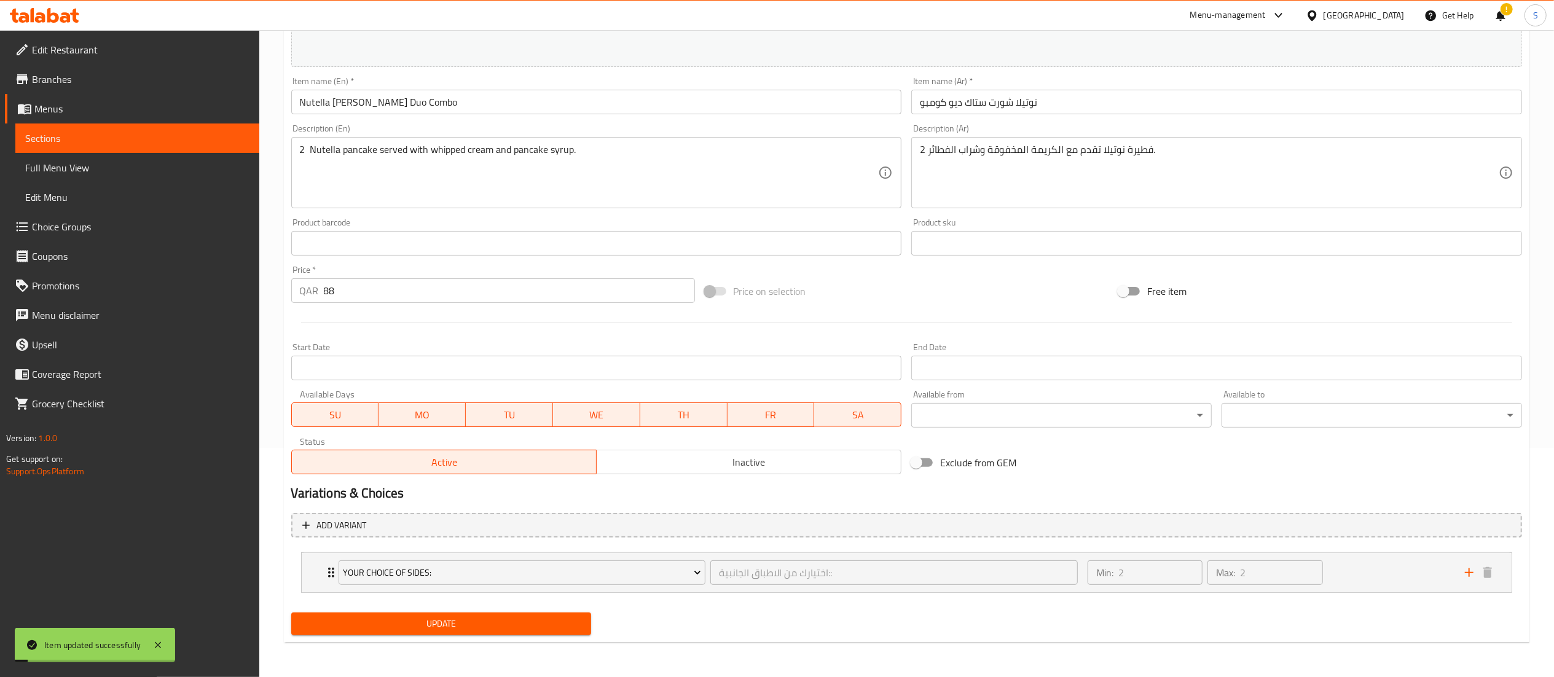
scroll to position [0, 0]
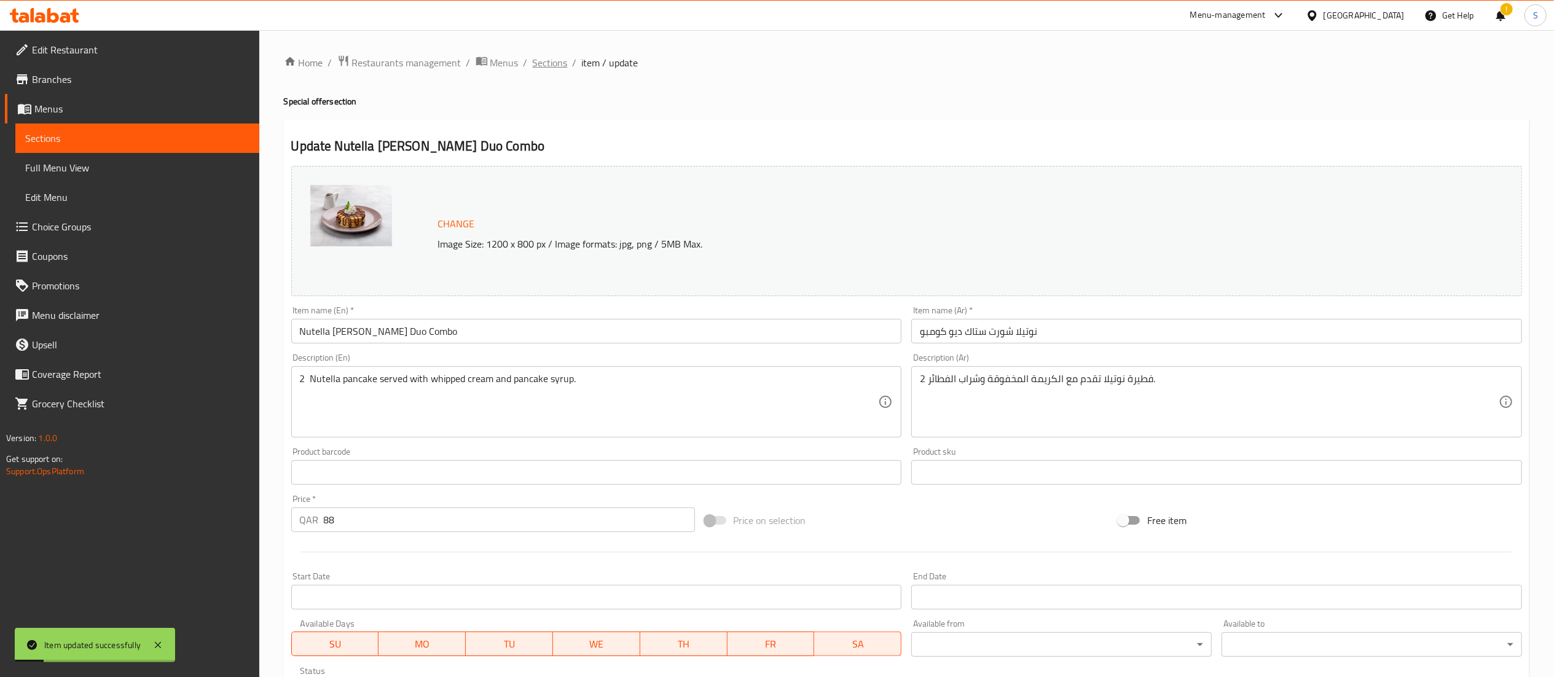
click at [538, 60] on span "Sections" at bounding box center [550, 62] width 35 height 15
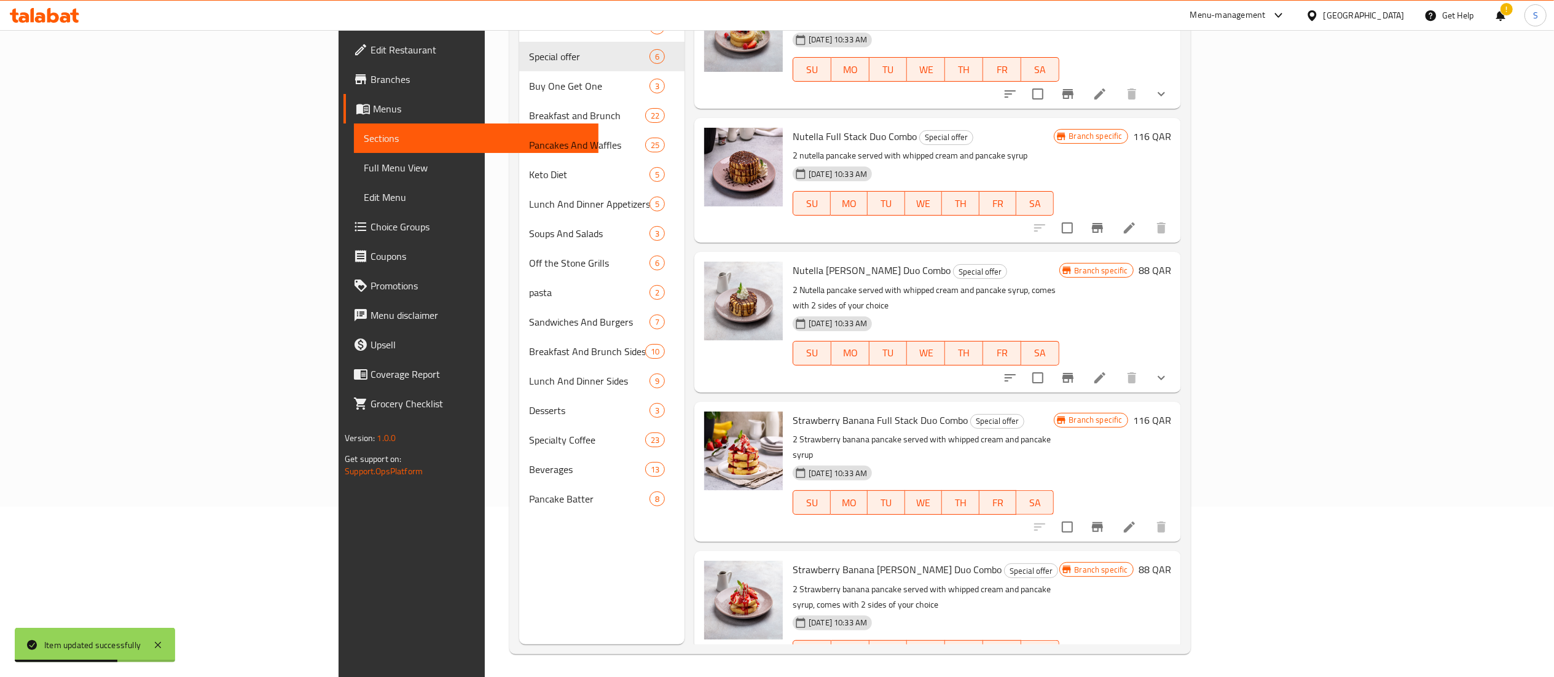
scroll to position [173, 0]
click at [1107, 668] on icon at bounding box center [1100, 675] width 15 height 15
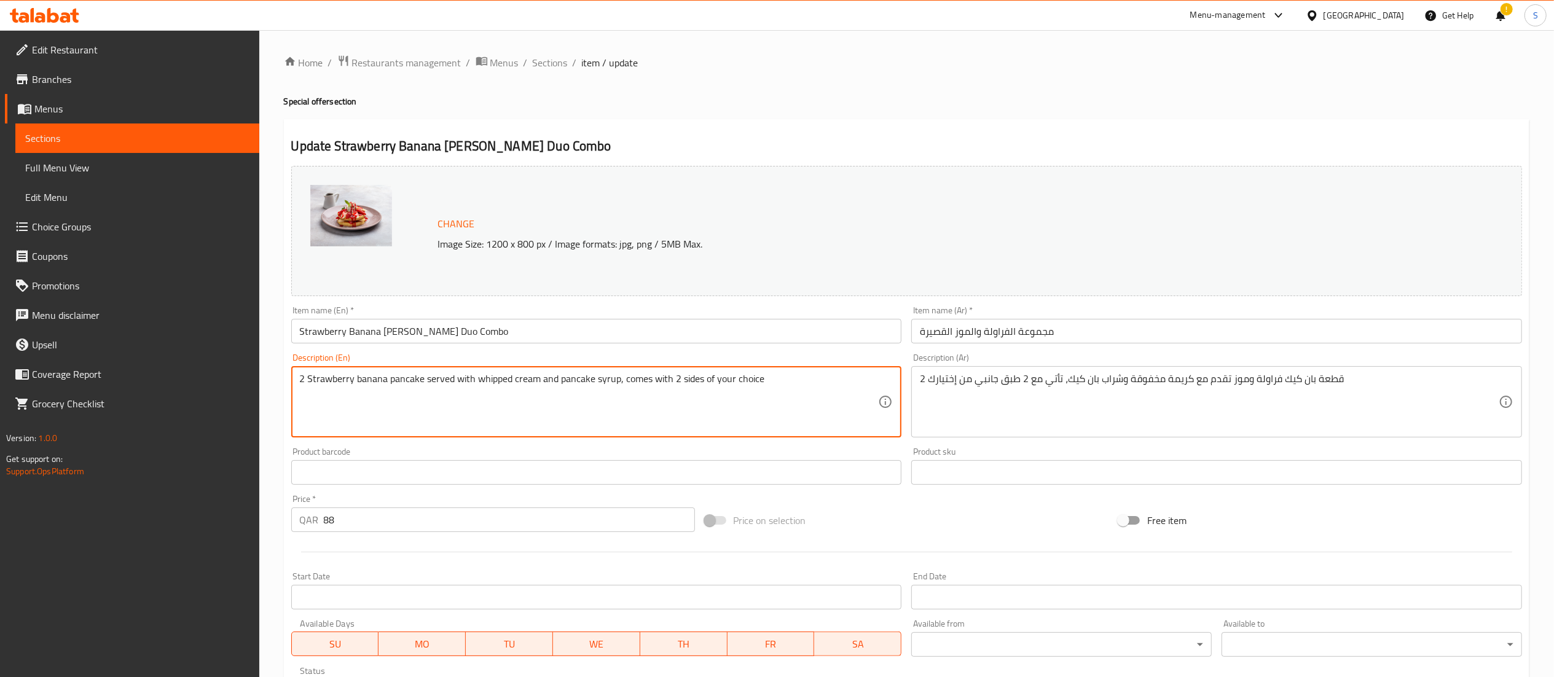
drag, startPoint x: 788, startPoint y: 382, endPoint x: 615, endPoint y: 397, distance: 173.3
drag, startPoint x: 634, startPoint y: 388, endPoint x: 288, endPoint y: 395, distance: 346.1
click at [290, 395] on div "Description (En) 2 Strawberry banana pancake served with whipped cream and panc…" at bounding box center [596, 395] width 621 height 94
type textarea "2 Strawberry banana pancake served with whipped cream and pancake syrup."
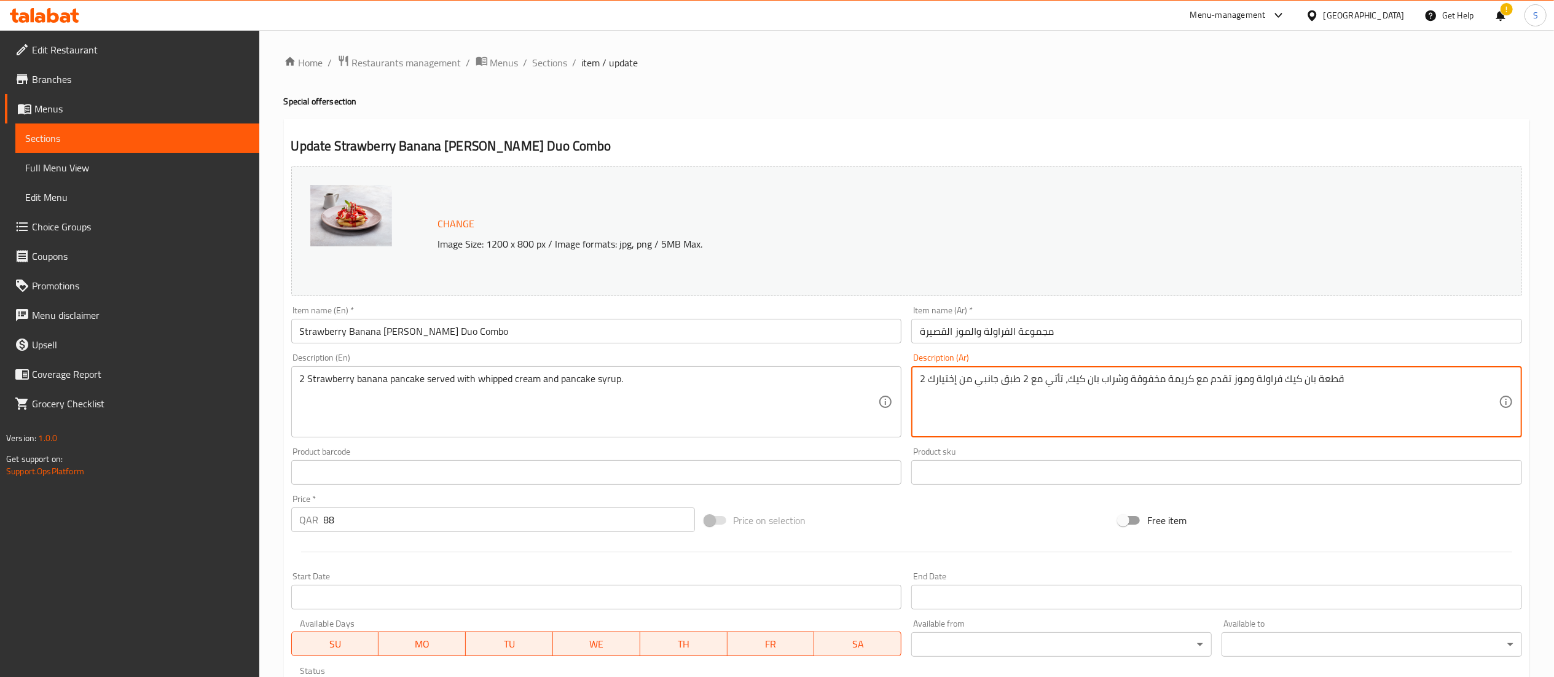
drag, startPoint x: 1388, startPoint y: 385, endPoint x: 859, endPoint y: 379, distance: 529.2
paste textarea "طيرة الفراولة والموز تقدم مع الكريمة المخفوقة وشراب الفطائر."
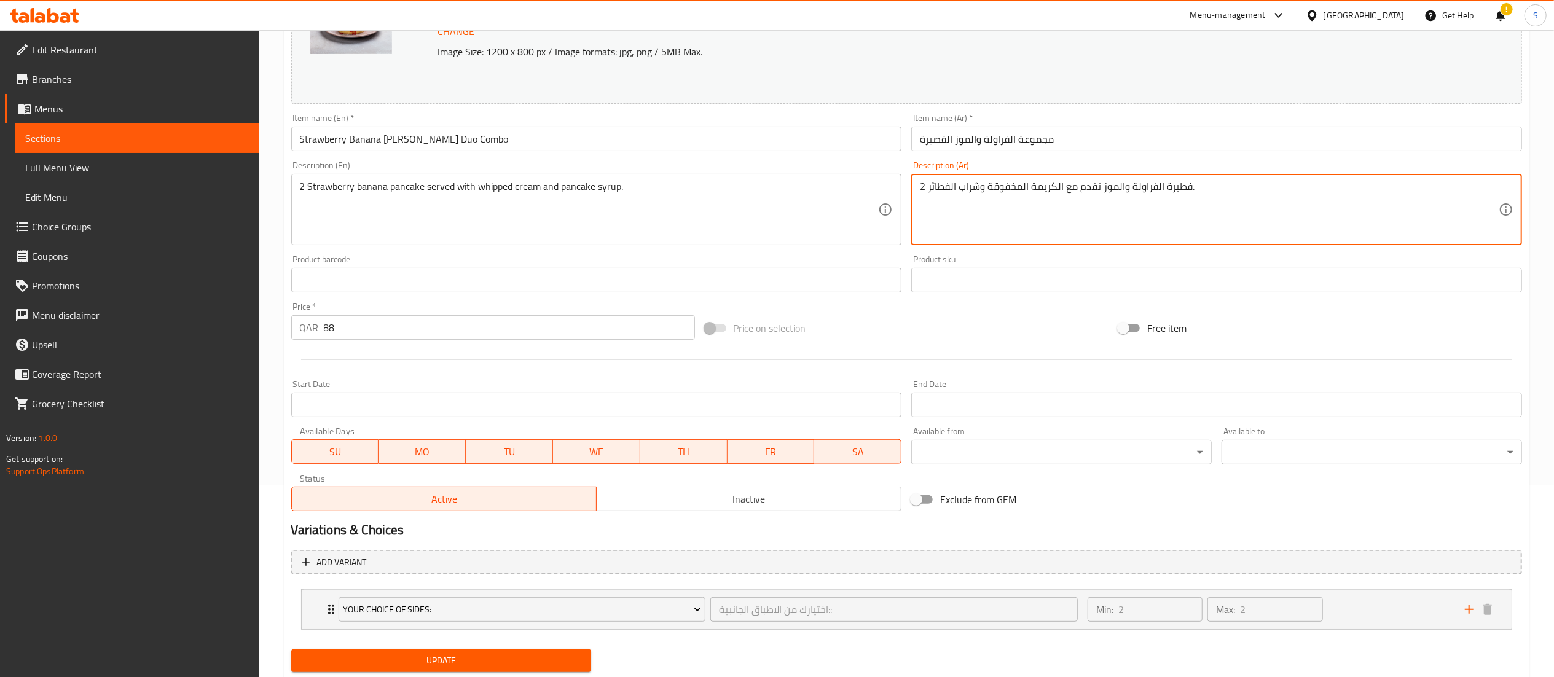
scroll to position [229, 0]
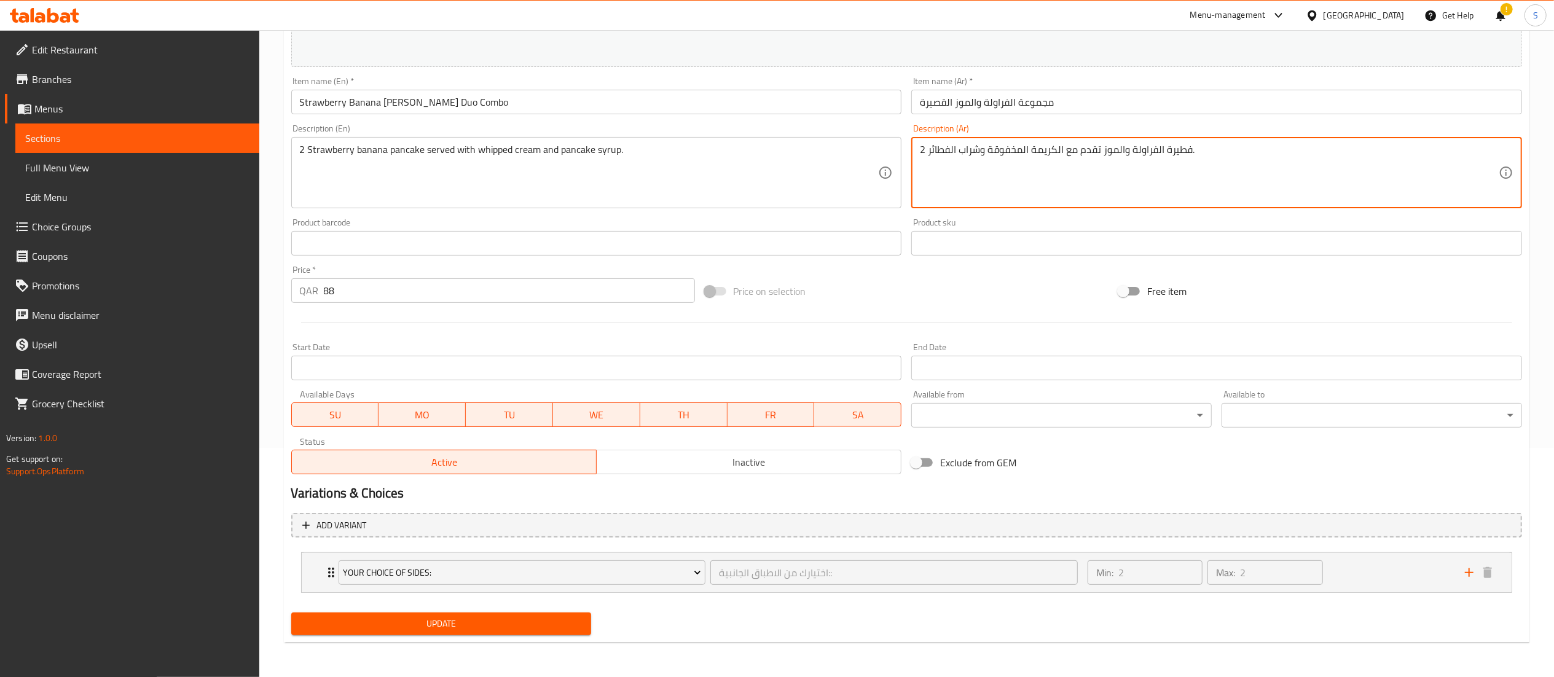
type textarea "2 فطيرة الفراولة والموز تقدم مع الكريمة المخفوقة وشراب الفطائر."
click at [476, 618] on span "Update" at bounding box center [441, 623] width 281 height 15
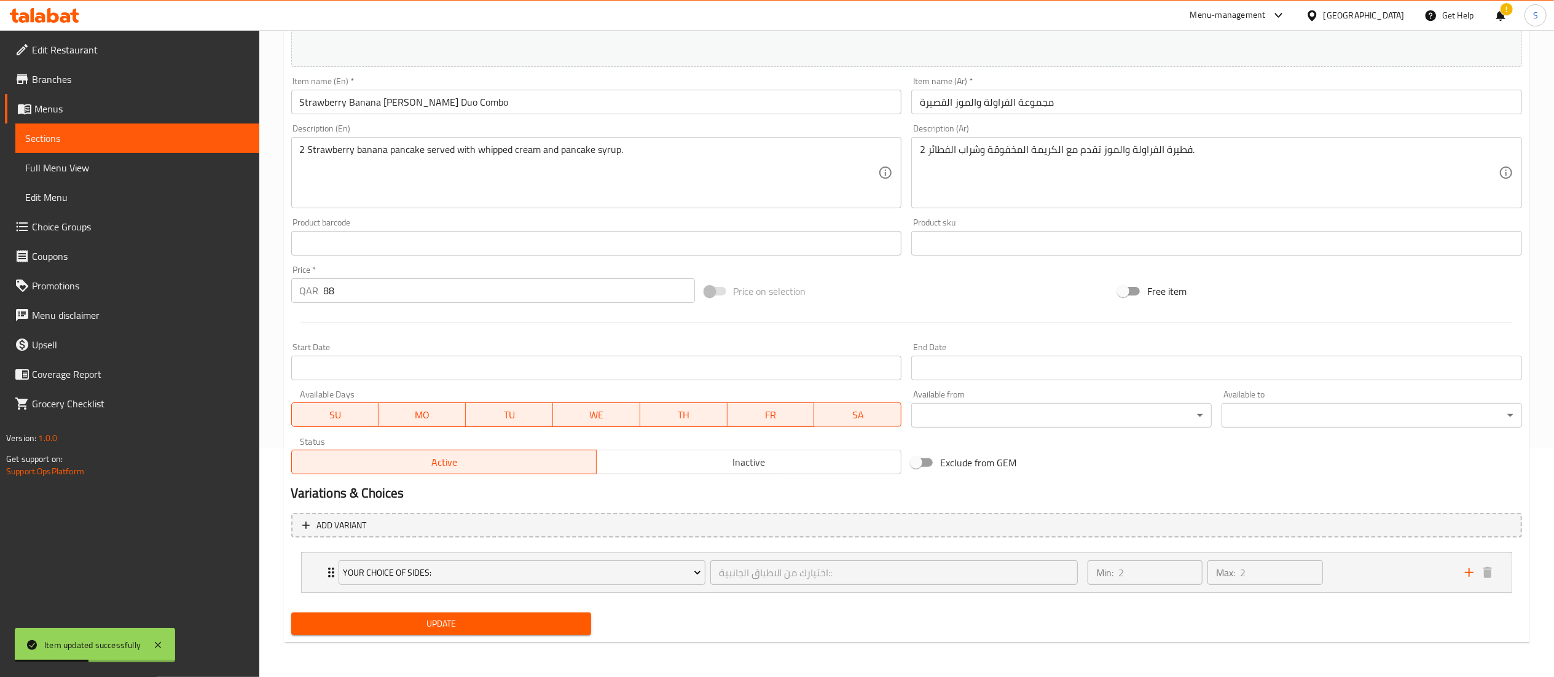
click at [453, 636] on div "Update" at bounding box center [441, 624] width 310 height 33
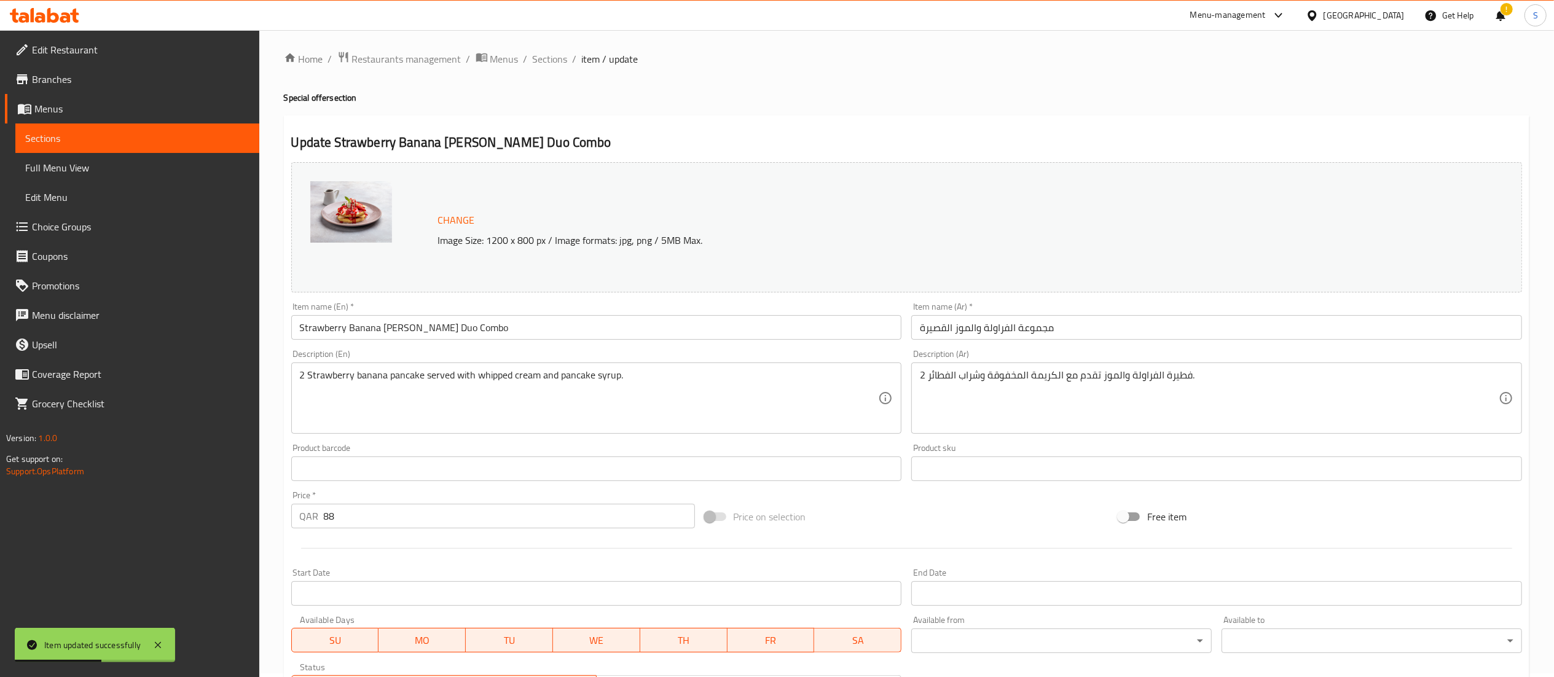
scroll to position [0, 0]
click at [543, 68] on span "Sections" at bounding box center [550, 62] width 35 height 15
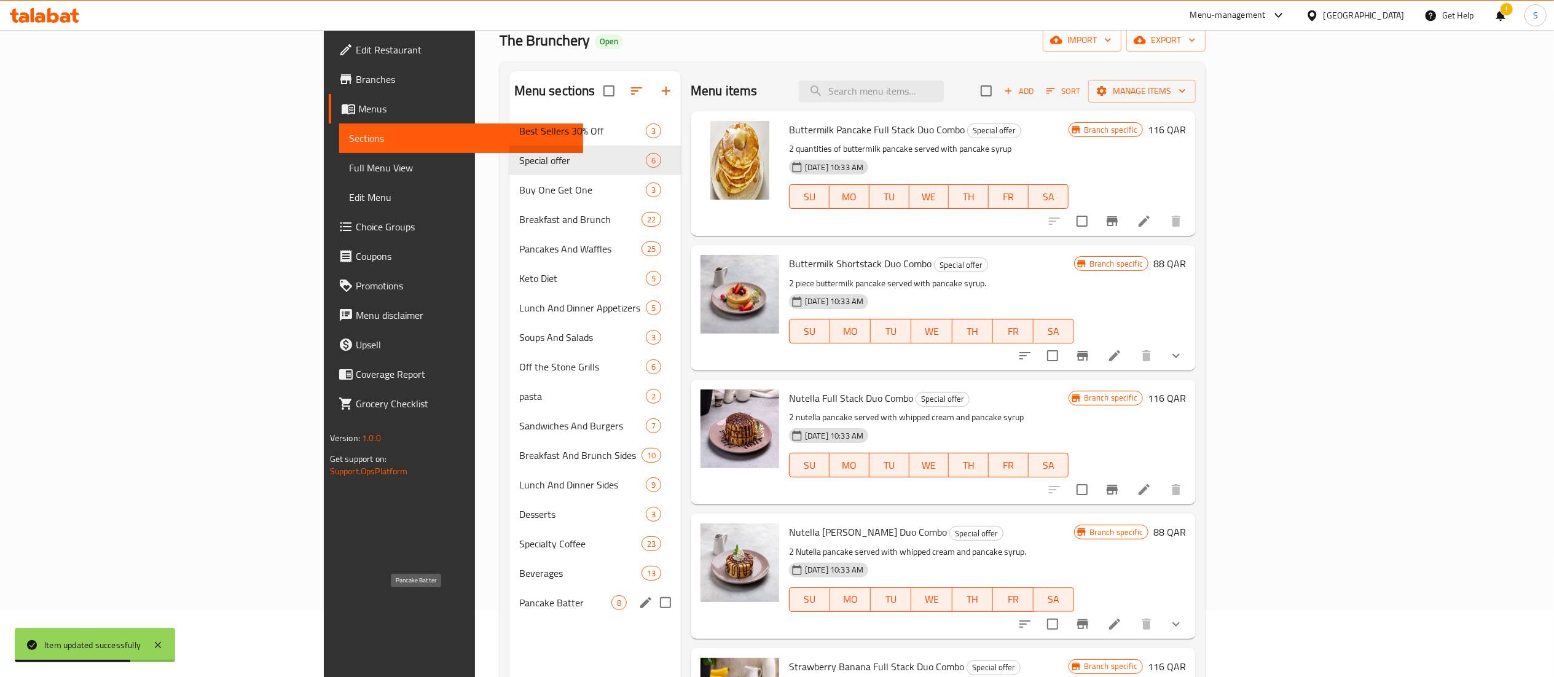
scroll to position [123, 0]
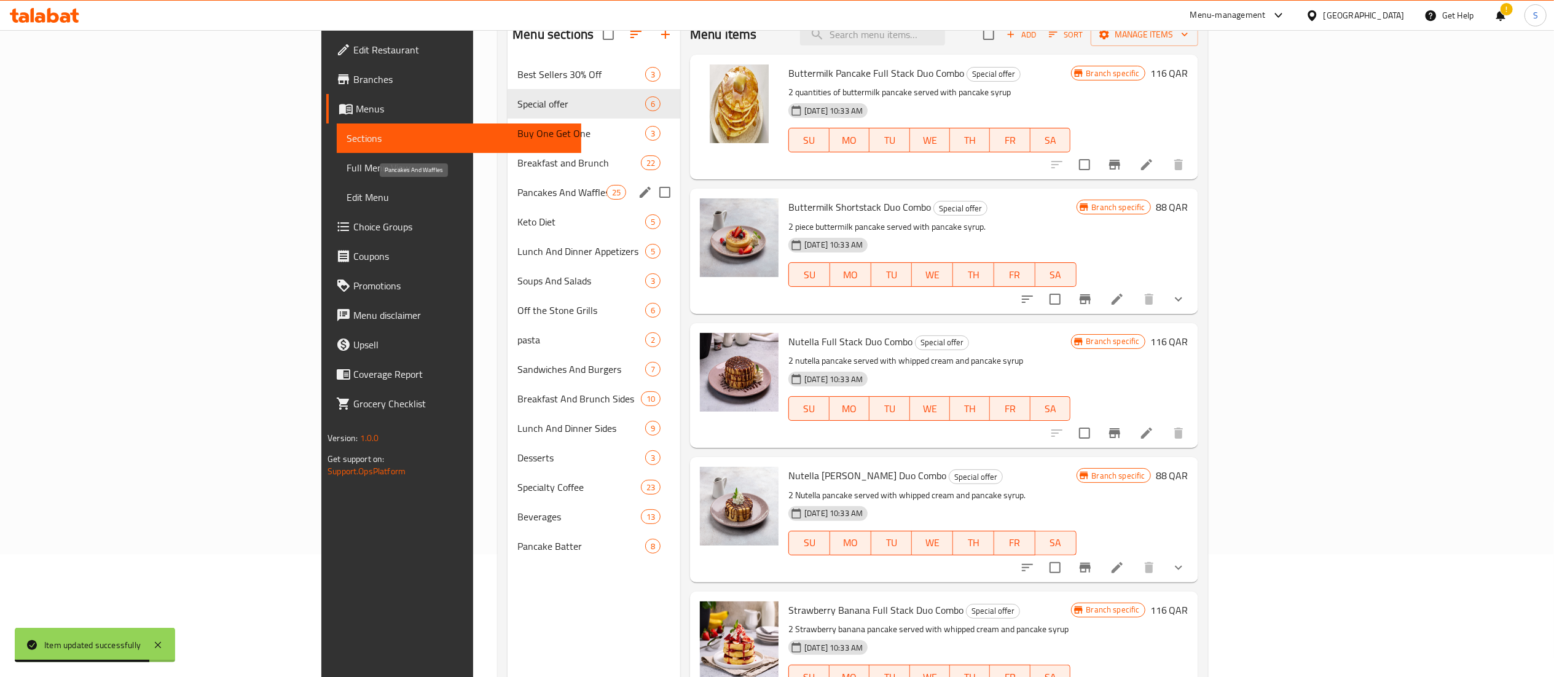
click at [517, 192] on span "Pancakes And Waffles" at bounding box center [561, 192] width 89 height 15
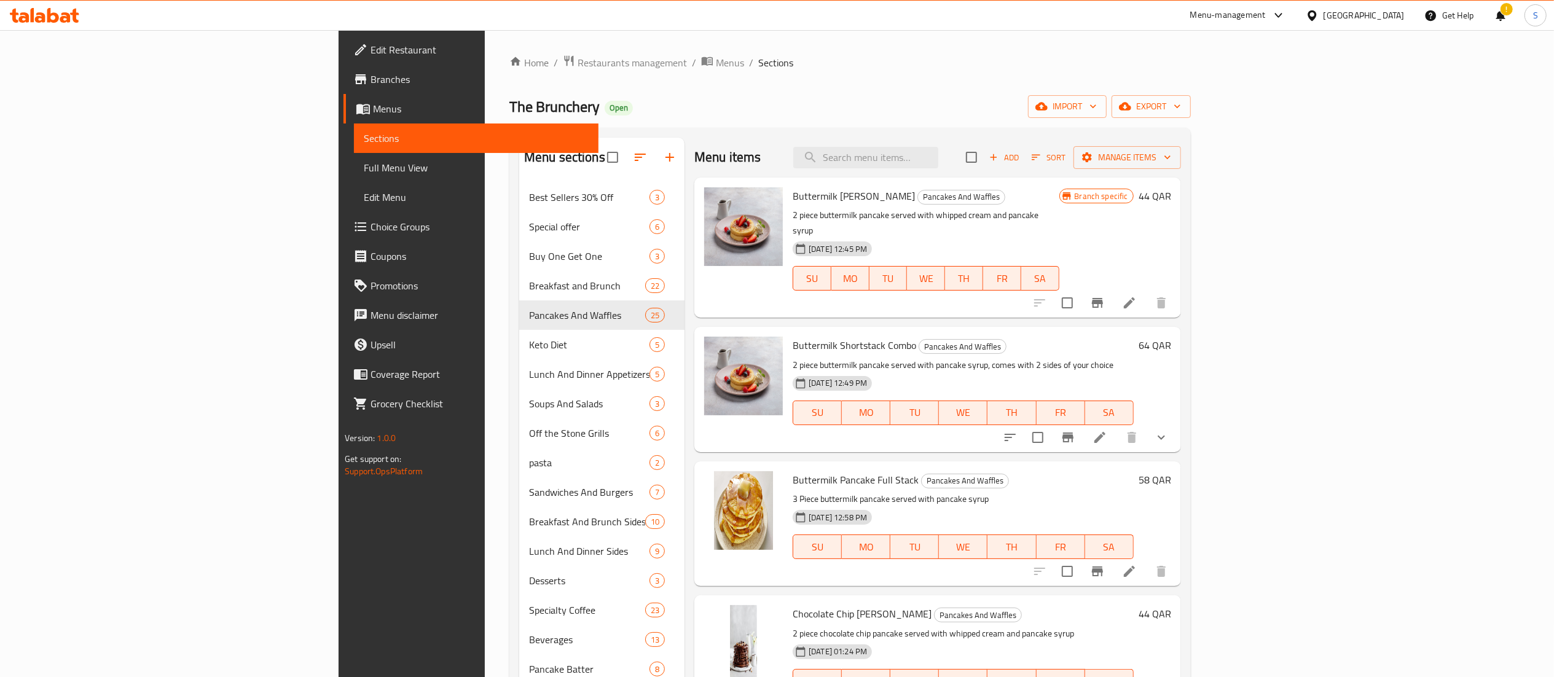
click at [1257, 8] on div "Menu-management" at bounding box center [1228, 15] width 76 height 15
click at [1210, 79] on div "Agent Campaigns Center" at bounding box center [1219, 83] width 93 height 14
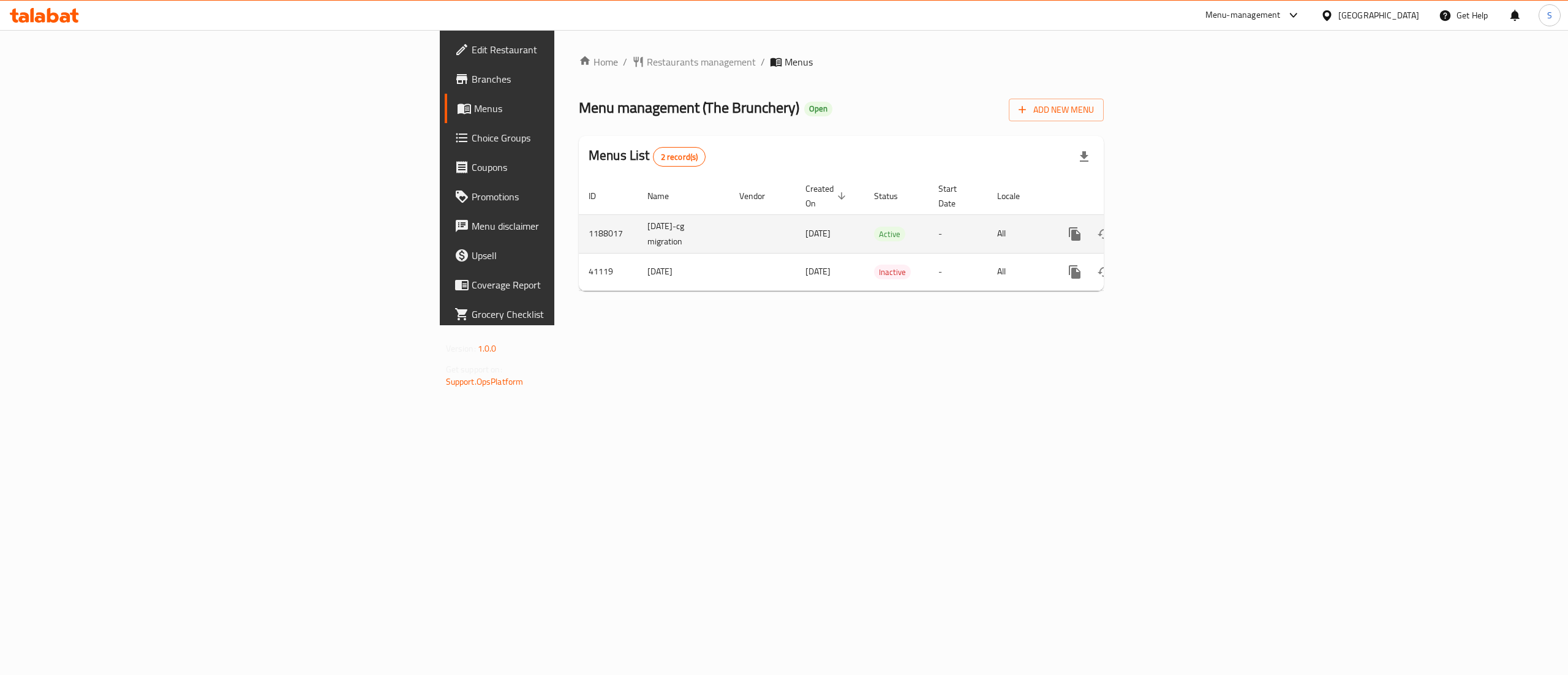
click at [1178, 222] on link "enhanced table" at bounding box center [1162, 233] width 29 height 29
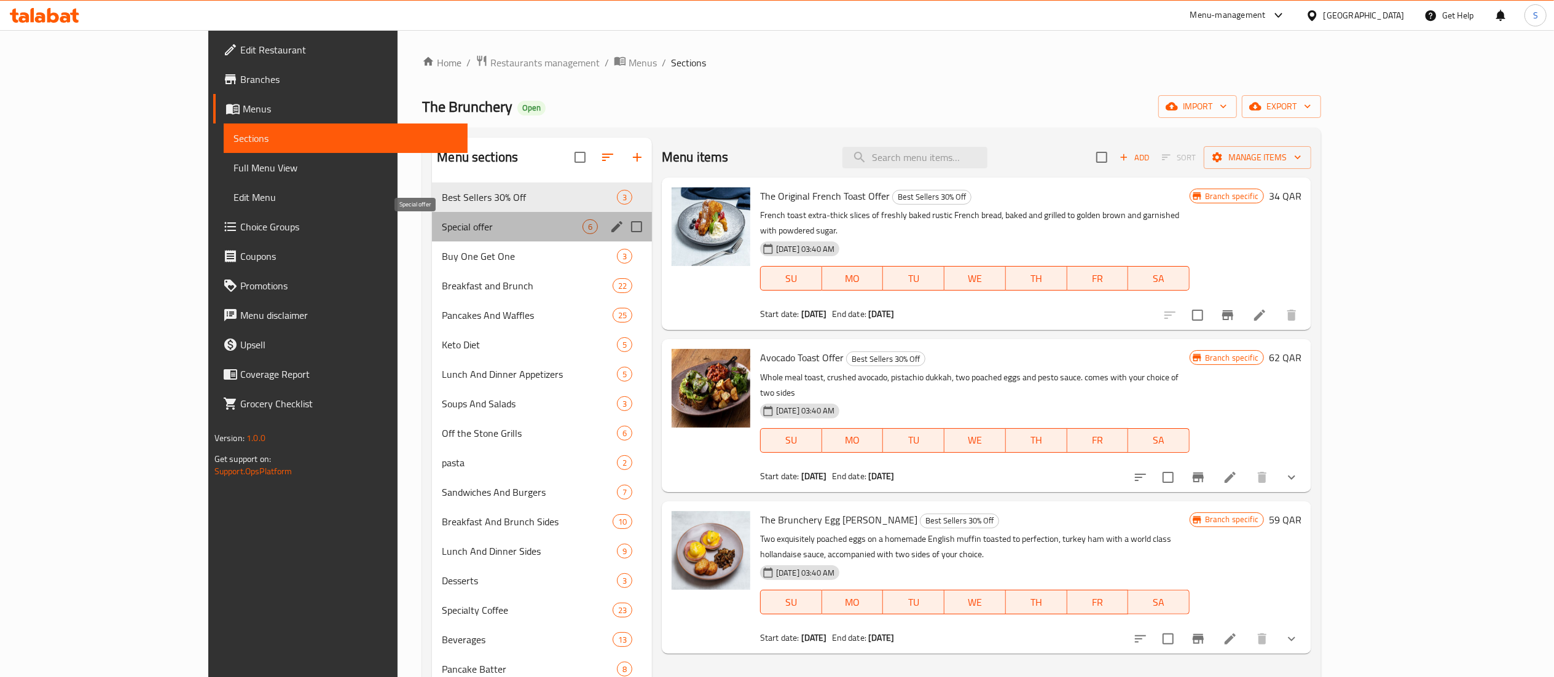
click at [442, 223] on span "Special offer" at bounding box center [512, 226] width 141 height 15
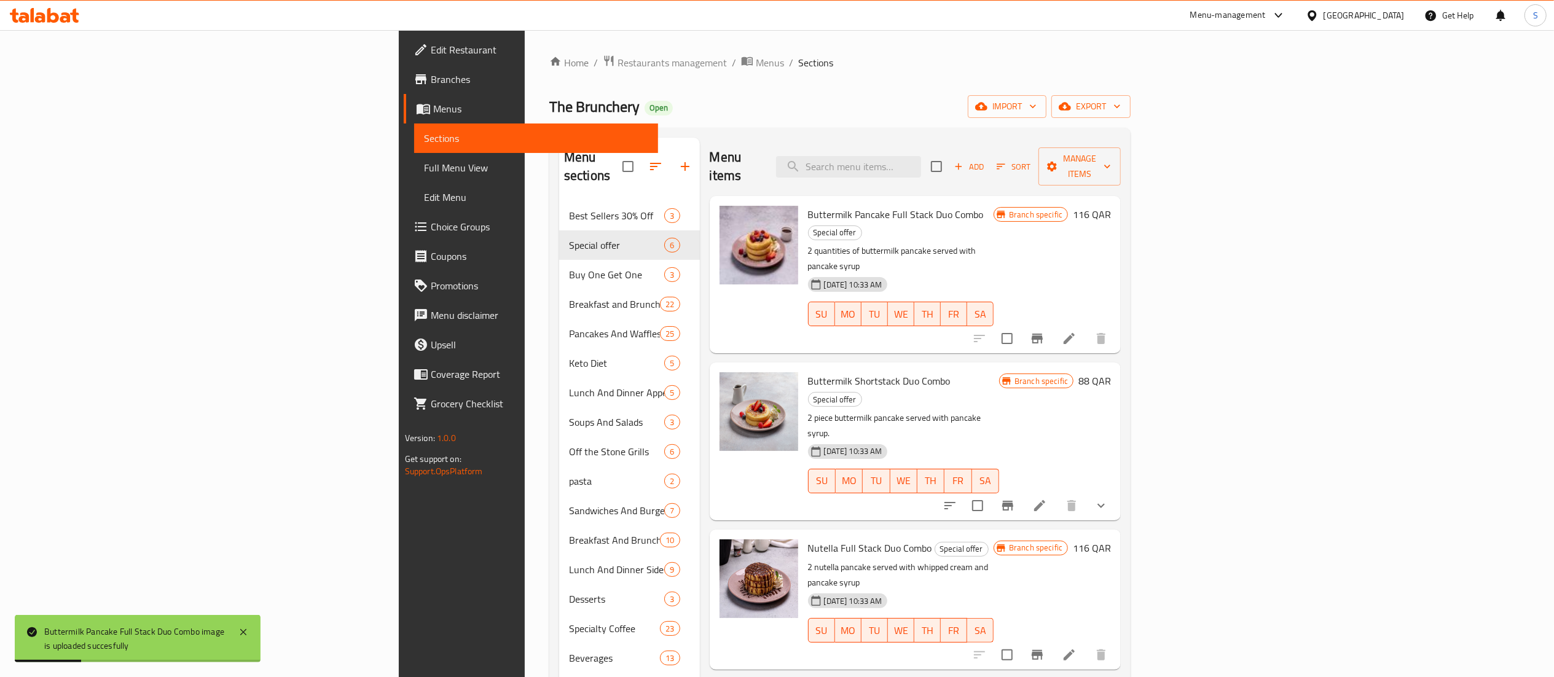
click at [680, 86] on div "Home / Restaurants management / Menus / Sections The Brunchery Open import expo…" at bounding box center [839, 440] width 581 height 770
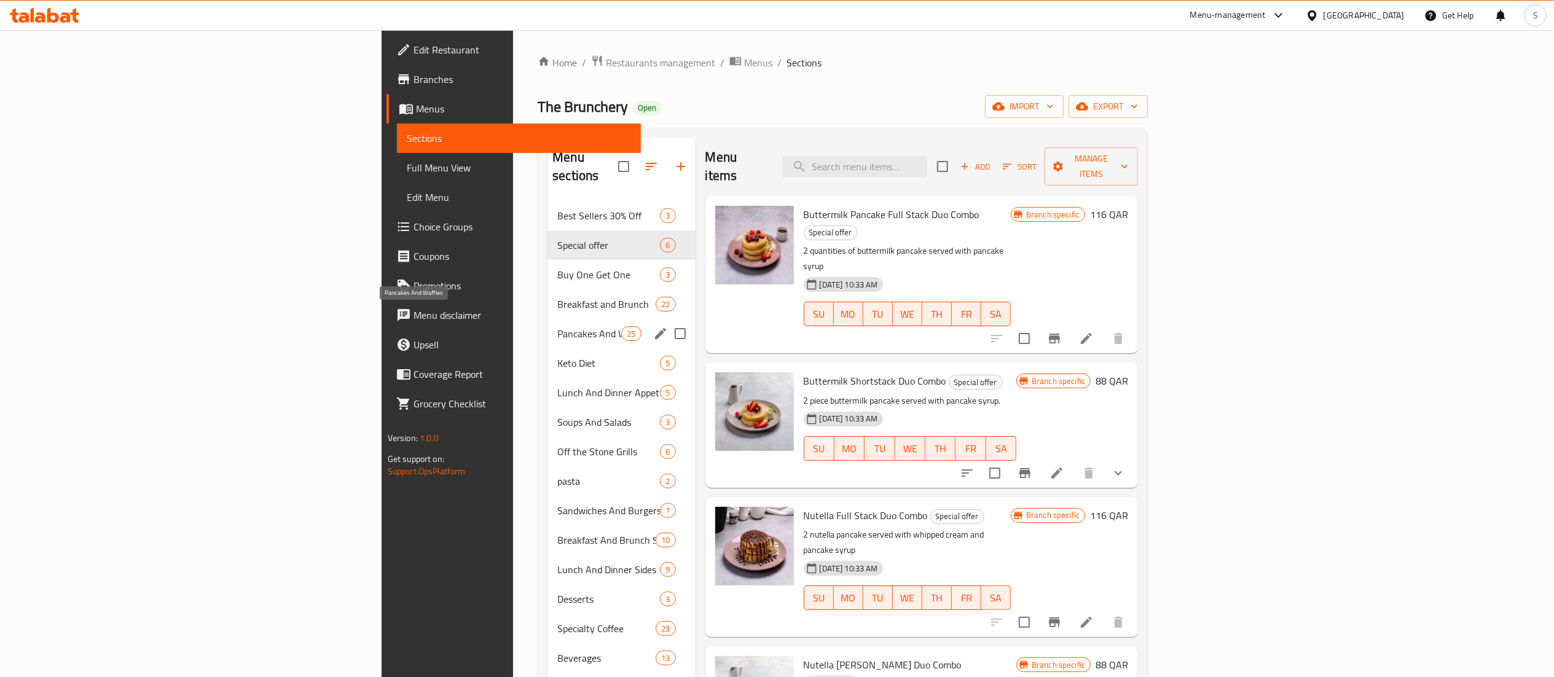
click at [557, 326] on span "Pancakes And Waffles" at bounding box center [589, 333] width 64 height 15
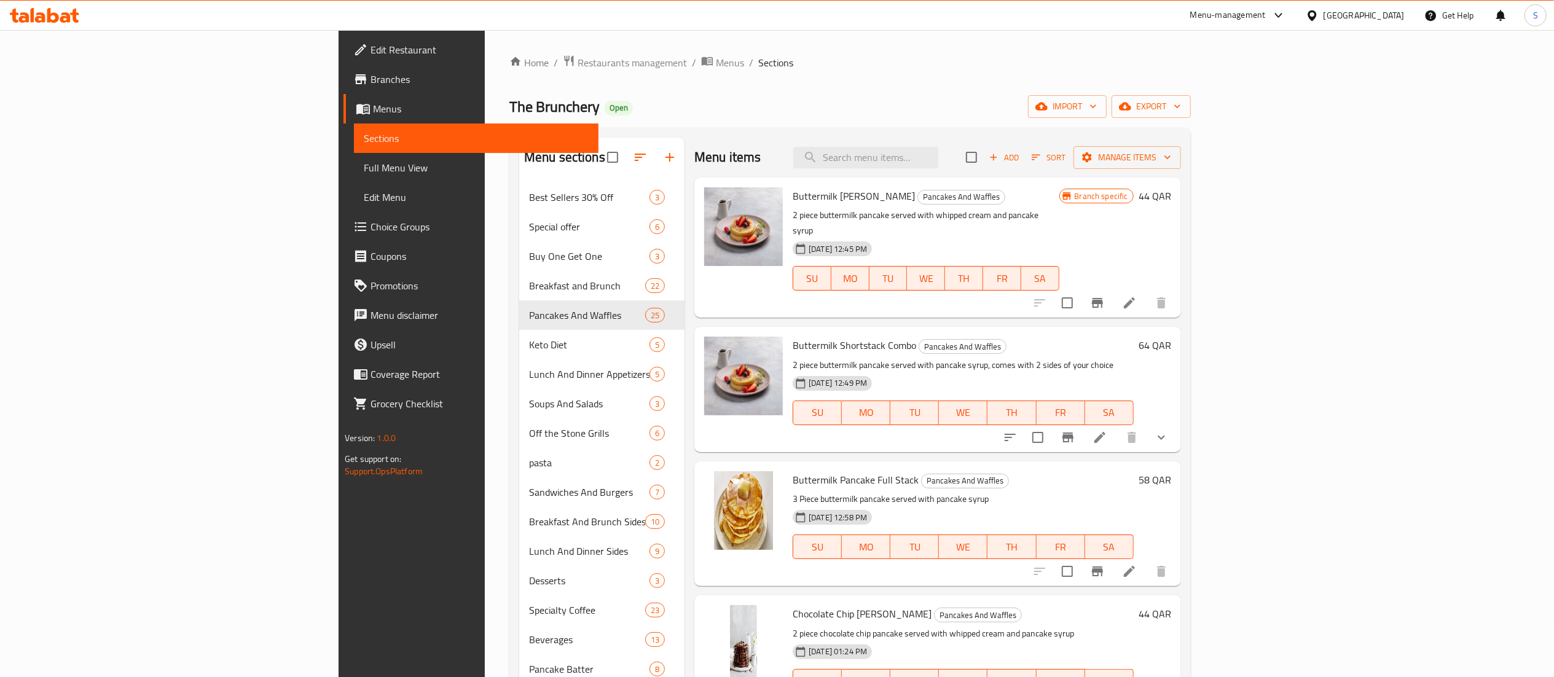
click at [1074, 433] on icon "Branch-specific-item" at bounding box center [1068, 438] width 11 height 10
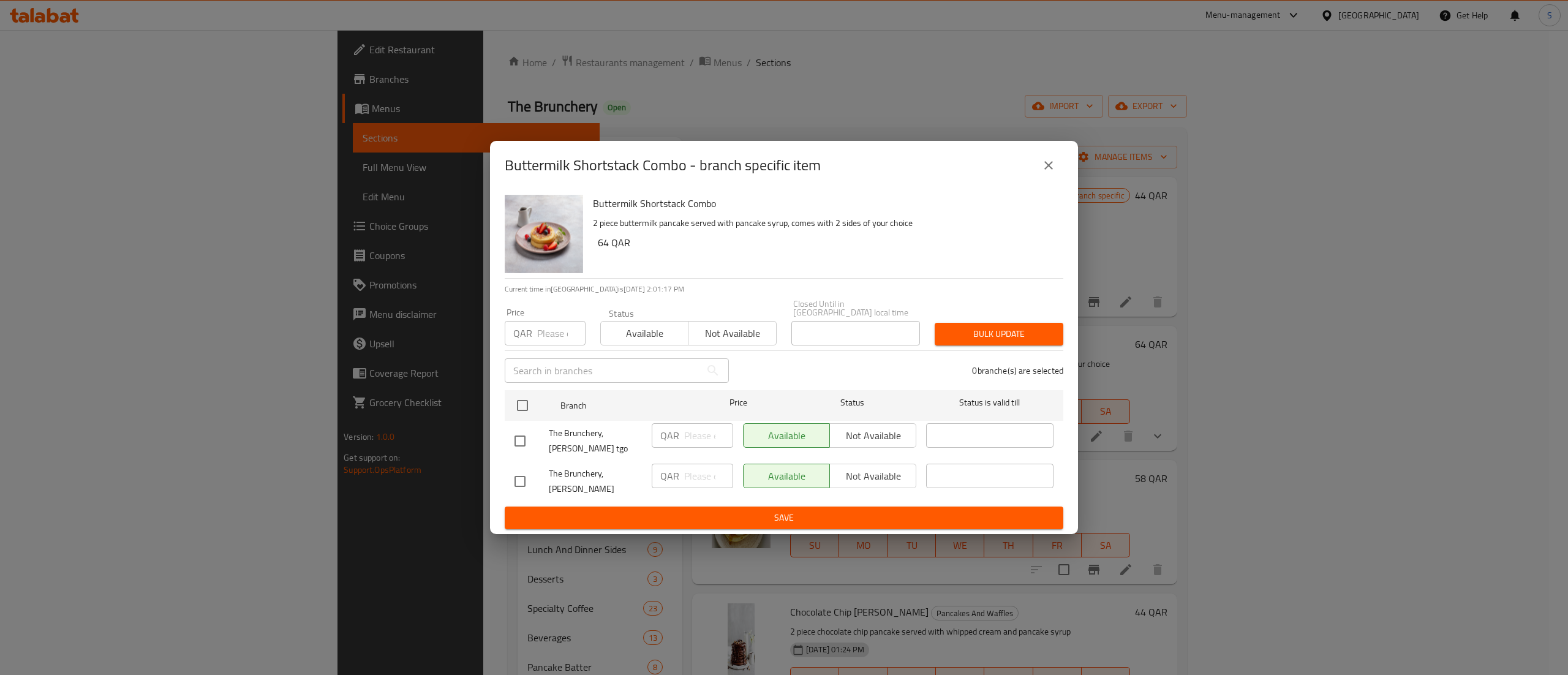
click at [1057, 170] on button "close" at bounding box center [1048, 165] width 29 height 29
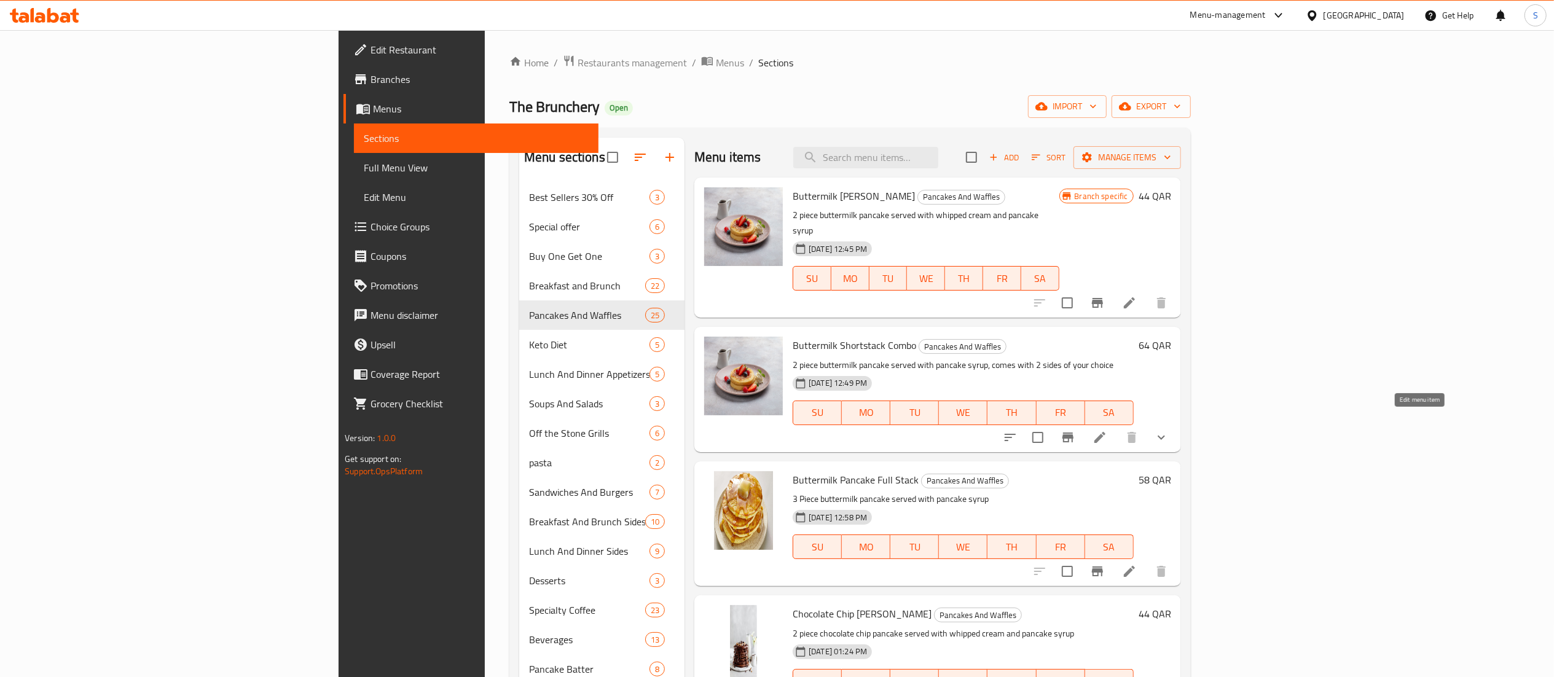
click at [1106, 432] on icon at bounding box center [1100, 437] width 11 height 11
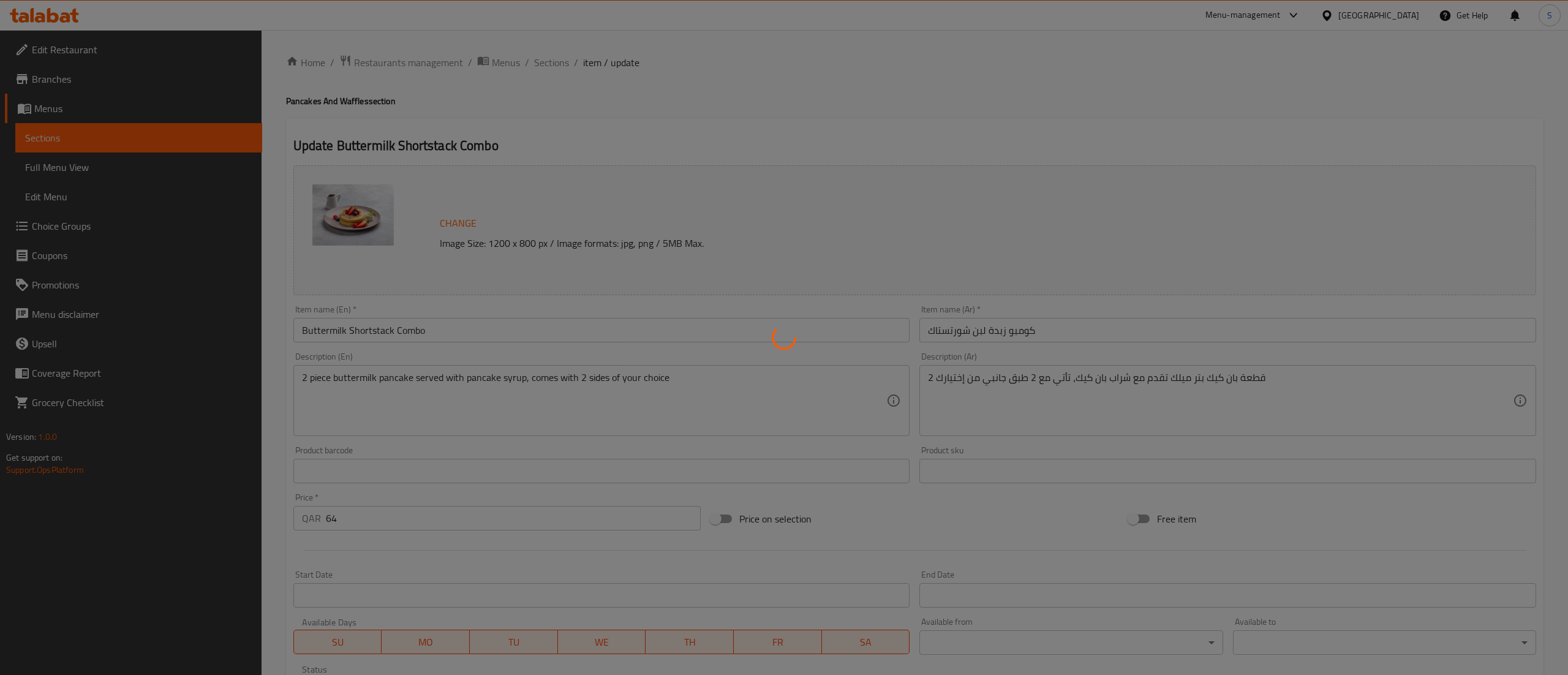
type input "اختيارك من الاطباق الجانبية::"
type input "2"
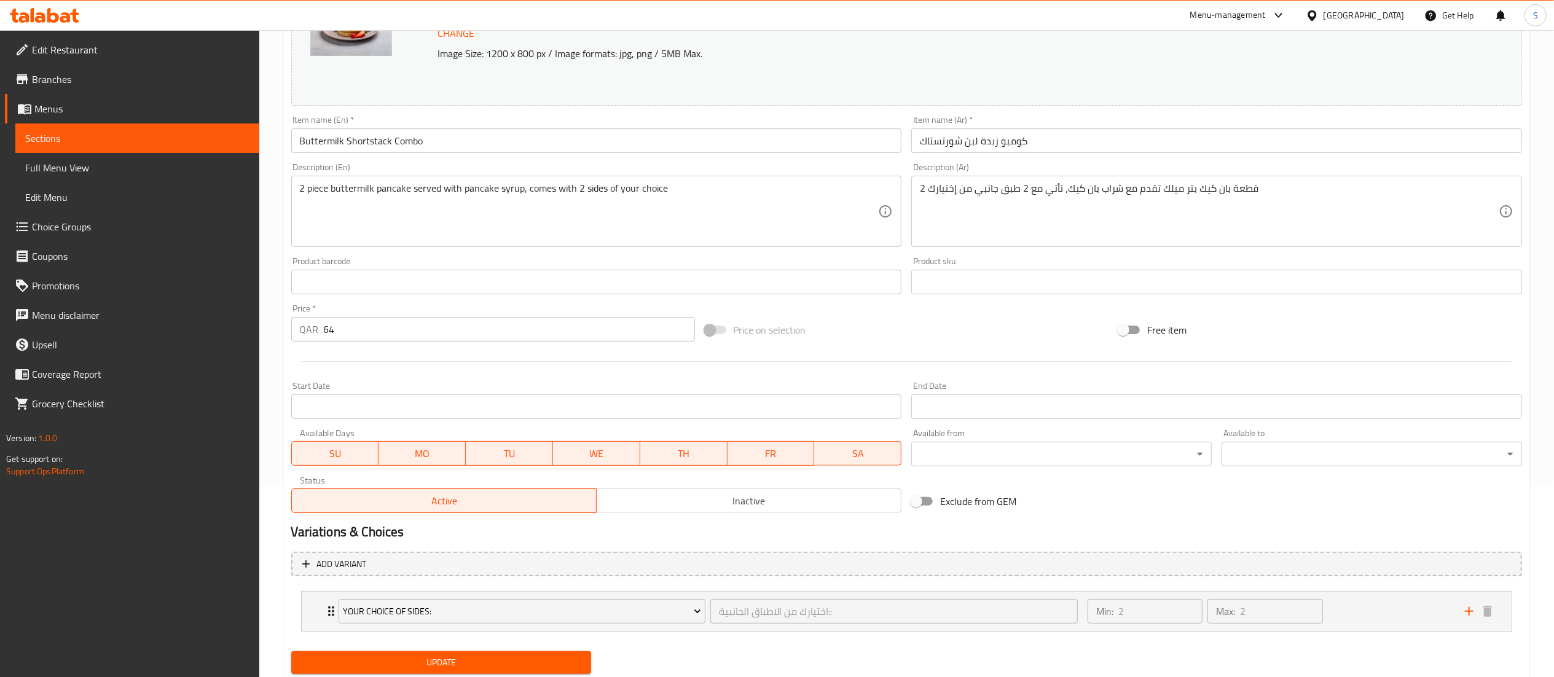
scroll to position [229, 0]
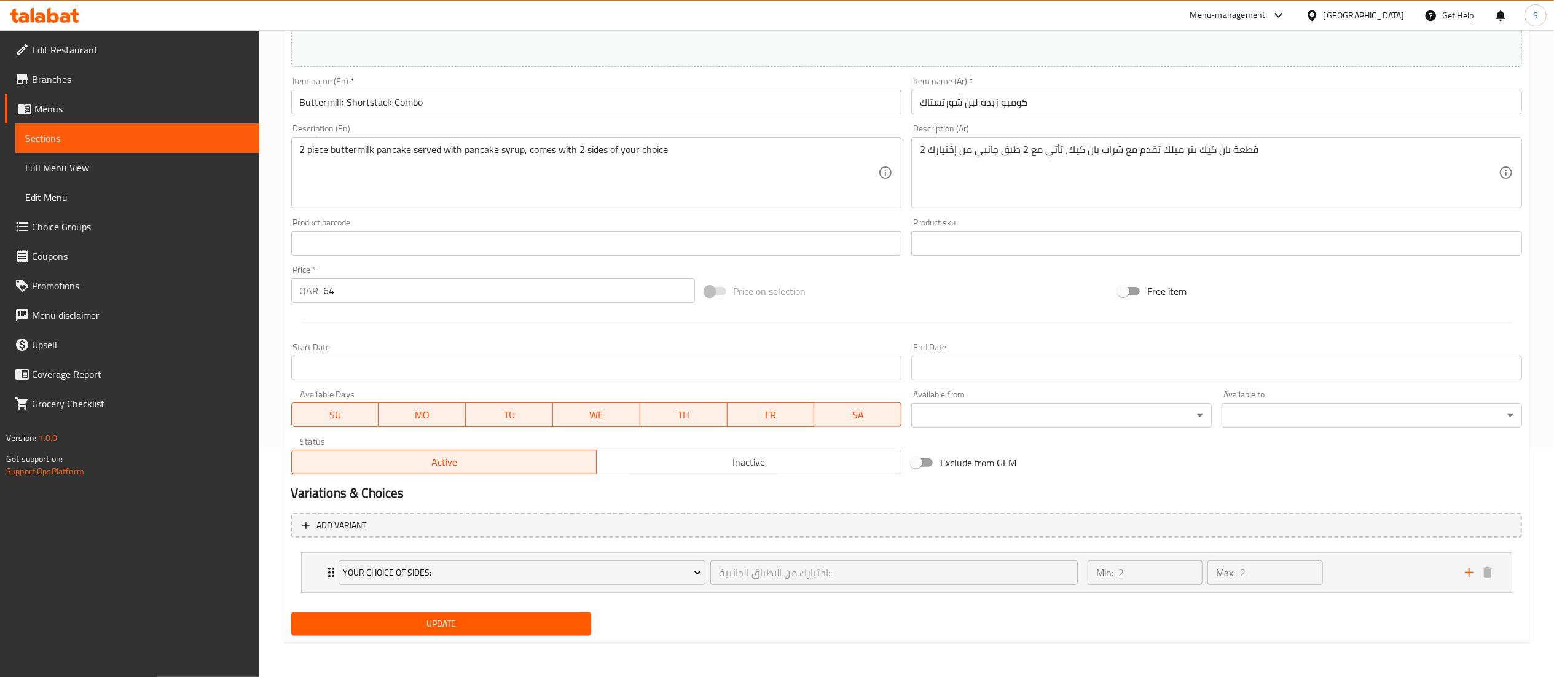
click at [669, 462] on span "Inactive" at bounding box center [749, 463] width 295 height 18
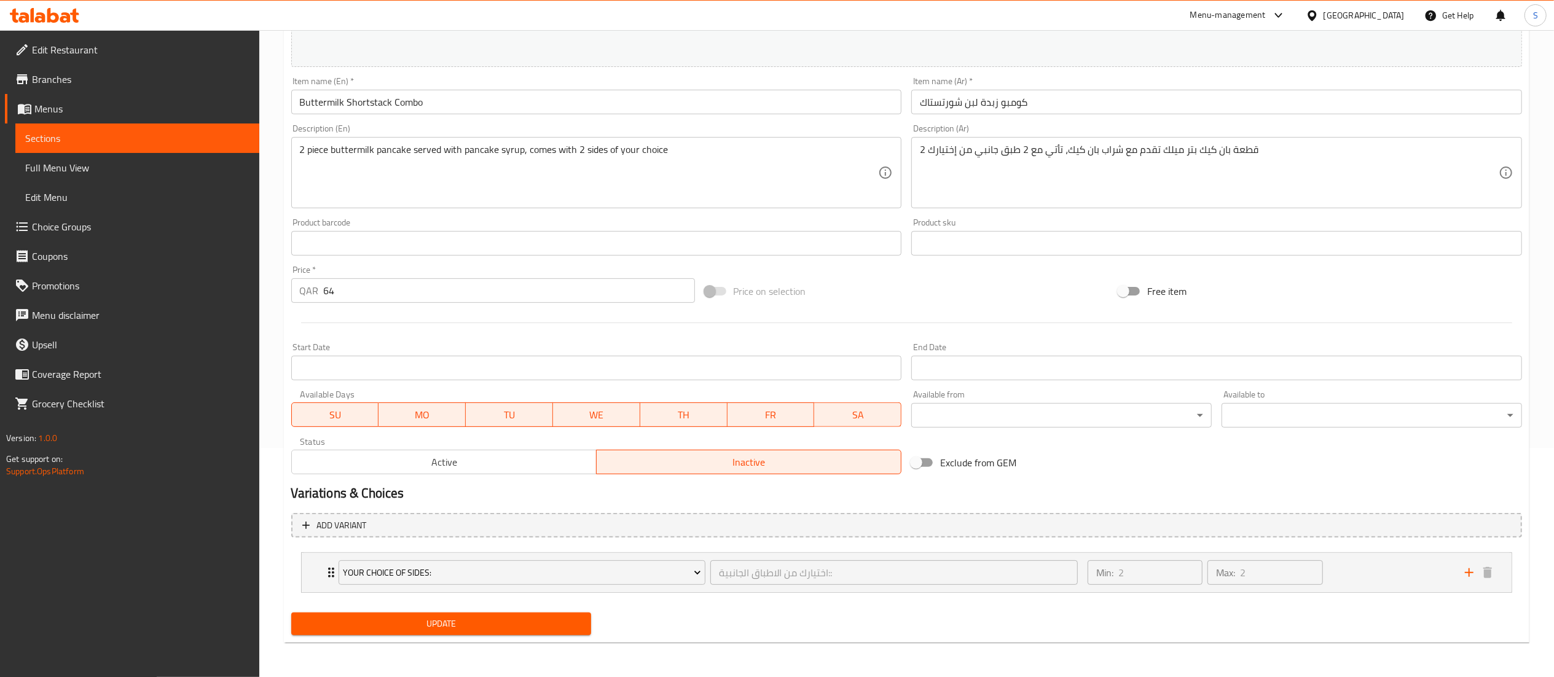
click at [465, 623] on span "Update" at bounding box center [441, 623] width 281 height 15
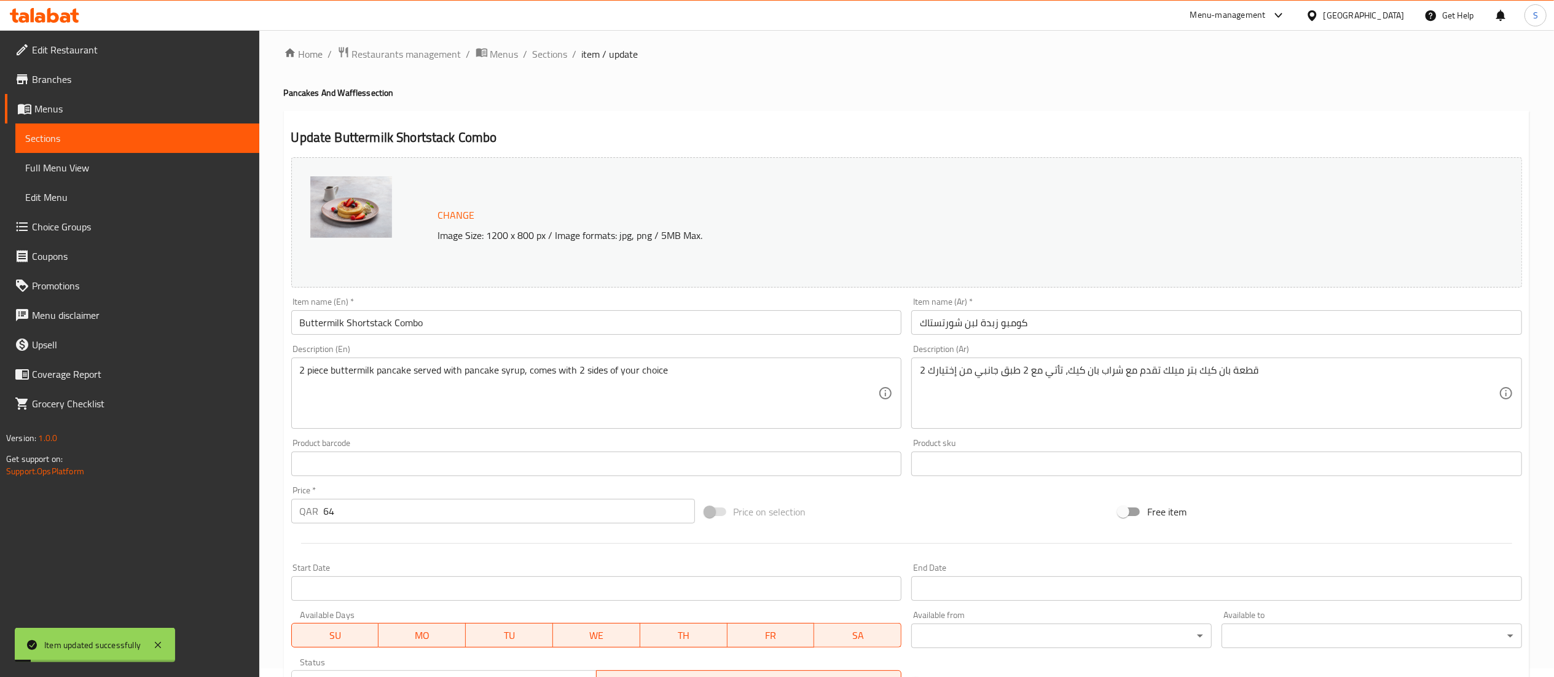
scroll to position [0, 0]
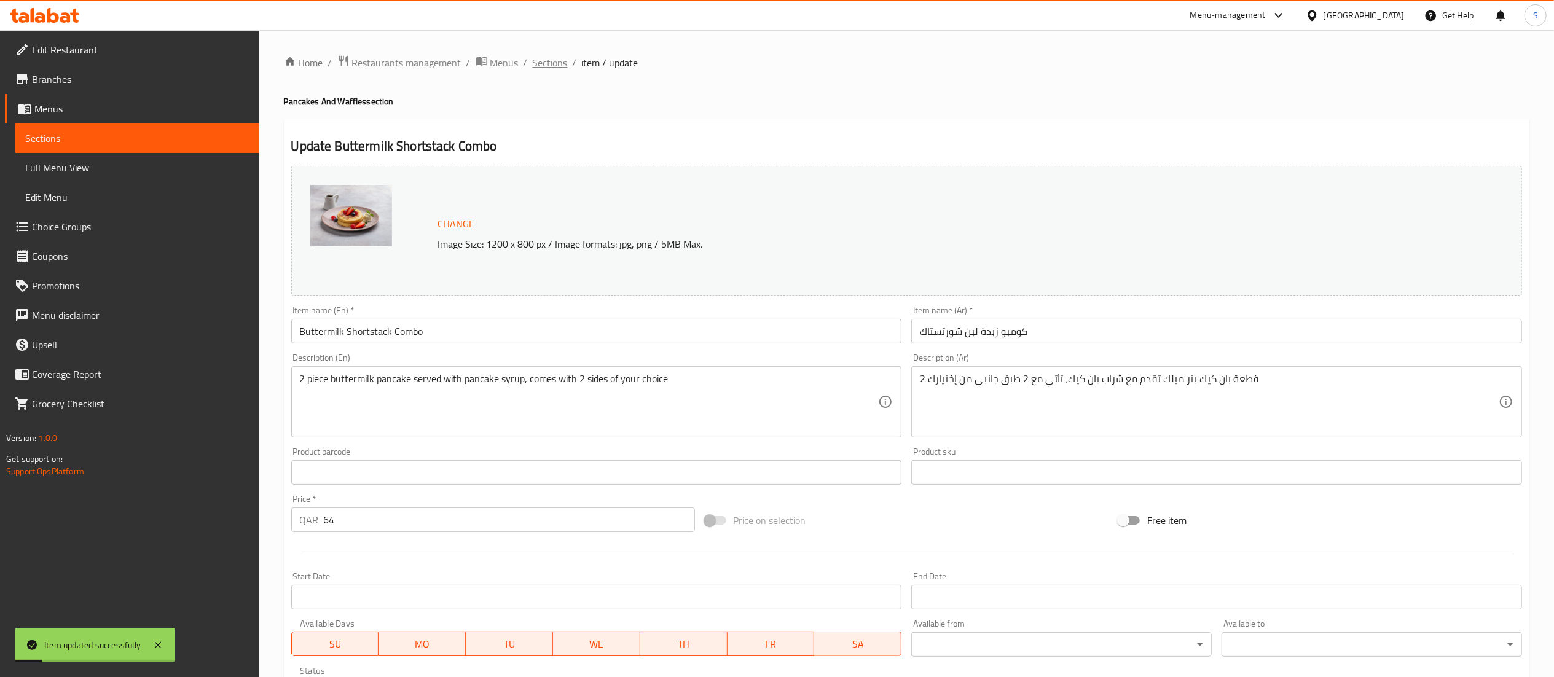
click at [545, 63] on span "Sections" at bounding box center [550, 62] width 35 height 15
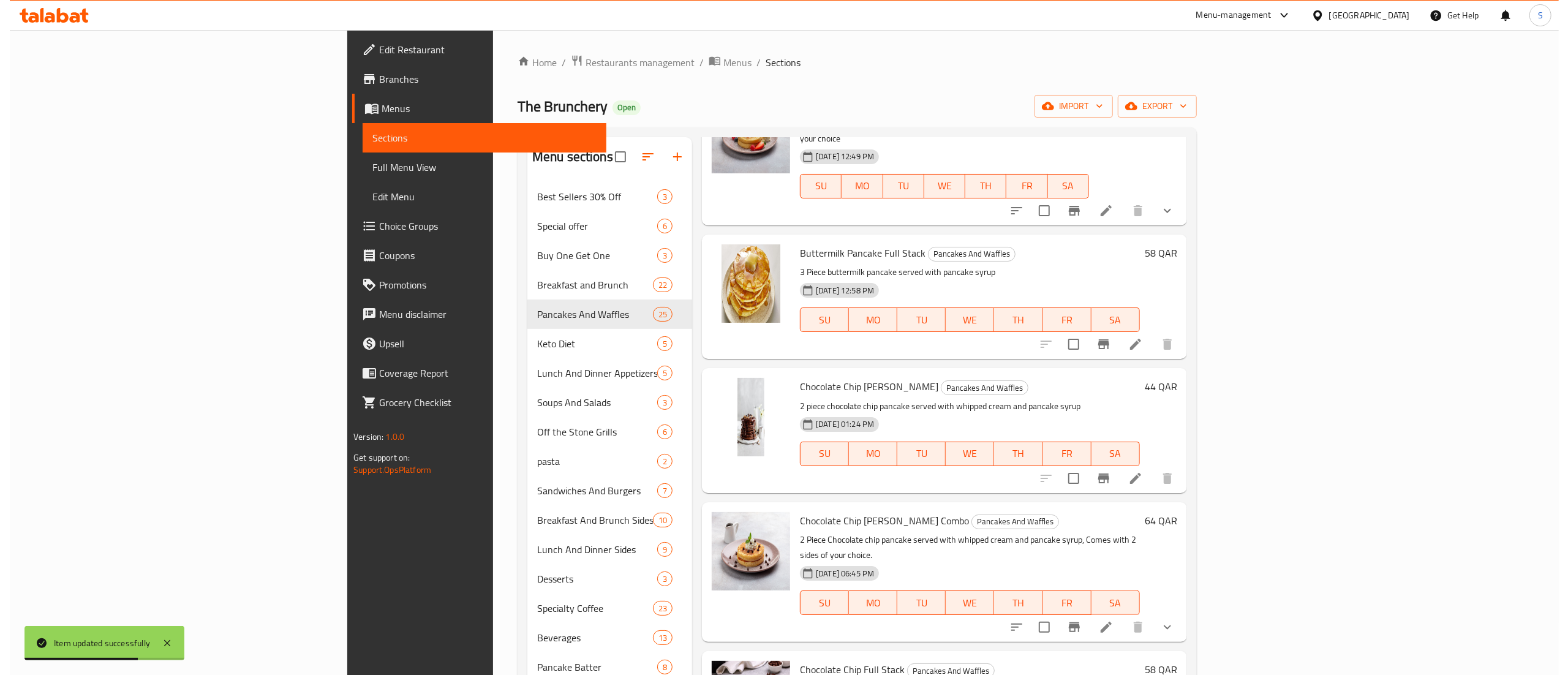
scroll to position [245, 0]
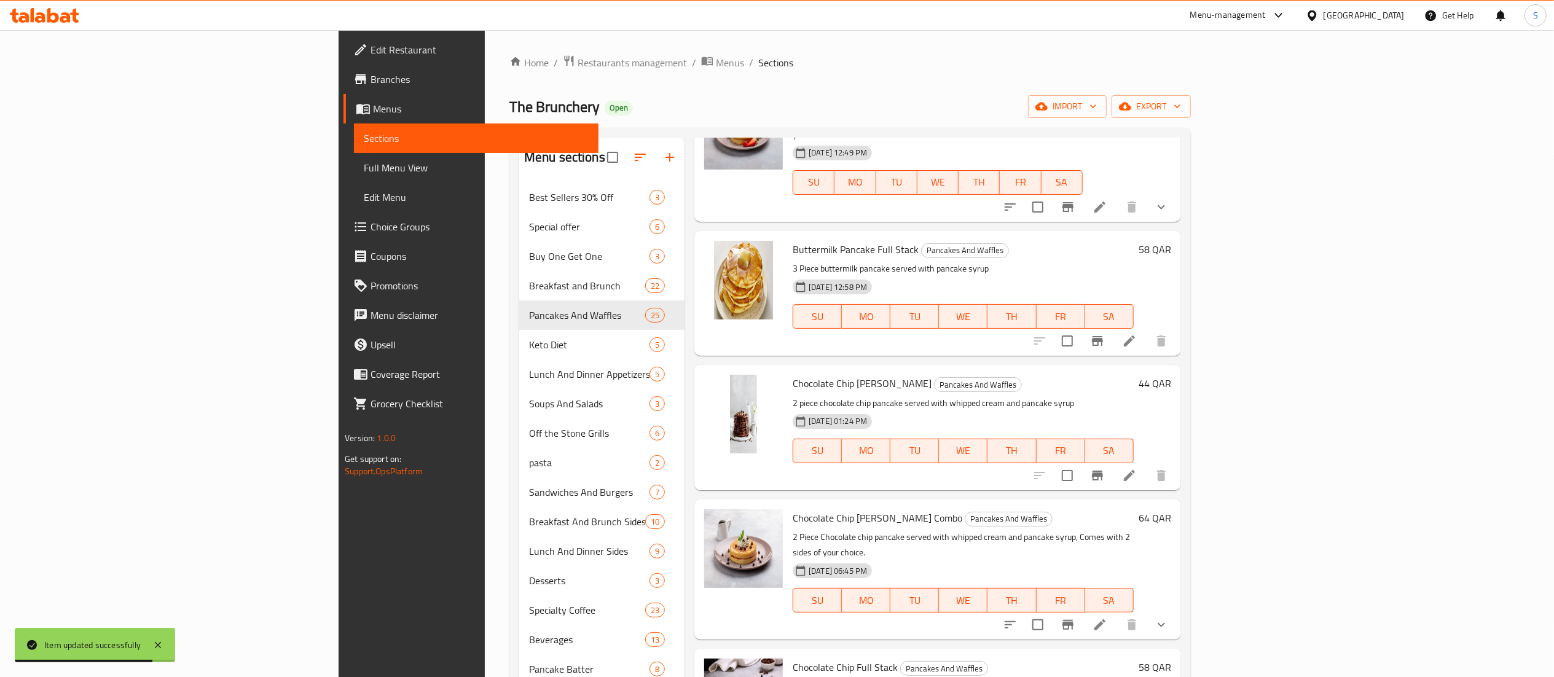
click at [1117, 614] on li at bounding box center [1100, 625] width 34 height 22
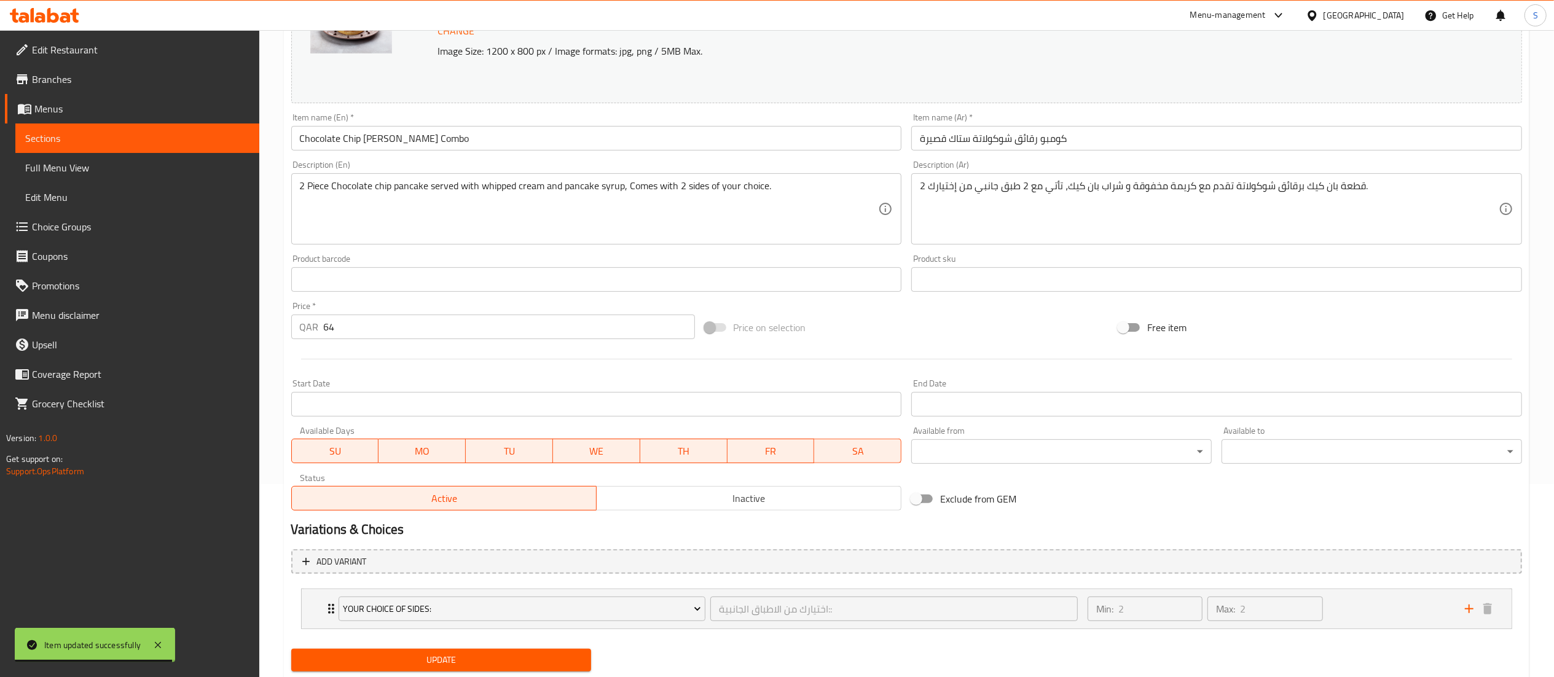
scroll to position [229, 0]
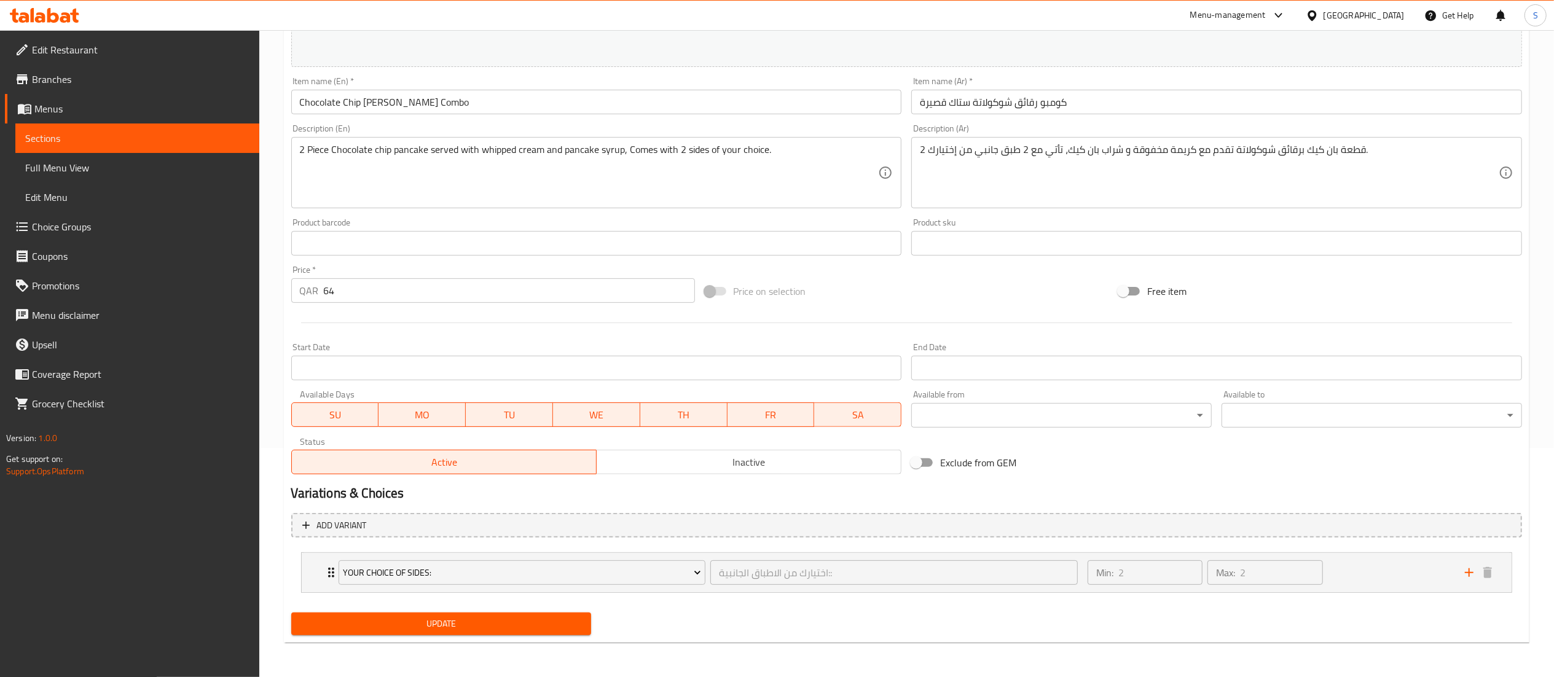
click at [691, 468] on span "Inactive" at bounding box center [749, 463] width 295 height 18
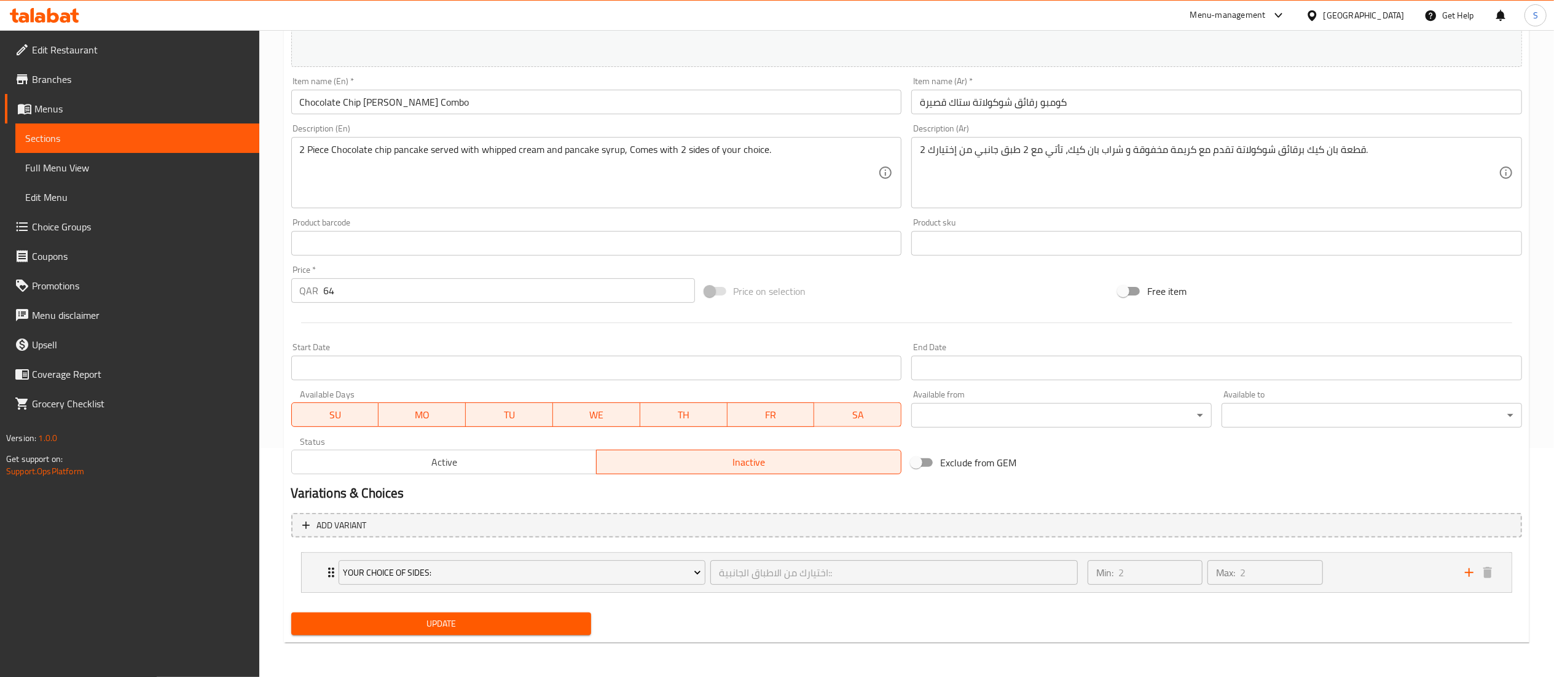
click at [527, 631] on span "Update" at bounding box center [441, 623] width 281 height 15
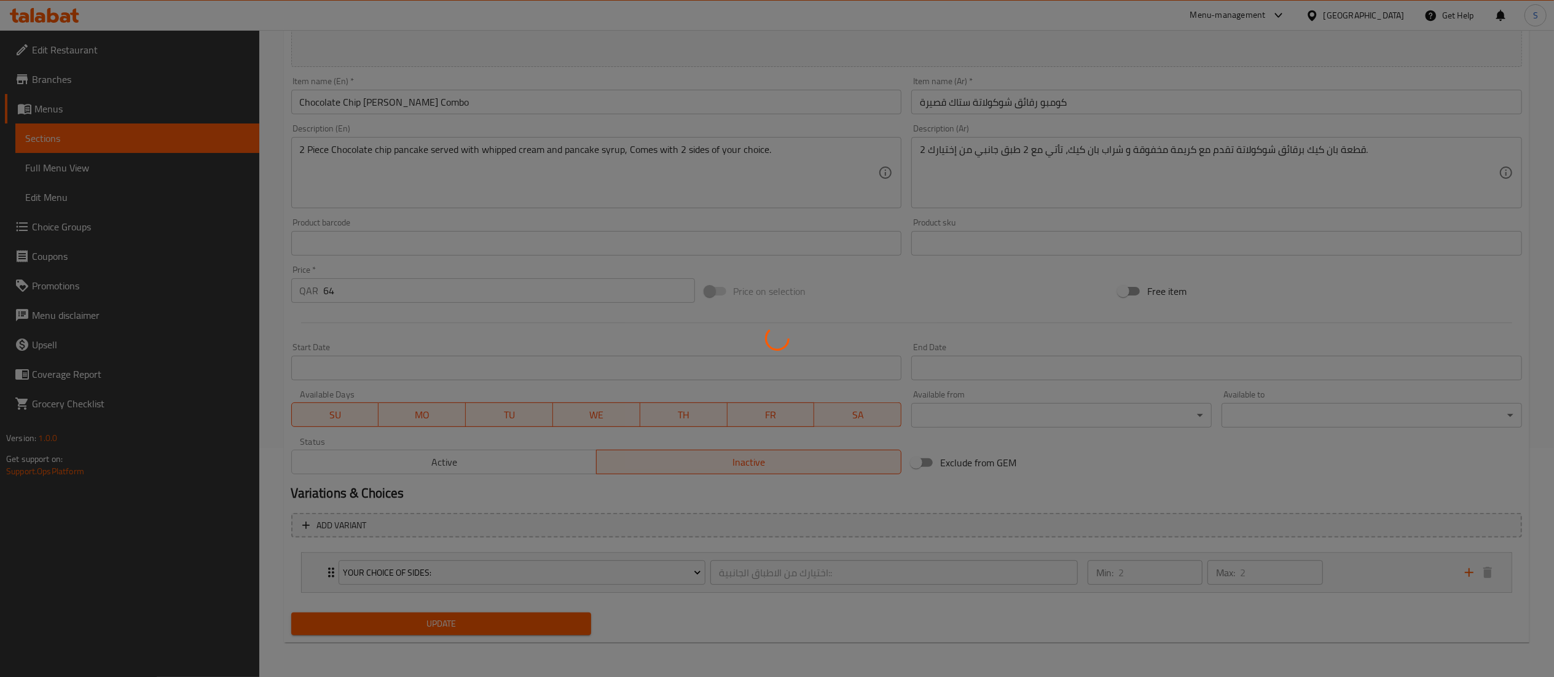
scroll to position [0, 0]
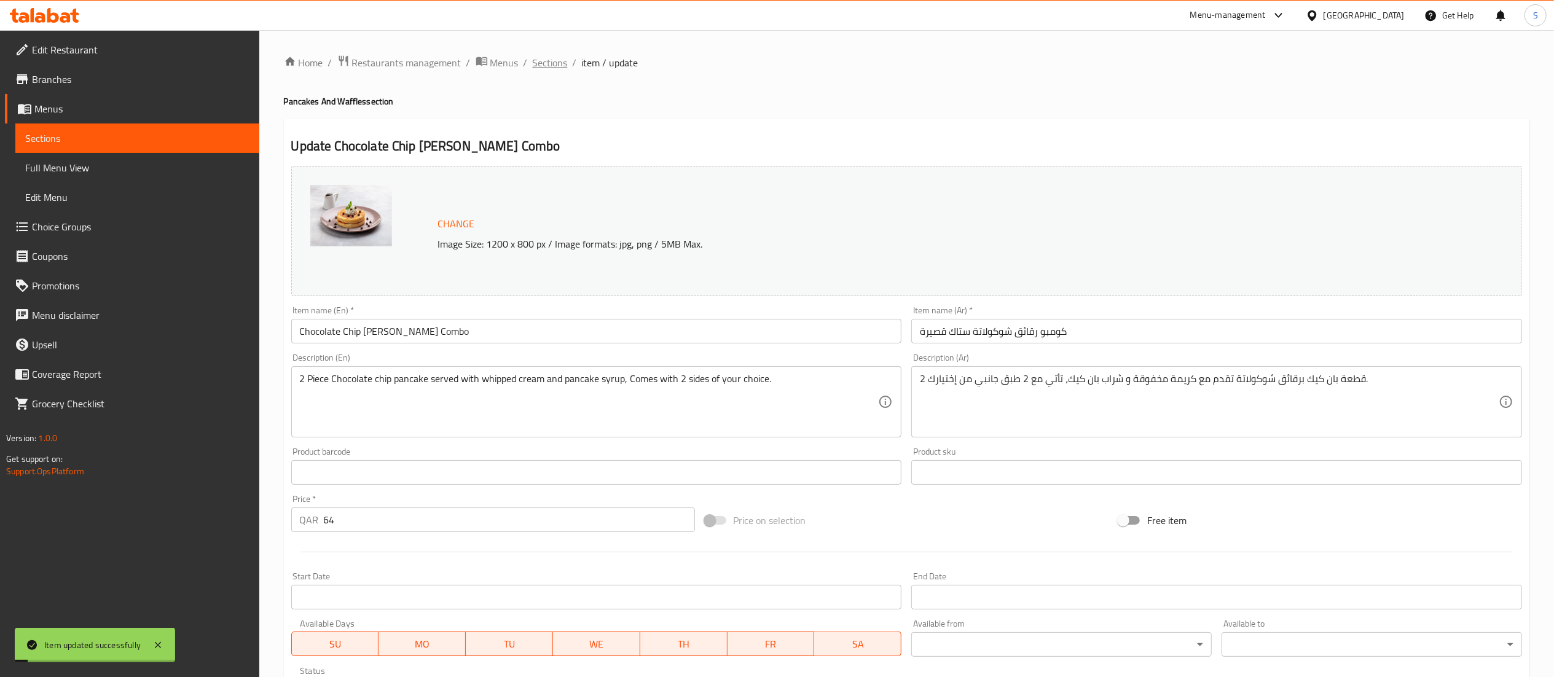
click at [560, 64] on span "Sections" at bounding box center [550, 62] width 35 height 15
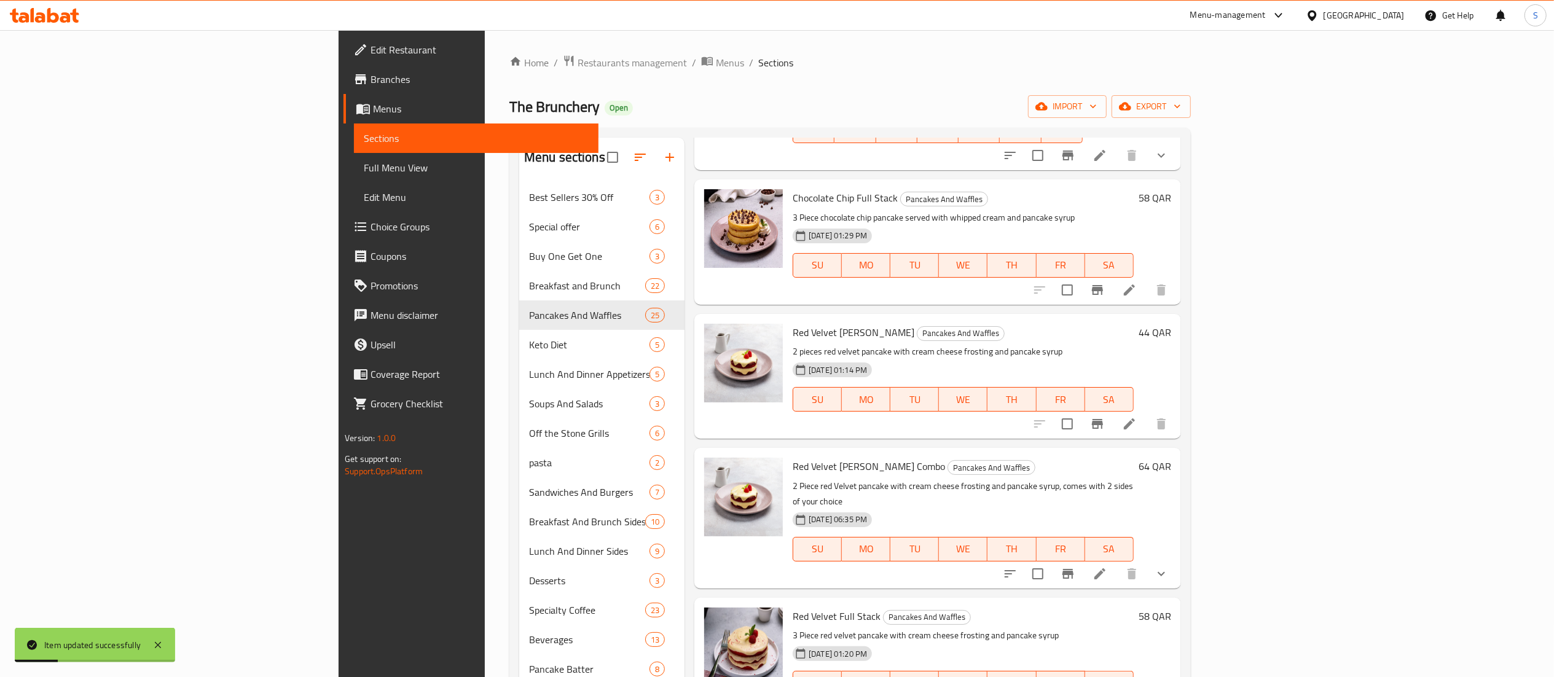
scroll to position [737, 0]
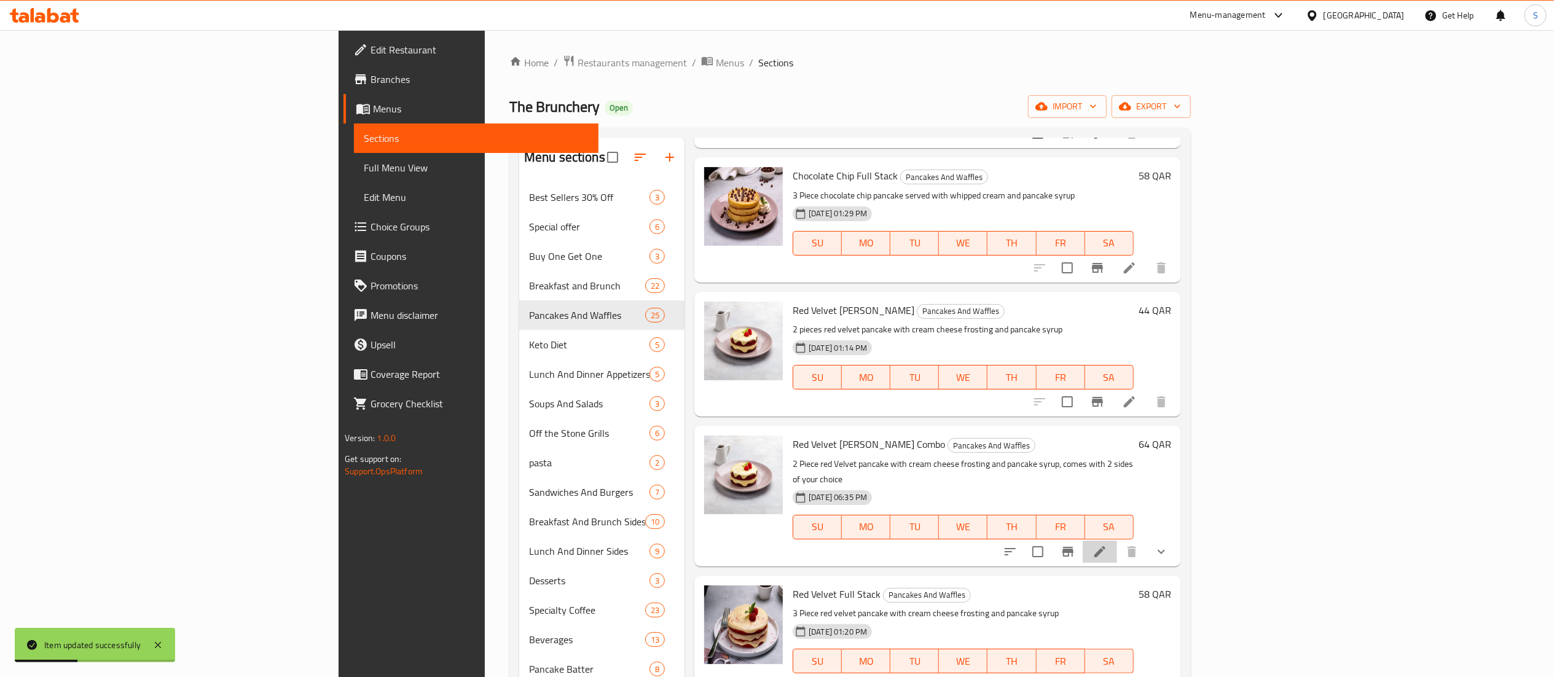
click at [1117, 541] on li at bounding box center [1100, 552] width 34 height 22
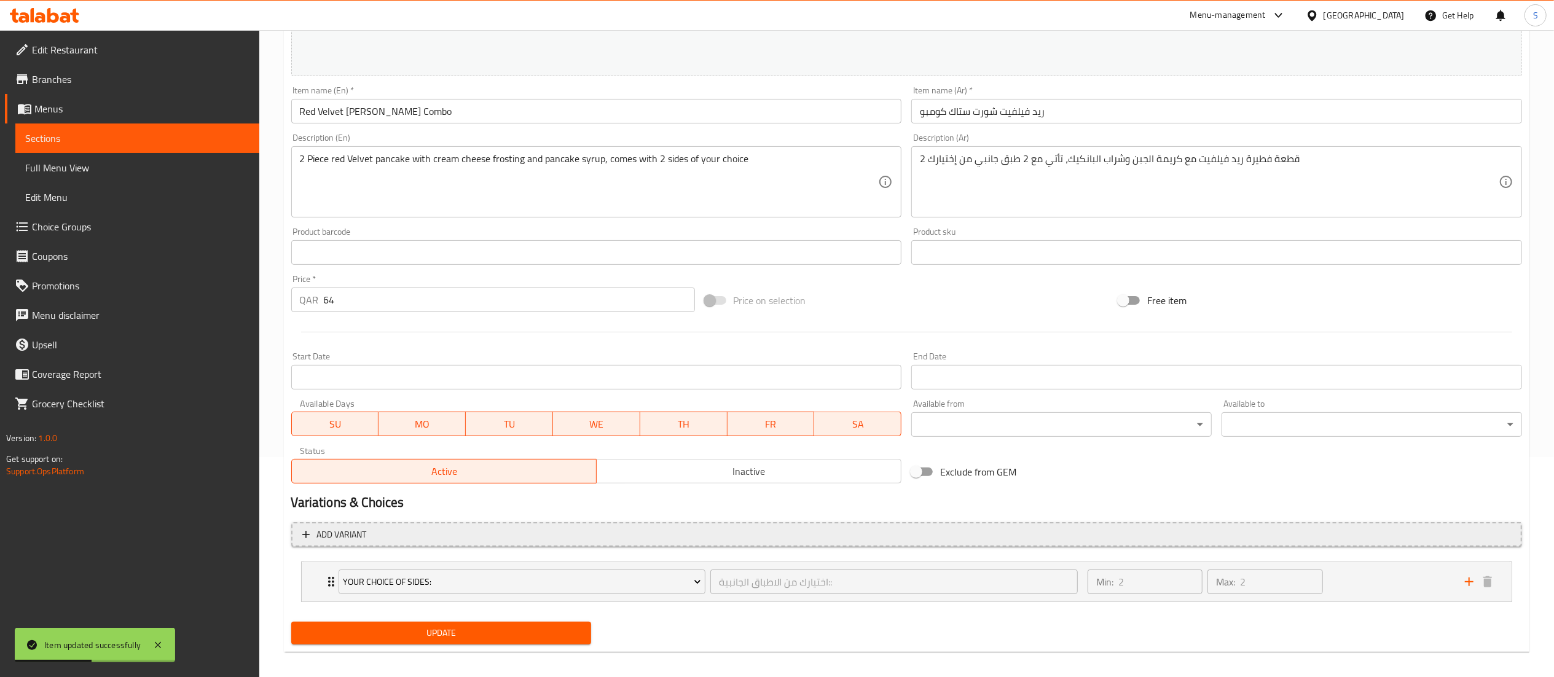
scroll to position [229, 0]
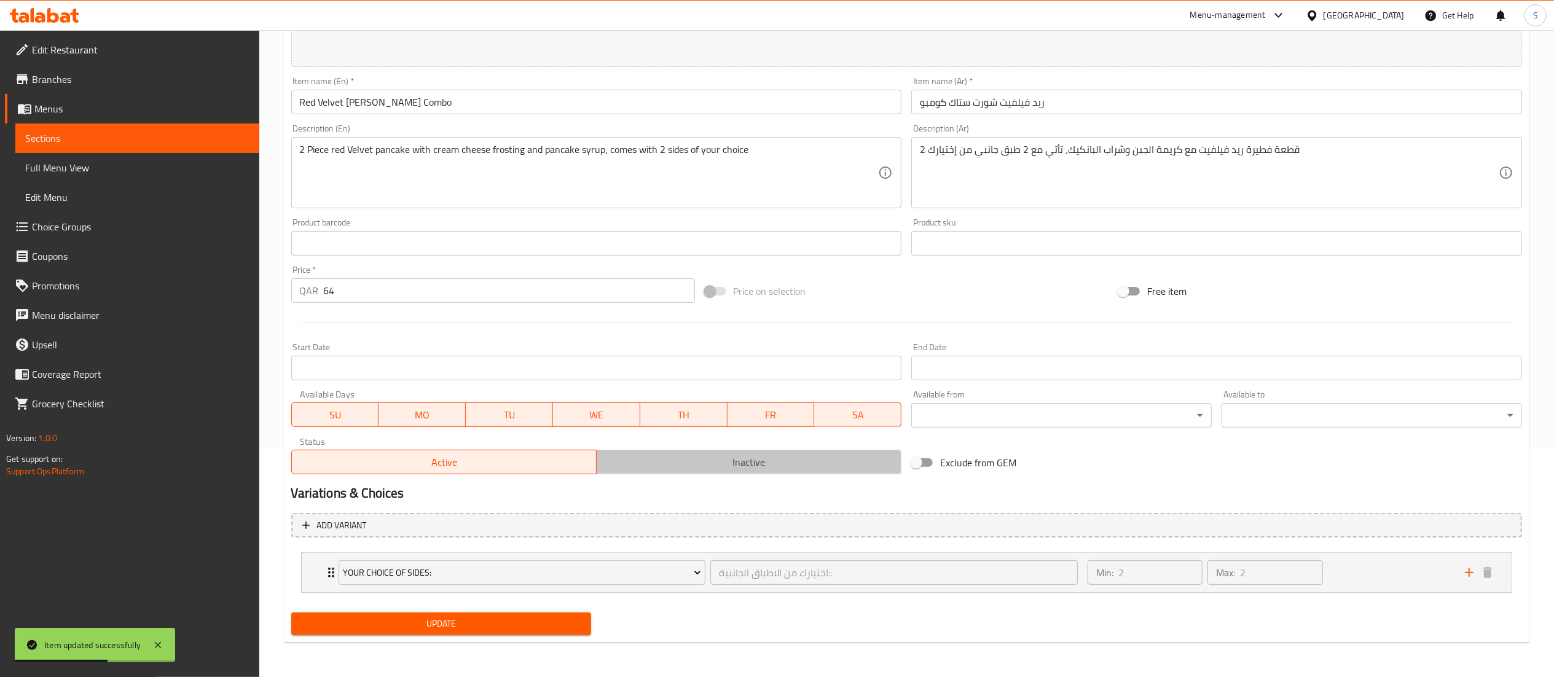
click at [659, 467] on span "Inactive" at bounding box center [749, 463] width 295 height 18
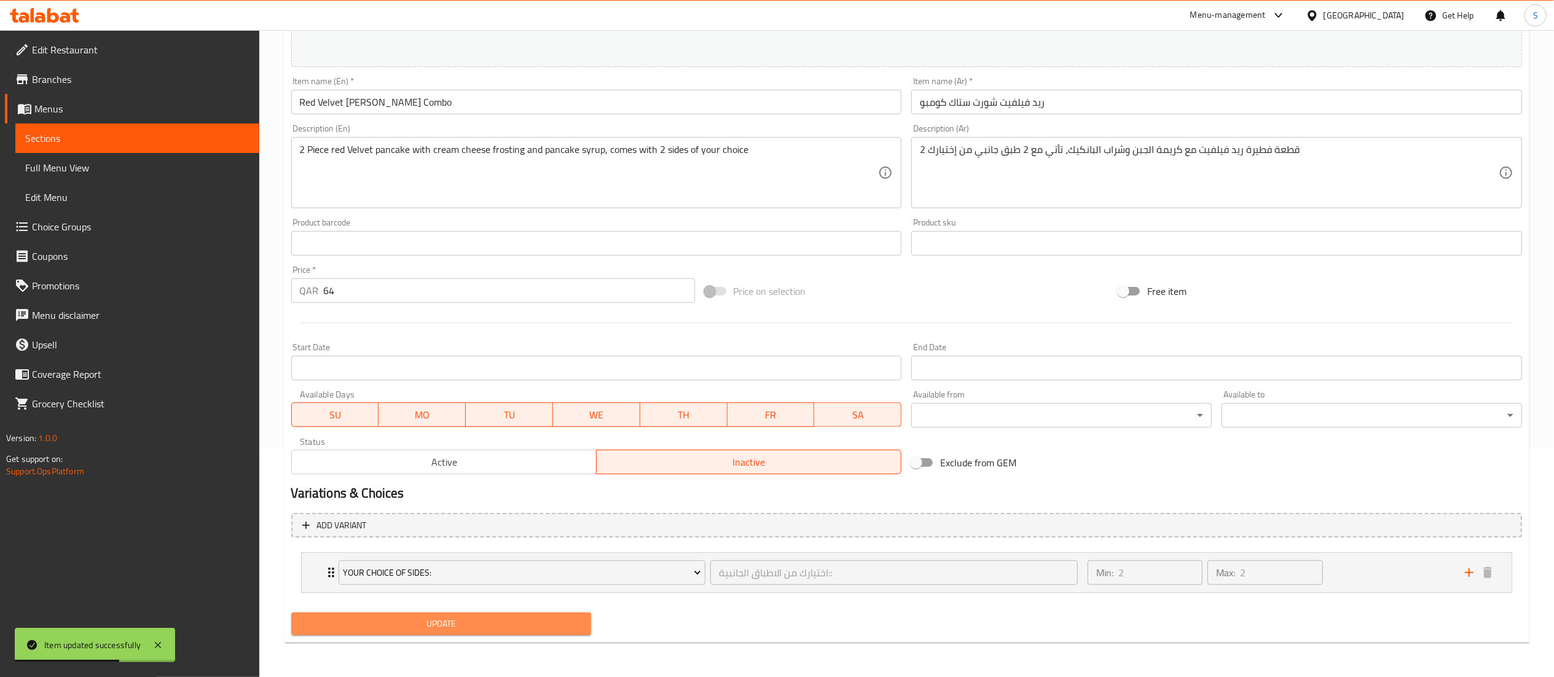
click at [479, 633] on button "Update" at bounding box center [441, 624] width 301 height 23
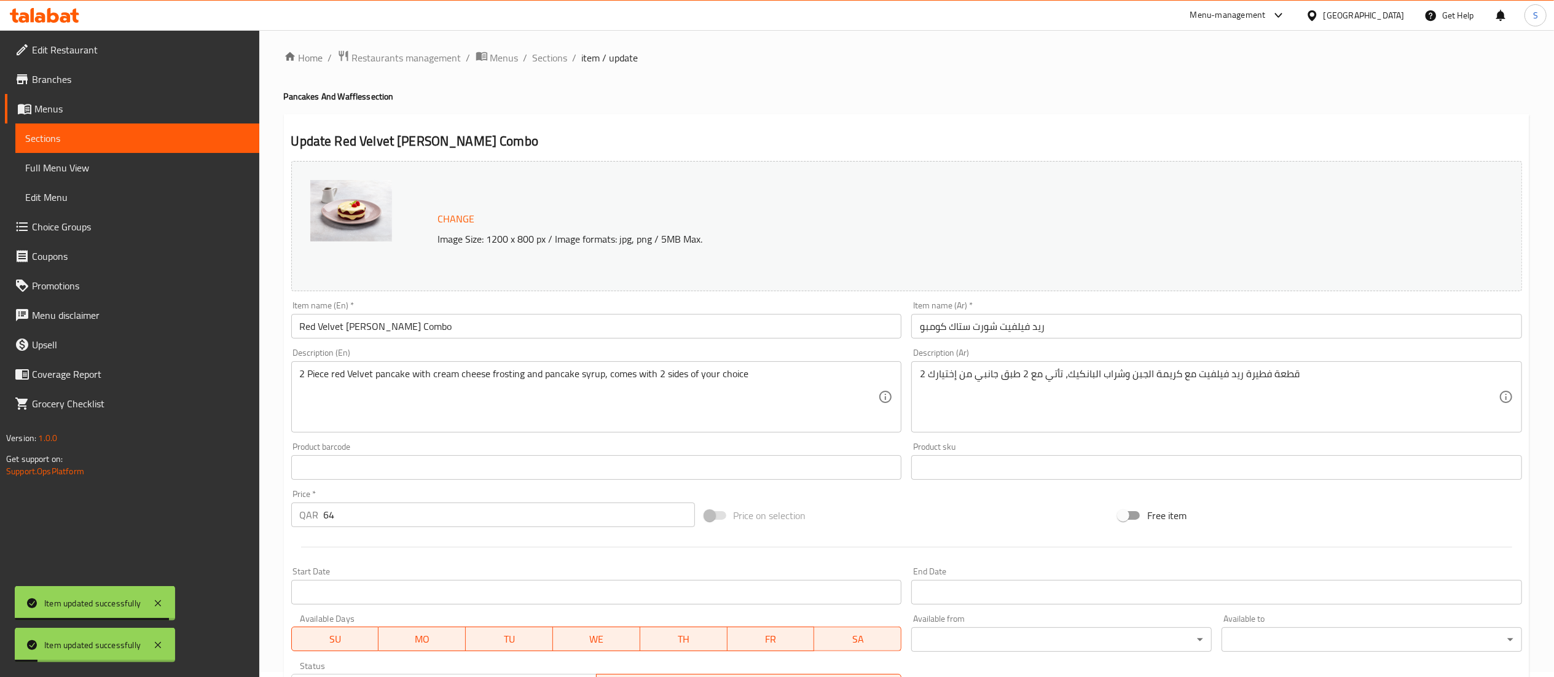
scroll to position [0, 0]
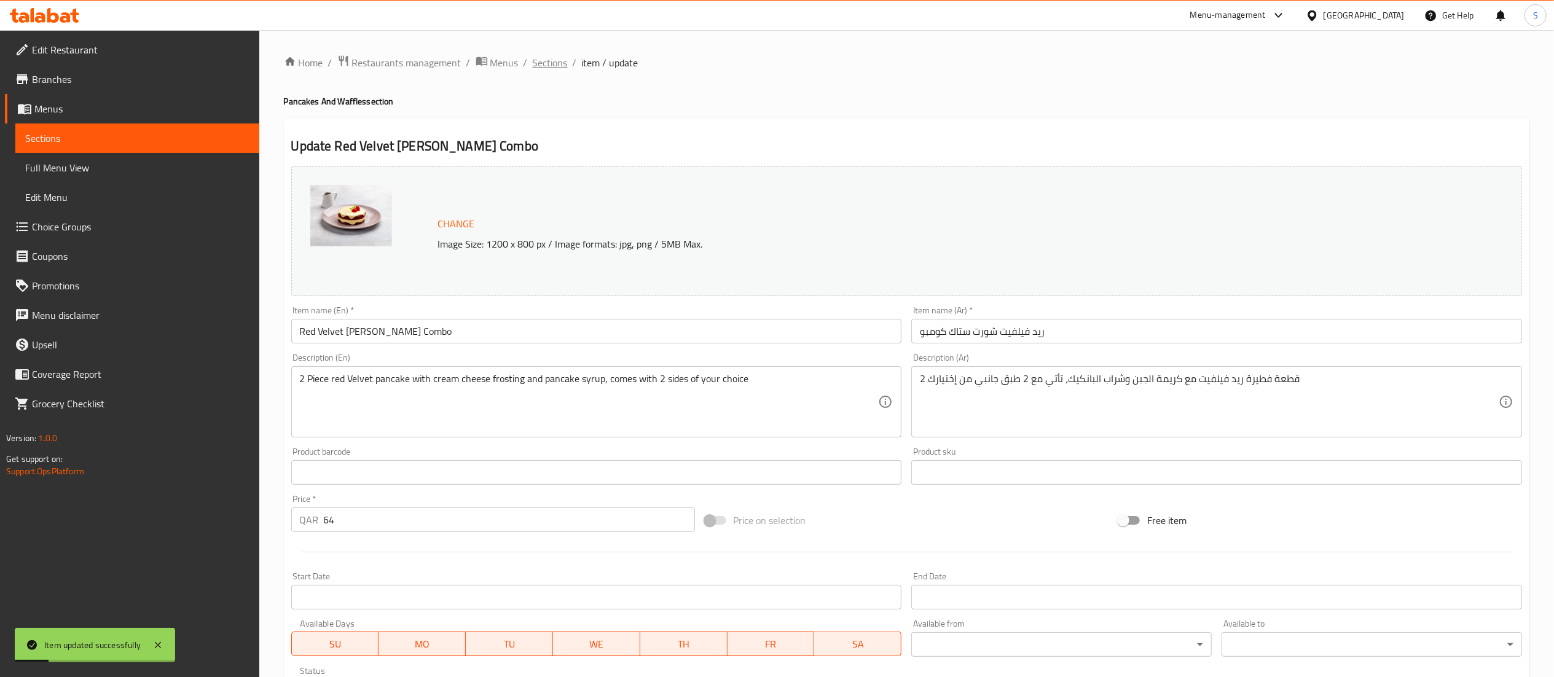
click at [537, 57] on span "Sections" at bounding box center [550, 62] width 35 height 15
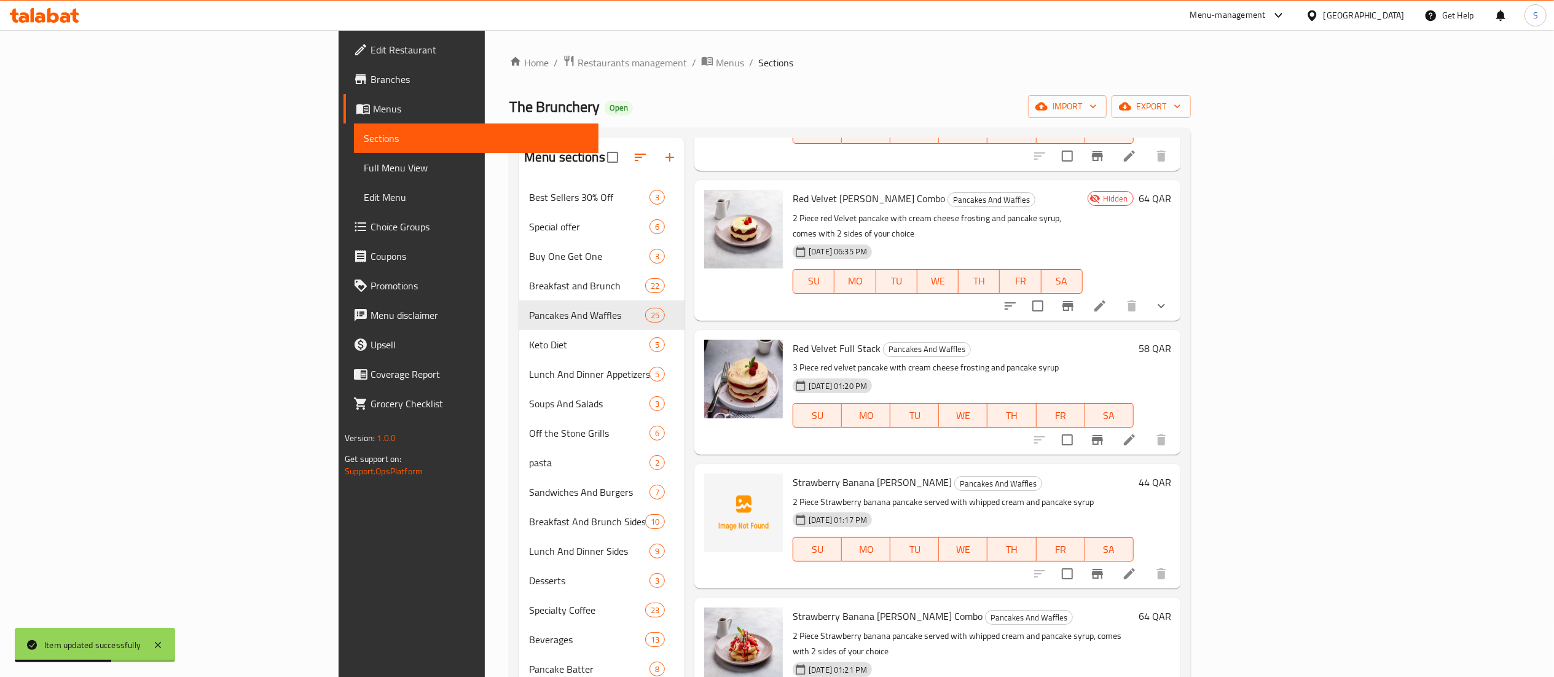
scroll to position [1106, 0]
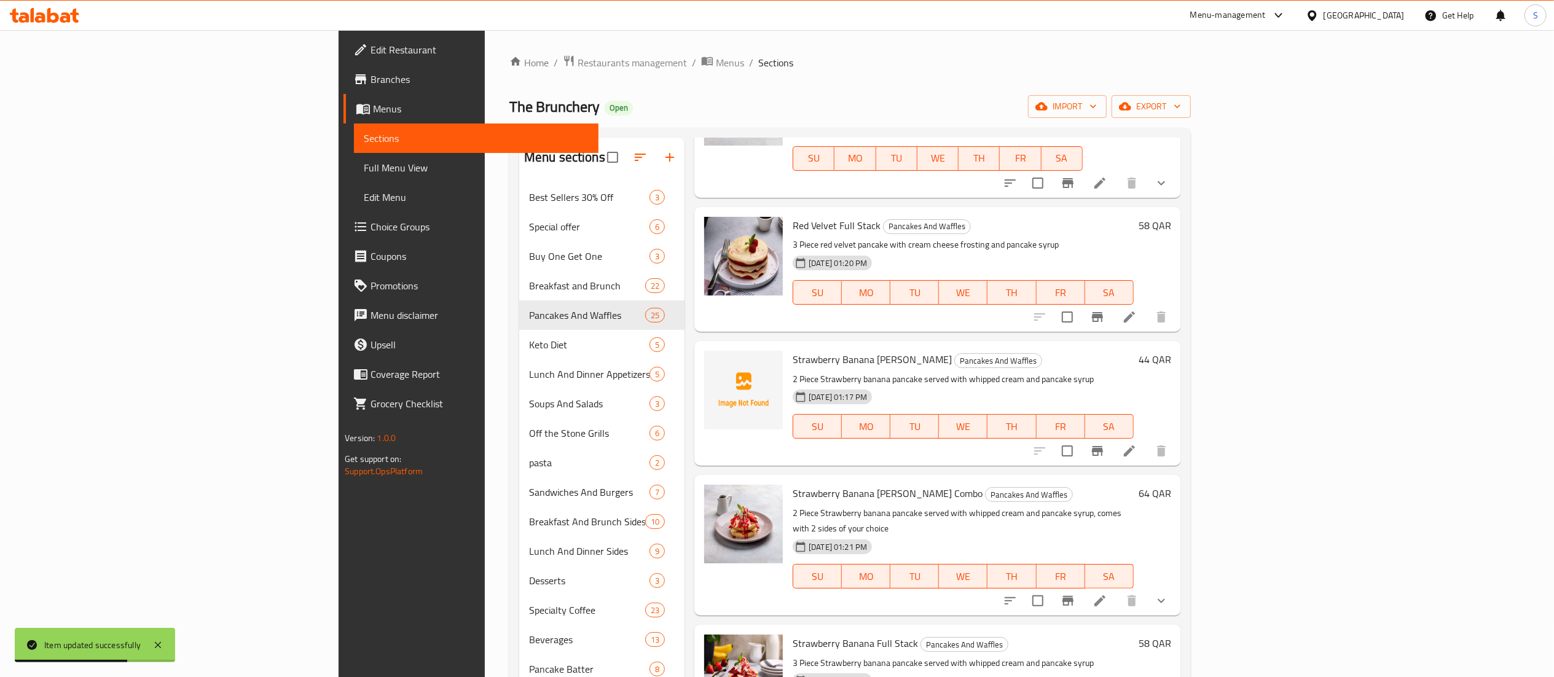
click at [1107, 594] on icon at bounding box center [1100, 601] width 15 height 15
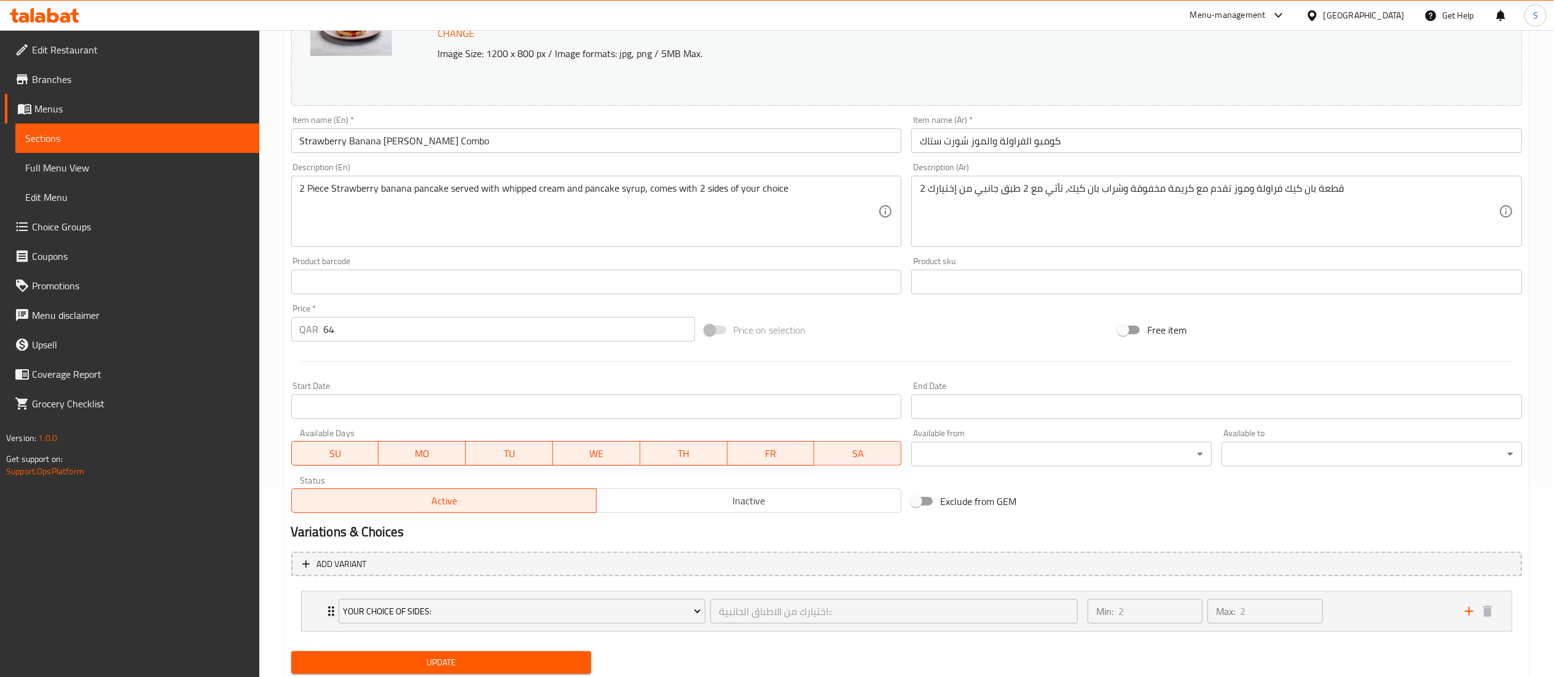
scroll to position [229, 0]
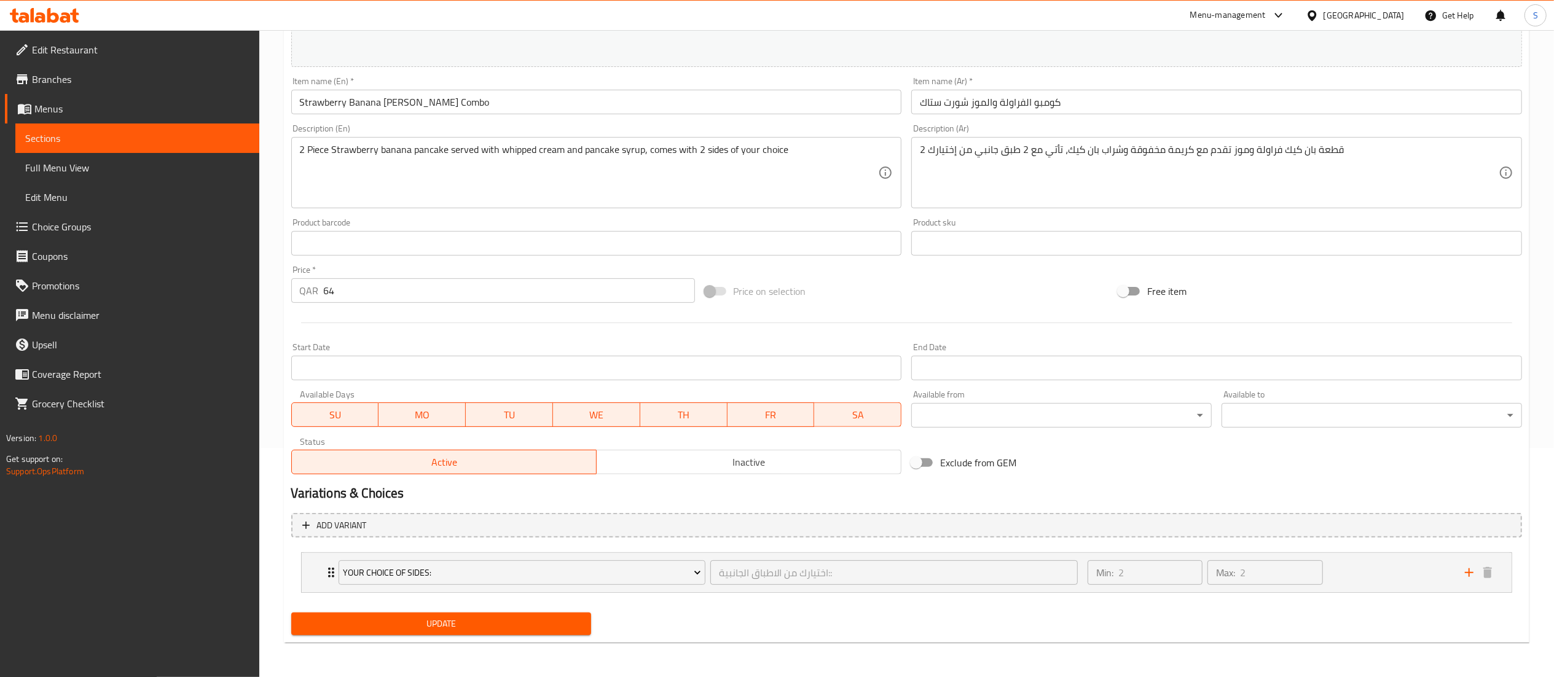
click at [677, 461] on span "Inactive" at bounding box center [749, 463] width 295 height 18
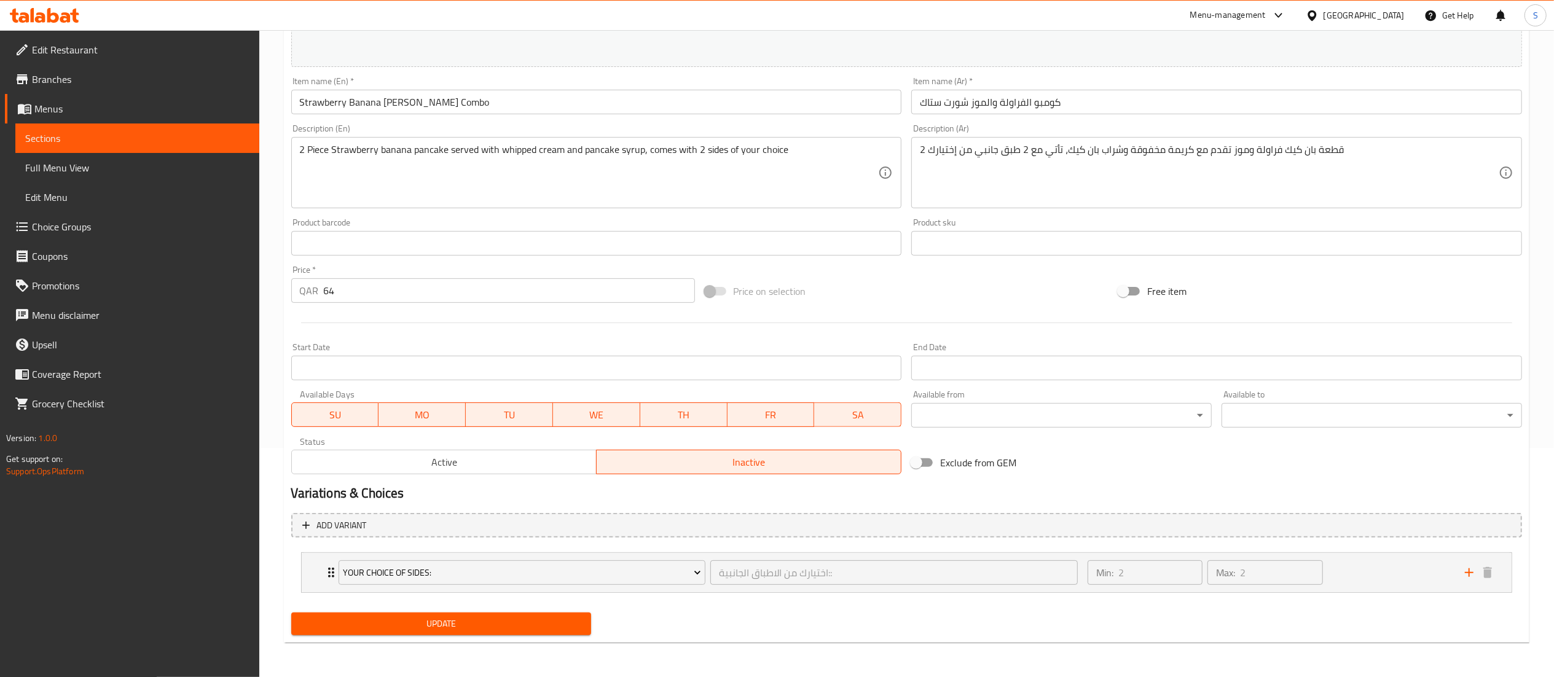
click at [455, 628] on span "Update" at bounding box center [441, 623] width 281 height 15
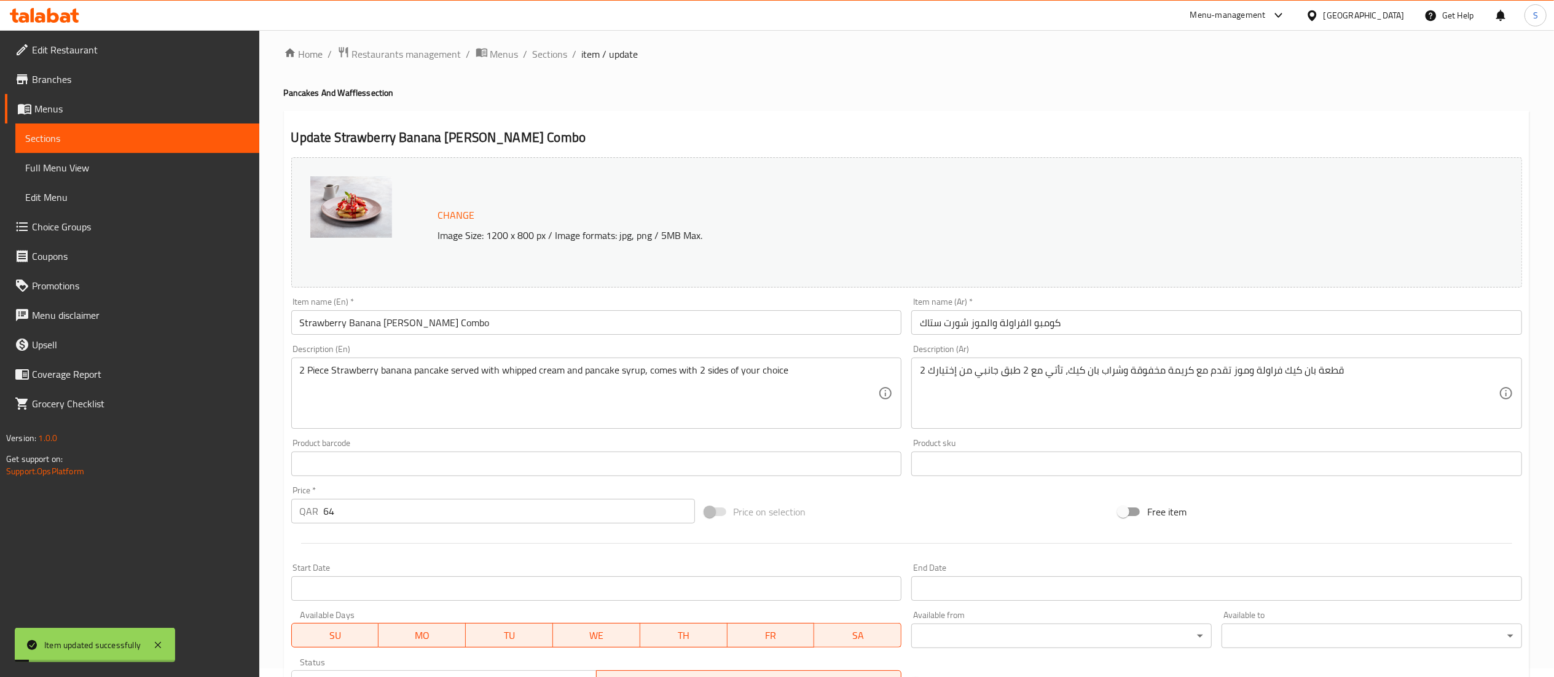
scroll to position [0, 0]
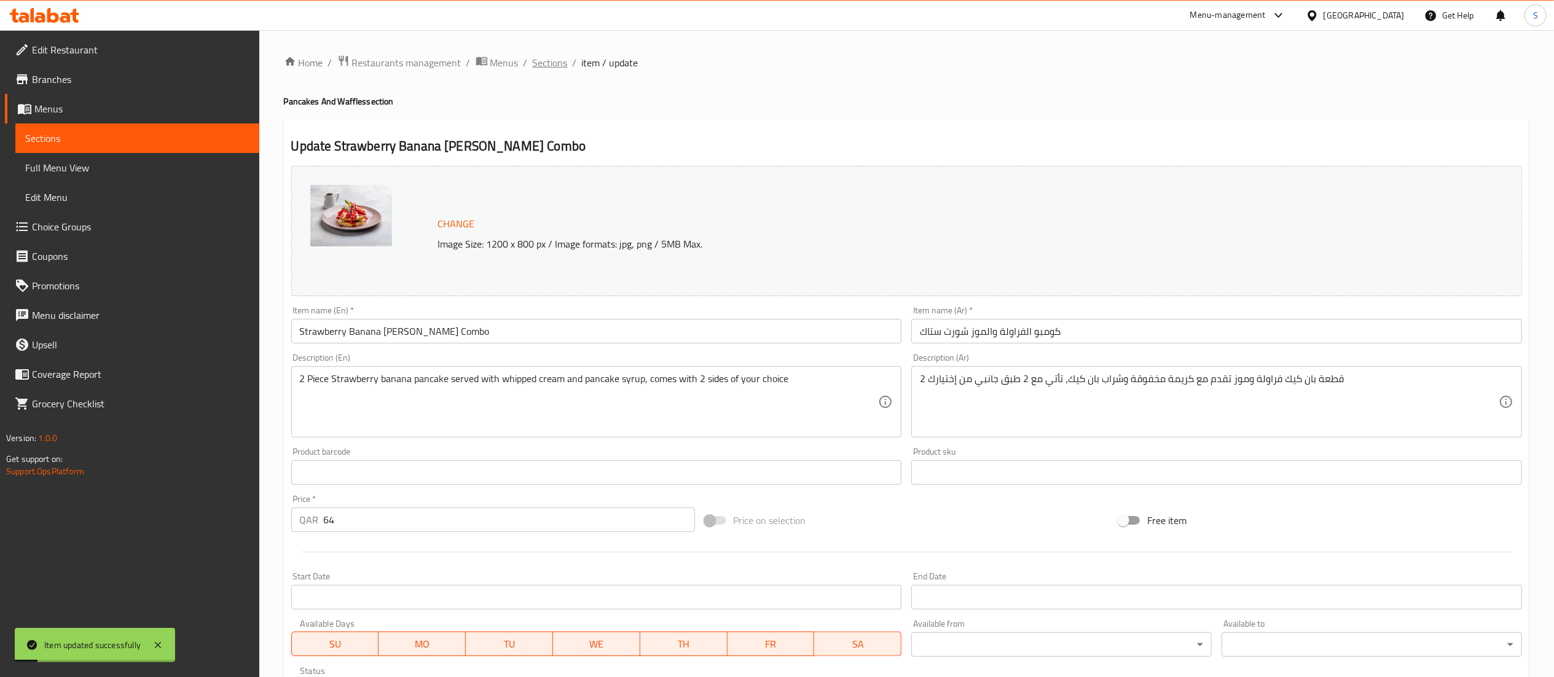
click at [534, 58] on span "Sections" at bounding box center [550, 62] width 35 height 15
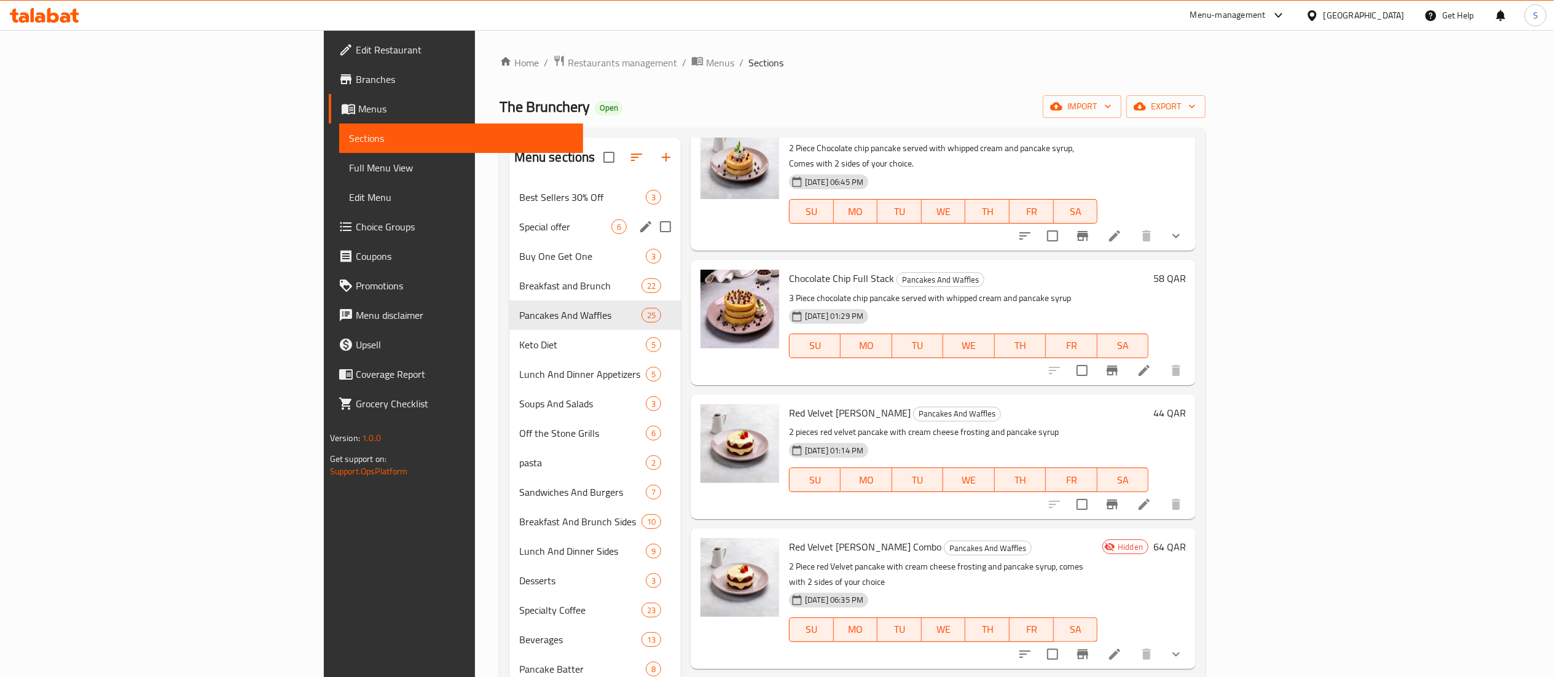
drag, startPoint x: 427, startPoint y: 216, endPoint x: 602, endPoint y: 228, distance: 176.2
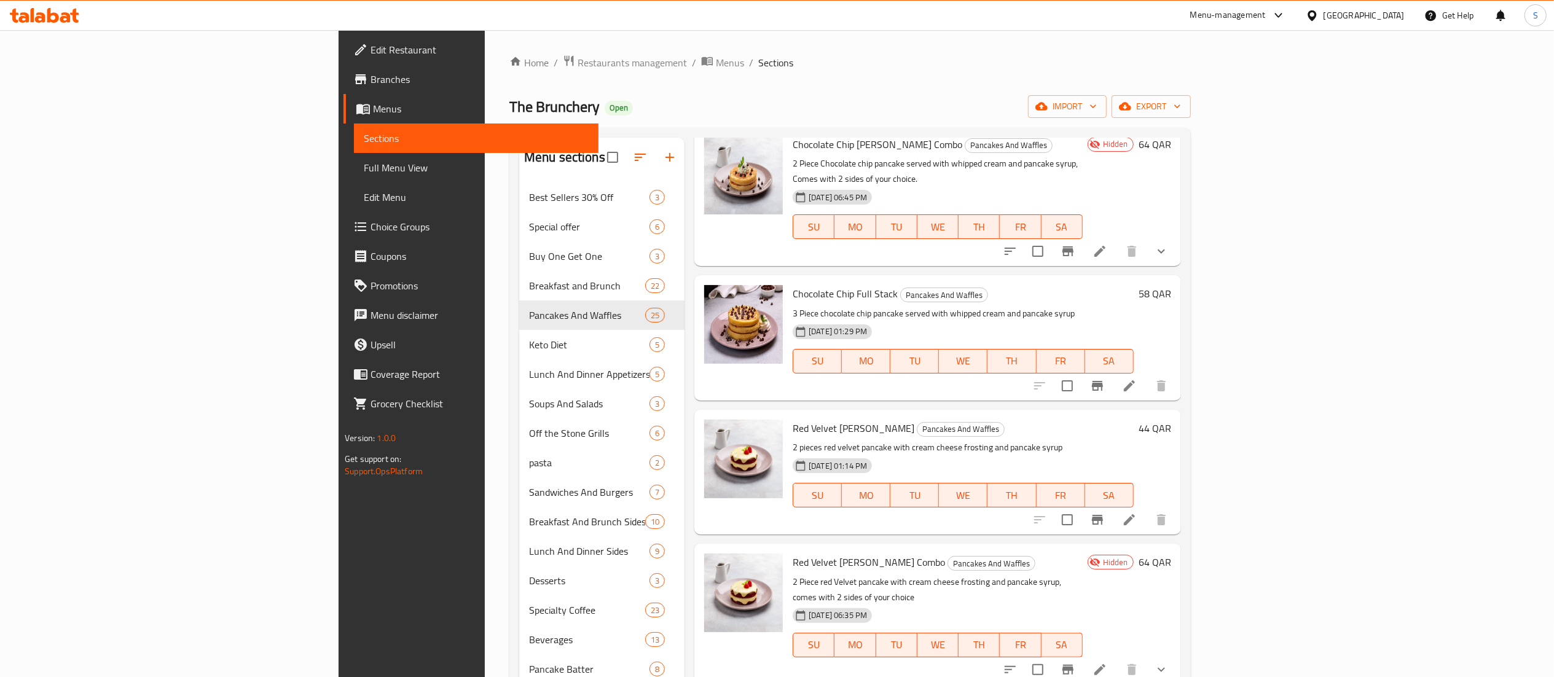
drag, startPoint x: 602, startPoint y: 228, endPoint x: 594, endPoint y: 73, distance: 155.7
click at [594, 73] on div "Home / Restaurants management / Menus / Sections The Brunchery Open import expo…" at bounding box center [850, 440] width 682 height 770
